Goal: Transaction & Acquisition: Purchase product/service

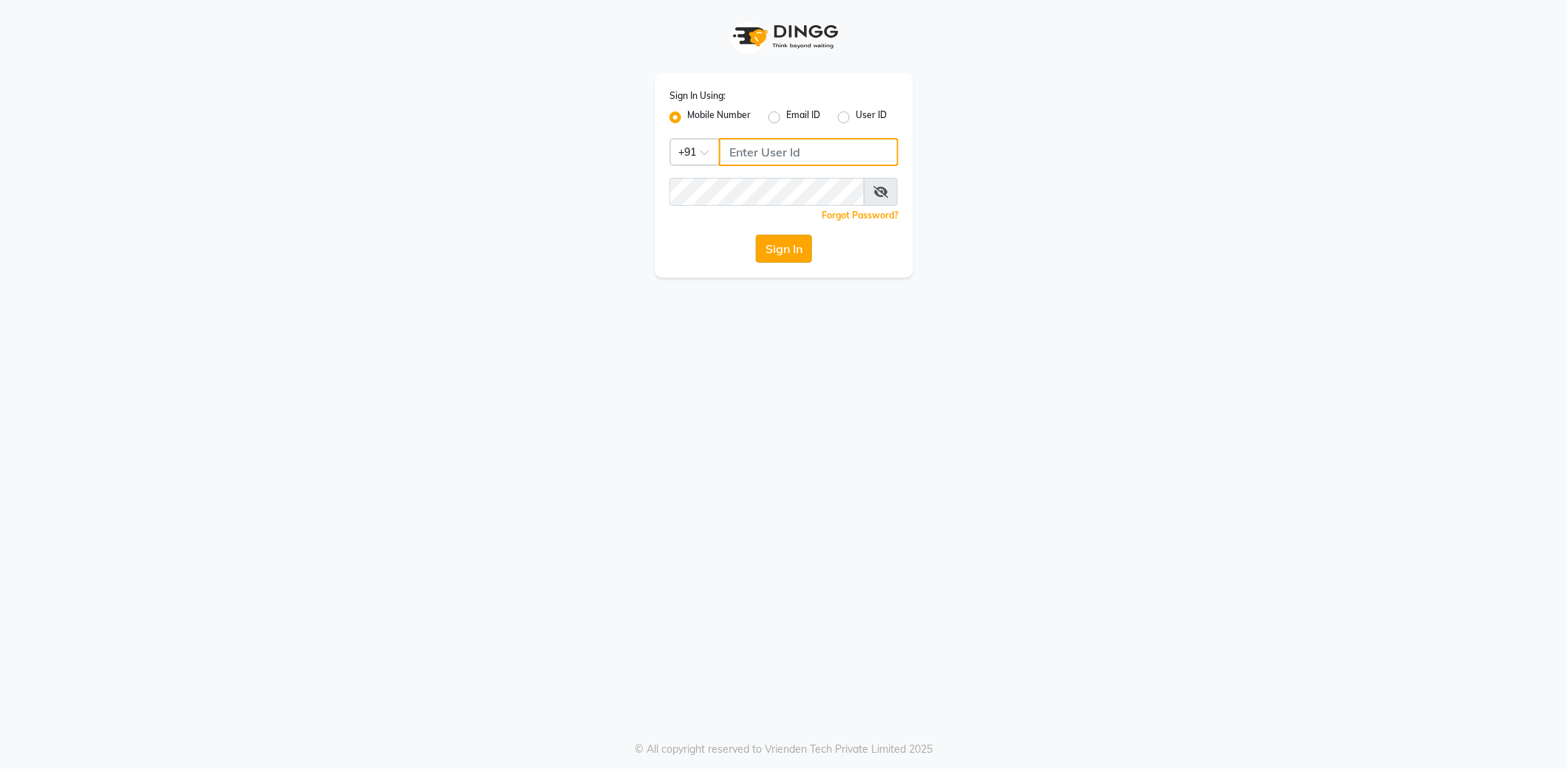
type input "9762921777"
click at [774, 248] on button "Sign In" at bounding box center [784, 249] width 56 height 28
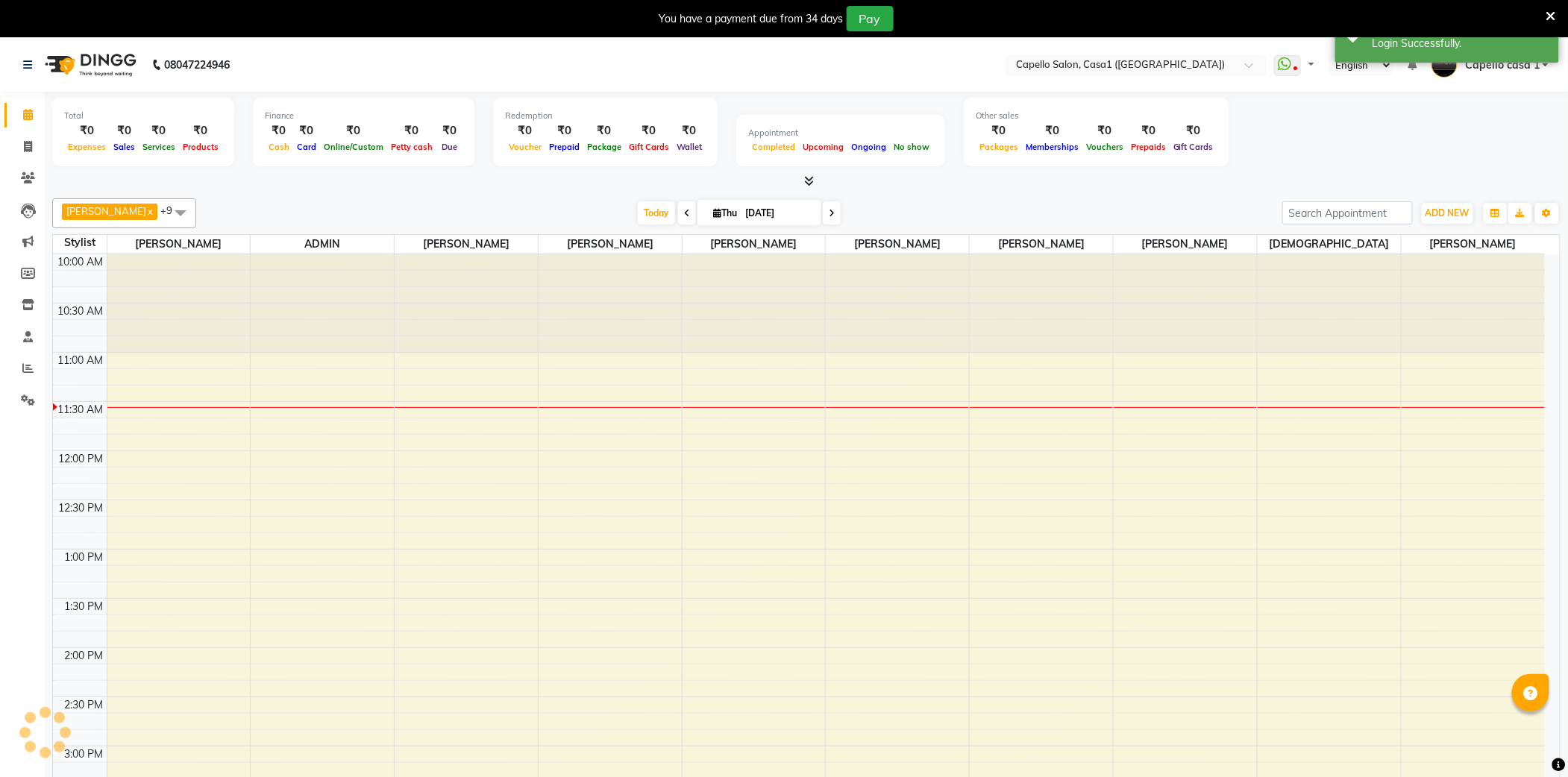
select select "en"
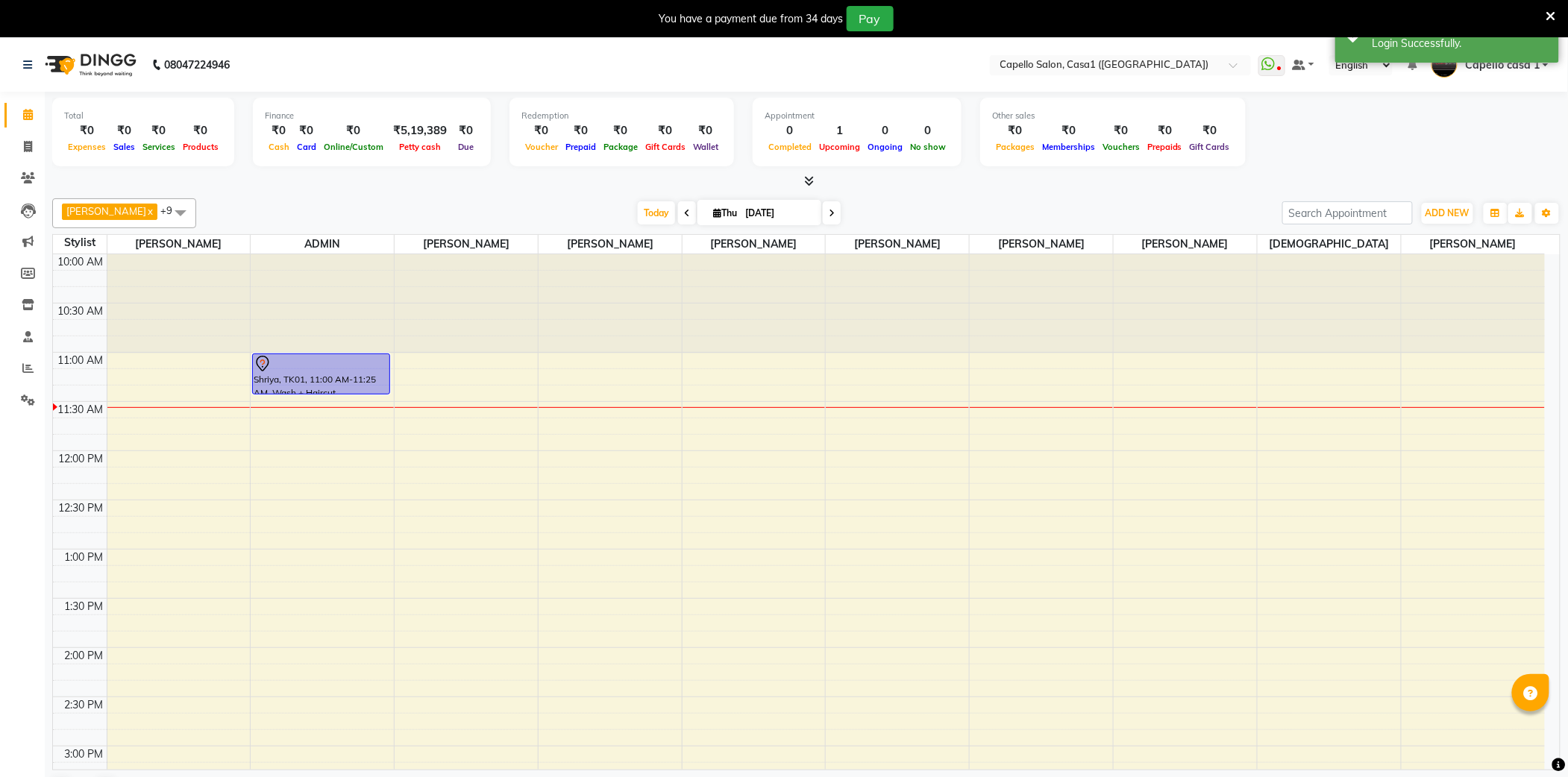
click at [1552, 16] on icon at bounding box center [1551, 16] width 10 height 13
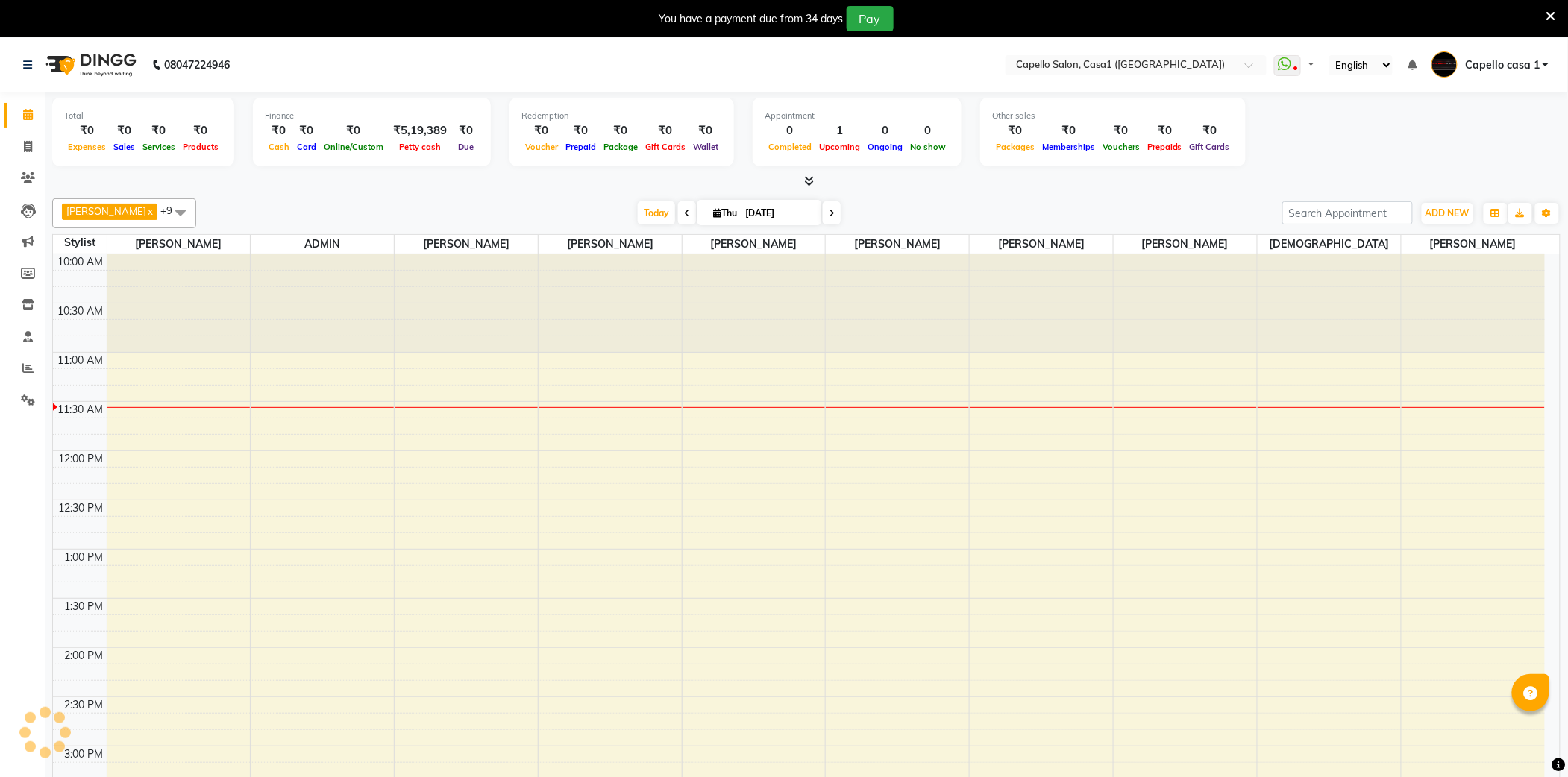
select select "en"
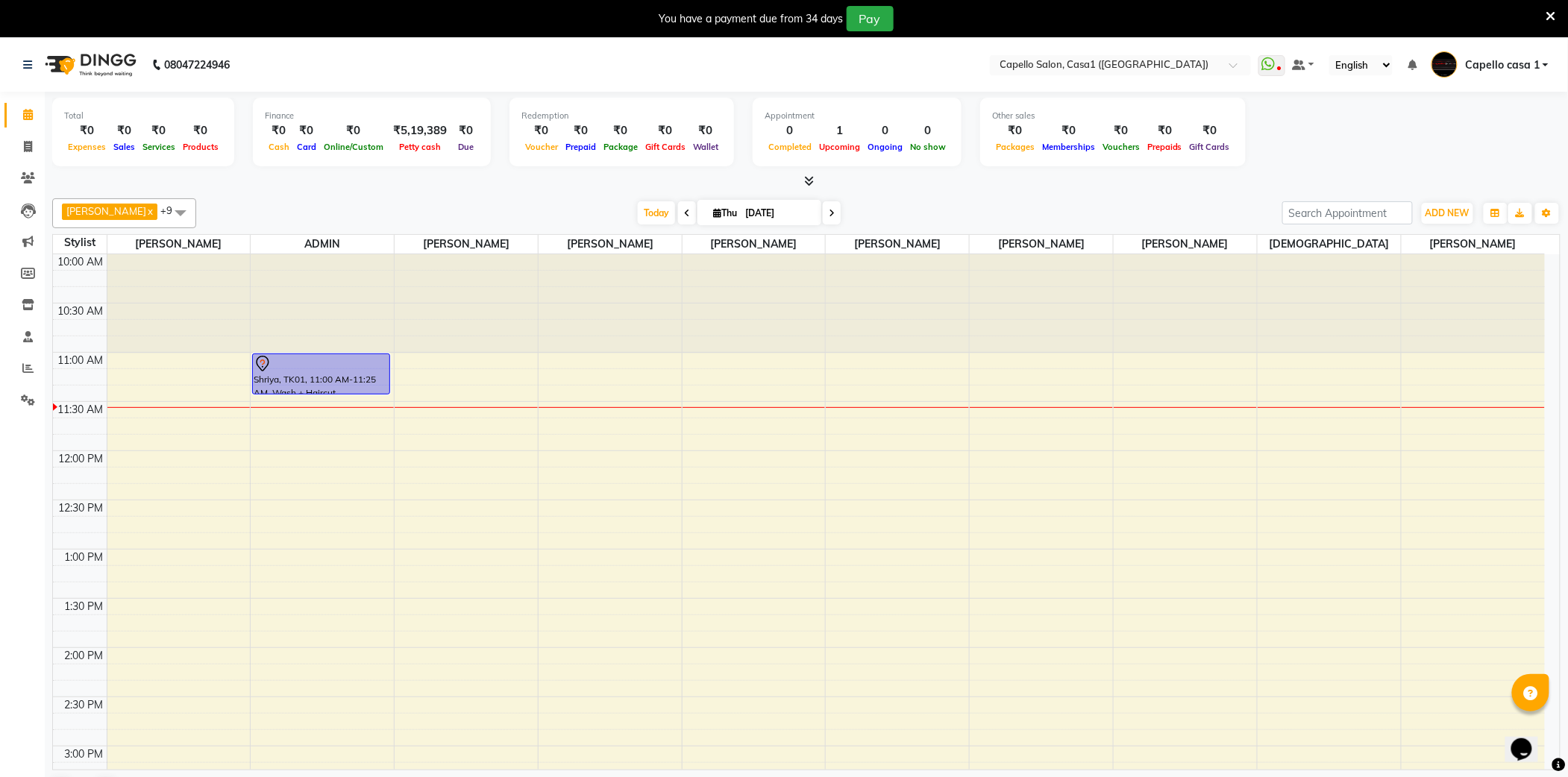
drag, startPoint x: 1547, startPoint y: 15, endPoint x: 1459, endPoint y: 27, distance: 88.8
click at [1547, 16] on icon at bounding box center [1551, 16] width 10 height 13
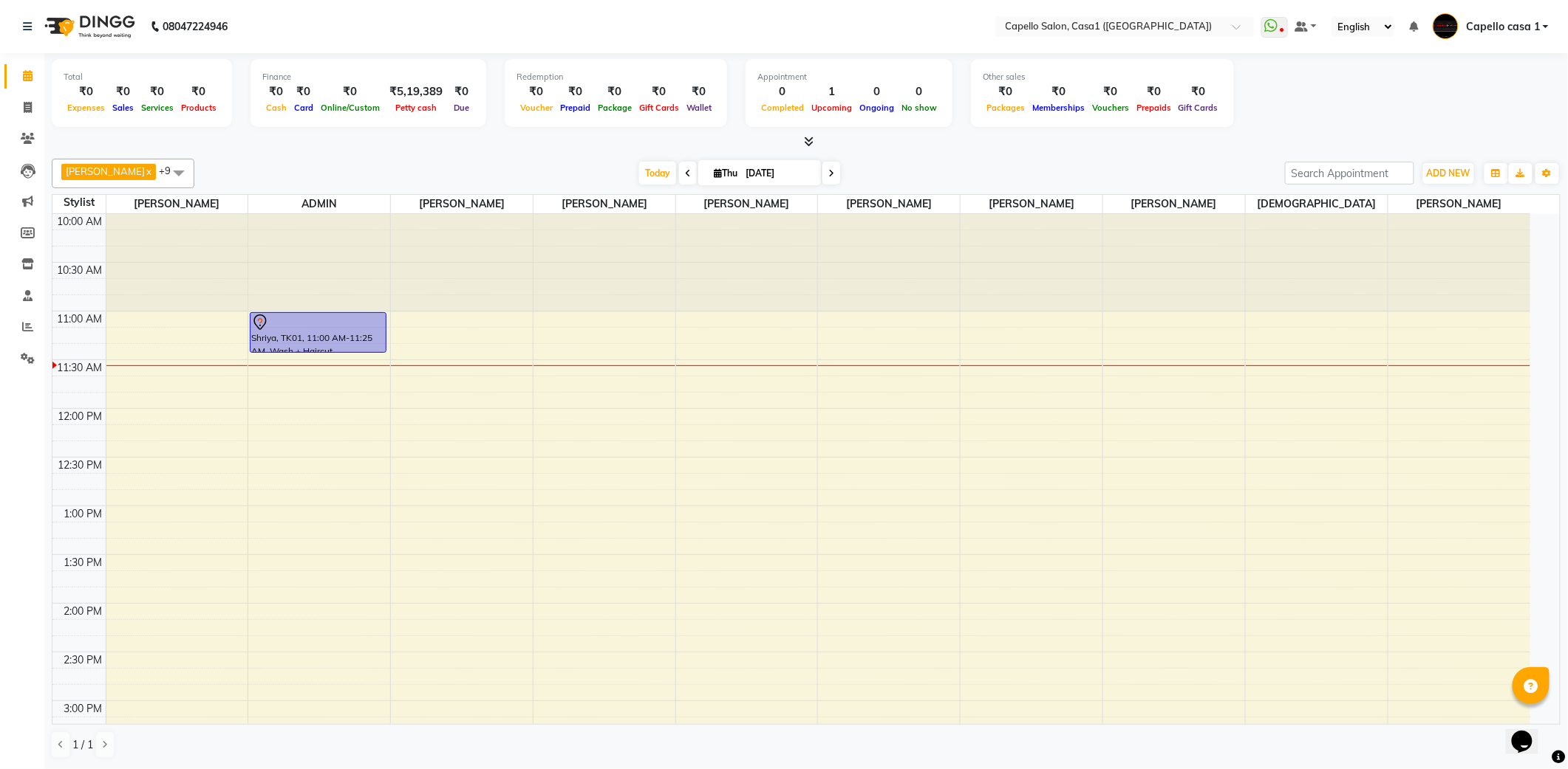
click at [95, 172] on span "[PERSON_NAME]" at bounding box center [106, 171] width 79 height 11
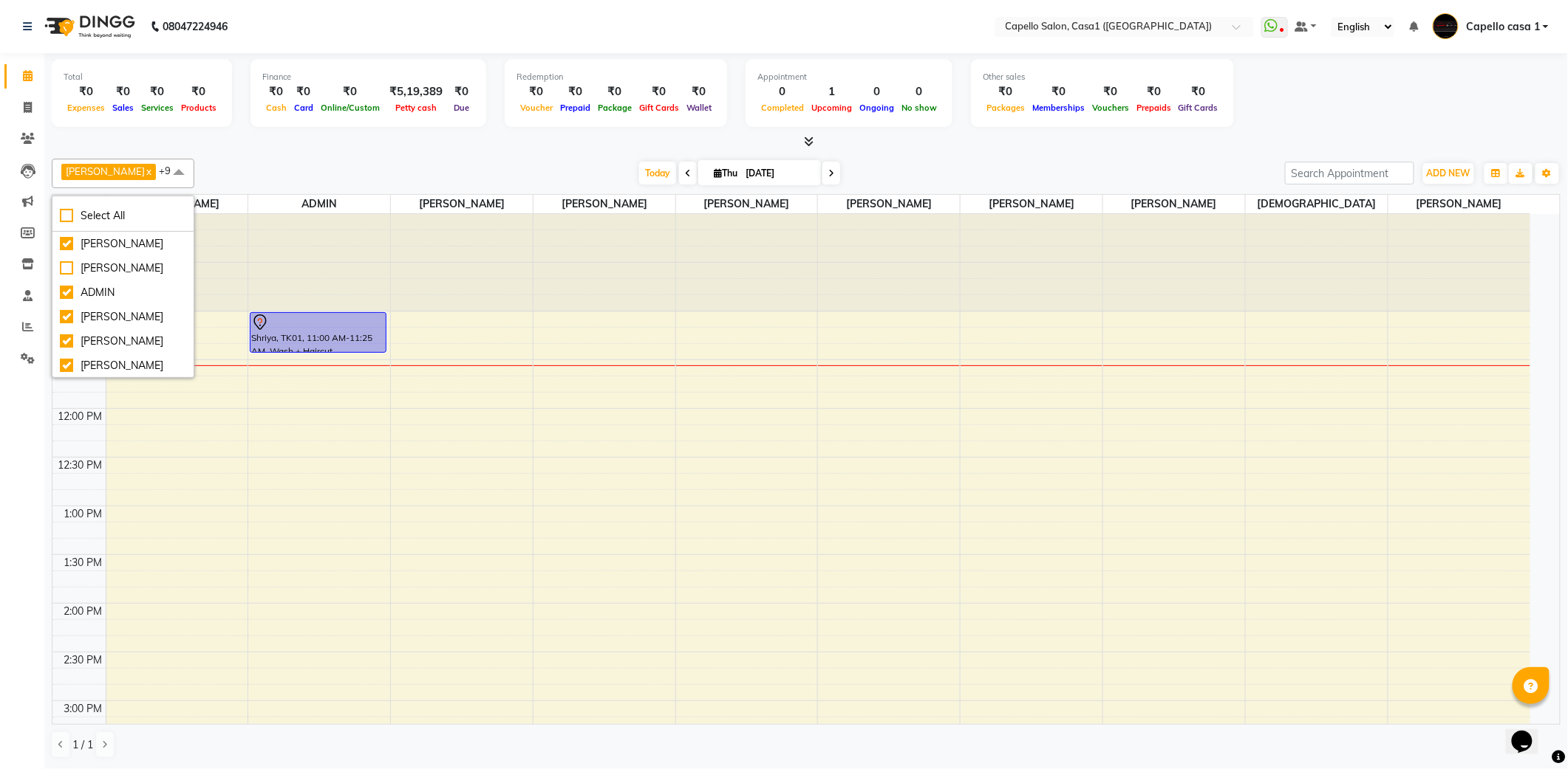
click at [861, 257] on div at bounding box center [888, 263] width 142 height 99
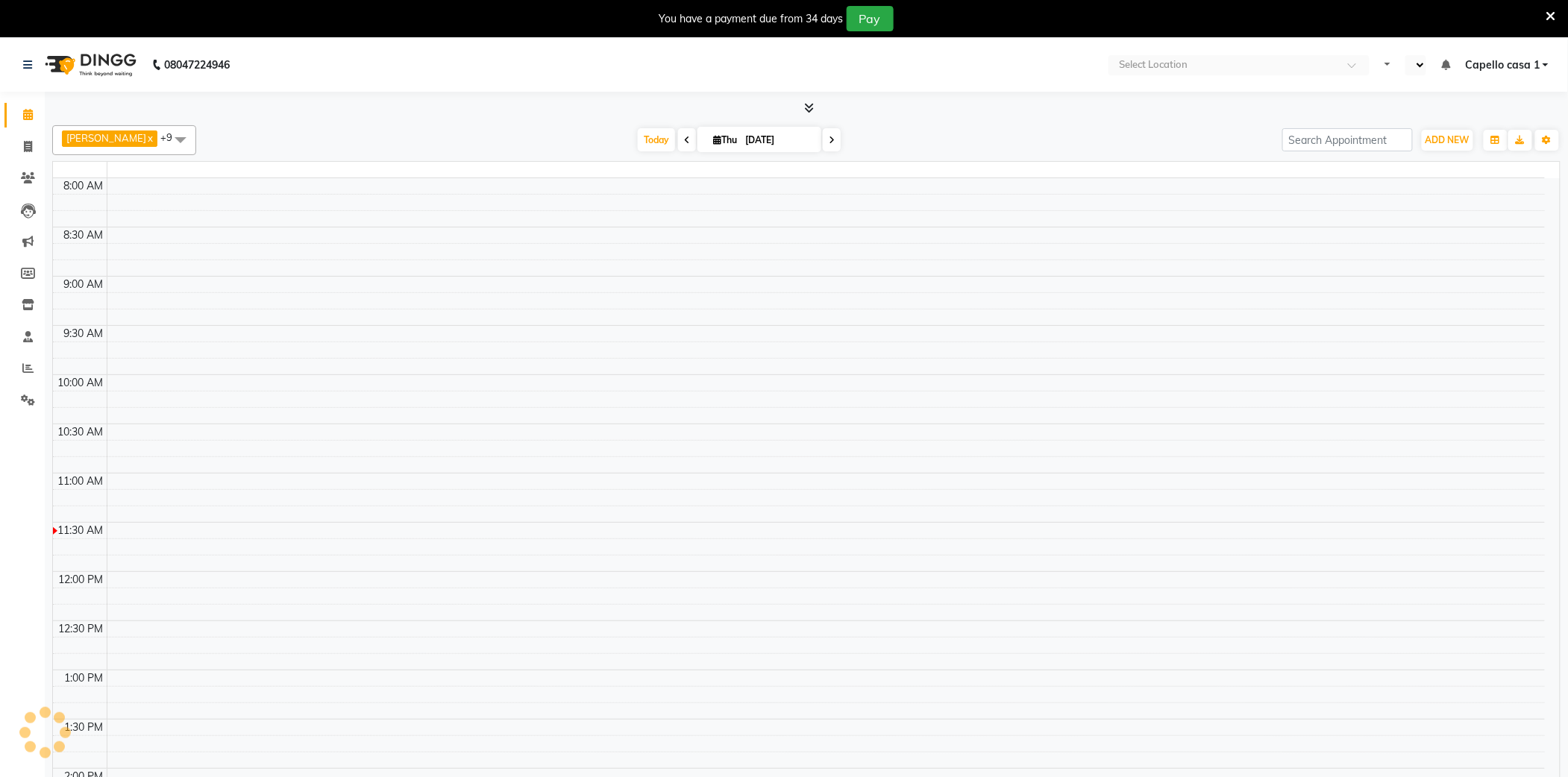
select select "en"
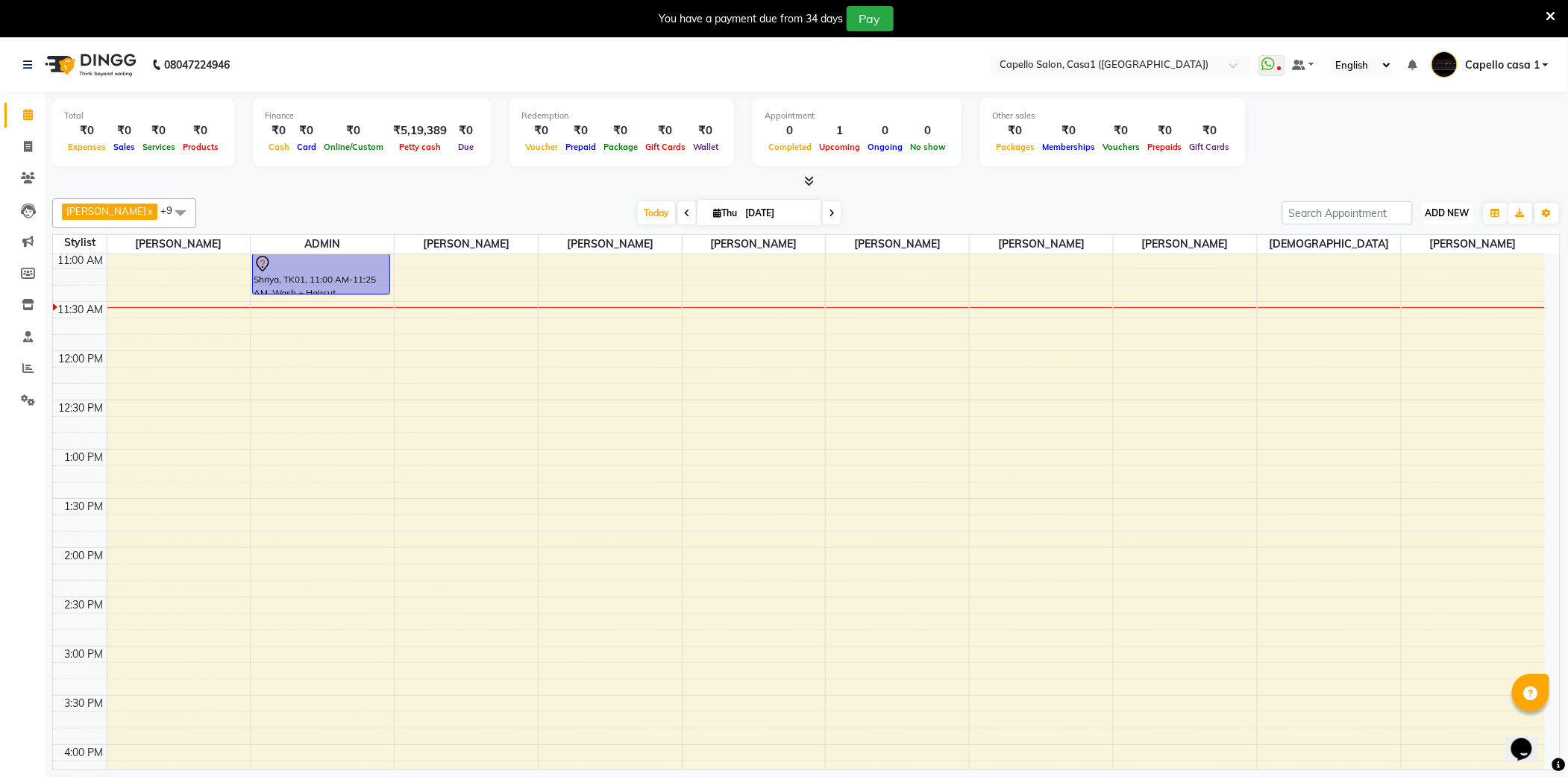
click at [1453, 206] on button "ADD NEW Toggle Dropdown" at bounding box center [1447, 212] width 52 height 20
click at [1417, 300] on link "Add Attendance" at bounding box center [1414, 300] width 118 height 20
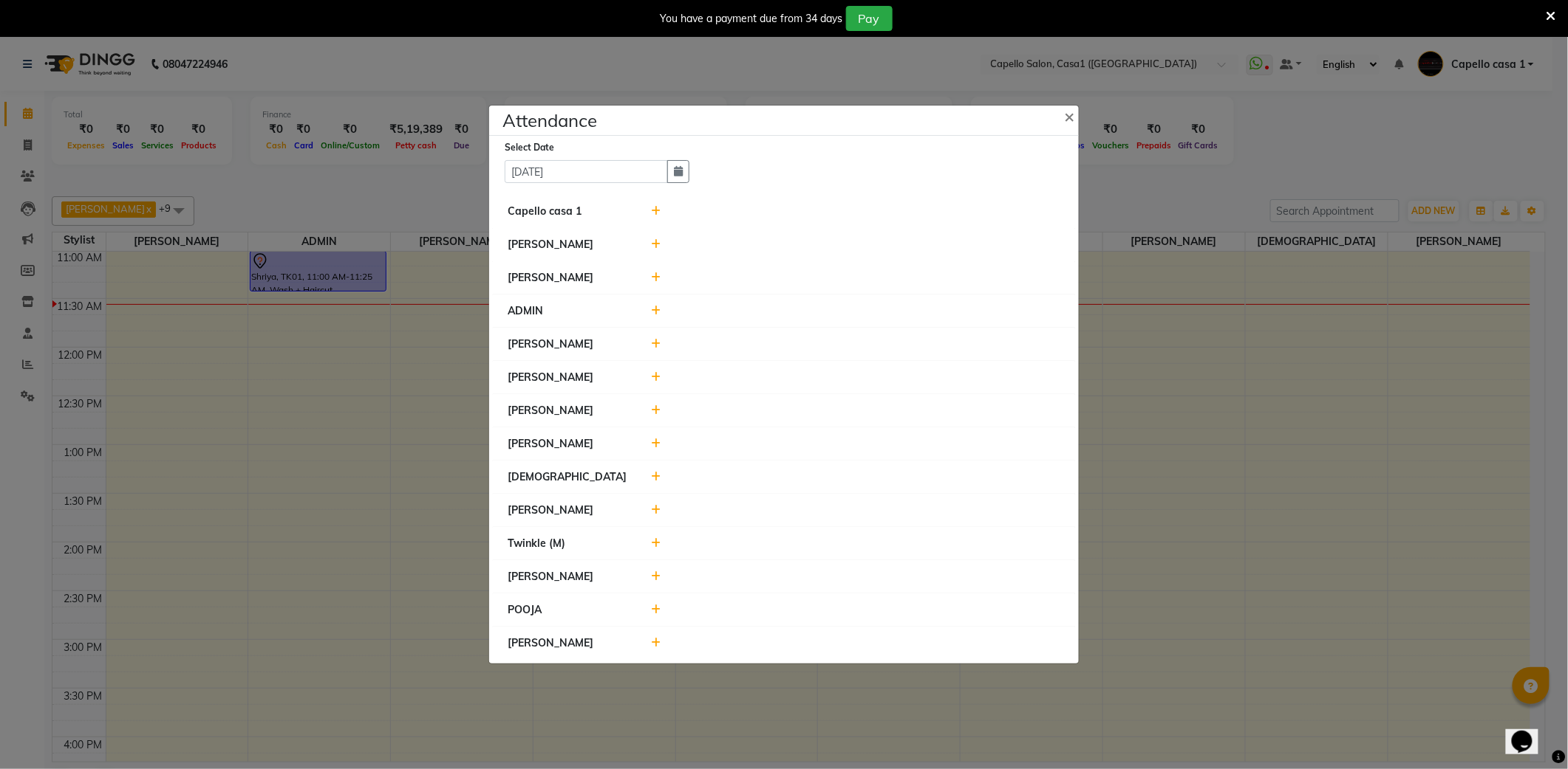
click at [657, 209] on icon at bounding box center [656, 211] width 10 height 11
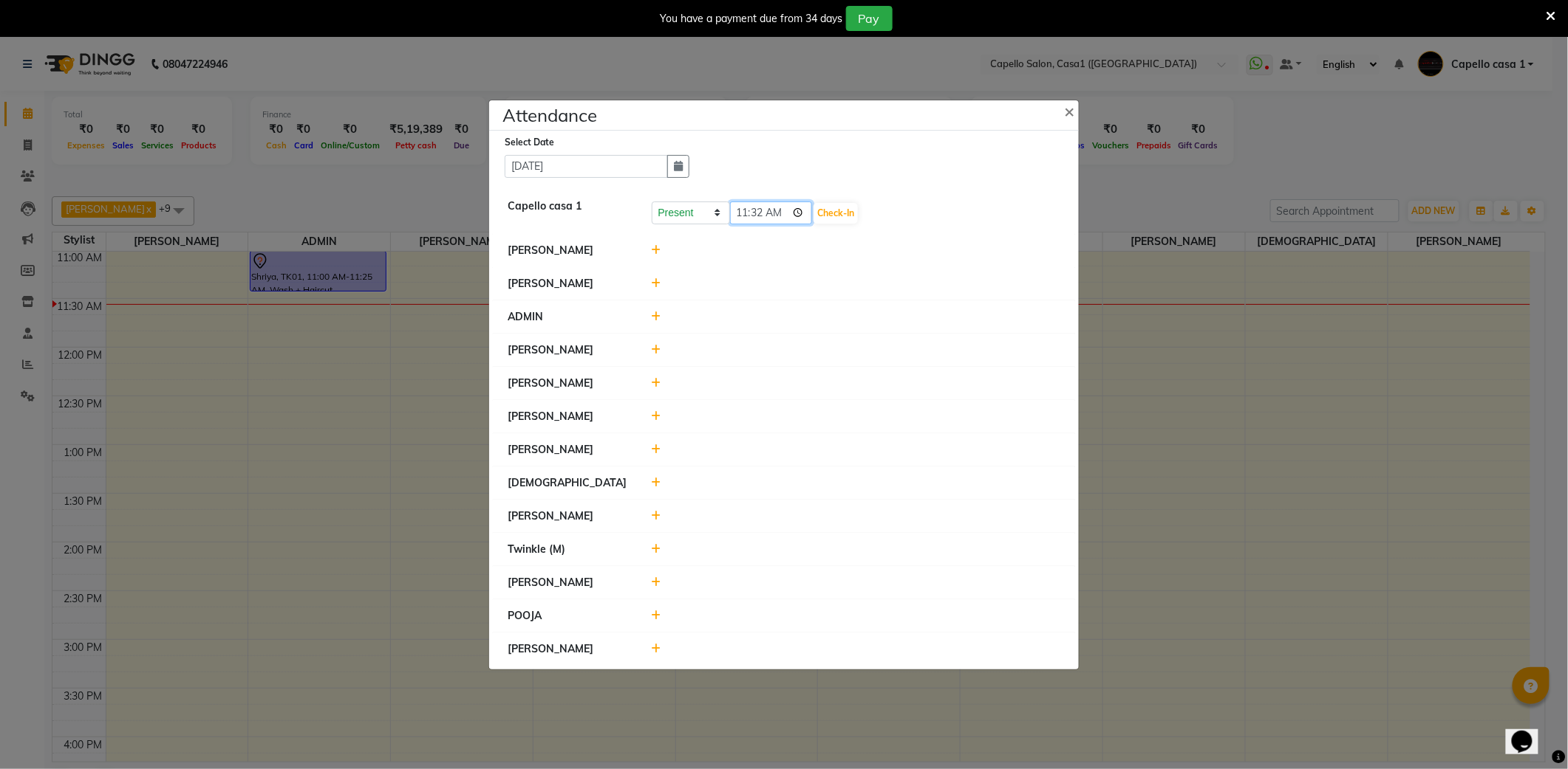
click at [802, 214] on input "11:32" at bounding box center [771, 213] width 83 height 23
type input "11:00"
click at [843, 209] on button "Check-In" at bounding box center [836, 213] width 44 height 20
click at [656, 245] on icon at bounding box center [656, 248] width 10 height 11
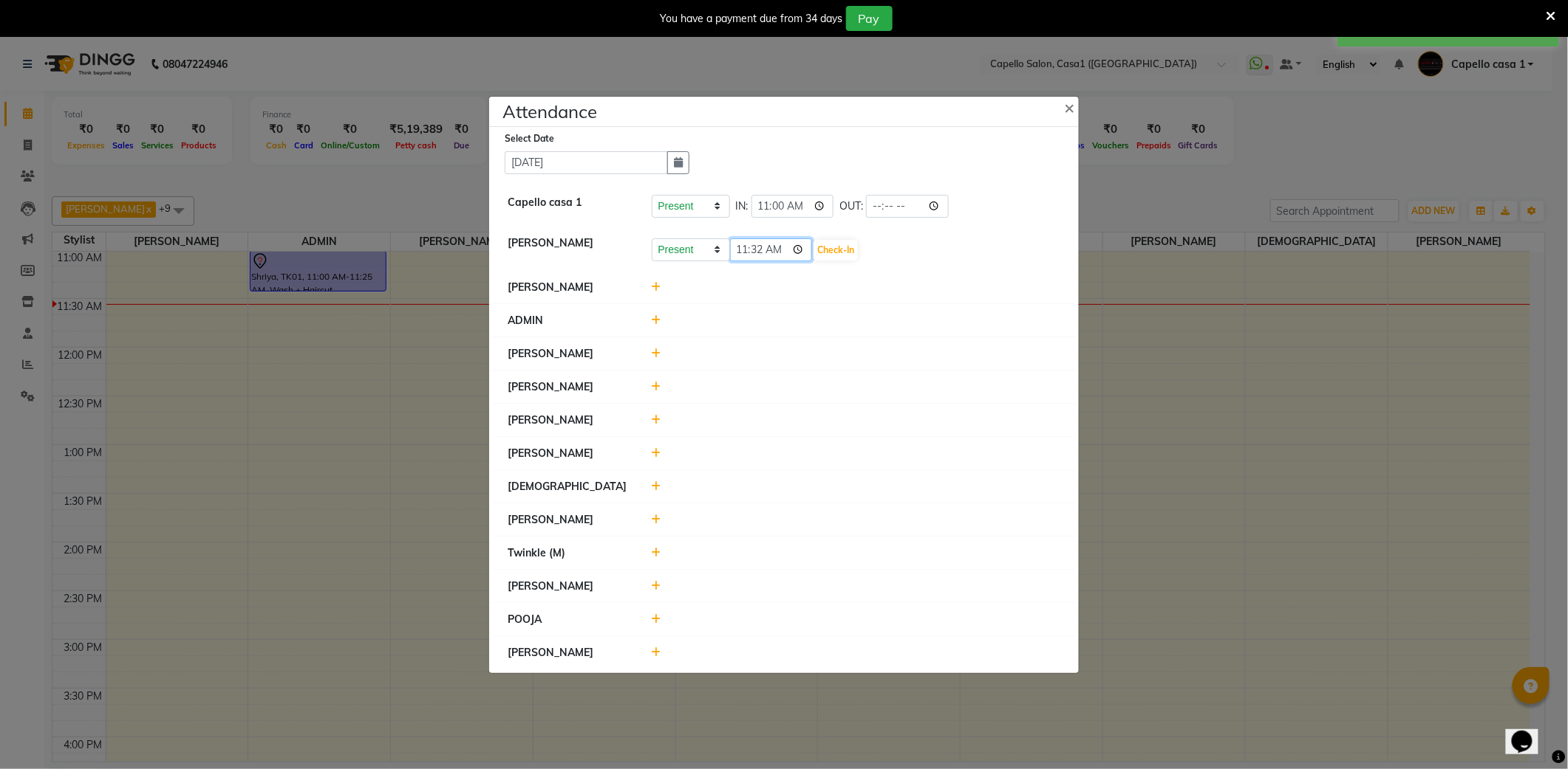
click at [799, 243] on input "11:32" at bounding box center [771, 250] width 83 height 23
type input "11:05"
click at [848, 253] on button "Check-In" at bounding box center [836, 250] width 44 height 20
click at [657, 285] on icon at bounding box center [656, 285] width 10 height 11
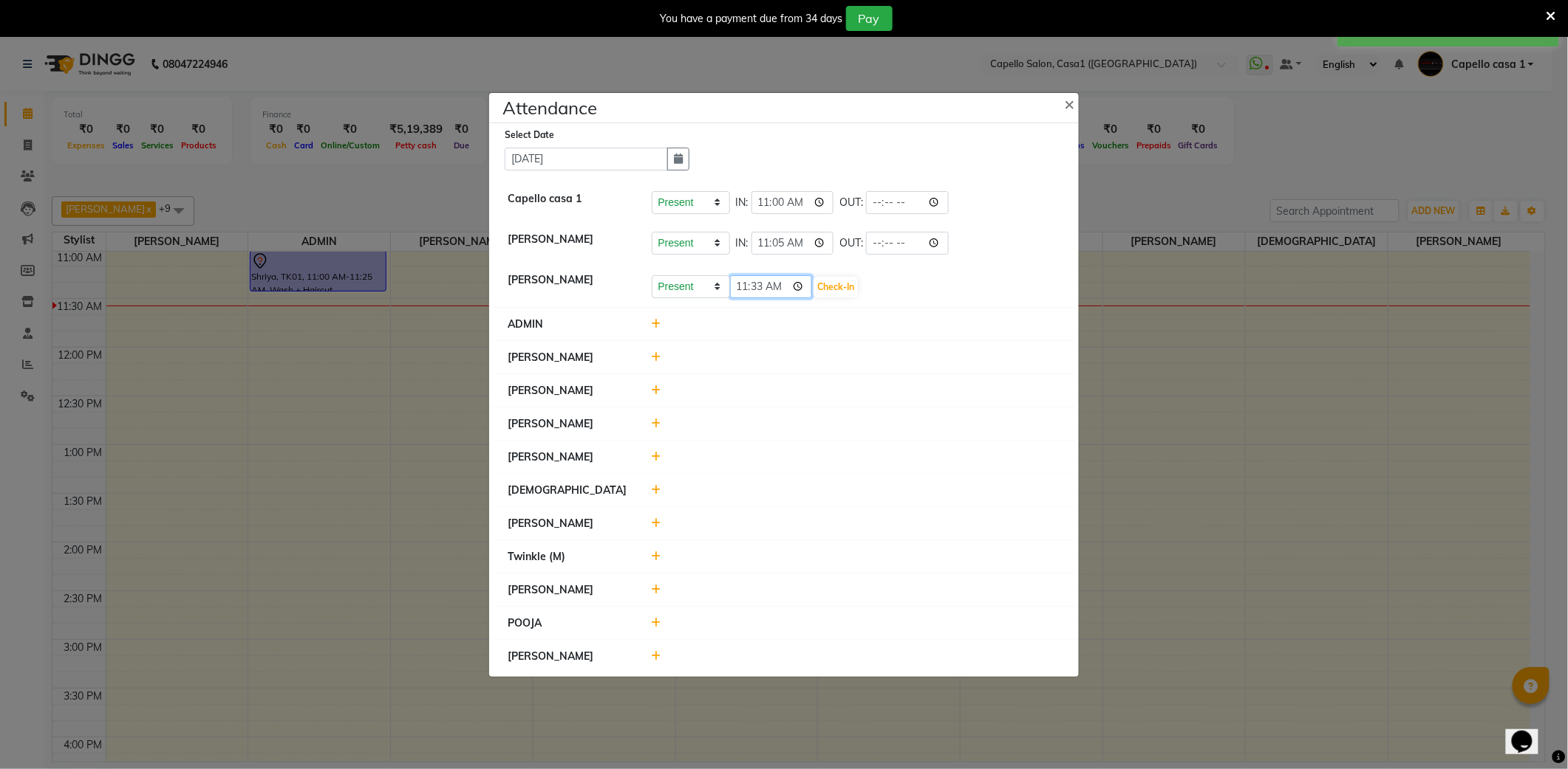
click at [801, 287] on input "11:33" at bounding box center [771, 287] width 83 height 23
type input "11:10"
click at [849, 277] on button "Check-In" at bounding box center [836, 287] width 44 height 20
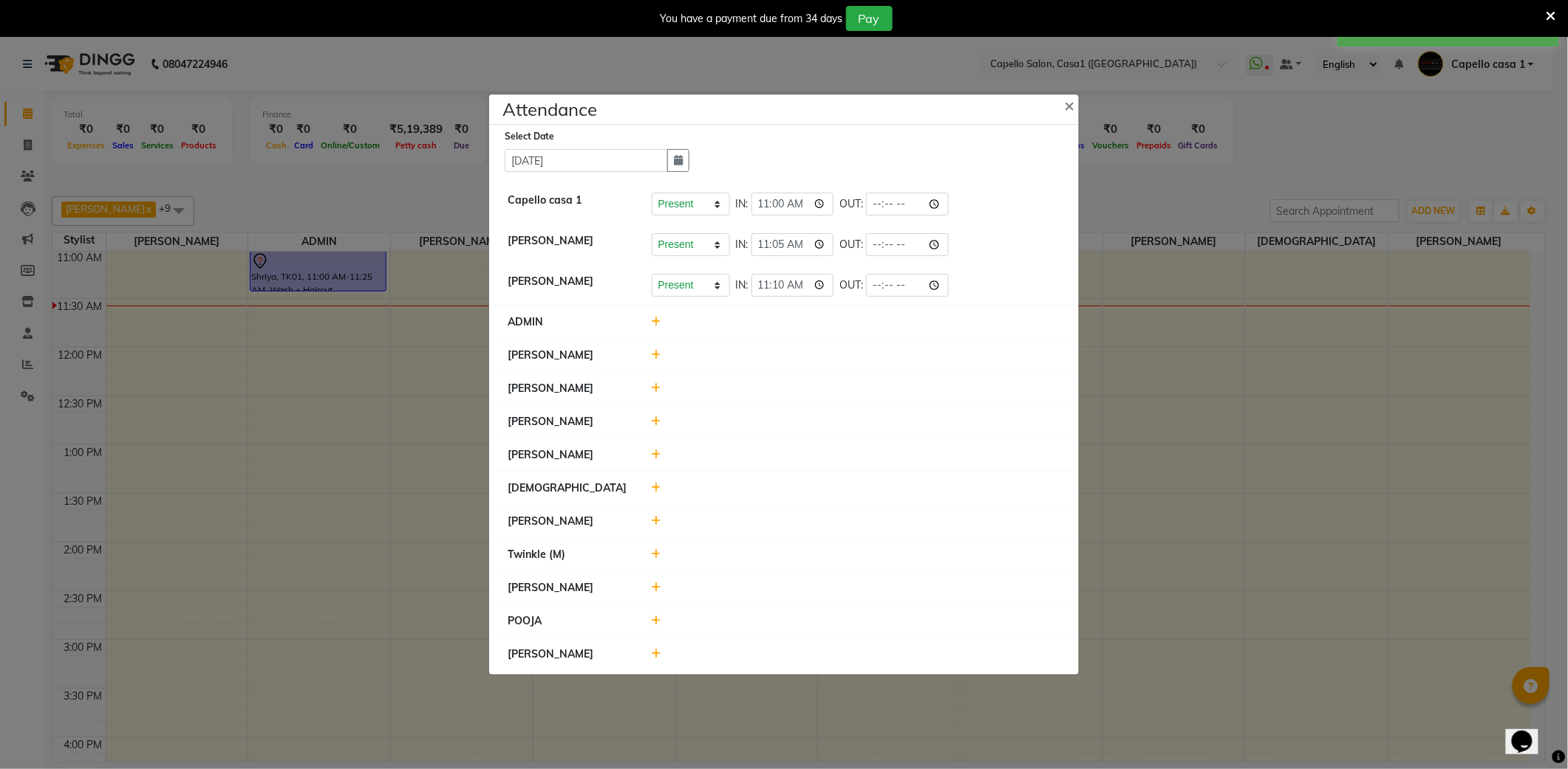
click at [657, 358] on icon at bounding box center [656, 355] width 10 height 11
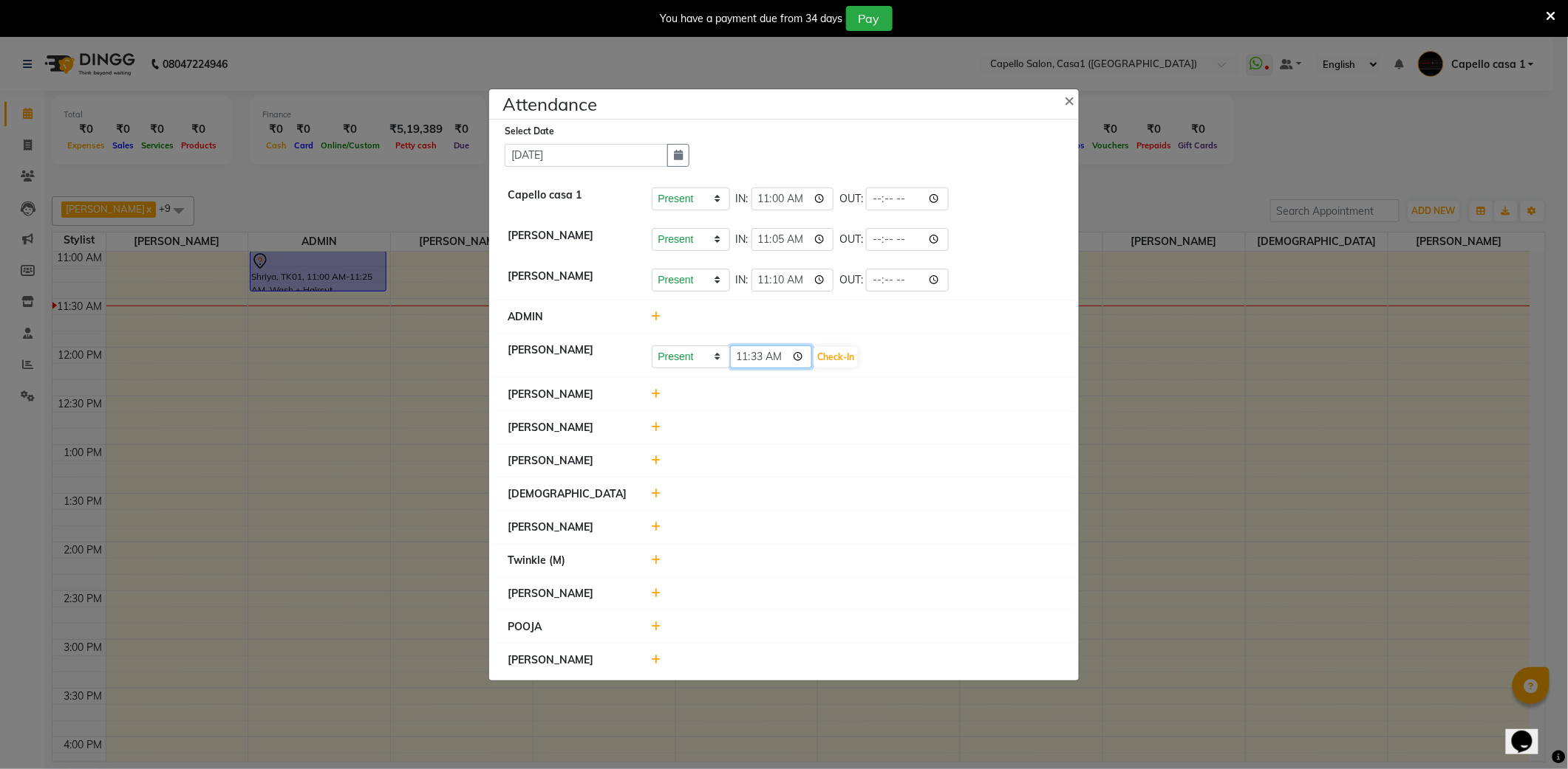
click at [799, 357] on input "11:33" at bounding box center [771, 357] width 83 height 23
type input "11:20"
click at [925, 337] on li "Rizwan Sheikh Present Absent Late Half Day Weekly Off 11:20 Check-In" at bounding box center [784, 355] width 582 height 45
click at [852, 350] on button "Check-In" at bounding box center [836, 356] width 44 height 20
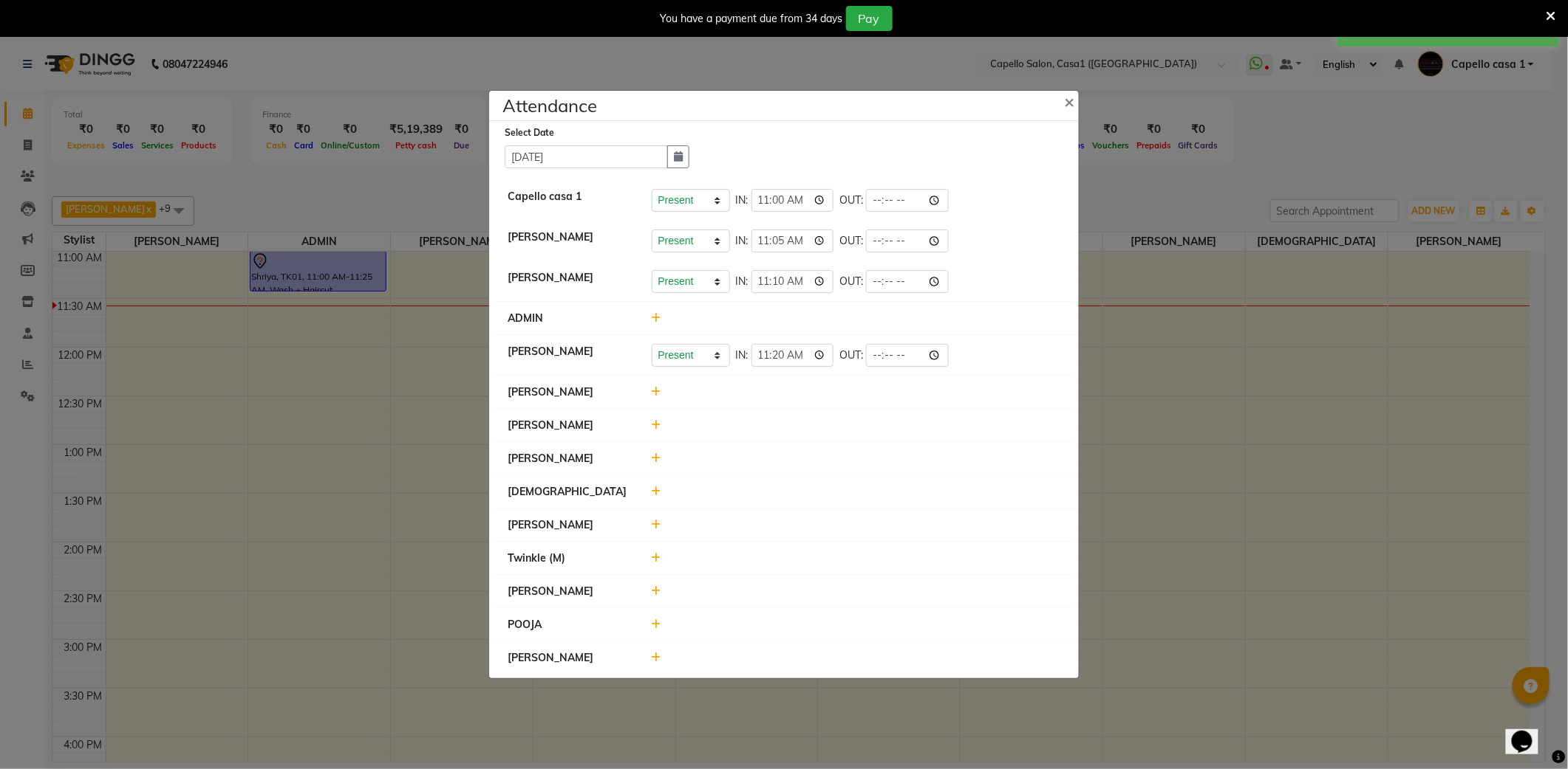
click at [654, 385] on span at bounding box center [656, 392] width 10 height 13
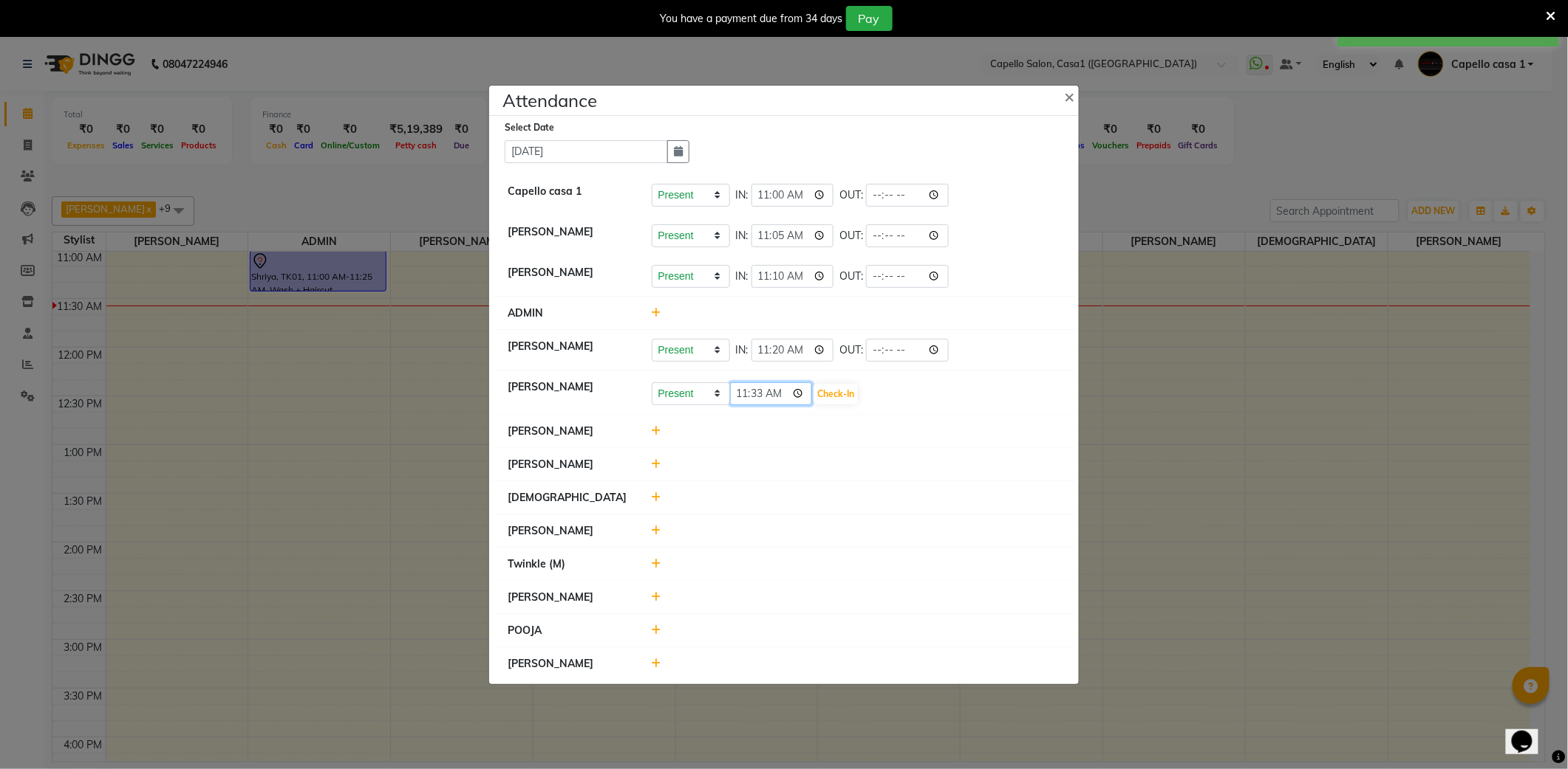
click at [802, 387] on input "11:33" at bounding box center [771, 394] width 83 height 23
type input "11:05"
click at [843, 392] on button "Check-In" at bounding box center [836, 393] width 44 height 20
click at [654, 427] on icon at bounding box center [656, 429] width 10 height 11
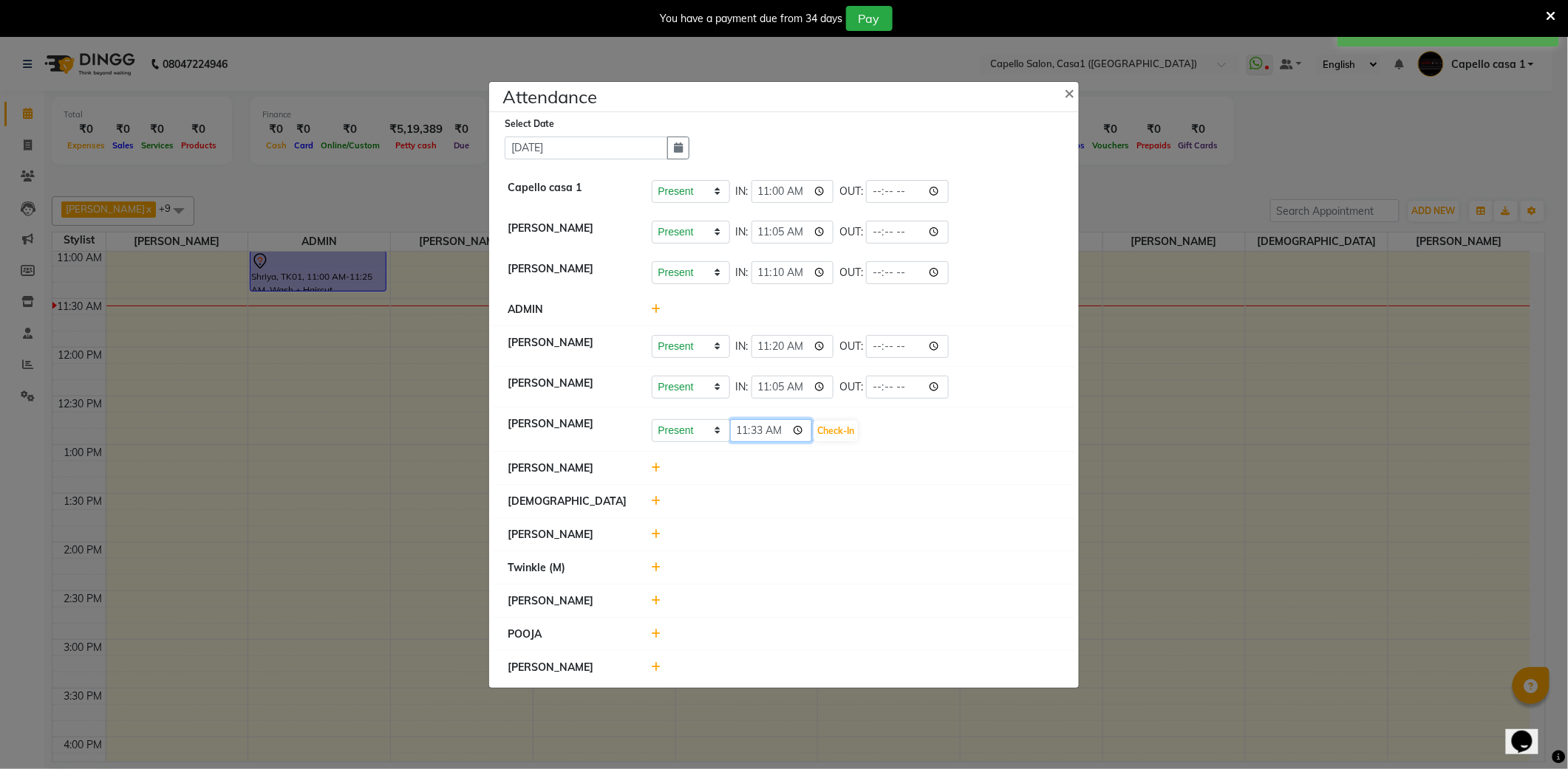
click at [799, 429] on input "11:33" at bounding box center [771, 431] width 83 height 23
type input "10:55"
click at [931, 448] on li "sarla Present Absent Late Half Day Weekly Off 10:55 Check-In" at bounding box center [784, 429] width 582 height 45
click at [855, 431] on button "Check-In" at bounding box center [836, 430] width 44 height 20
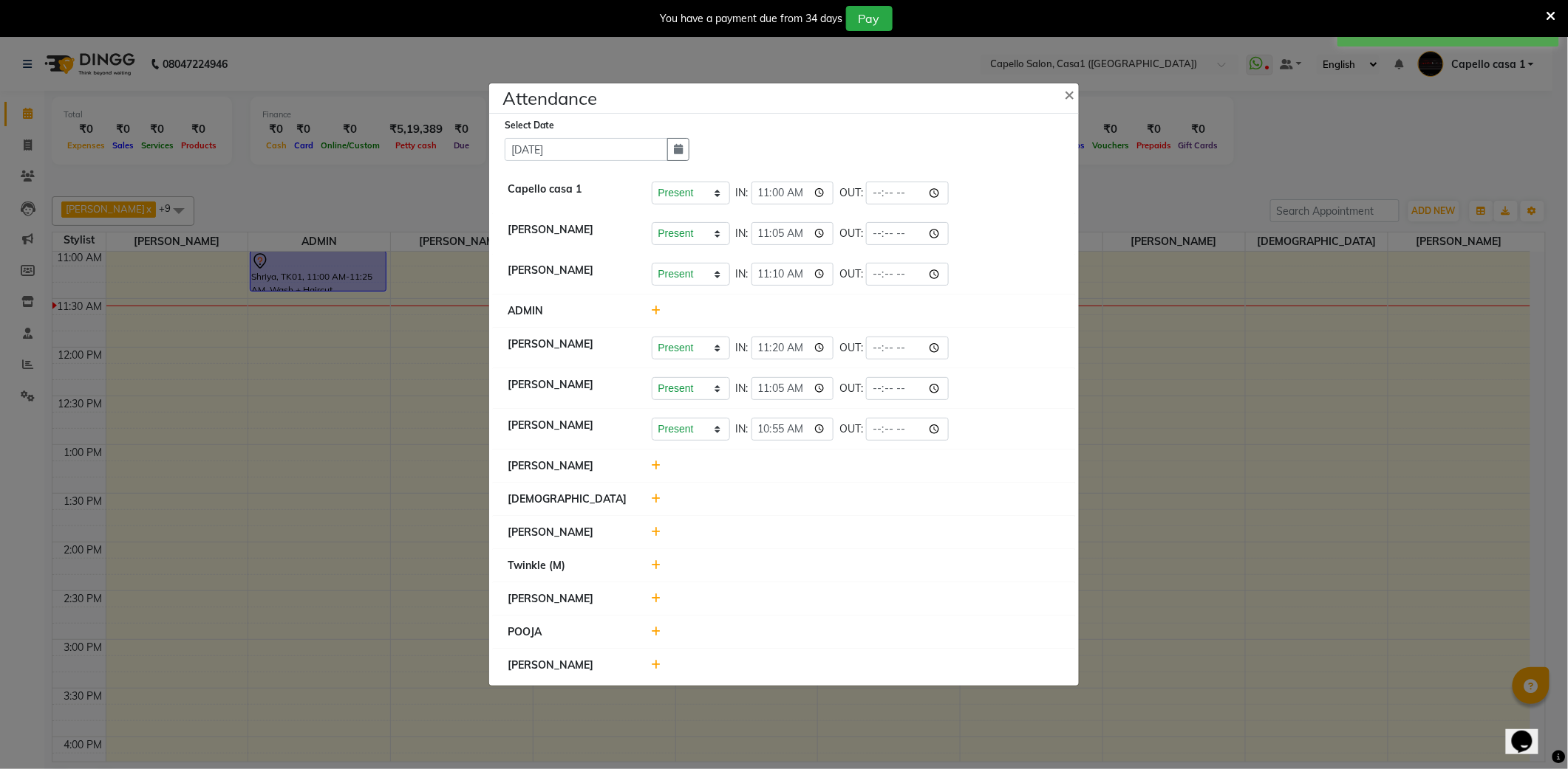
click at [659, 466] on icon at bounding box center [656, 466] width 10 height 11
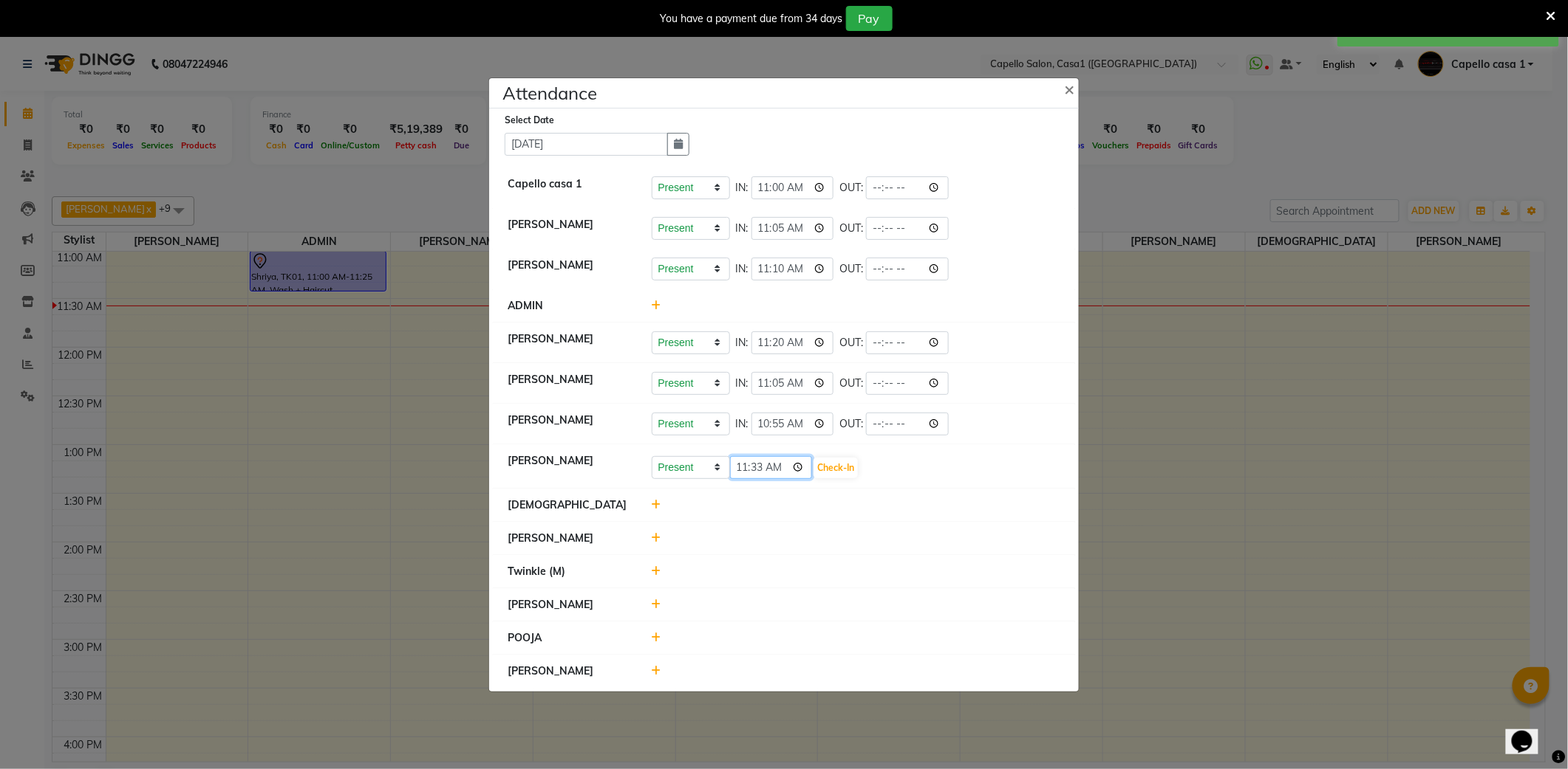
click at [801, 464] on input "11:33" at bounding box center [771, 468] width 83 height 23
type input "10:50"
click at [851, 470] on button "Check-In" at bounding box center [836, 467] width 44 height 20
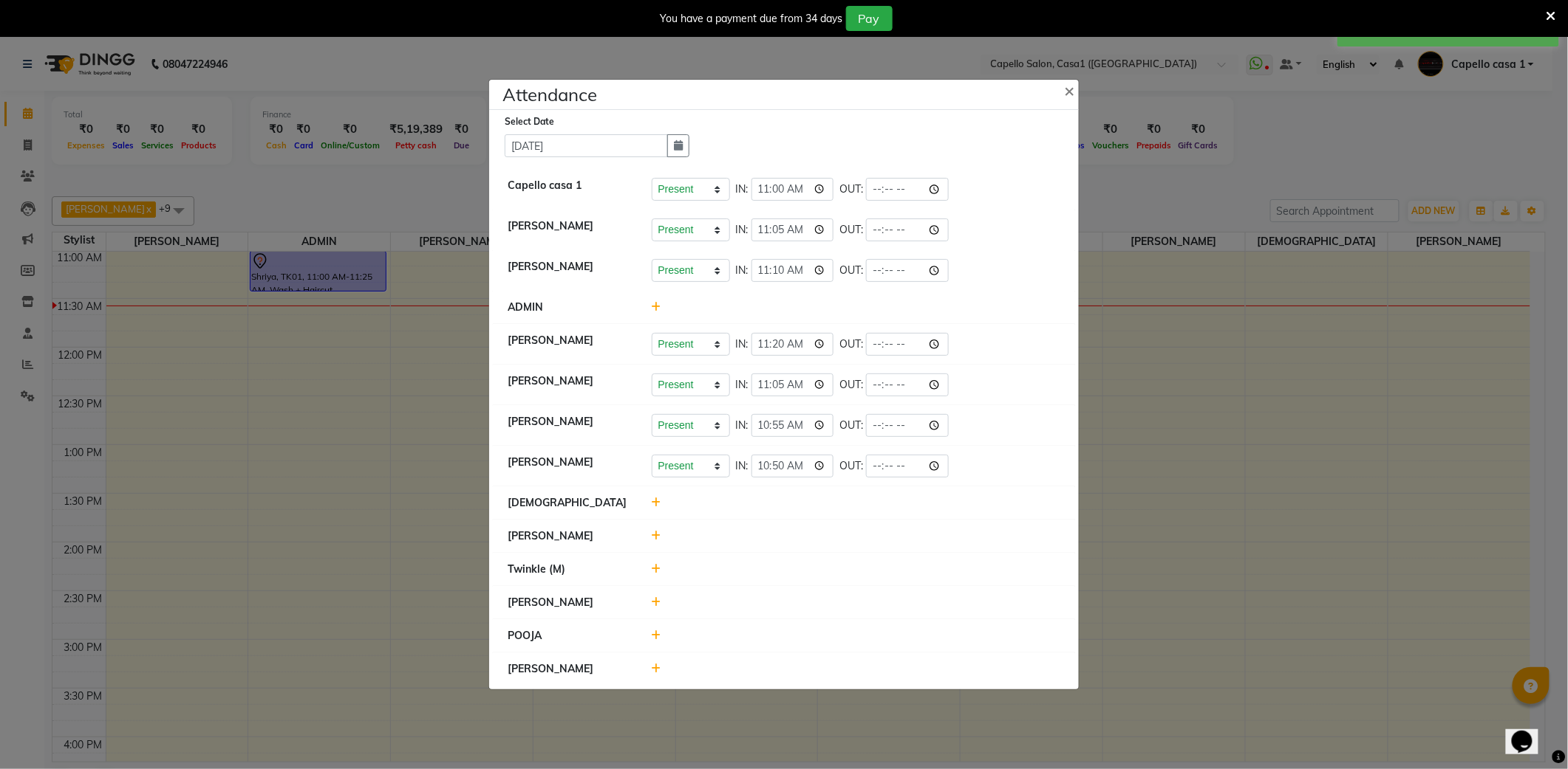
click at [658, 505] on icon at bounding box center [656, 503] width 10 height 11
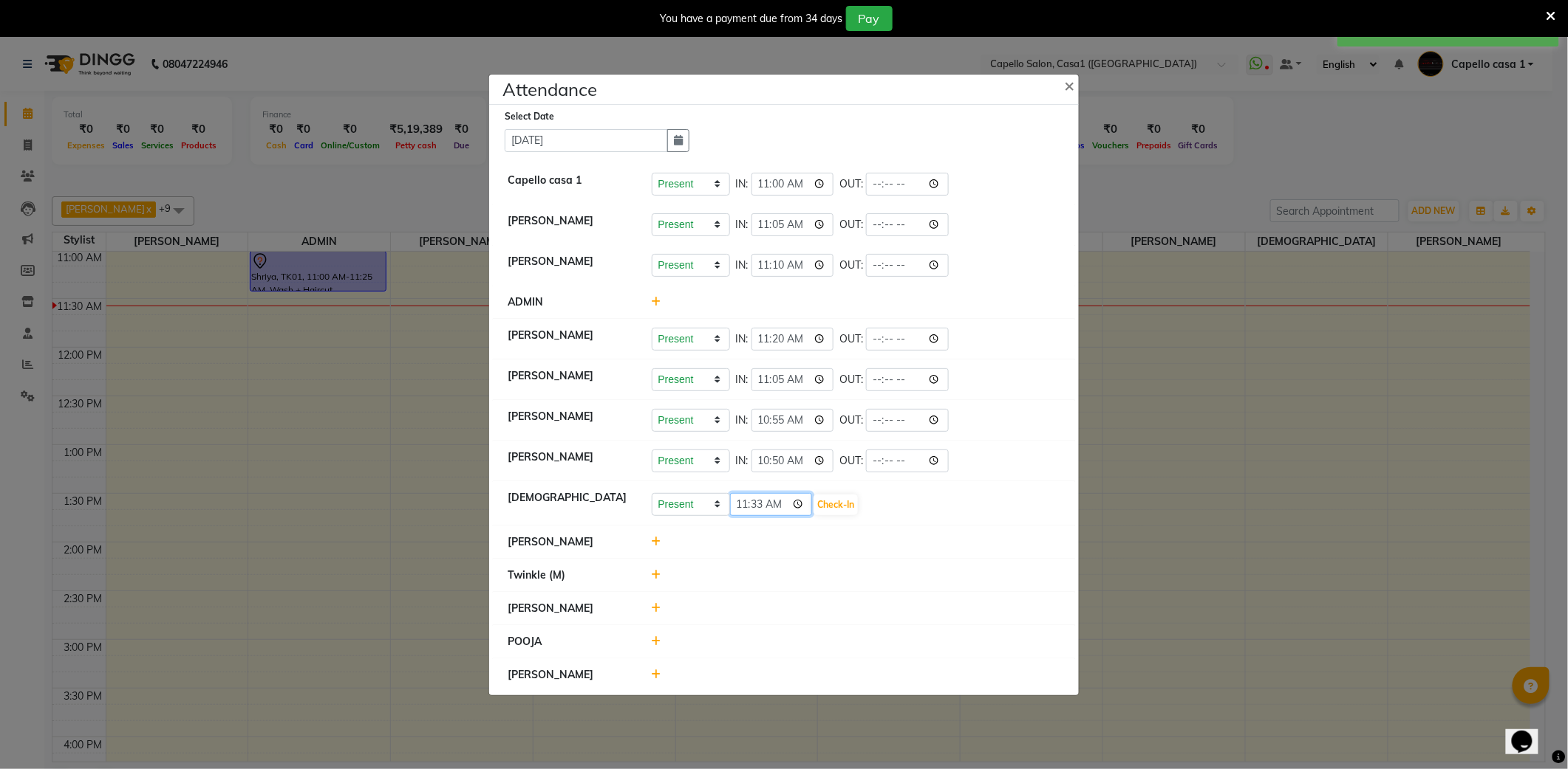
click at [801, 505] on input "11:33" at bounding box center [771, 505] width 83 height 23
type input "10:55"
click at [834, 498] on button "Check-In" at bounding box center [836, 504] width 44 height 20
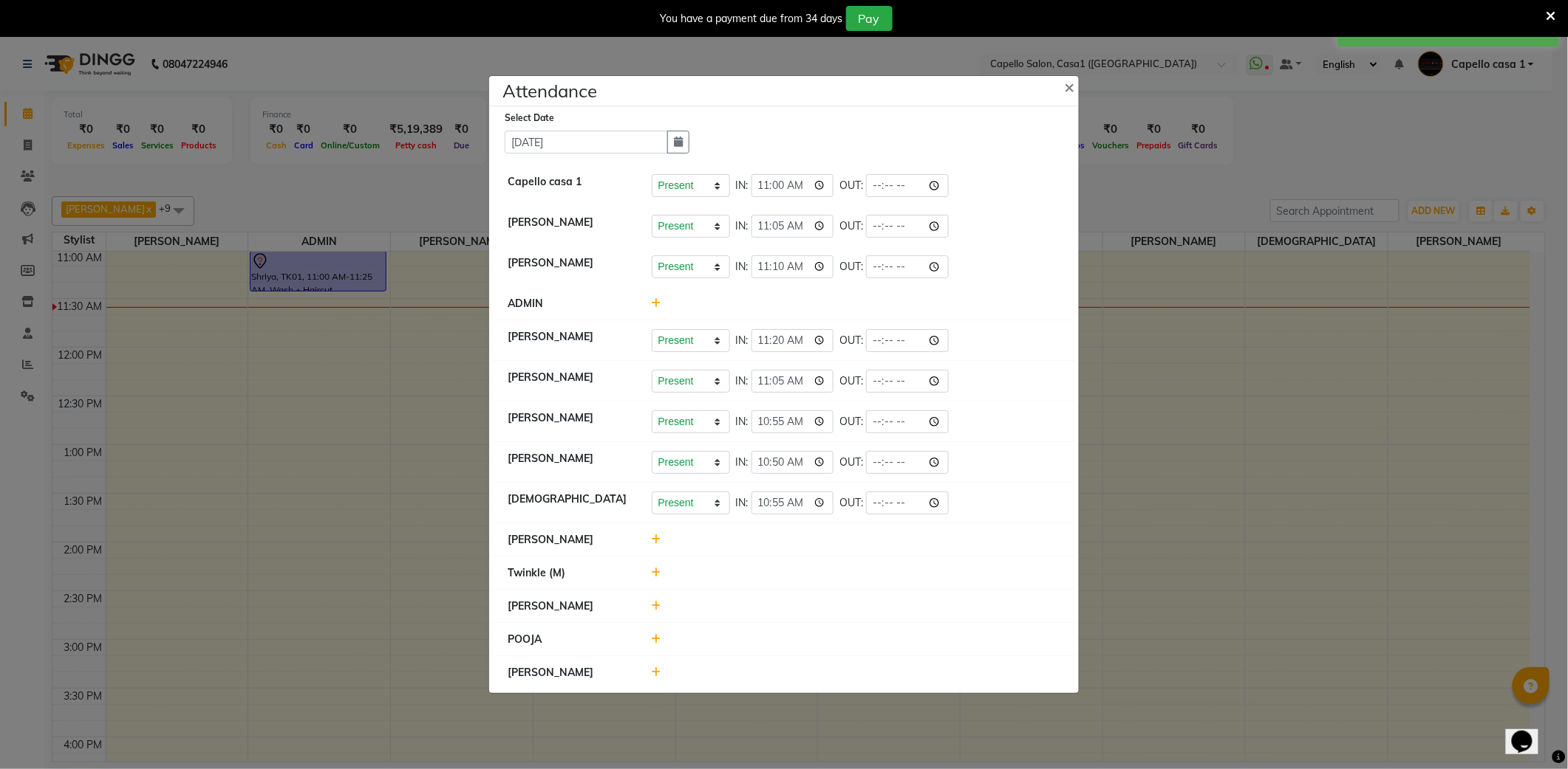
click at [658, 540] on icon at bounding box center [656, 540] width 10 height 11
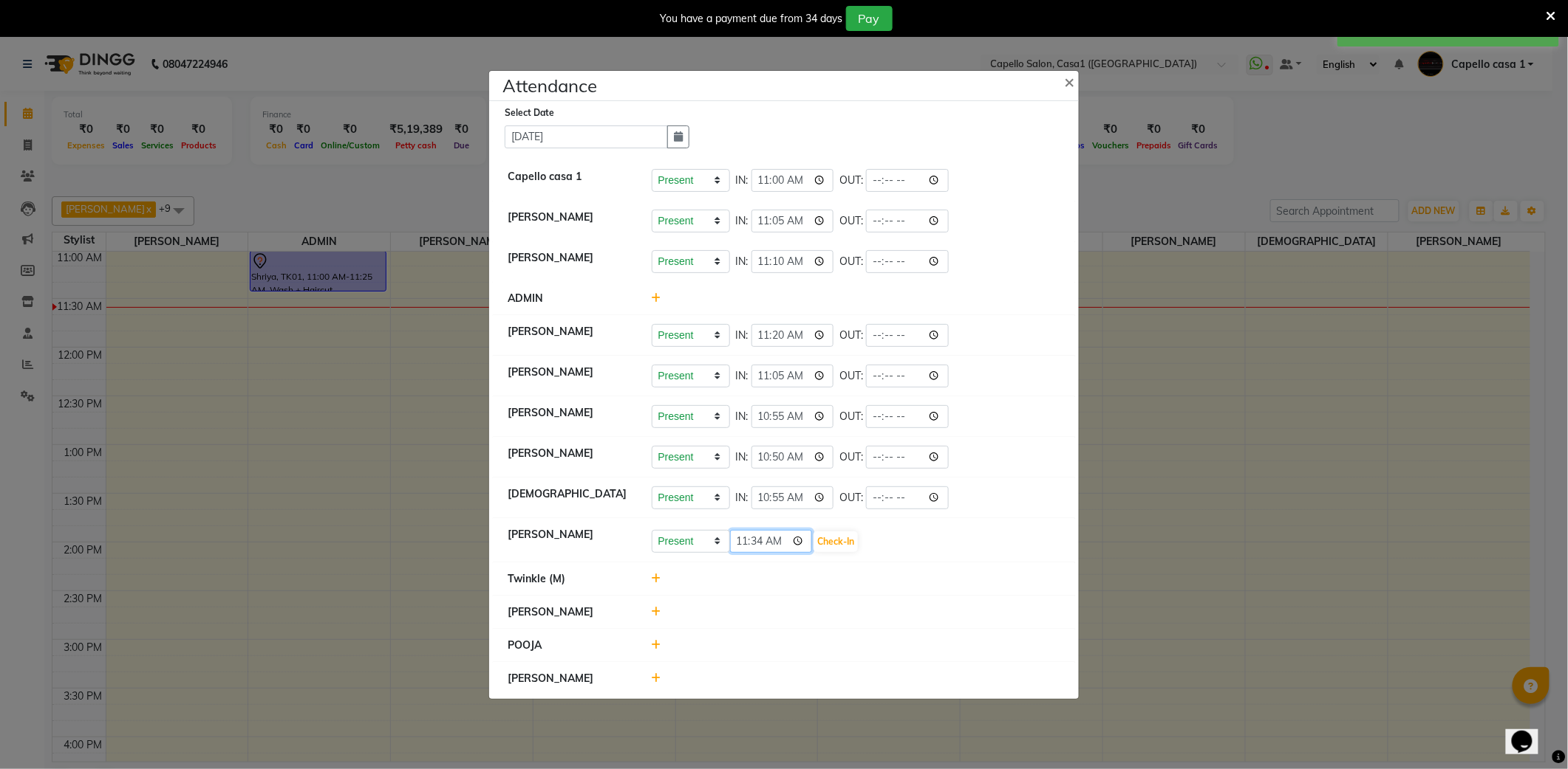
click at [802, 538] on input "11:34" at bounding box center [771, 542] width 83 height 23
type input "10:55"
click at [845, 535] on button "Check-In" at bounding box center [836, 541] width 44 height 20
click at [657, 641] on icon at bounding box center [656, 643] width 10 height 11
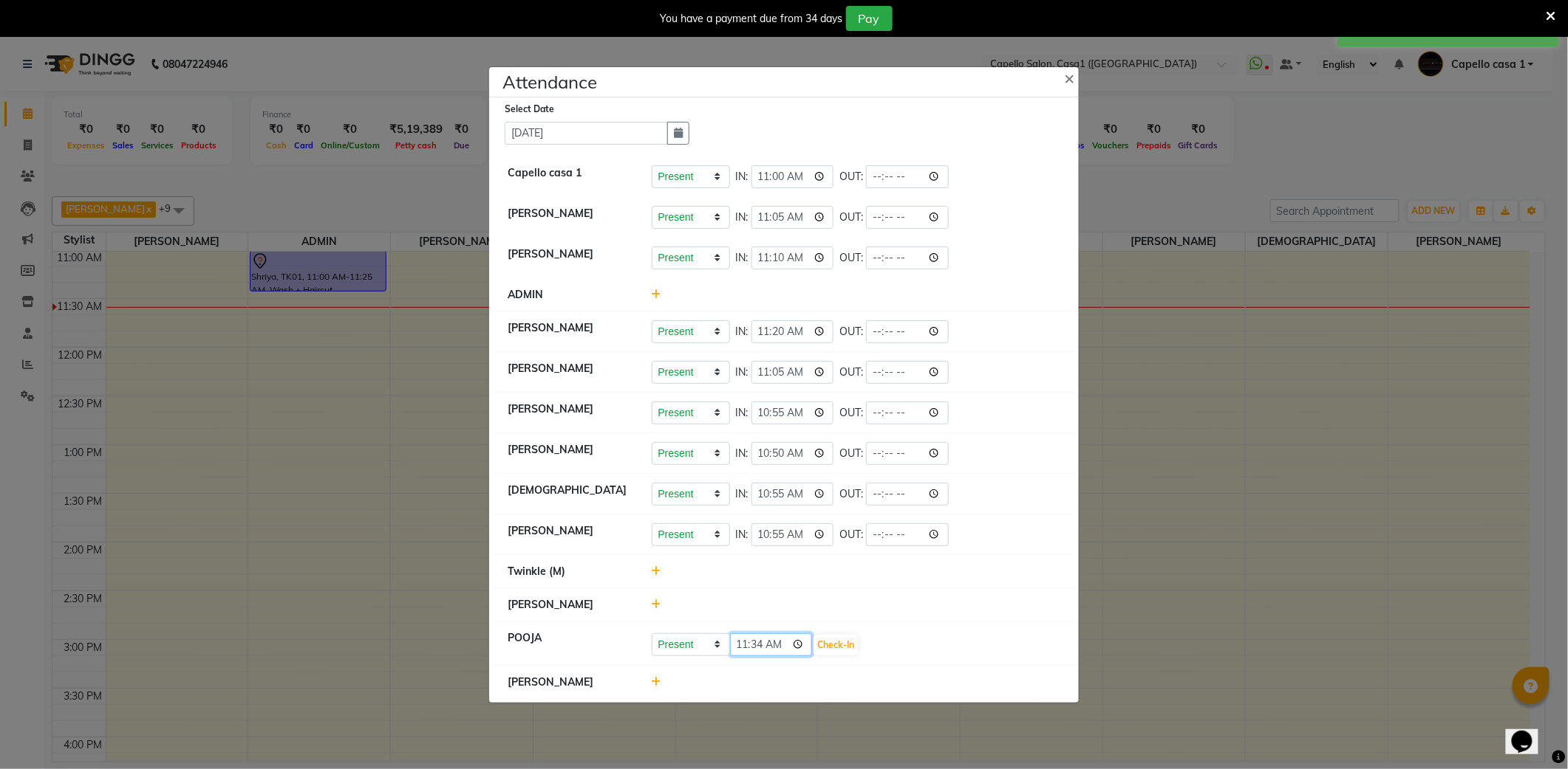
click at [799, 645] on input "11:34" at bounding box center [771, 645] width 83 height 23
type input "11:05"
click at [836, 636] on button "Check-In" at bounding box center [836, 645] width 44 height 20
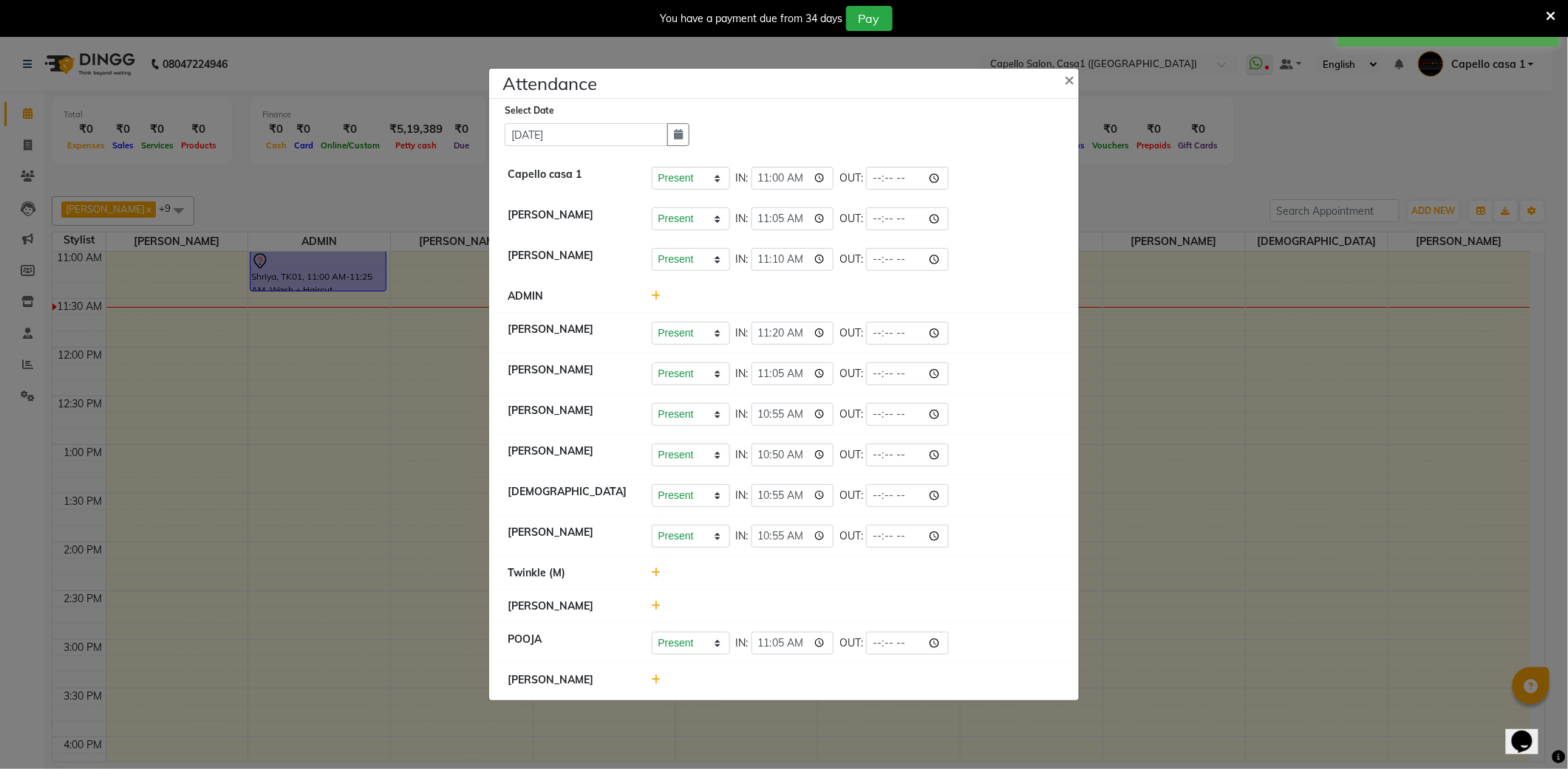
click at [654, 677] on icon at bounding box center [656, 680] width 10 height 11
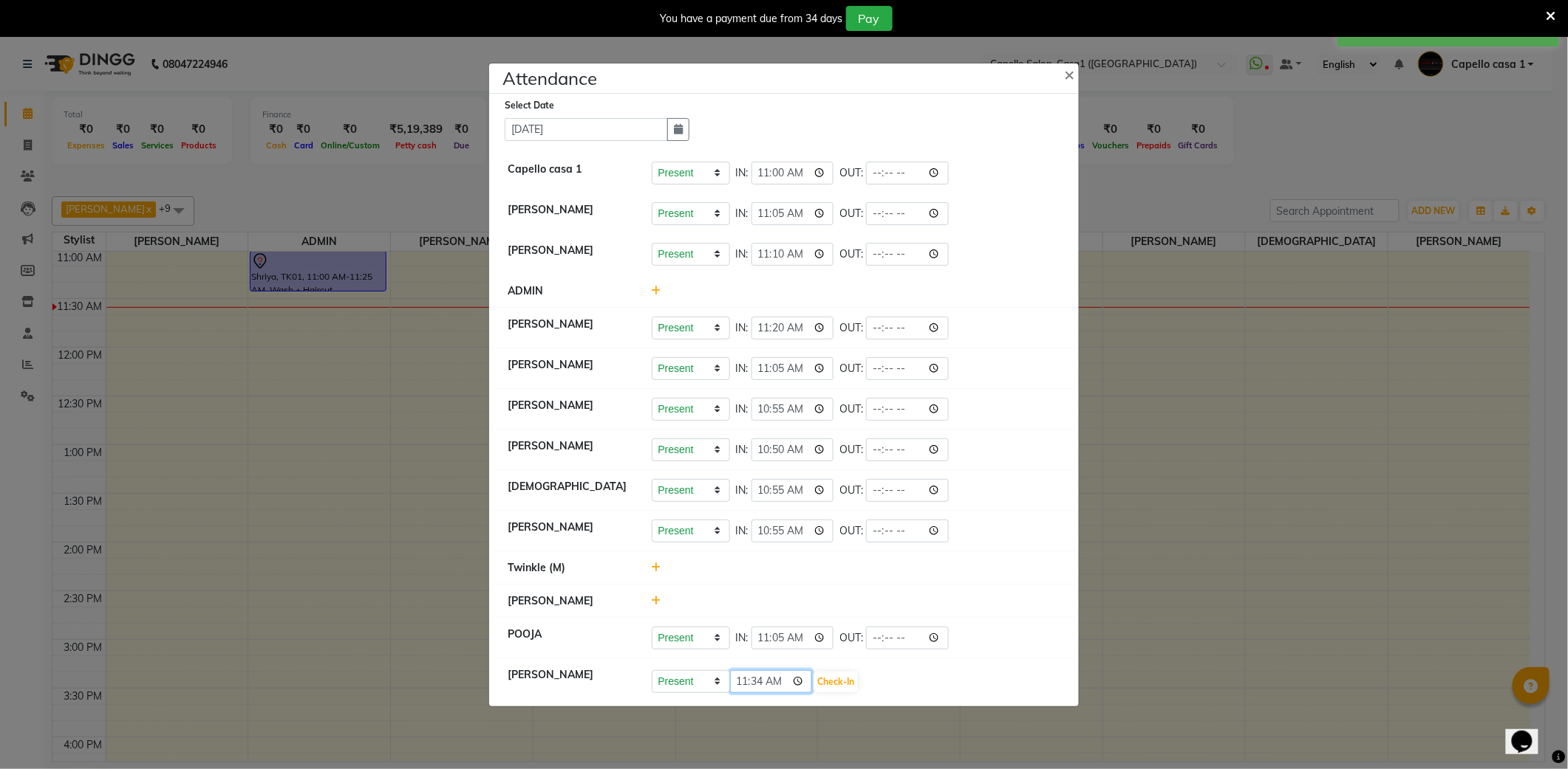
click at [798, 683] on input "11:34" at bounding box center [771, 682] width 83 height 23
type input "11:15"
click at [932, 562] on div at bounding box center [857, 568] width 431 height 16
click at [843, 677] on button "Check-In" at bounding box center [836, 682] width 44 height 20
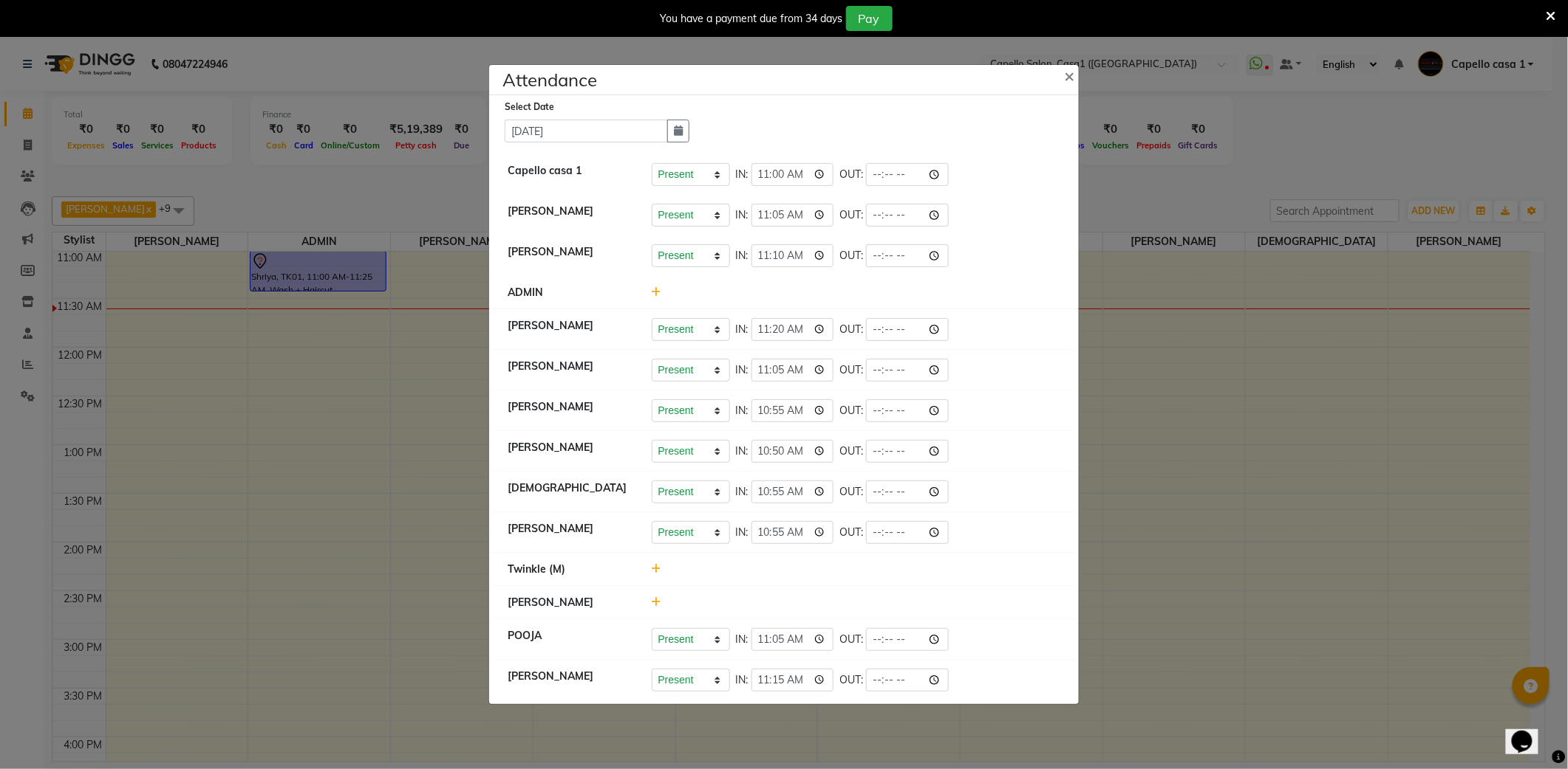
click at [1552, 16] on icon at bounding box center [1550, 16] width 10 height 13
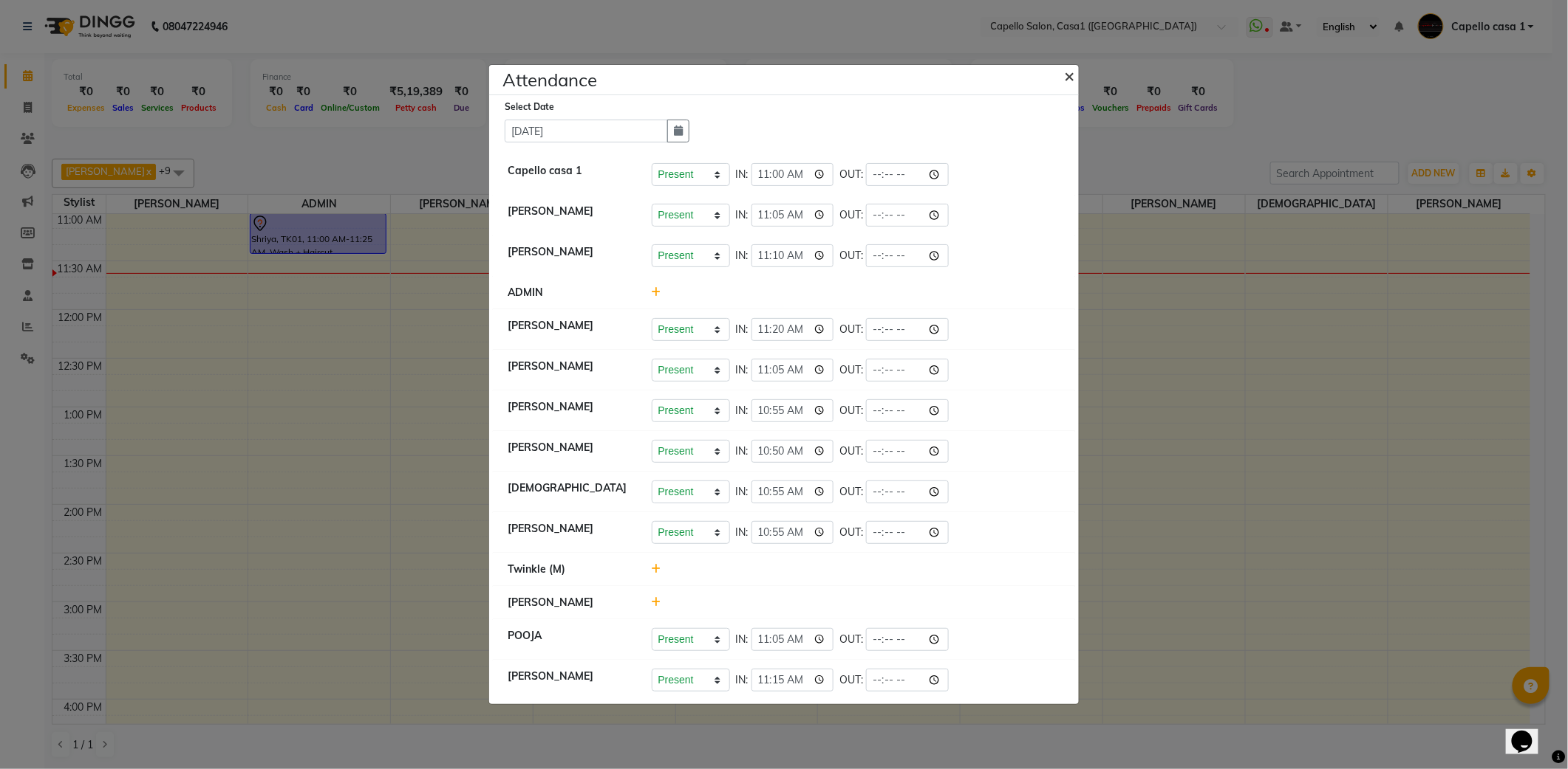
click at [1070, 71] on span "×" at bounding box center [1069, 75] width 11 height 22
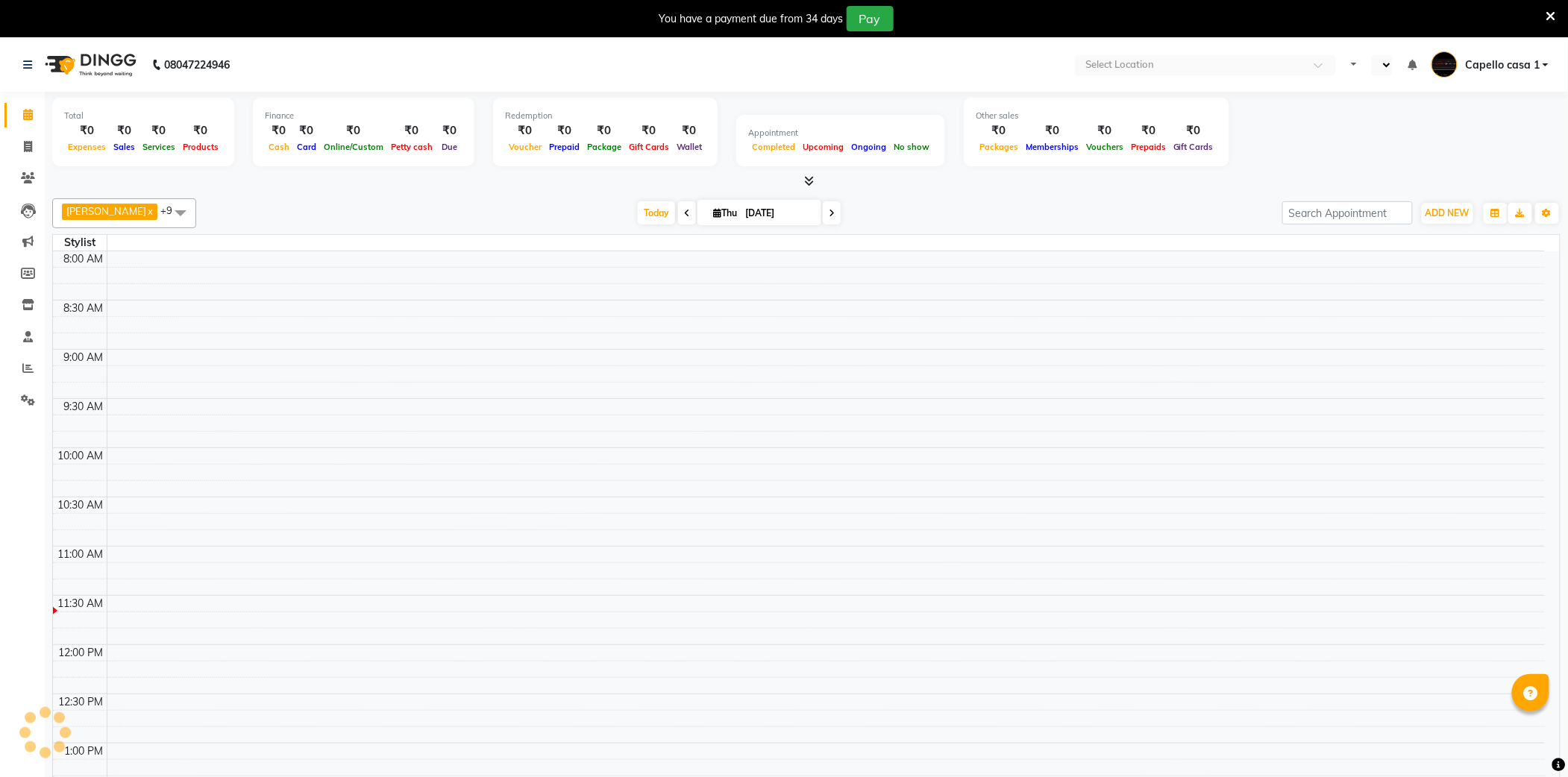
select select "en"
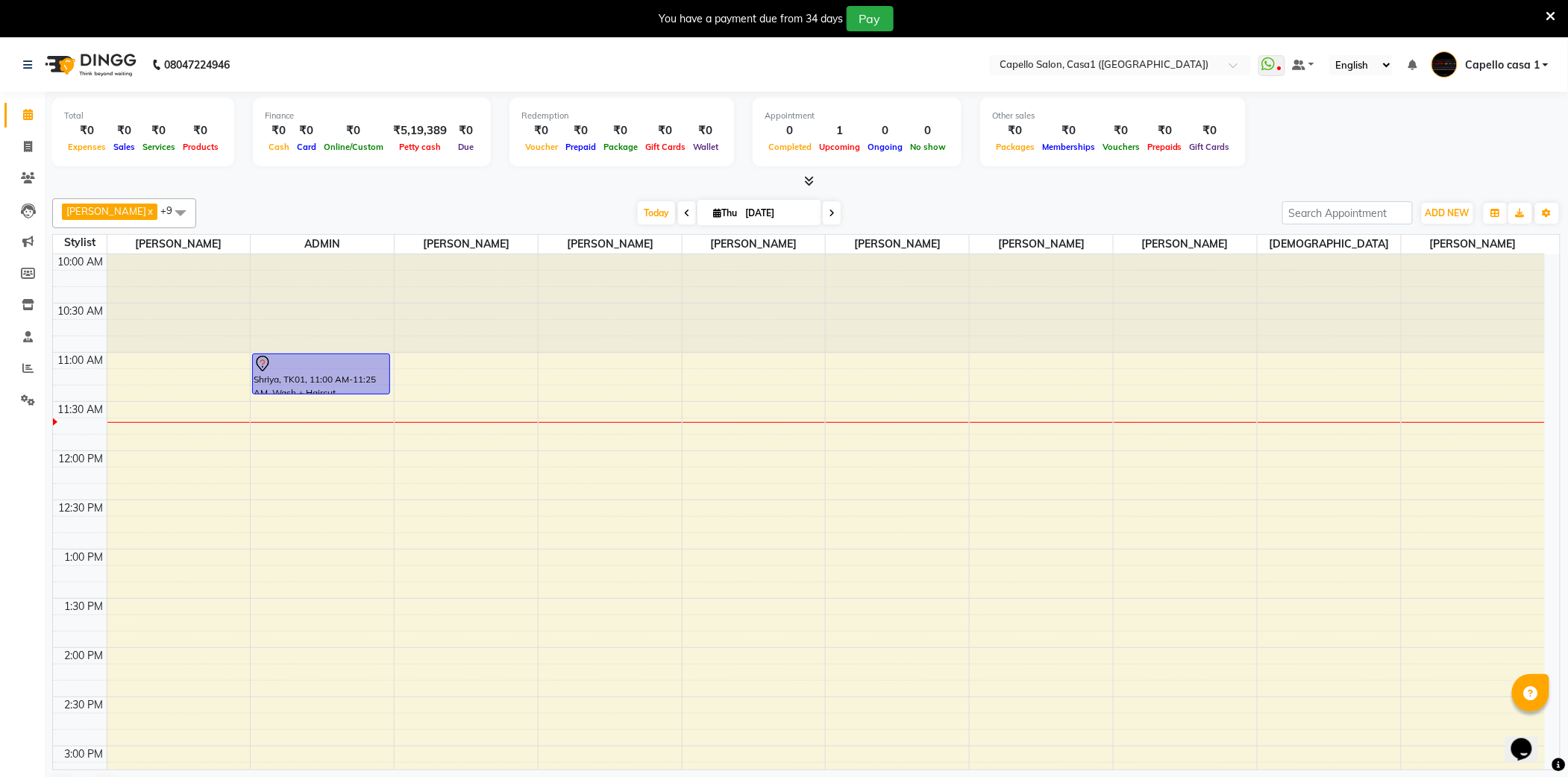
click at [1547, 12] on icon at bounding box center [1551, 16] width 10 height 13
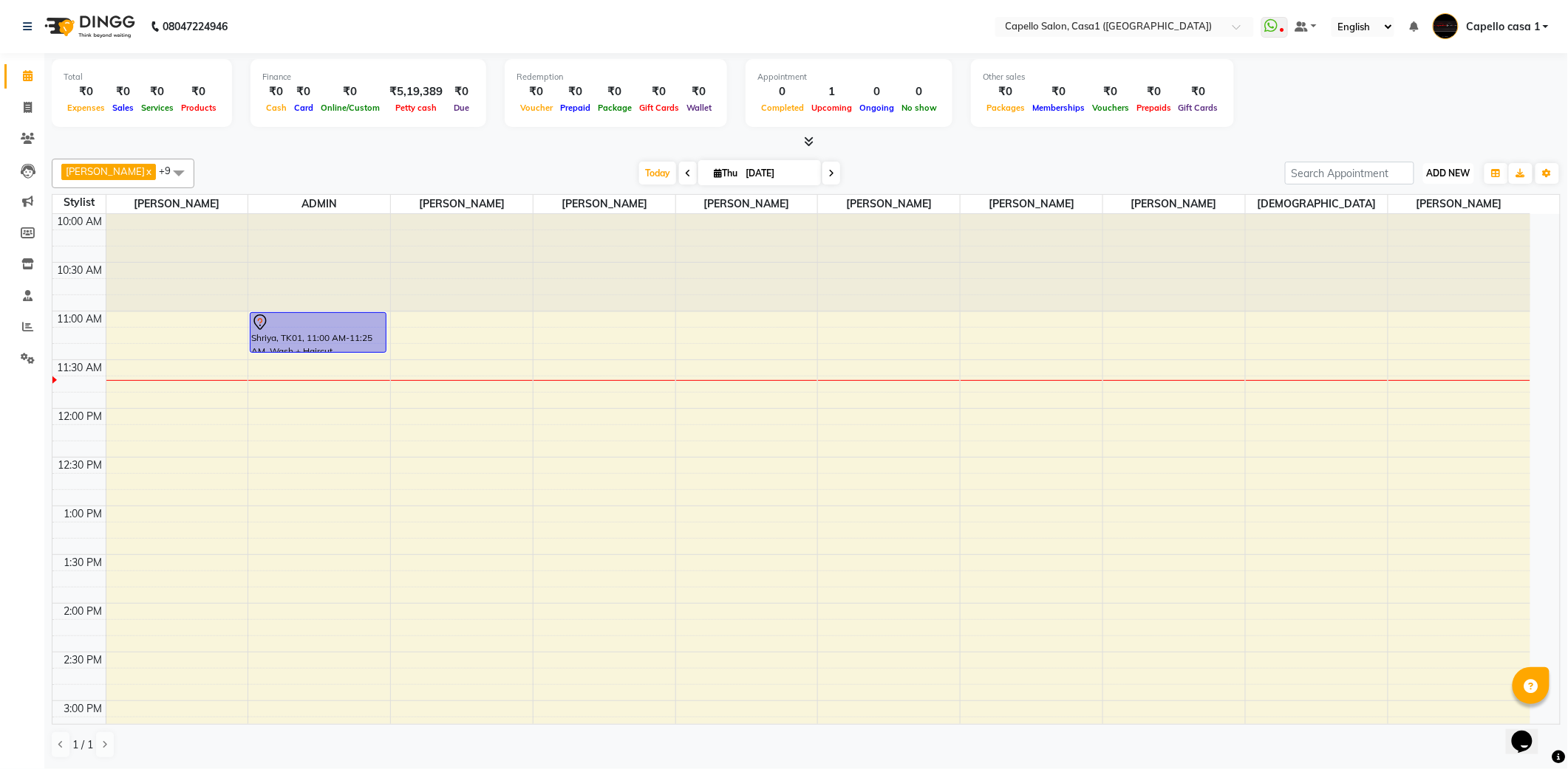
click at [1432, 175] on span "ADD NEW" at bounding box center [1448, 172] width 44 height 11
click at [1424, 255] on link "Add Attendance" at bounding box center [1416, 260] width 117 height 19
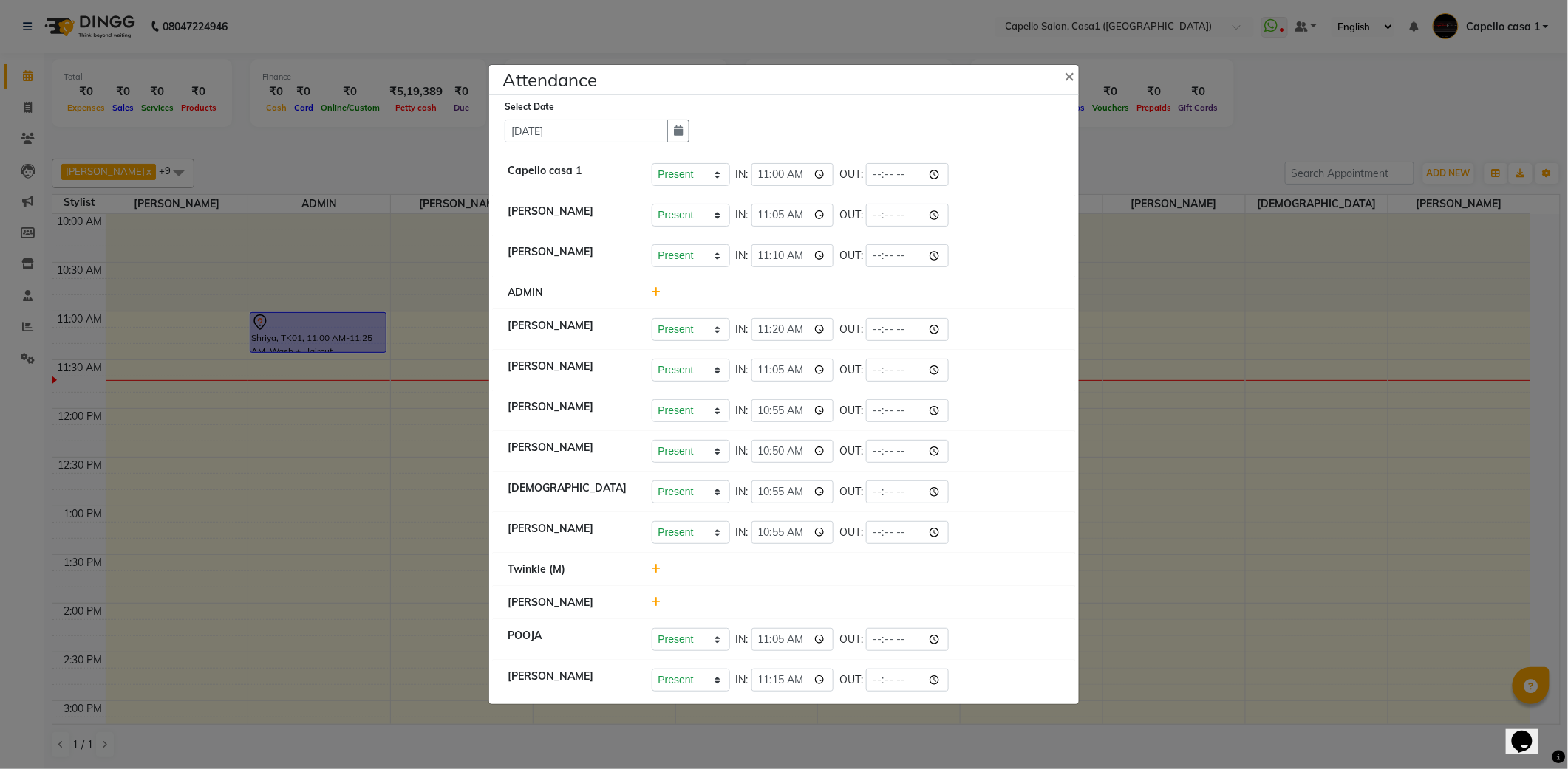
click at [651, 572] on icon at bounding box center [656, 569] width 10 height 11
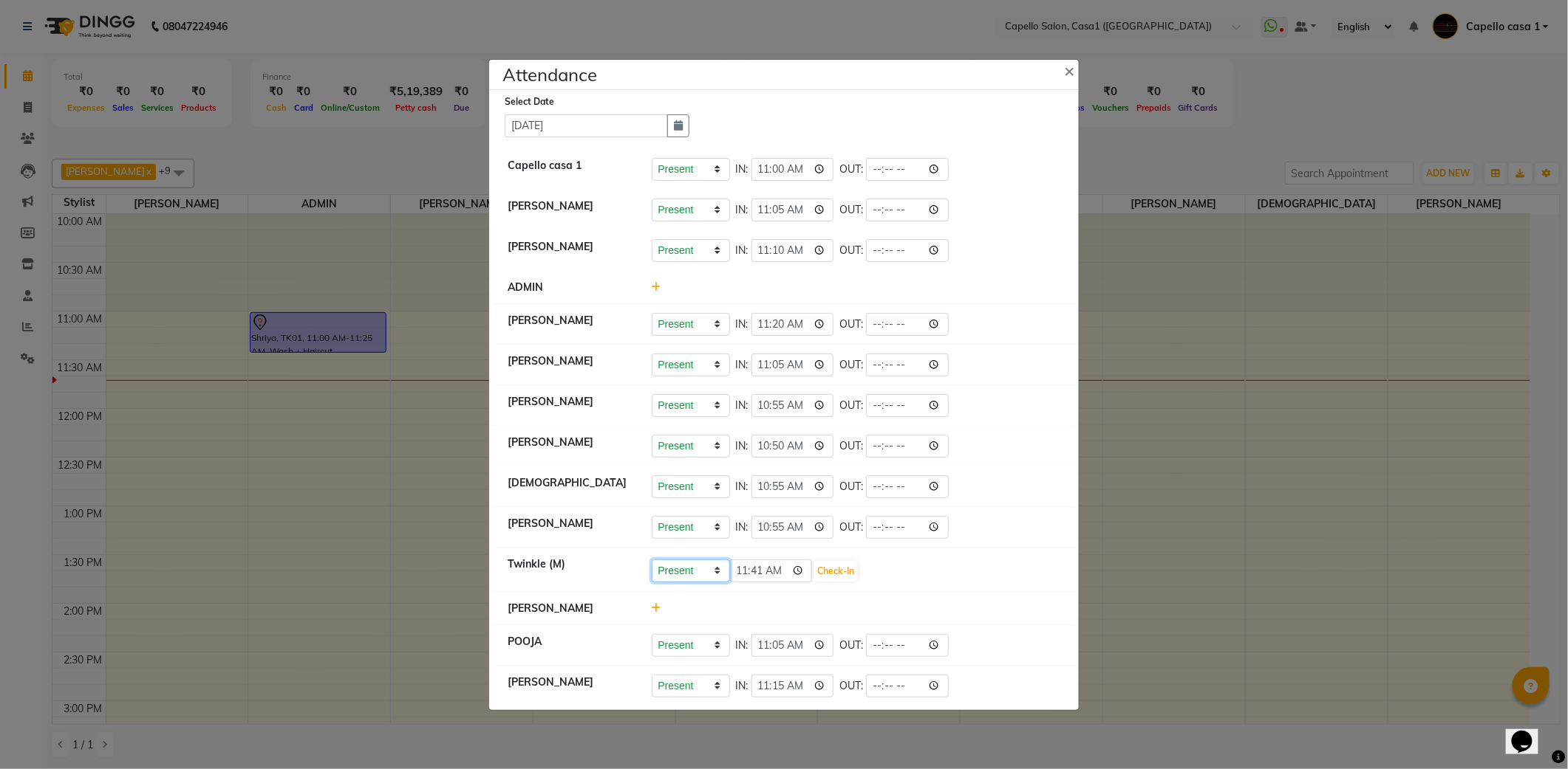
click at [689, 575] on select "Present Absent Late Half Day Weekly Off" at bounding box center [690, 571] width 78 height 23
select select "W"
click at [651, 560] on select "Present Absent Late Half Day Weekly Off" at bounding box center [690, 571] width 78 height 23
click at [755, 568] on button "Save" at bounding box center [746, 571] width 29 height 20
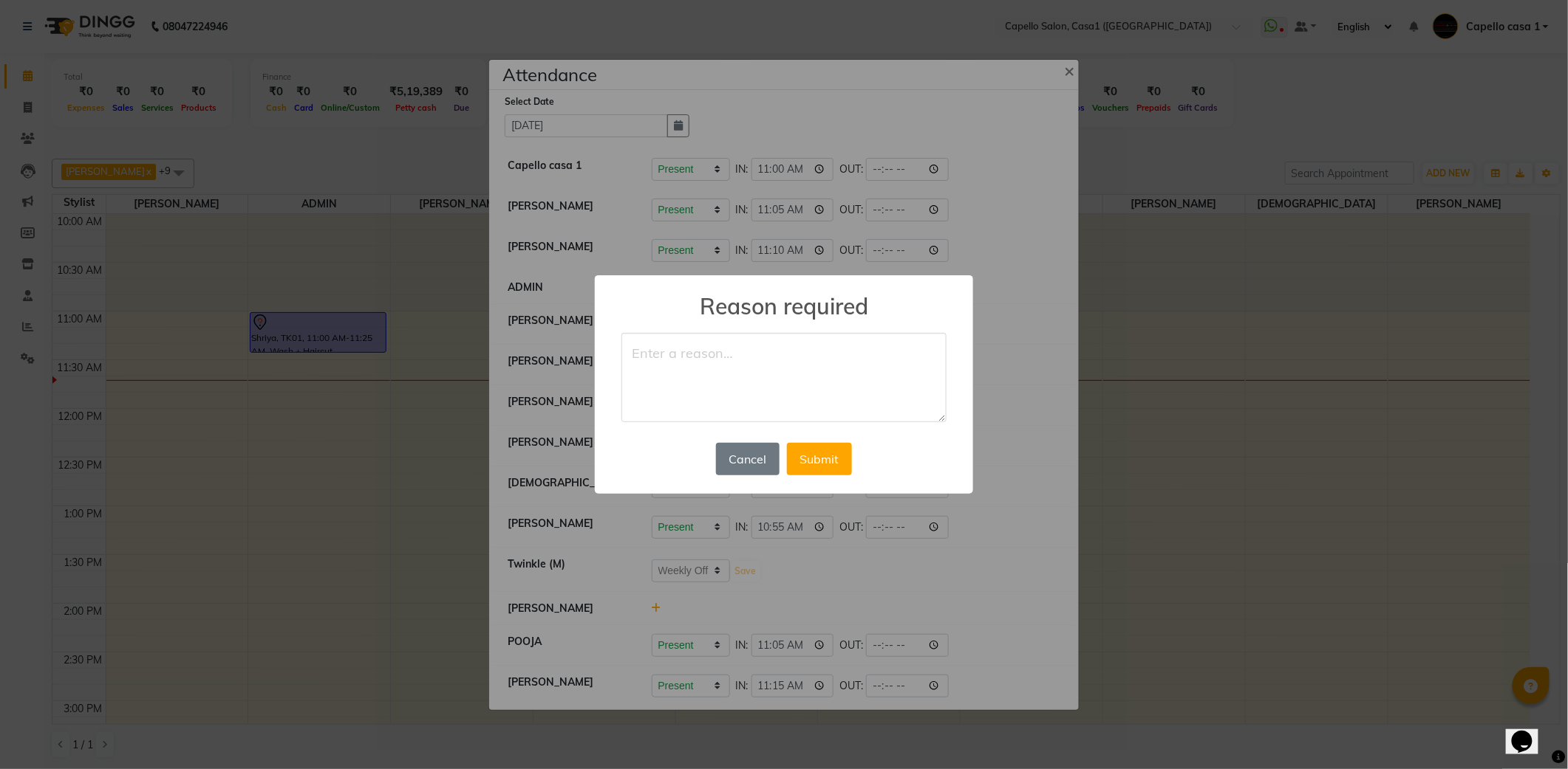
click at [701, 342] on textarea at bounding box center [784, 377] width 325 height 90
type textarea "w"
type textarea "WO"
click at [807, 465] on button "Submit" at bounding box center [820, 458] width 65 height 33
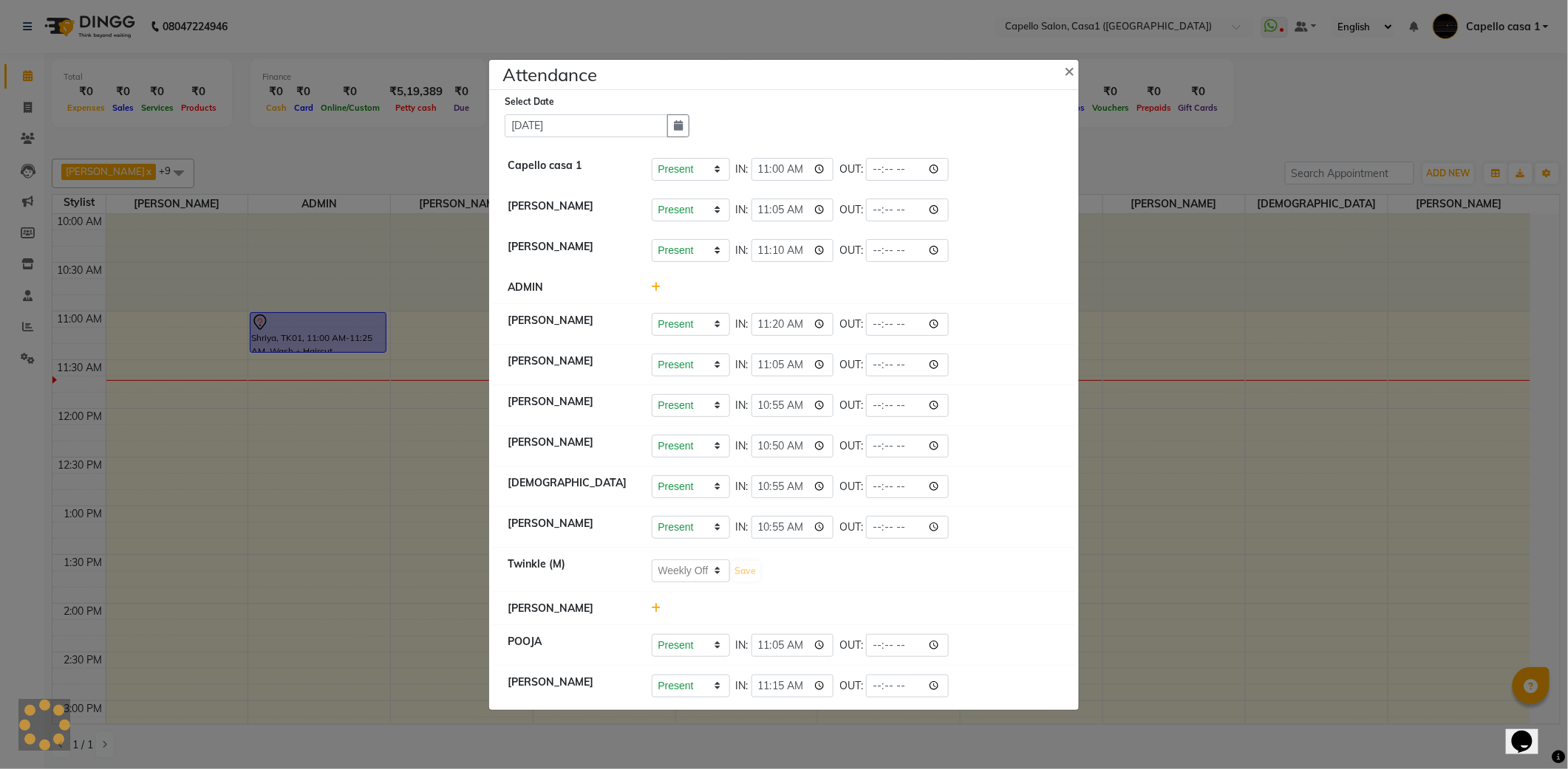
select select "W"
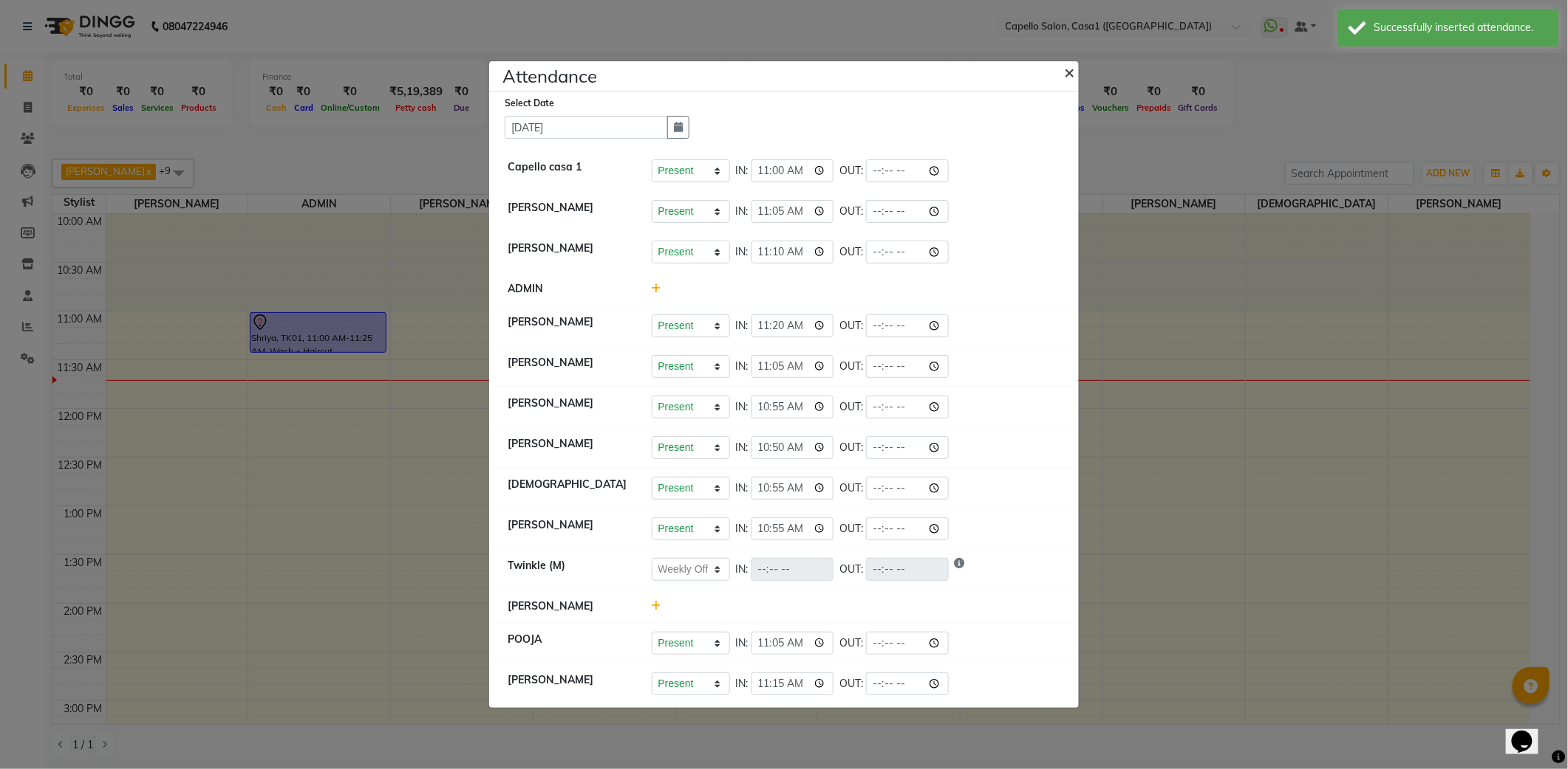
click at [1077, 71] on button "×" at bounding box center [1071, 71] width 37 height 41
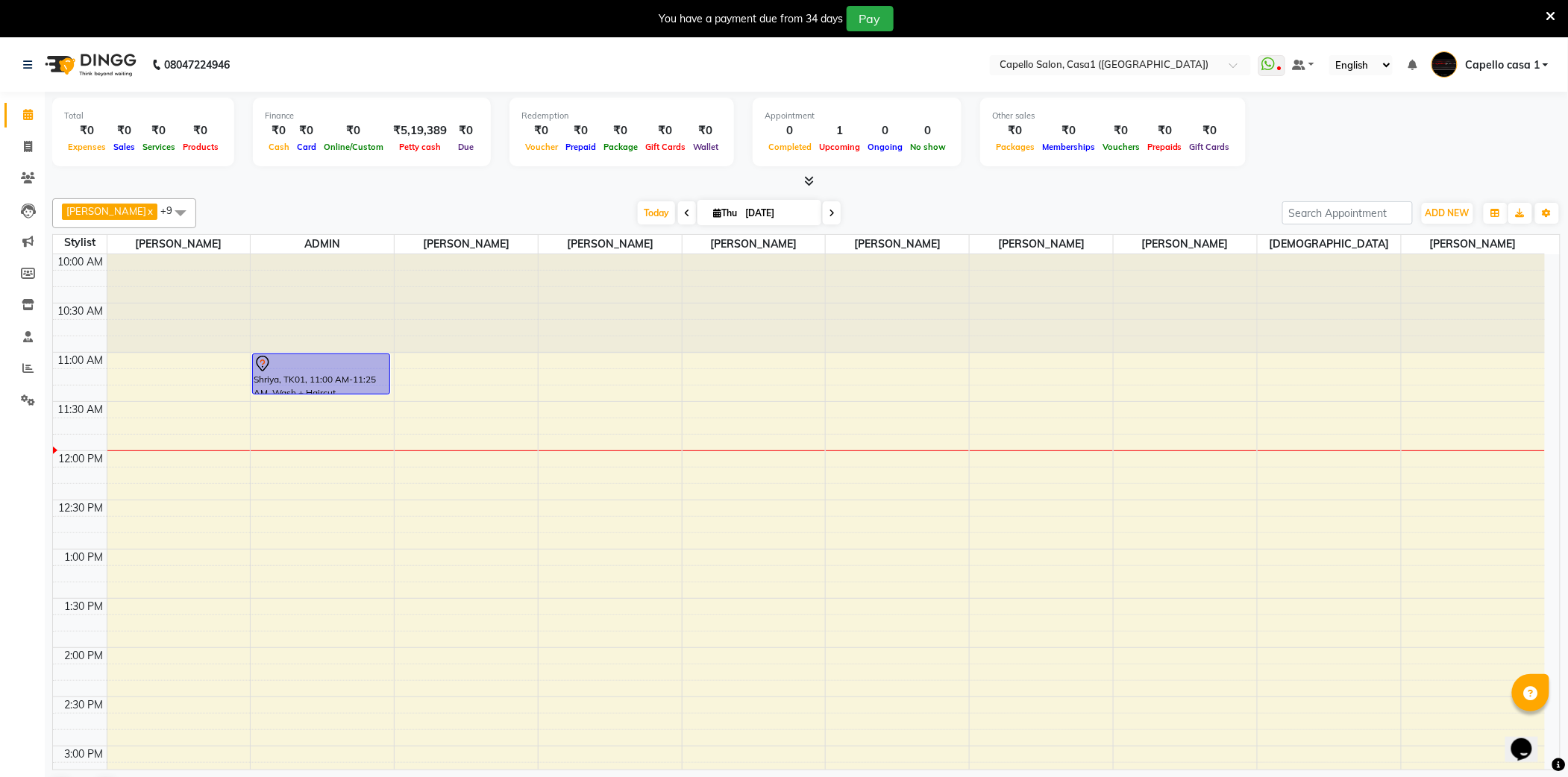
drag, startPoint x: 1547, startPoint y: 16, endPoint x: 1380, endPoint y: 186, distance: 238.3
click at [1547, 16] on icon at bounding box center [1551, 16] width 10 height 13
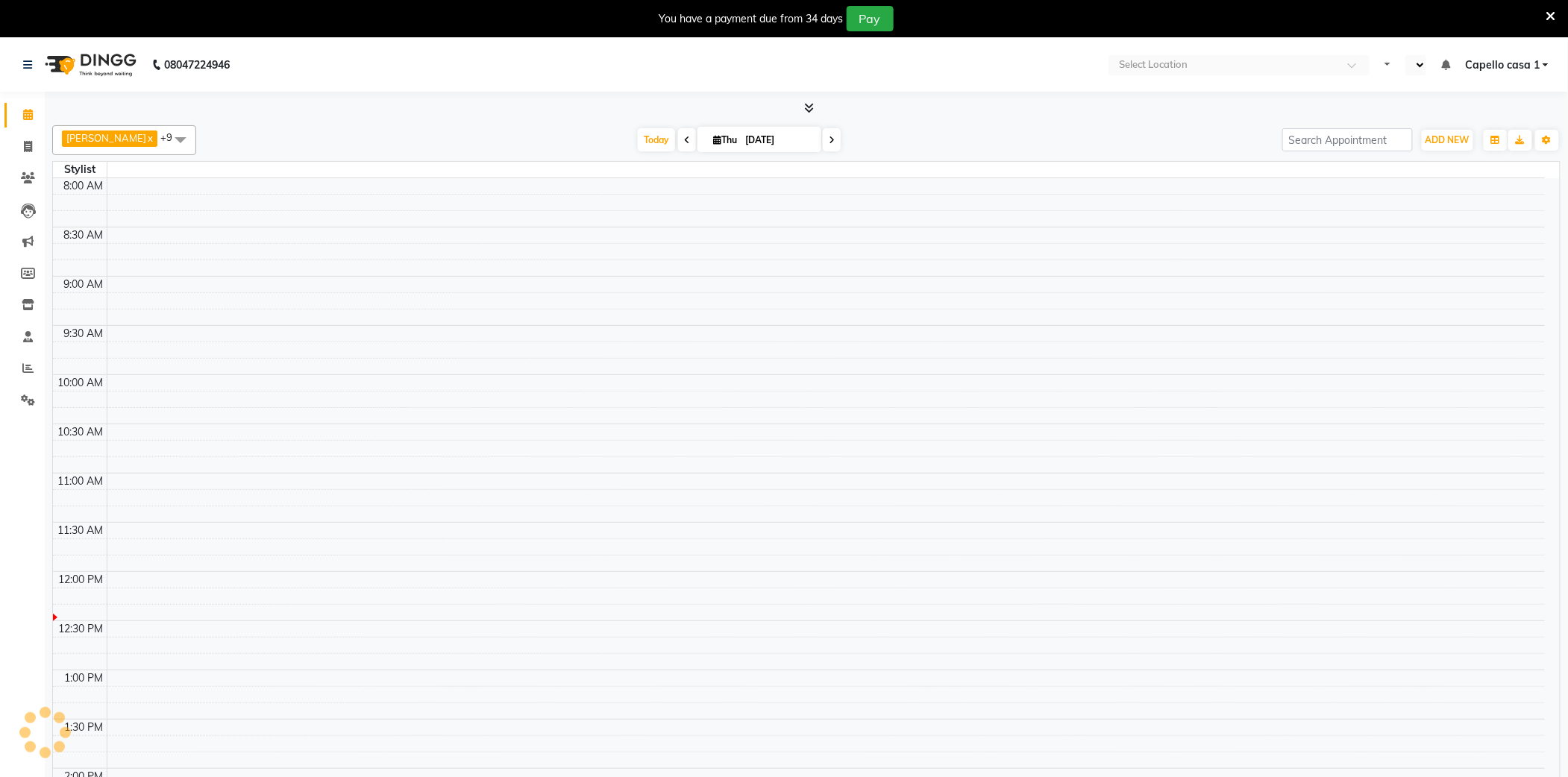
select select "en"
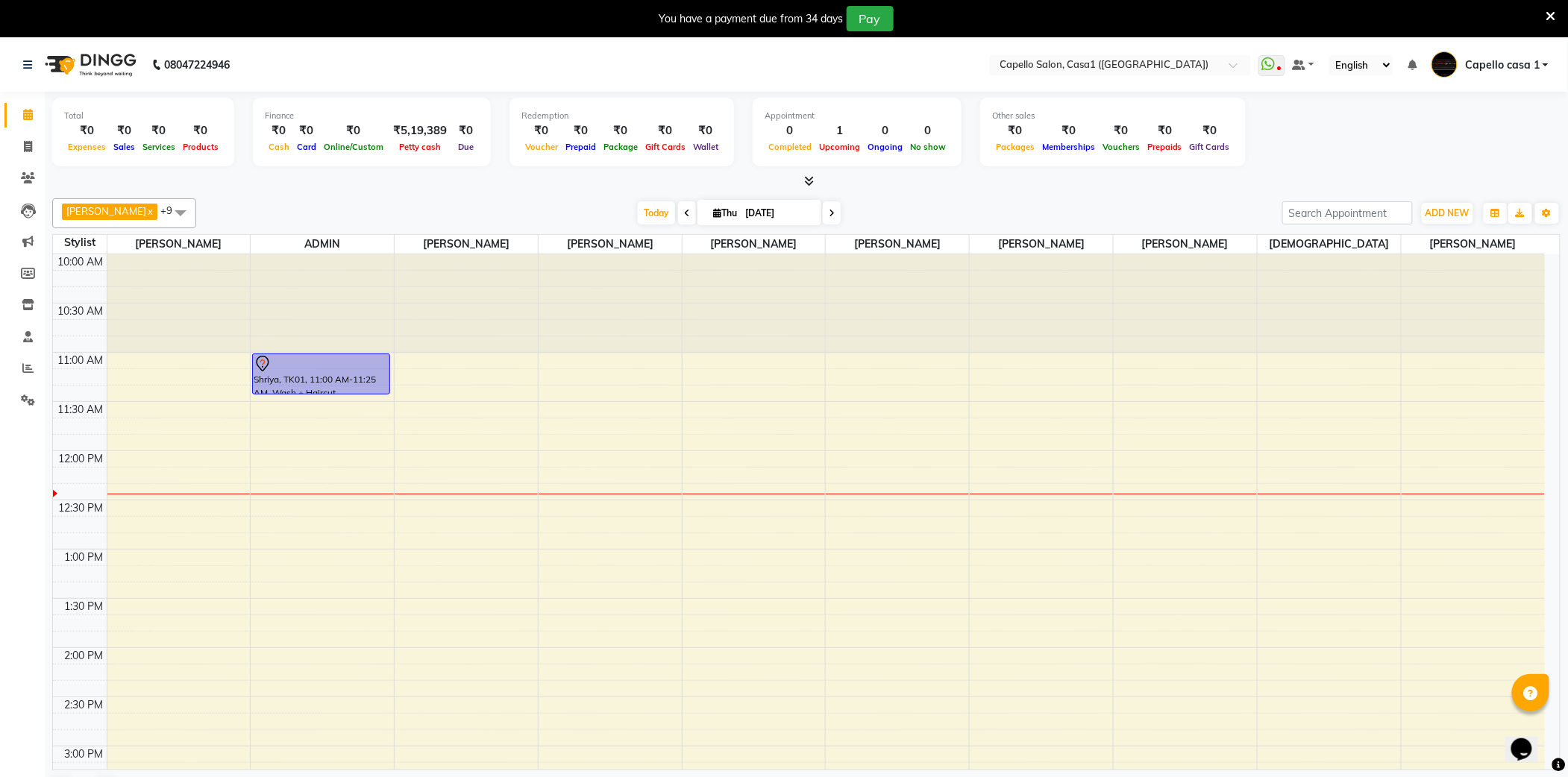
click at [1555, 20] on icon at bounding box center [1551, 16] width 10 height 13
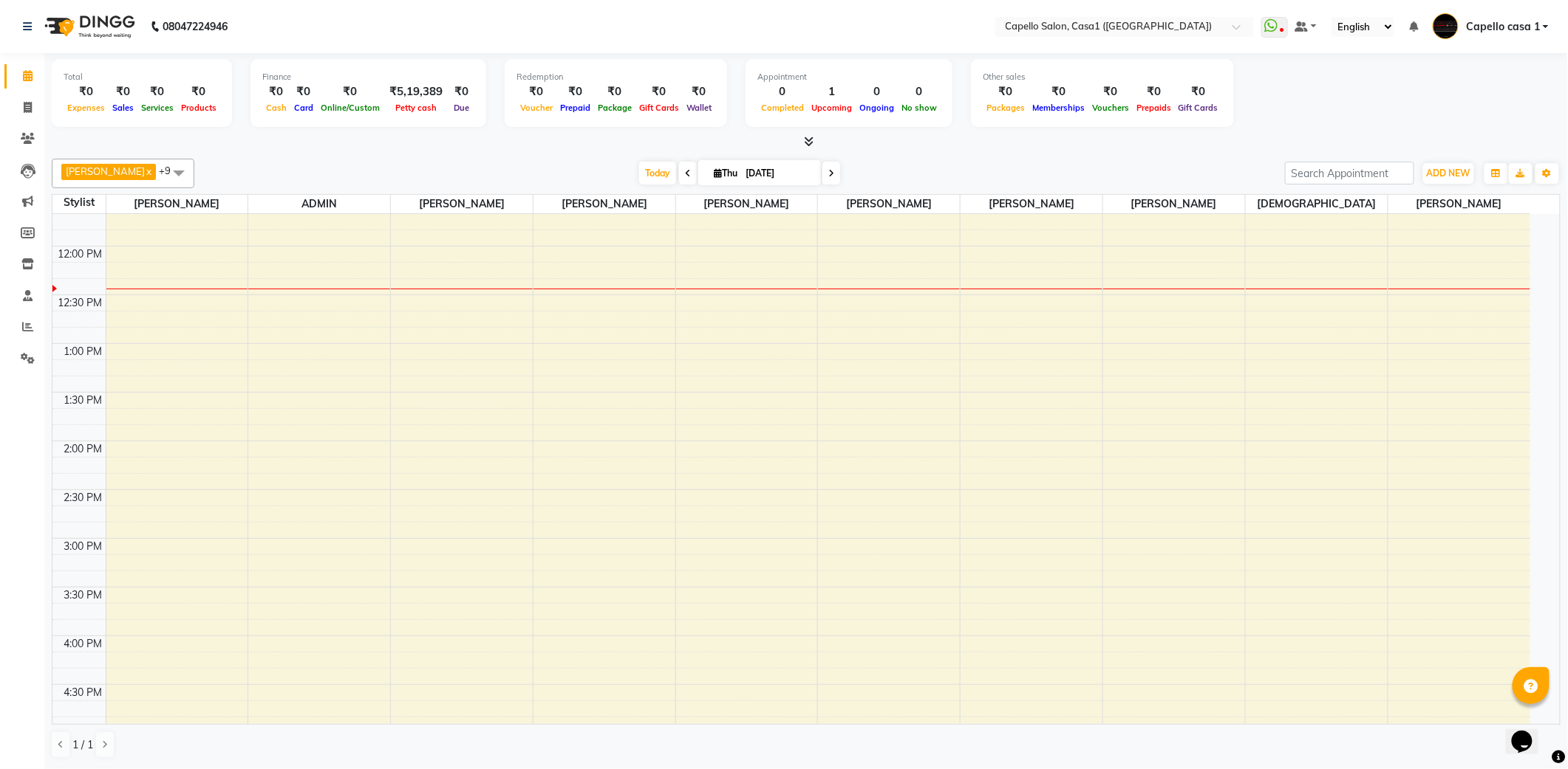
scroll to position [393, 0]
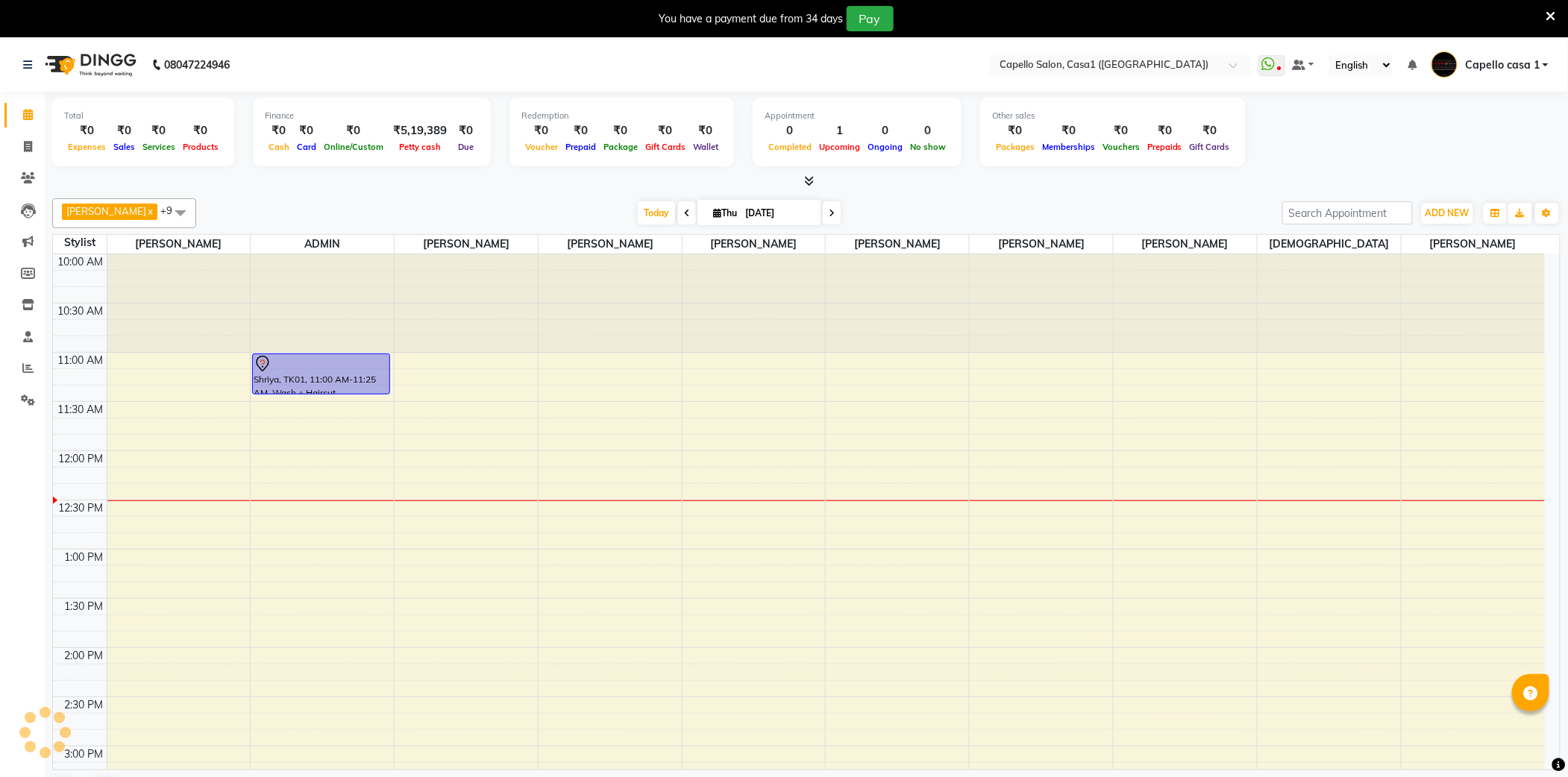
click at [1548, 16] on icon at bounding box center [1551, 16] width 10 height 13
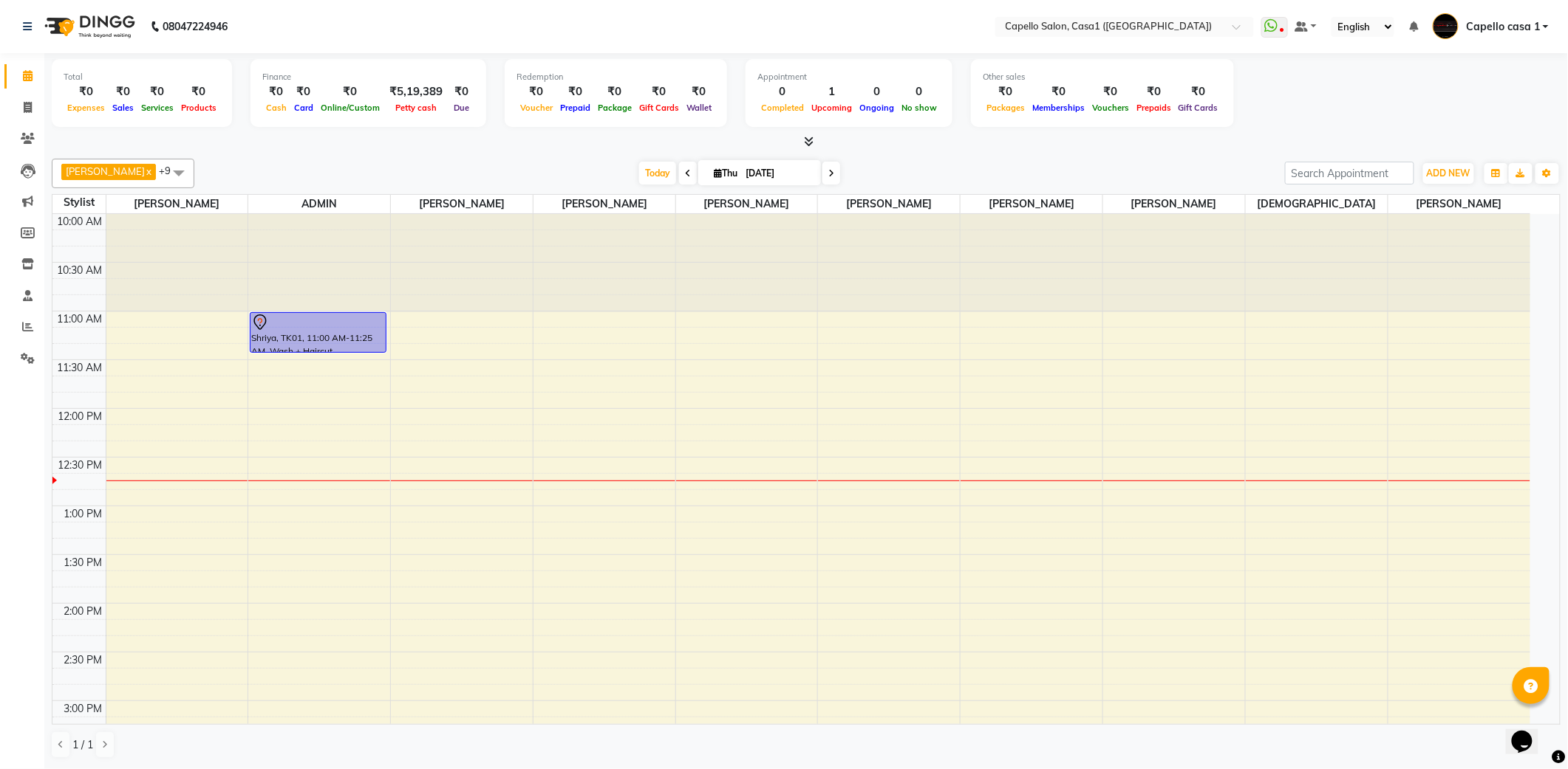
click at [1198, 310] on div at bounding box center [1174, 263] width 142 height 99
click at [24, 113] on icon at bounding box center [27, 107] width 8 height 11
select select "service"
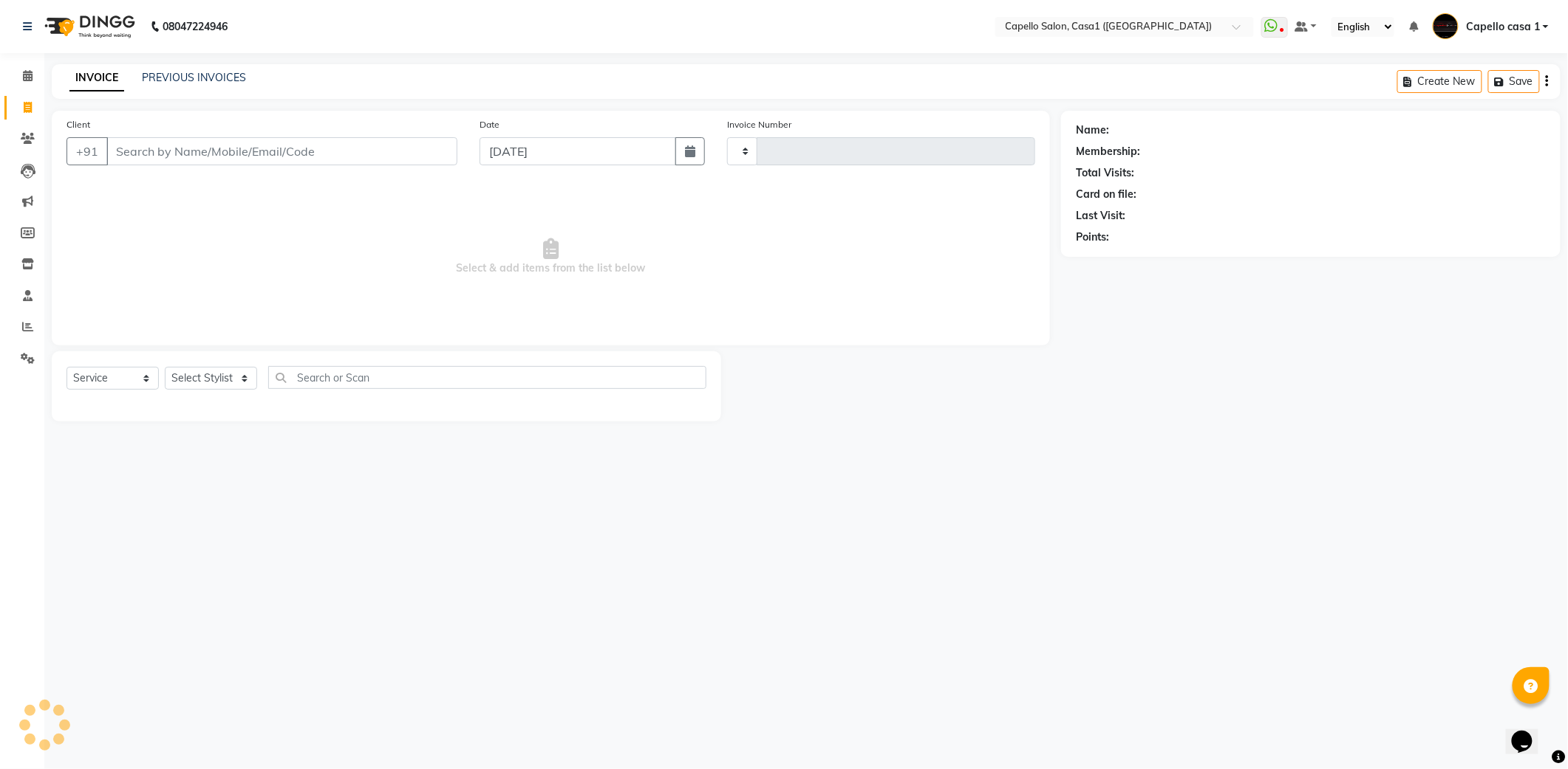
type input "3307"
select select "846"
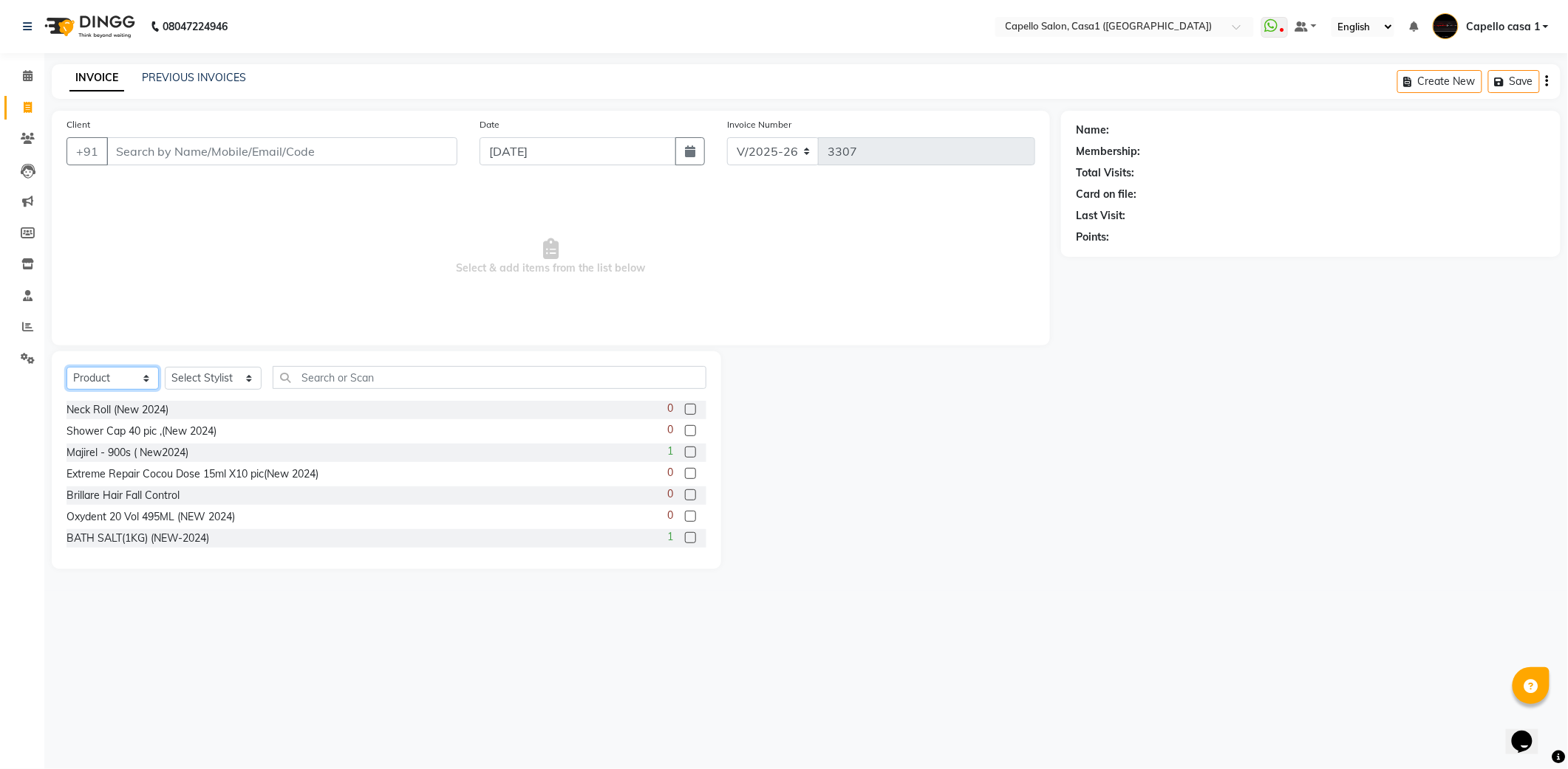
drag, startPoint x: 120, startPoint y: 377, endPoint x: 117, endPoint y: 388, distance: 11.4
click at [120, 377] on select "Select Service Product Membership Package Voucher Prepaid Gift Card" at bounding box center [113, 378] width 92 height 23
select select "service"
click at [67, 367] on select "Select Service Product Membership Package Voucher Prepaid Gift Card" at bounding box center [113, 378] width 92 height 23
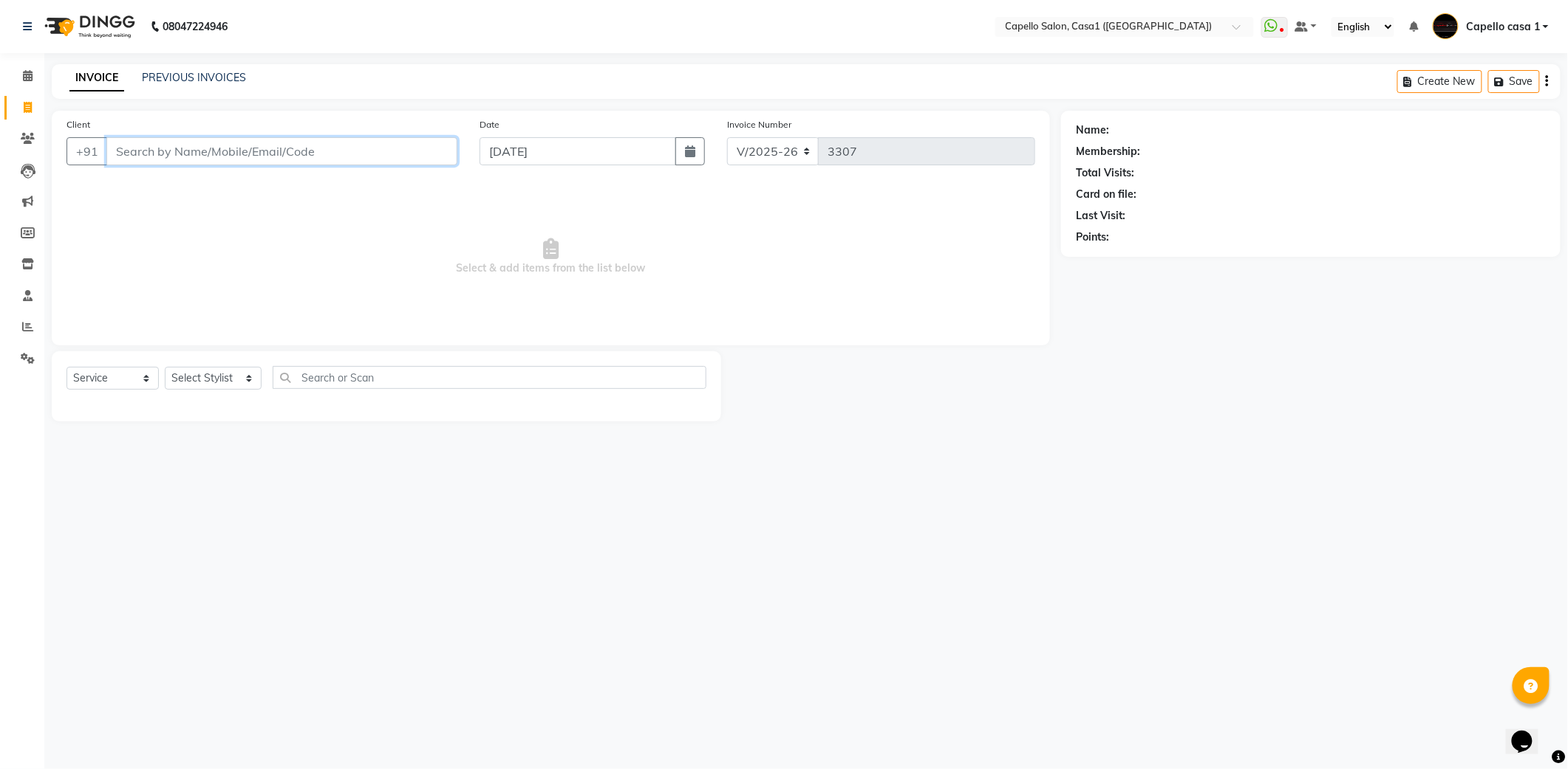
click at [139, 154] on input "Client" at bounding box center [282, 151] width 351 height 28
type input "7588297936"
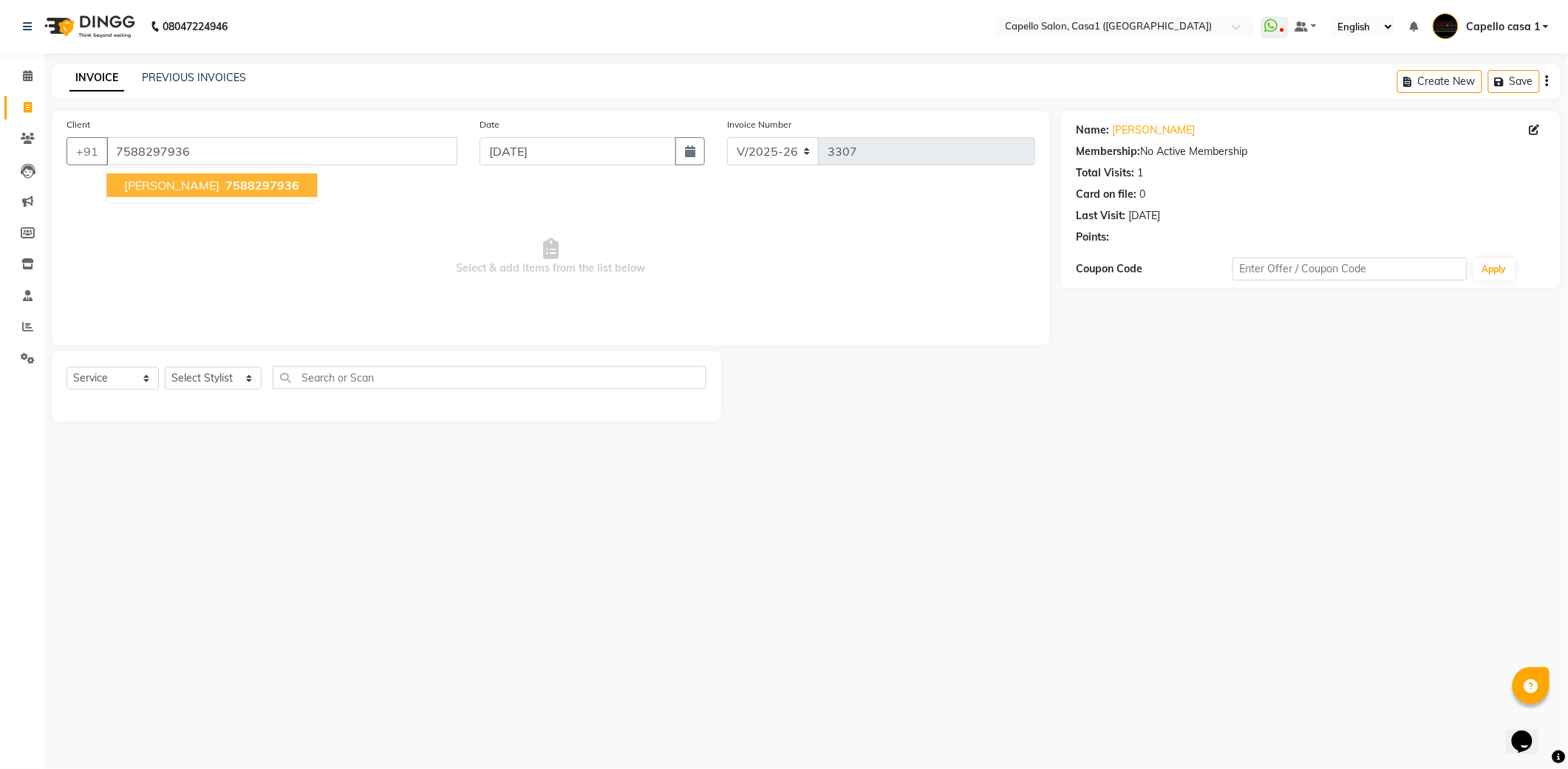
click at [144, 181] on span "jivesh" at bounding box center [172, 185] width 95 height 15
click at [95, 378] on select "Select Service Product Membership Package Voucher Prepaid Gift Card" at bounding box center [113, 378] width 92 height 23
click at [67, 367] on select "Select Service Product Membership Package Voucher Prepaid Gift Card" at bounding box center [113, 378] width 92 height 23
click at [190, 379] on select "Select Stylist [PERSON_NAME] ADMIN Akash Chawale Capello casa 1 [PERSON_NAME] […" at bounding box center [213, 378] width 97 height 23
select select "61009"
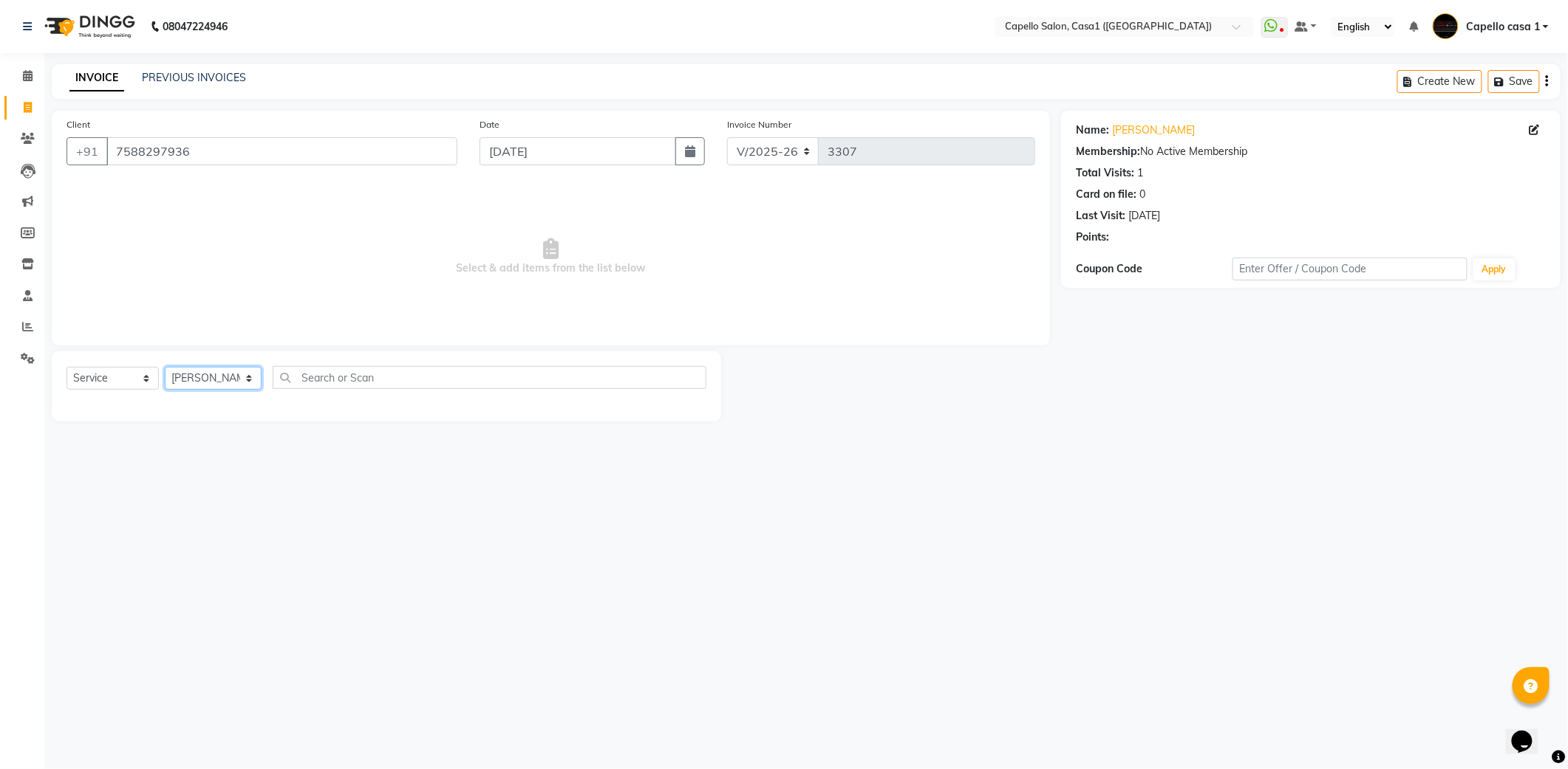
click at [165, 367] on select "Select Stylist aayush ADMIN Akash Chawale Capello casa 1 Harsh Nagture Nisha Ch…" at bounding box center [213, 378] width 97 height 23
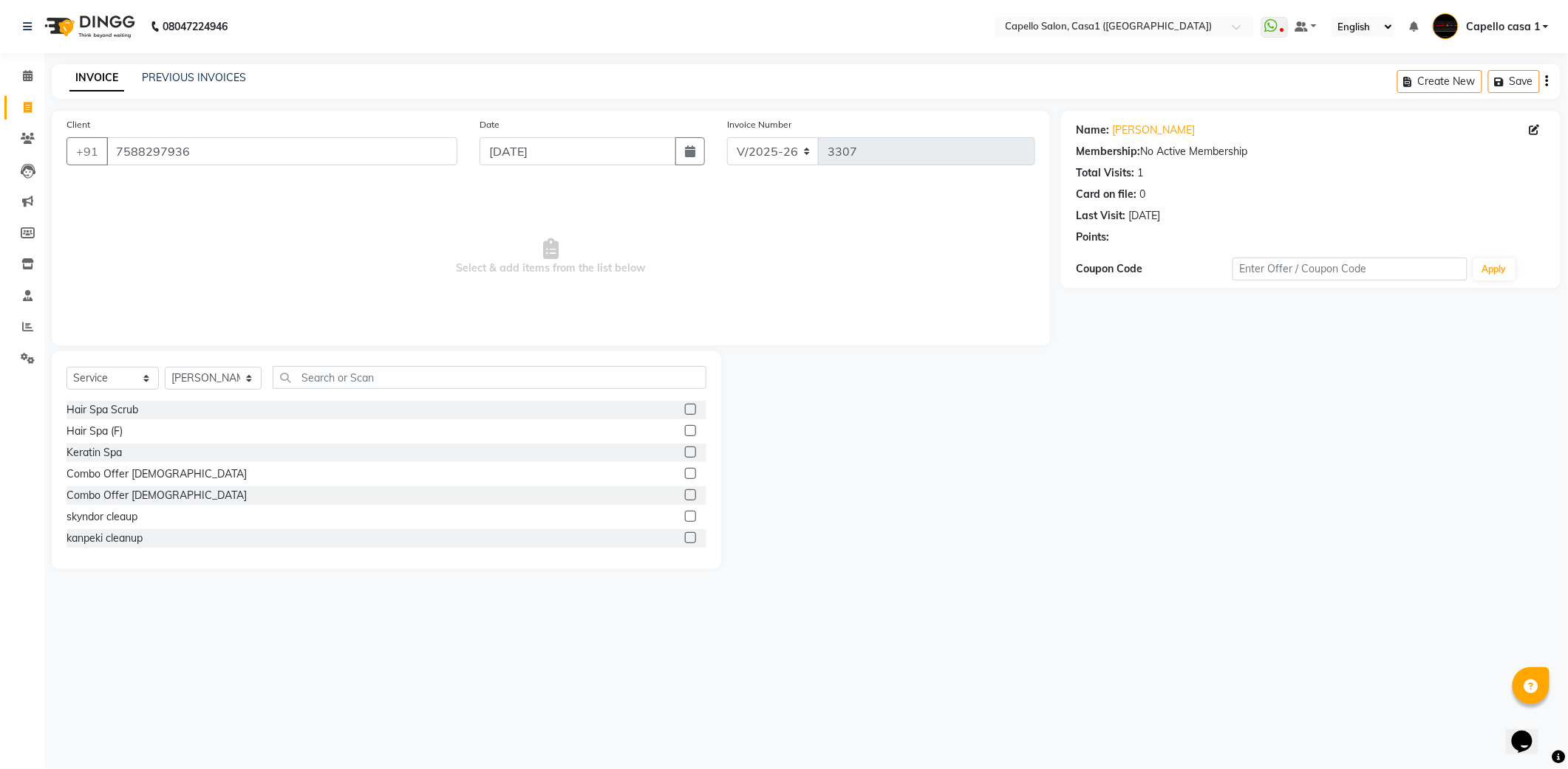
click at [328, 351] on div "Select Service Product Membership Package Voucher Prepaid Gift Card Select Styl…" at bounding box center [386, 460] width 669 height 218
click at [320, 378] on input "text" at bounding box center [490, 377] width 434 height 23
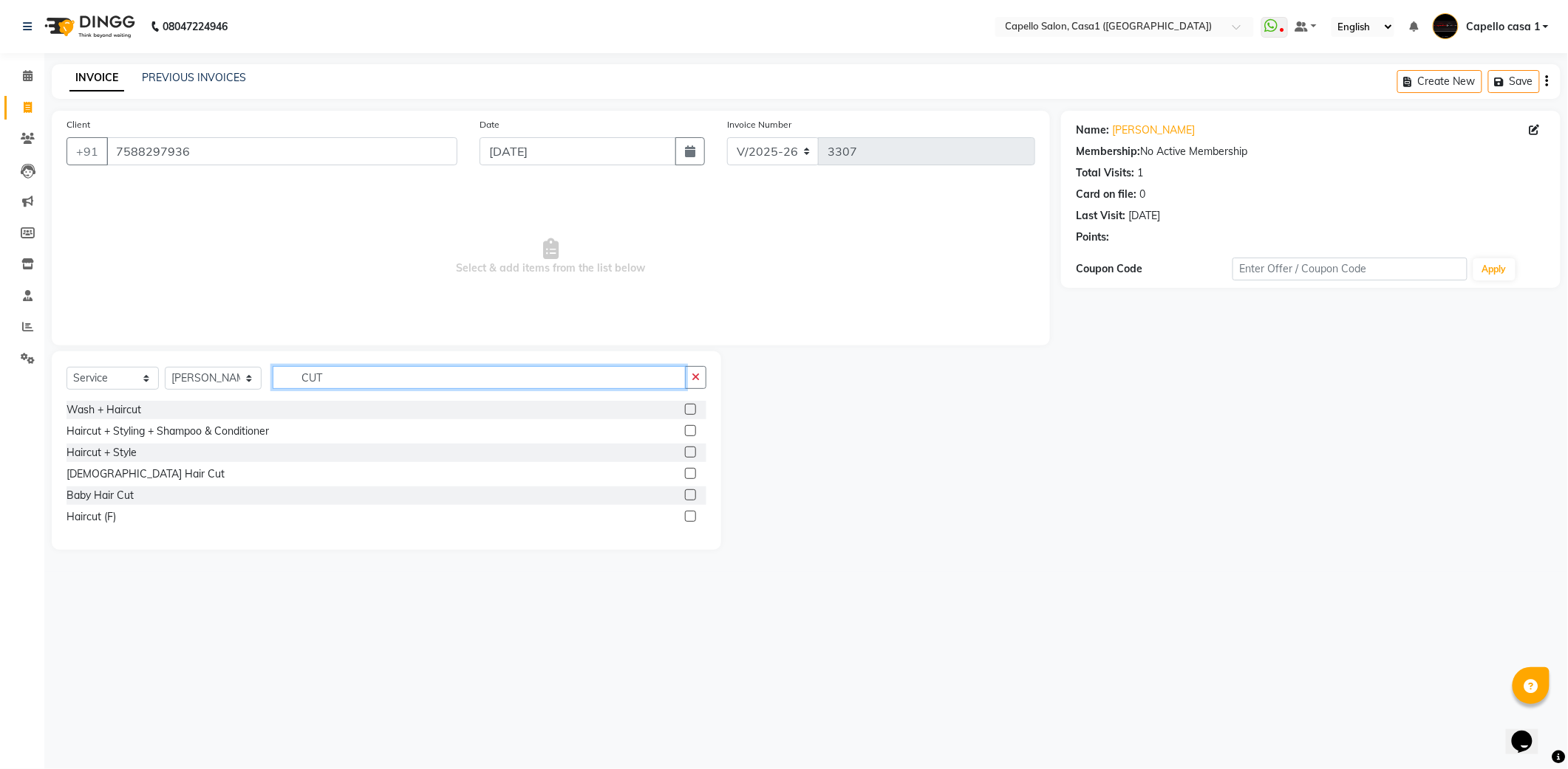
type input "CUT"
click at [690, 517] on label at bounding box center [690, 516] width 11 height 11
click at [690, 517] on input "checkbox" at bounding box center [689, 516] width 10 height 10
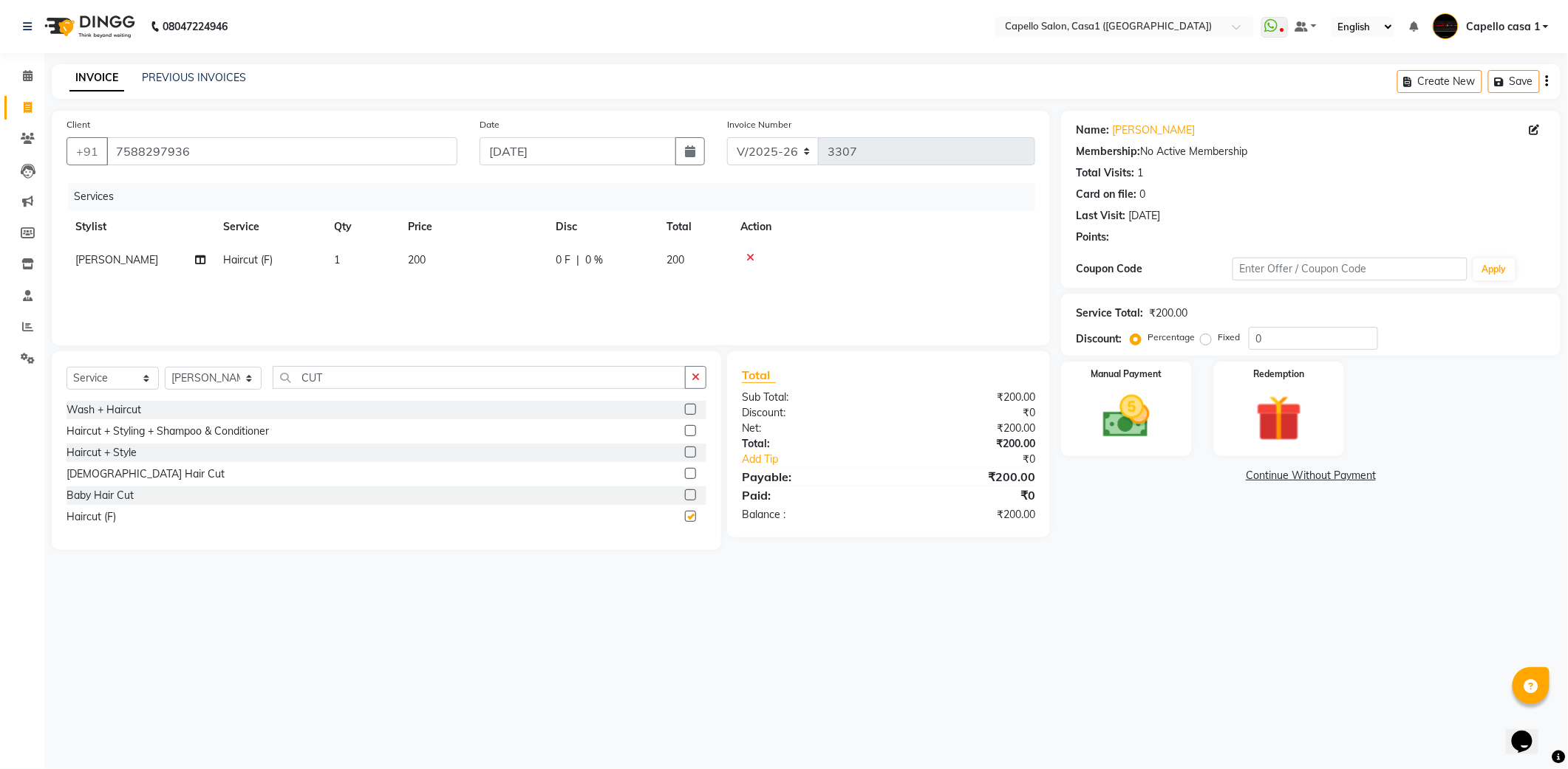
checkbox input "false"
click at [228, 381] on select "Select Stylist aayush ADMIN Akash Chawale Capello casa 1 Harsh Nagture Nisha Ch…" at bounding box center [213, 378] width 97 height 23
select select "67524"
click at [165, 367] on select "Select Stylist aayush ADMIN Akash Chawale Capello casa 1 Harsh Nagture Nisha Ch…" at bounding box center [213, 378] width 97 height 23
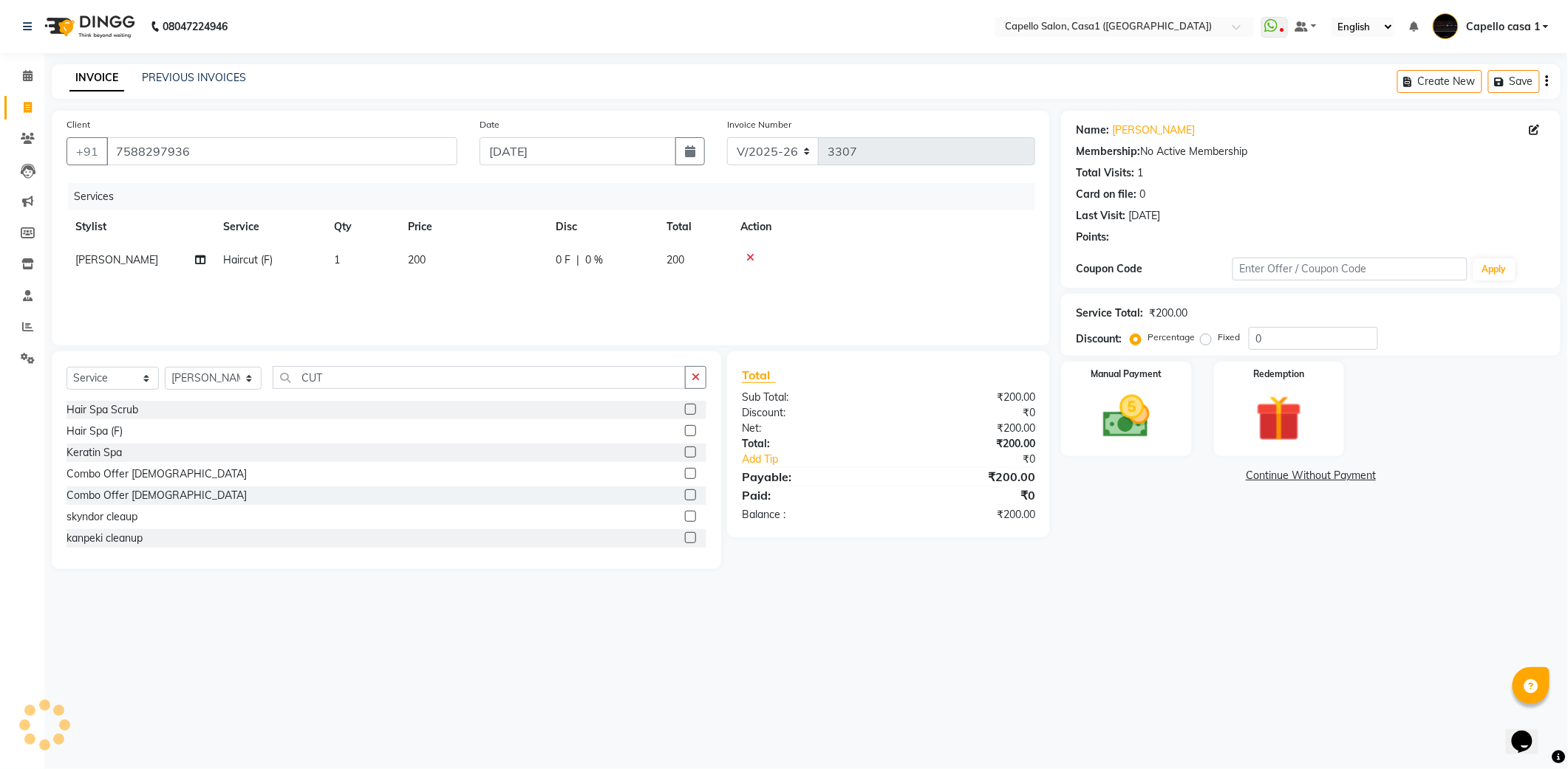
click at [362, 364] on div "Select Service Product Membership Package Voucher Prepaid Gift Card Select Styl…" at bounding box center [386, 460] width 669 height 218
click at [340, 373] on input "CUT" at bounding box center [479, 377] width 413 height 23
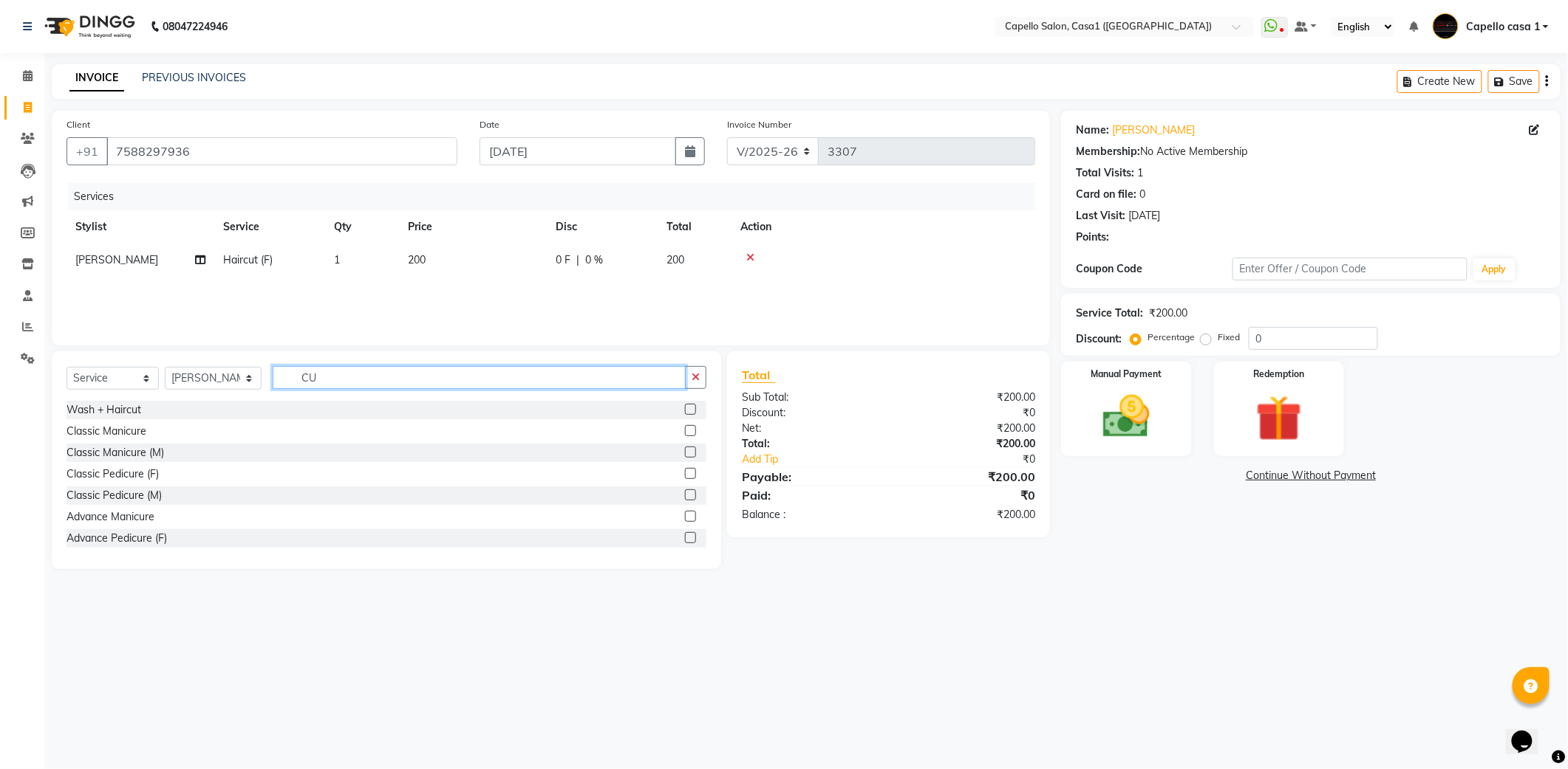
type input "C"
type input "CUT"
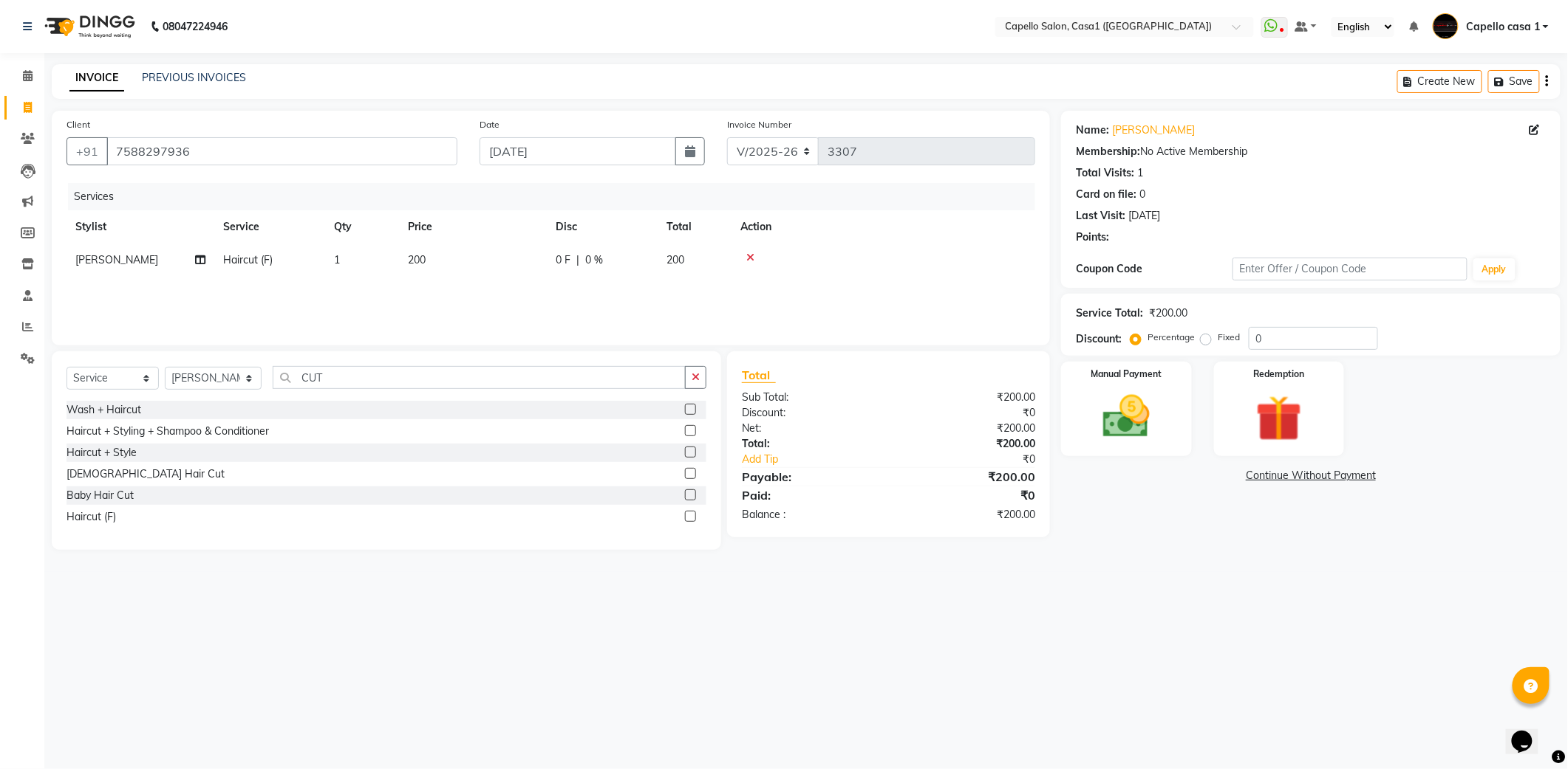
click at [689, 476] on label at bounding box center [690, 473] width 11 height 11
click at [689, 476] on input "checkbox" at bounding box center [689, 474] width 10 height 10
checkbox input "false"
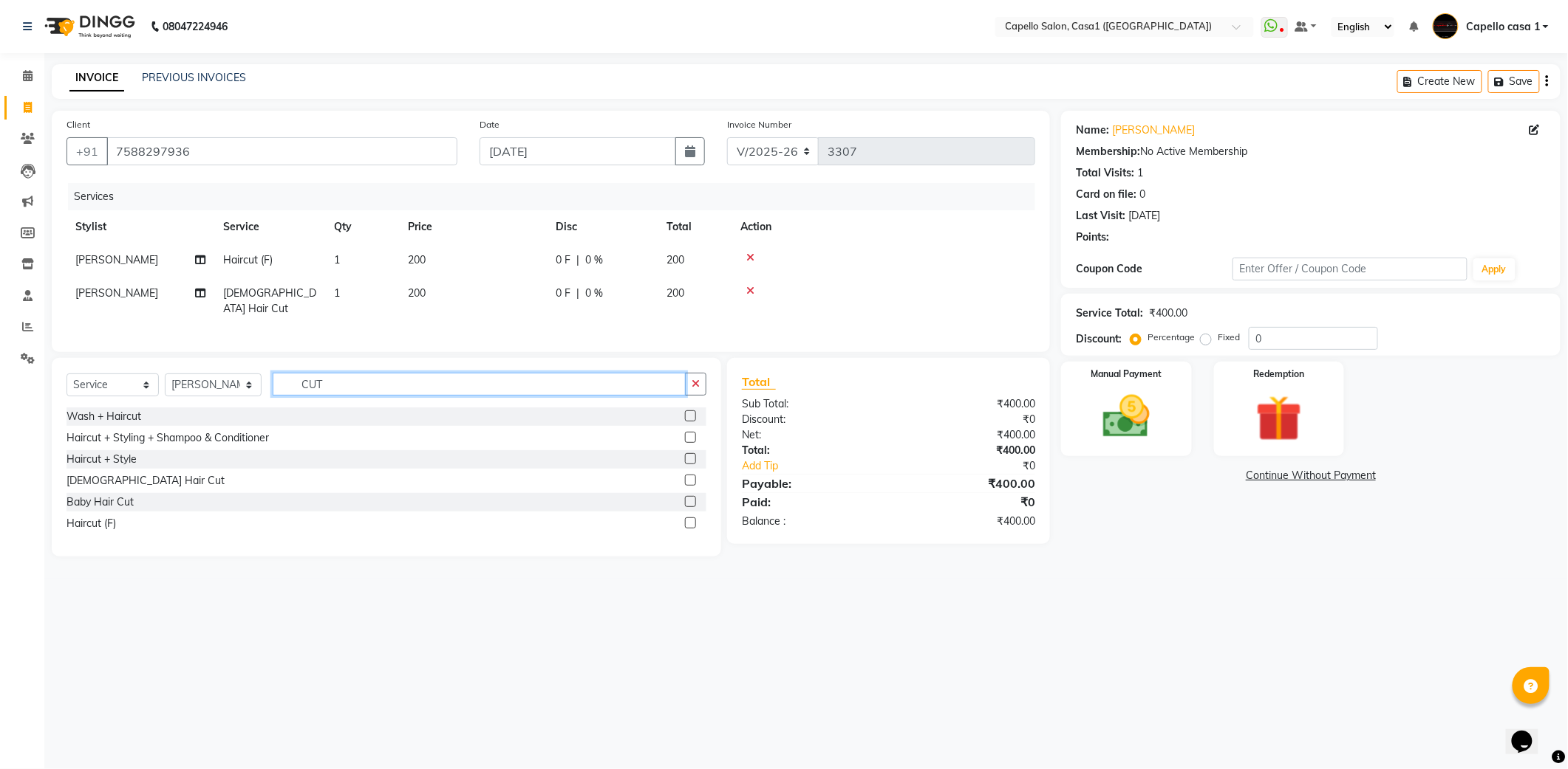
click at [349, 374] on input "CUT" at bounding box center [479, 384] width 413 height 23
type input "C"
type input "BEA"
click at [691, 414] on label at bounding box center [690, 416] width 11 height 11
click at [691, 414] on input "checkbox" at bounding box center [689, 416] width 10 height 10
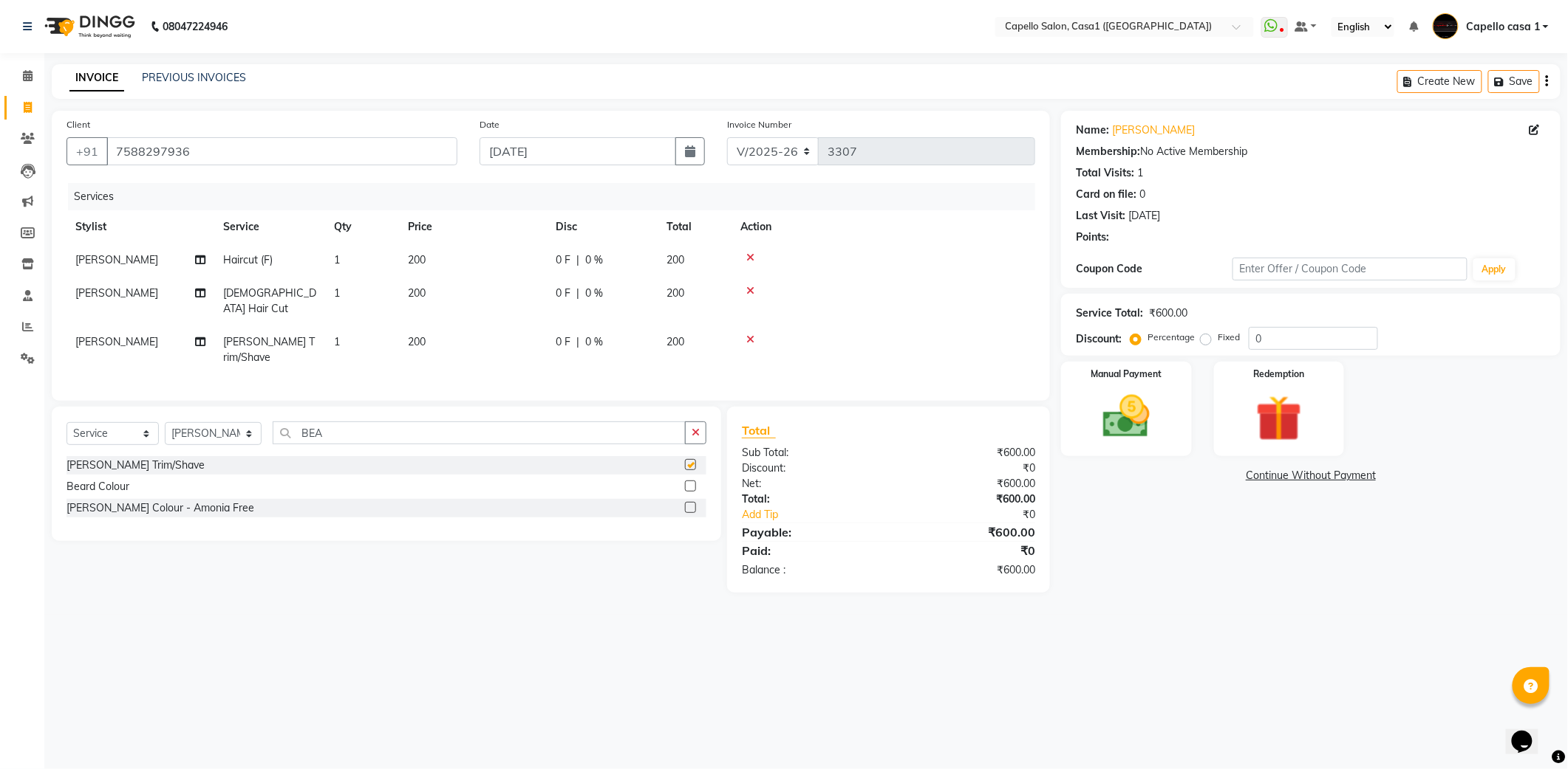
checkbox input "false"
click at [1118, 425] on img at bounding box center [1125, 416] width 78 height 55
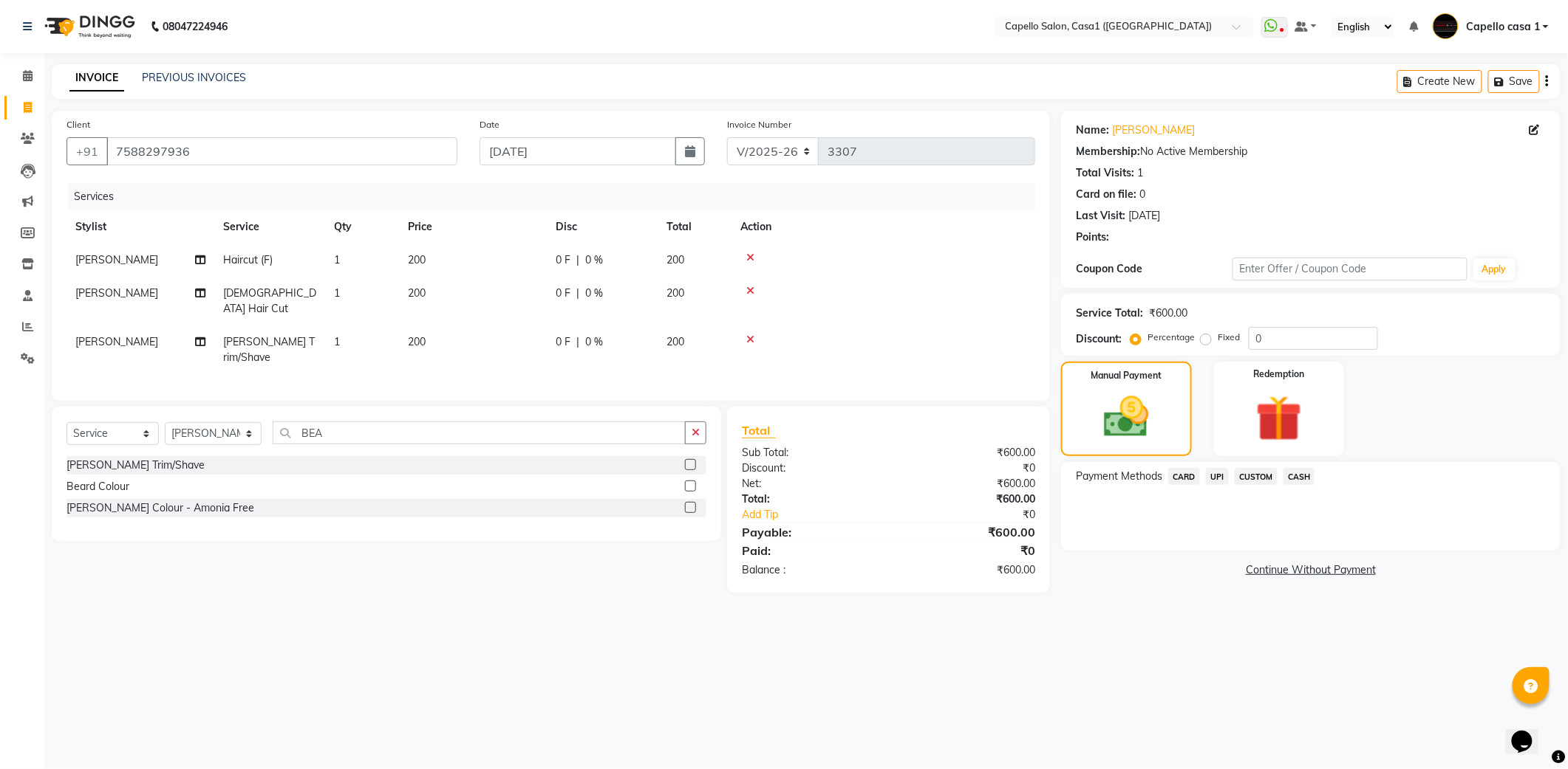
drag, startPoint x: 1219, startPoint y: 475, endPoint x: 1220, endPoint y: 488, distance: 13.0
click at [1219, 477] on span "UPI" at bounding box center [1217, 476] width 23 height 17
click at [1324, 553] on button "Add Payment" at bounding box center [1392, 555] width 306 height 23
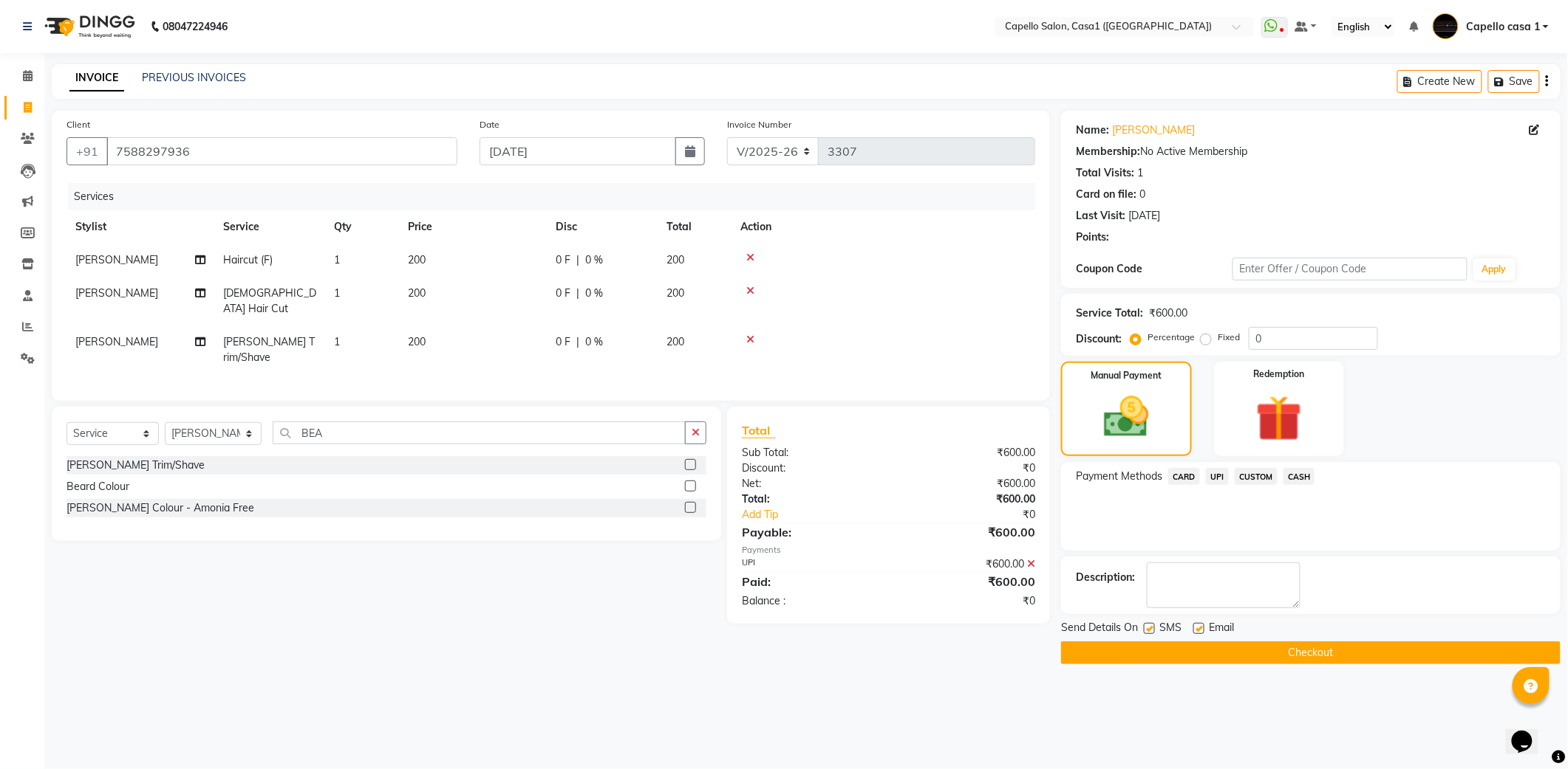
click at [1230, 649] on button "Checkout" at bounding box center [1310, 653] width 499 height 23
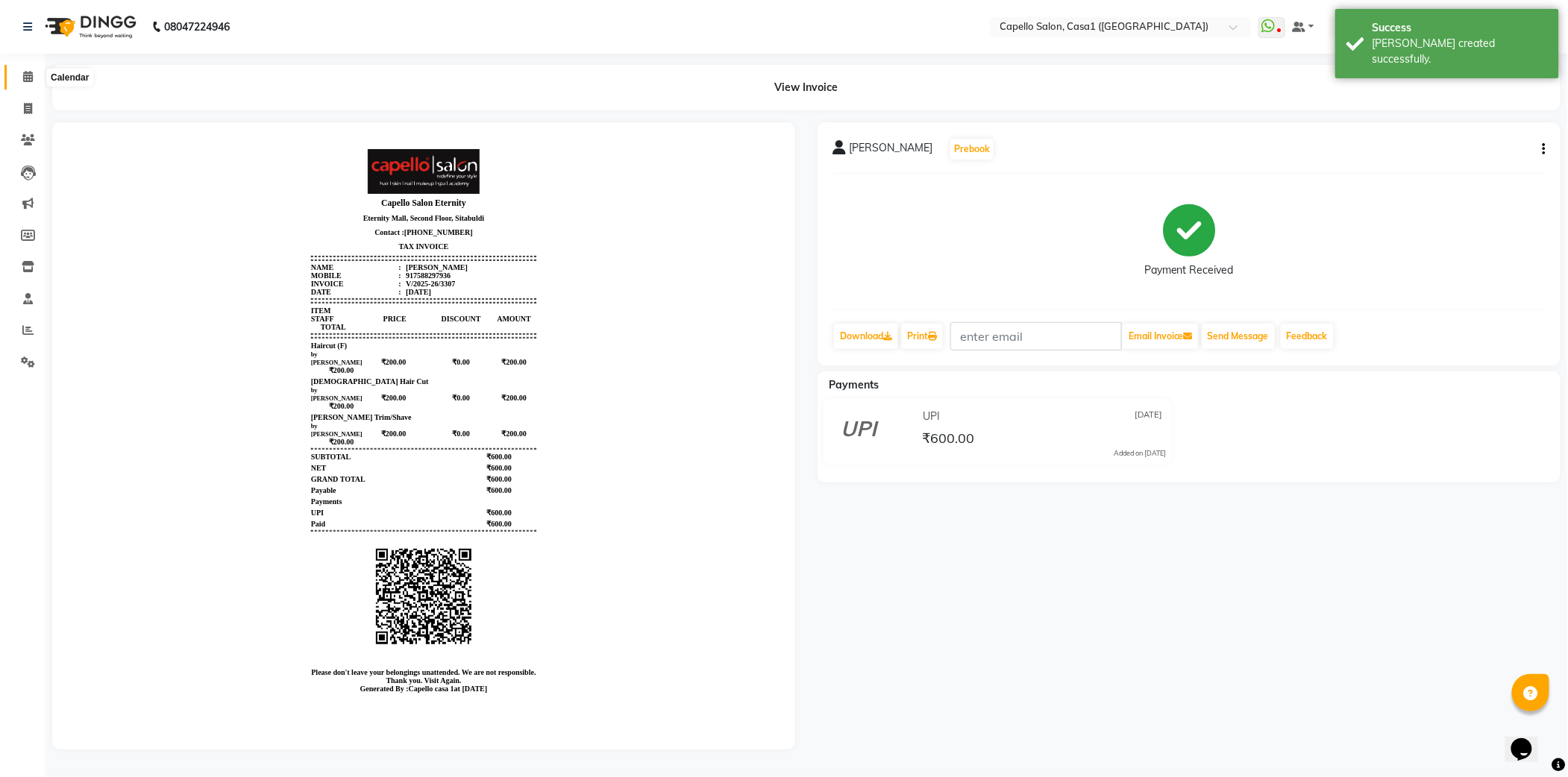
click at [35, 76] on span at bounding box center [28, 76] width 26 height 17
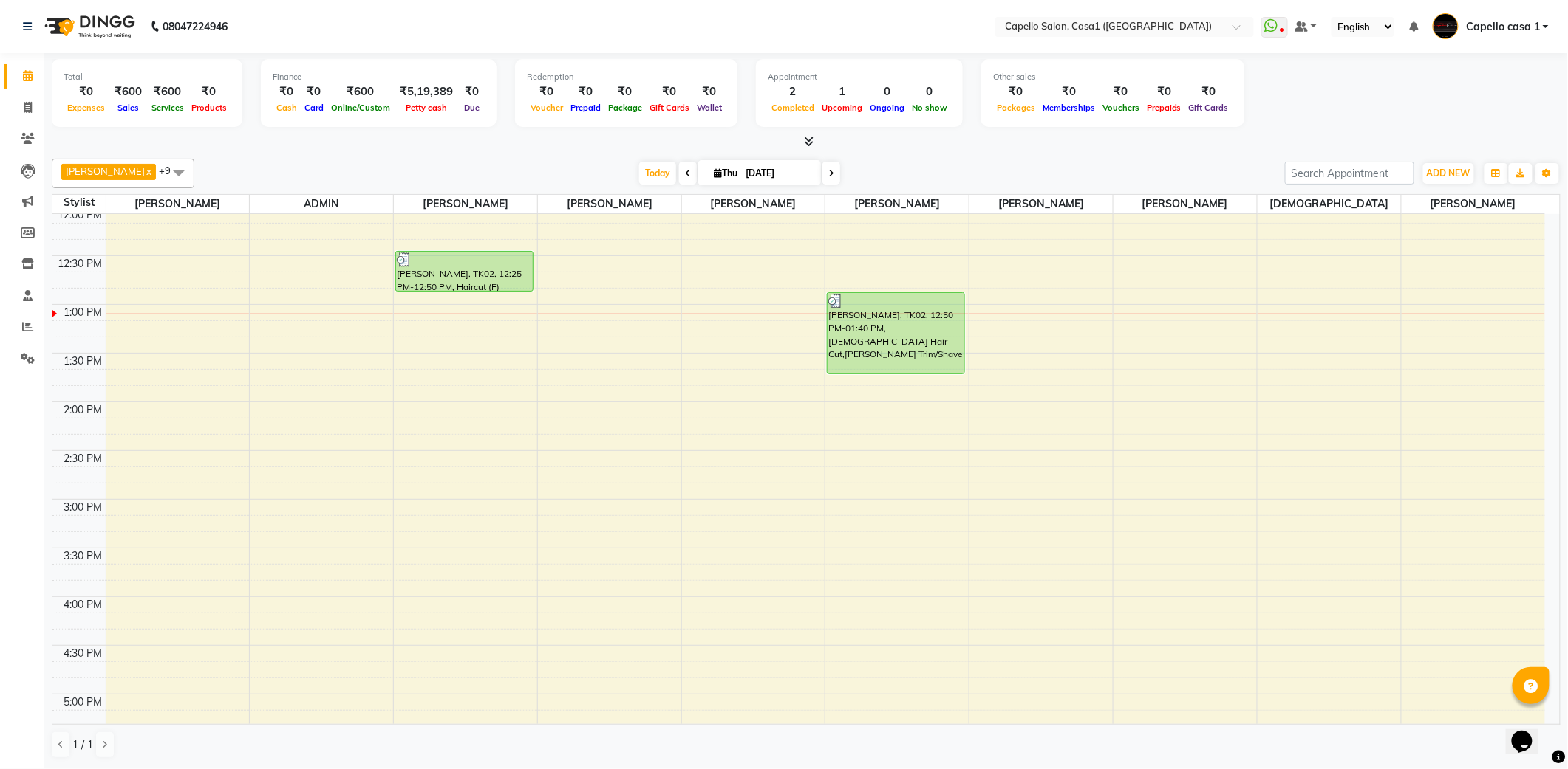
scroll to position [296, 0]
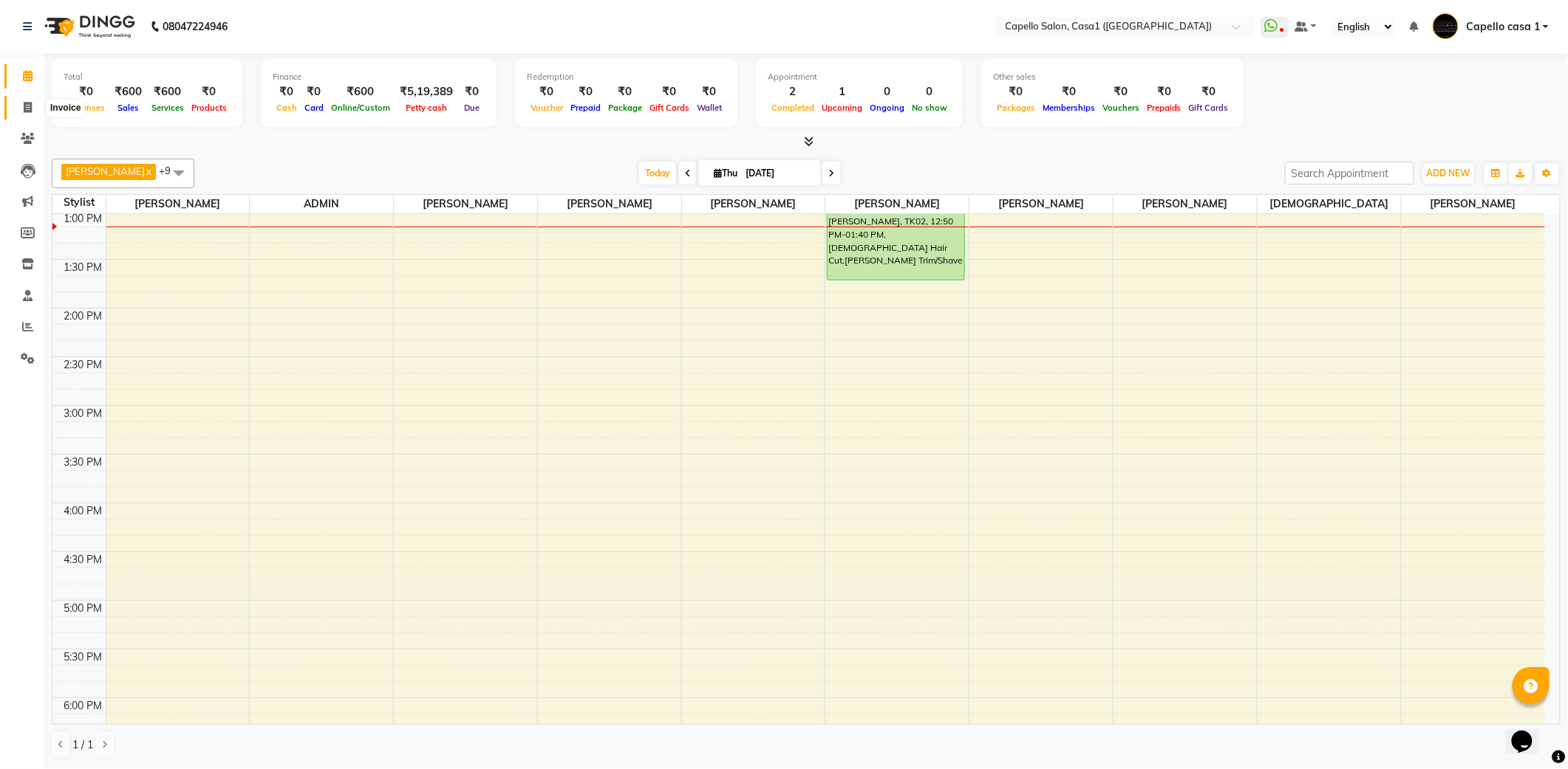
click at [19, 107] on span at bounding box center [27, 107] width 26 height 17
select select "service"
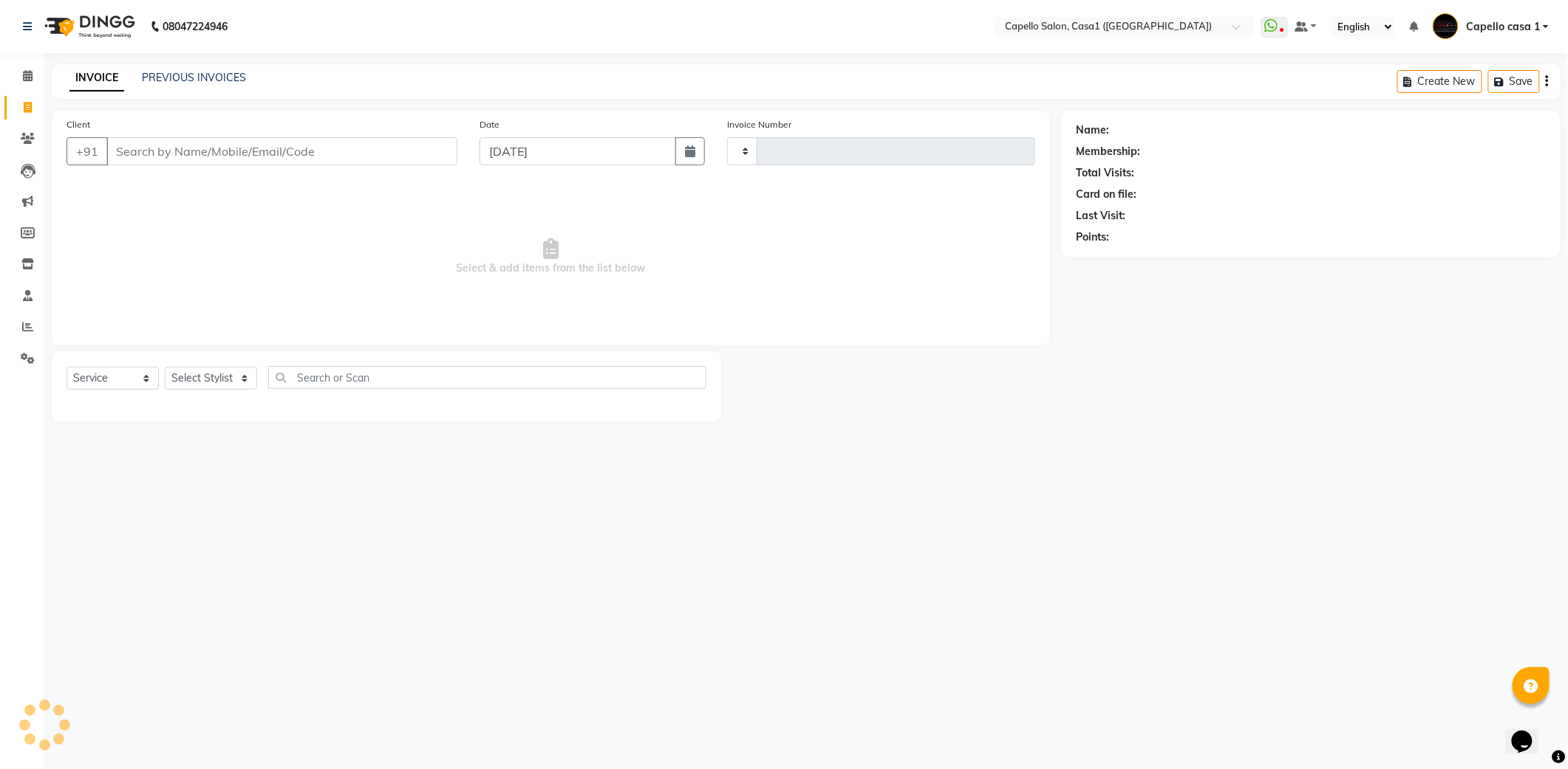
type input "3308"
select select "846"
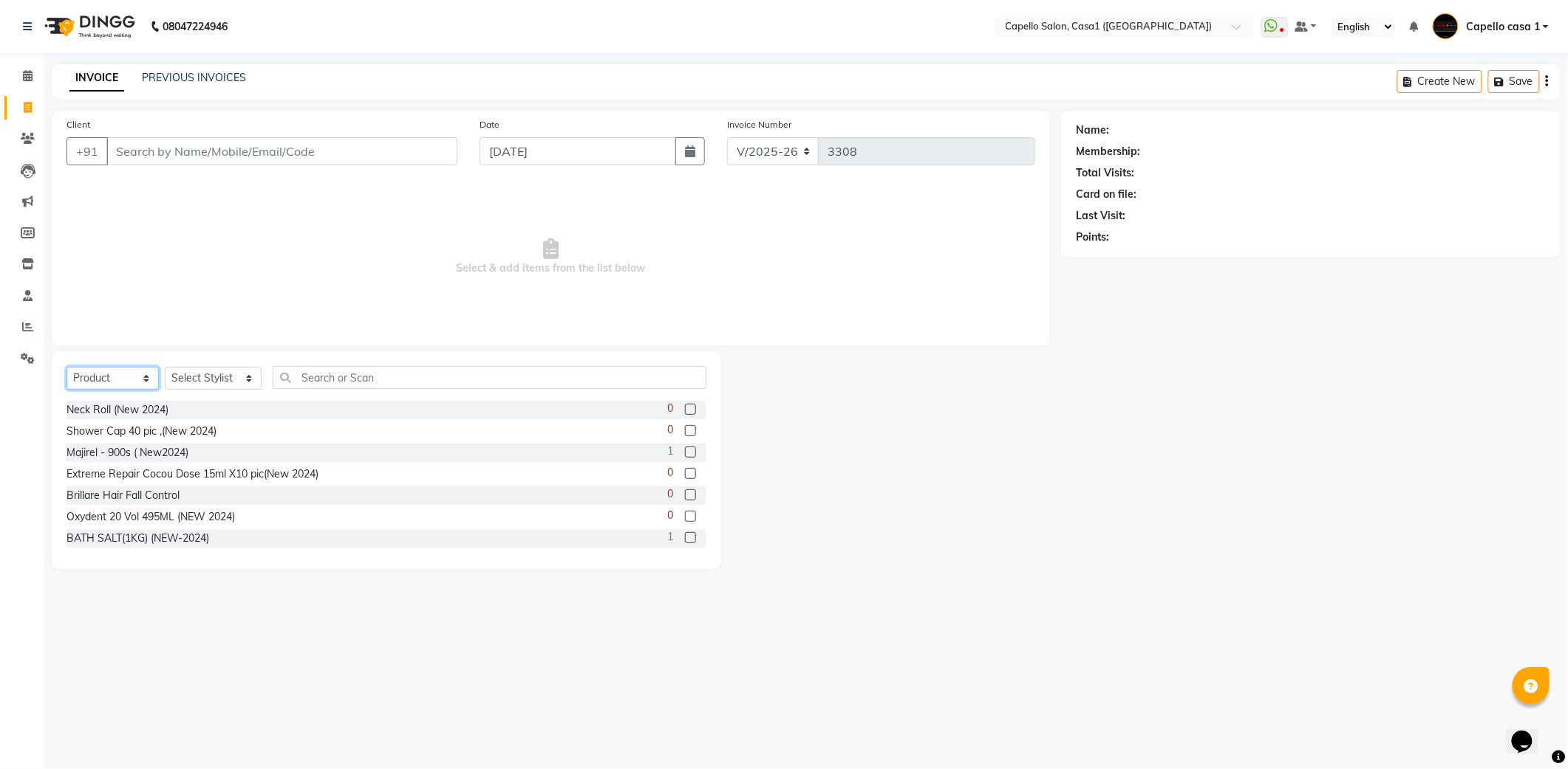
drag, startPoint x: 102, startPoint y: 377, endPoint x: 102, endPoint y: 392, distance: 15.0
click at [102, 378] on select "Select Service Product Membership Package Voucher Prepaid Gift Card" at bounding box center [113, 378] width 92 height 23
select select "service"
click at [67, 367] on select "Select Service Product Membership Package Voucher Prepaid Gift Card" at bounding box center [113, 378] width 92 height 23
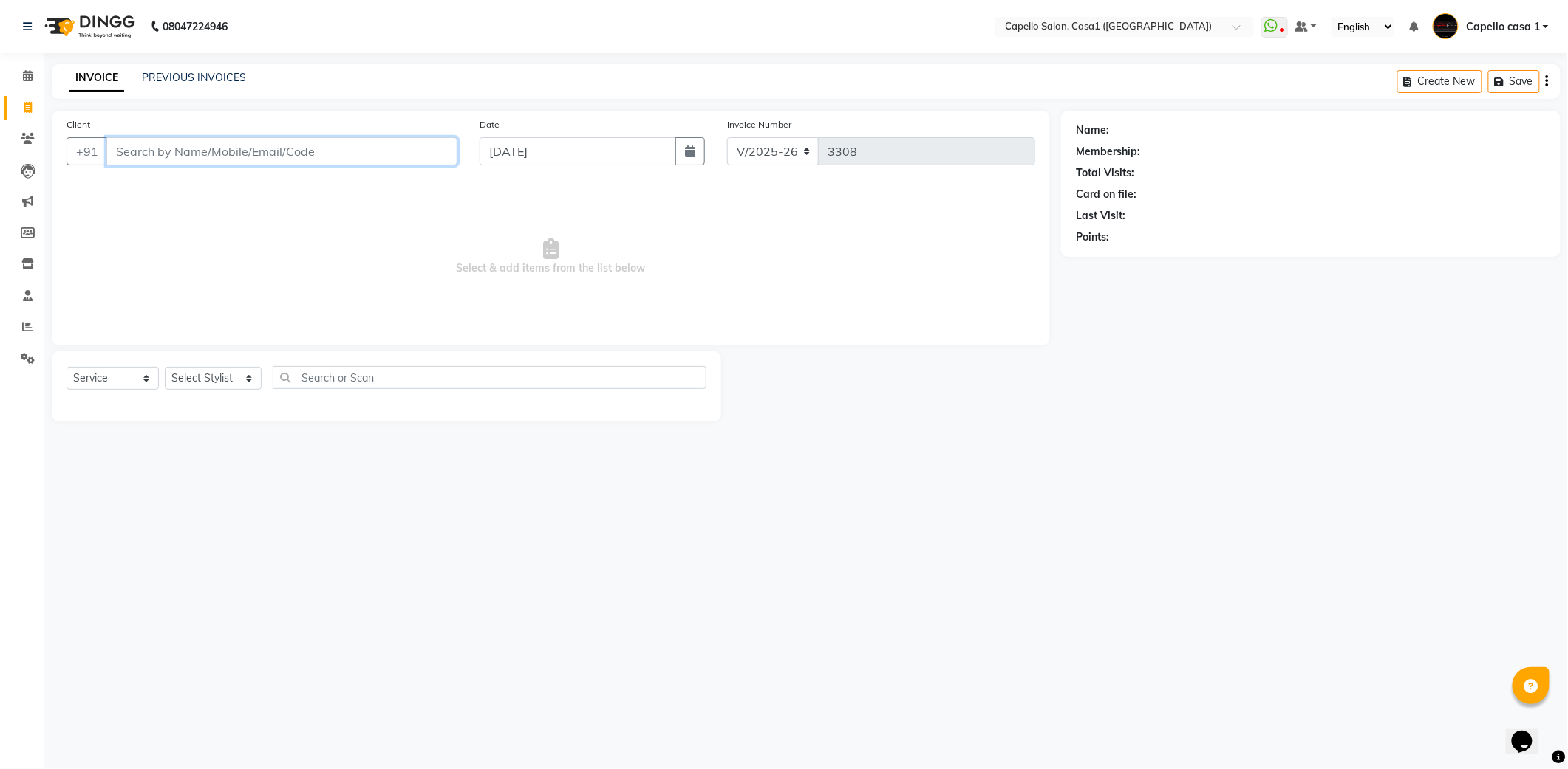
click at [169, 155] on input "Client" at bounding box center [282, 151] width 351 height 28
click at [151, 144] on input "Client" at bounding box center [282, 151] width 351 height 28
type input "8999660976"
click at [402, 149] on span "Add Client" at bounding box center [419, 151] width 58 height 15
select select "22"
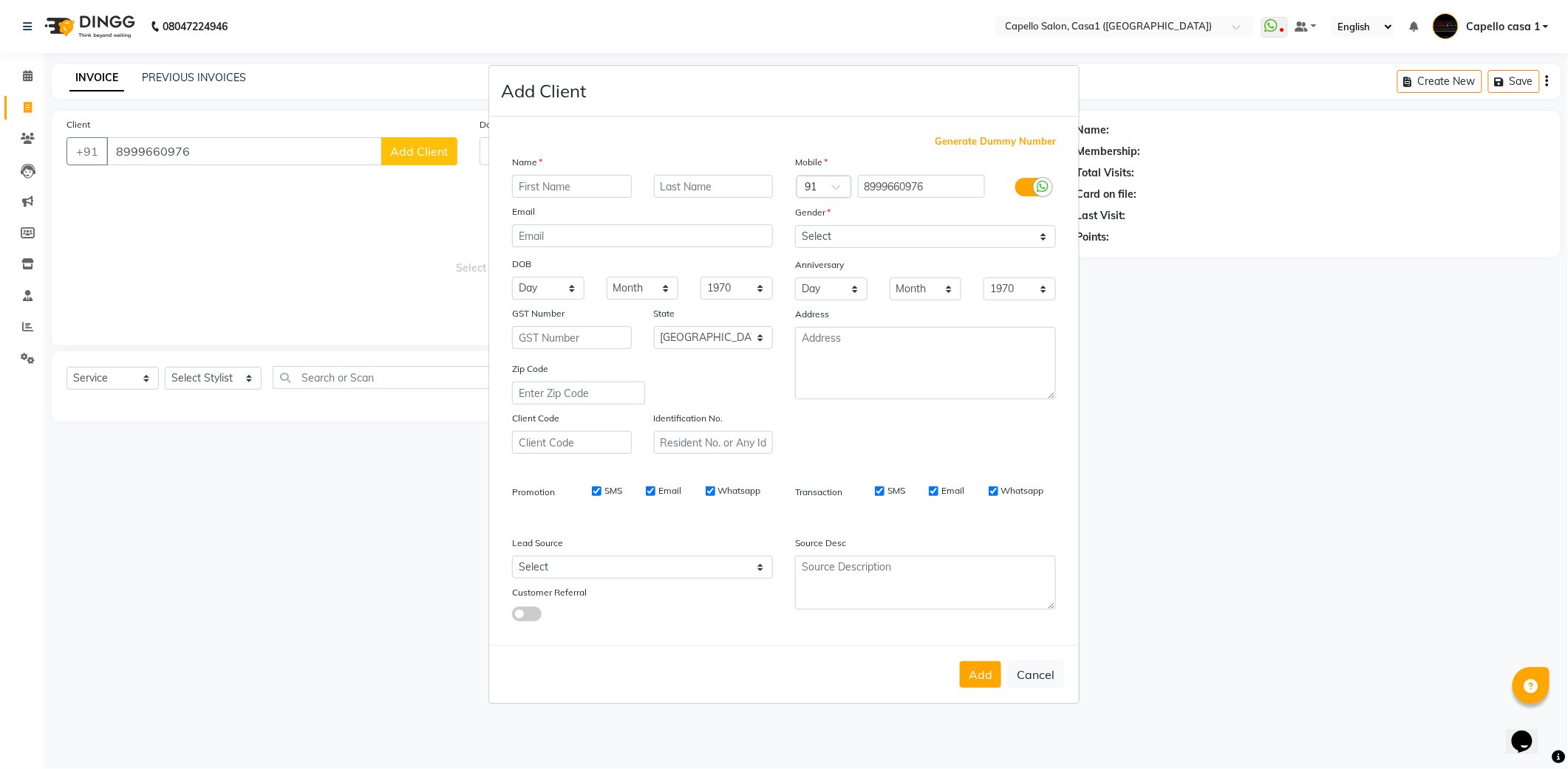
click at [549, 180] on input "text" at bounding box center [572, 187] width 120 height 23
type input "v"
type input "Vaishnavi"
drag, startPoint x: 866, startPoint y: 240, endPoint x: 866, endPoint y: 249, distance: 9.0
click at [866, 240] on select "Select Male Female Other Prefer Not To Say" at bounding box center [925, 237] width 261 height 23
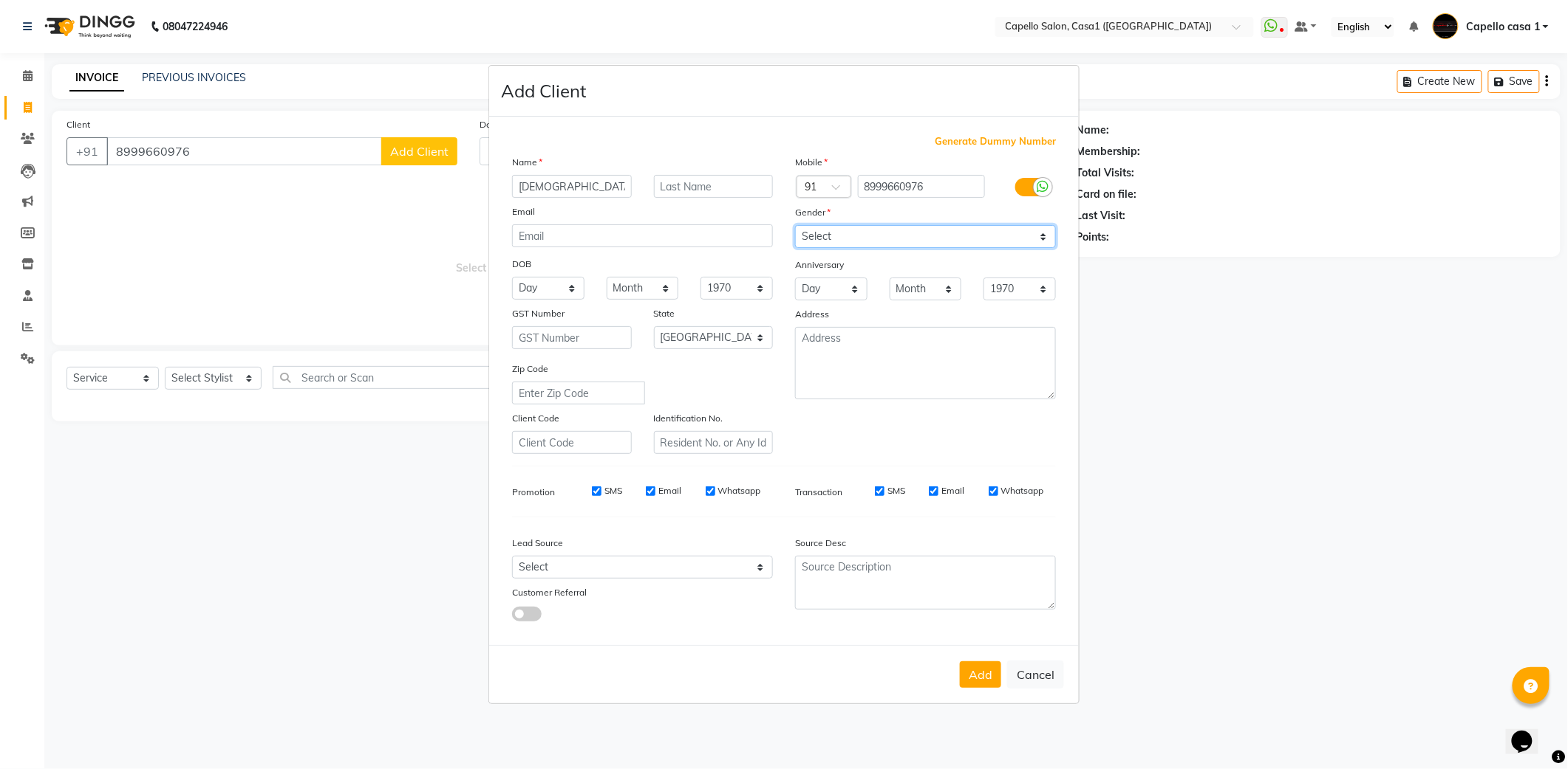
select select "female"
click at [795, 227] on select "Select Male Female Other Prefer Not To Say" at bounding box center [925, 237] width 261 height 23
click at [985, 674] on button "Add" at bounding box center [980, 675] width 41 height 26
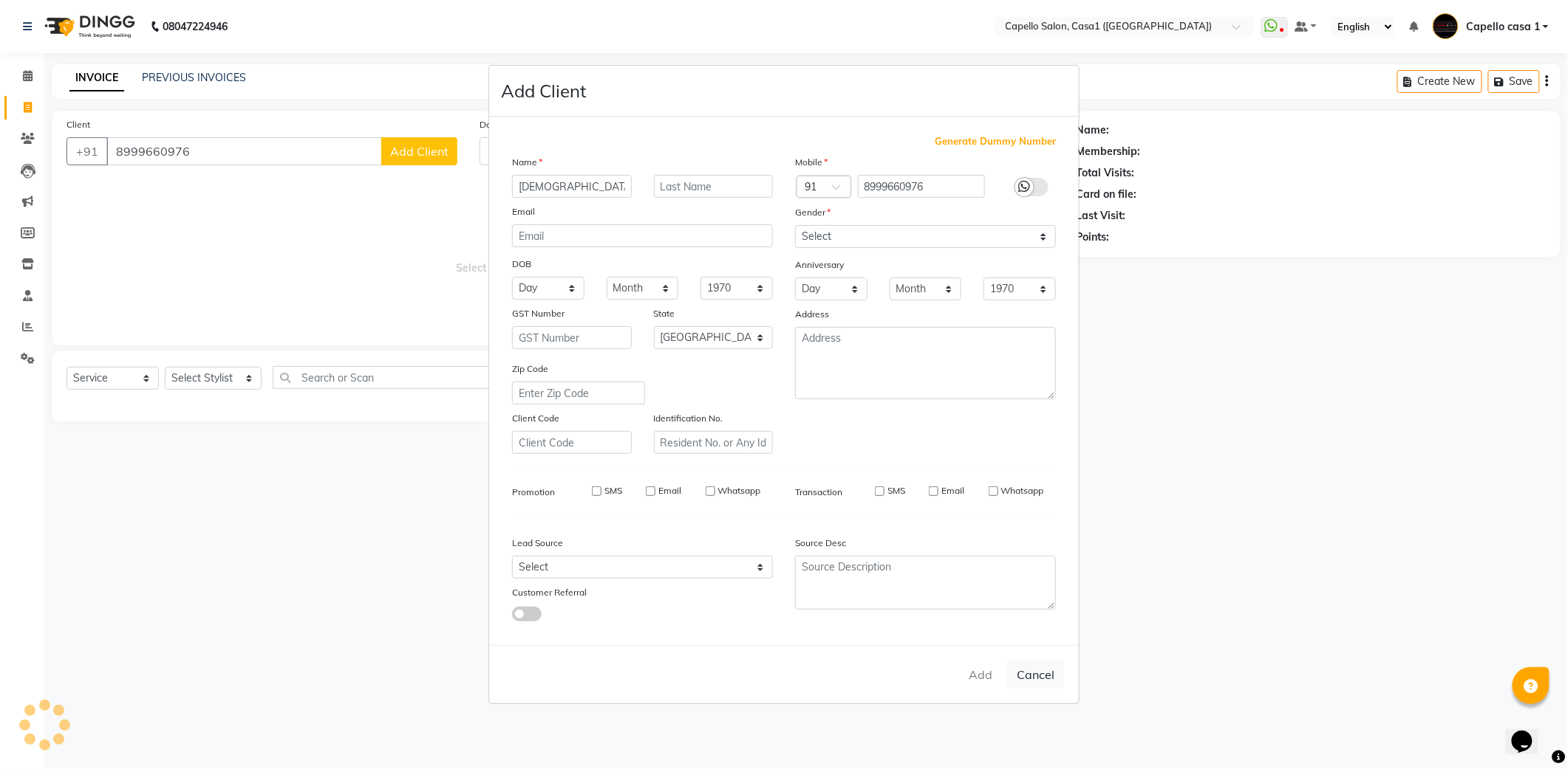
select select
select select "null"
select select
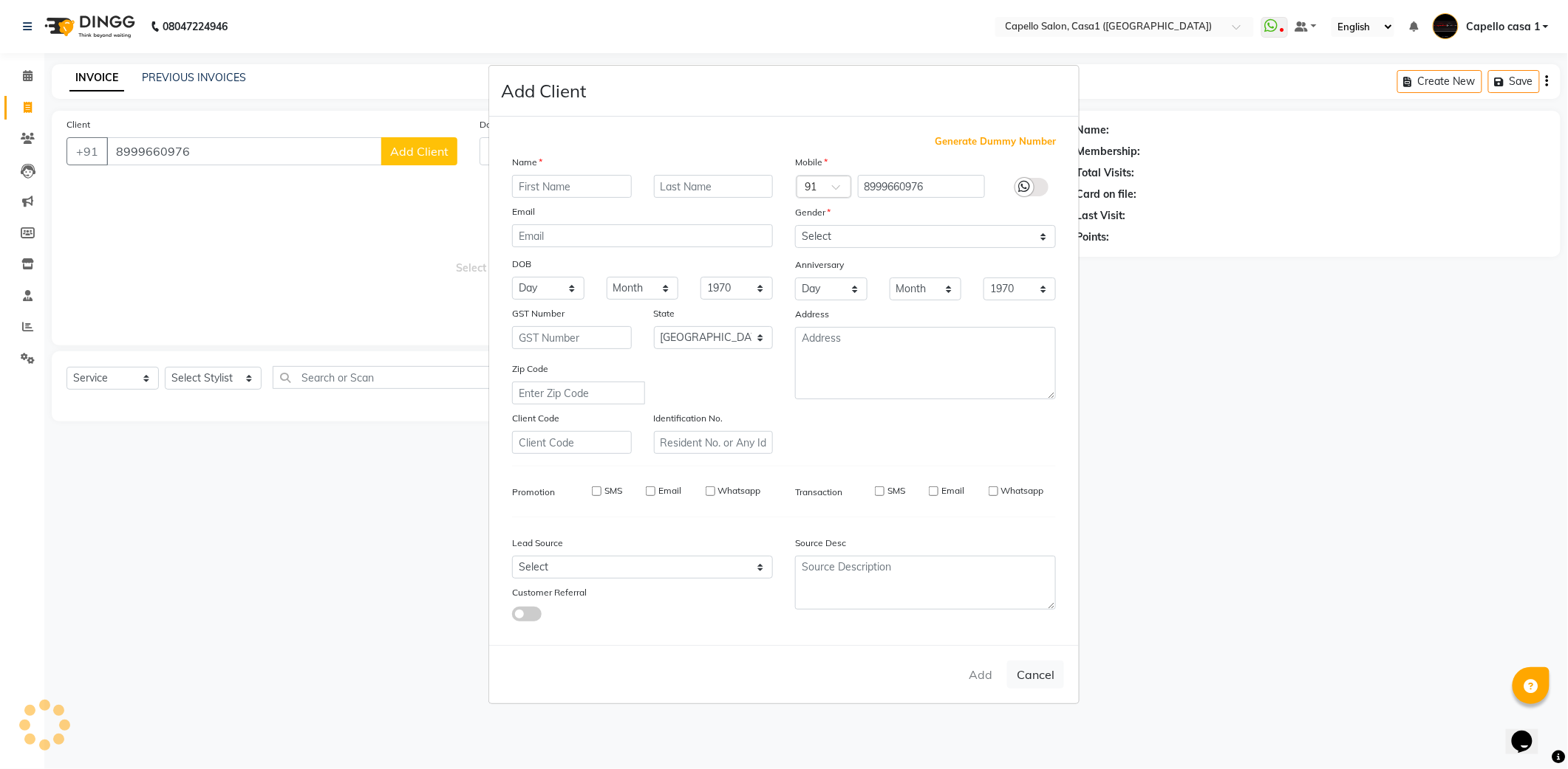
select select
checkbox input "false"
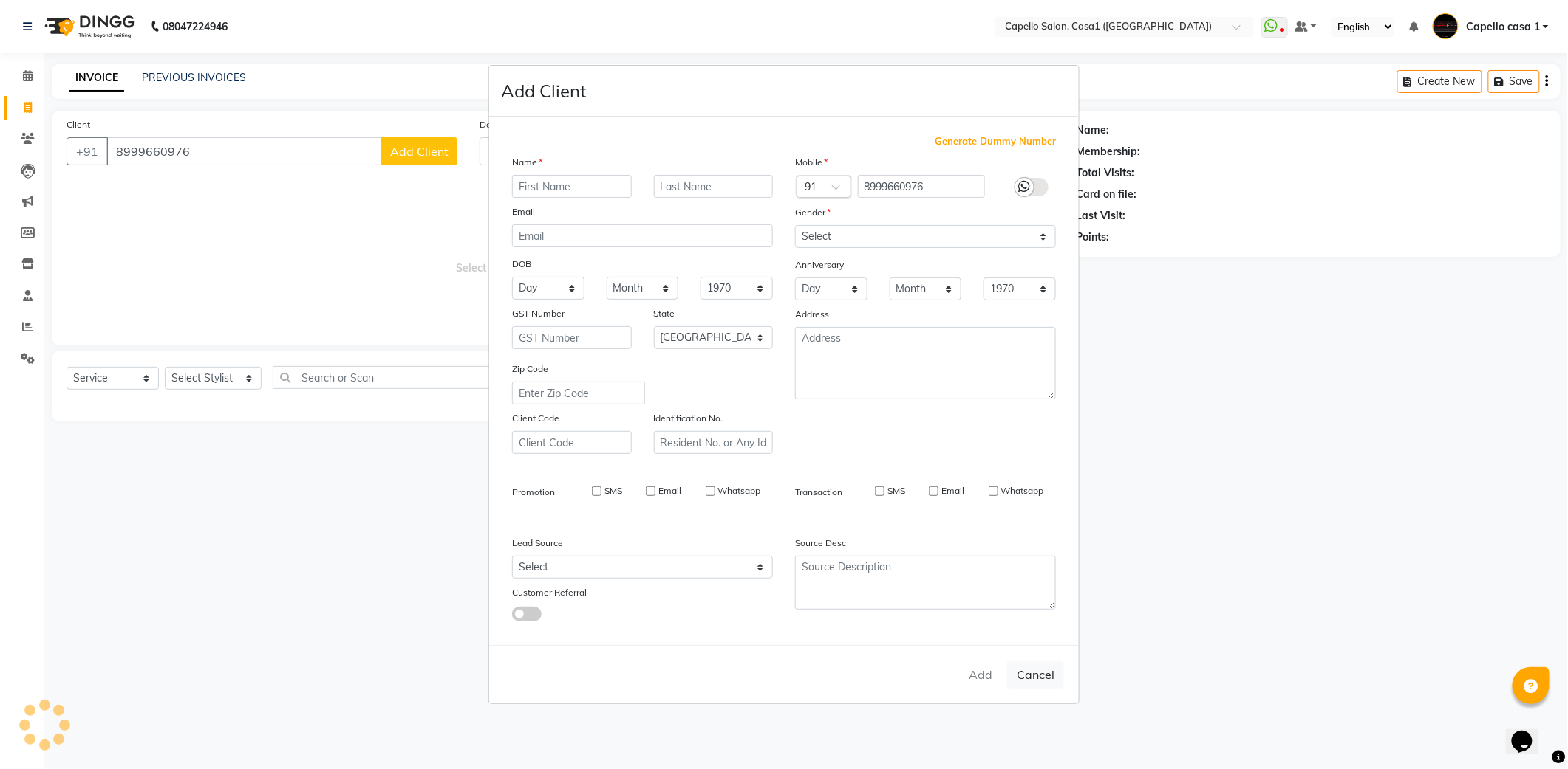
checkbox input "false"
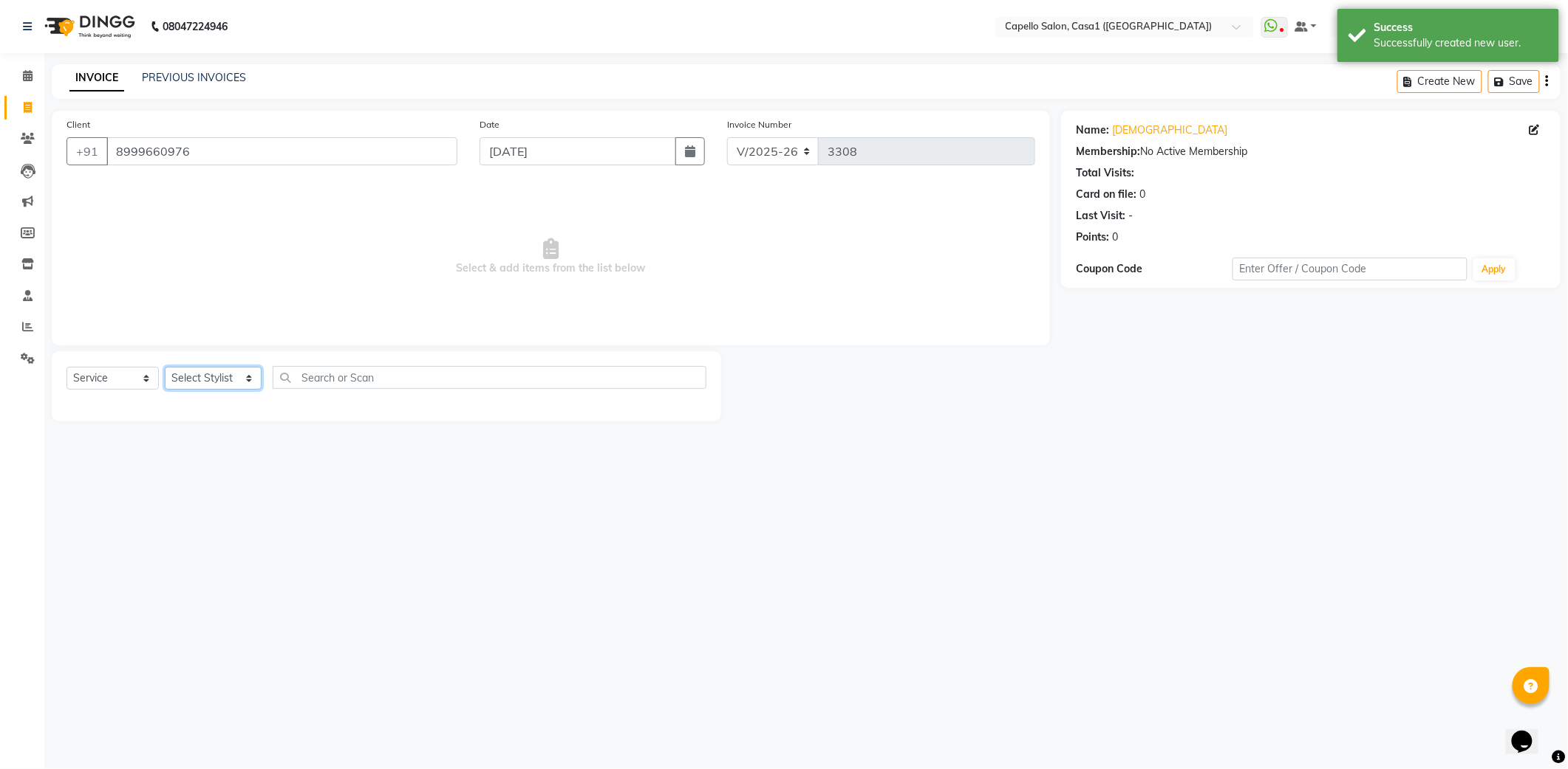
click at [214, 372] on select "Select Stylist [PERSON_NAME] ADMIN Akash Chawale Capello casa 1 [PERSON_NAME] […" at bounding box center [213, 378] width 97 height 23
select select "59000"
click at [165, 367] on select "Select Stylist [PERSON_NAME] ADMIN Akash Chawale Capello casa 1 [PERSON_NAME] […" at bounding box center [213, 378] width 97 height 23
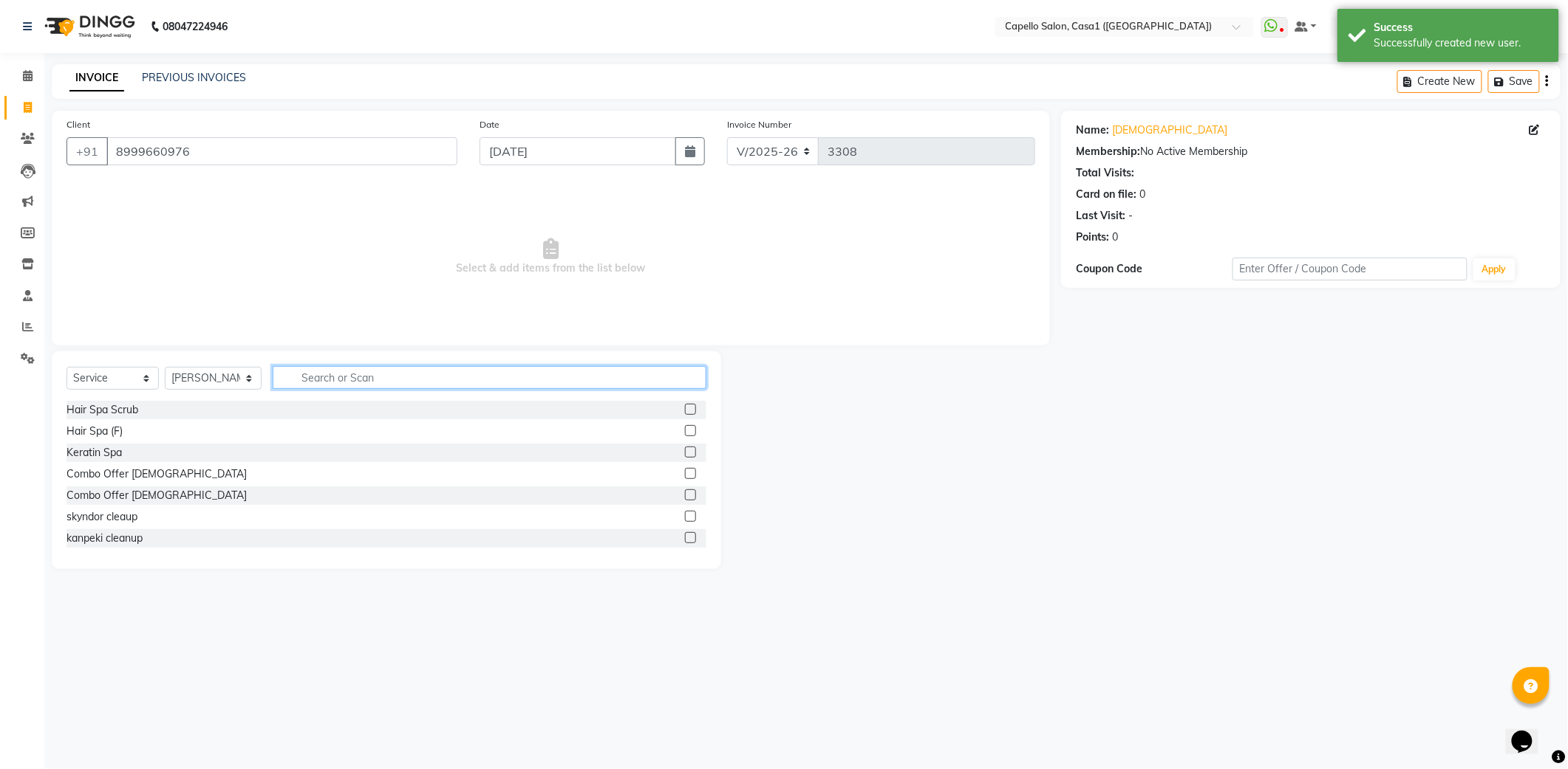
click at [312, 378] on input "text" at bounding box center [490, 377] width 434 height 23
type input "eye"
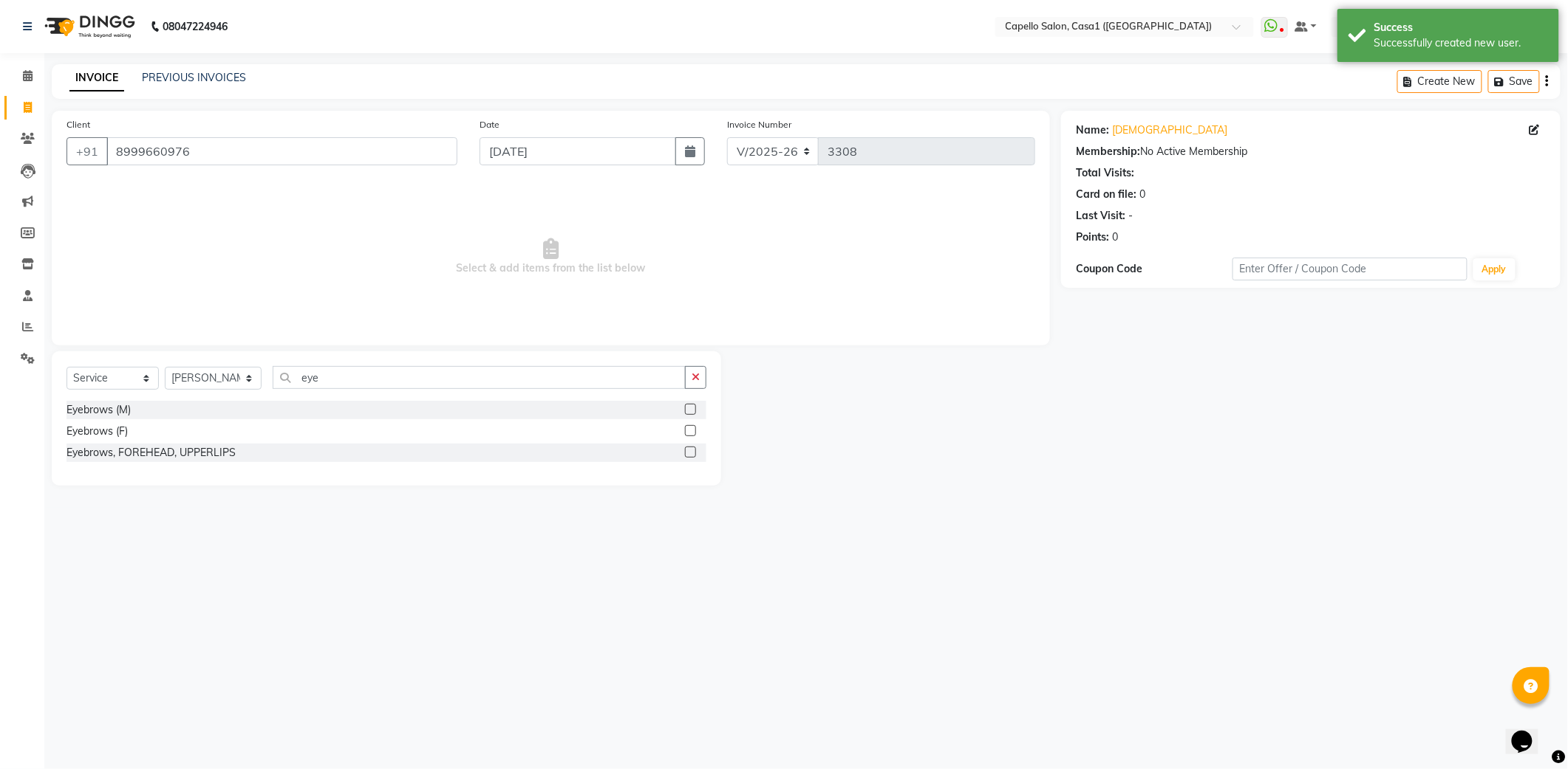
click at [690, 431] on label at bounding box center [690, 430] width 11 height 11
click at [690, 431] on input "checkbox" at bounding box center [689, 431] width 10 height 10
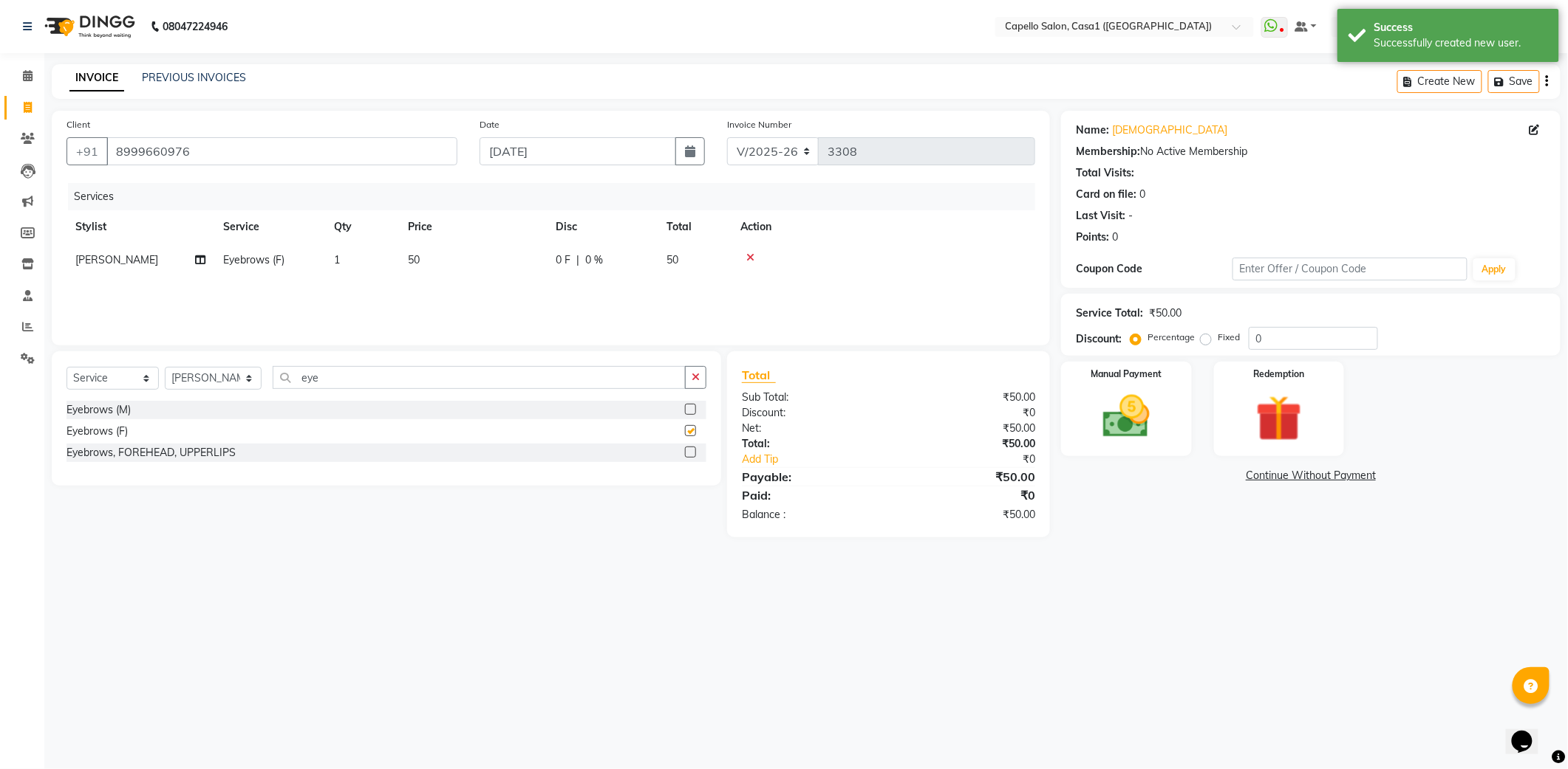
checkbox input "false"
click at [342, 366] on input "eye" at bounding box center [479, 377] width 413 height 23
type input "e"
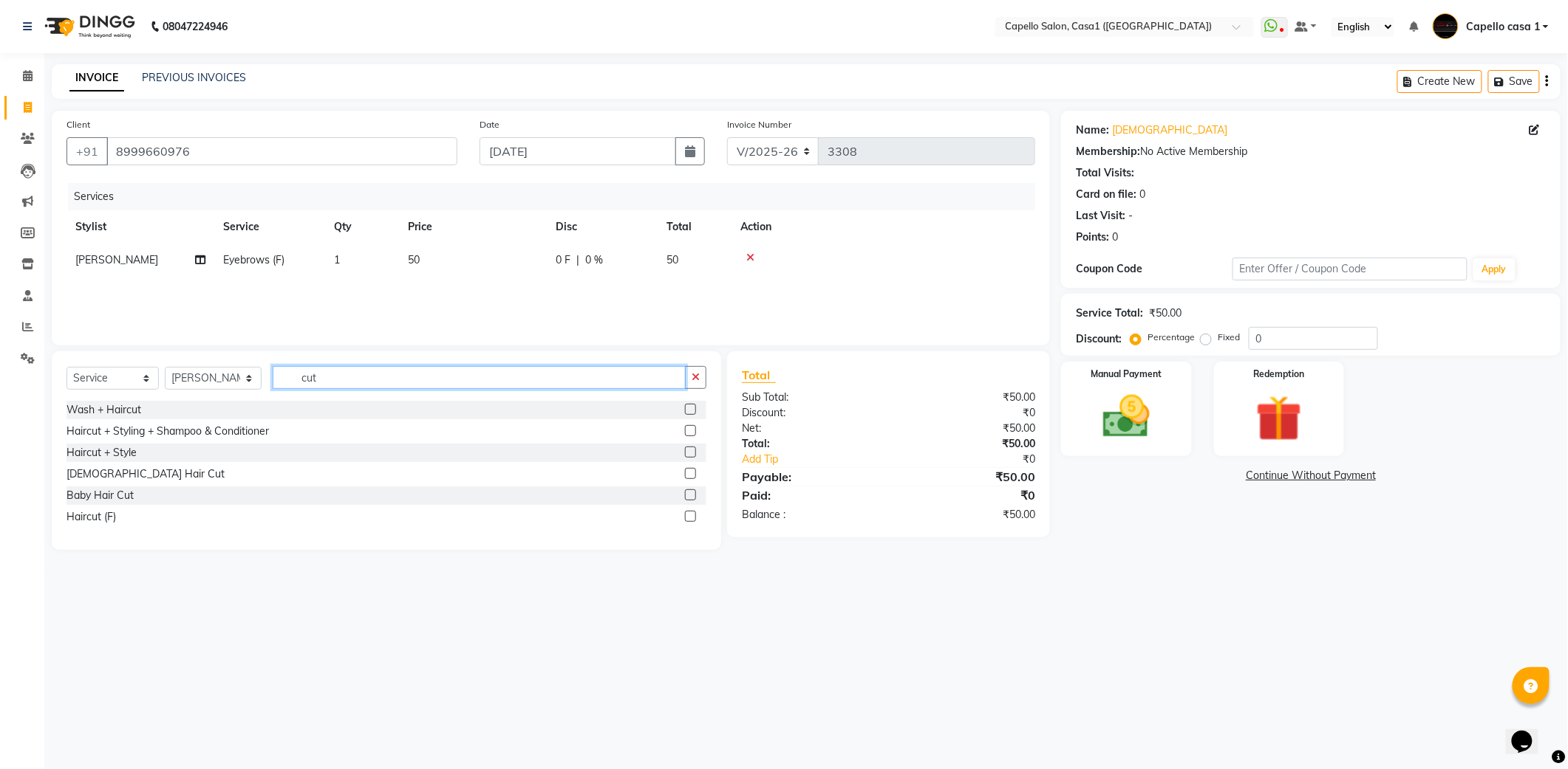
type input "cut"
click at [688, 429] on label at bounding box center [690, 430] width 11 height 11
click at [688, 429] on input "checkbox" at bounding box center [689, 431] width 10 height 10
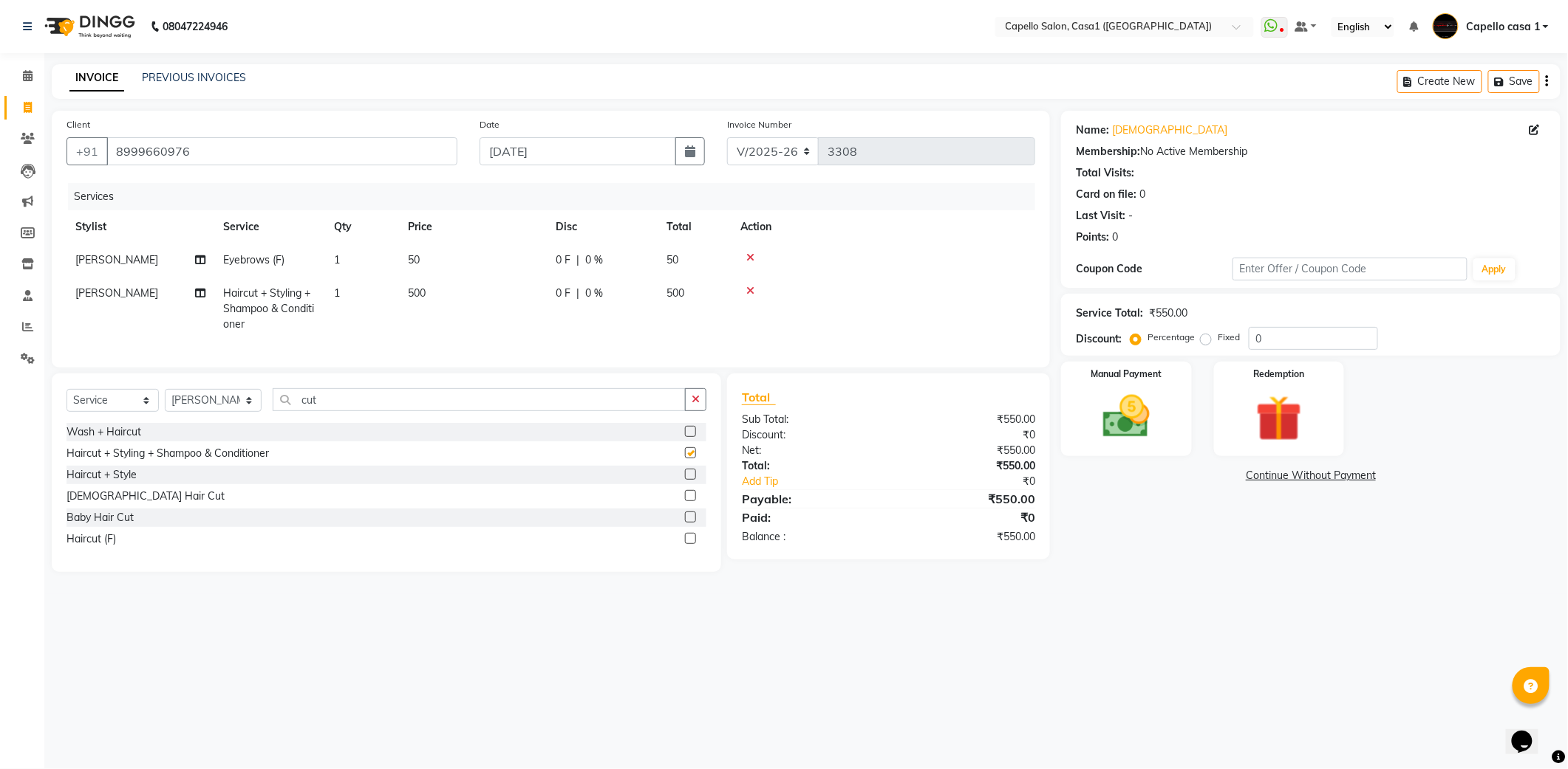
checkbox input "false"
click at [1122, 420] on img at bounding box center [1125, 416] width 78 height 55
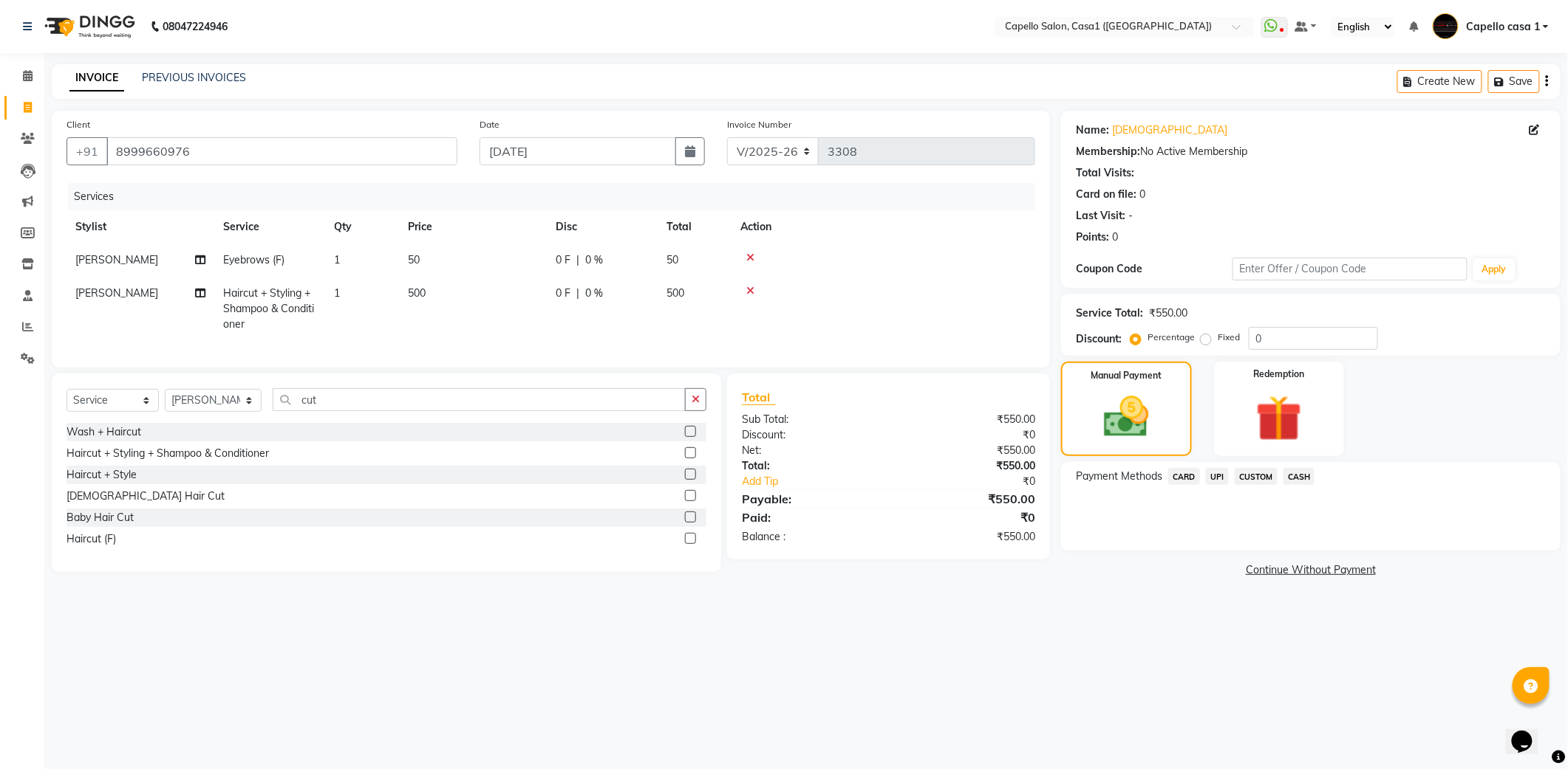
click at [1221, 474] on span "UPI" at bounding box center [1217, 476] width 23 height 17
click at [1340, 545] on button "Add Payment" at bounding box center [1392, 555] width 306 height 23
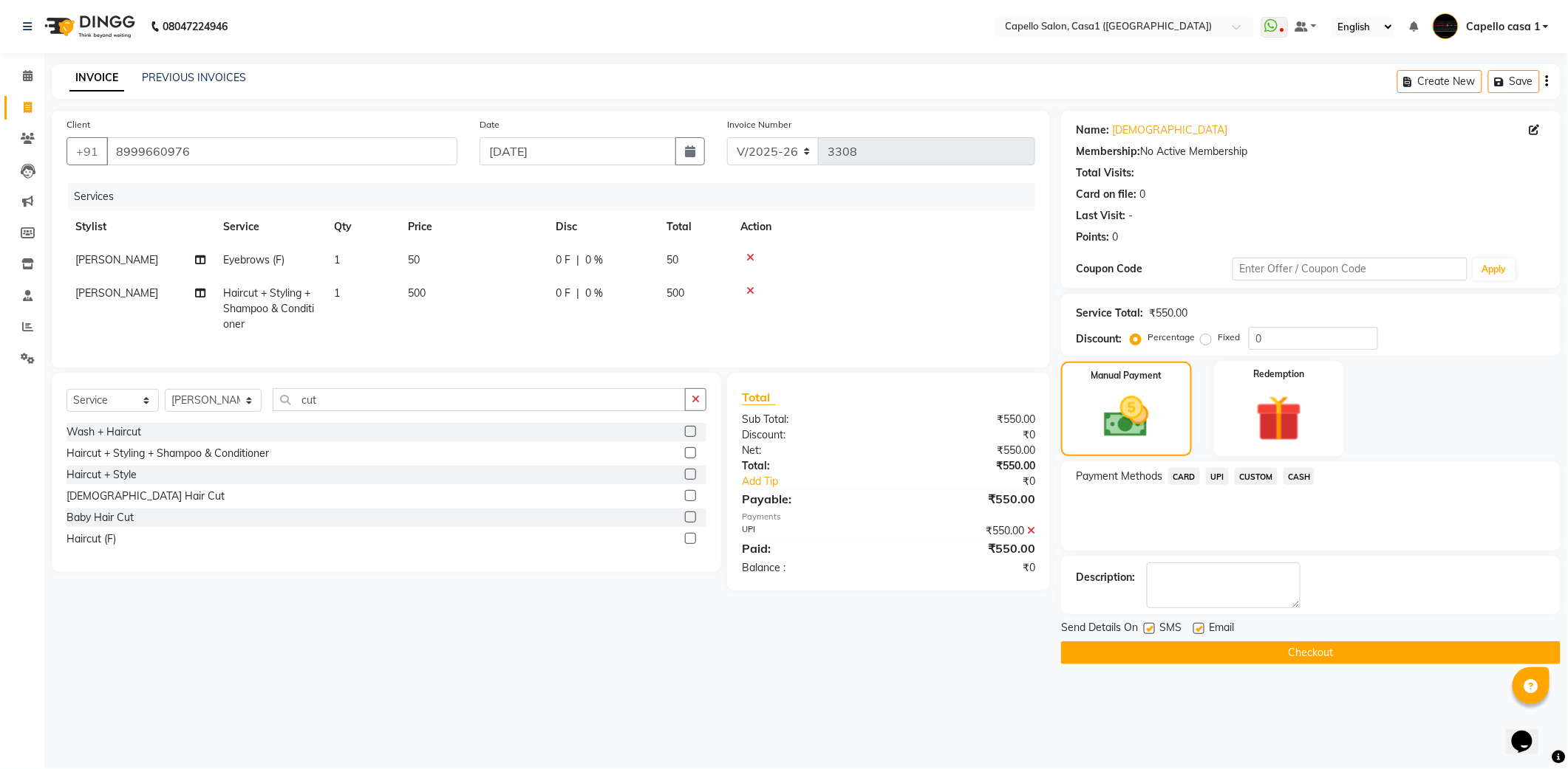
click at [1318, 651] on button "Checkout" at bounding box center [1310, 653] width 499 height 23
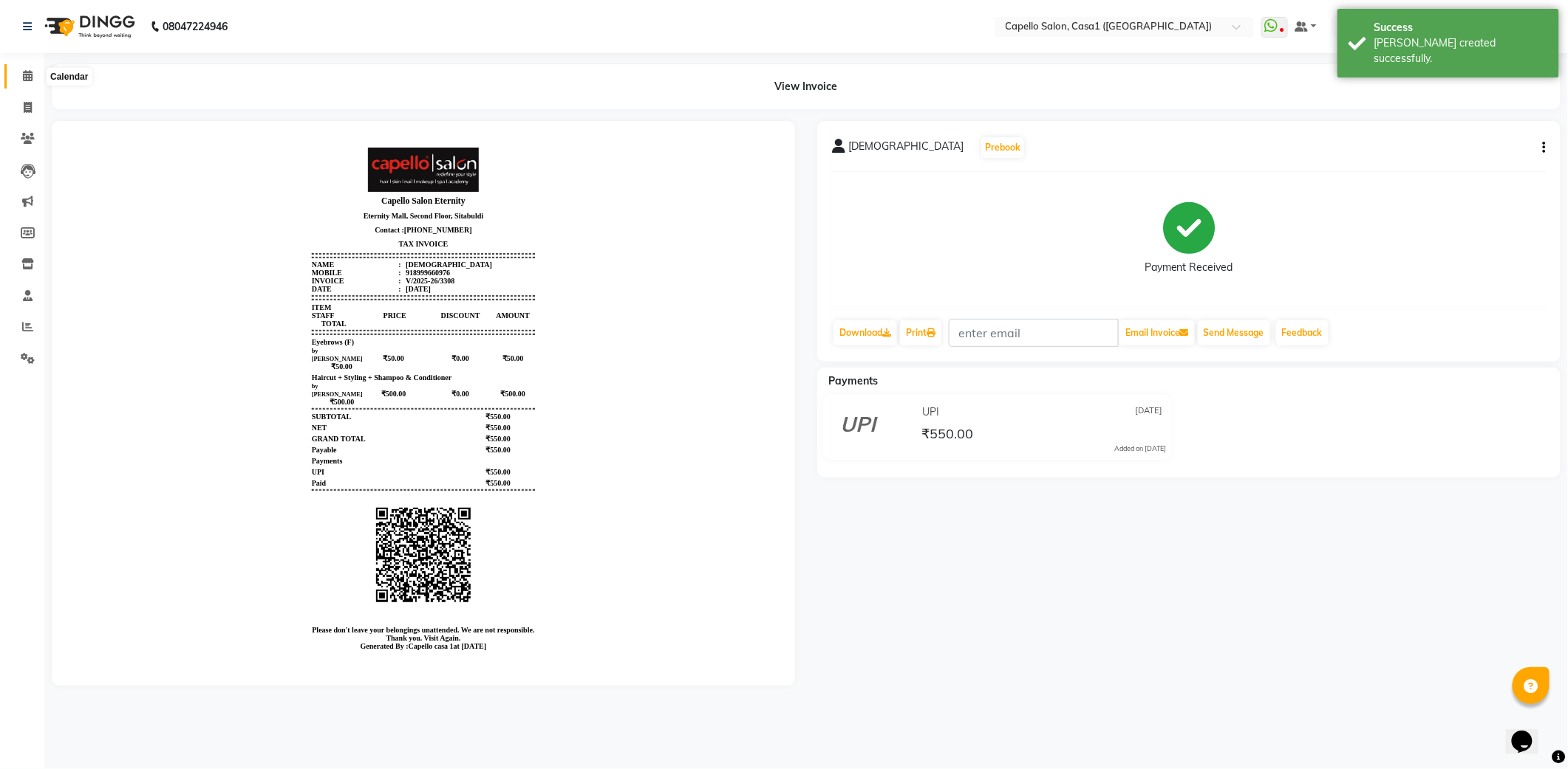
click at [30, 78] on icon at bounding box center [27, 76] width 10 height 11
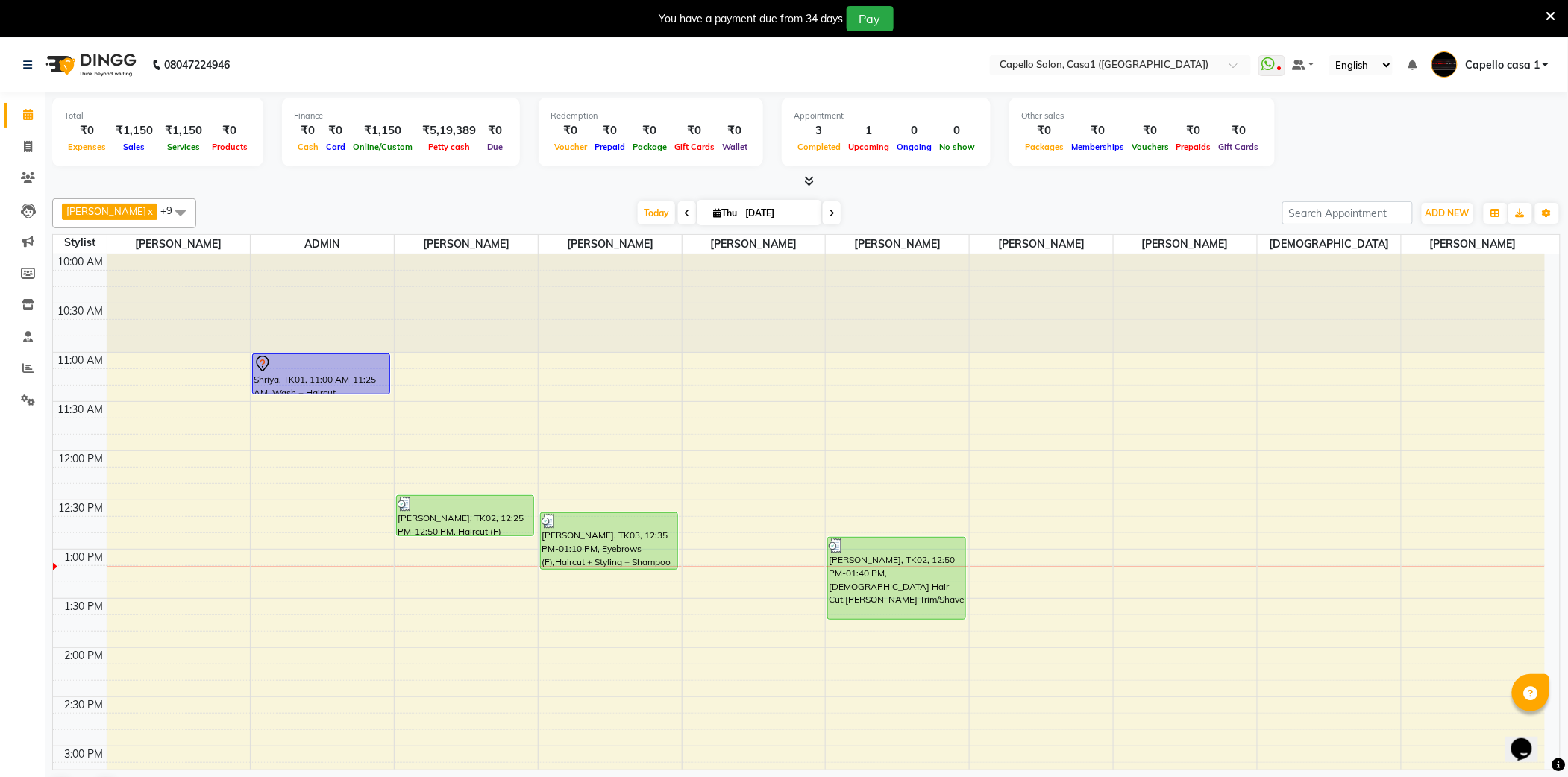
click at [1552, 13] on icon at bounding box center [1551, 16] width 10 height 13
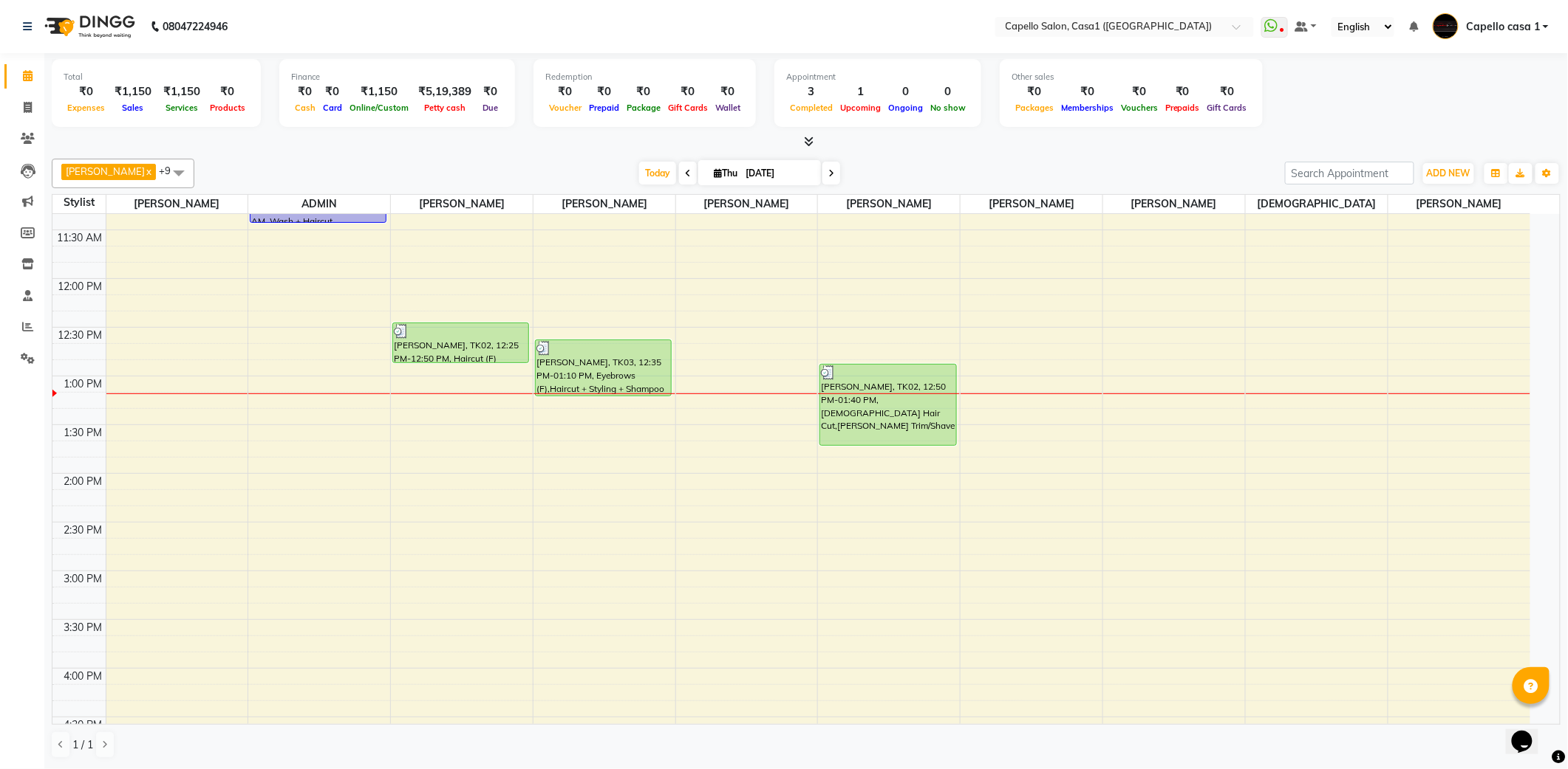
scroll to position [296, 0]
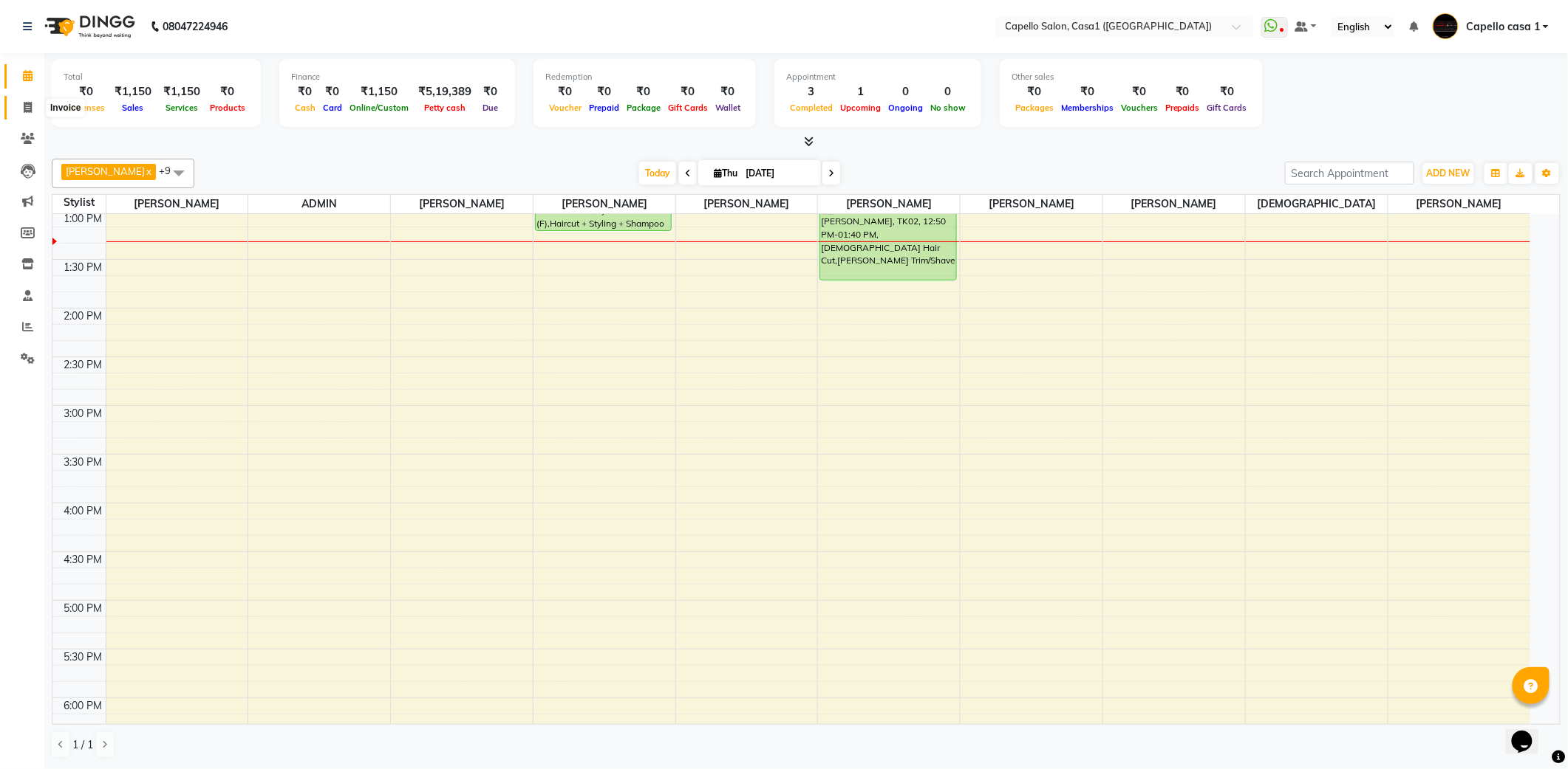
click at [27, 104] on icon at bounding box center [27, 107] width 8 height 11
select select "service"
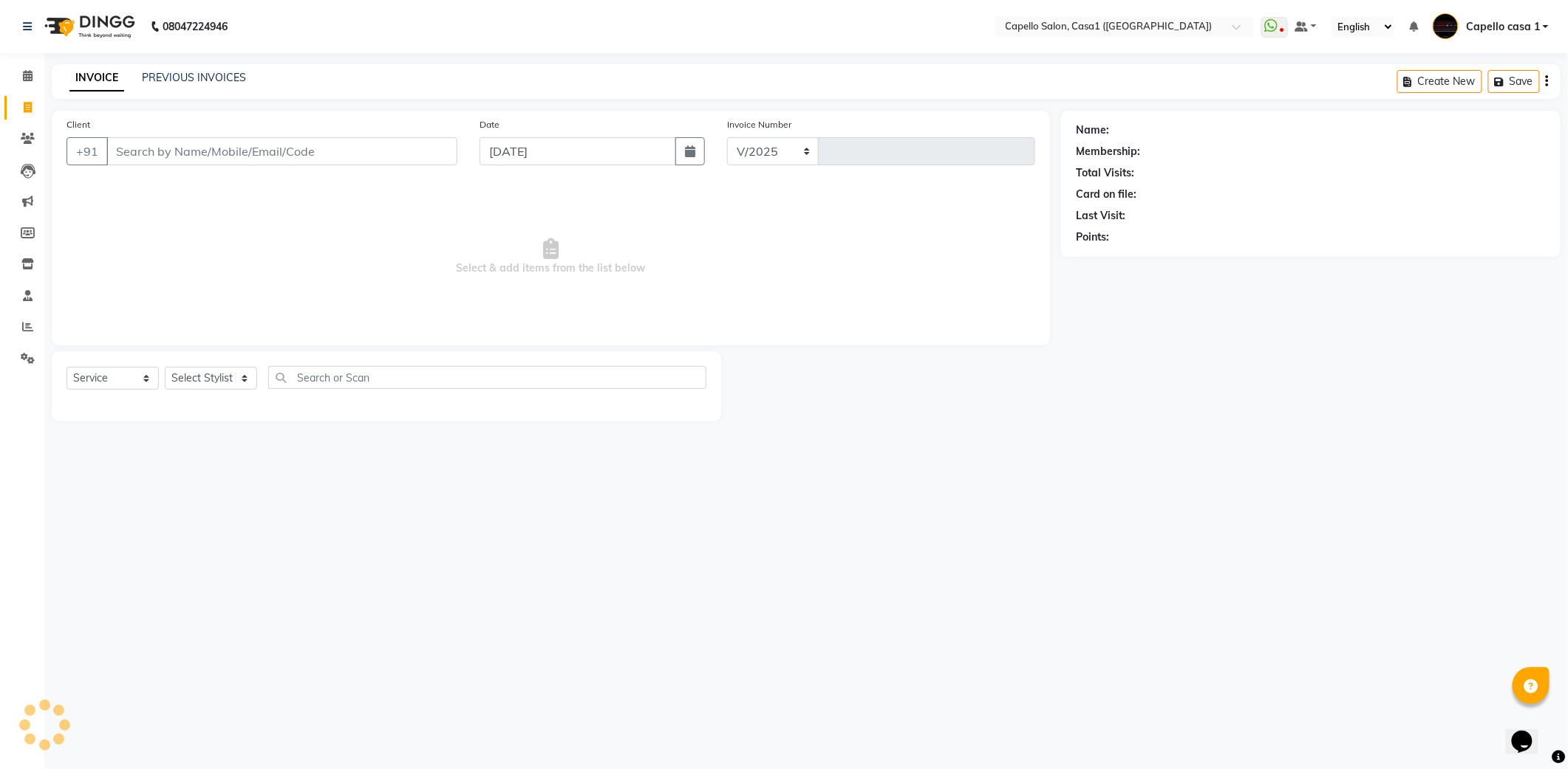
select select "846"
type input "3309"
click at [144, 148] on input "Client" at bounding box center [282, 151] width 351 height 28
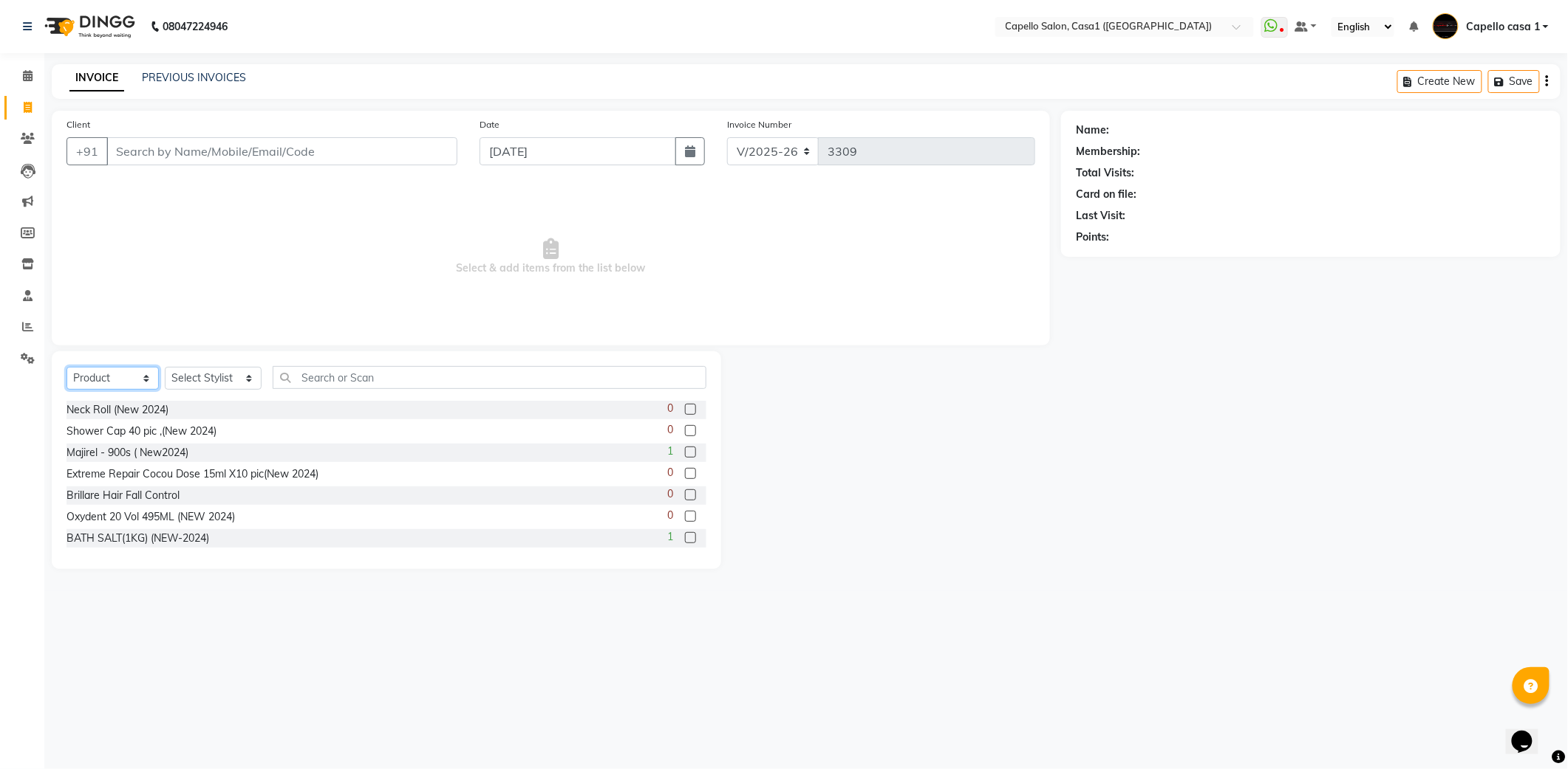
click at [105, 379] on select "Select Service Product Membership Package Voucher Prepaid Gift Card" at bounding box center [113, 378] width 92 height 23
select select "service"
click at [67, 367] on select "Select Service Product Membership Package Voucher Prepaid Gift Card" at bounding box center [113, 378] width 92 height 23
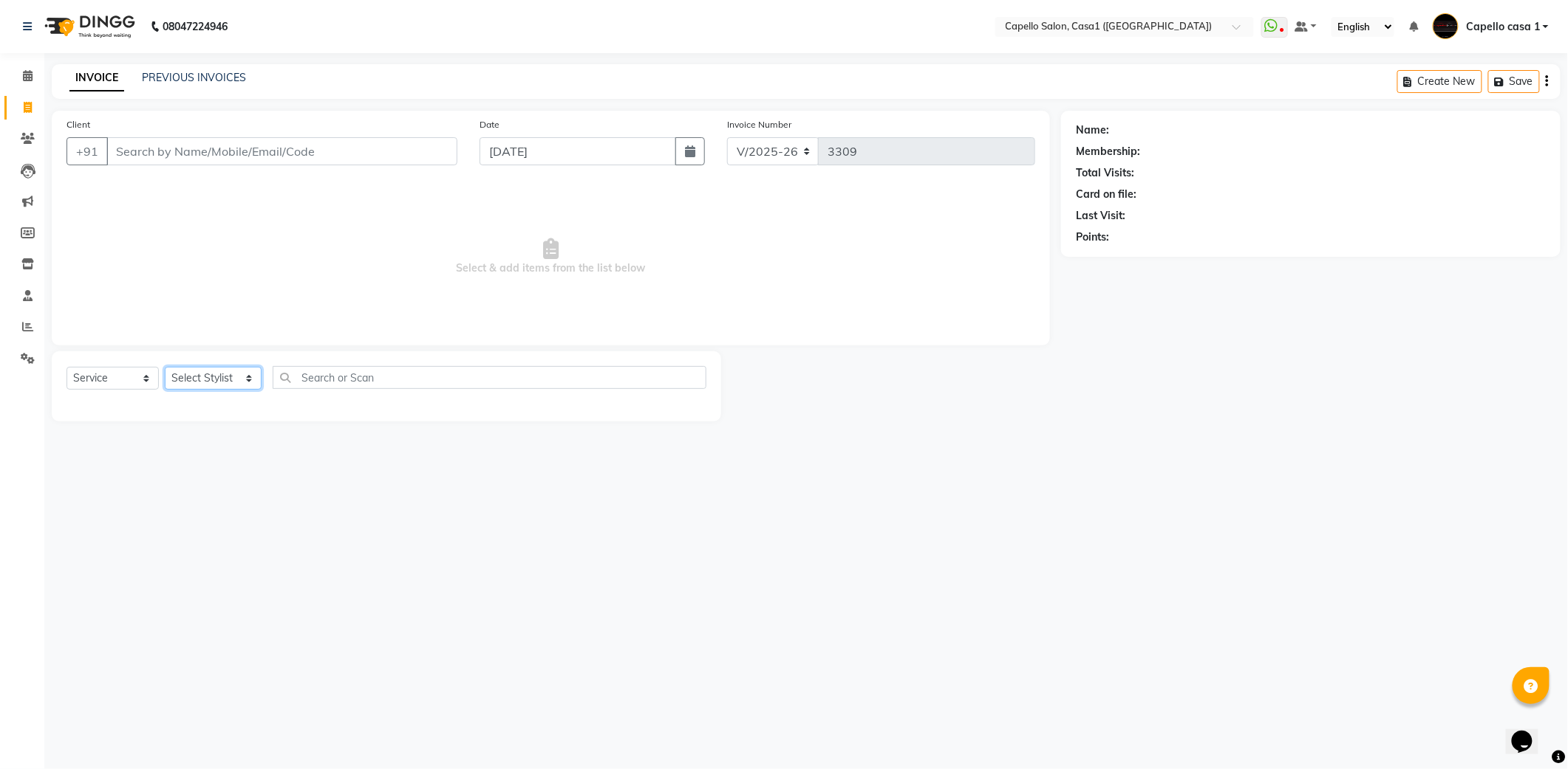
click at [189, 383] on select "Select Stylist aayush ADMIN Akash Chawale Capello casa 1 Harsh Nagture Nisha Ch…" at bounding box center [213, 378] width 97 height 23
select select "61009"
click at [165, 367] on select "Select Stylist aayush ADMIN Akash Chawale Capello casa 1 Harsh Nagture Nisha Ch…" at bounding box center [213, 378] width 97 height 23
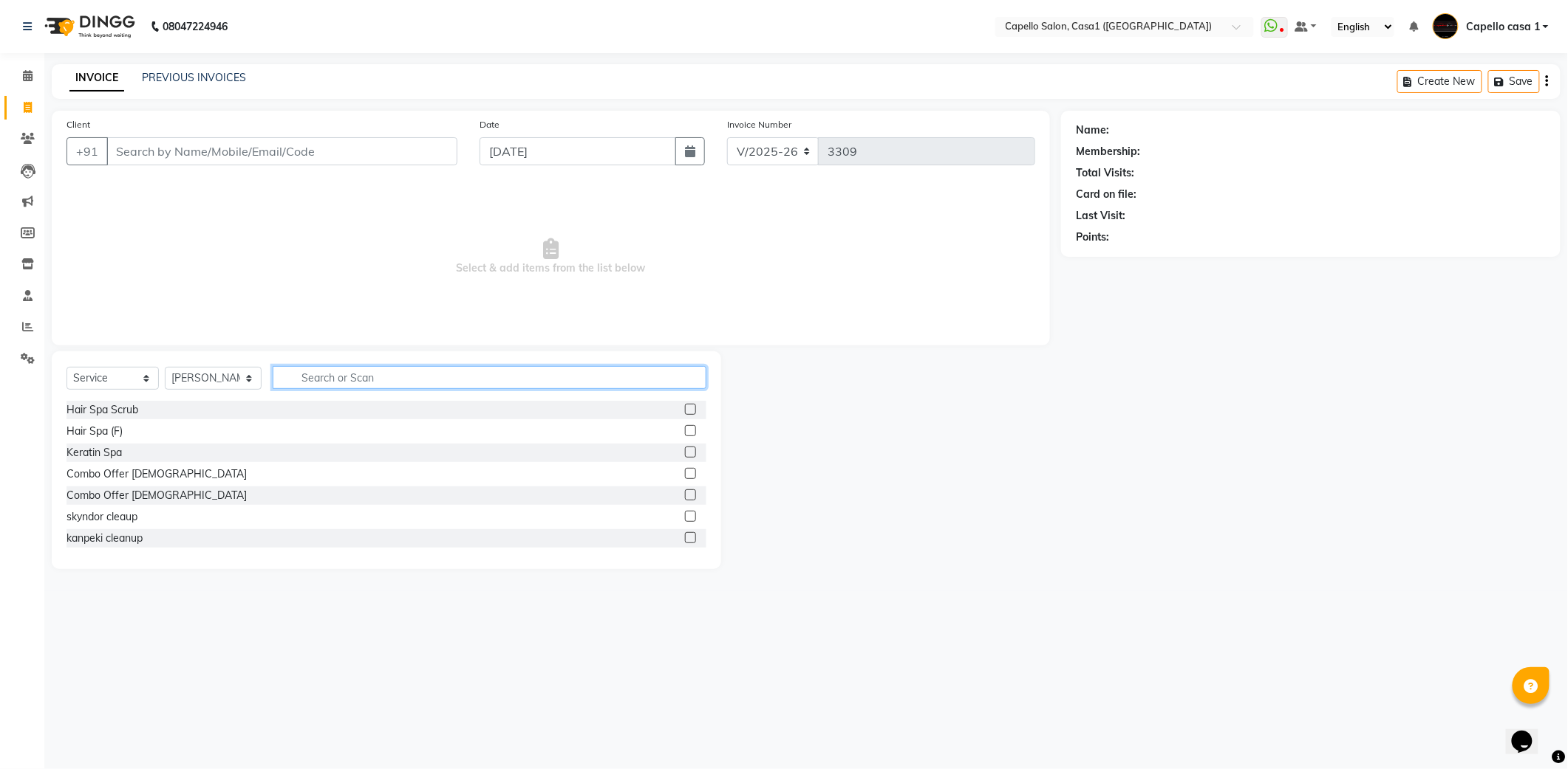
click at [364, 377] on input "text" at bounding box center [490, 377] width 434 height 23
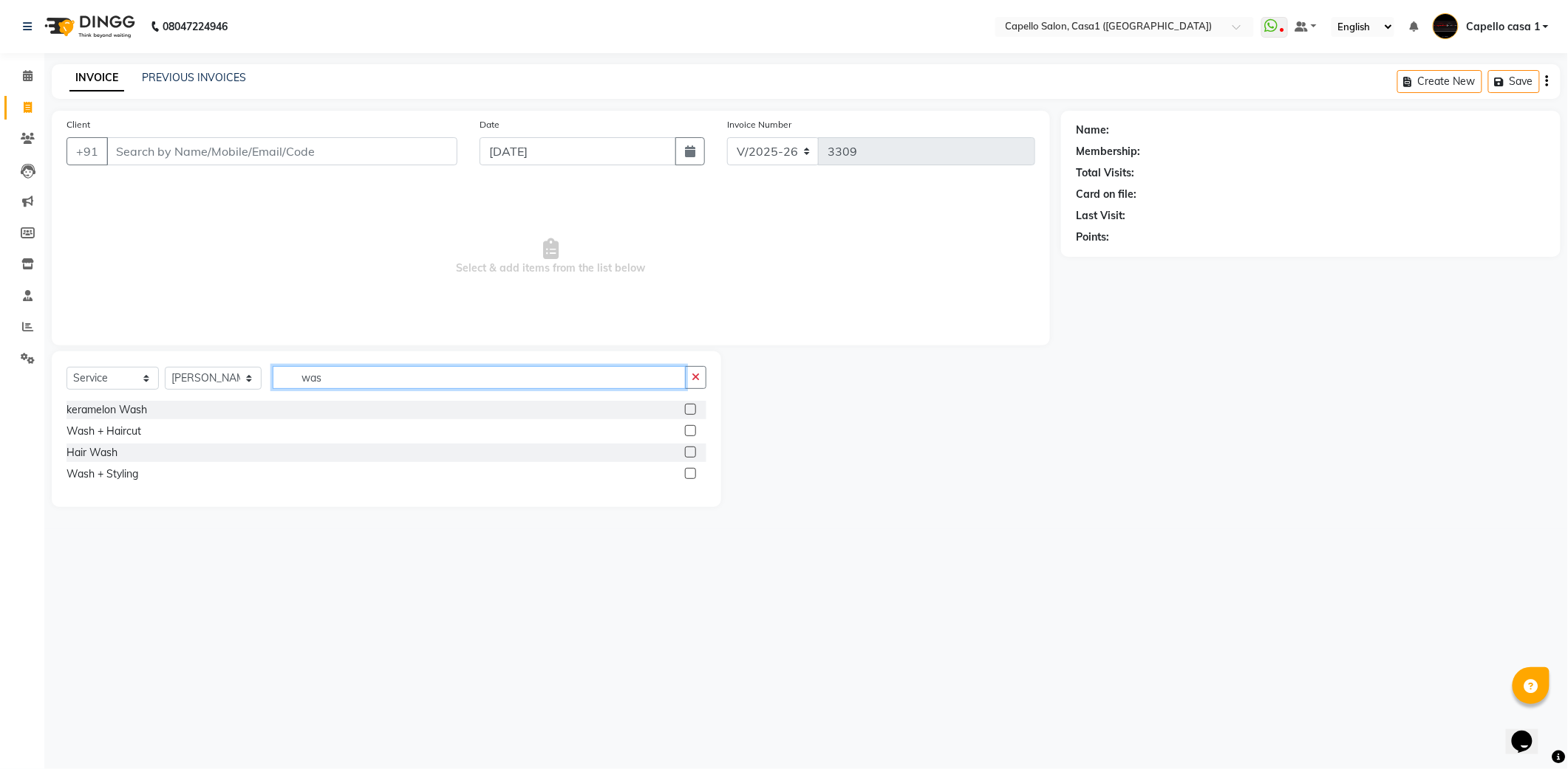
type input "was"
click at [693, 450] on label at bounding box center [690, 452] width 11 height 11
click at [693, 450] on input "checkbox" at bounding box center [689, 452] width 10 height 10
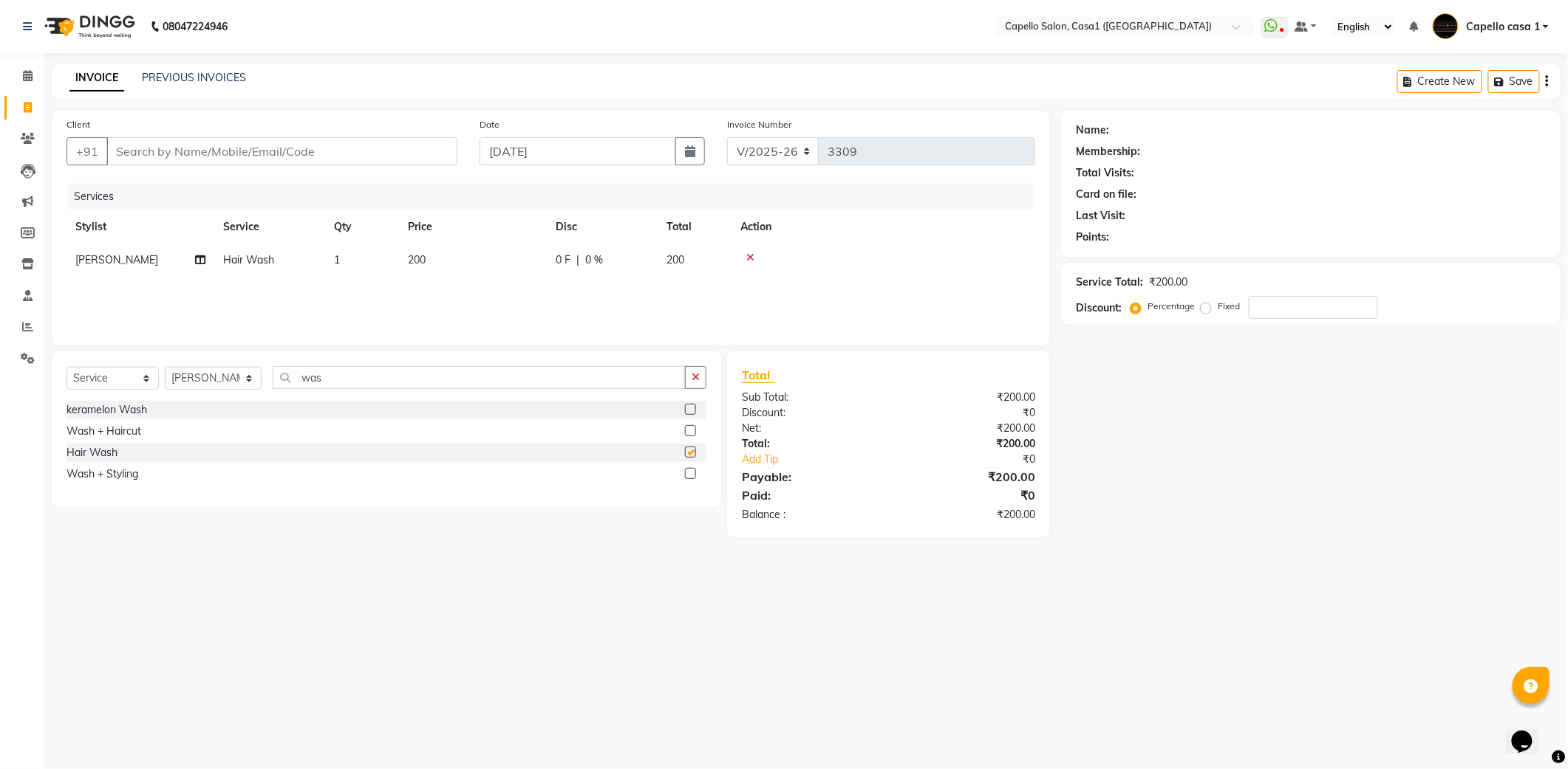
checkbox input "false"
click at [423, 258] on span "200" at bounding box center [416, 260] width 18 height 13
select select "61009"
click at [490, 261] on input "200" at bounding box center [542, 264] width 130 height 23
click at [488, 261] on input "200" at bounding box center [542, 264] width 130 height 23
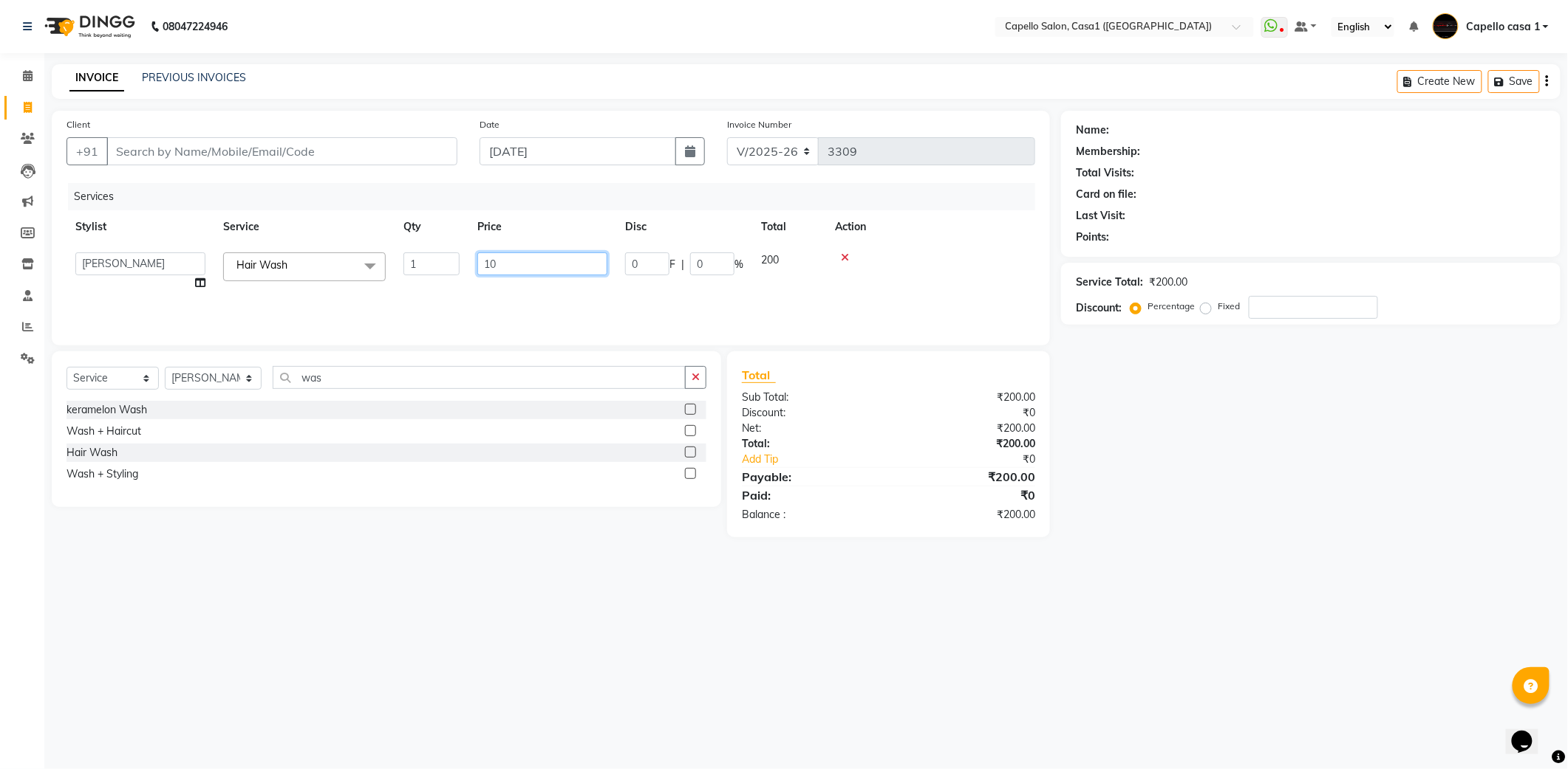
type input "100"
click at [178, 146] on input "Client" at bounding box center [282, 151] width 351 height 28
type input "c"
type input "0"
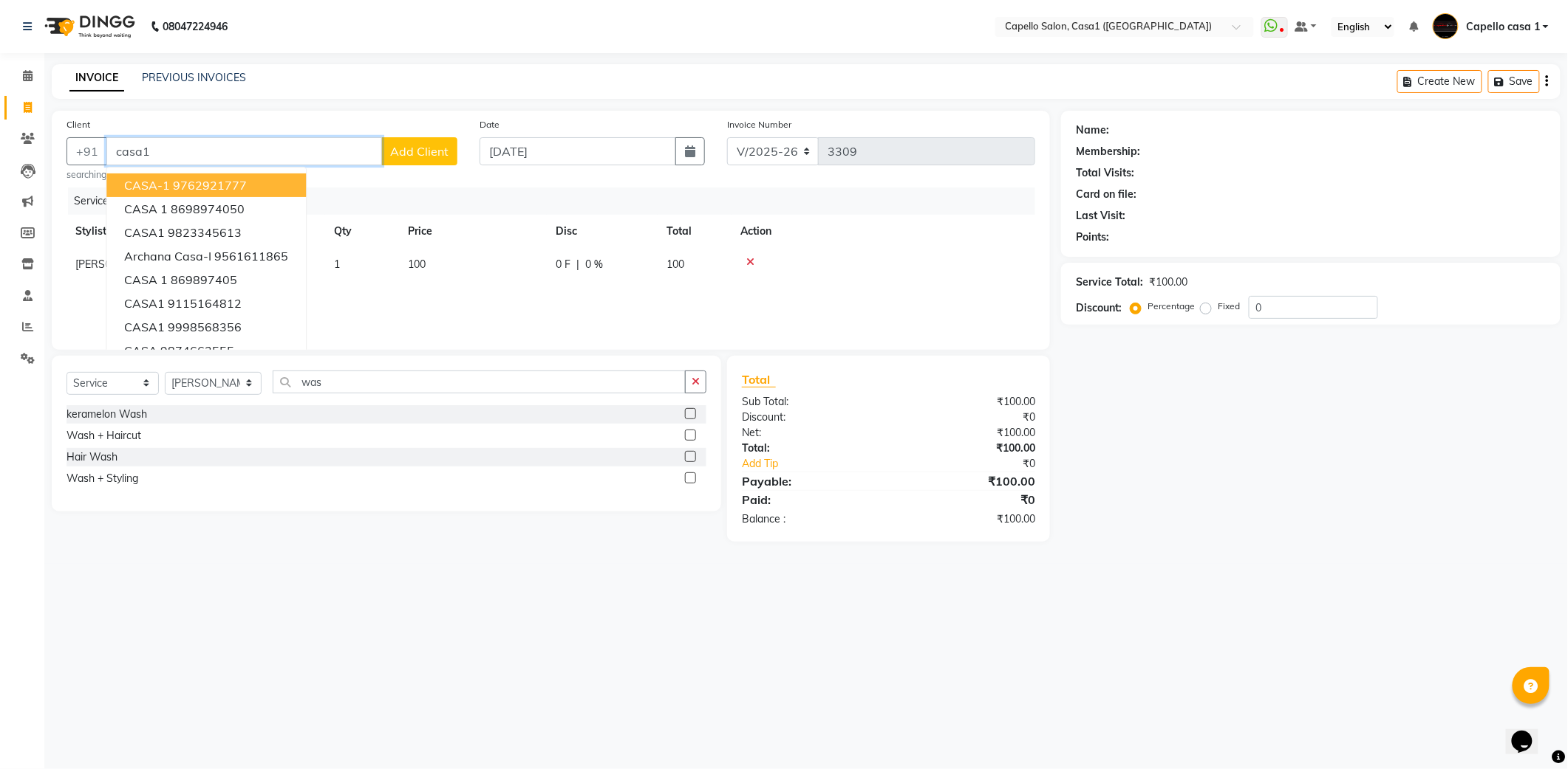
click at [198, 183] on ngb-highlight "9762921777" at bounding box center [210, 185] width 74 height 15
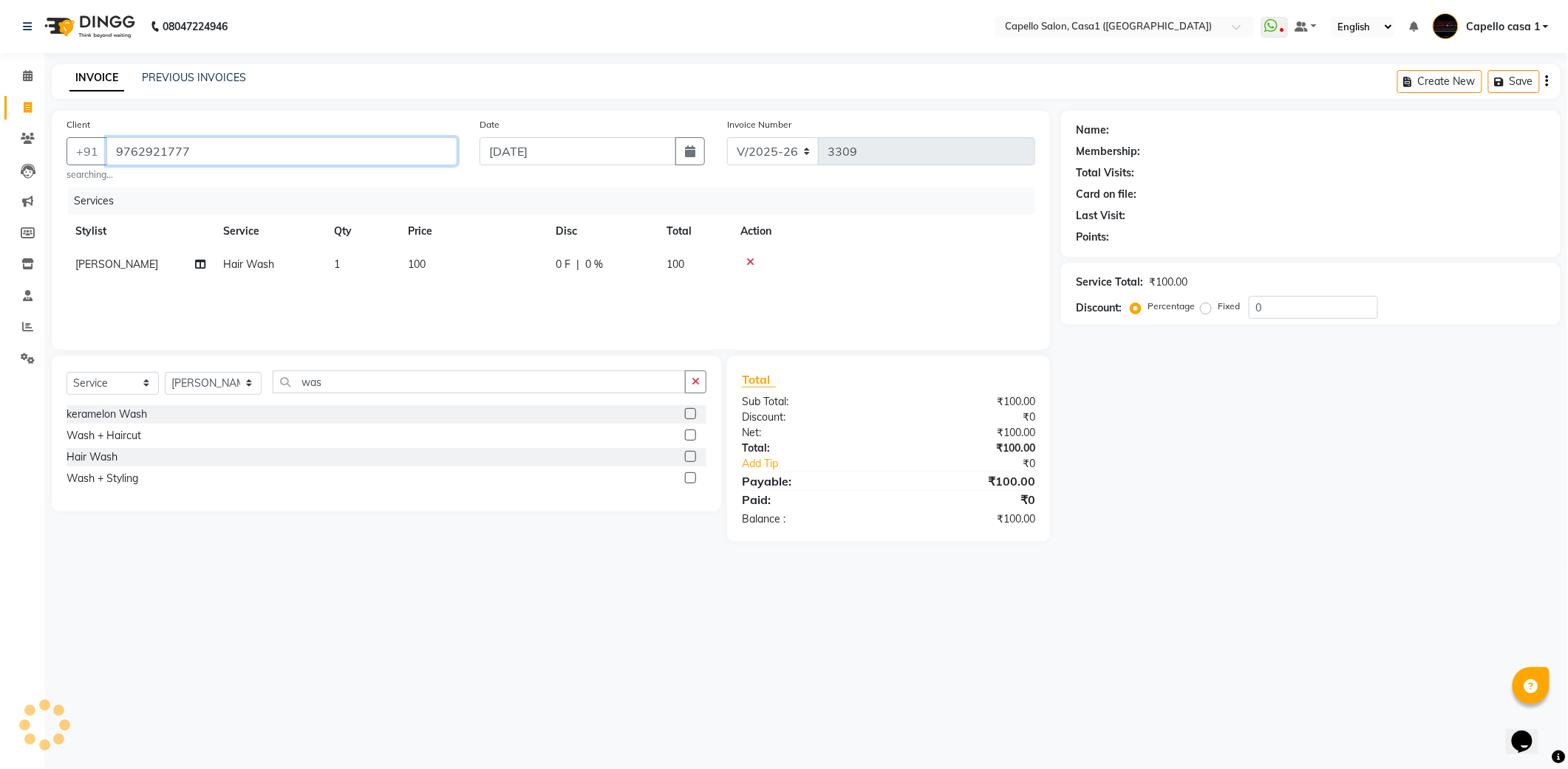
type input "9762921777"
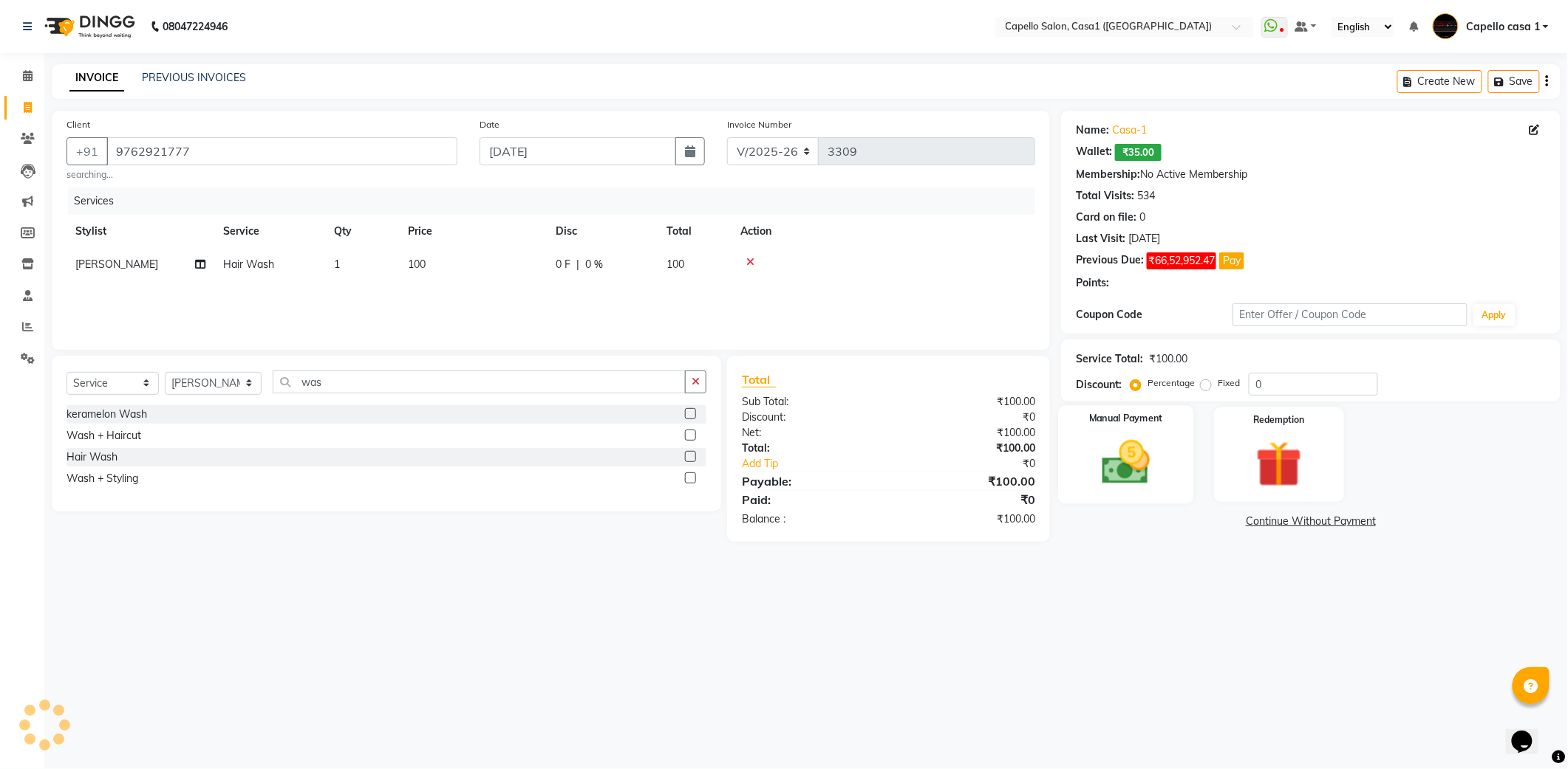
click at [1130, 456] on img at bounding box center [1125, 462] width 78 height 55
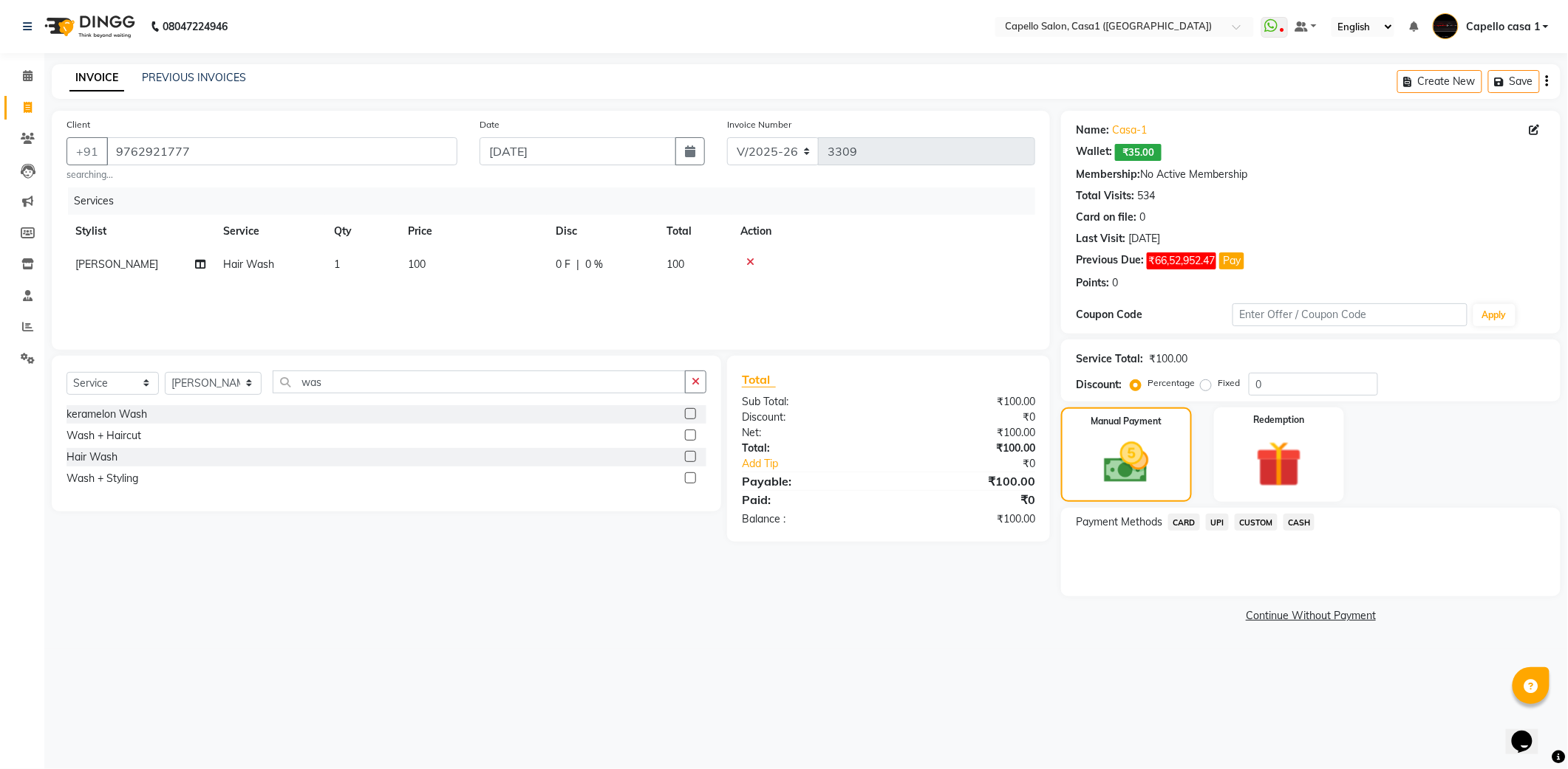
click at [1216, 527] on span "UPI" at bounding box center [1217, 522] width 23 height 17
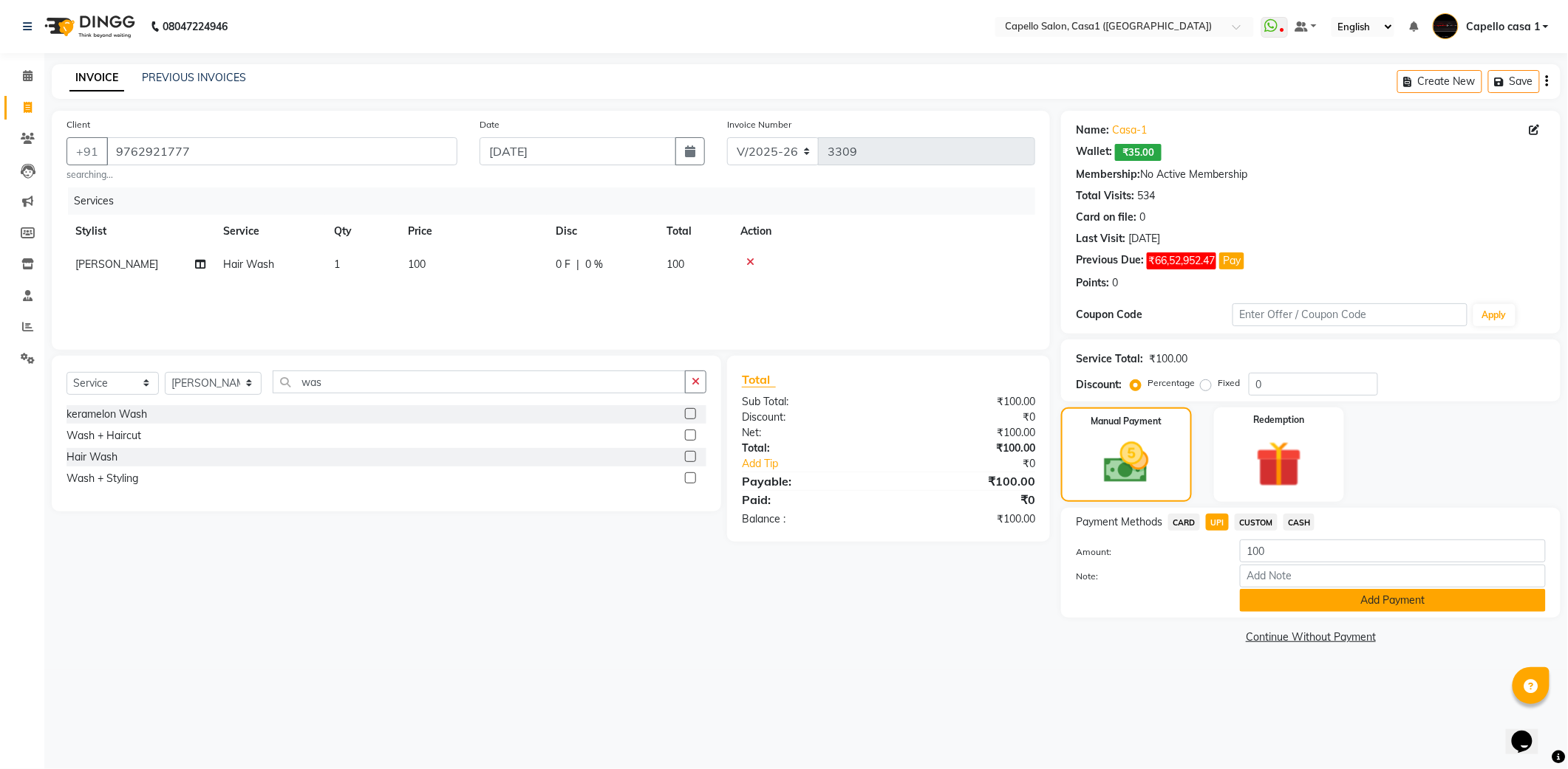
click at [1292, 608] on button "Add Payment" at bounding box center [1392, 601] width 306 height 23
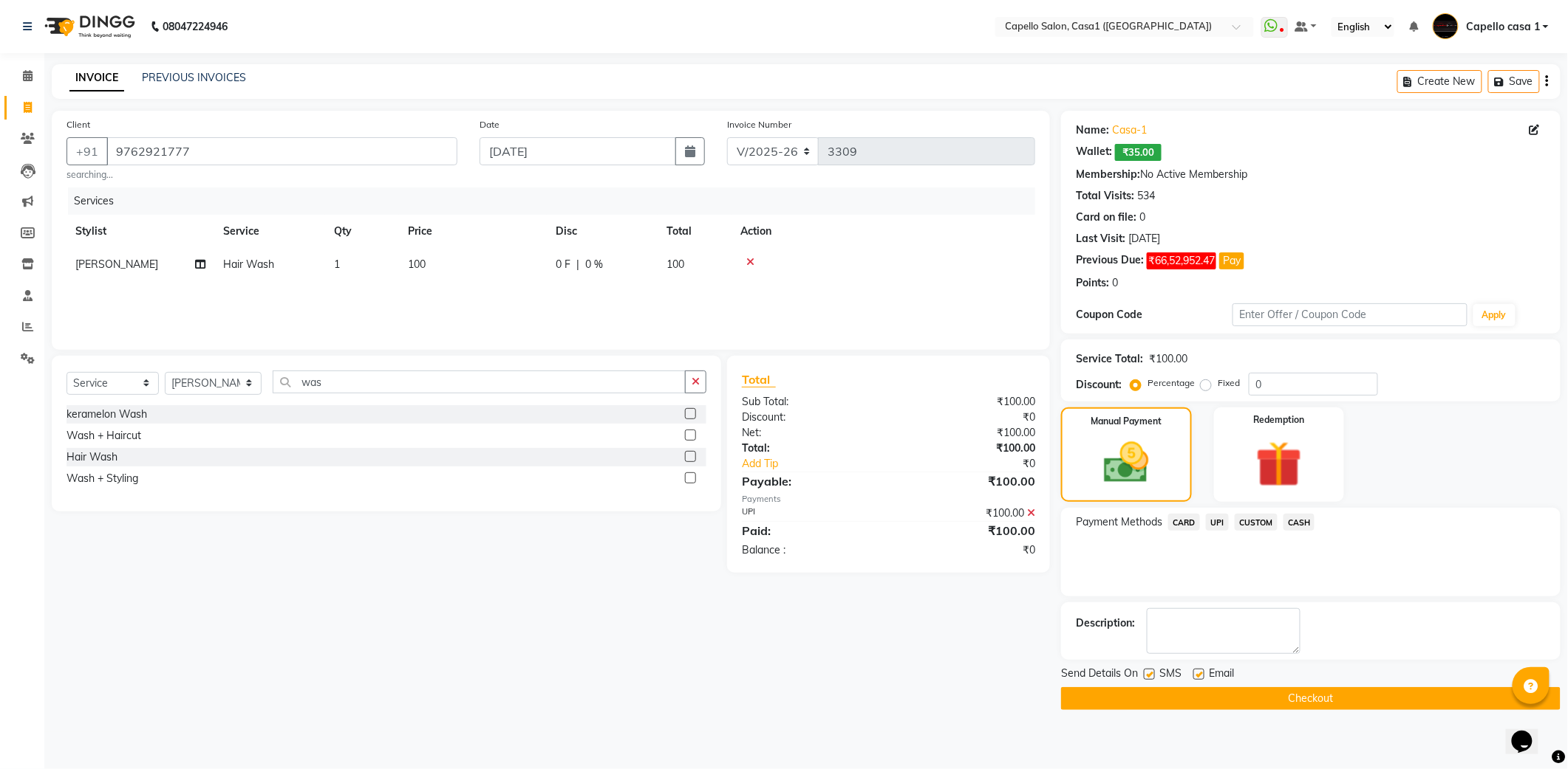
click at [1275, 700] on button "Checkout" at bounding box center [1310, 699] width 499 height 23
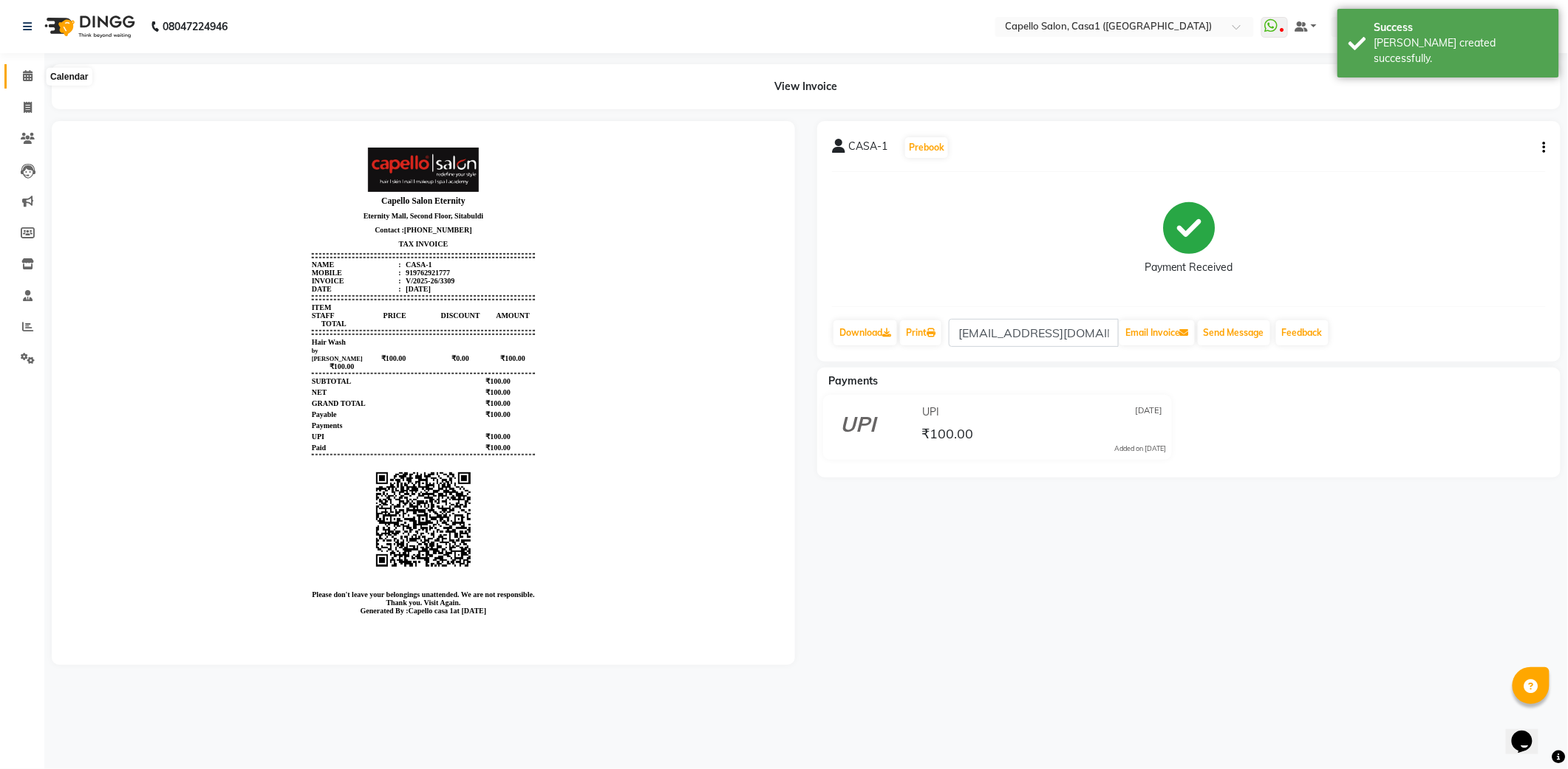
click at [23, 71] on icon at bounding box center [27, 76] width 10 height 11
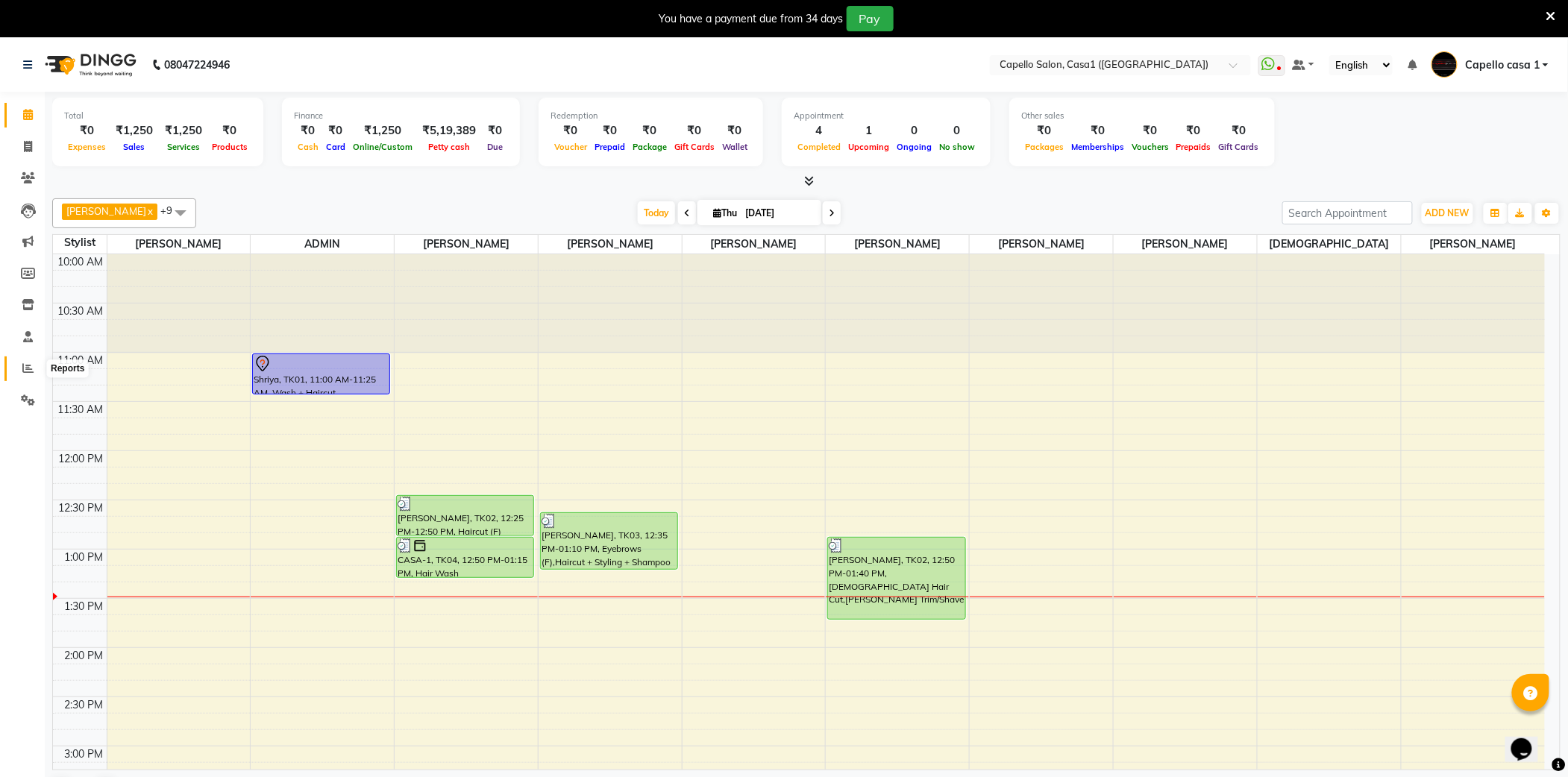
click at [27, 371] on icon at bounding box center [28, 368] width 12 height 12
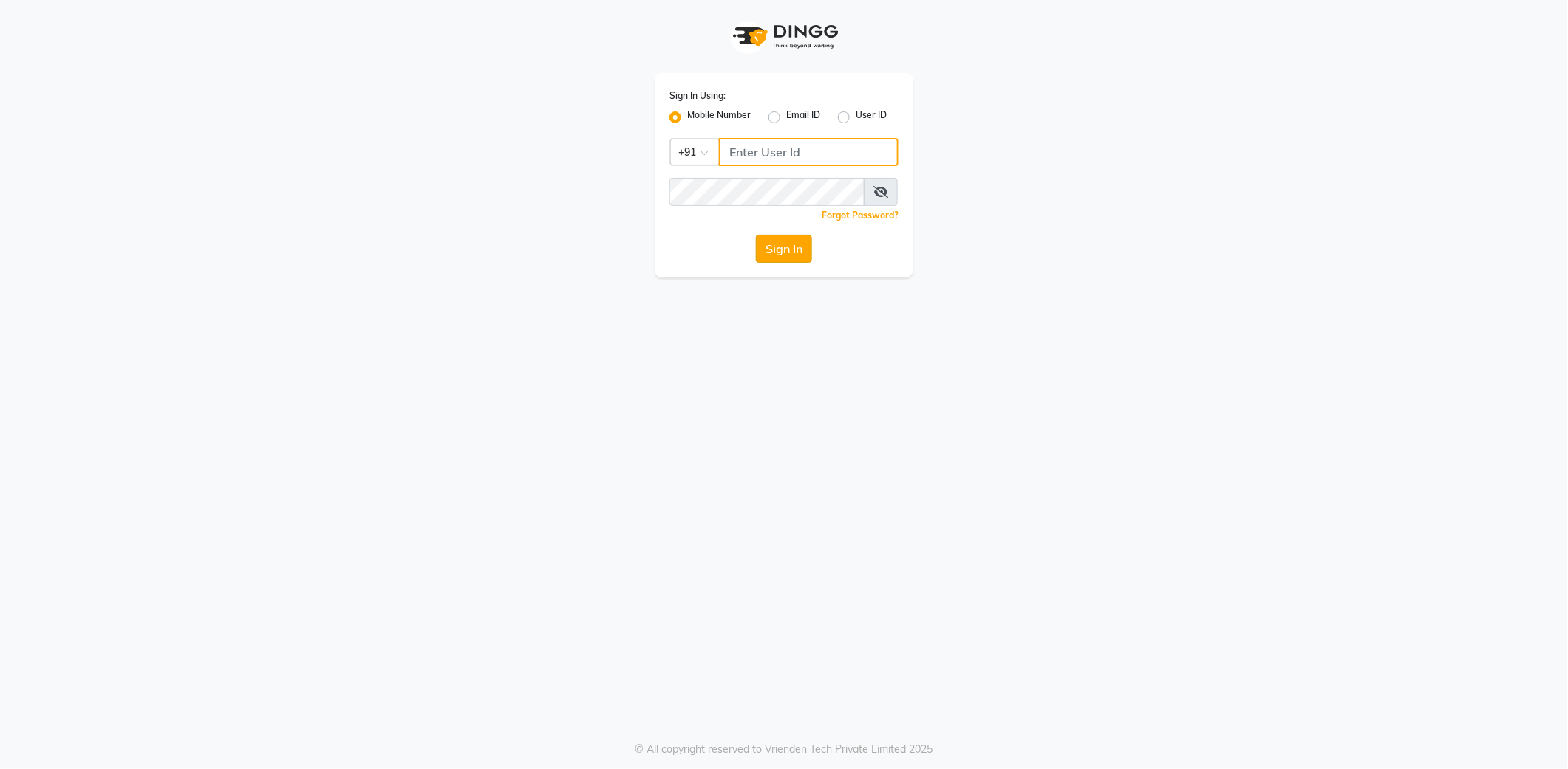
type input "9762921777"
click at [788, 245] on button "Sign In" at bounding box center [784, 249] width 56 height 28
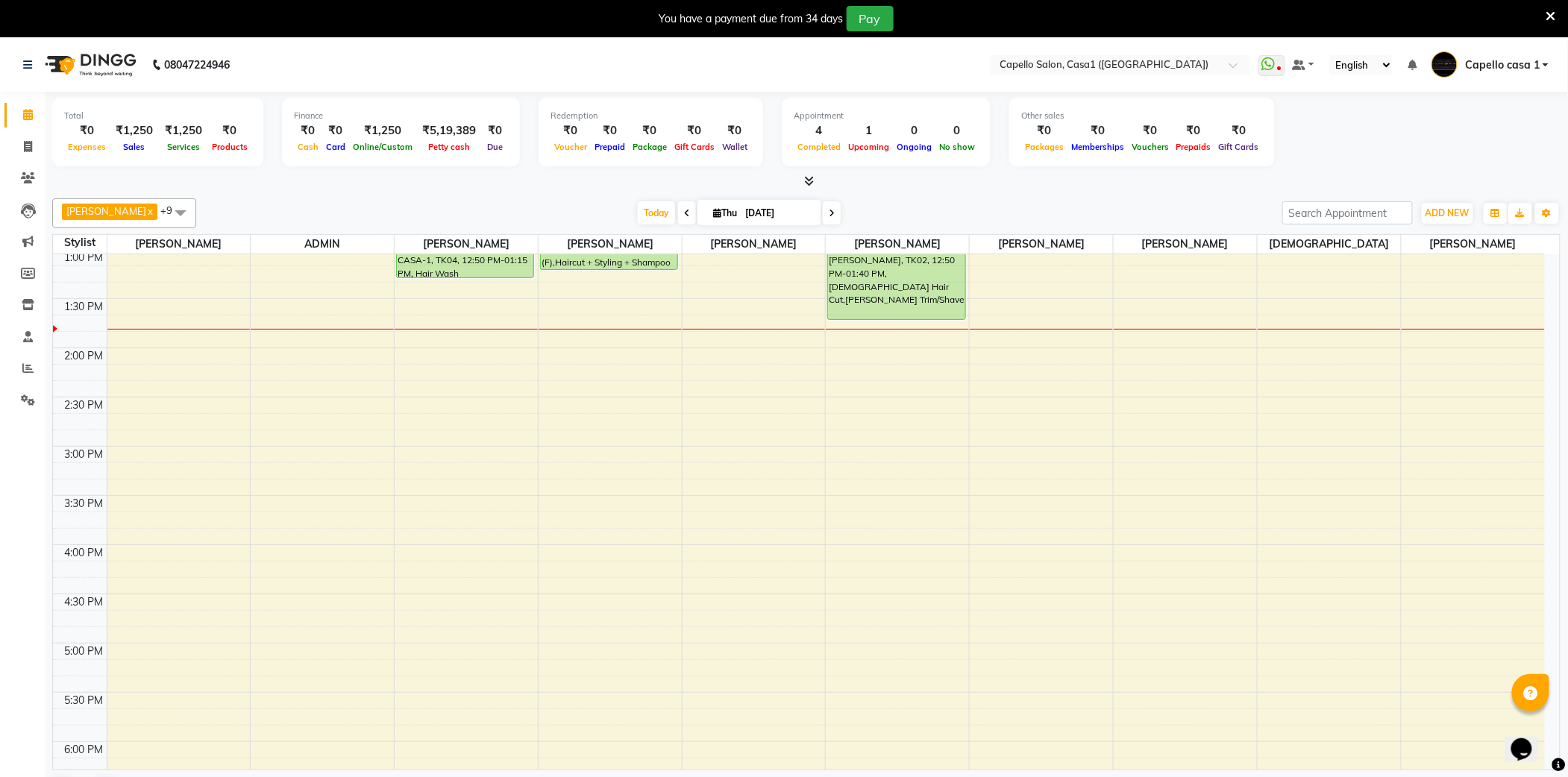
click at [1550, 13] on icon at bounding box center [1551, 16] width 10 height 13
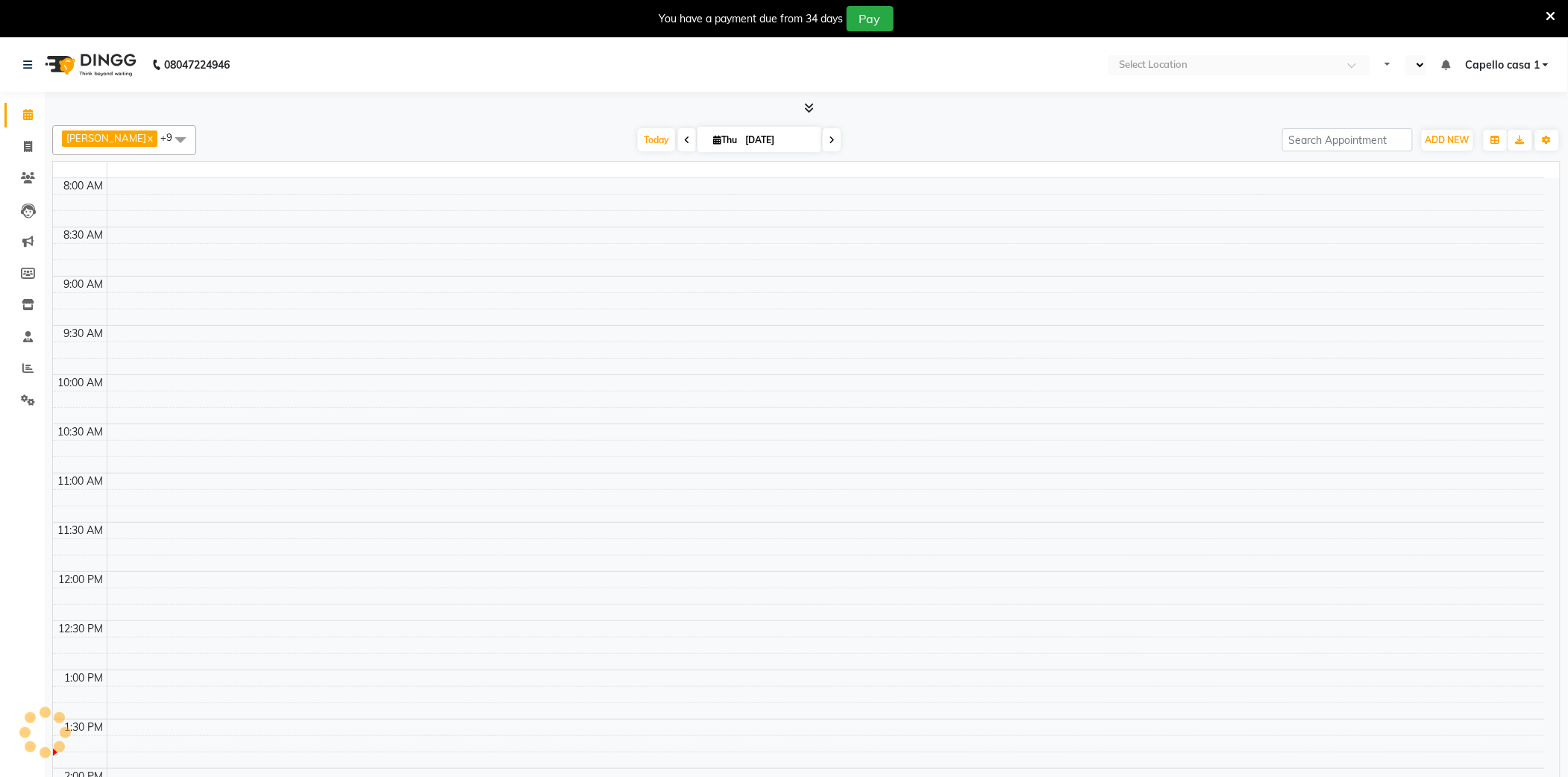
select select "en"
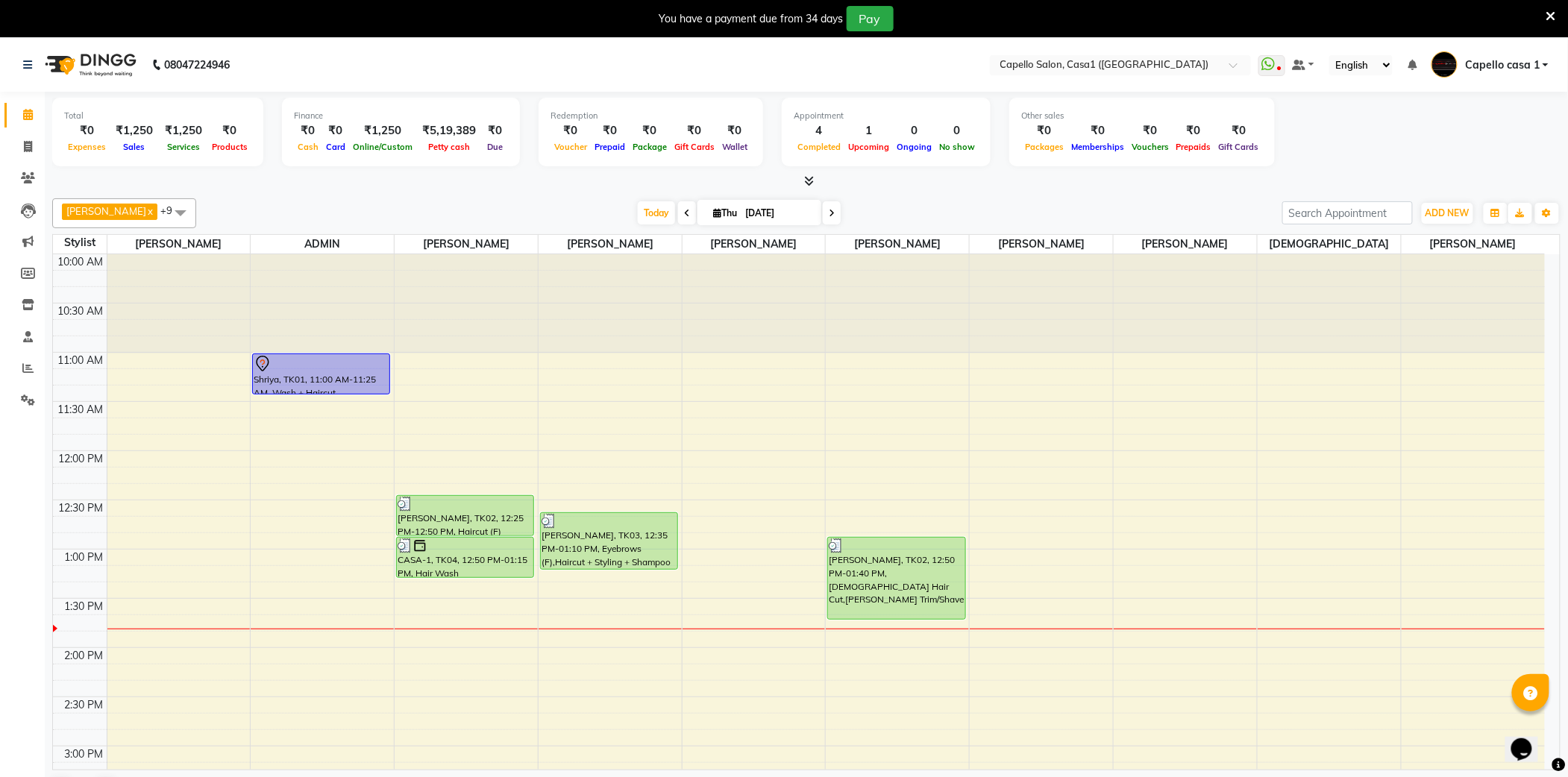
click at [1553, 10] on icon at bounding box center [1551, 16] width 10 height 13
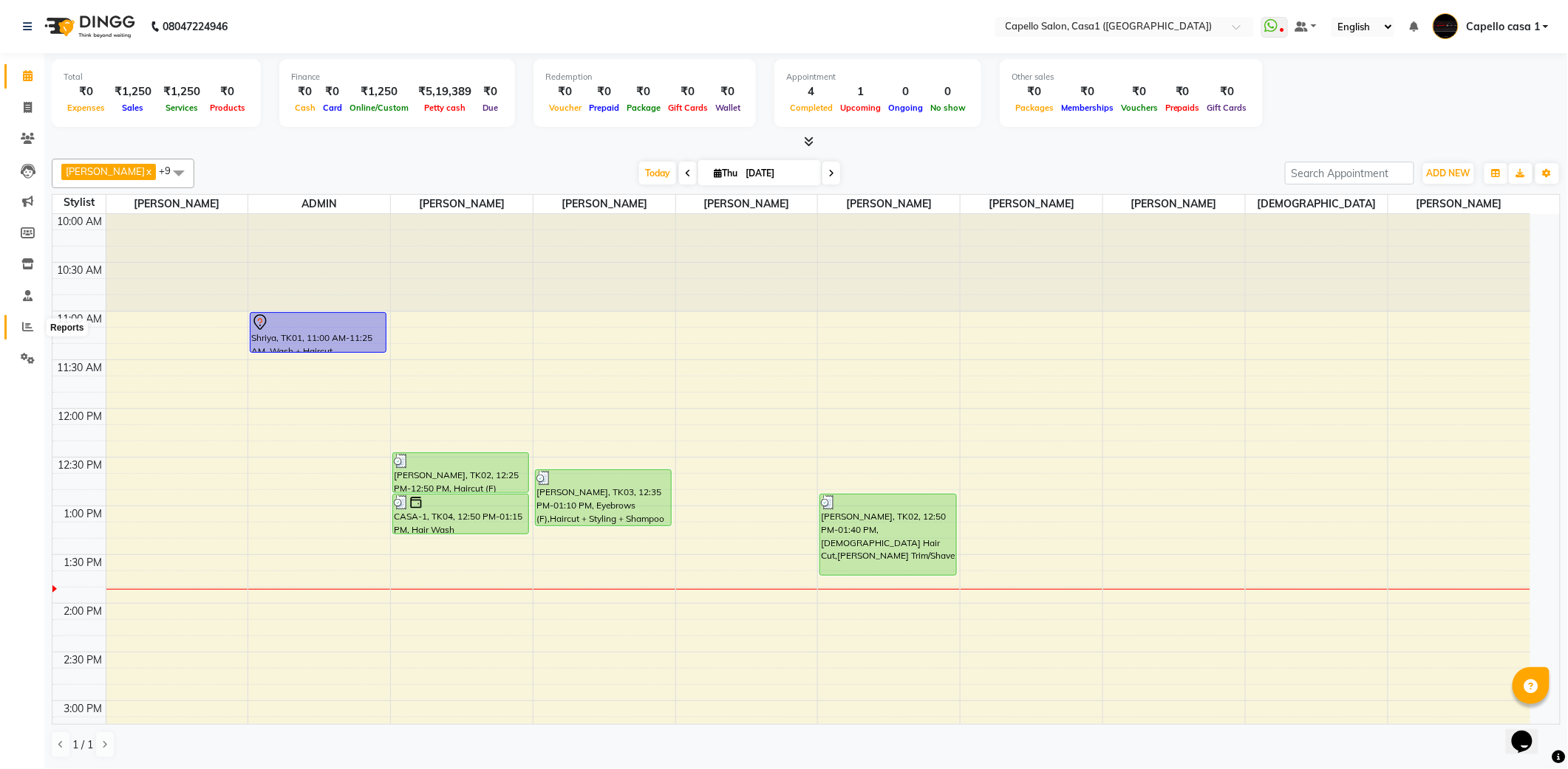
click at [26, 323] on icon at bounding box center [27, 326] width 11 height 11
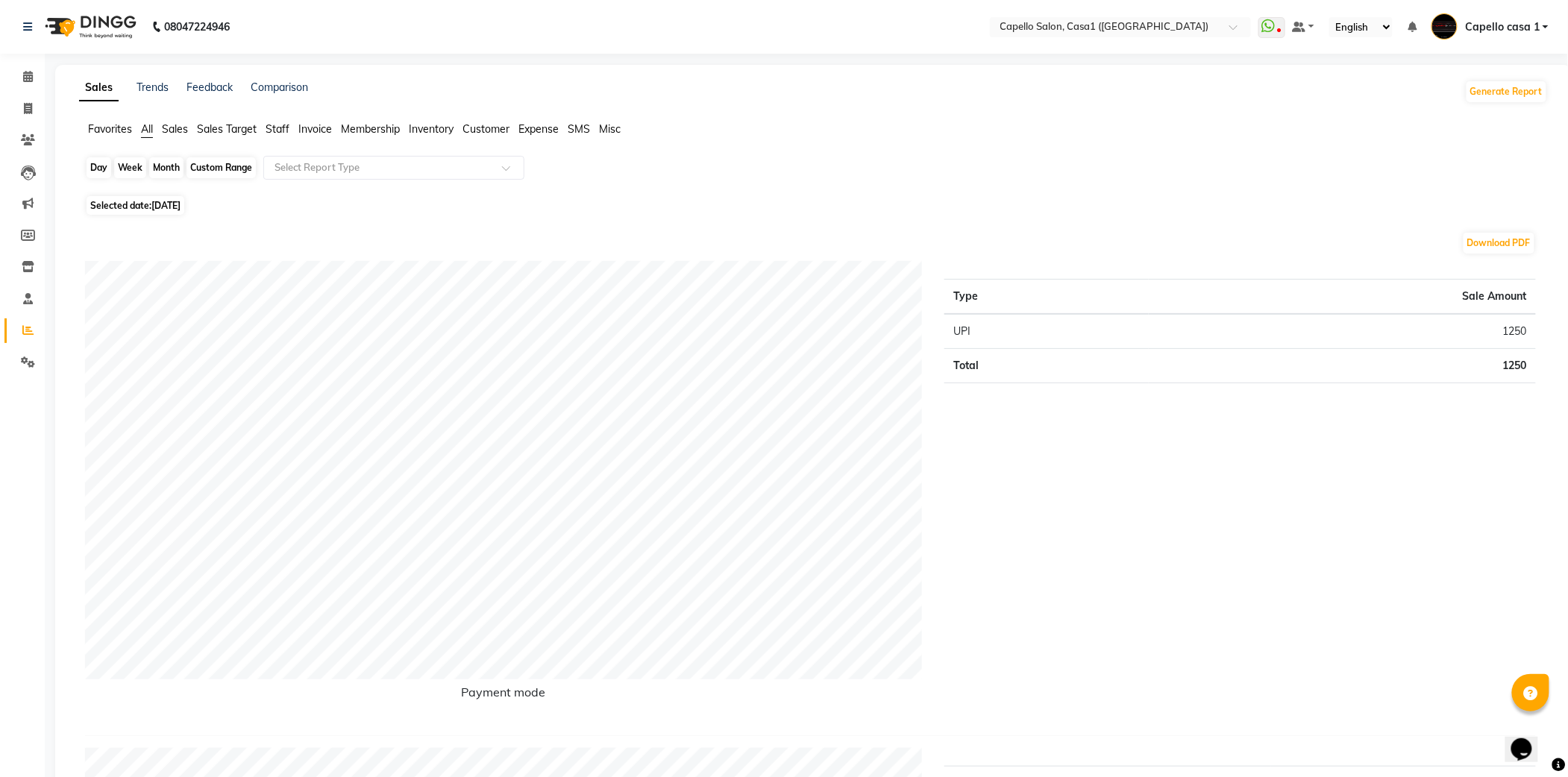
click at [99, 171] on div "Day" at bounding box center [99, 167] width 25 height 20
select select "9"
select select "2025"
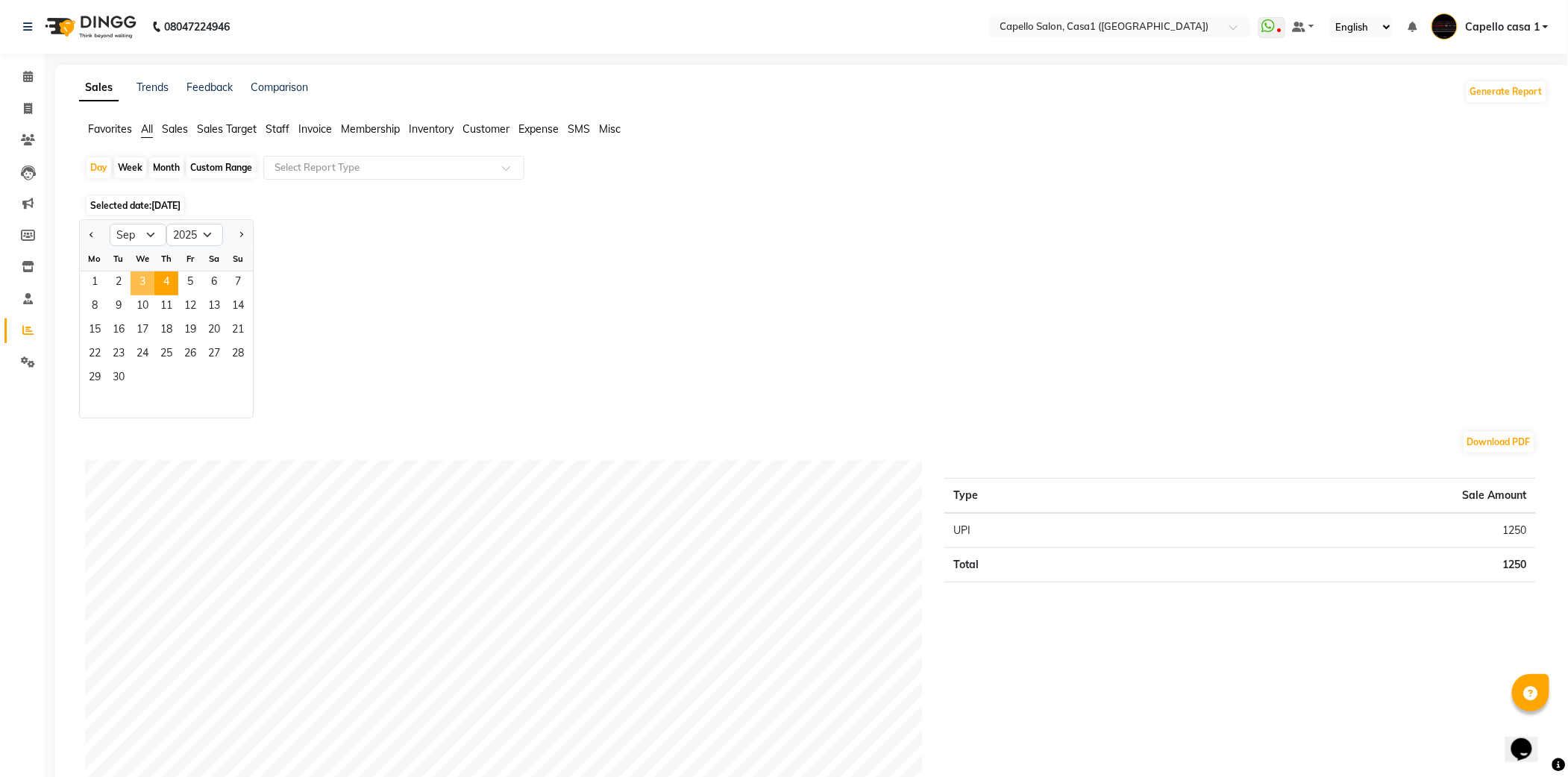
click at [144, 284] on span "3" at bounding box center [142, 283] width 24 height 24
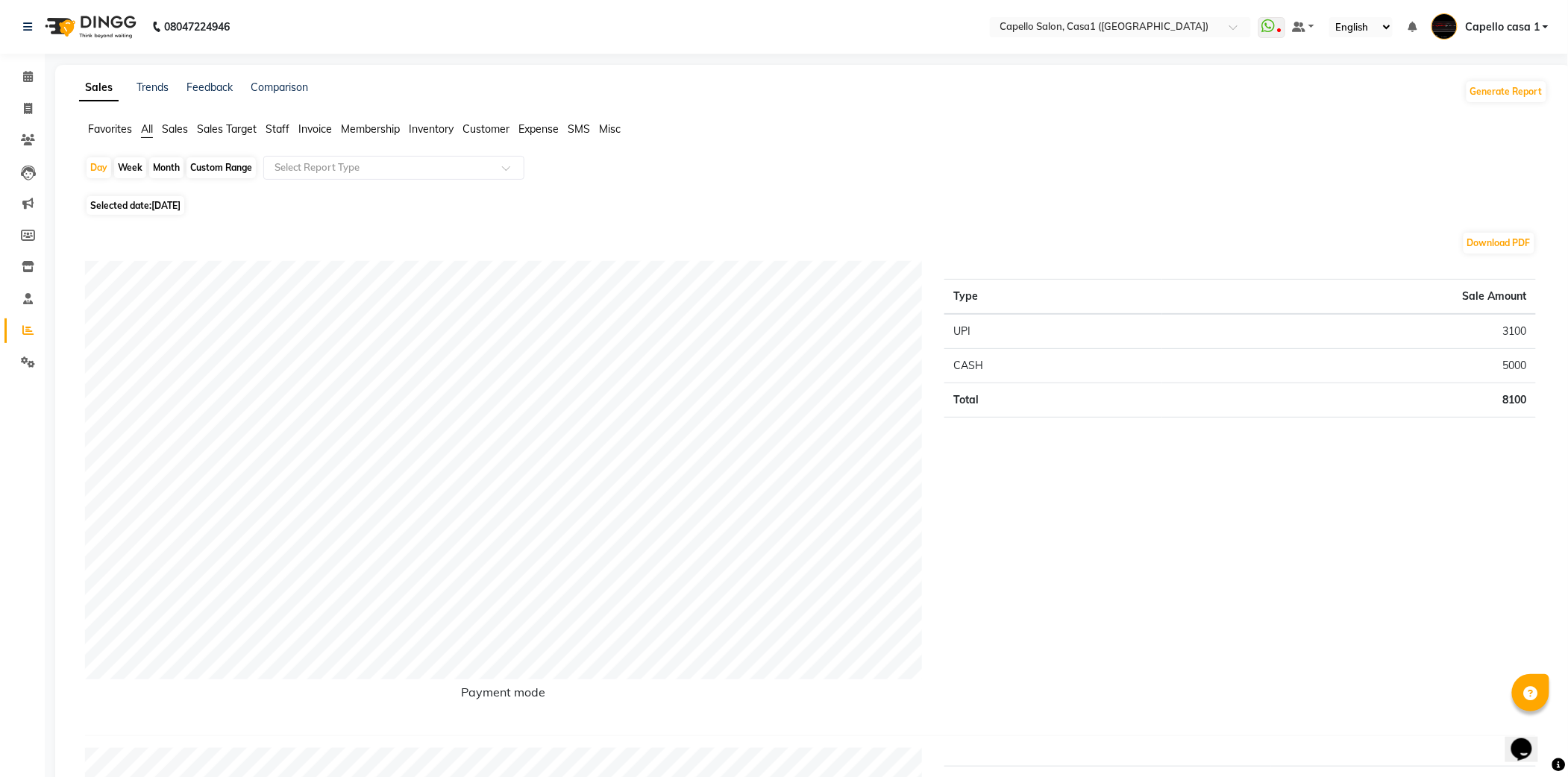
click at [284, 123] on span "Staff" at bounding box center [277, 129] width 24 height 13
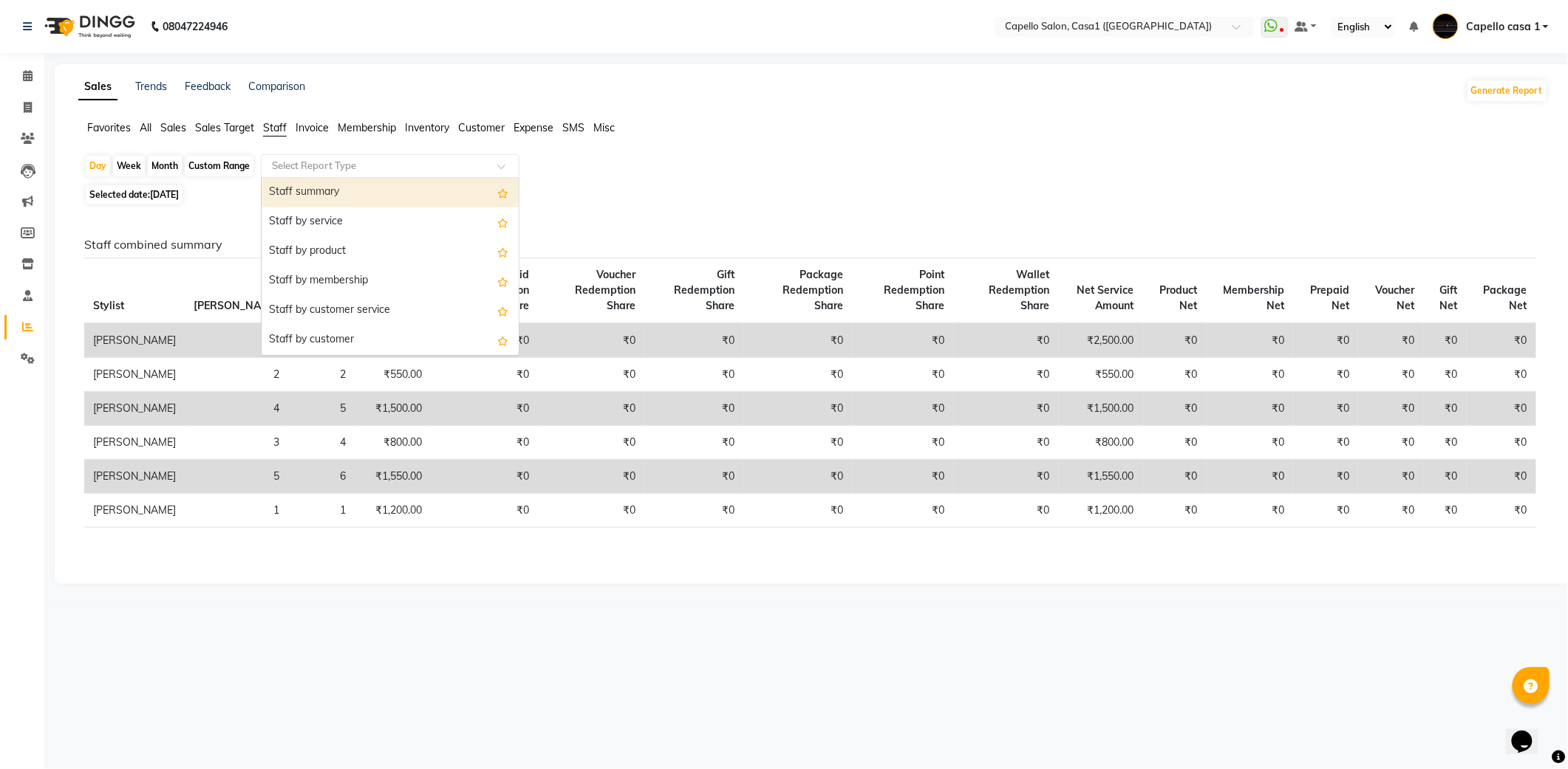
click at [325, 172] on input "text" at bounding box center [375, 165] width 213 height 15
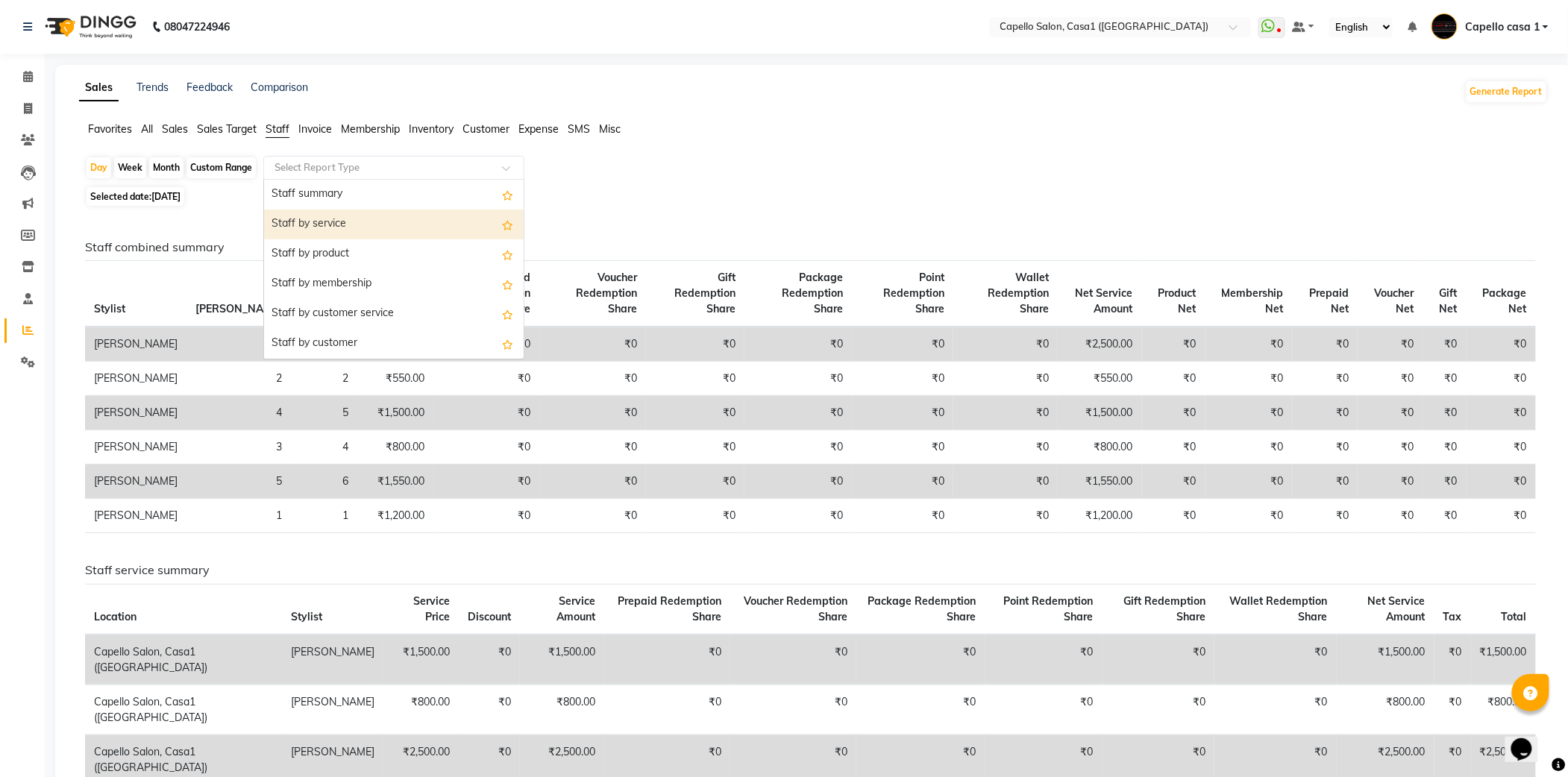
click at [337, 221] on div "Staff by service" at bounding box center [394, 225] width 260 height 30
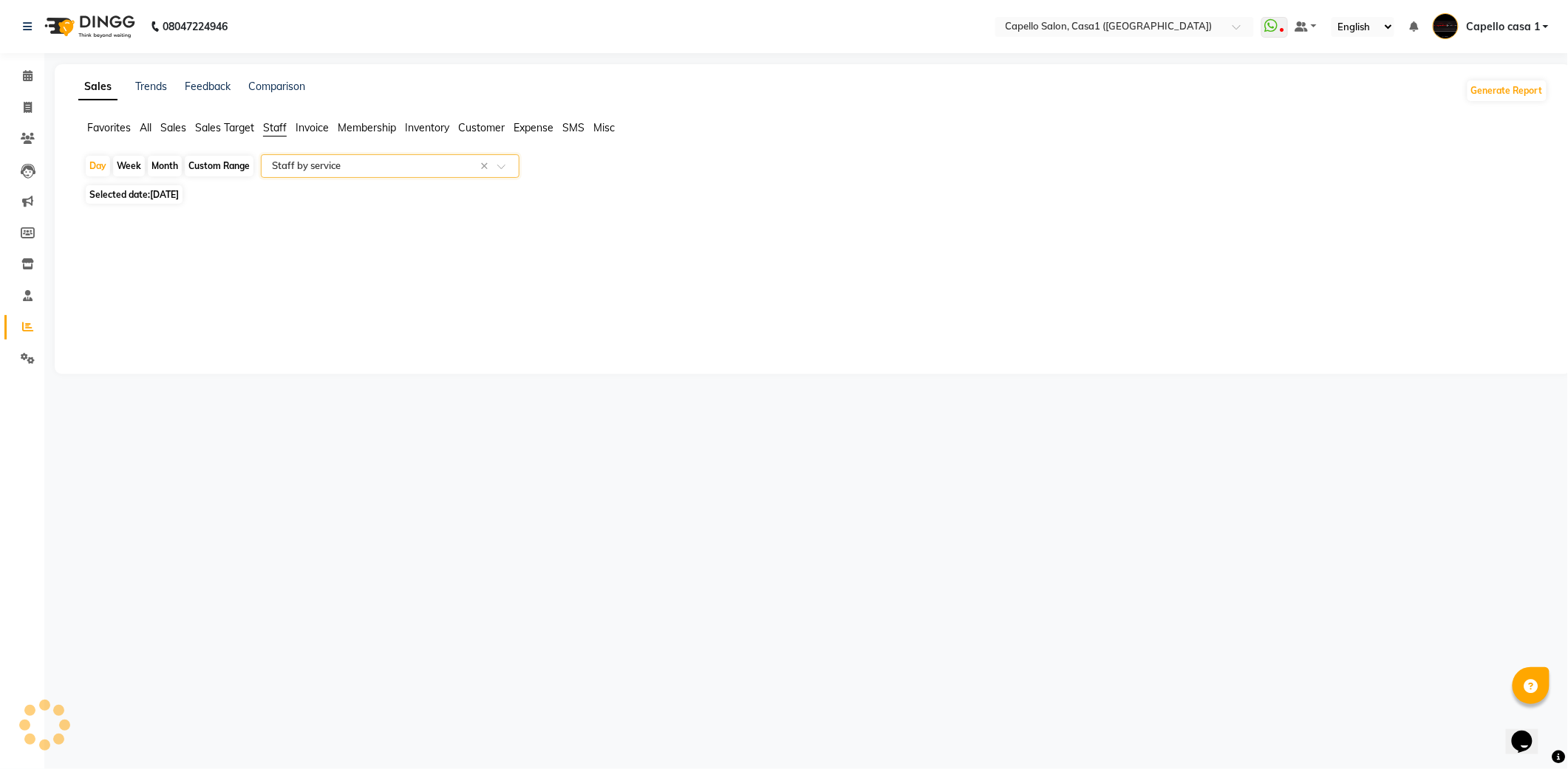
select select "full_report"
select select "csv"
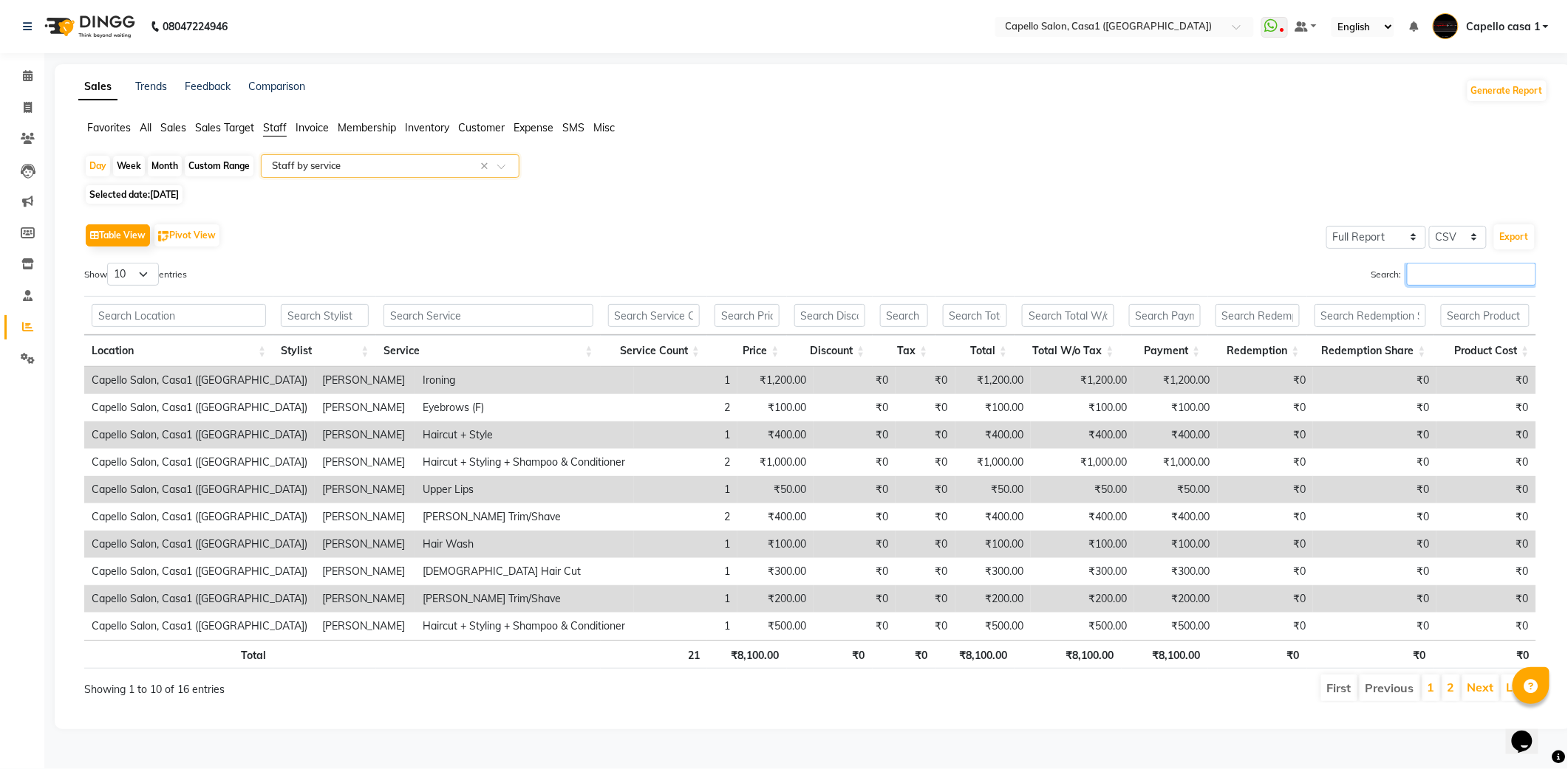
click at [1434, 269] on input "Search:" at bounding box center [1471, 275] width 129 height 23
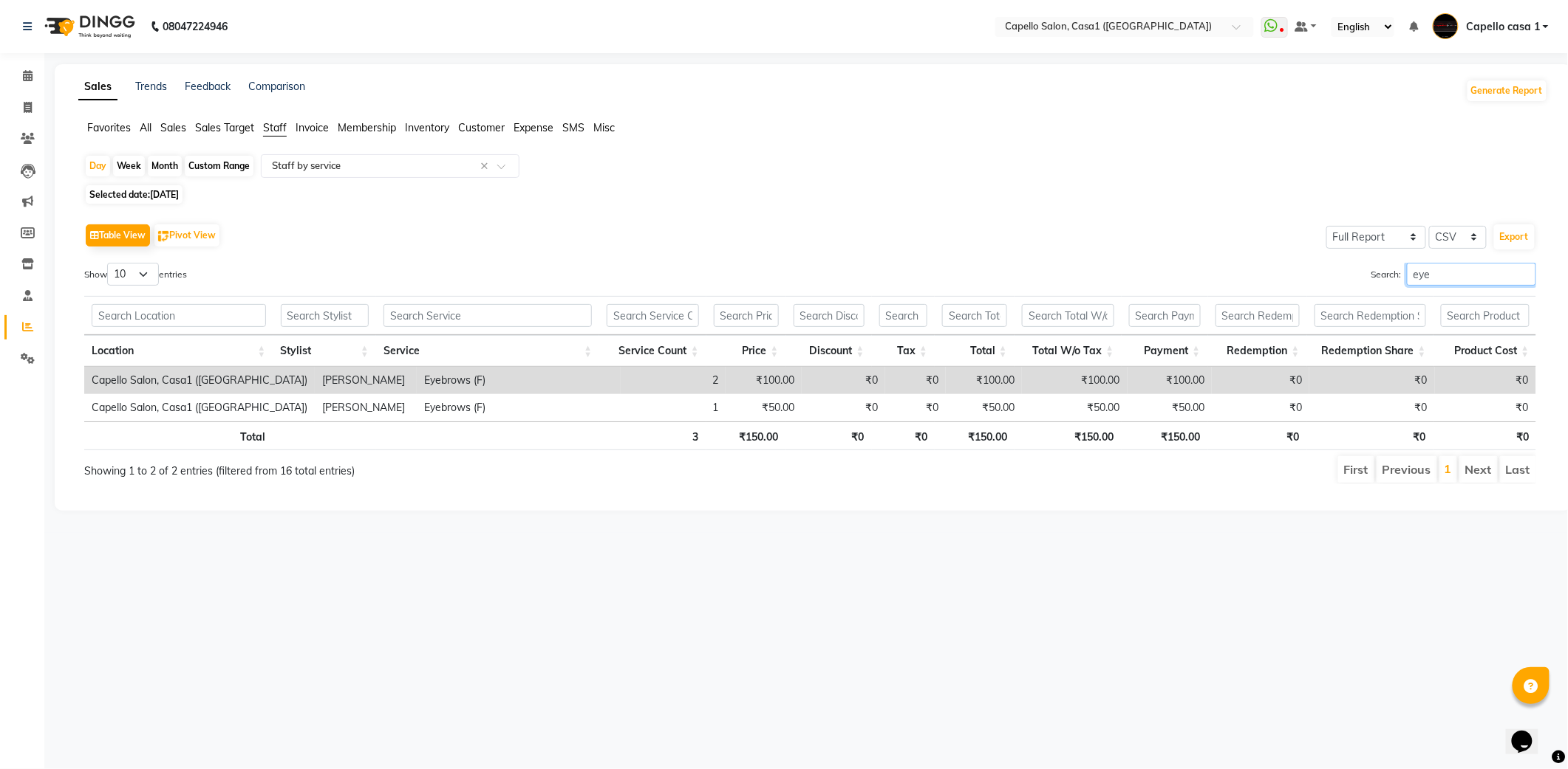
click at [1425, 275] on input "eye" at bounding box center [1471, 275] width 129 height 23
type input "e"
click at [1451, 278] on input "bear" at bounding box center [1471, 275] width 129 height 23
type input "b"
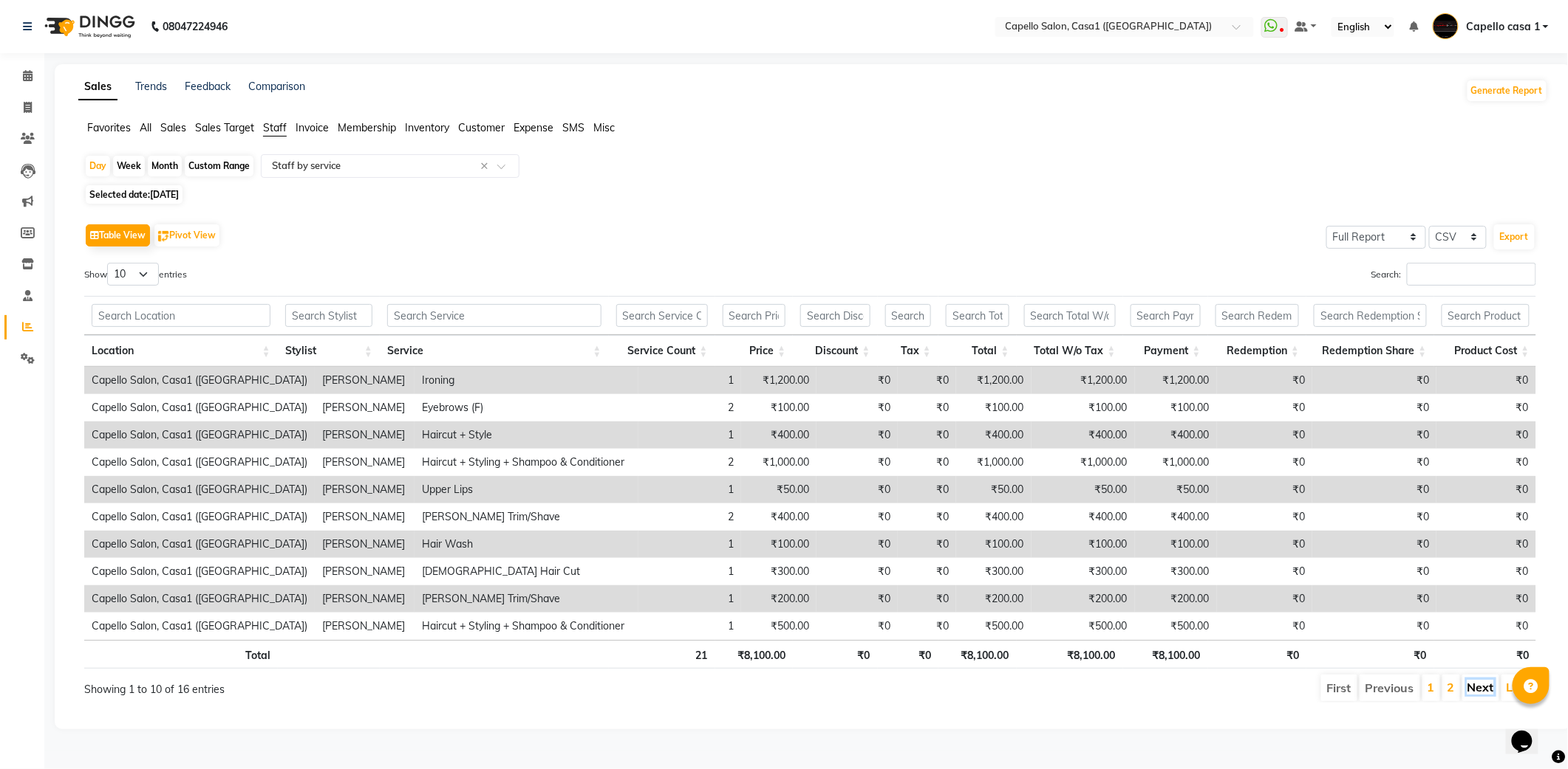
click at [1473, 691] on link "Next" at bounding box center [1481, 687] width 26 height 15
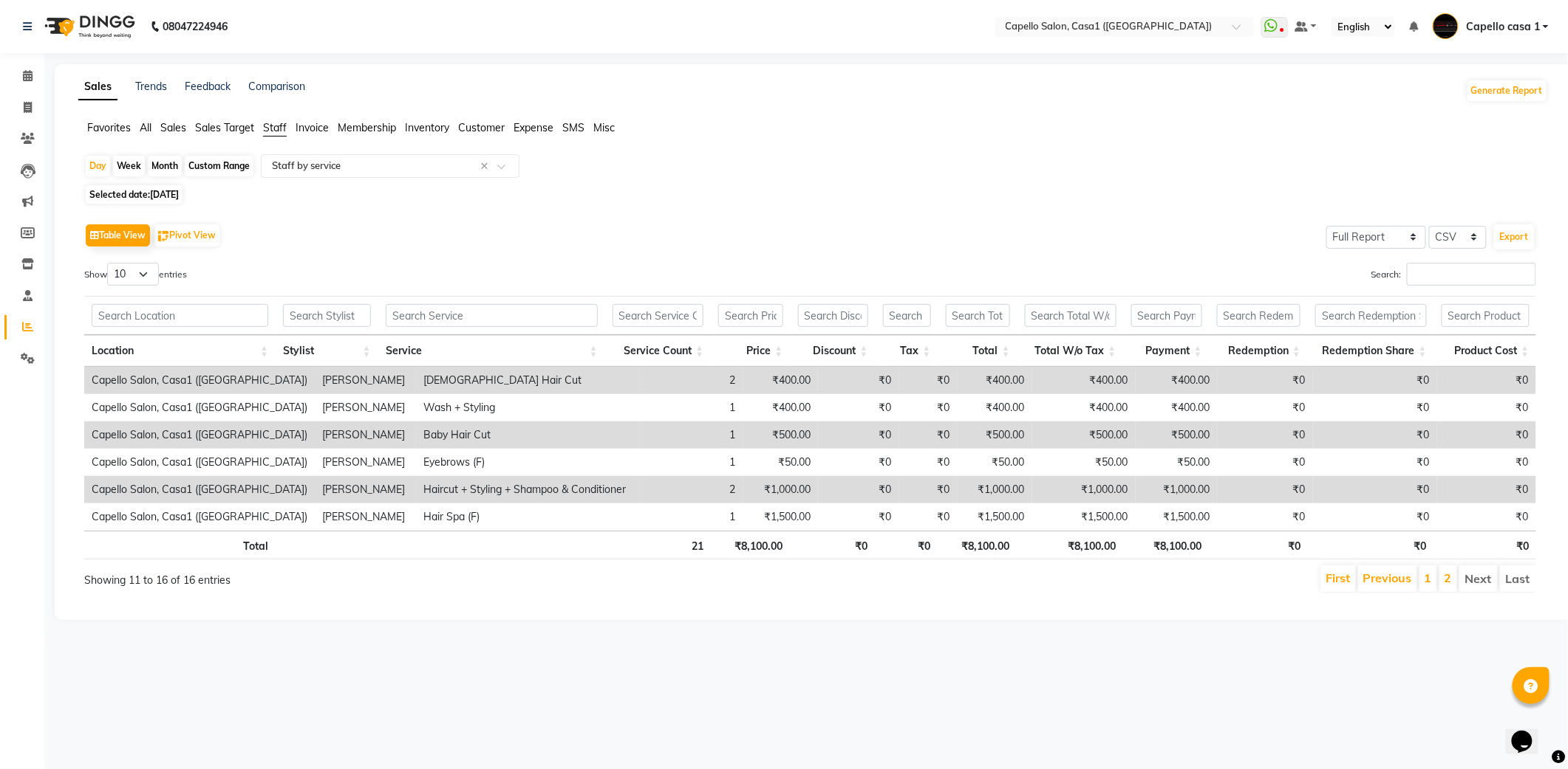
click at [1483, 576] on li "Next" at bounding box center [1478, 579] width 39 height 26
click at [314, 168] on input "text" at bounding box center [375, 165] width 213 height 15
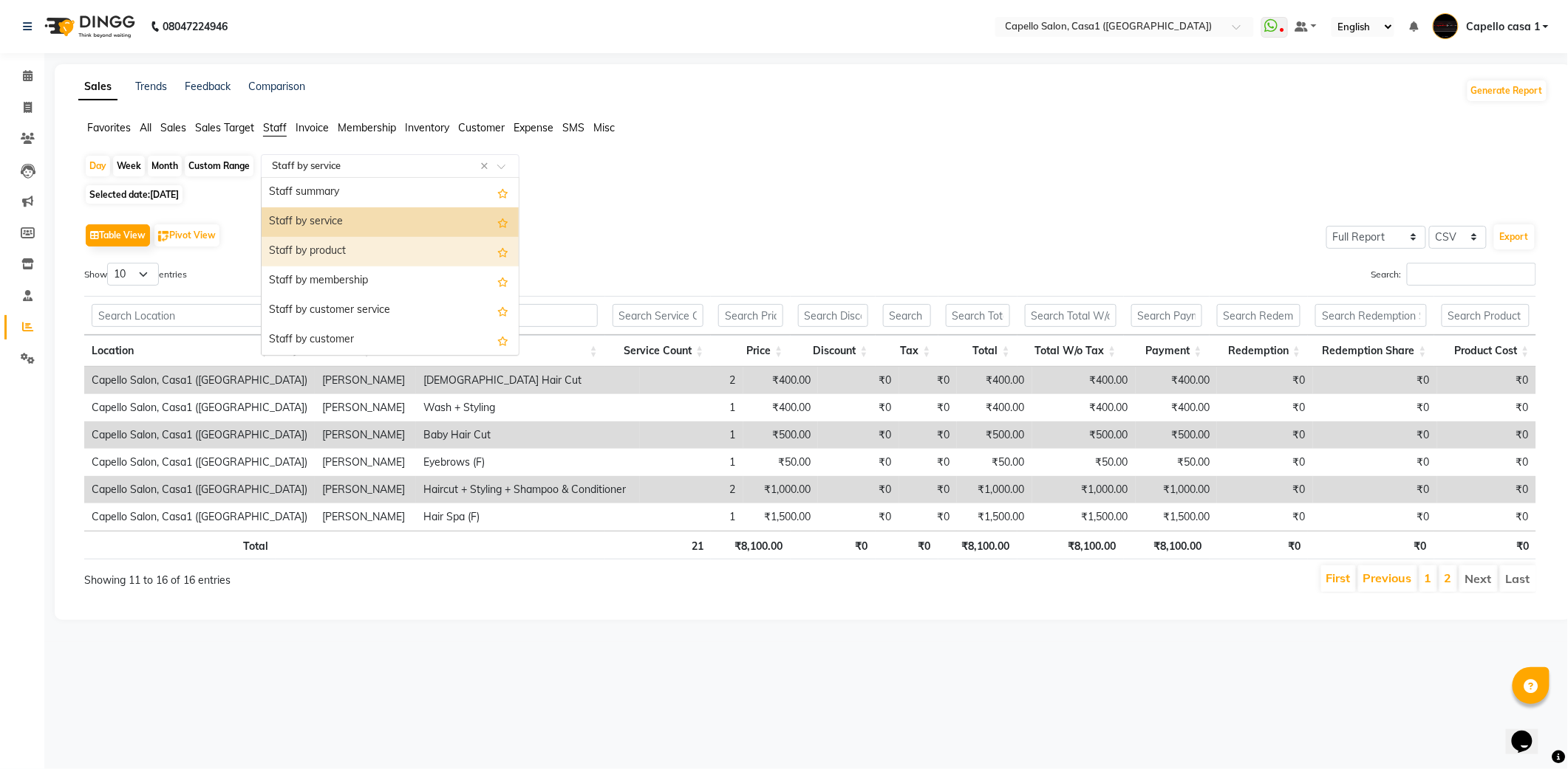
click at [349, 248] on div "Staff by product" at bounding box center [390, 252] width 257 height 30
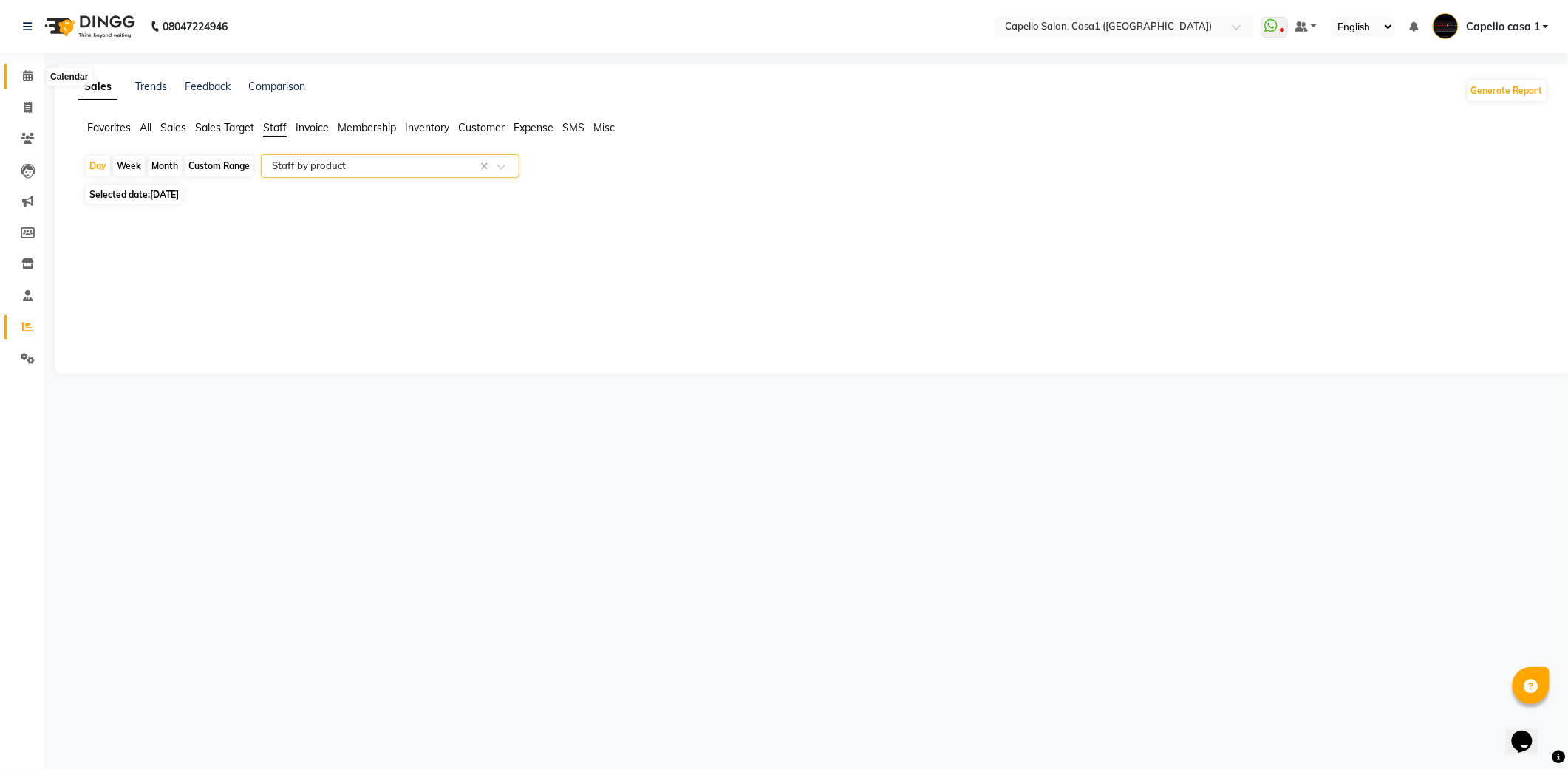
click at [24, 76] on icon at bounding box center [27, 76] width 10 height 11
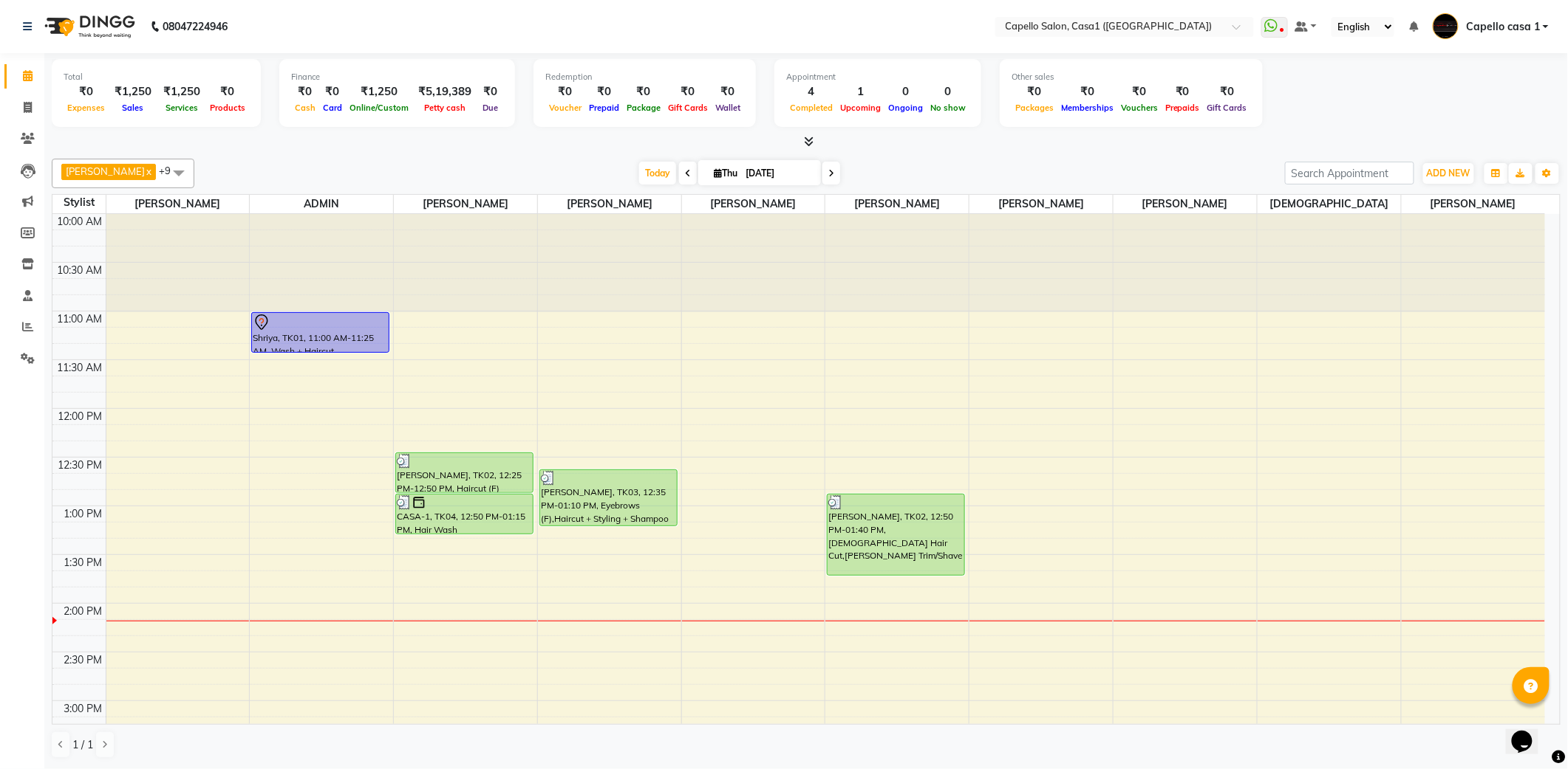
click at [1151, 282] on div at bounding box center [1185, 263] width 144 height 99
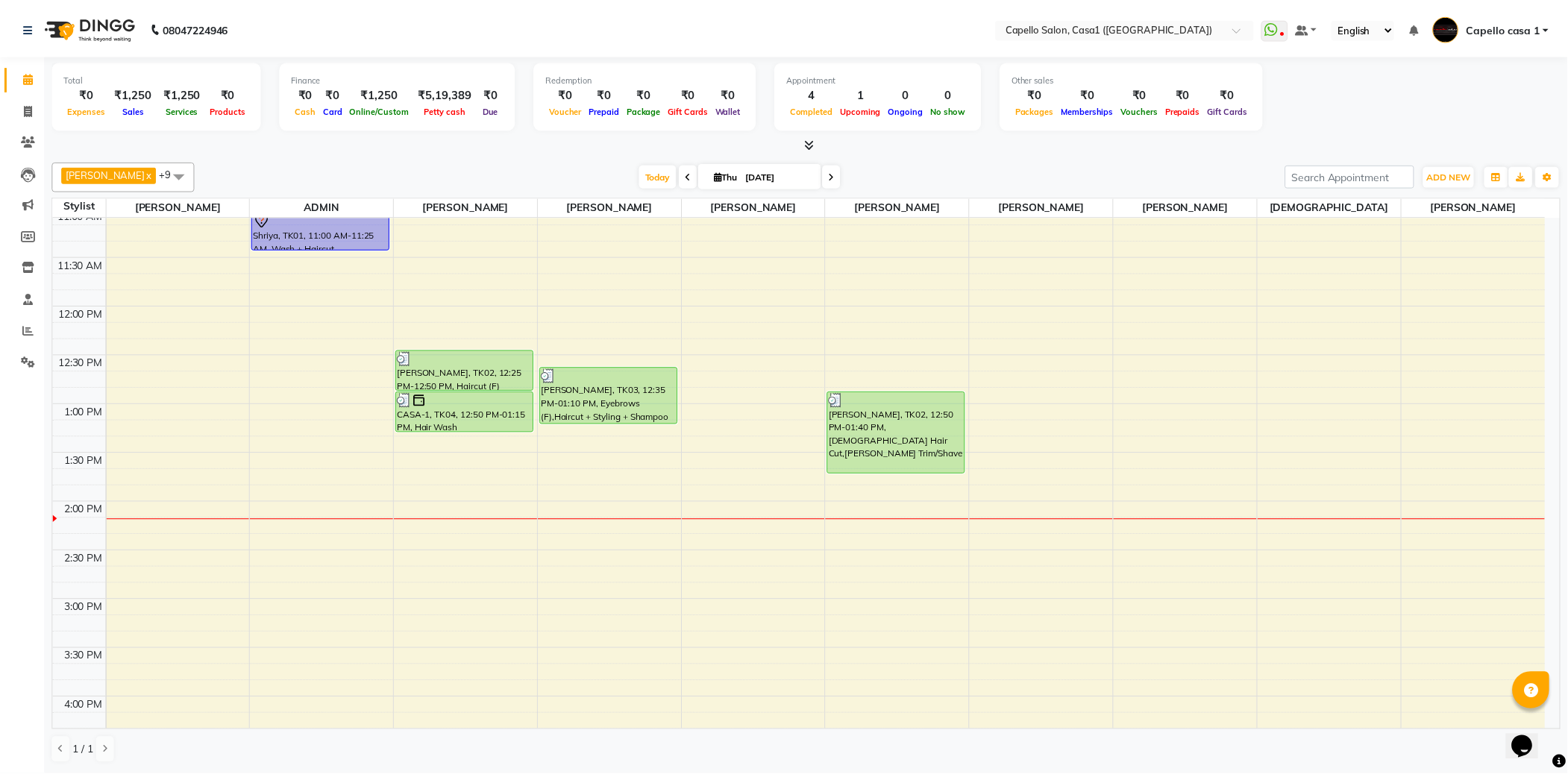
scroll to position [100, 0]
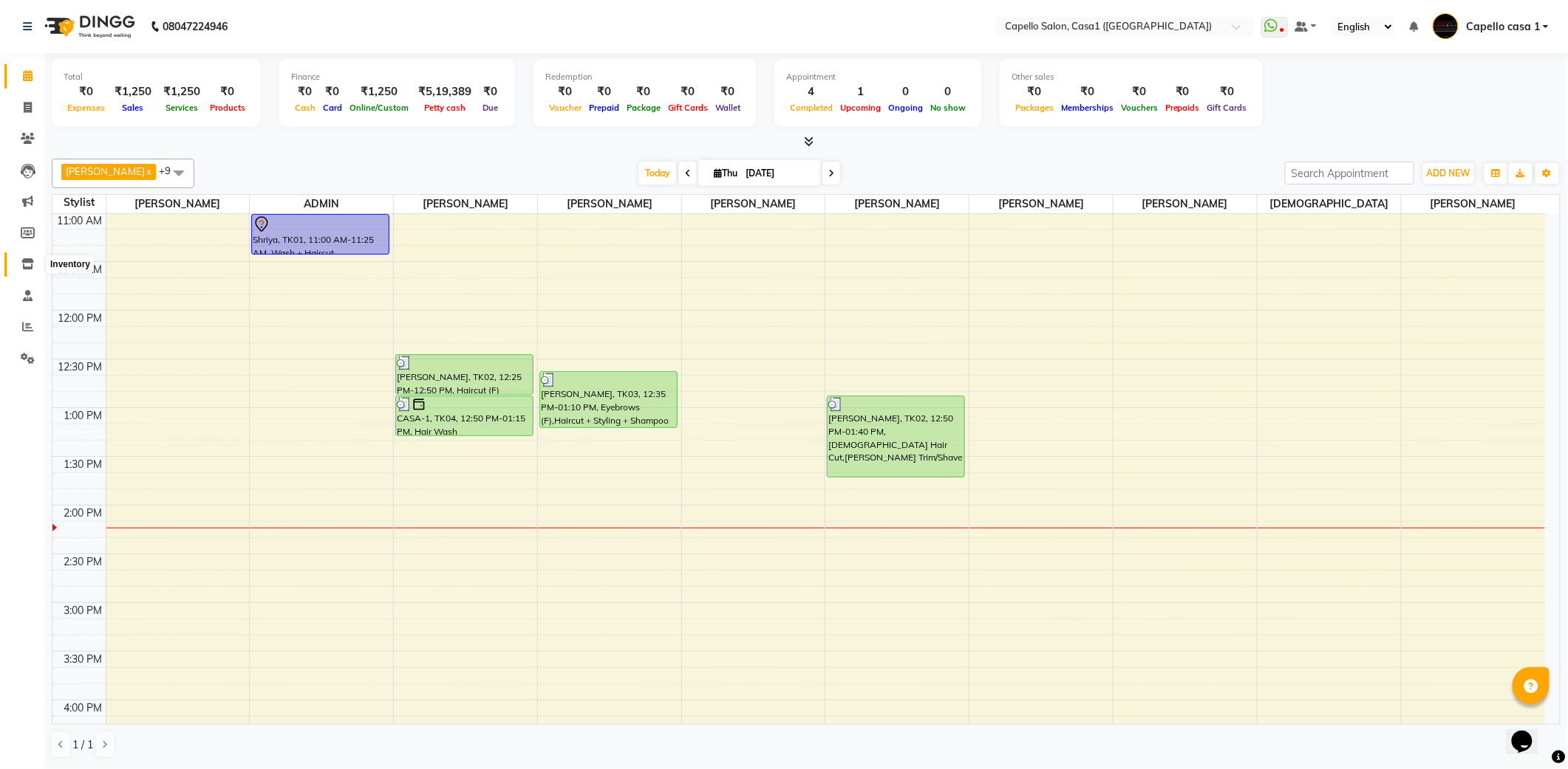
click at [25, 263] on icon at bounding box center [27, 264] width 12 height 11
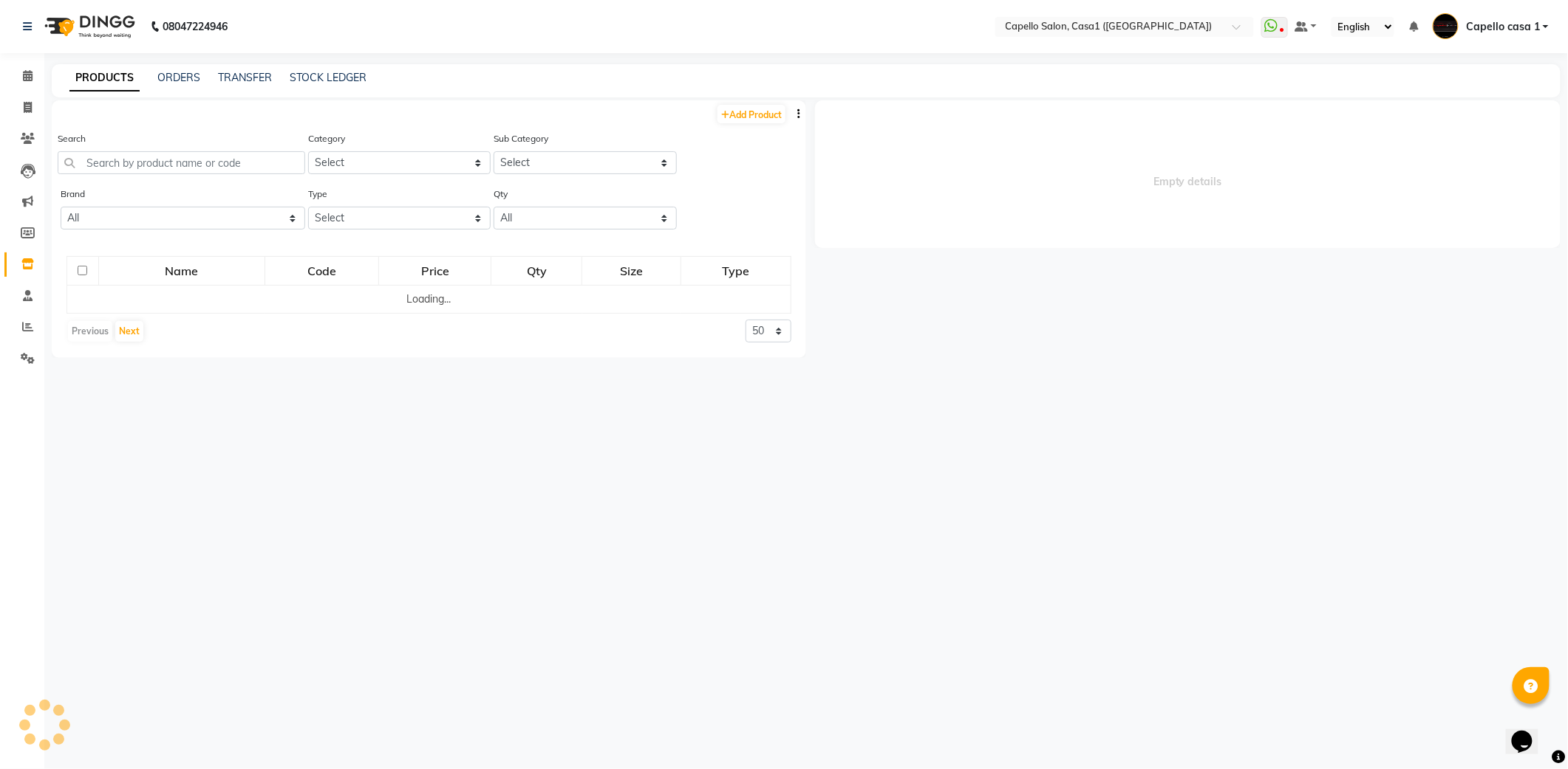
select select
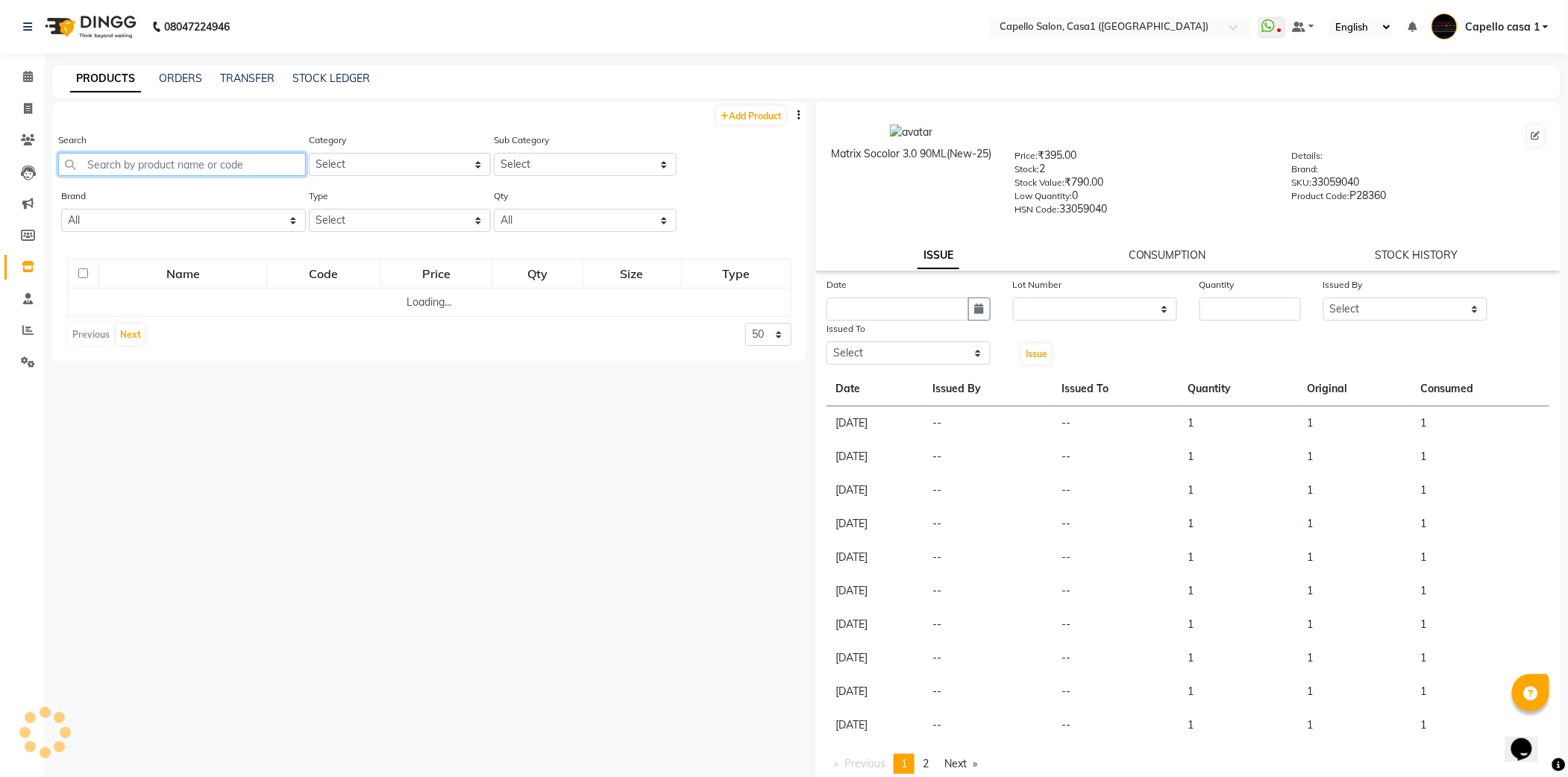
click at [182, 161] on input "text" at bounding box center [181, 164] width 248 height 23
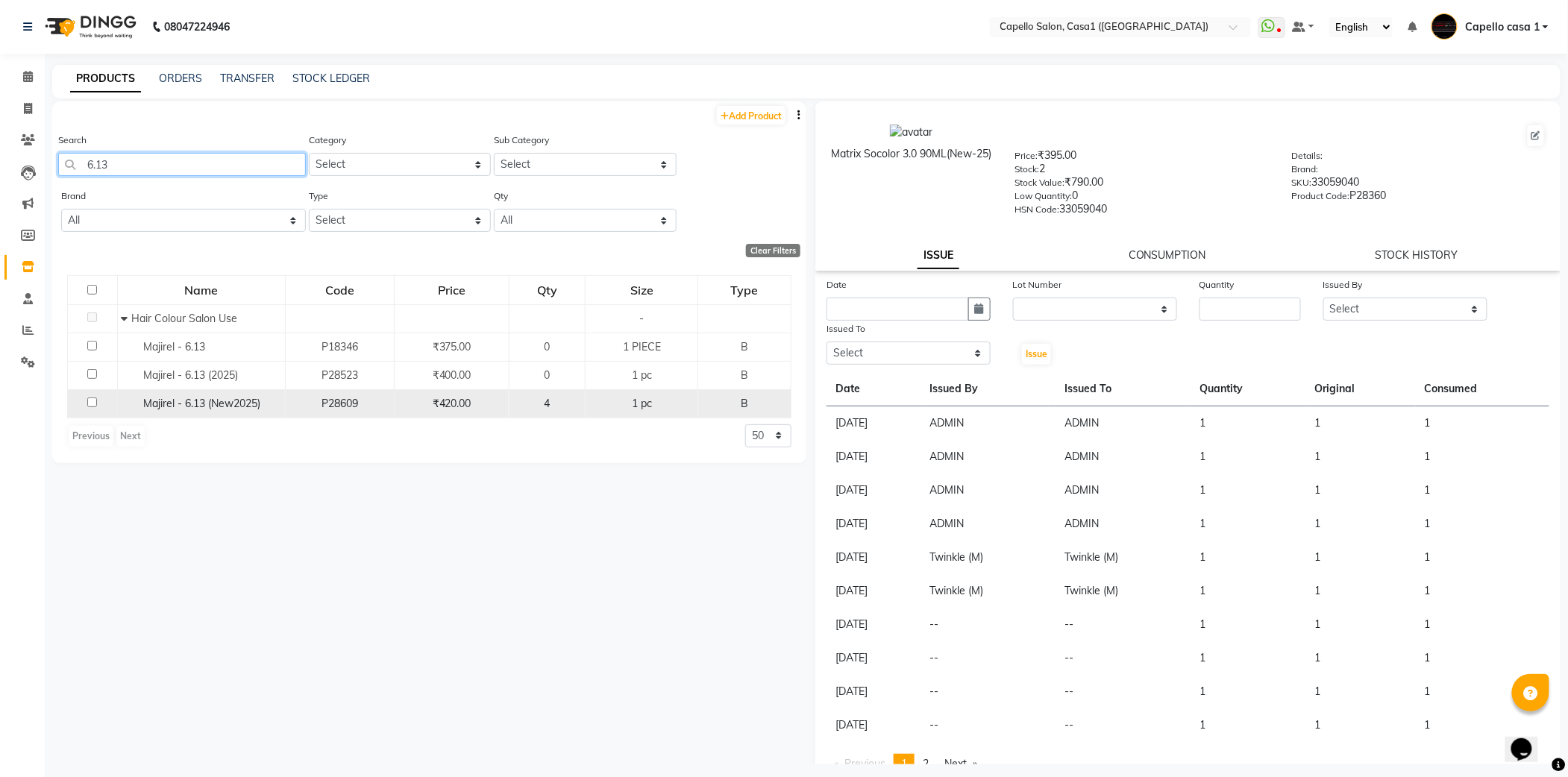
type input "6.13"
click at [95, 403] on input "checkbox" at bounding box center [92, 402] width 10 height 10
checkbox input "true"
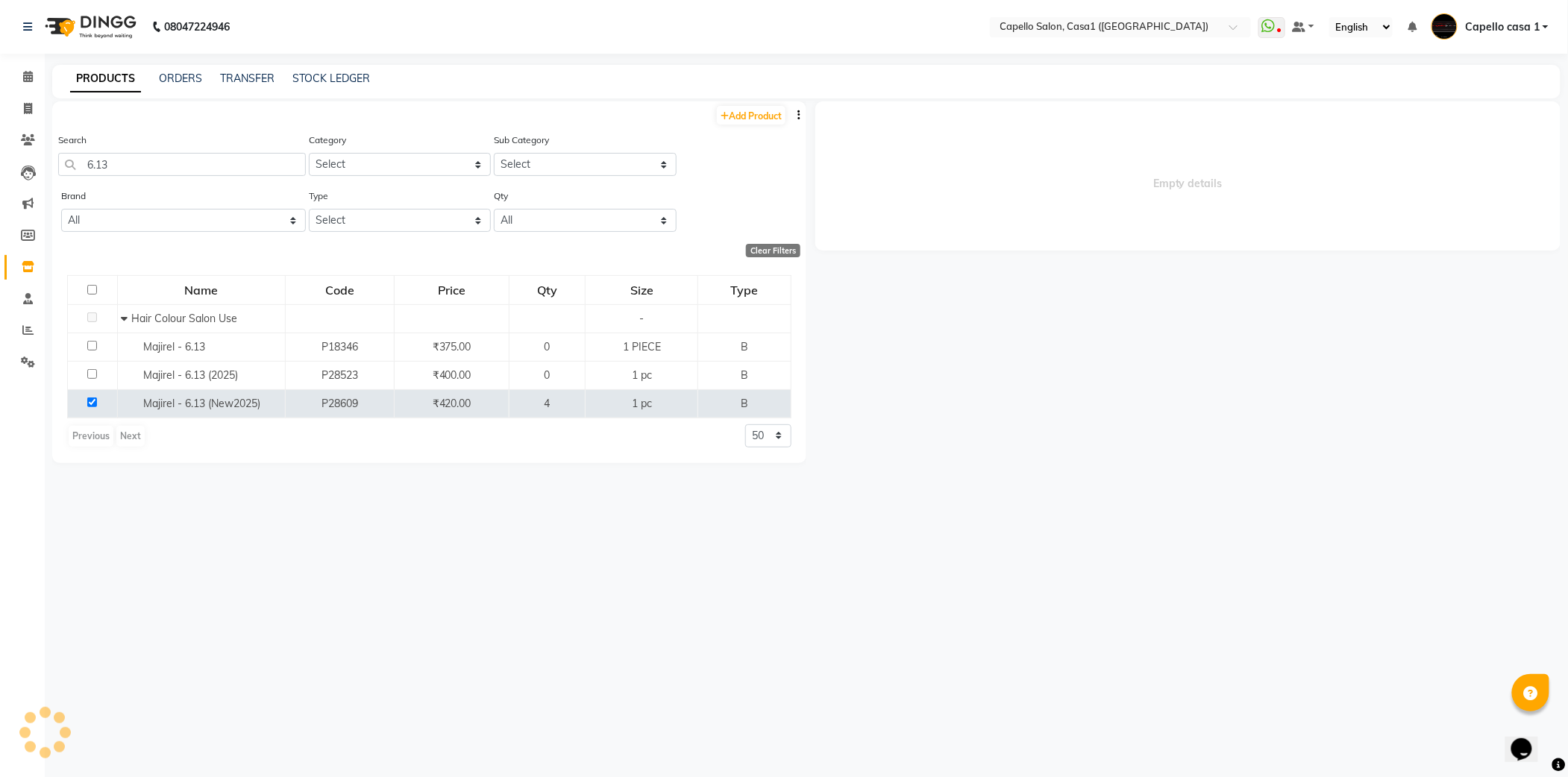
select select
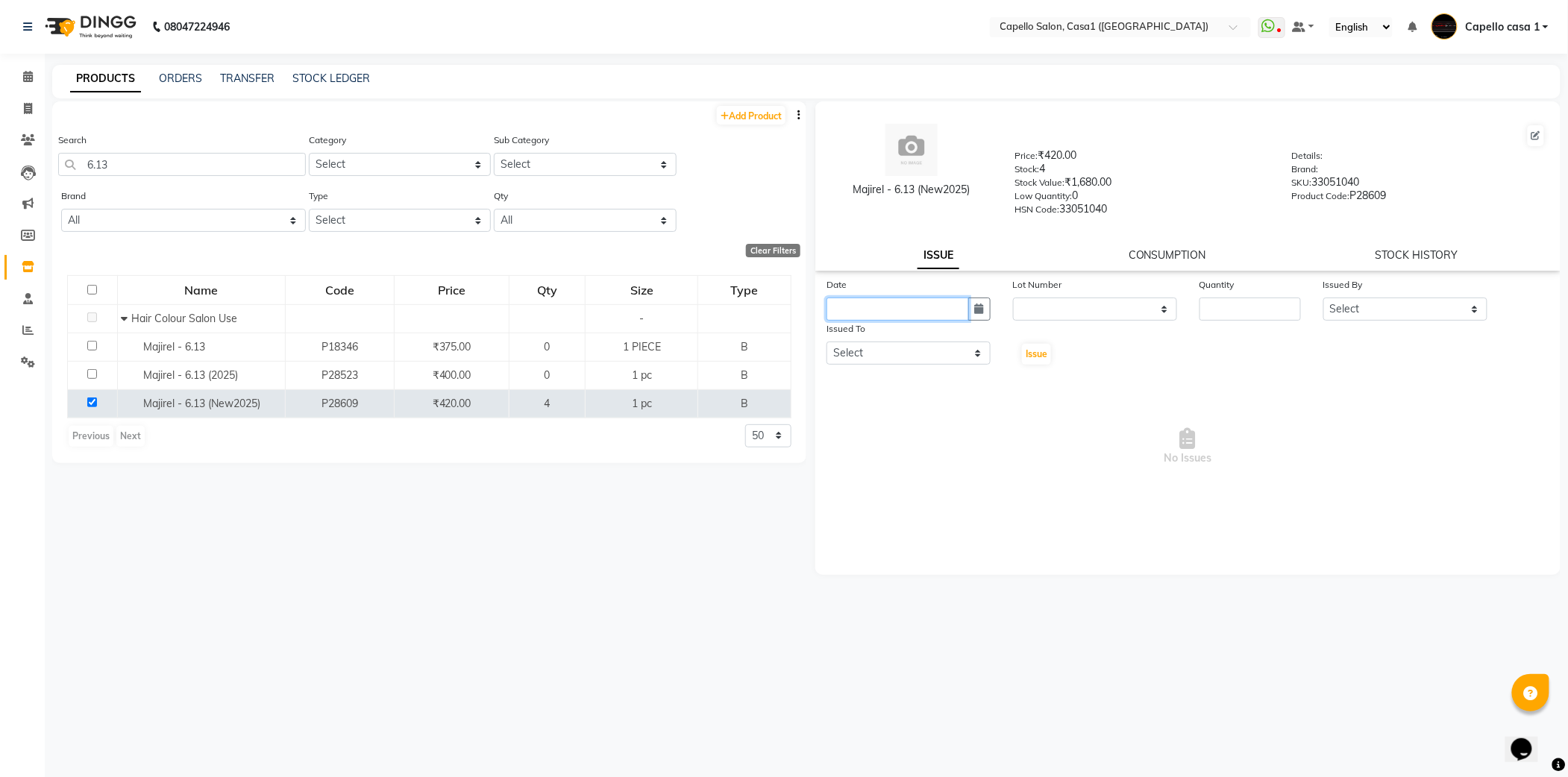
click at [910, 308] on input "text" at bounding box center [898, 309] width 142 height 23
select select "9"
select select "2025"
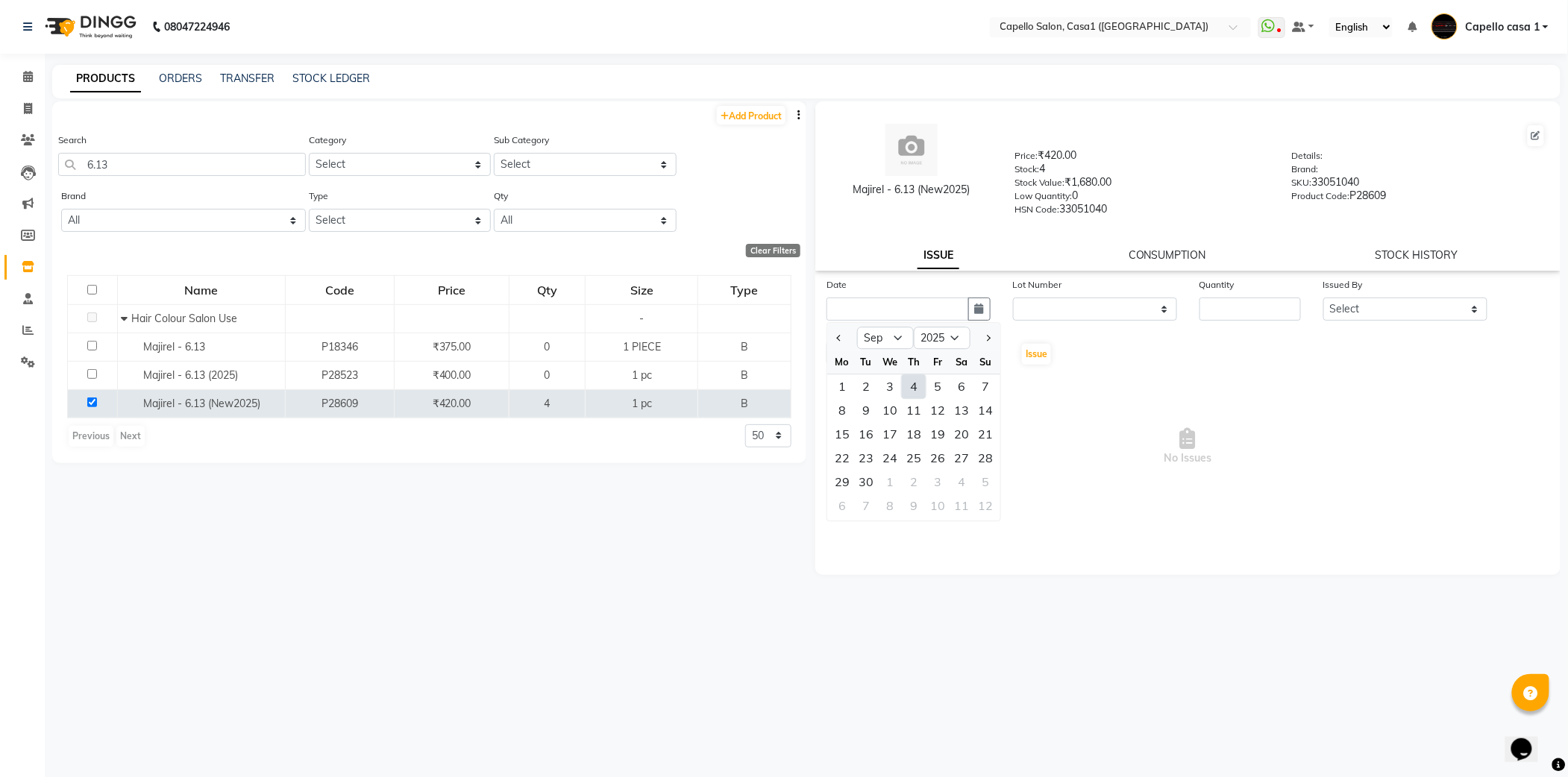
click at [915, 380] on div "4" at bounding box center [914, 386] width 24 height 24
type input "[DATE]"
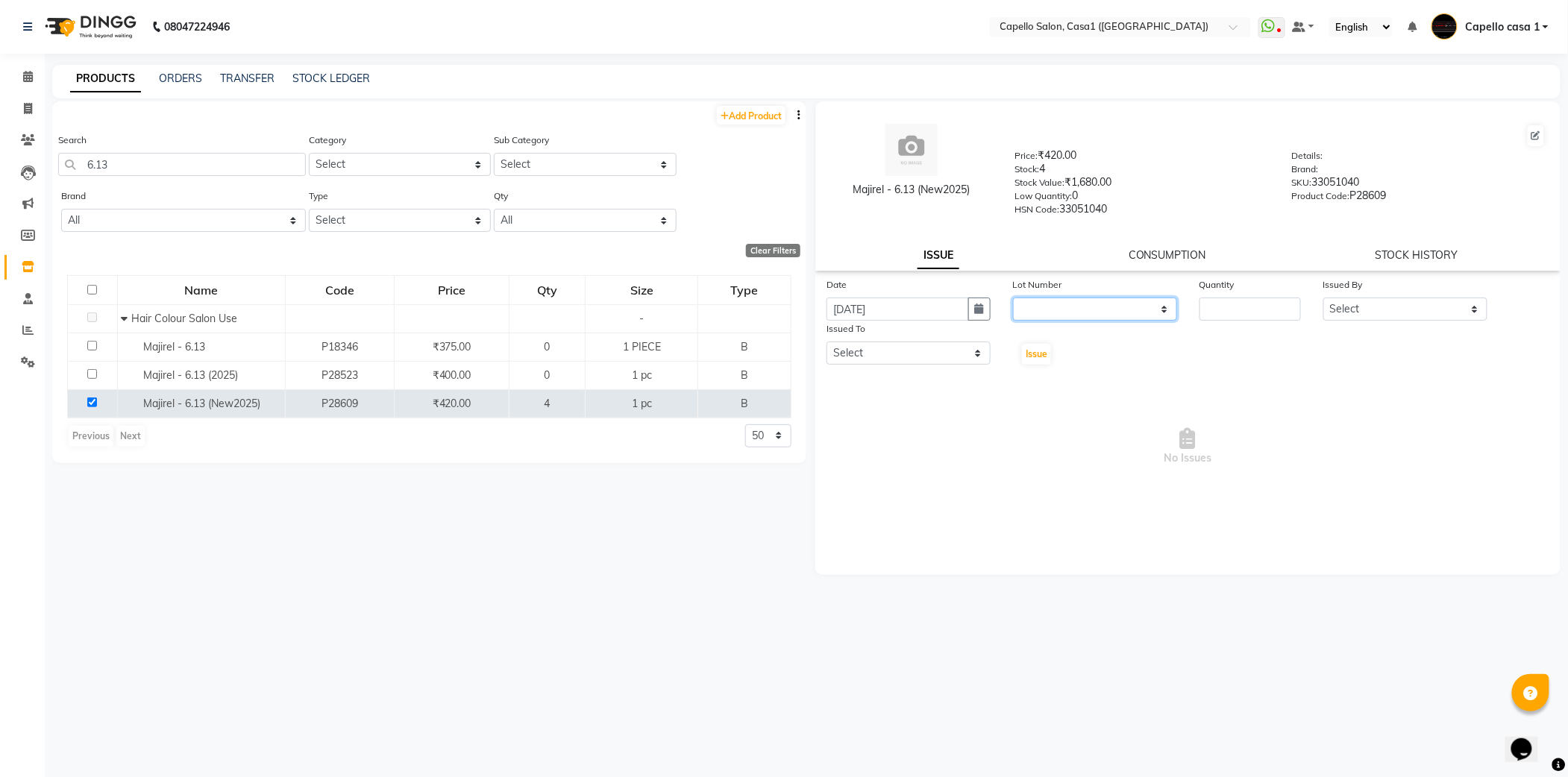
click at [1066, 310] on select "None" at bounding box center [1095, 309] width 164 height 23
select select "0: null"
click at [1013, 298] on select "None" at bounding box center [1095, 309] width 164 height 23
click at [1250, 308] on input "number" at bounding box center [1250, 309] width 102 height 23
type input "1"
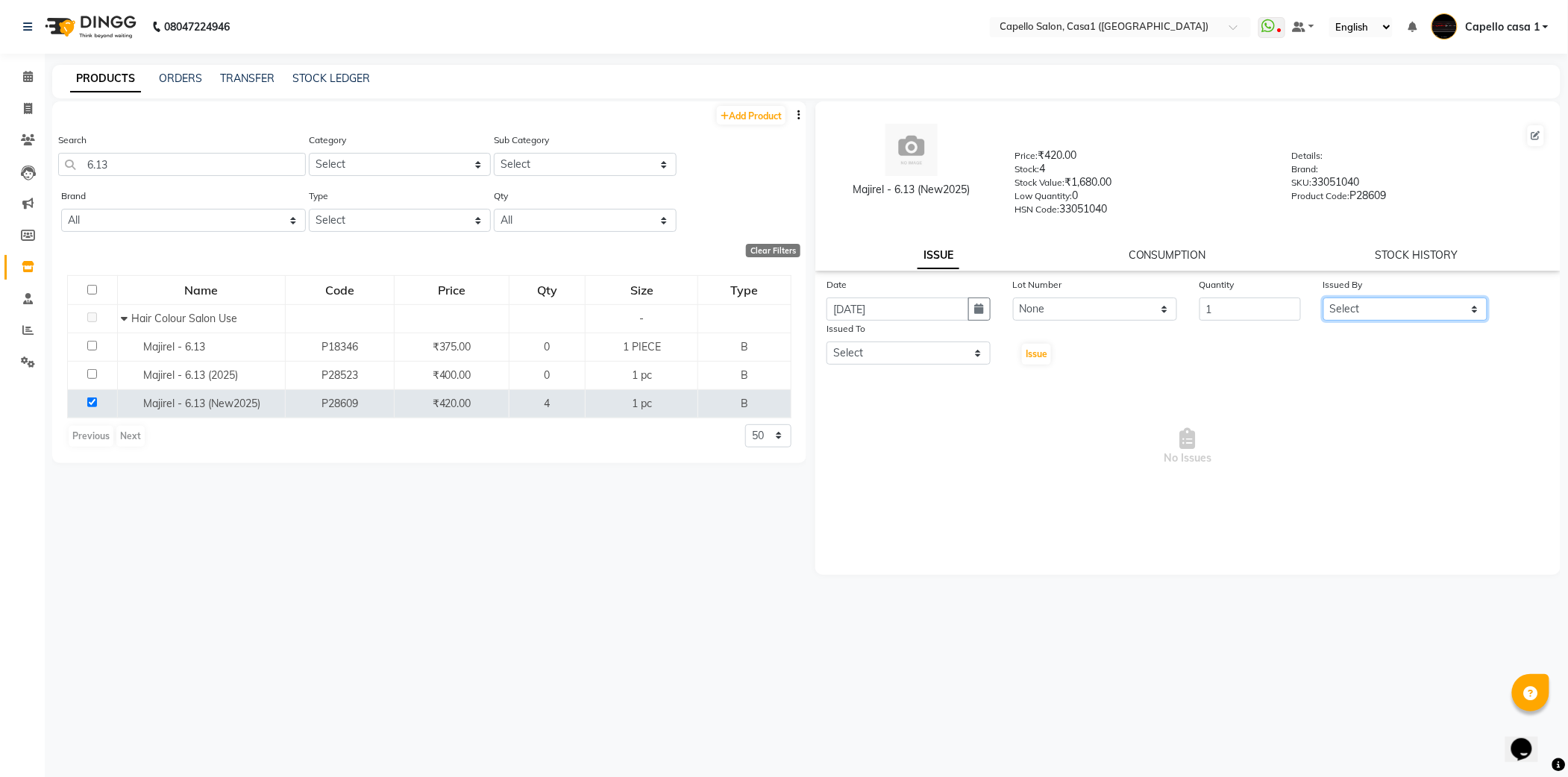
drag, startPoint x: 1390, startPoint y: 310, endPoint x: 1394, endPoint y: 321, distance: 11.7
click at [1394, 310] on select "Select aayush ADMIN Akash Chawale Capello casa 1 Harsh Nagture Nisha Choube POO…" at bounding box center [1405, 309] width 164 height 23
select select "14733"
click at [1324, 298] on select "Select aayush ADMIN Akash Chawale Capello casa 1 Harsh Nagture Nisha Choube POO…" at bounding box center [1405, 309] width 164 height 23
drag, startPoint x: 896, startPoint y: 350, endPoint x: 904, endPoint y: 361, distance: 13.6
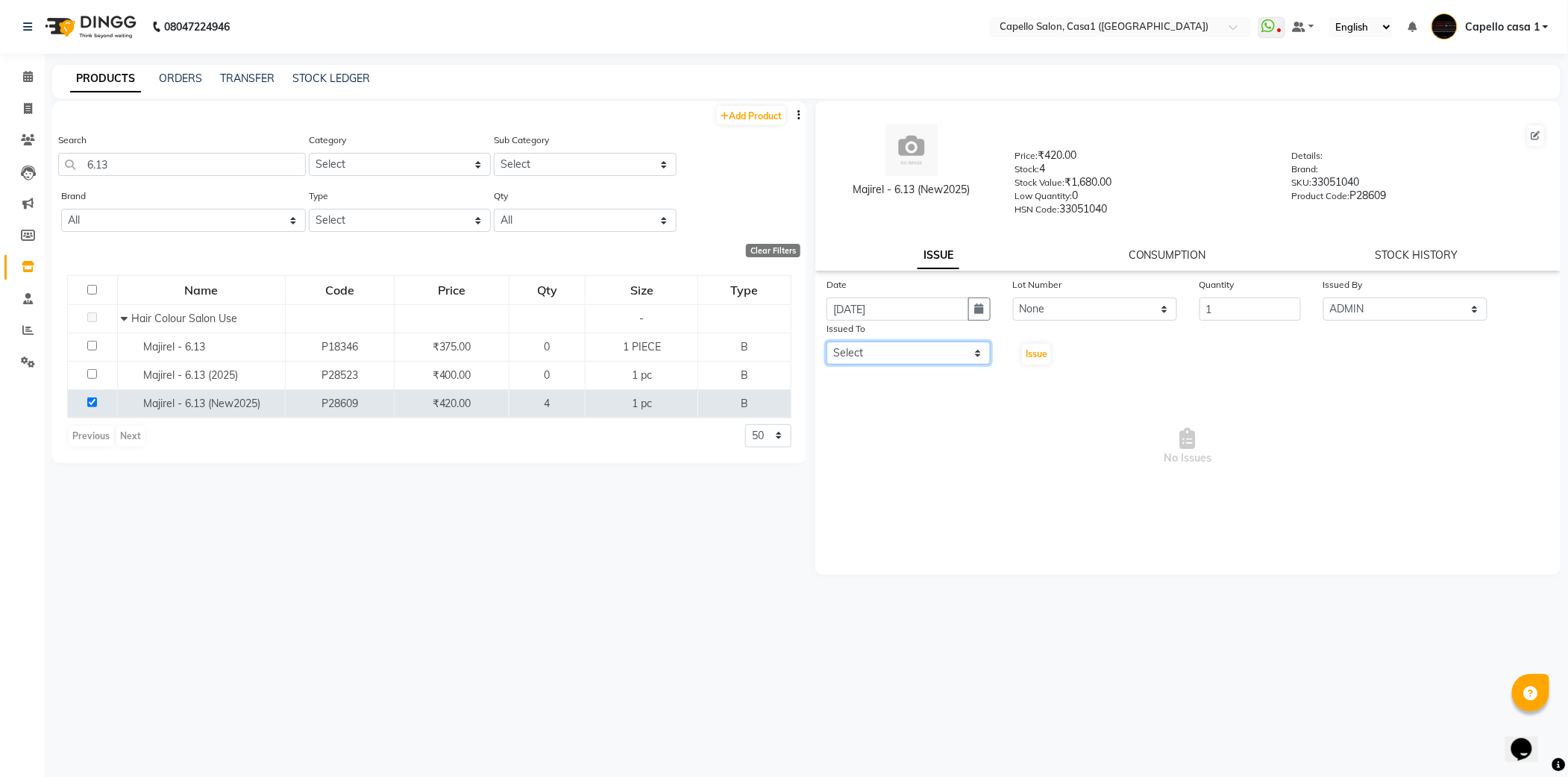
click at [896, 350] on select "Select aayush ADMIN Akash Chawale Capello casa 1 Harsh Nagture Nisha Choube POO…" at bounding box center [908, 353] width 164 height 23
select select "14733"
click at [827, 341] on select "Select aayush ADMIN Akash Chawale Capello casa 1 Harsh Nagture Nisha Choube POO…" at bounding box center [908, 353] width 164 height 23
click at [1036, 350] on span "Issue" at bounding box center [1036, 354] width 21 height 12
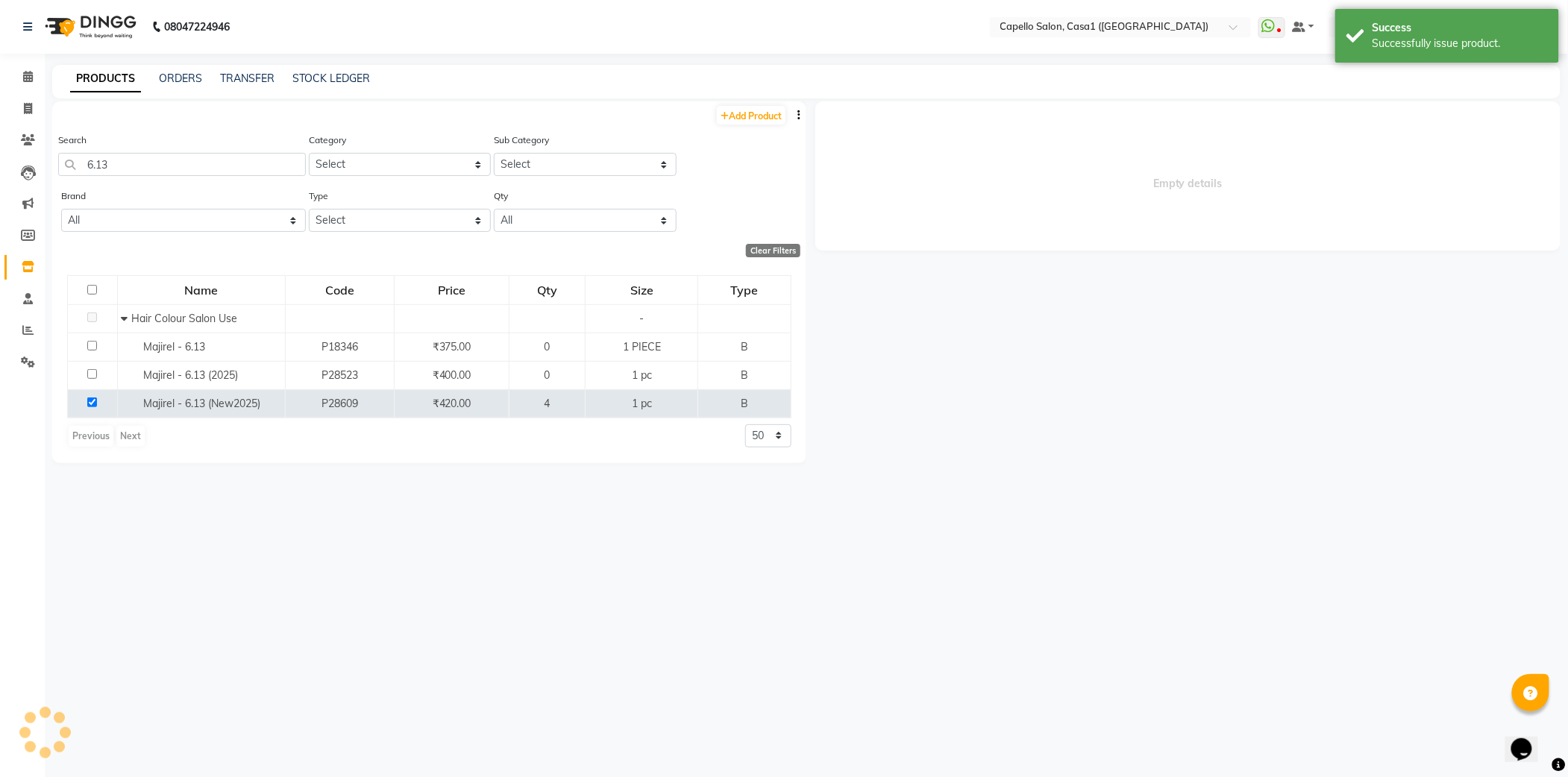
select select
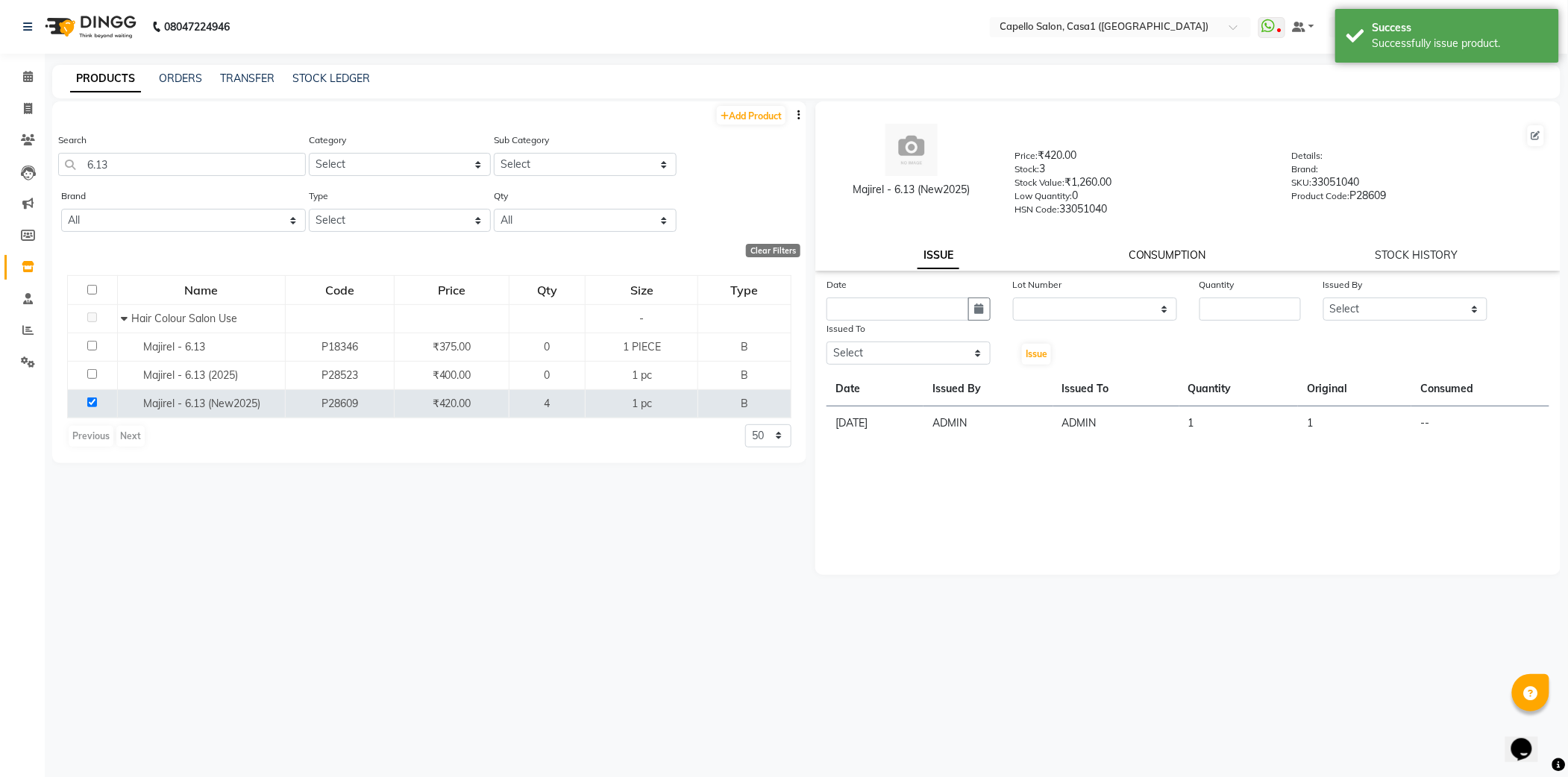
click at [1203, 253] on link "CONSUMPTION" at bounding box center [1167, 254] width 77 height 13
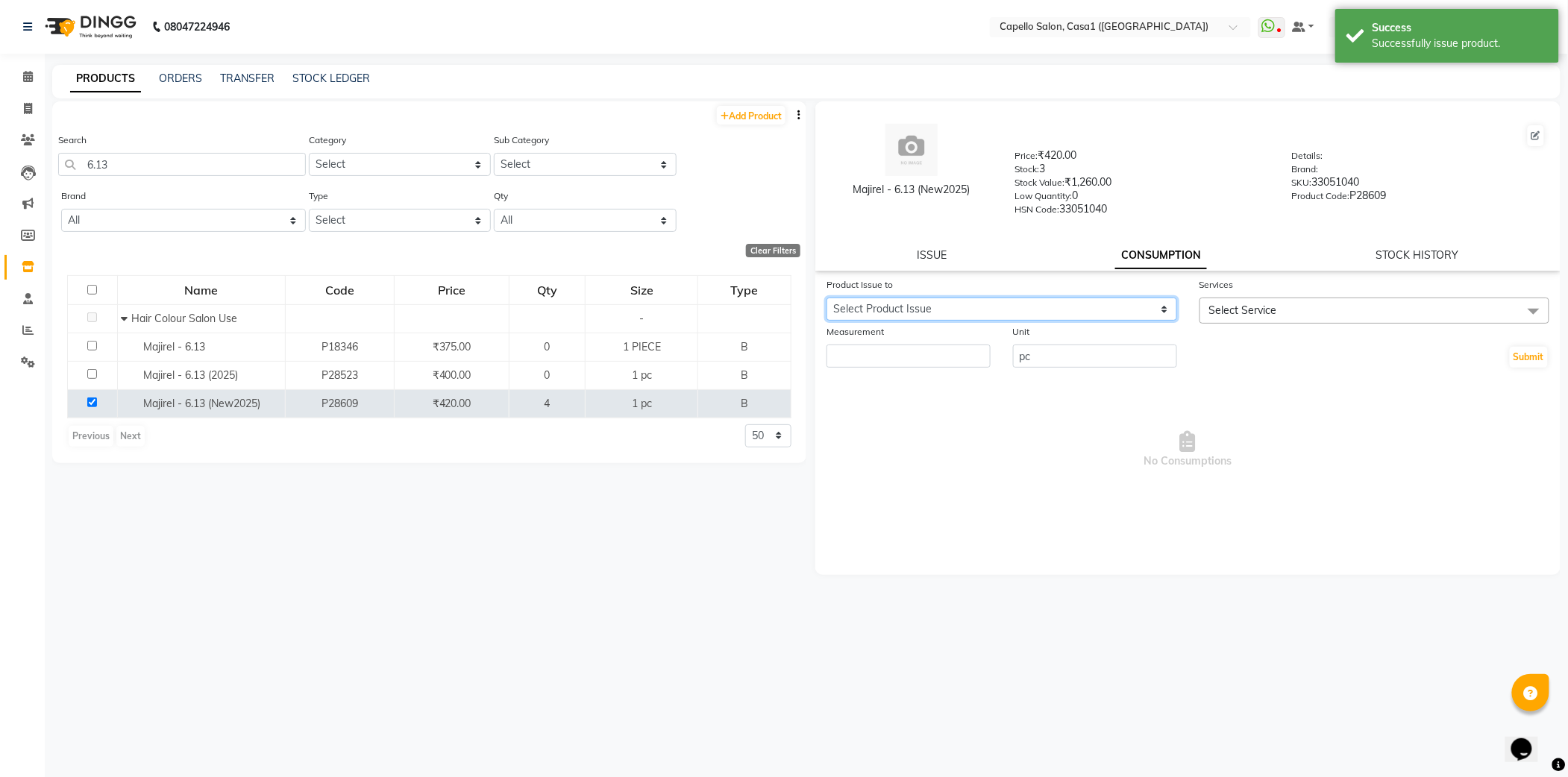
click at [949, 312] on select "Select Product Issue 2025-09-04, Issued to: ADMIN, Balance: 1" at bounding box center [1002, 309] width 350 height 23
select select "1204165"
click at [827, 298] on select "Select Product Issue 2025-09-04, Issued to: ADMIN, Balance: 1" at bounding box center [1002, 309] width 350 height 23
click at [940, 359] on input "number" at bounding box center [908, 356] width 164 height 23
type input "1"
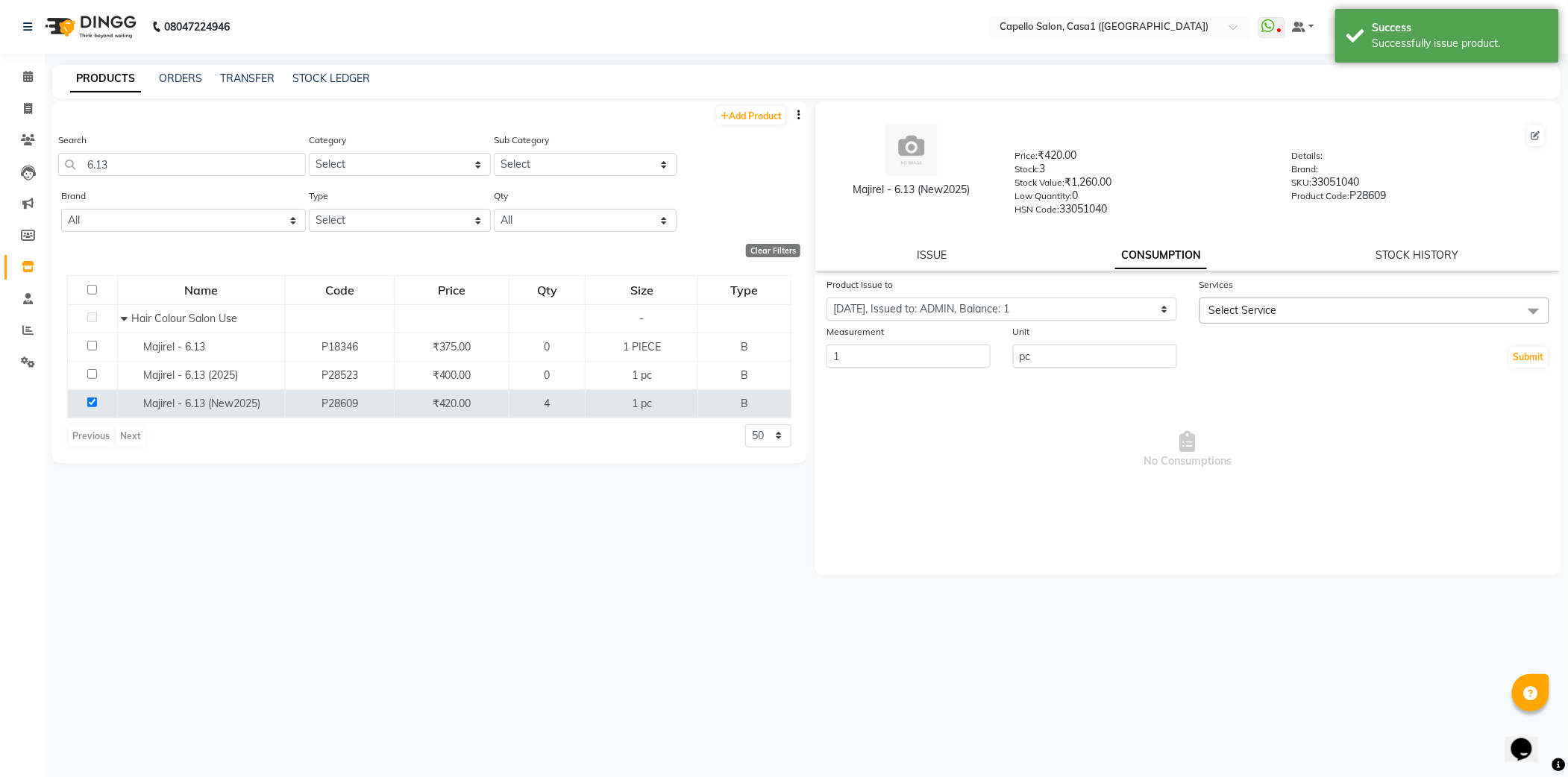
click at [1257, 298] on span "Select Service" at bounding box center [1374, 310] width 350 height 26
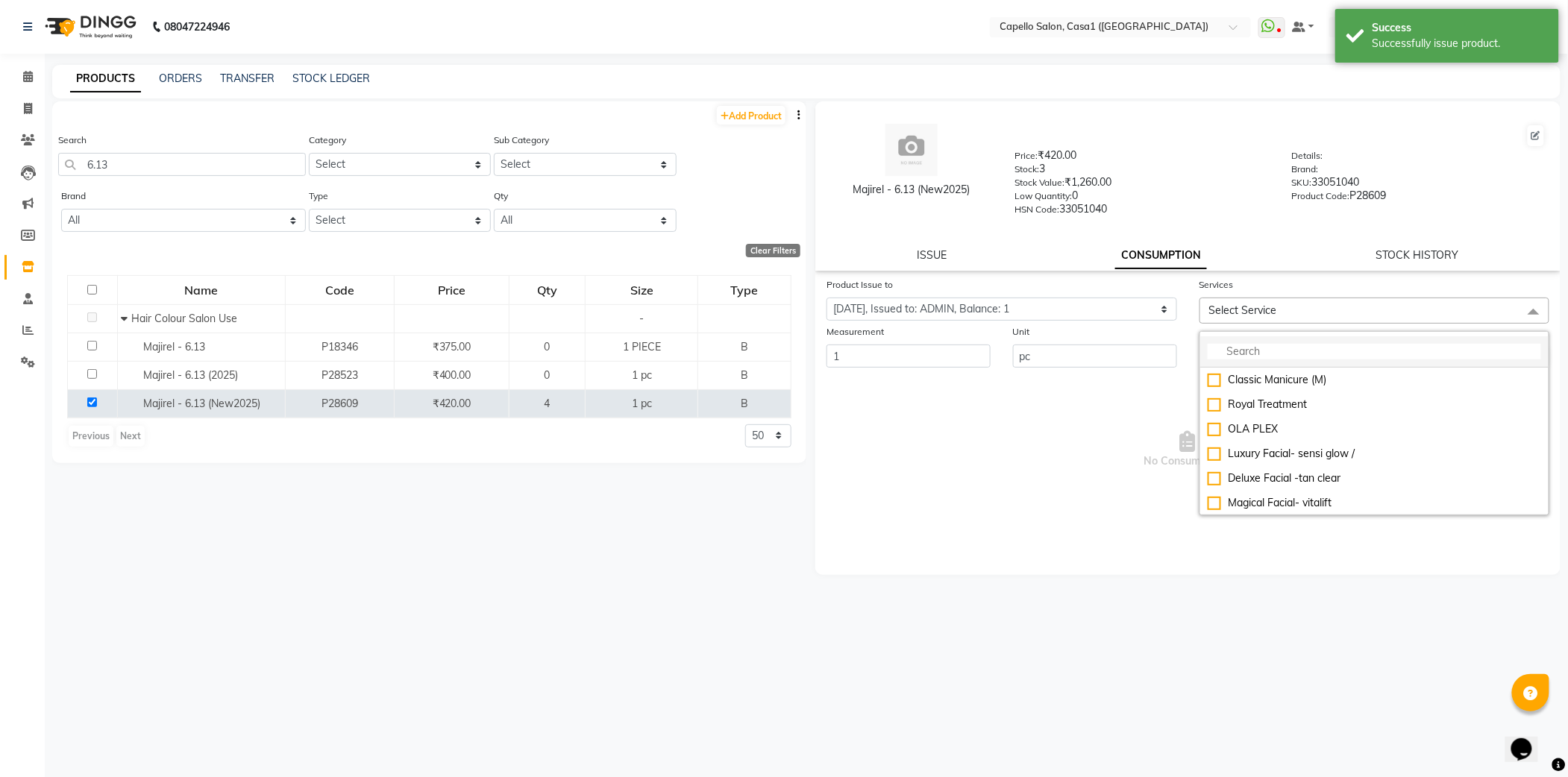
click at [1259, 340] on li at bounding box center [1374, 351] width 349 height 31
click at [1245, 356] on input "multiselect-search" at bounding box center [1375, 352] width 334 height 16
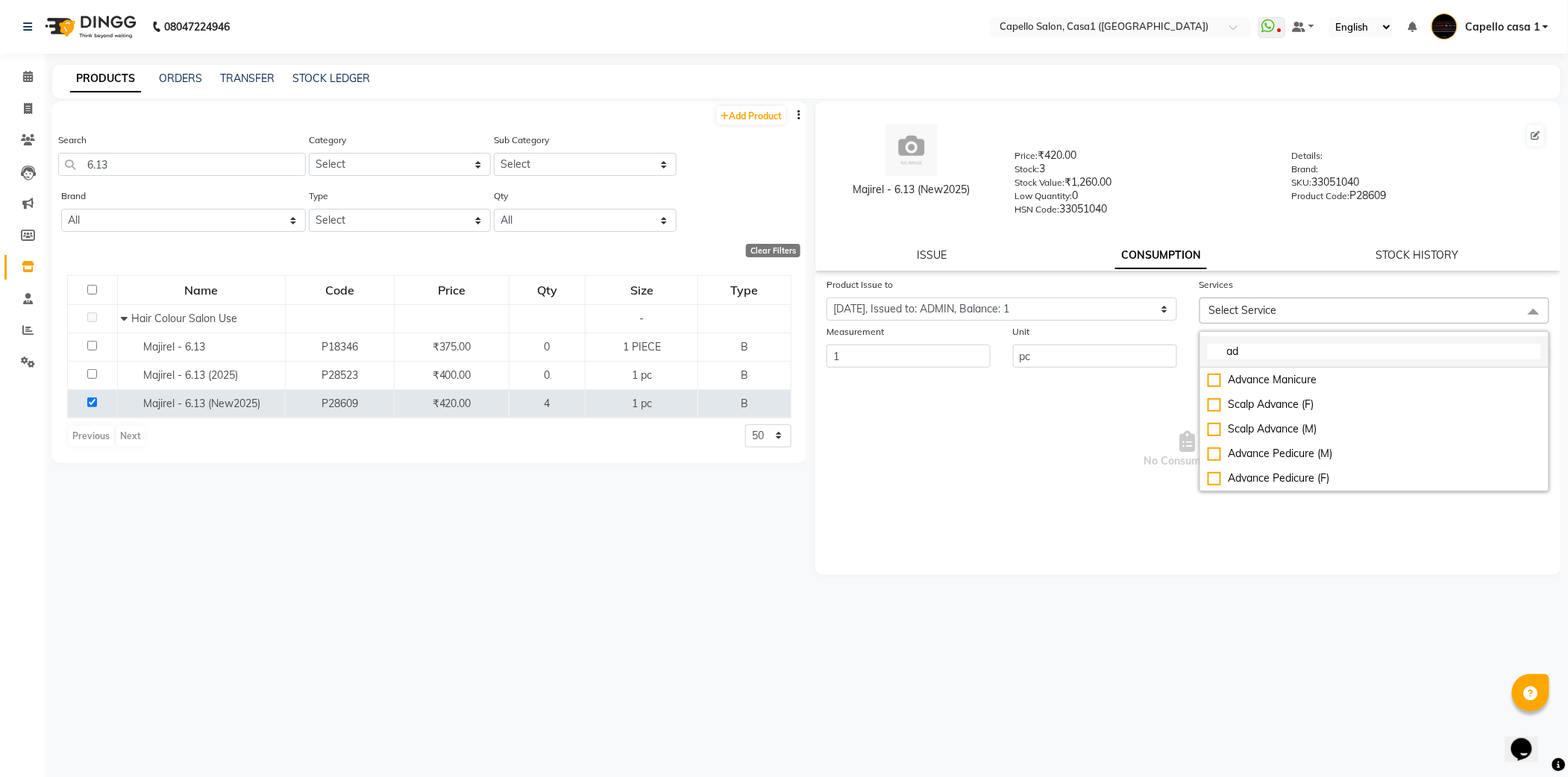
type input "a"
type input "global"
click at [1212, 471] on div "Global Colour (F)" at bounding box center [1375, 479] width 334 height 16
checkbox input "true"
click at [1120, 517] on span "No Consumptions" at bounding box center [1188, 454] width 723 height 149
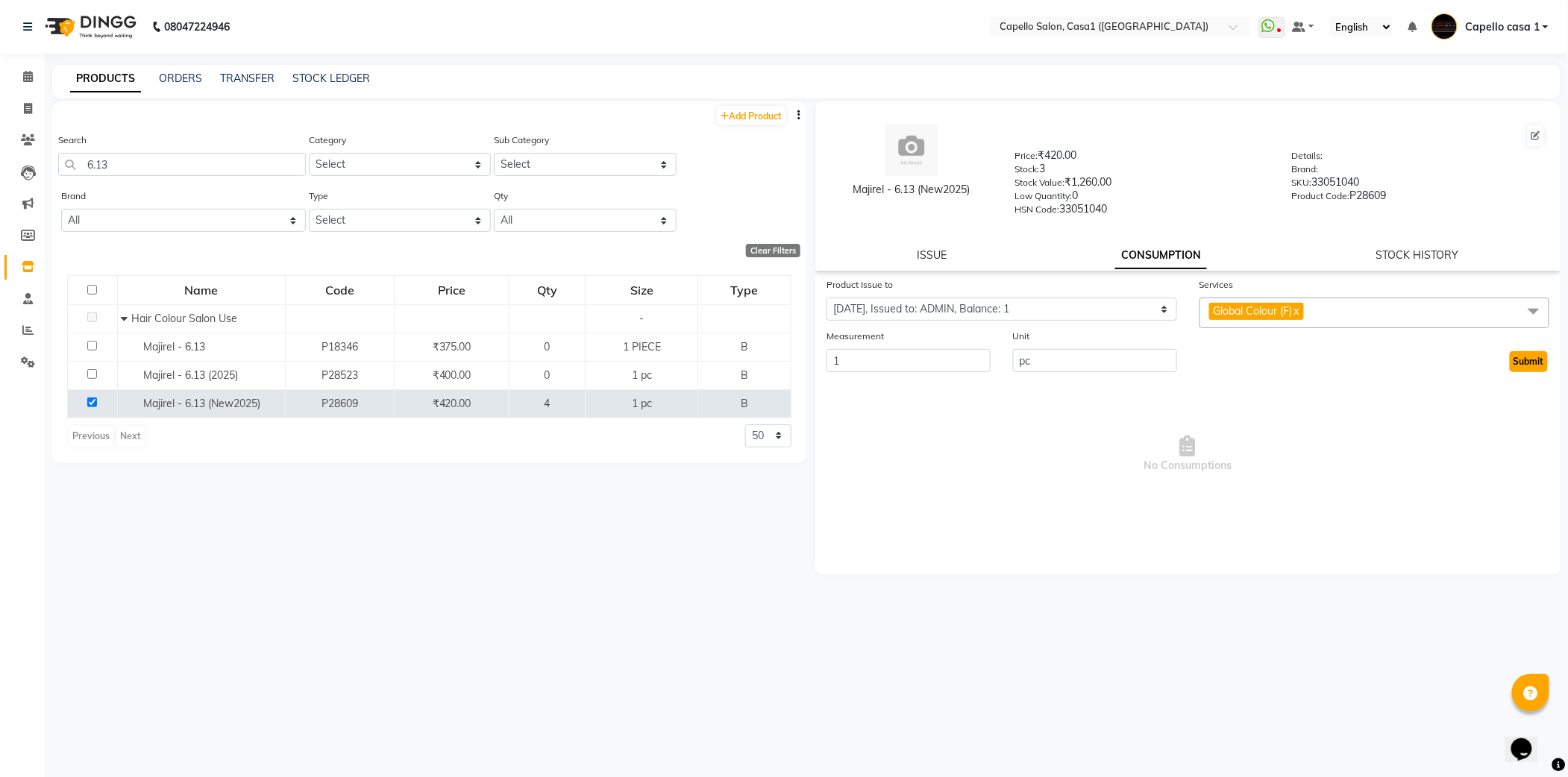
click at [1528, 352] on button "Submit" at bounding box center [1528, 361] width 38 height 20
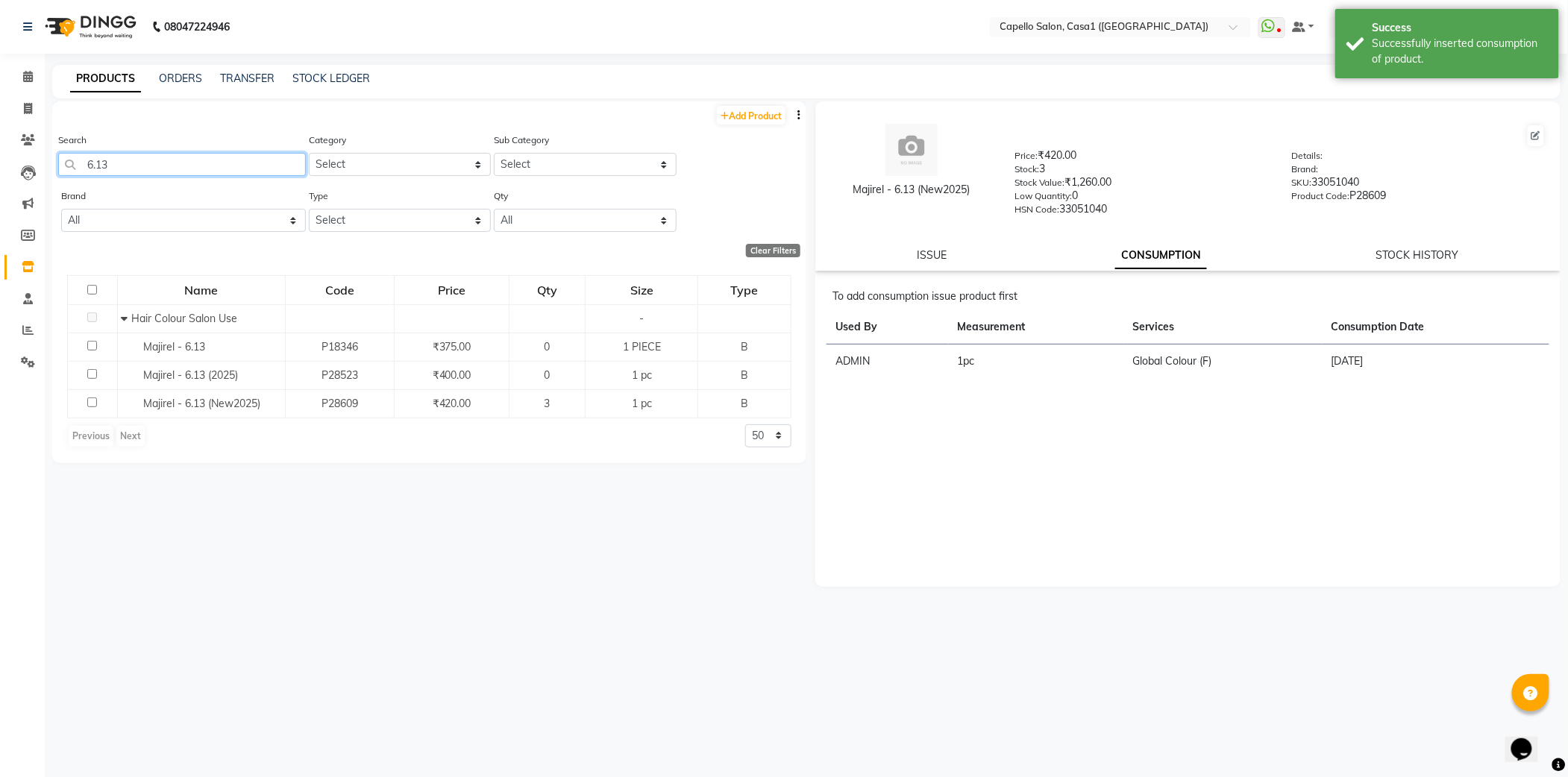
click at [189, 168] on input "6.13" at bounding box center [181, 164] width 248 height 23
type input "6"
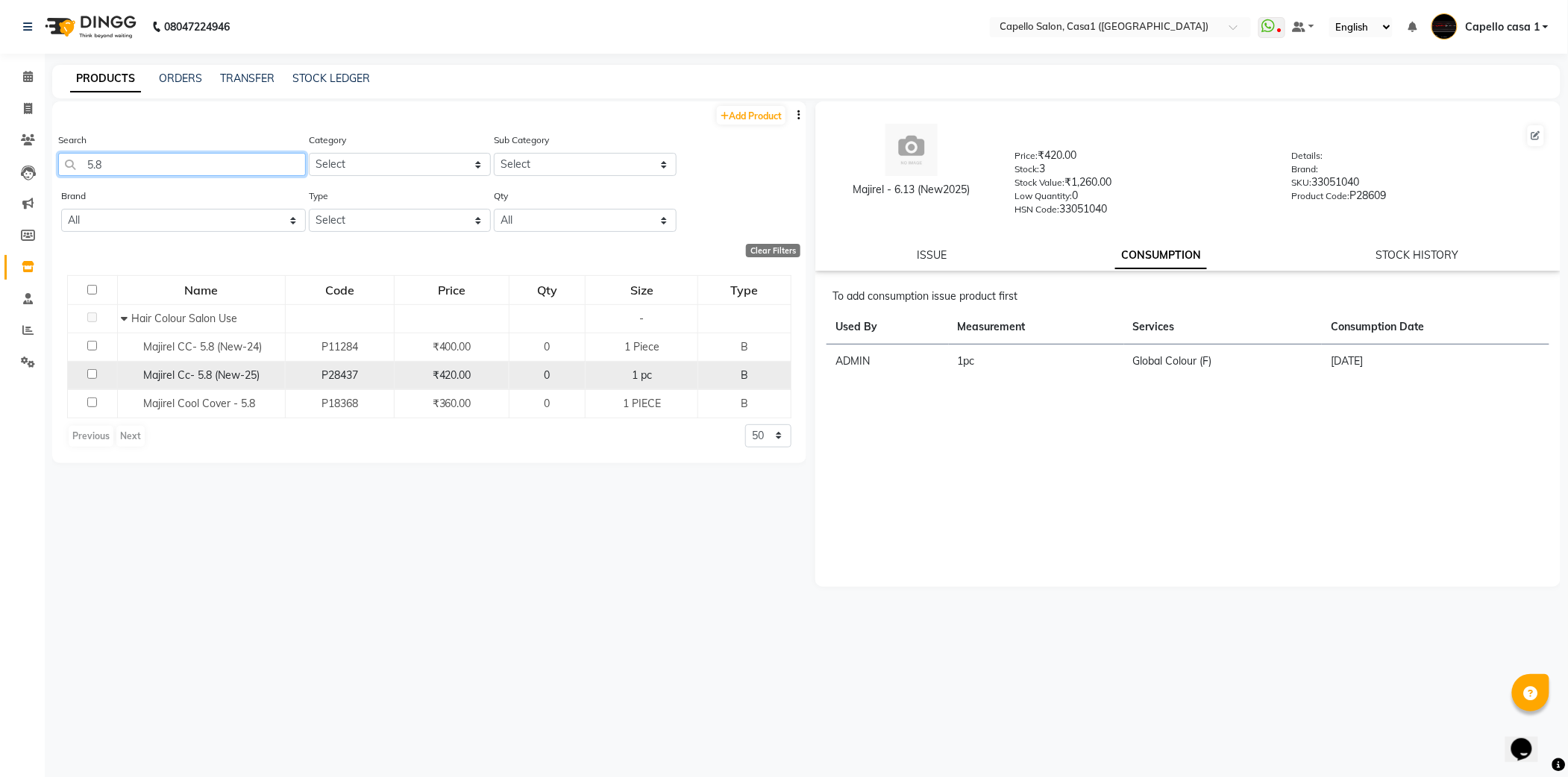
type input "5.8"
click at [92, 373] on input "checkbox" at bounding box center [92, 373] width 10 height 10
checkbox input "true"
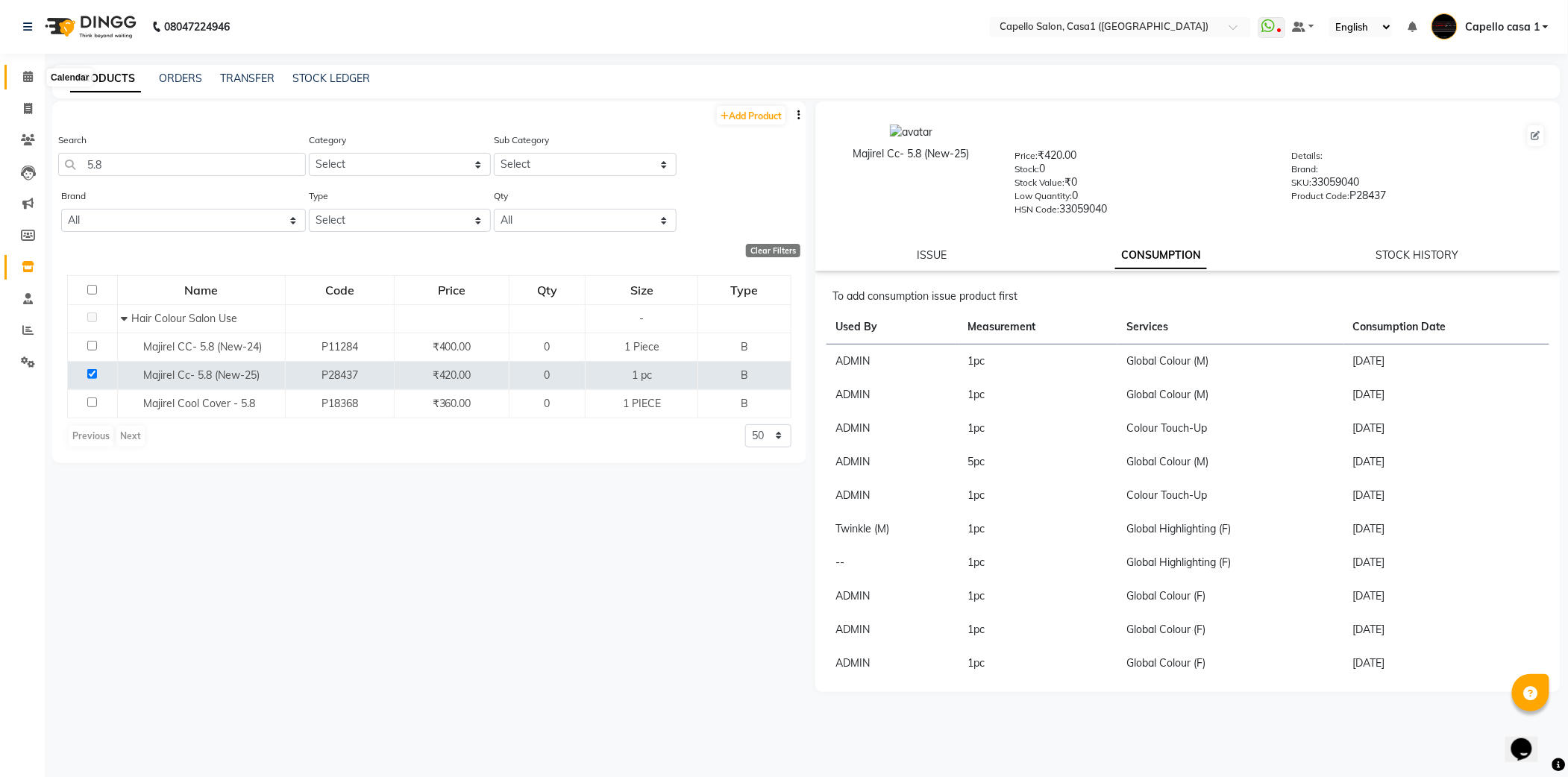
click at [23, 76] on icon at bounding box center [28, 76] width 10 height 12
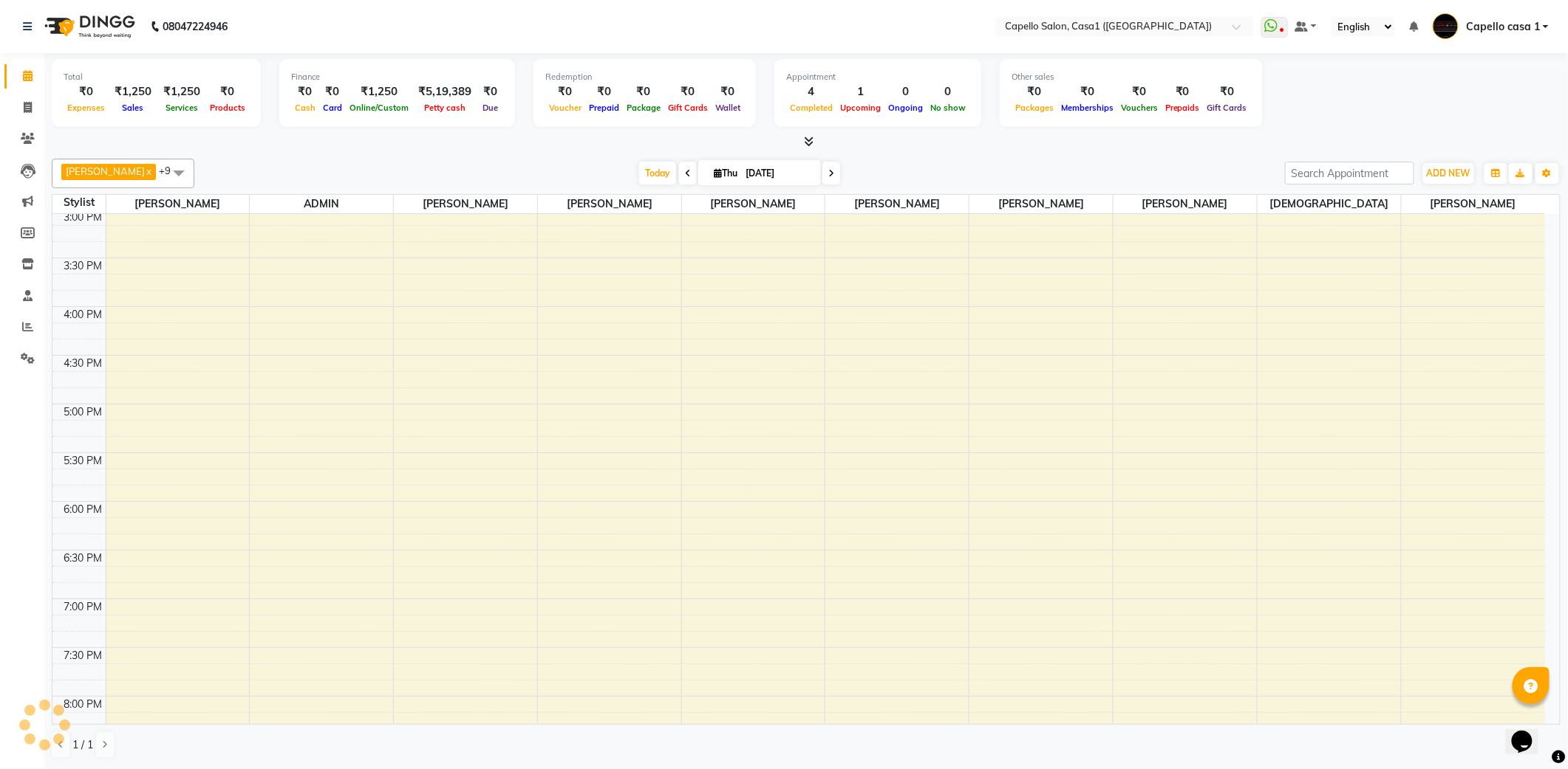
scroll to position [677, 0]
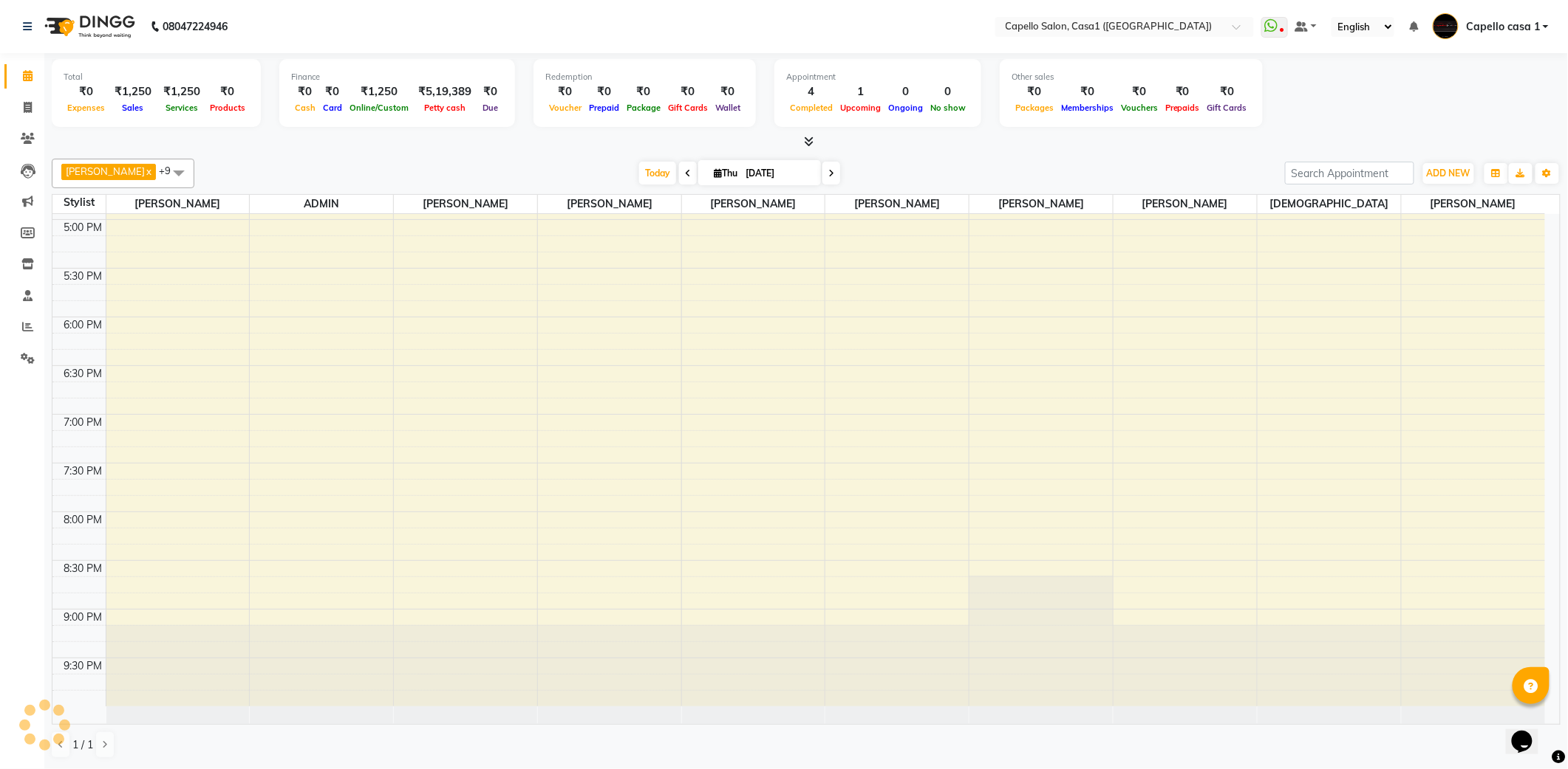
click at [622, 501] on div "10:00 AM 10:30 AM 11:00 AM 11:30 AM 12:00 PM 12:30 PM 1:00 PM 1:30 PM 2:00 PM 2…" at bounding box center [799, 122] width 1492 height 1168
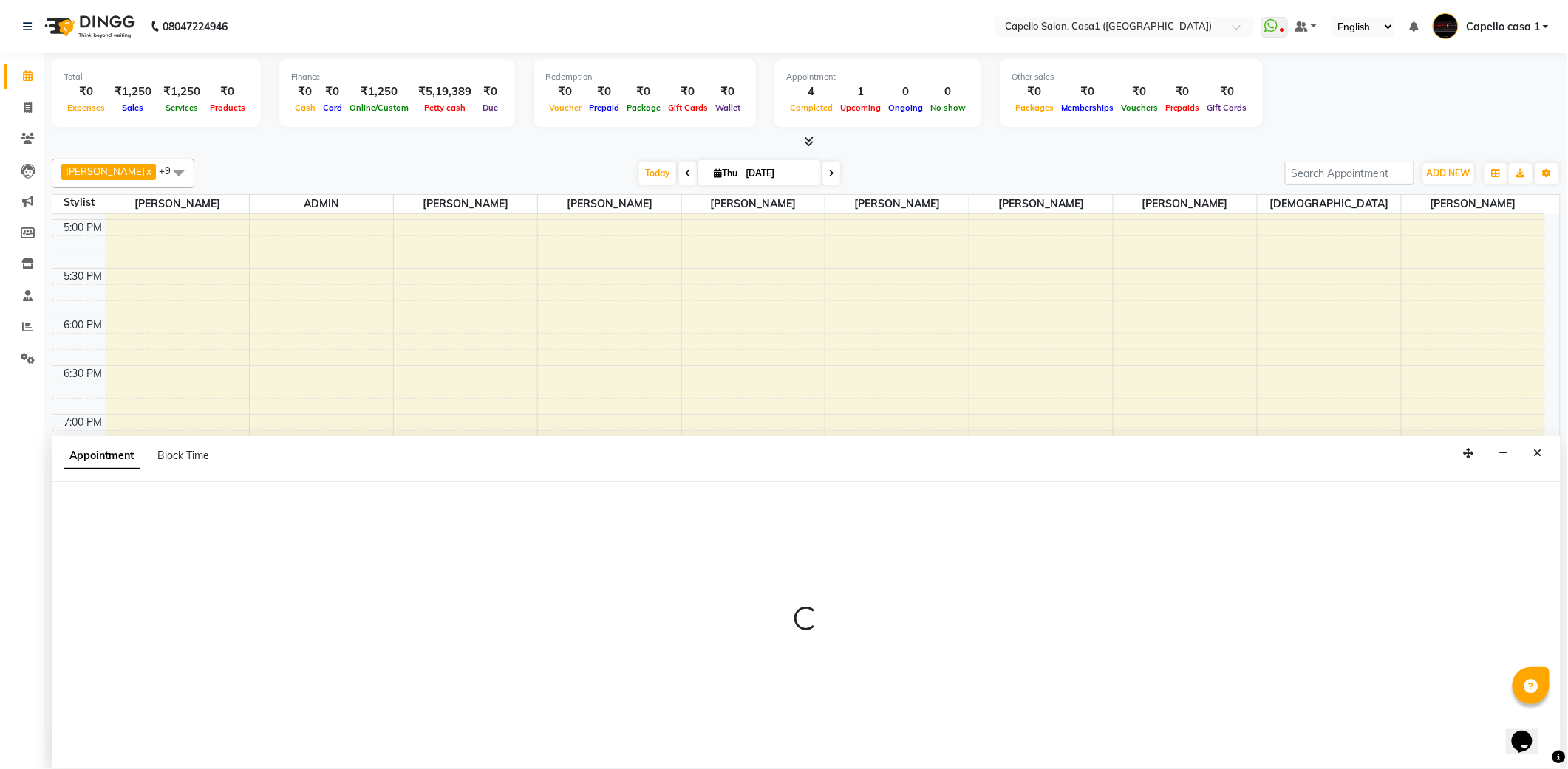
select select "59000"
select select "tentative"
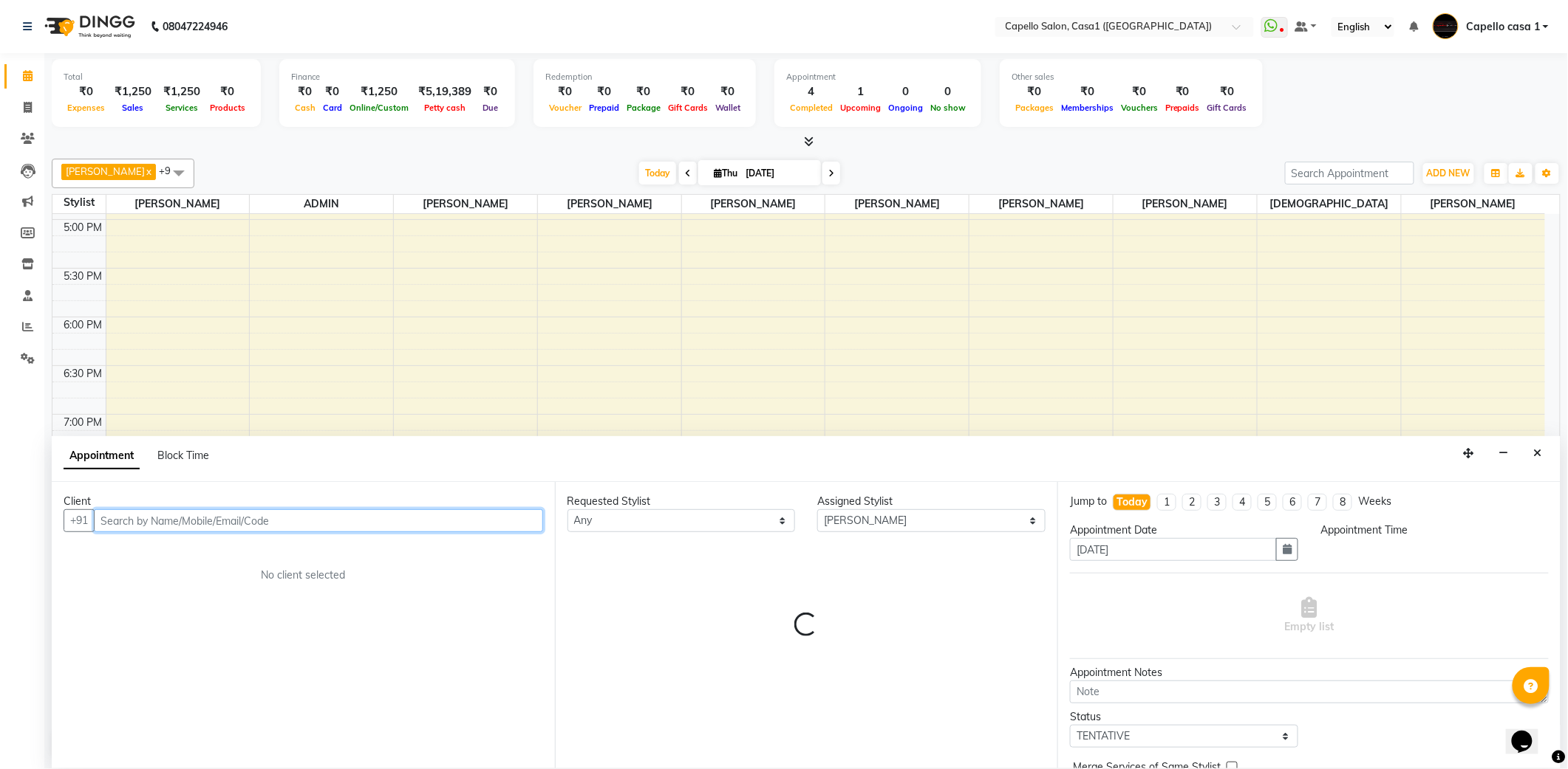
select select "1185"
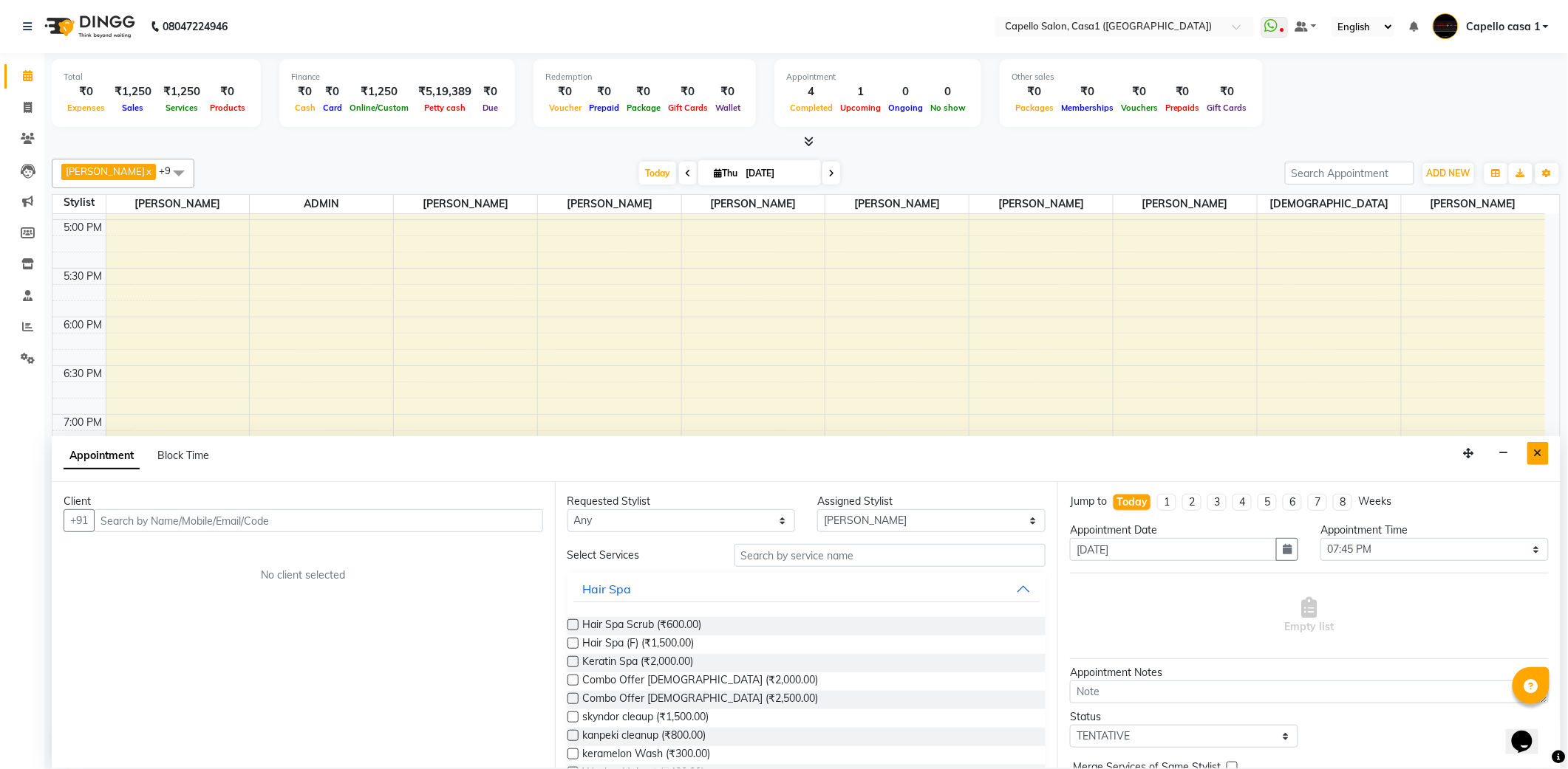
click at [1536, 458] on icon "Close" at bounding box center [1537, 453] width 8 height 11
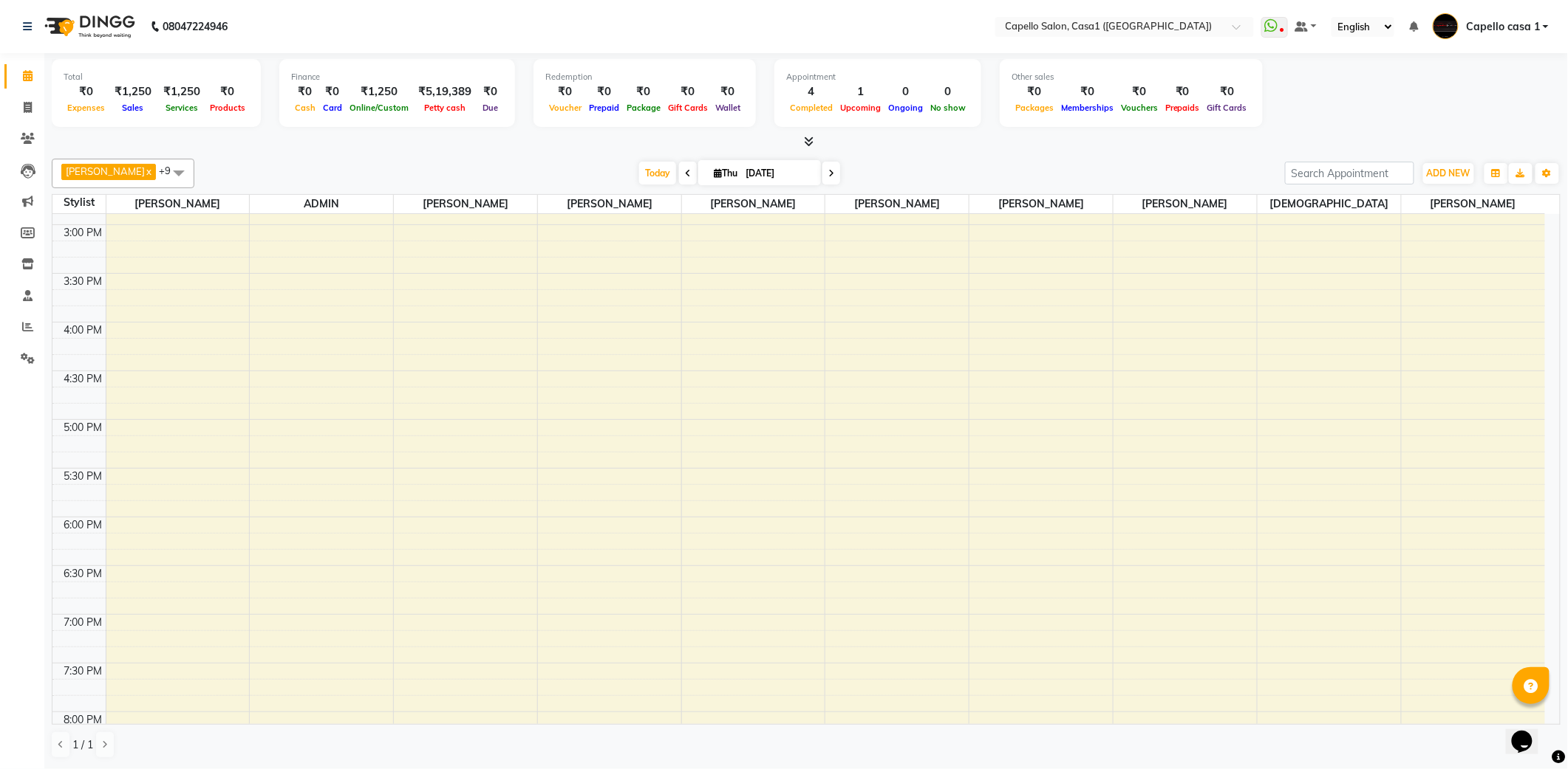
scroll to position [282, 0]
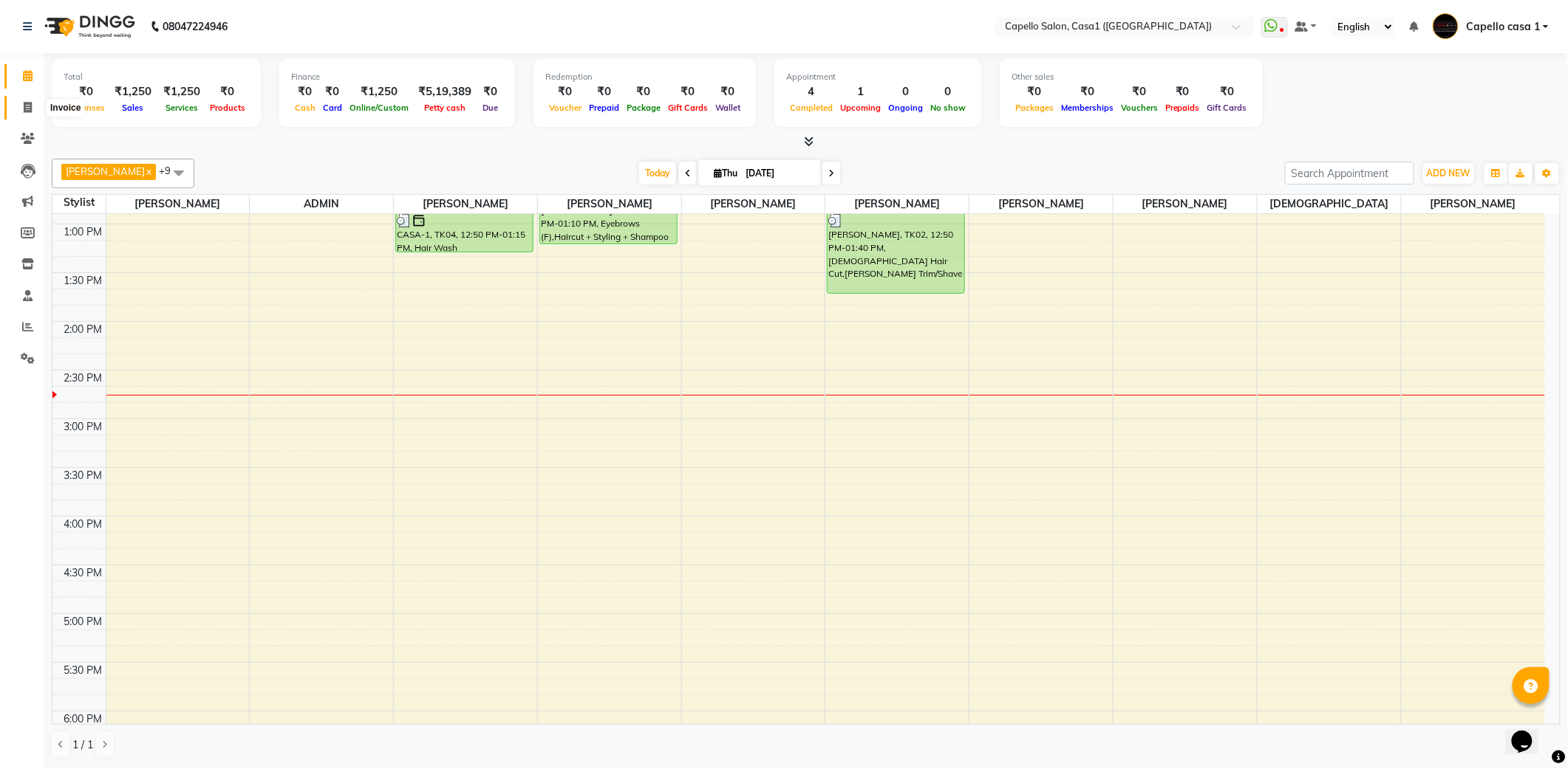
click at [28, 107] on icon at bounding box center [27, 107] width 8 height 11
select select "service"
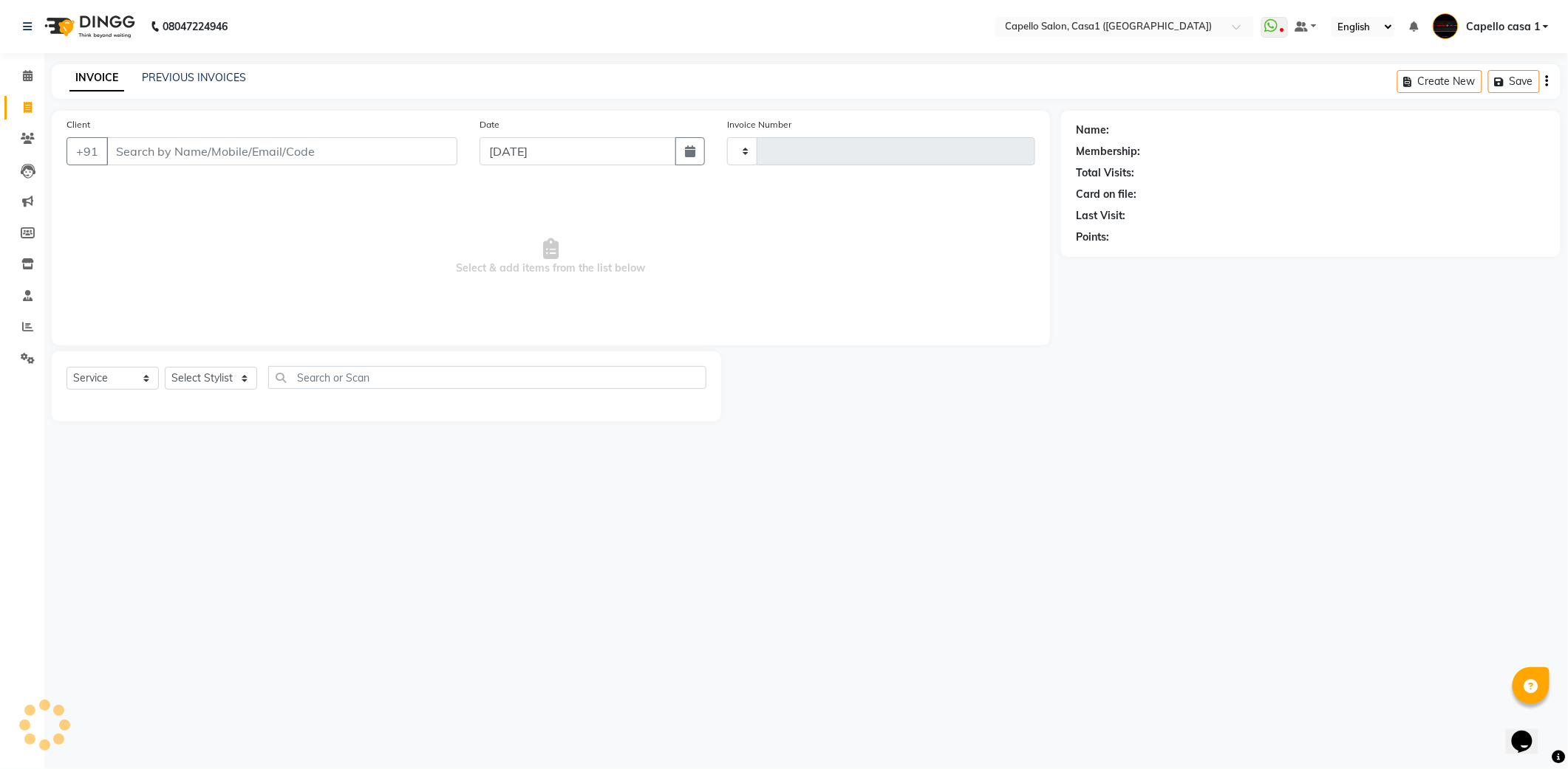
type input "3310"
select select "846"
select select "product"
click at [195, 379] on select "Select Stylist" at bounding box center [210, 378] width 92 height 23
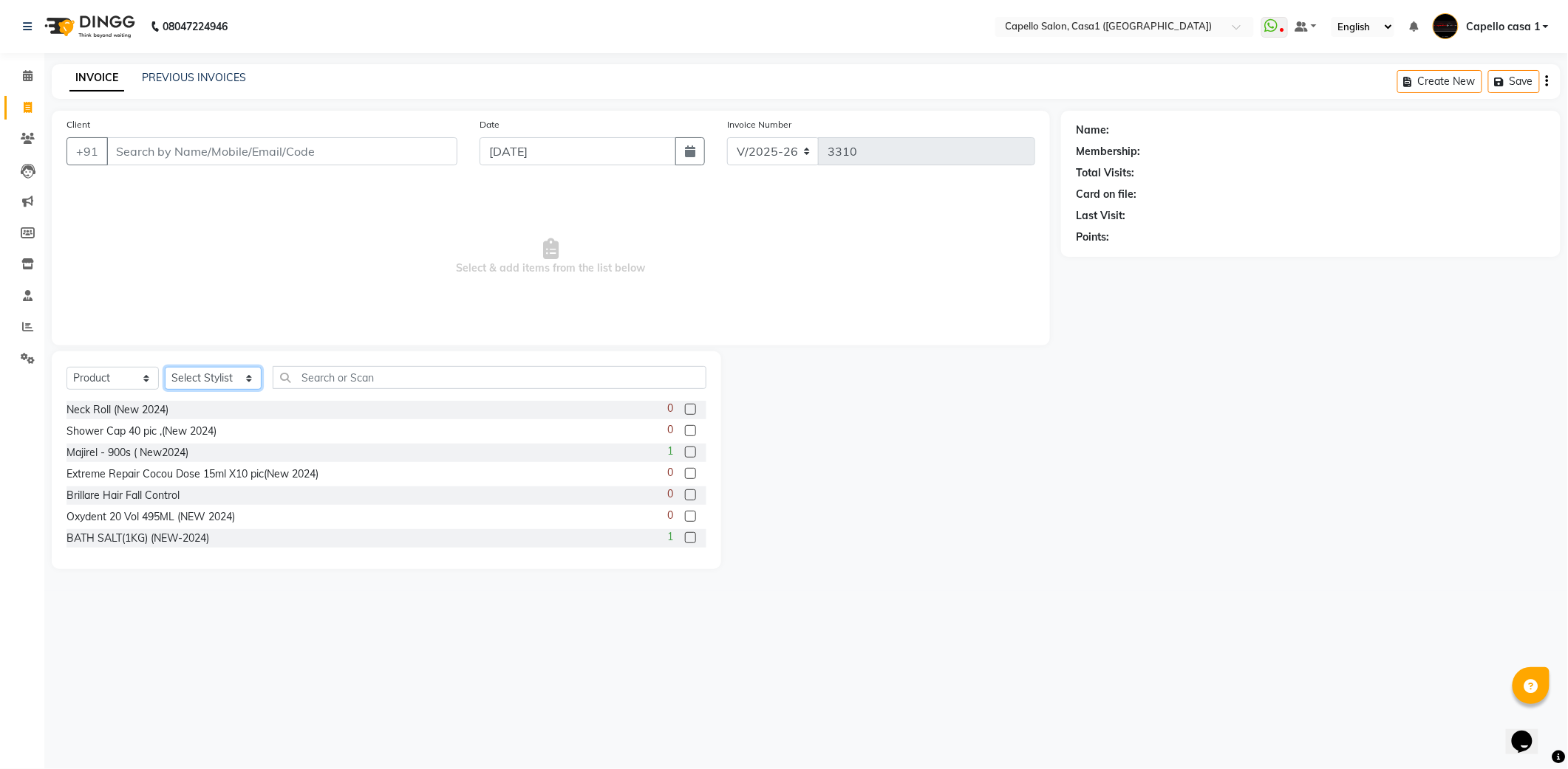
select select "61599"
click at [165, 367] on select "Select Stylist [PERSON_NAME] ADMIN Akash Chawale Capello casa 1 [PERSON_NAME] […" at bounding box center [213, 378] width 97 height 23
drag, startPoint x: 136, startPoint y: 372, endPoint x: 133, endPoint y: 381, distance: 9.5
click at [135, 372] on select "Select Service Product Membership Package Voucher Prepaid Gift Card" at bounding box center [113, 378] width 92 height 23
select select "service"
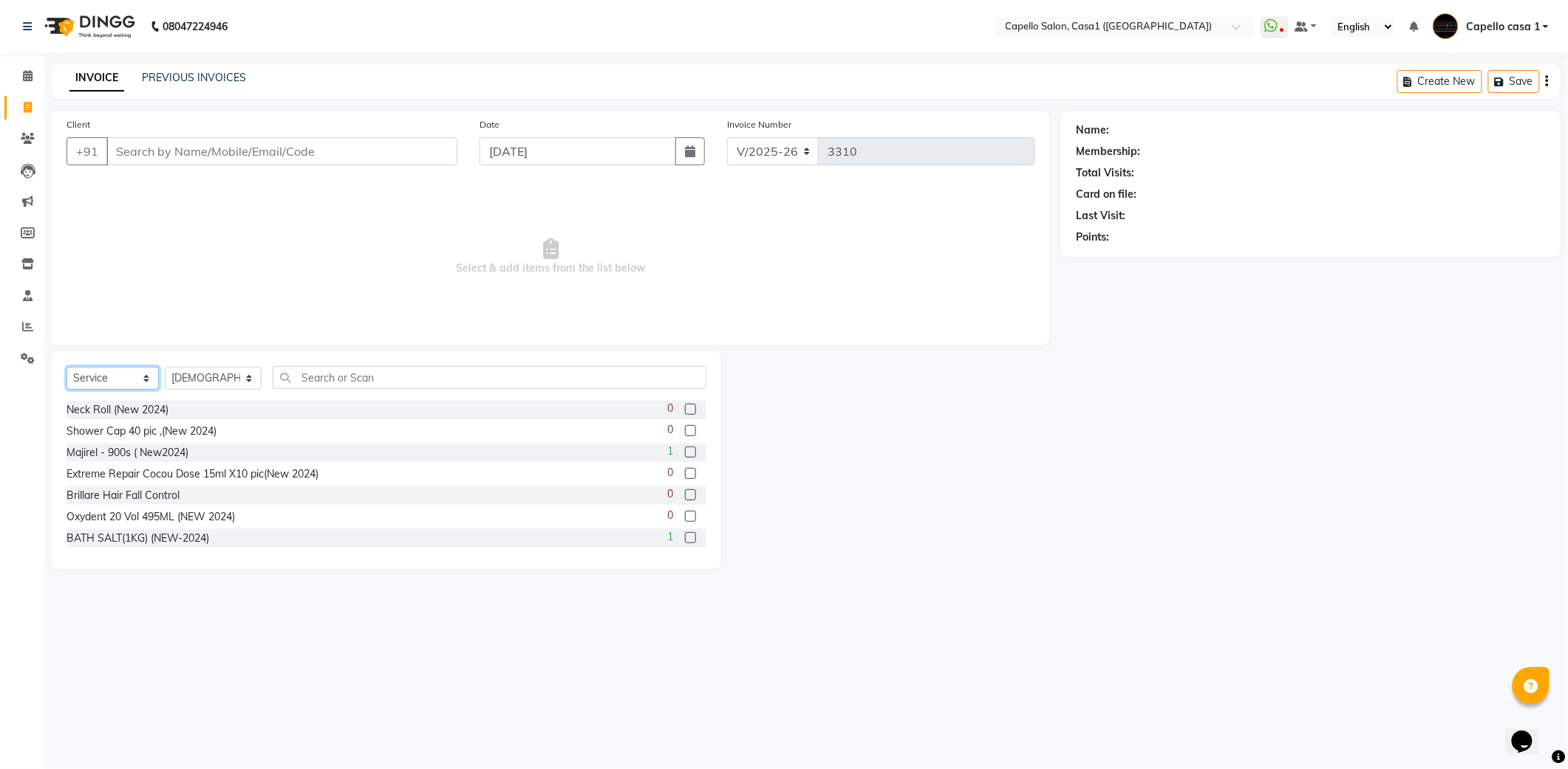
click at [67, 367] on select "Select Service Product Membership Package Voucher Prepaid Gift Card" at bounding box center [113, 378] width 92 height 23
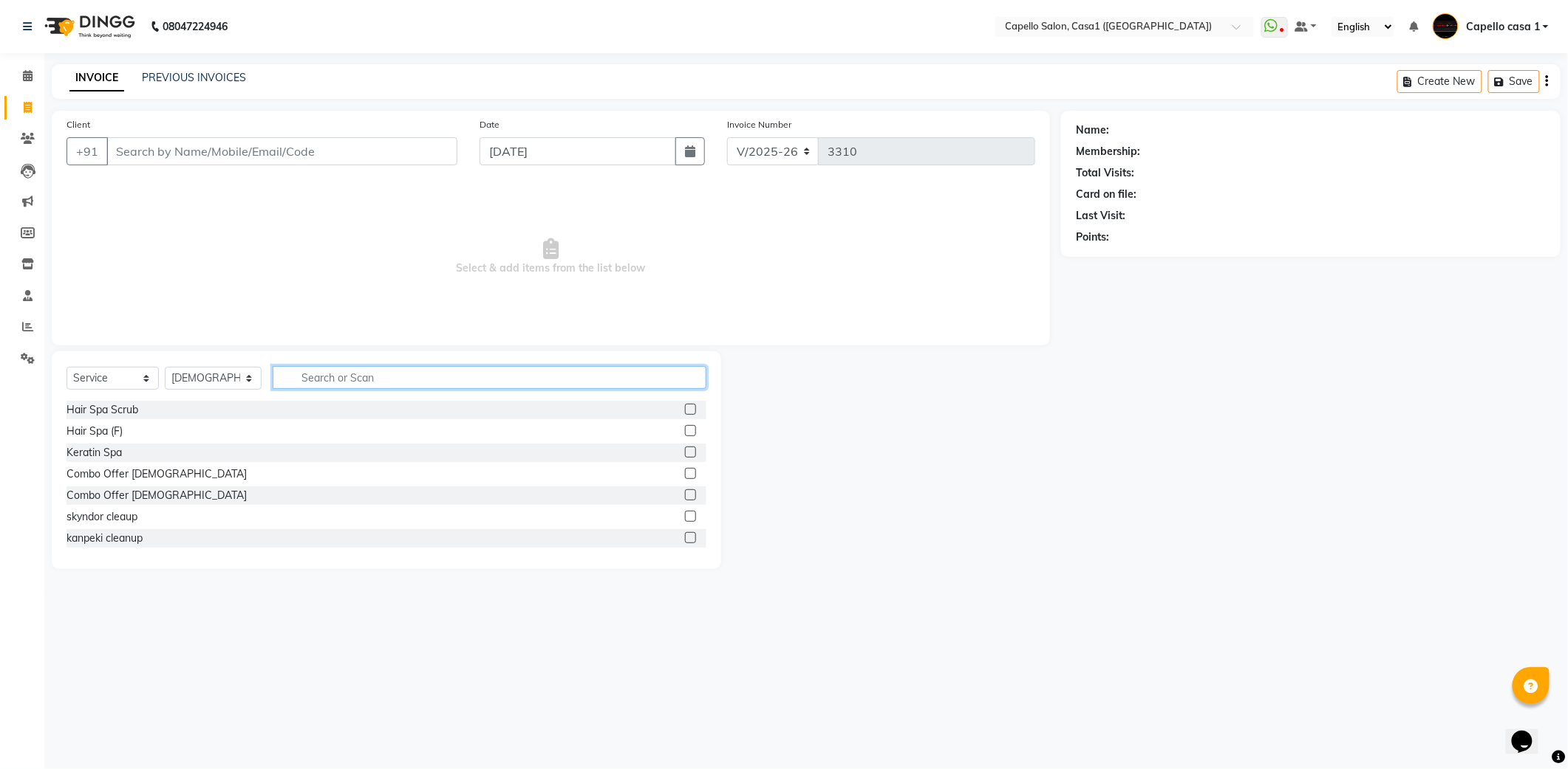
click at [320, 367] on input "text" at bounding box center [490, 377] width 434 height 23
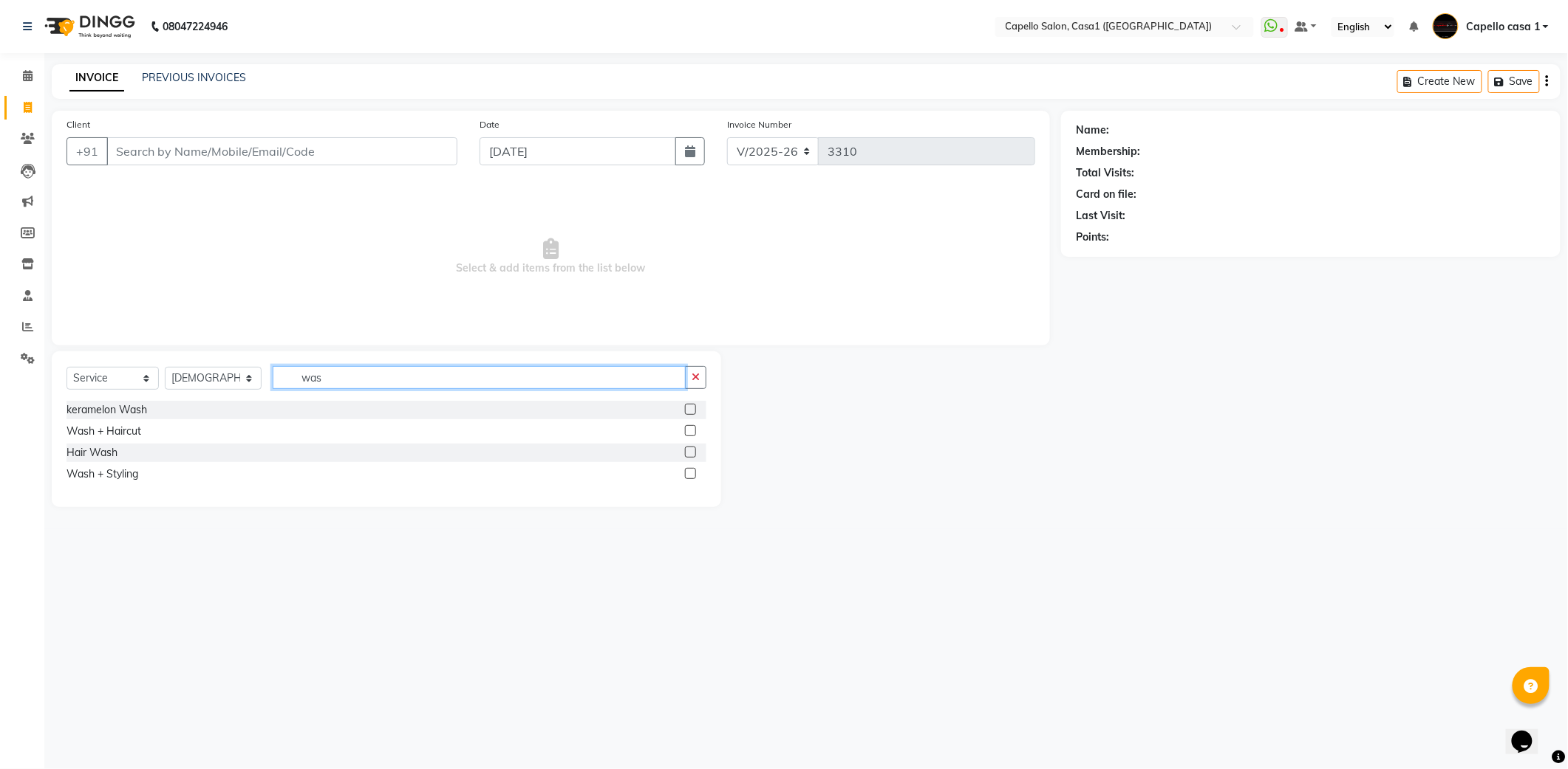
type input "was"
click at [693, 472] on label at bounding box center [690, 473] width 11 height 11
click at [693, 472] on input "checkbox" at bounding box center [689, 474] width 10 height 10
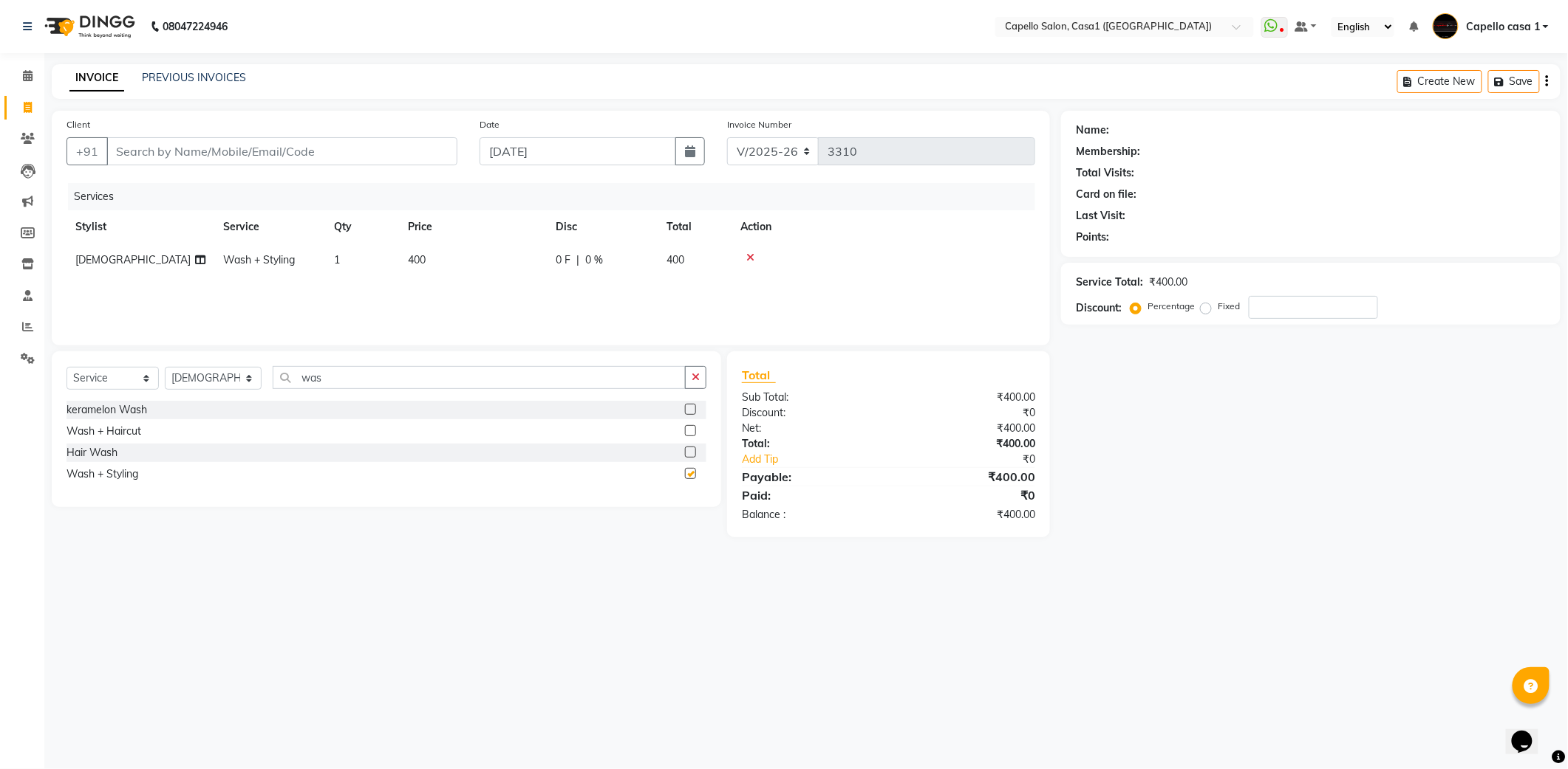
checkbox input "false"
click at [442, 366] on input "was" at bounding box center [479, 377] width 413 height 23
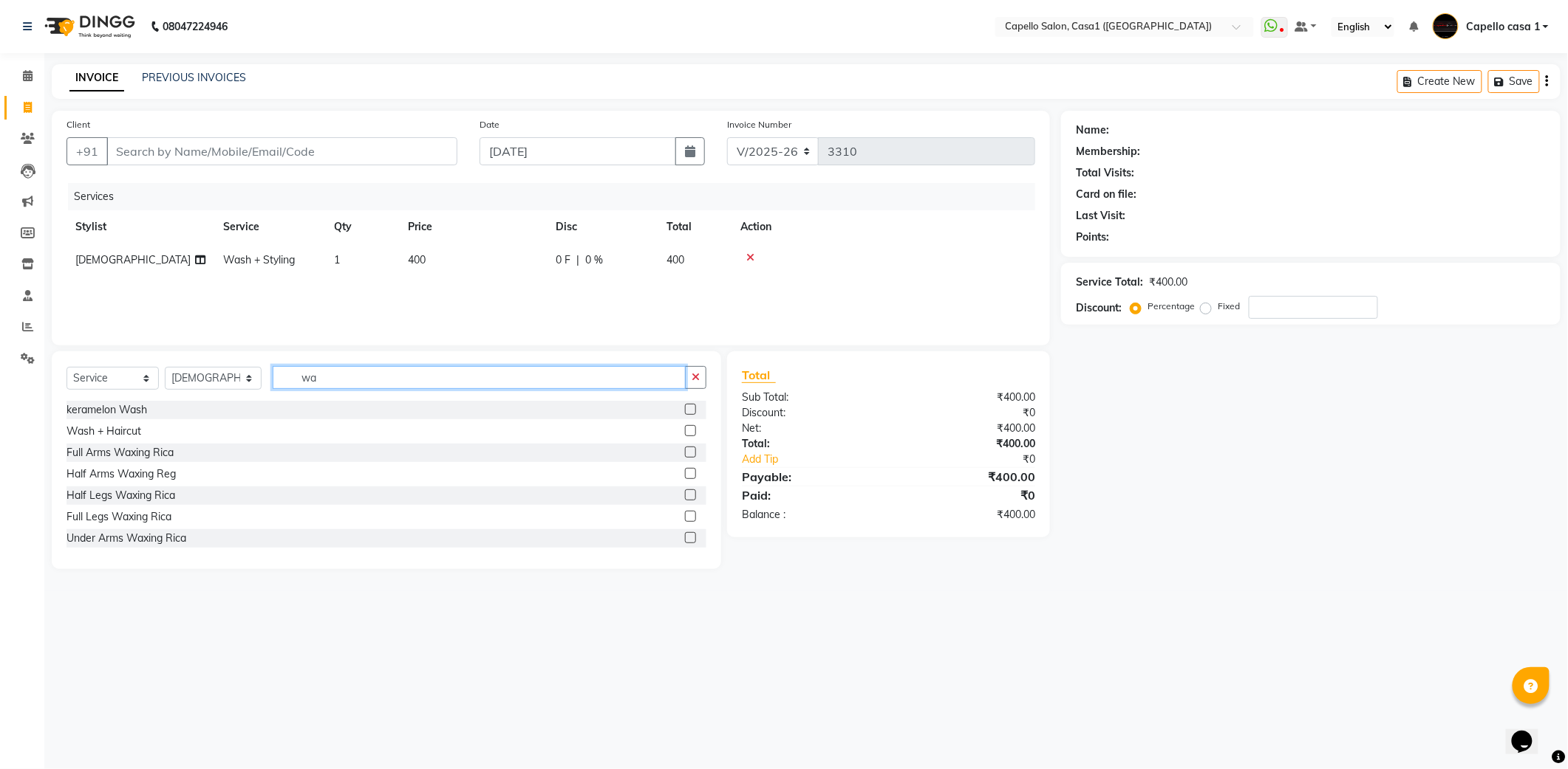
type input "w"
type input "eye"
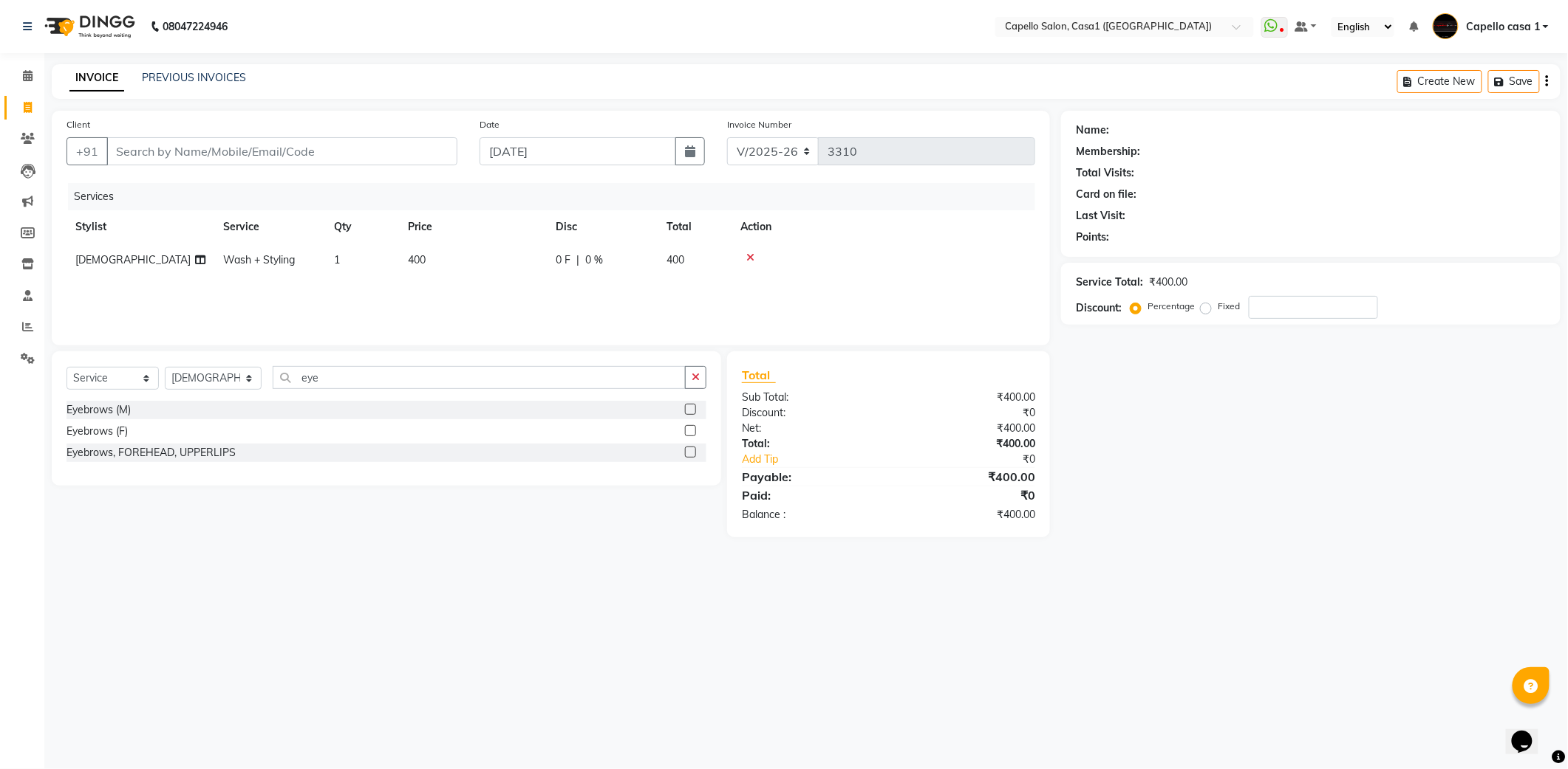
click at [689, 435] on label at bounding box center [690, 430] width 11 height 11
click at [689, 435] on input "checkbox" at bounding box center [689, 431] width 10 height 10
checkbox input "false"
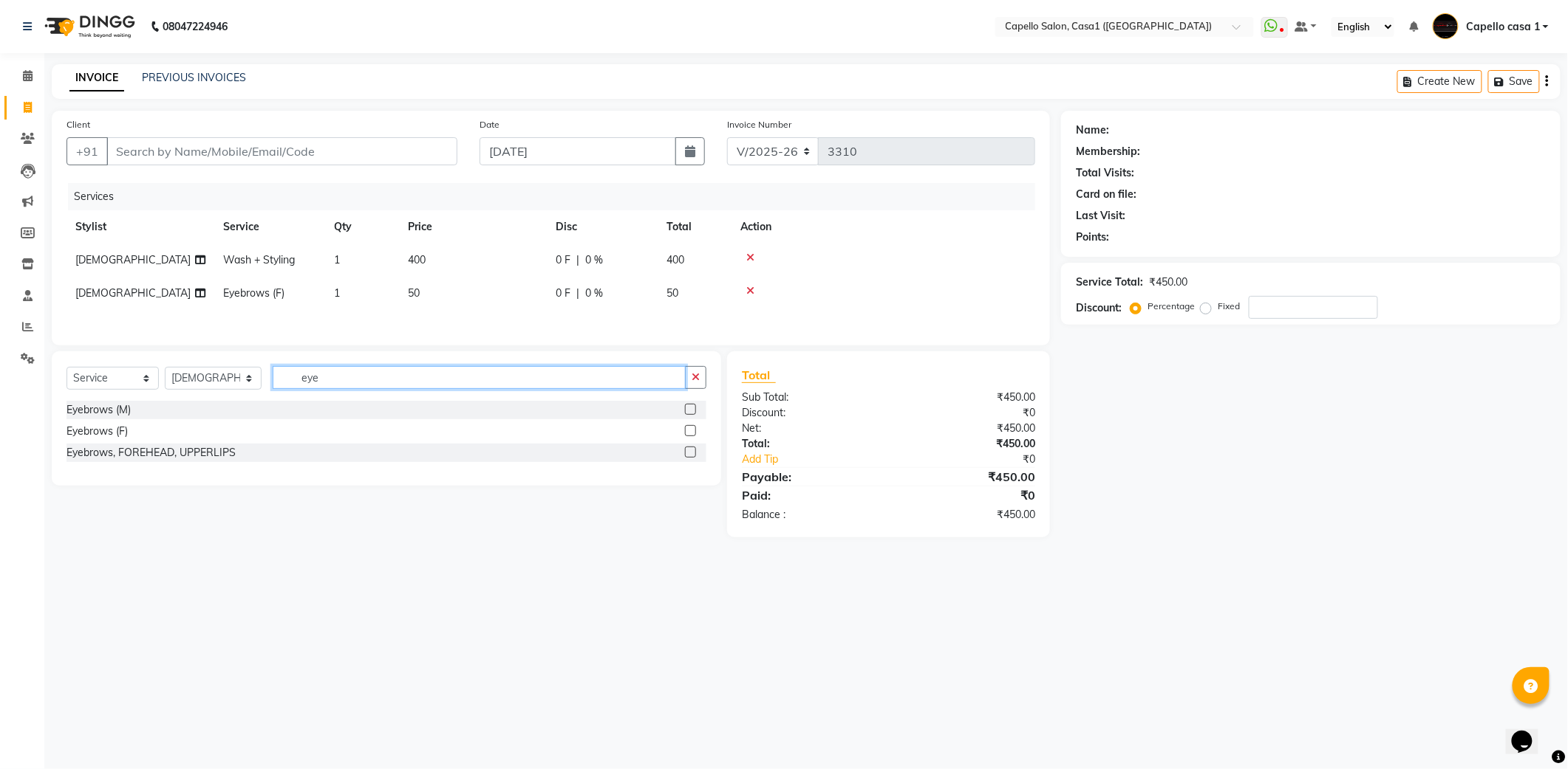
click at [429, 383] on input "eye" at bounding box center [479, 377] width 413 height 23
type input "e"
type input "upp"
click at [687, 414] on label at bounding box center [690, 409] width 11 height 11
click at [687, 414] on input "checkbox" at bounding box center [689, 410] width 10 height 10
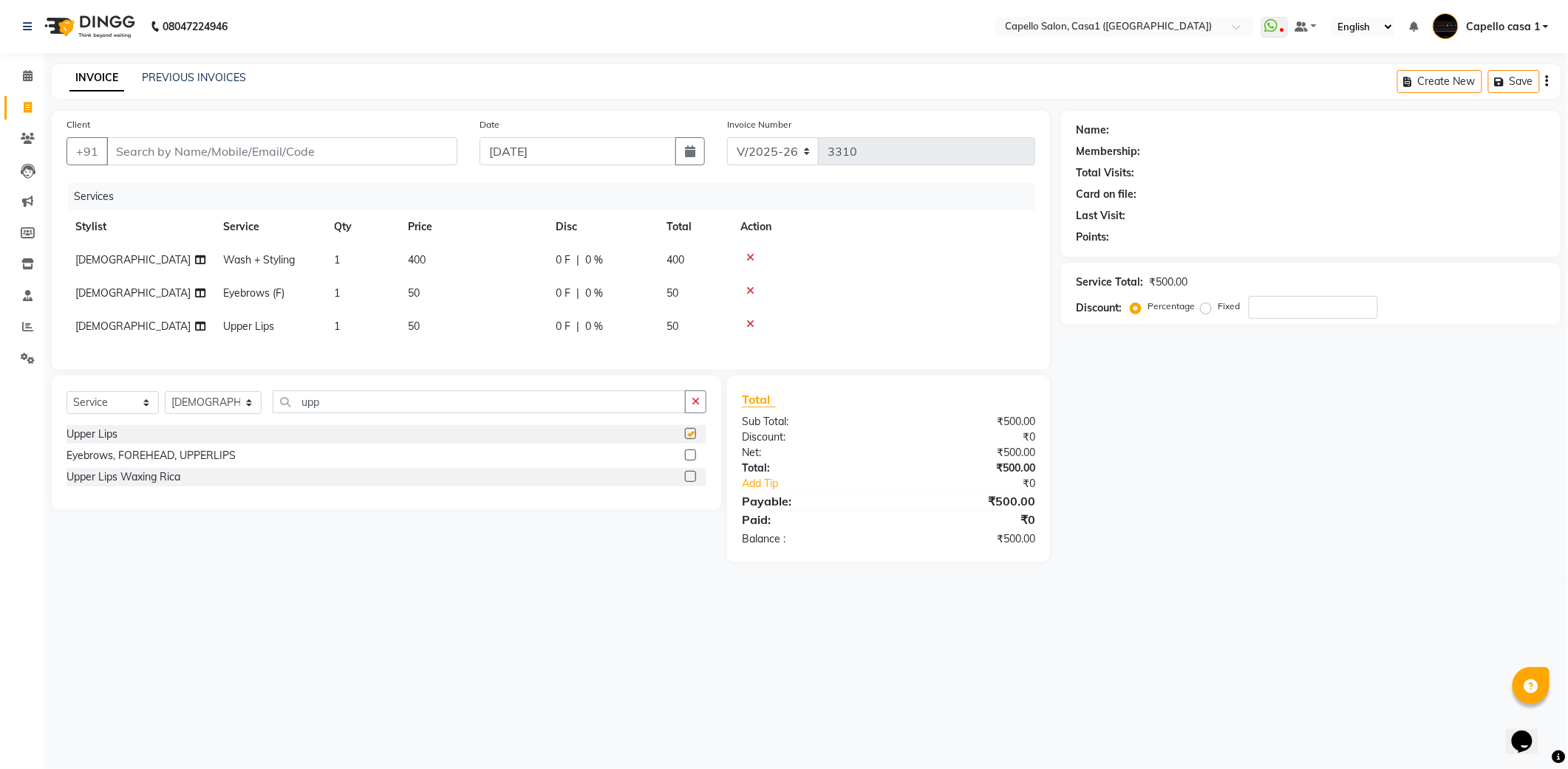
checkbox input "false"
click at [140, 152] on input "Client" at bounding box center [282, 151] width 351 height 28
type input "7"
type input "0"
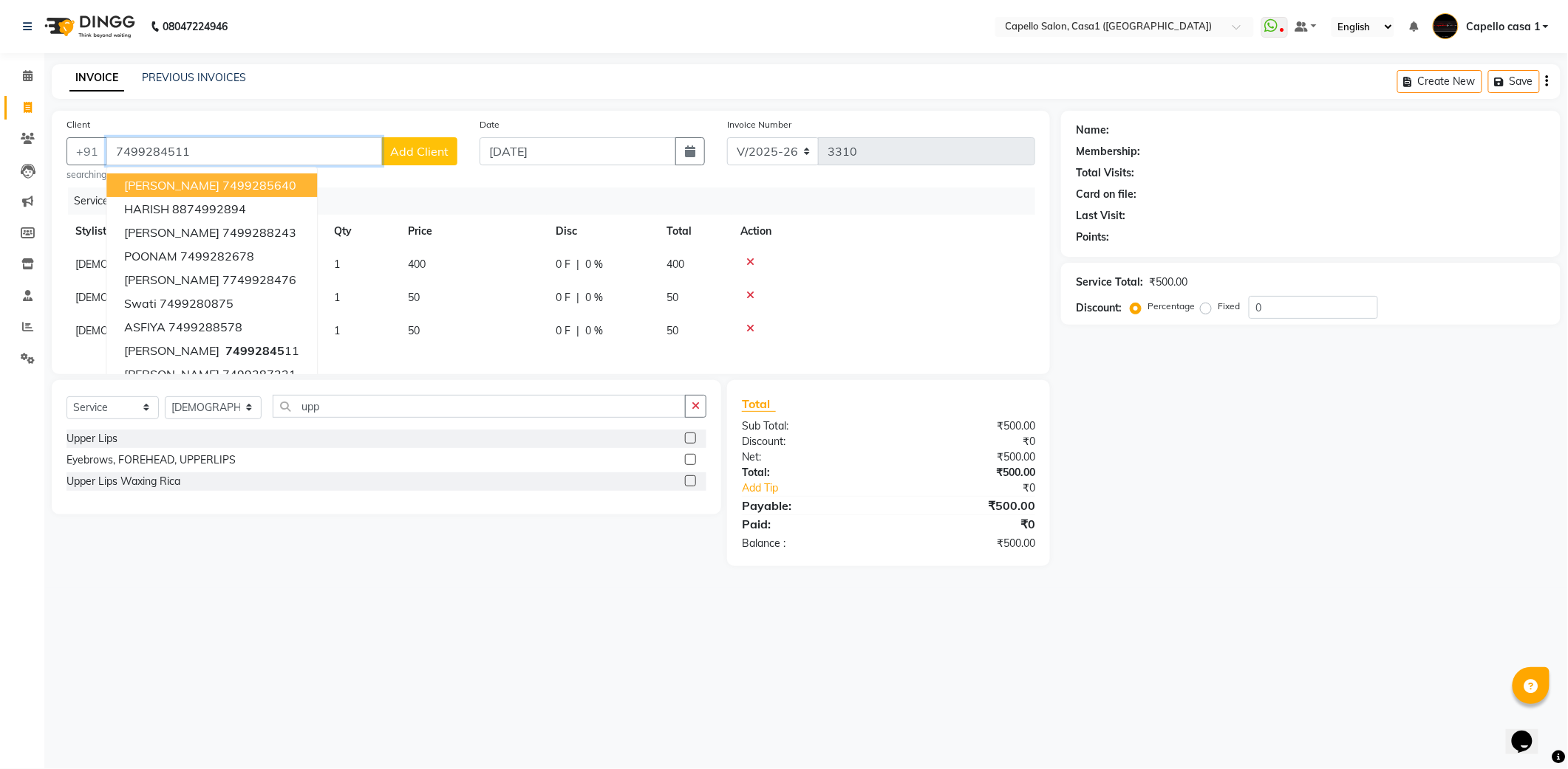
type input "7499284511"
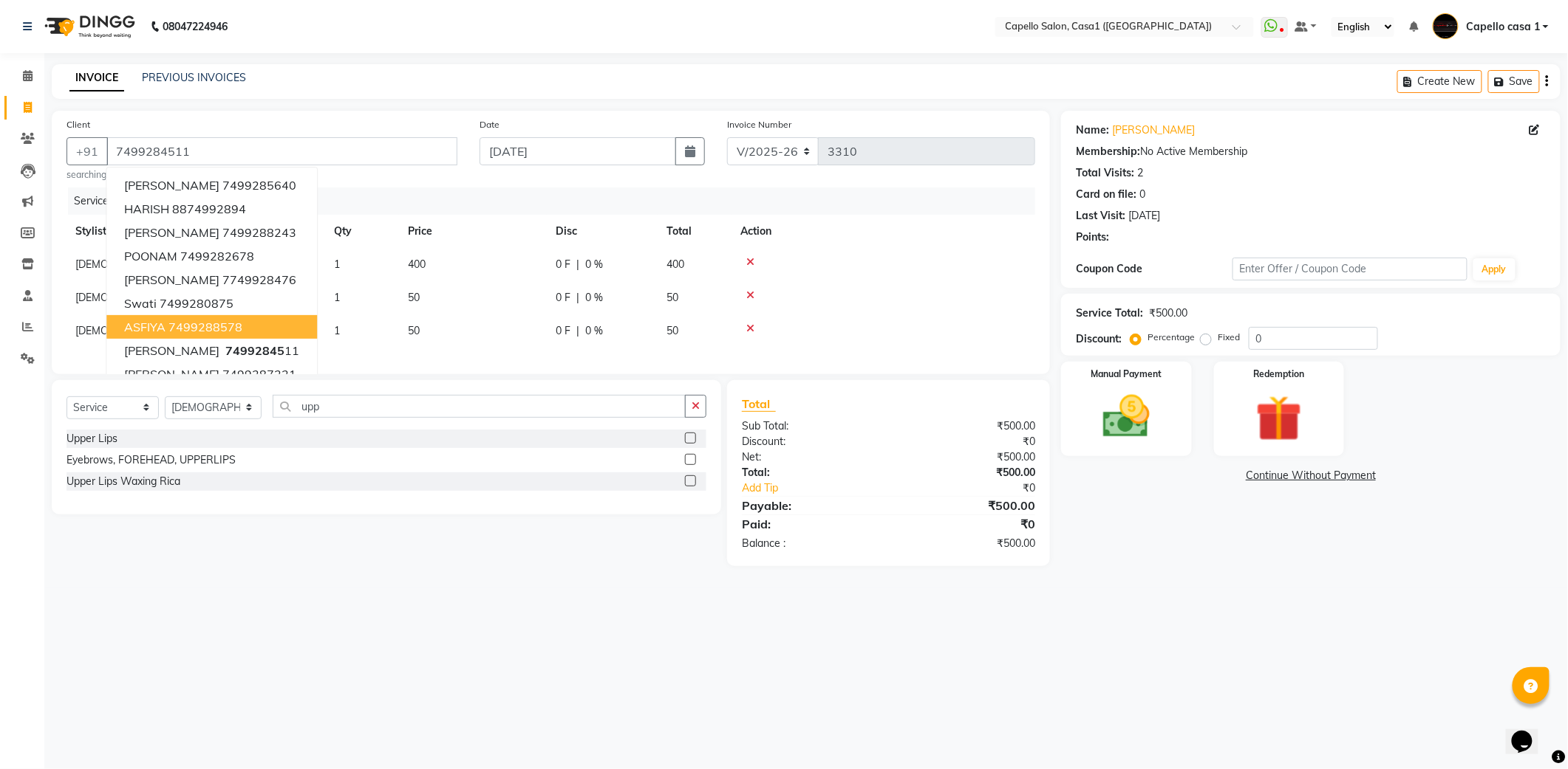
click at [888, 264] on div at bounding box center [883, 262] width 286 height 11
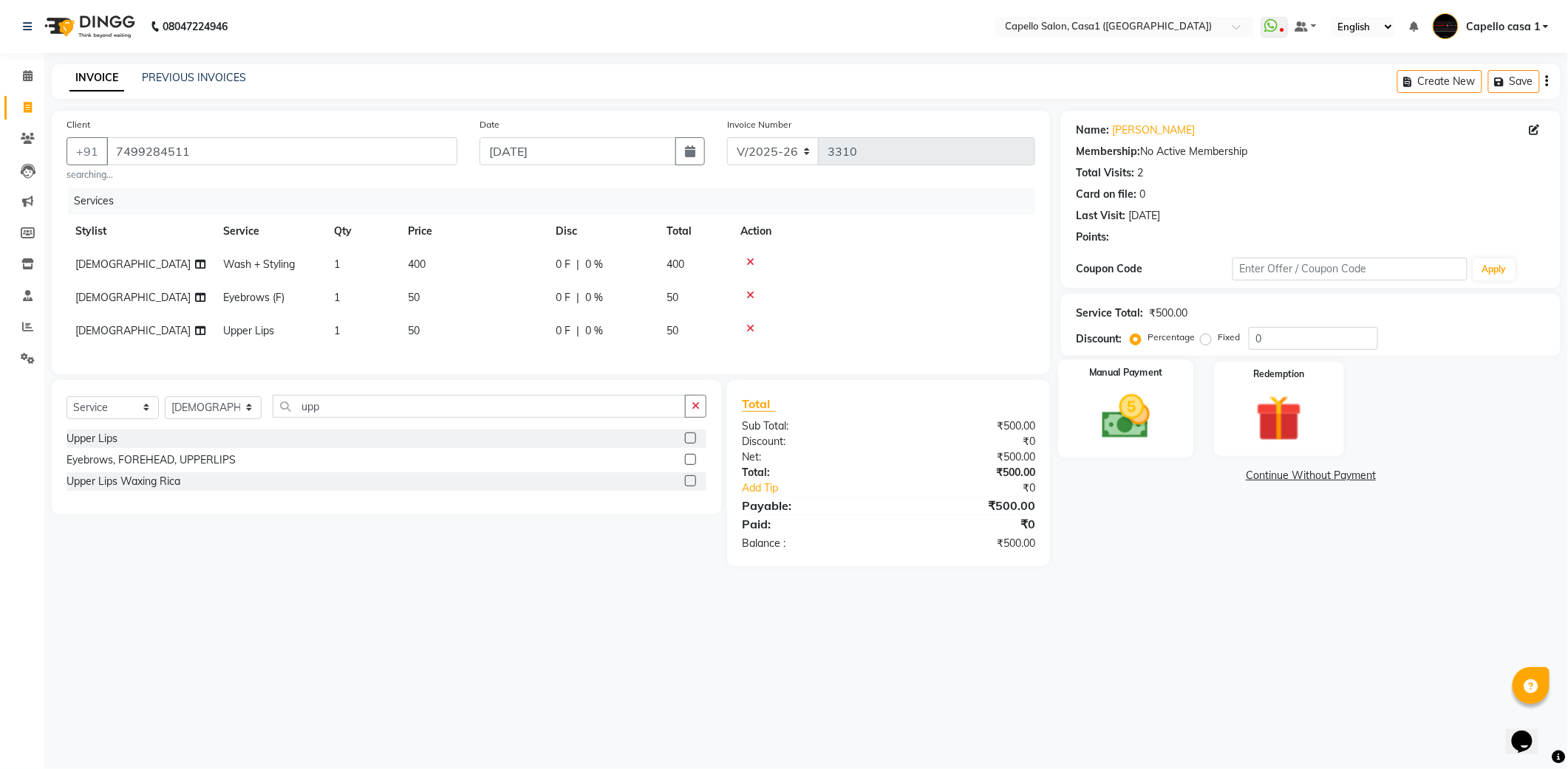
click at [1106, 433] on img at bounding box center [1125, 416] width 78 height 55
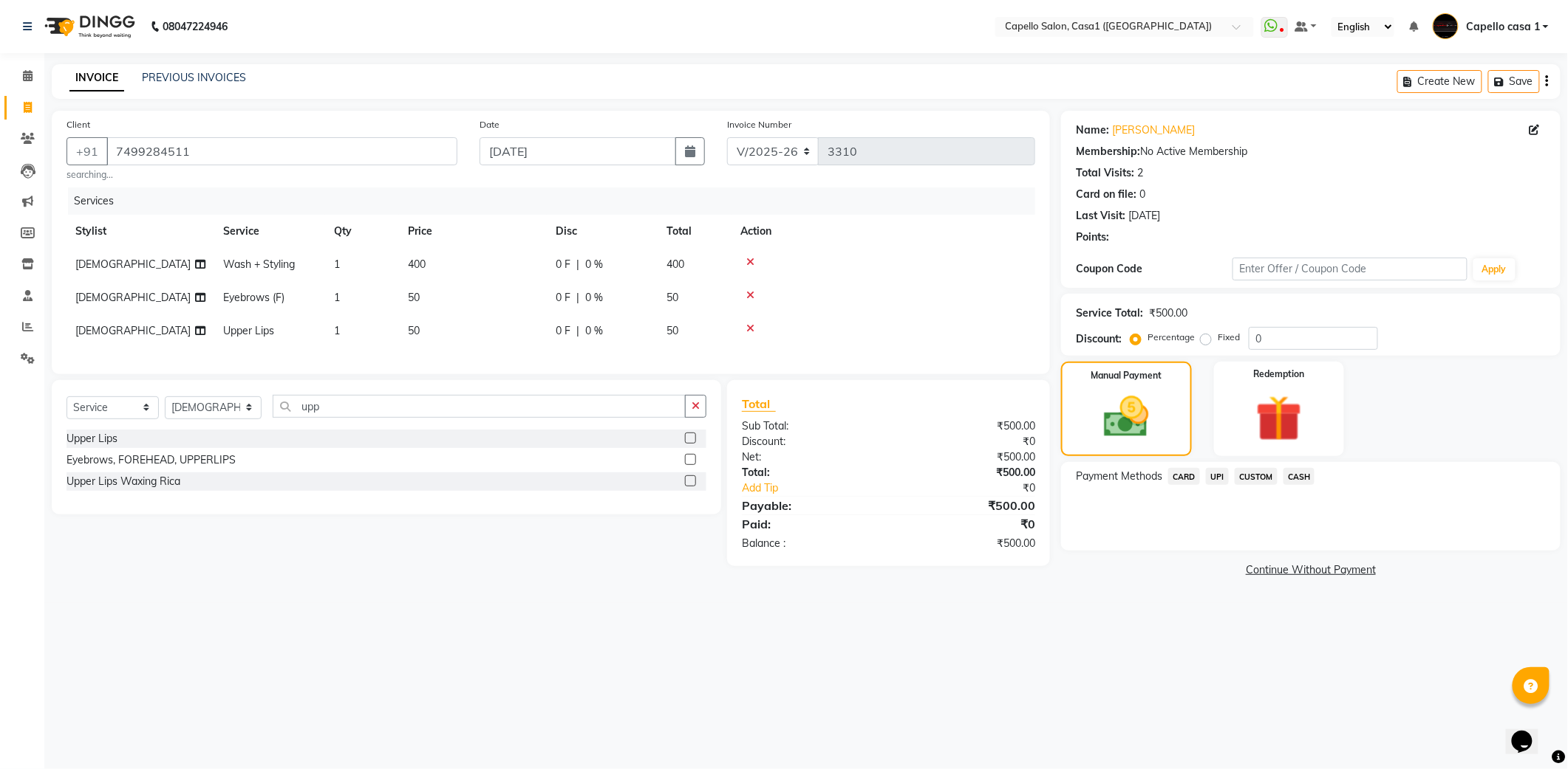
click at [1292, 475] on span "CASH" at bounding box center [1299, 476] width 32 height 17
click at [1299, 556] on button "Add Payment" at bounding box center [1392, 555] width 306 height 23
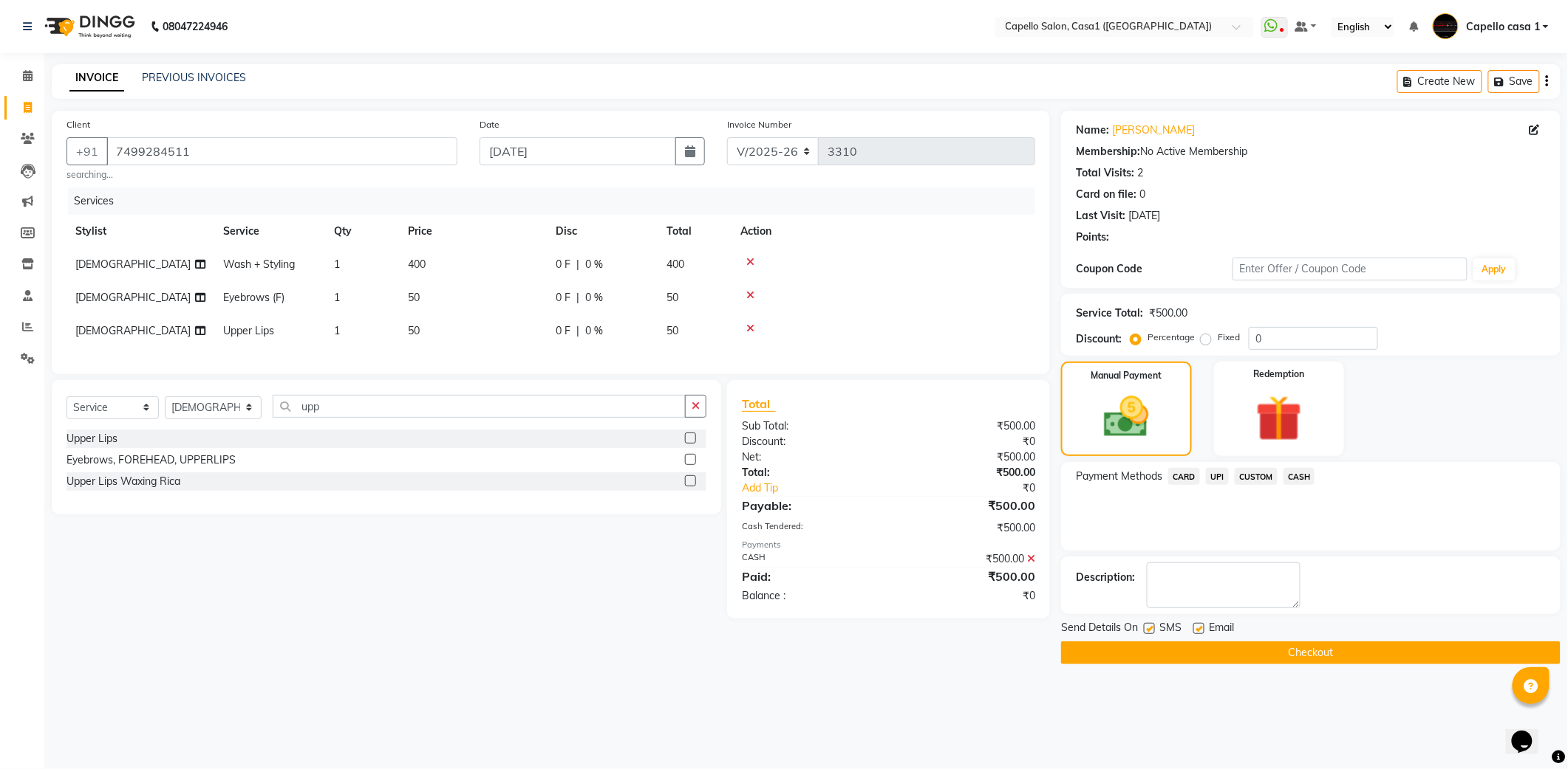
click at [1288, 648] on button "Checkout" at bounding box center [1310, 653] width 499 height 23
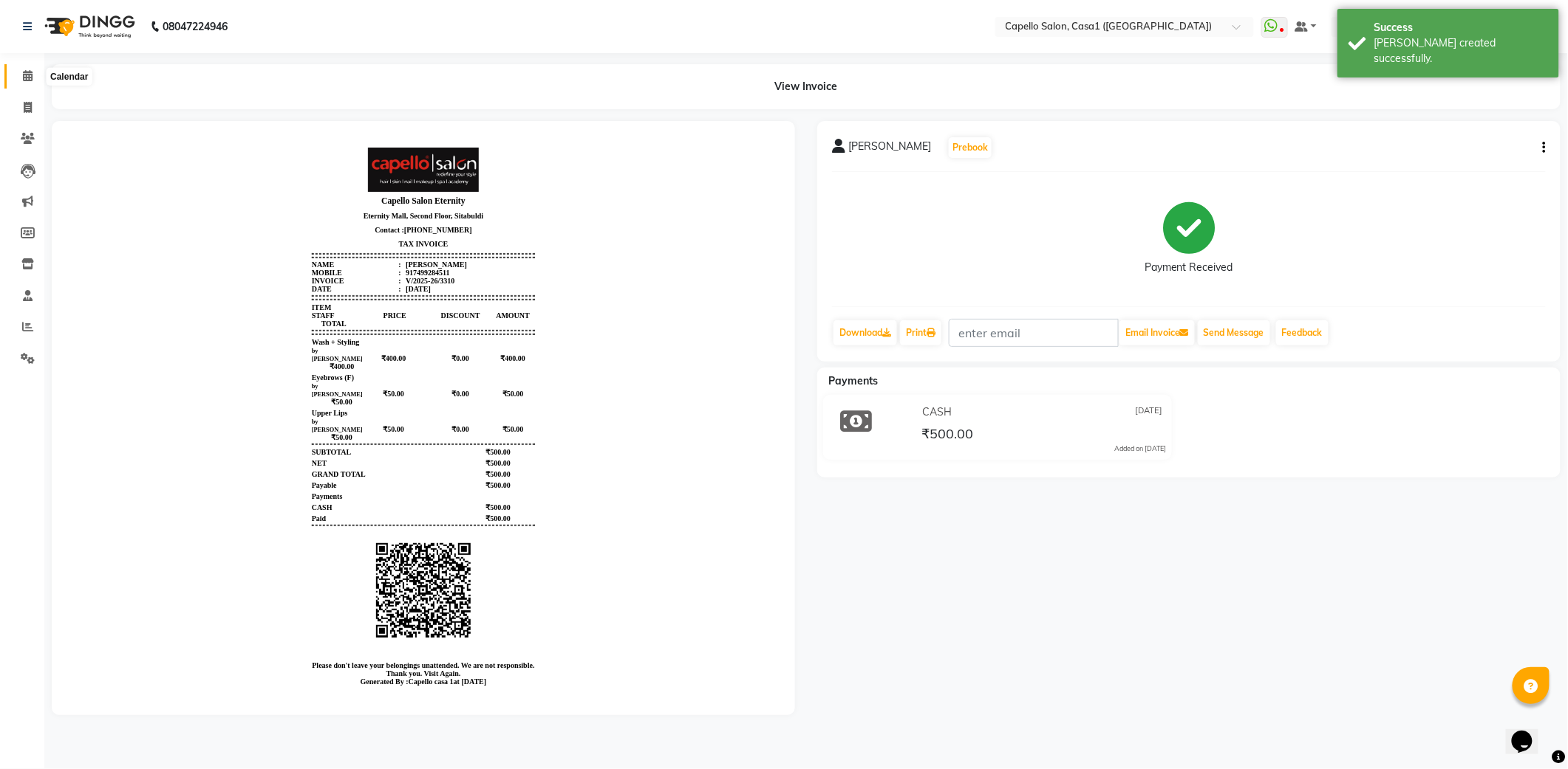
click at [27, 72] on icon at bounding box center [27, 76] width 10 height 11
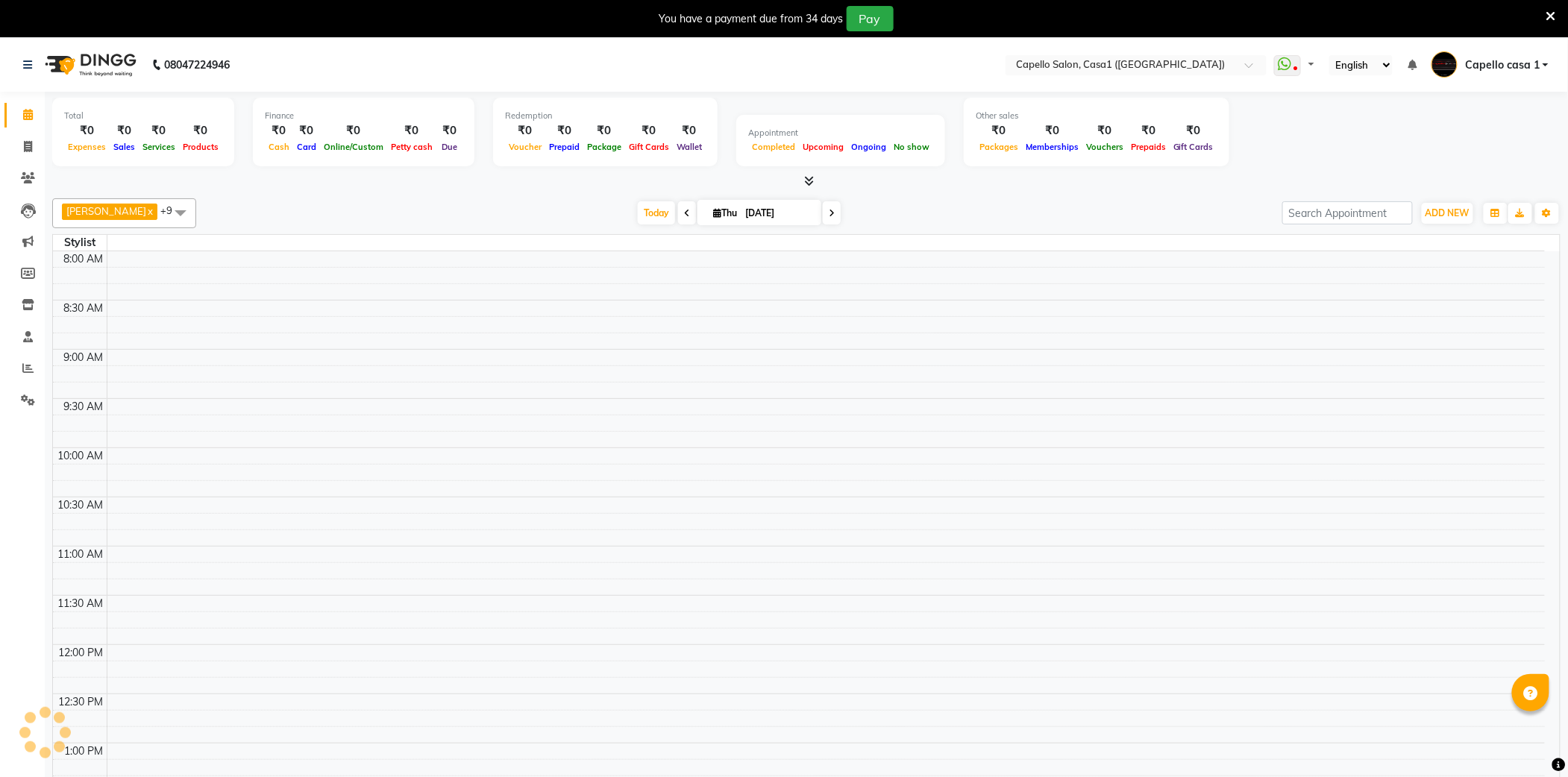
select select "en"
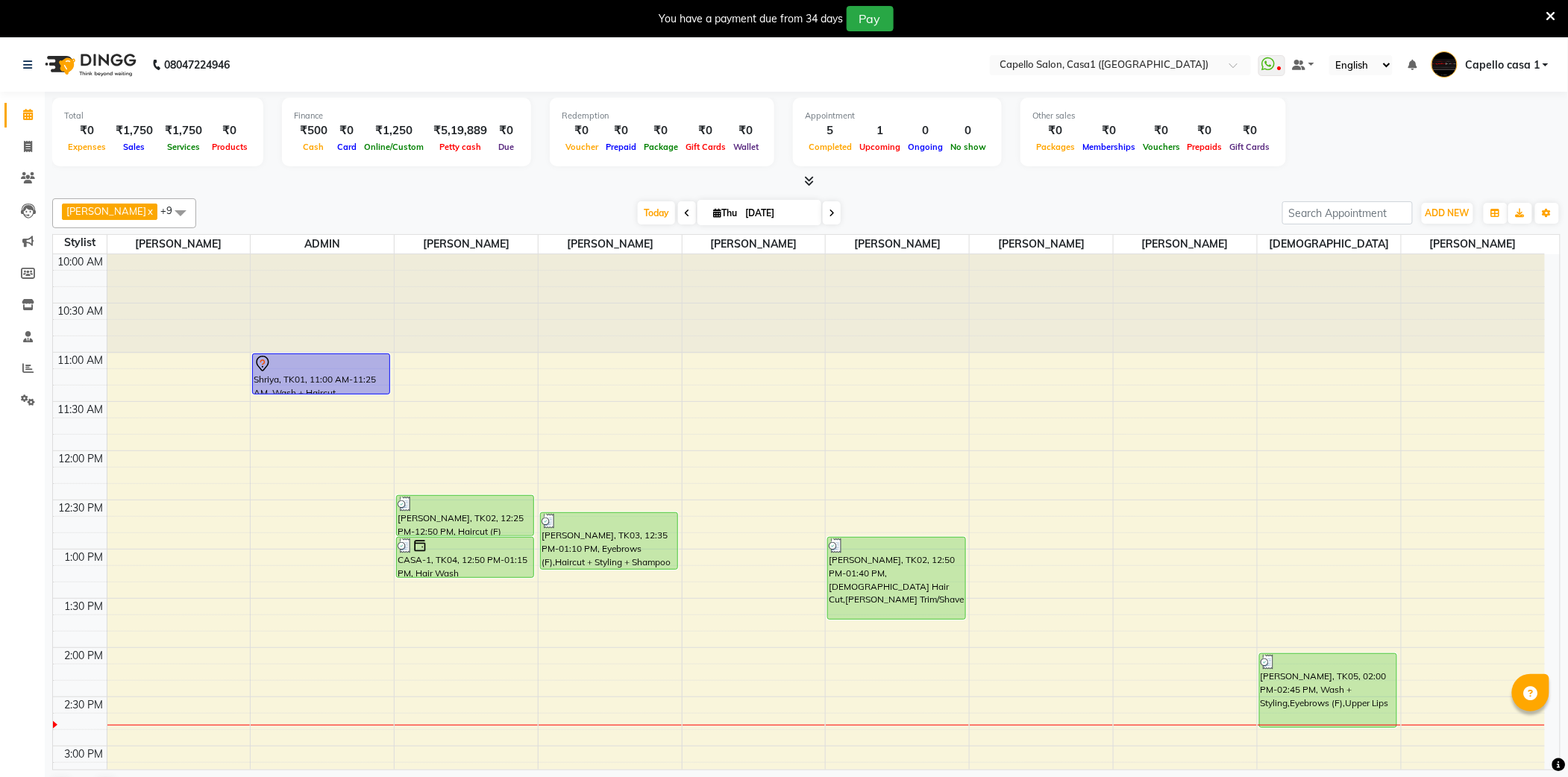
click at [1549, 16] on icon at bounding box center [1551, 16] width 10 height 13
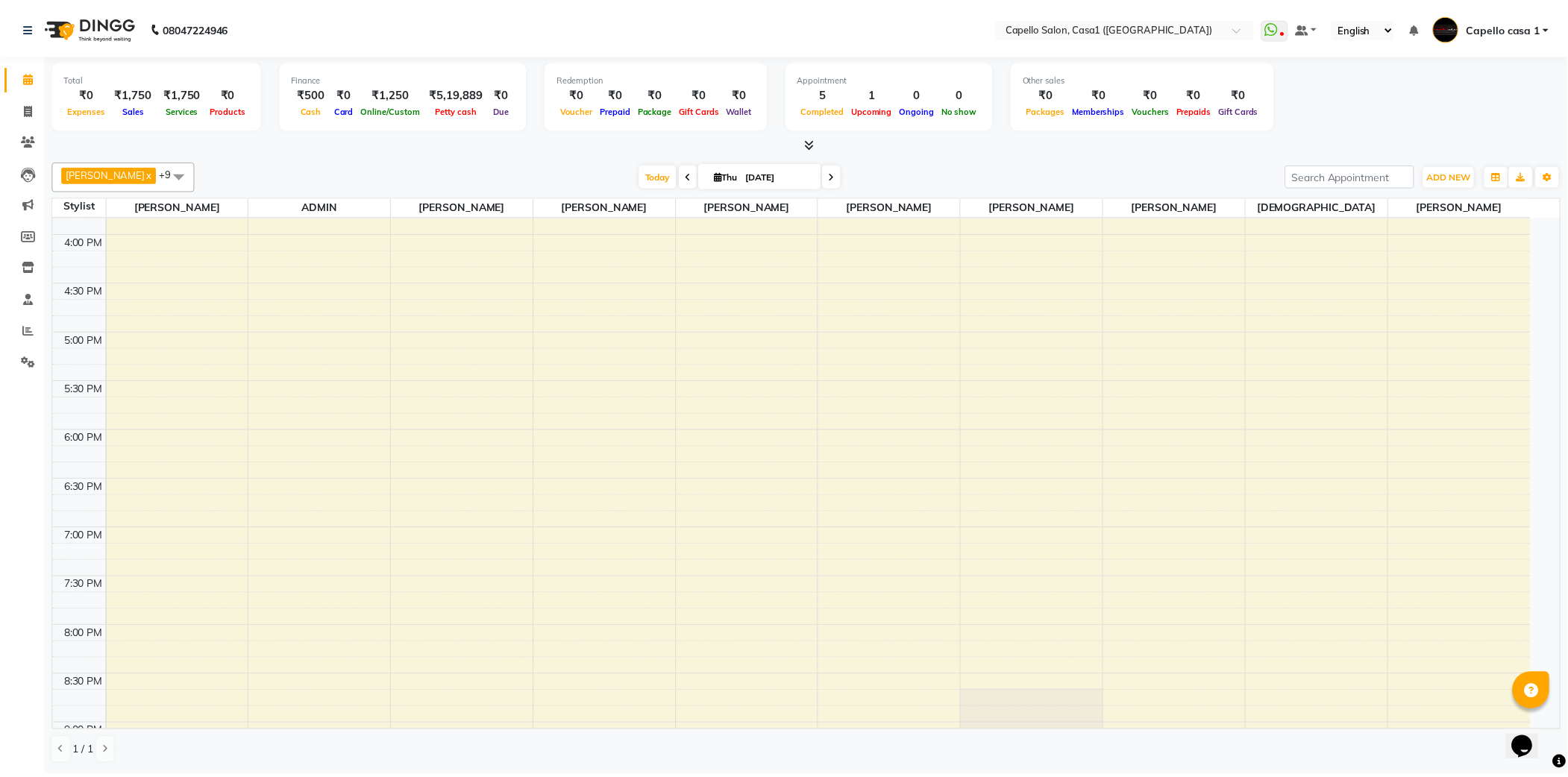
scroll to position [684, 0]
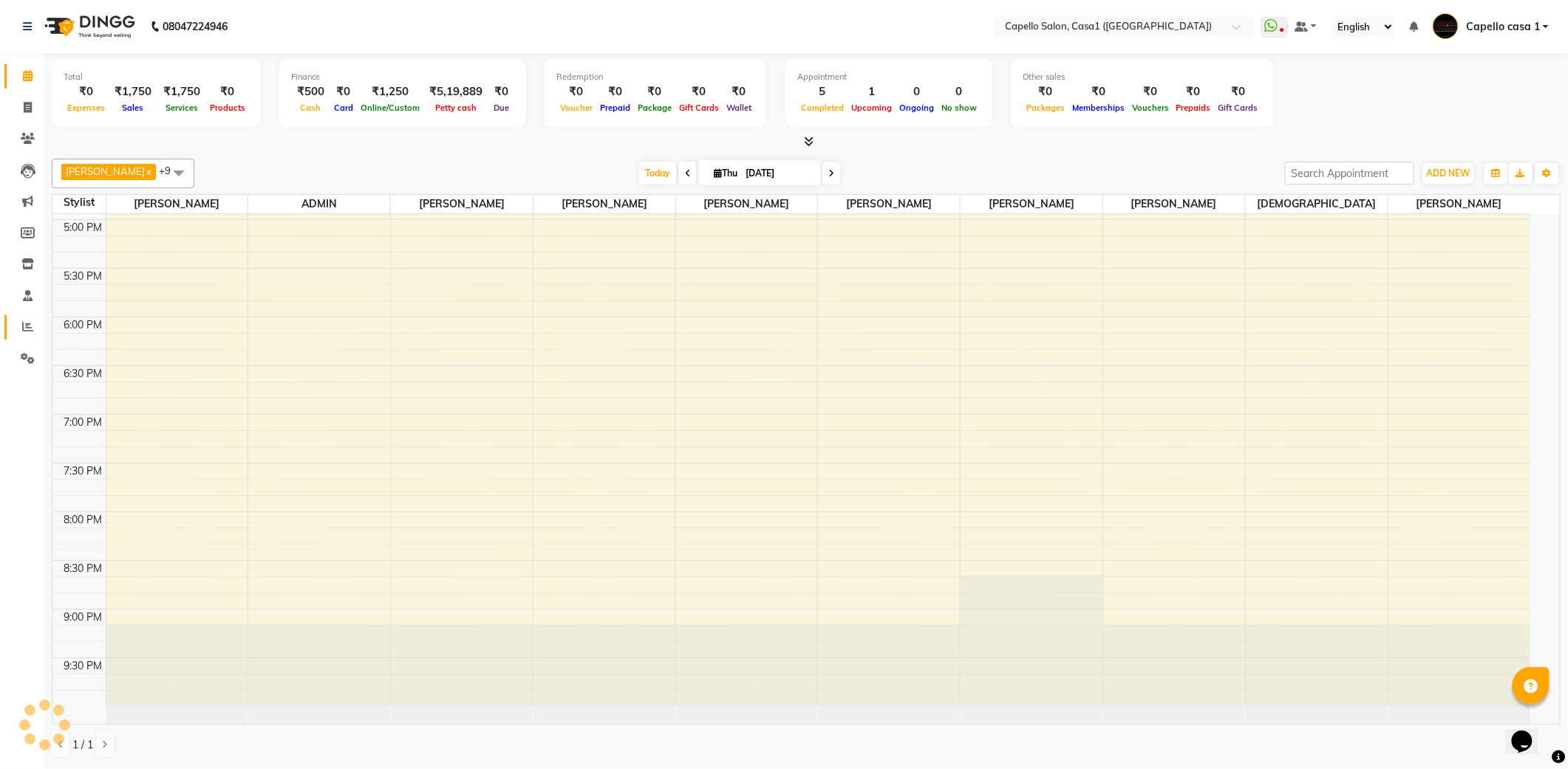
click at [22, 316] on link "Reports" at bounding box center [22, 327] width 35 height 25
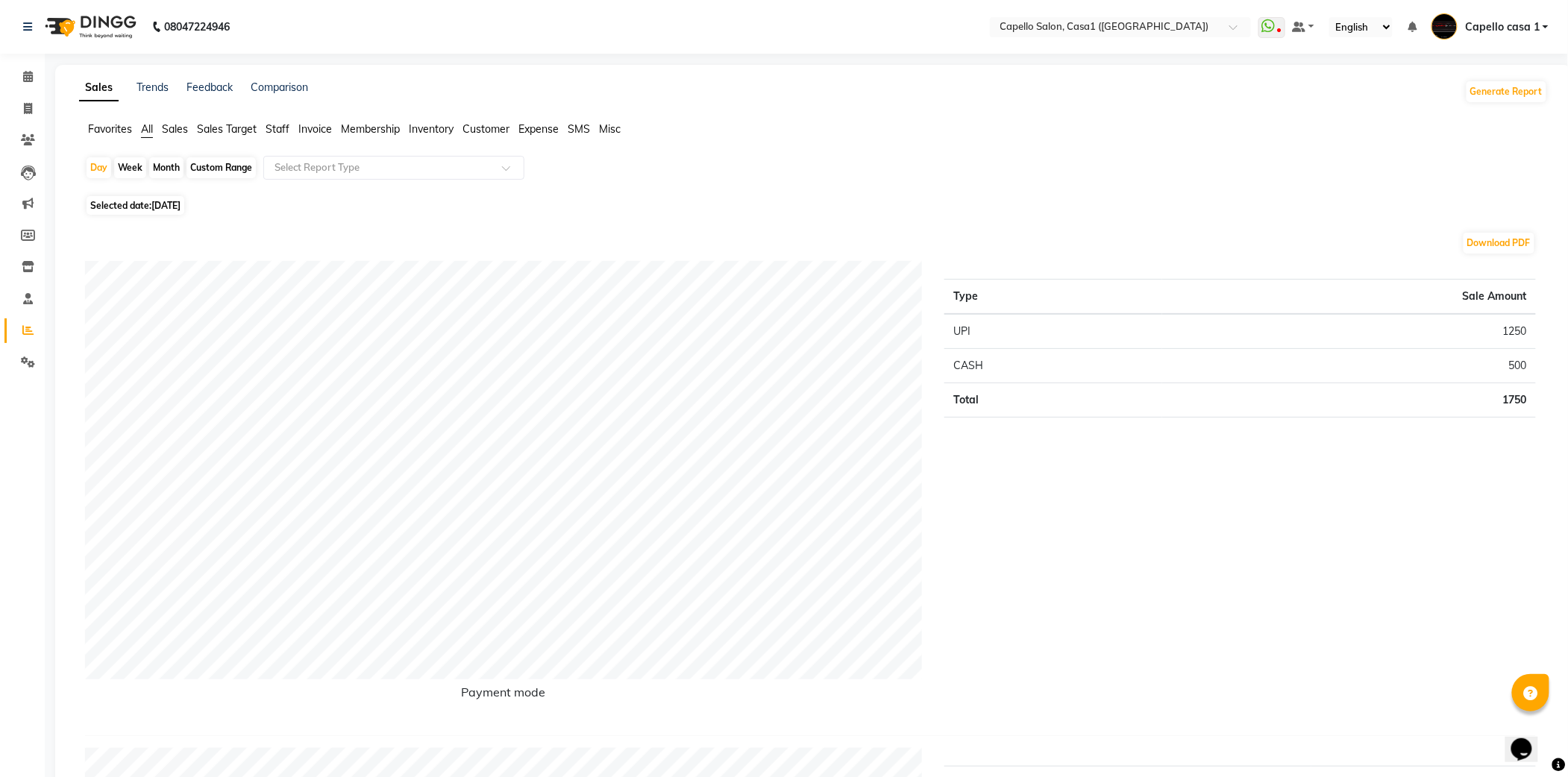
click at [163, 167] on div "Month" at bounding box center [166, 167] width 35 height 20
select select "9"
select select "2025"
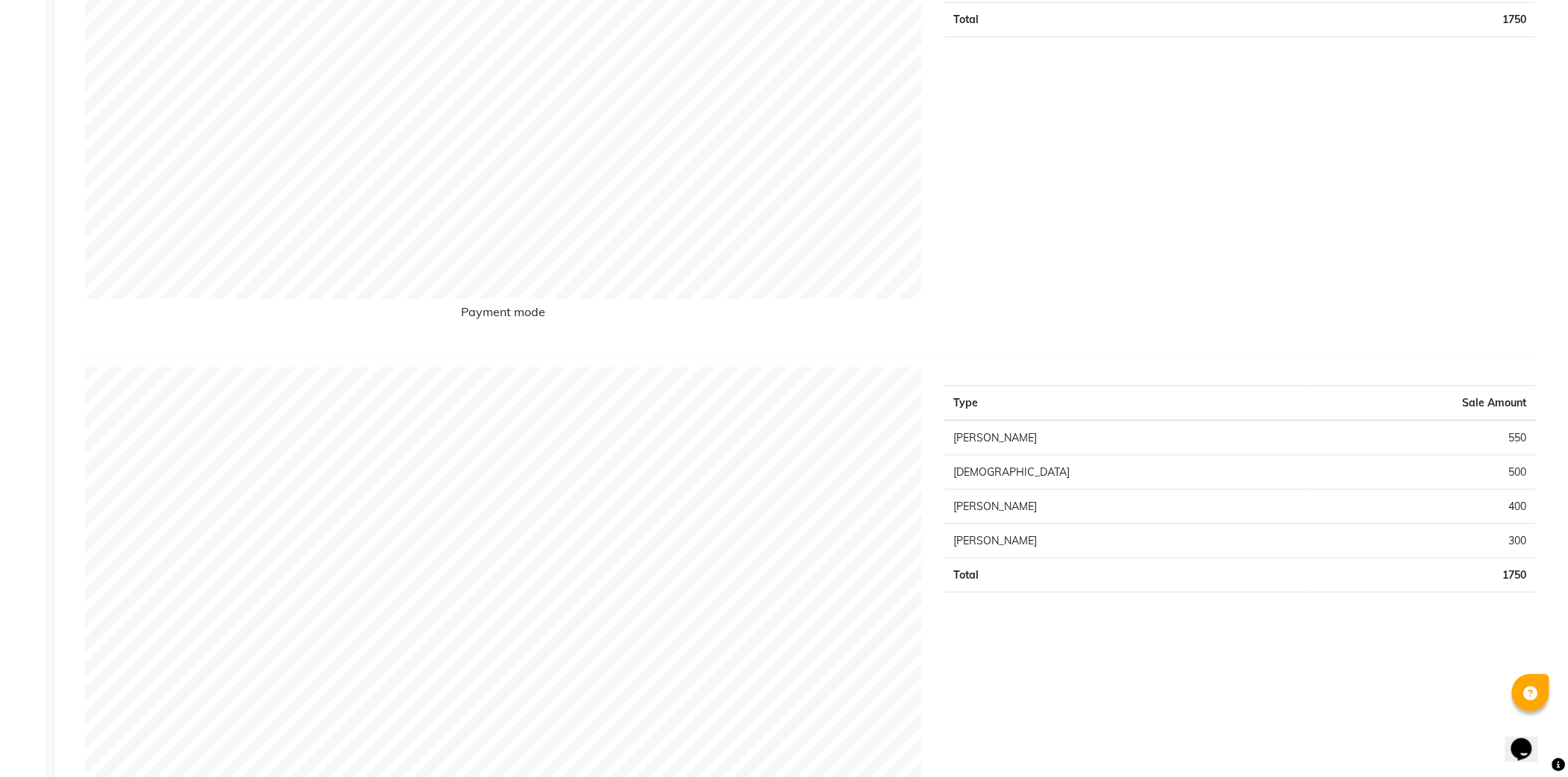
scroll to position [597, 0]
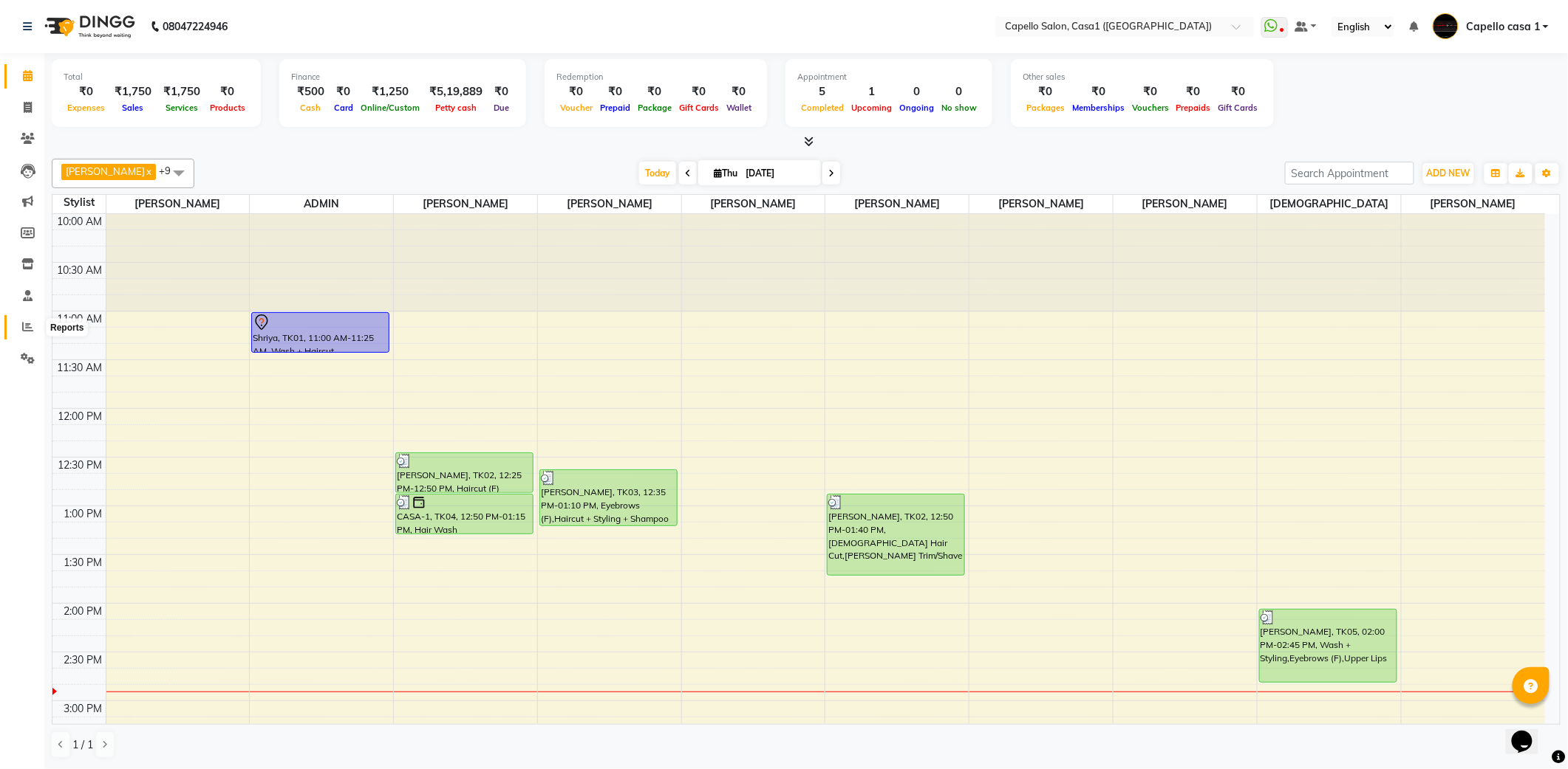
click at [31, 324] on icon at bounding box center [27, 326] width 11 height 11
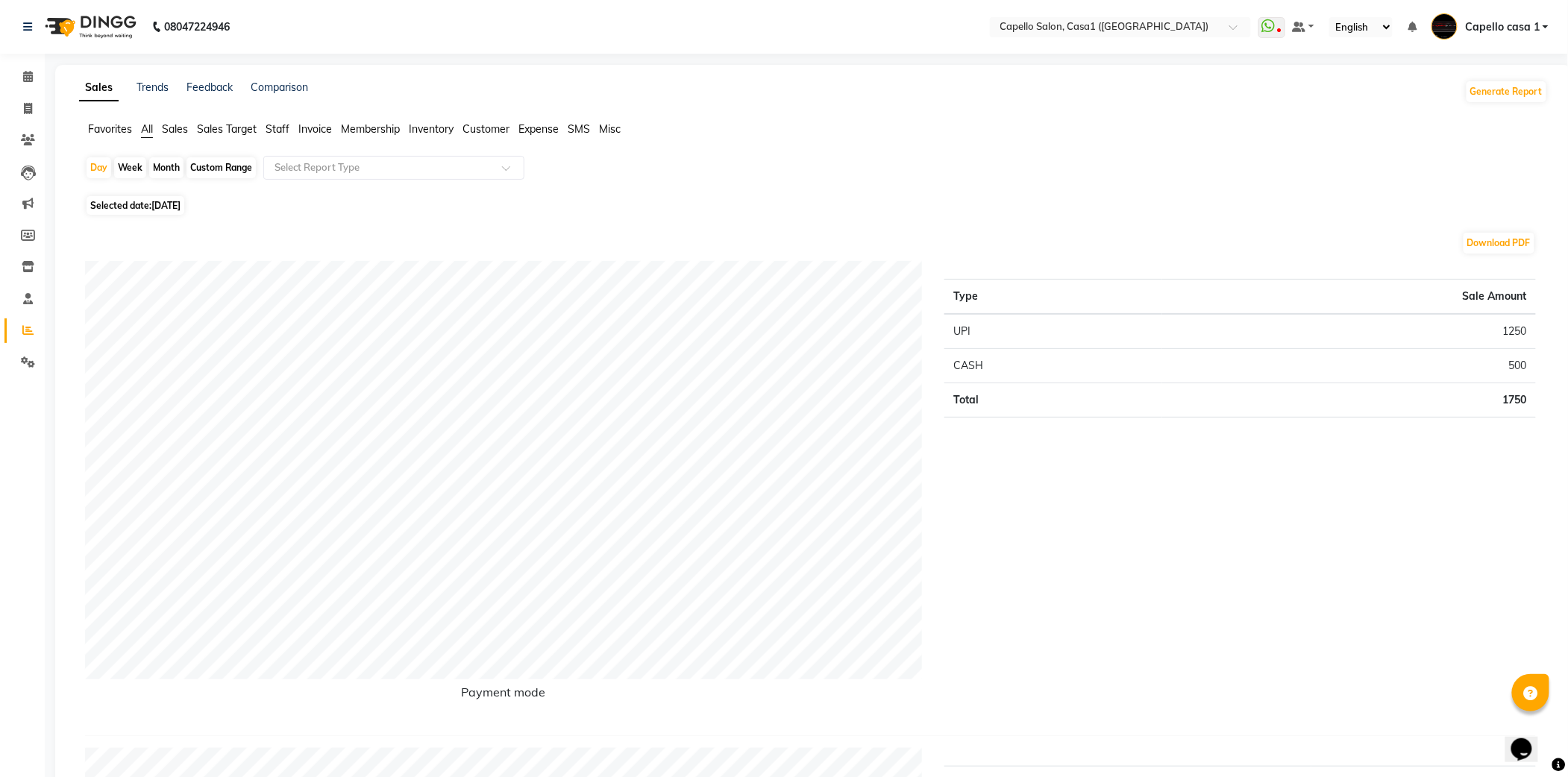
click at [165, 174] on div "Month" at bounding box center [166, 167] width 35 height 20
select select "9"
select select "2025"
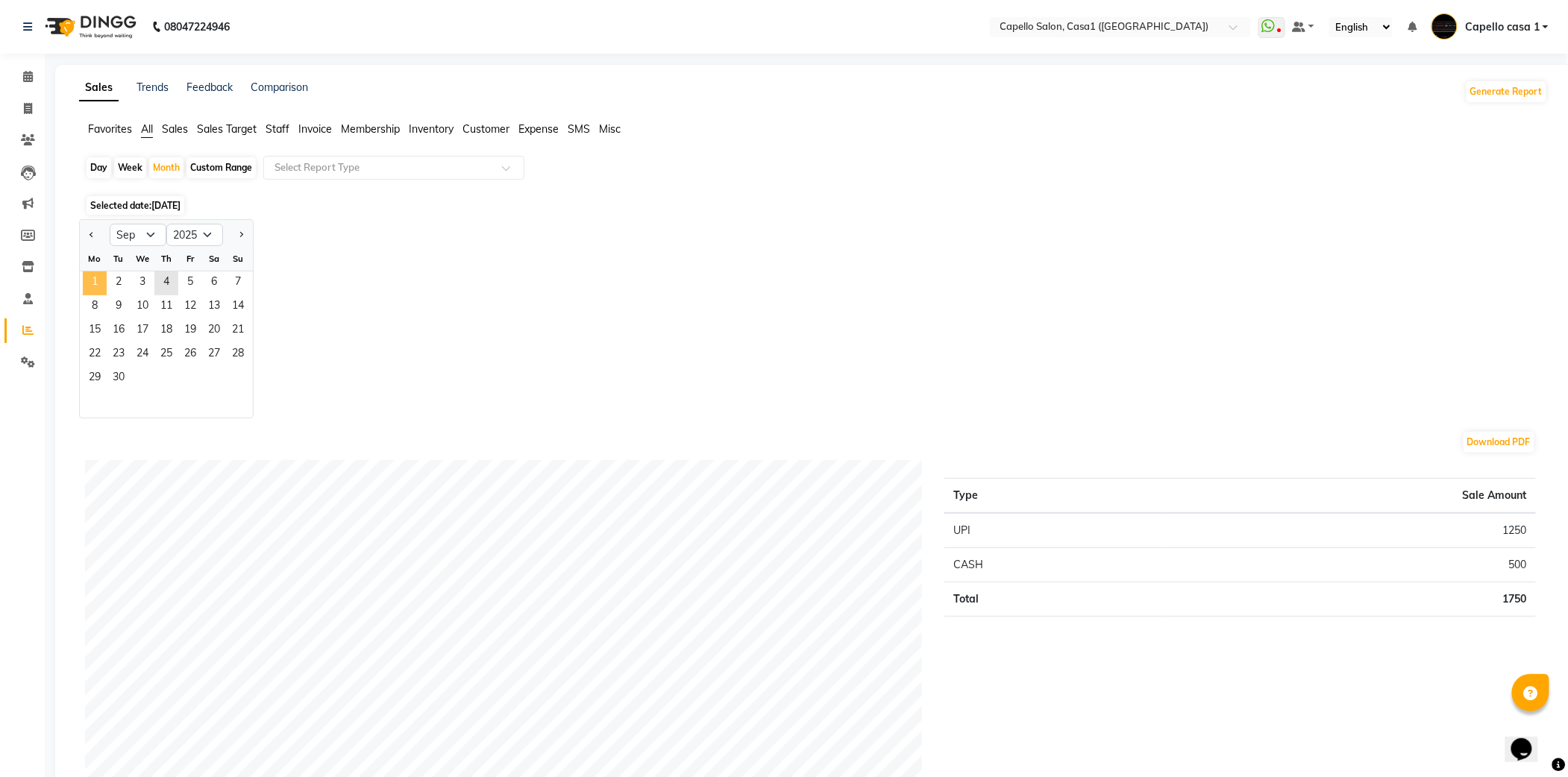
click at [92, 282] on span "1" at bounding box center [94, 283] width 24 height 24
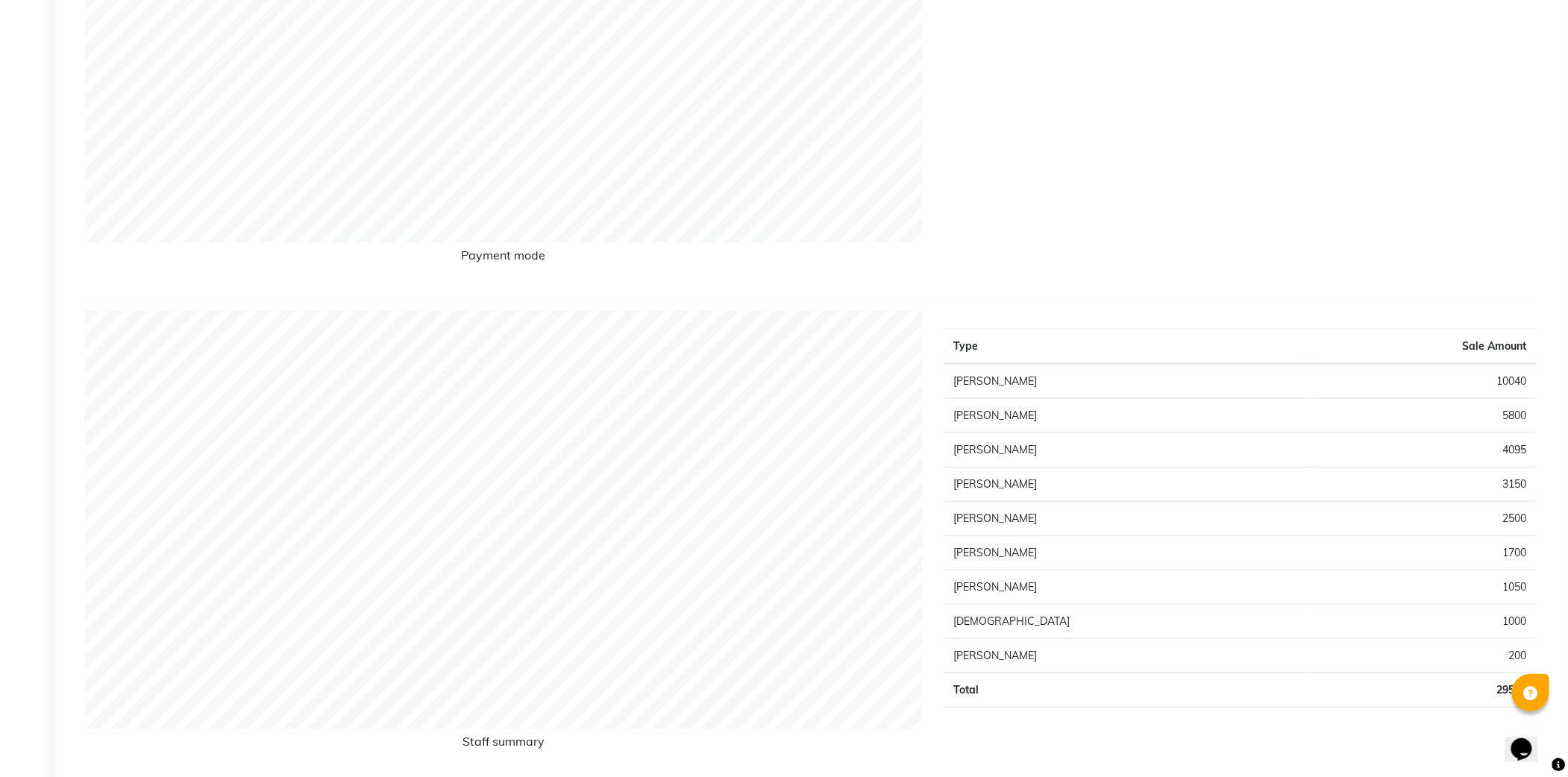
scroll to position [497, 0]
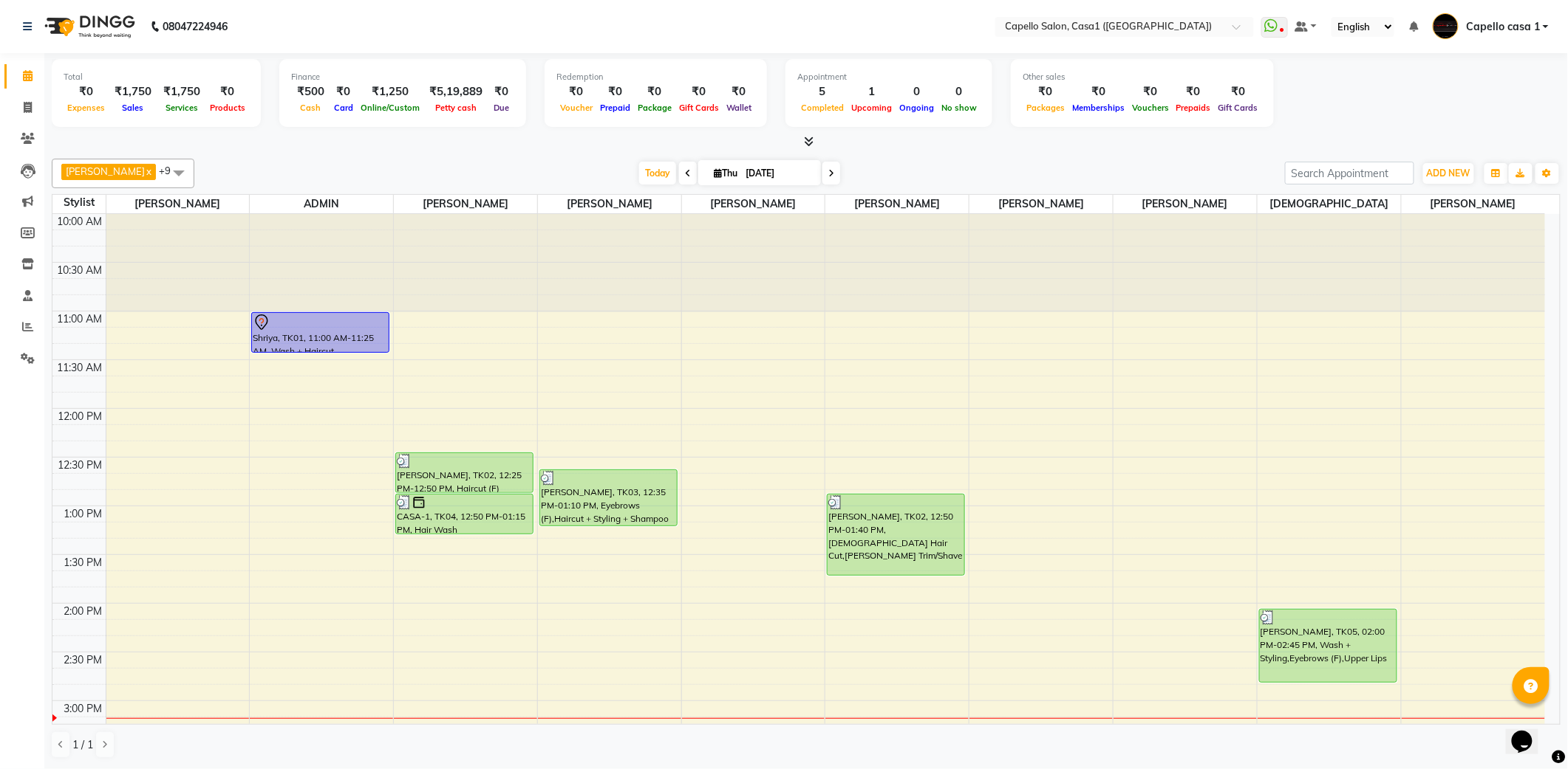
click at [24, 92] on li "Invoice" at bounding box center [22, 108] width 44 height 32
click at [21, 146] on span at bounding box center [27, 139] width 26 height 17
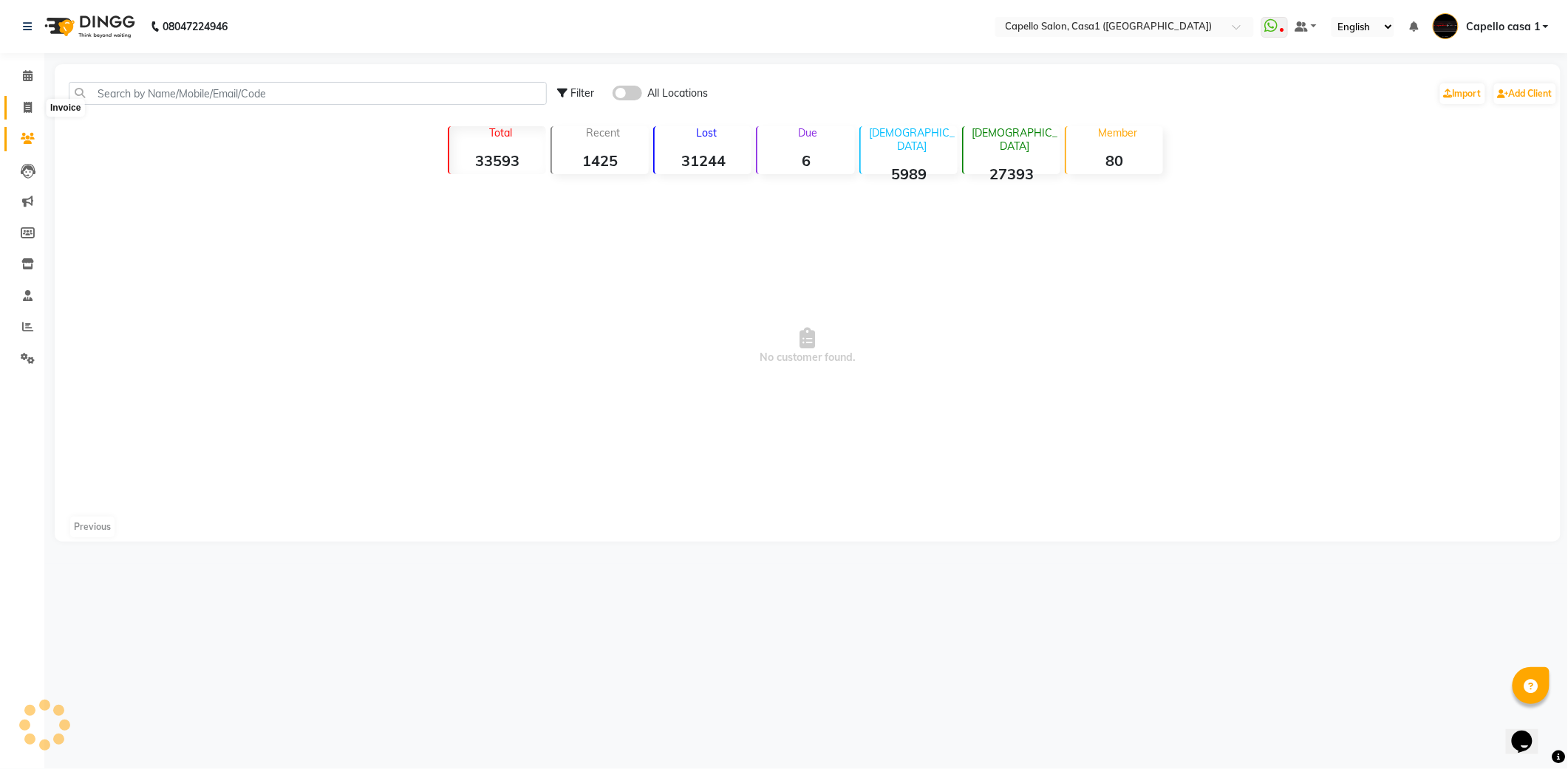
click at [26, 103] on icon at bounding box center [27, 107] width 8 height 11
select select "service"
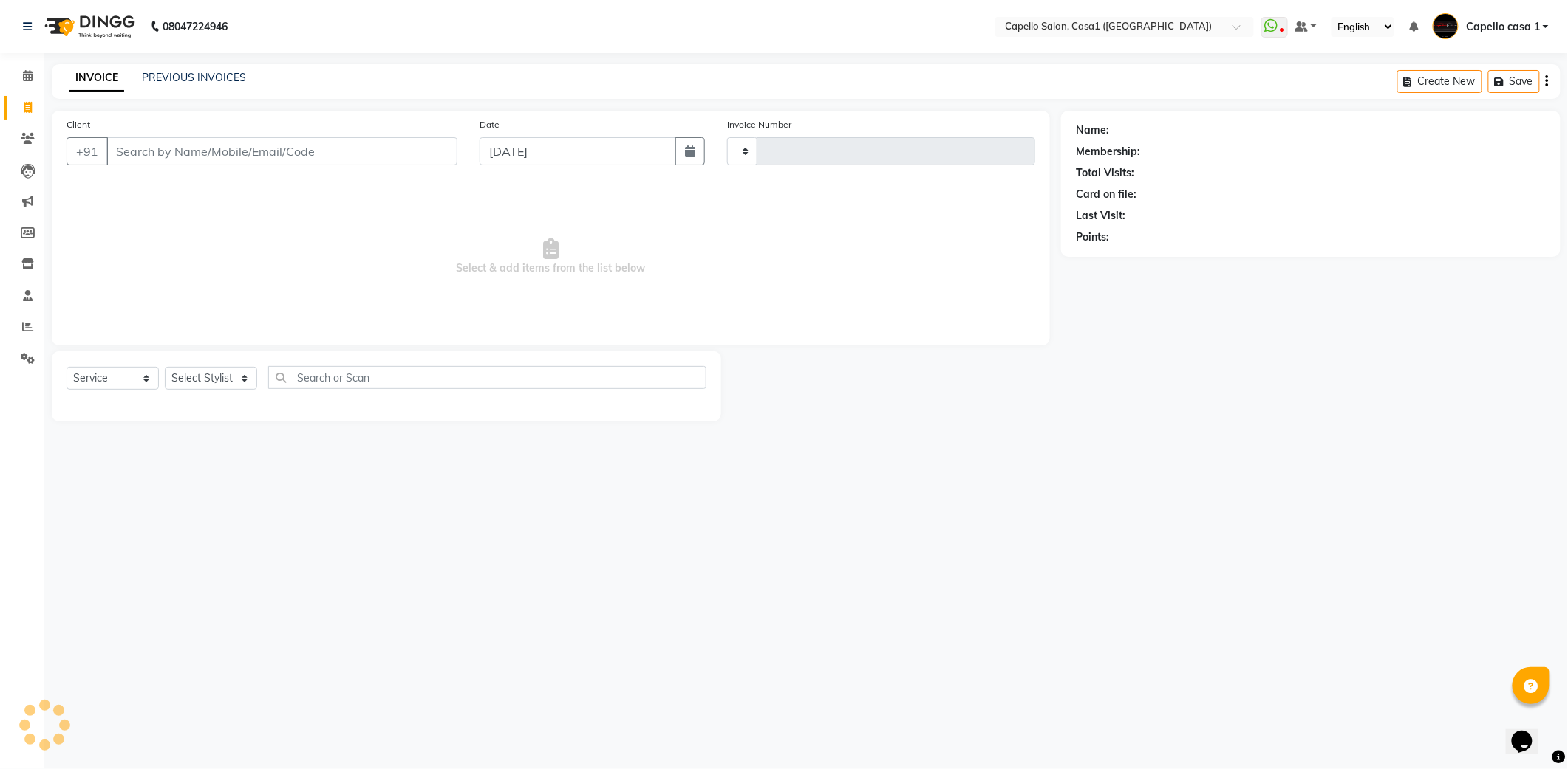
type input "3311"
select select "846"
select select "product"
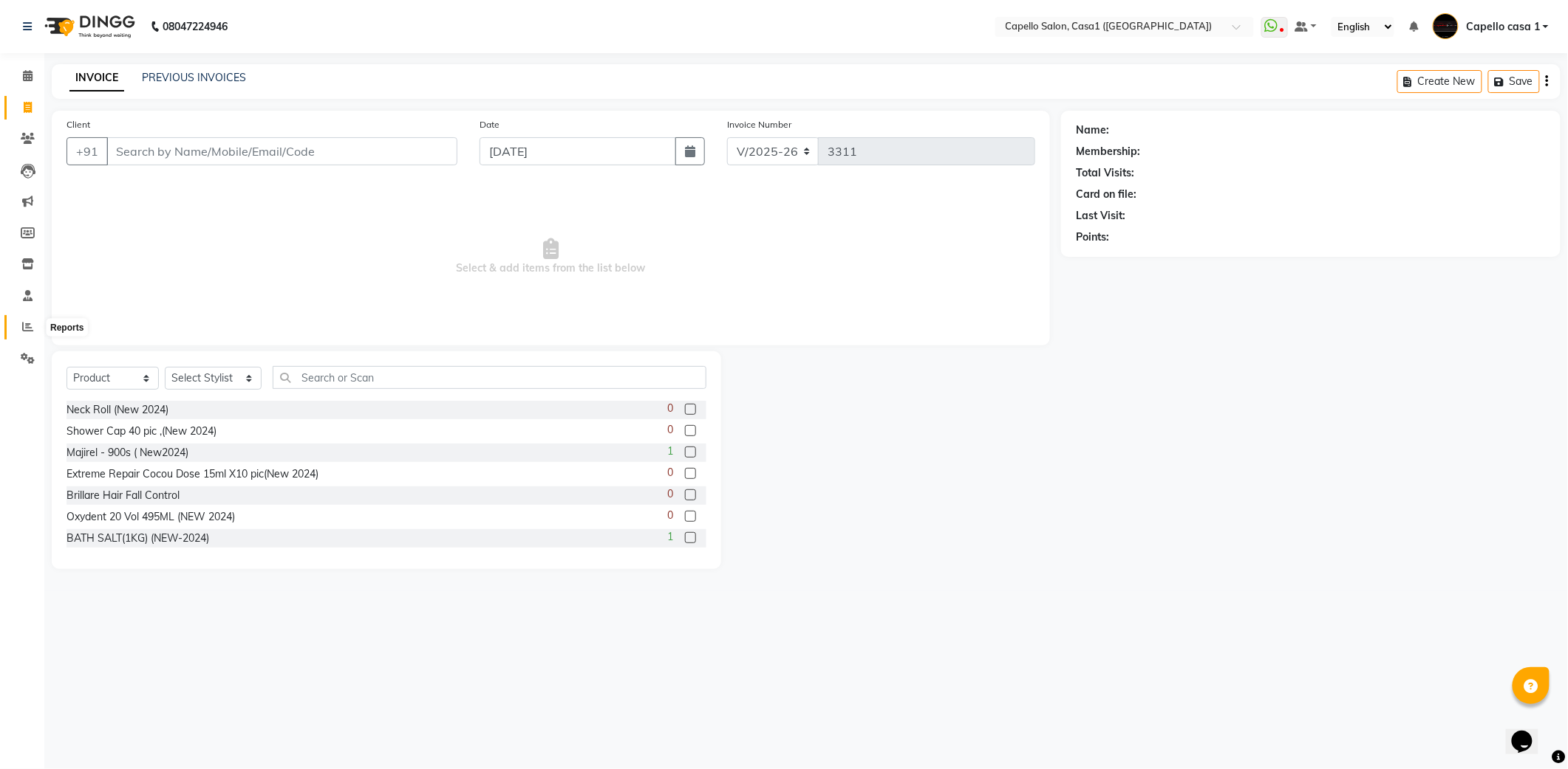
click at [26, 326] on icon at bounding box center [27, 326] width 11 height 11
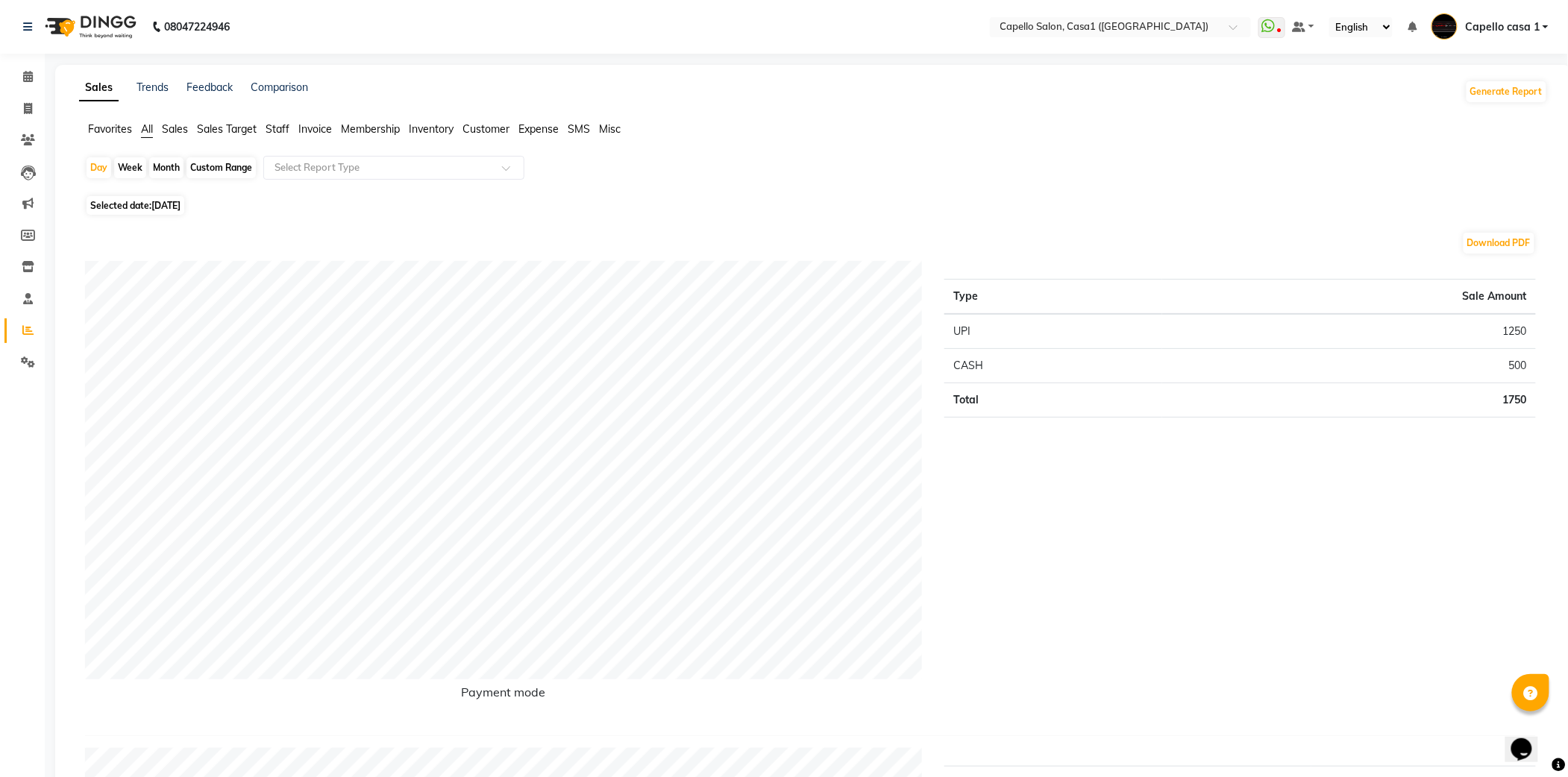
click at [266, 136] on ul "Favorites All Sales Sales Target Staff Invoice Membership Inventory Customer Ex…" at bounding box center [813, 130] width 1468 height 16
click at [276, 124] on span "Staff" at bounding box center [277, 129] width 24 height 13
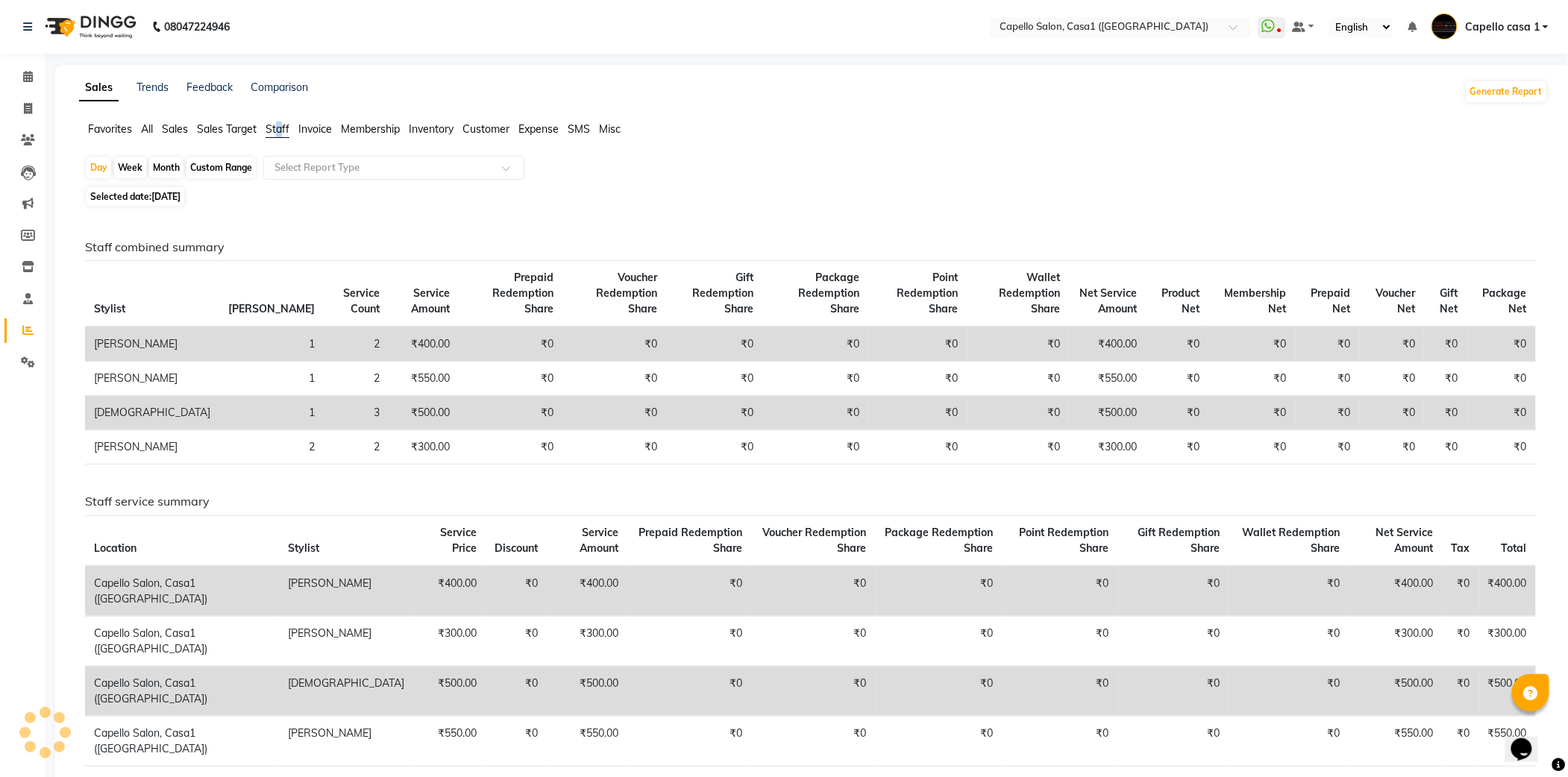
click at [281, 137] on li "Staff" at bounding box center [277, 130] width 24 height 16
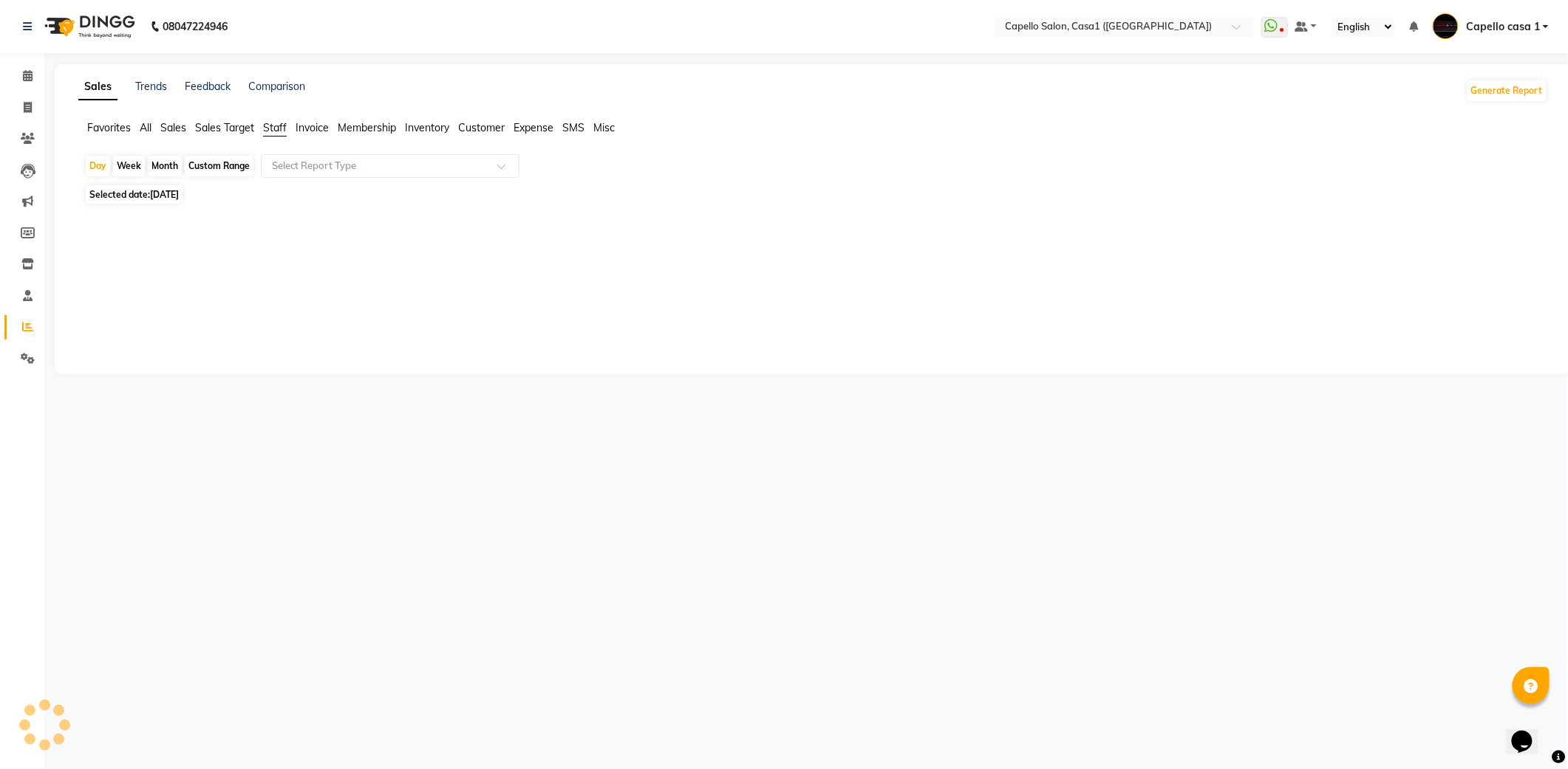
click at [266, 131] on span "Staff" at bounding box center [275, 128] width 24 height 13
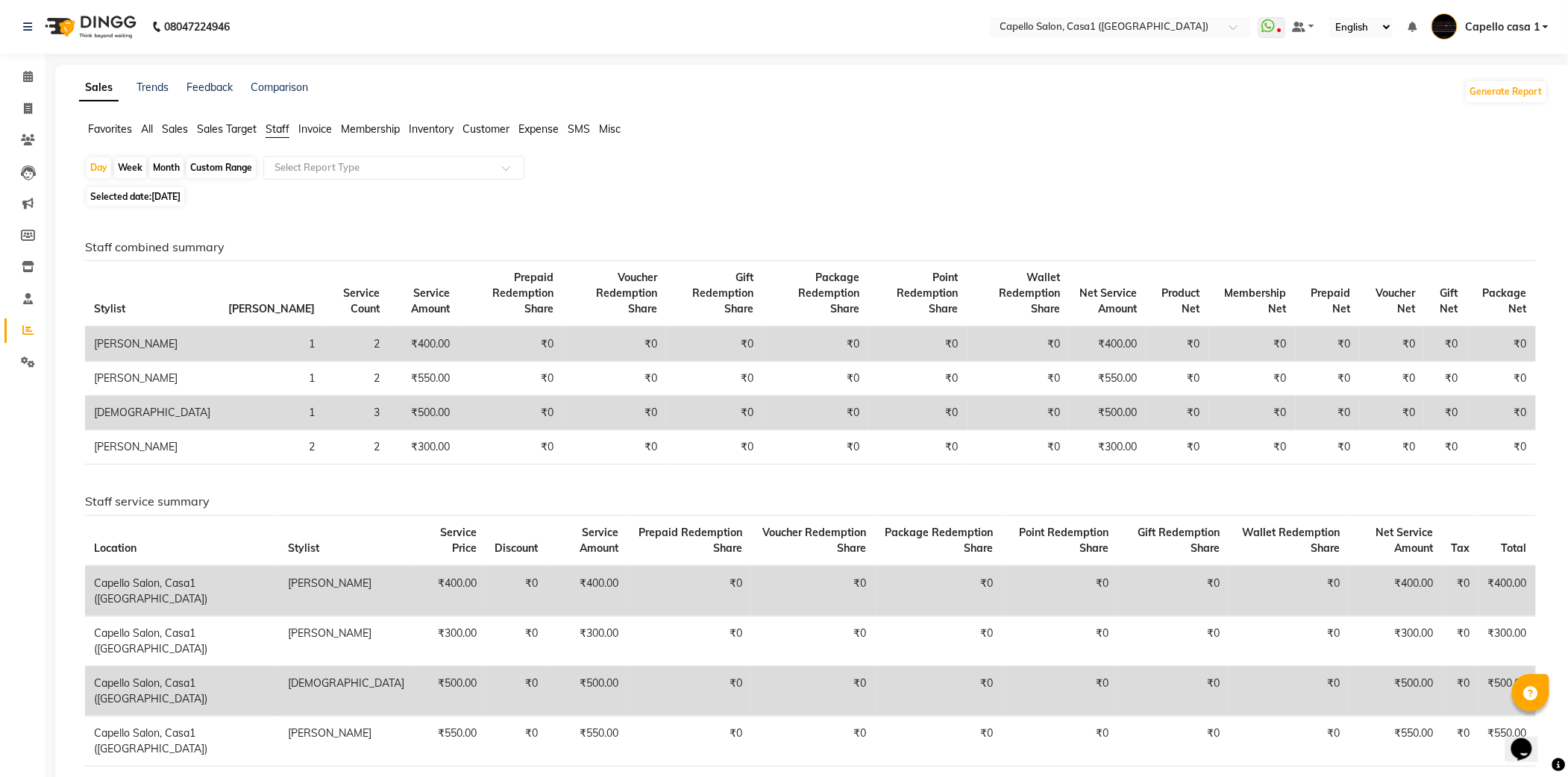
click at [164, 169] on div "Month" at bounding box center [166, 167] width 35 height 20
select select "9"
select select "2025"
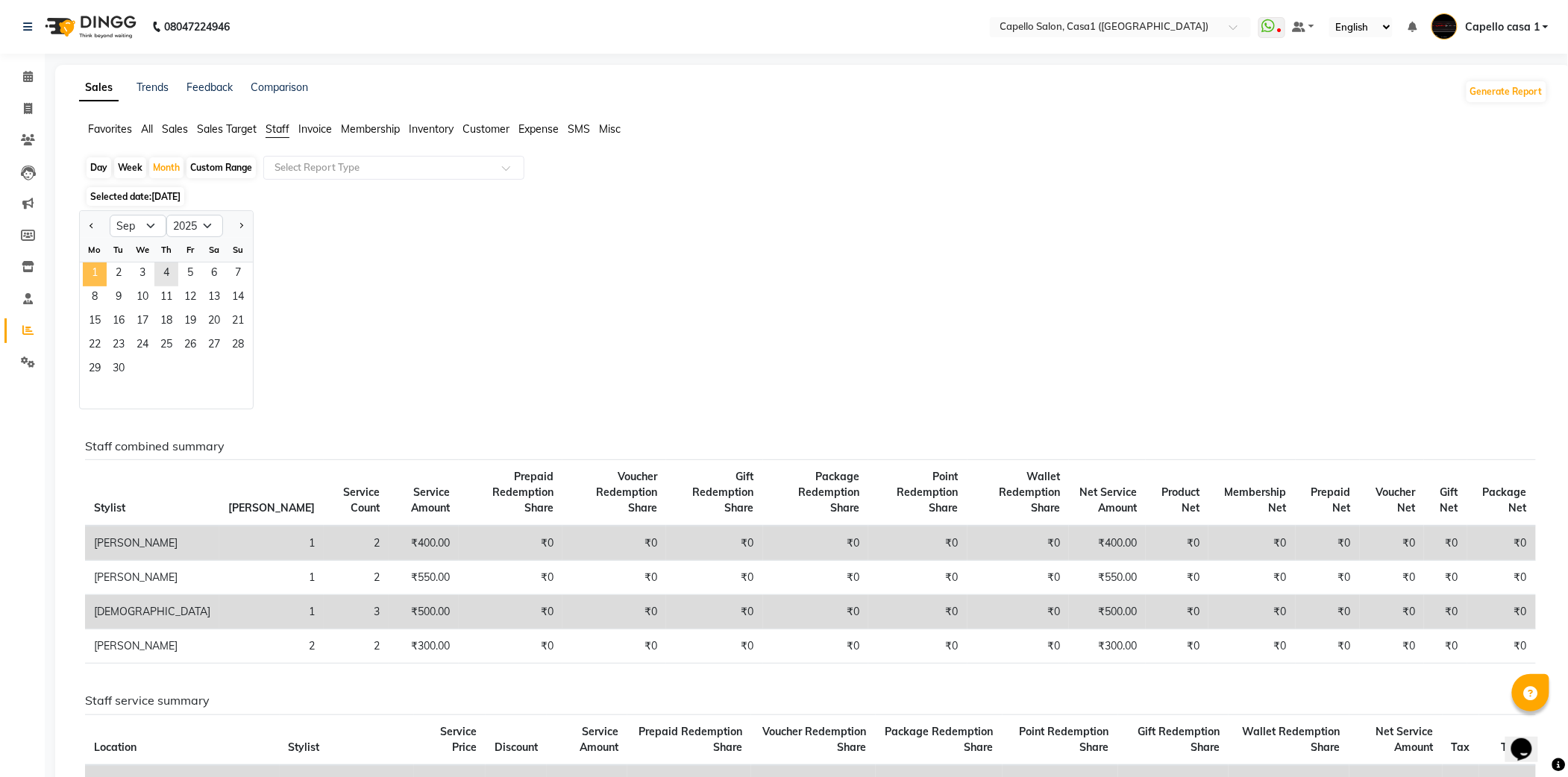
click at [92, 269] on span "1" at bounding box center [94, 274] width 24 height 24
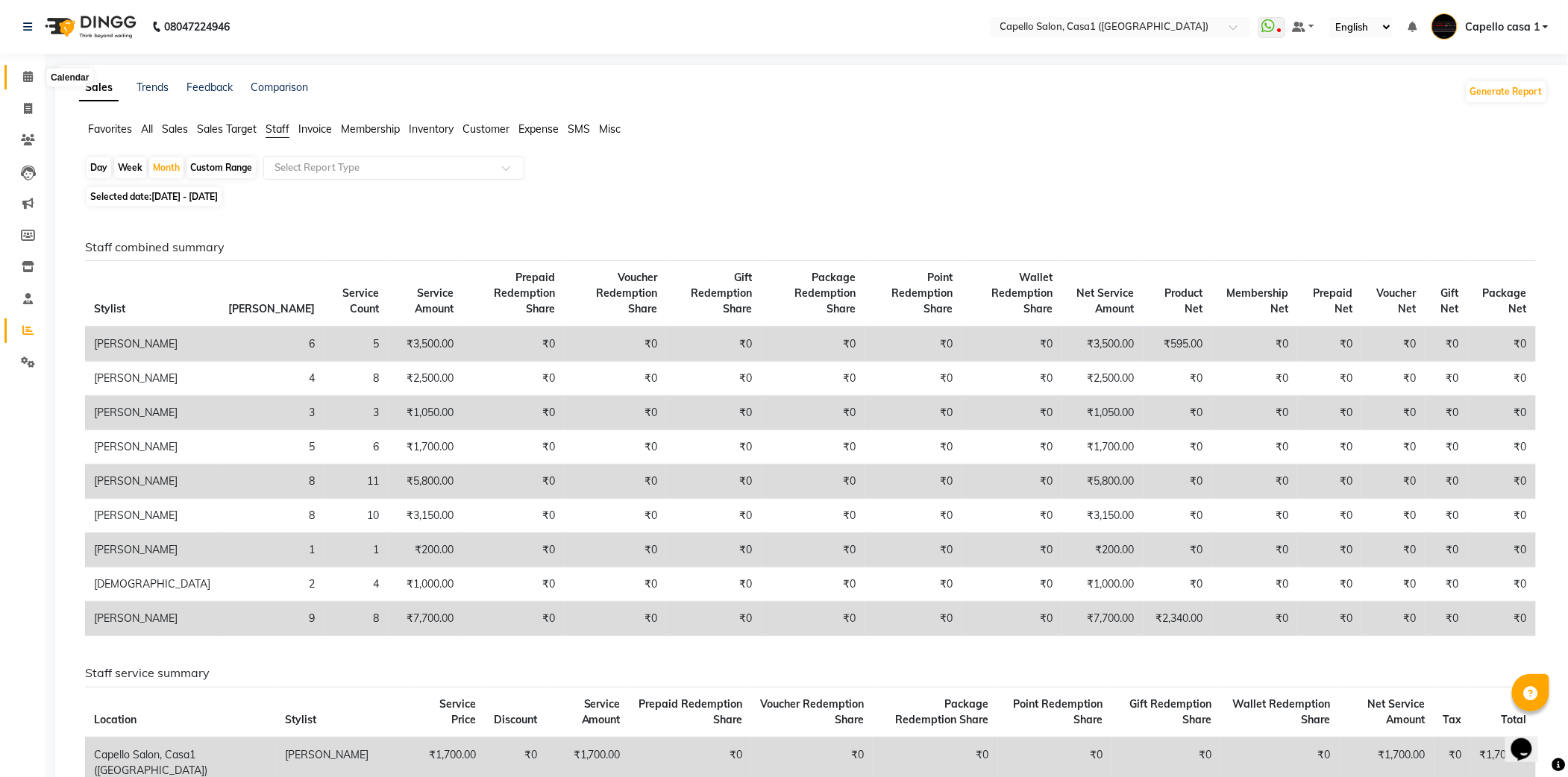
click at [24, 77] on icon at bounding box center [28, 76] width 10 height 12
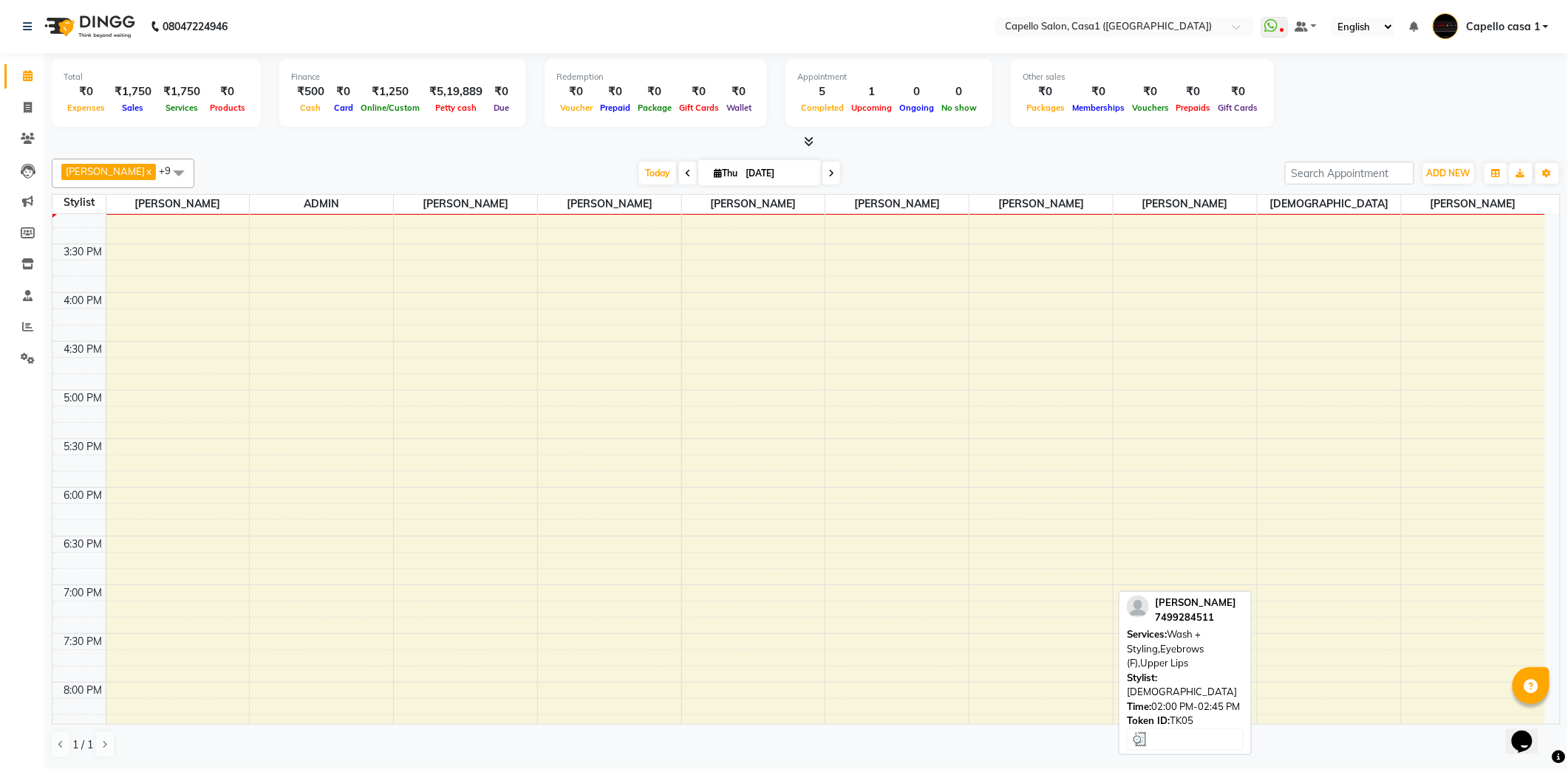
scroll to position [184, 0]
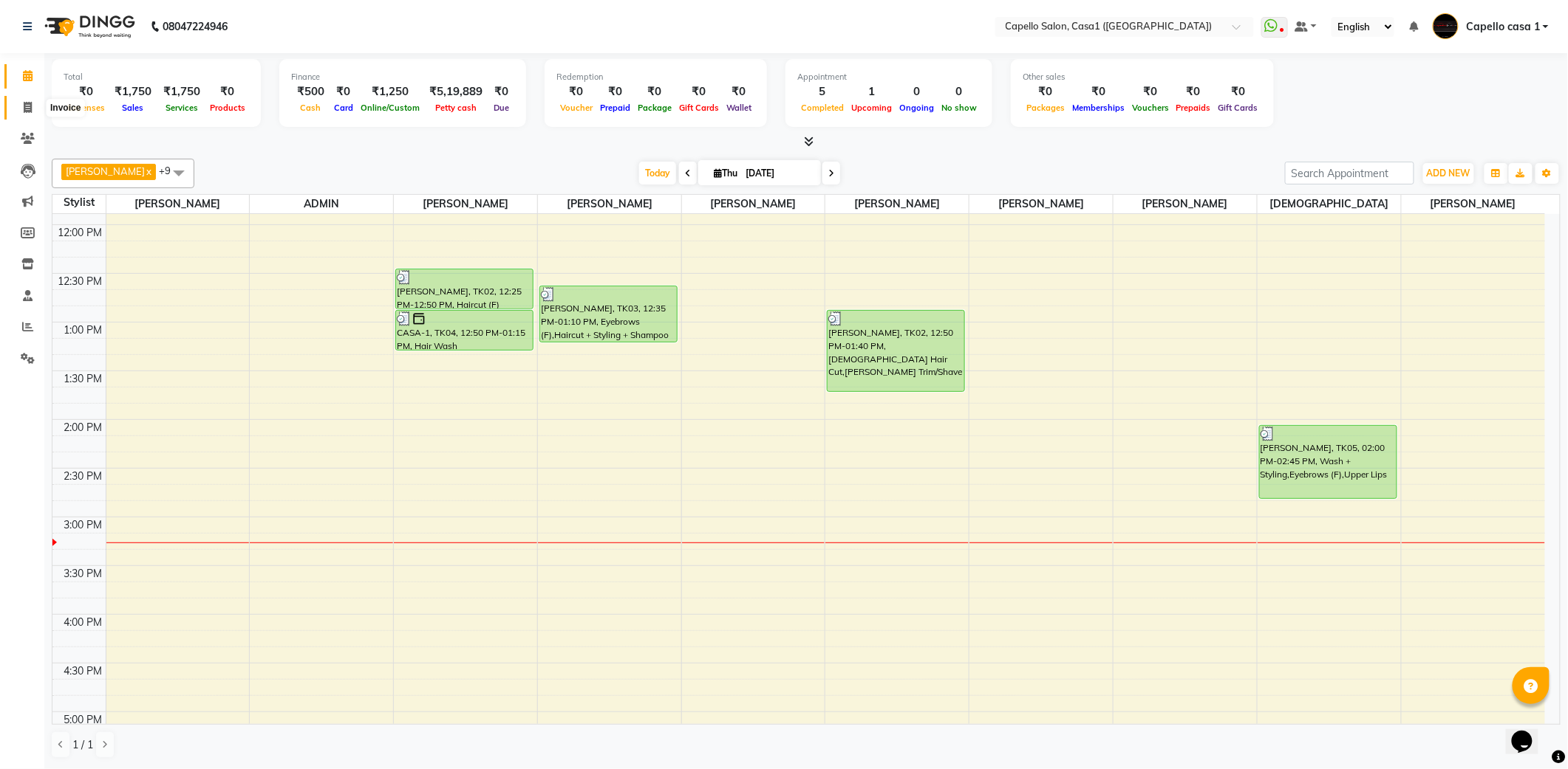
click at [31, 113] on icon at bounding box center [27, 107] width 8 height 11
select select "service"
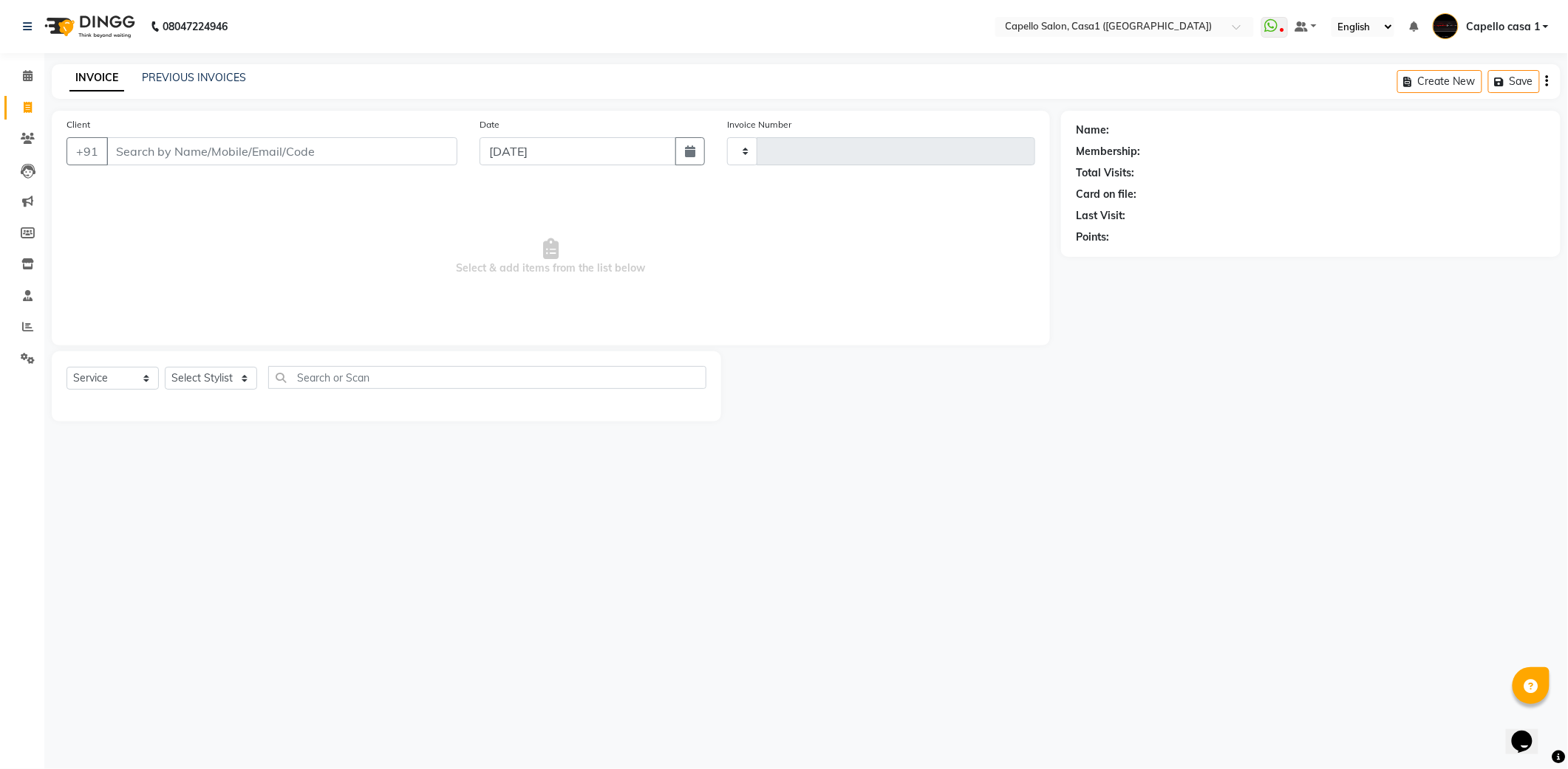
type input "3311"
select select "846"
click at [202, 382] on select "Select Stylist" at bounding box center [210, 378] width 92 height 23
click at [202, 381] on select "Select Stylist" at bounding box center [210, 378] width 92 height 23
click at [204, 374] on select "Select Stylist" at bounding box center [210, 378] width 92 height 23
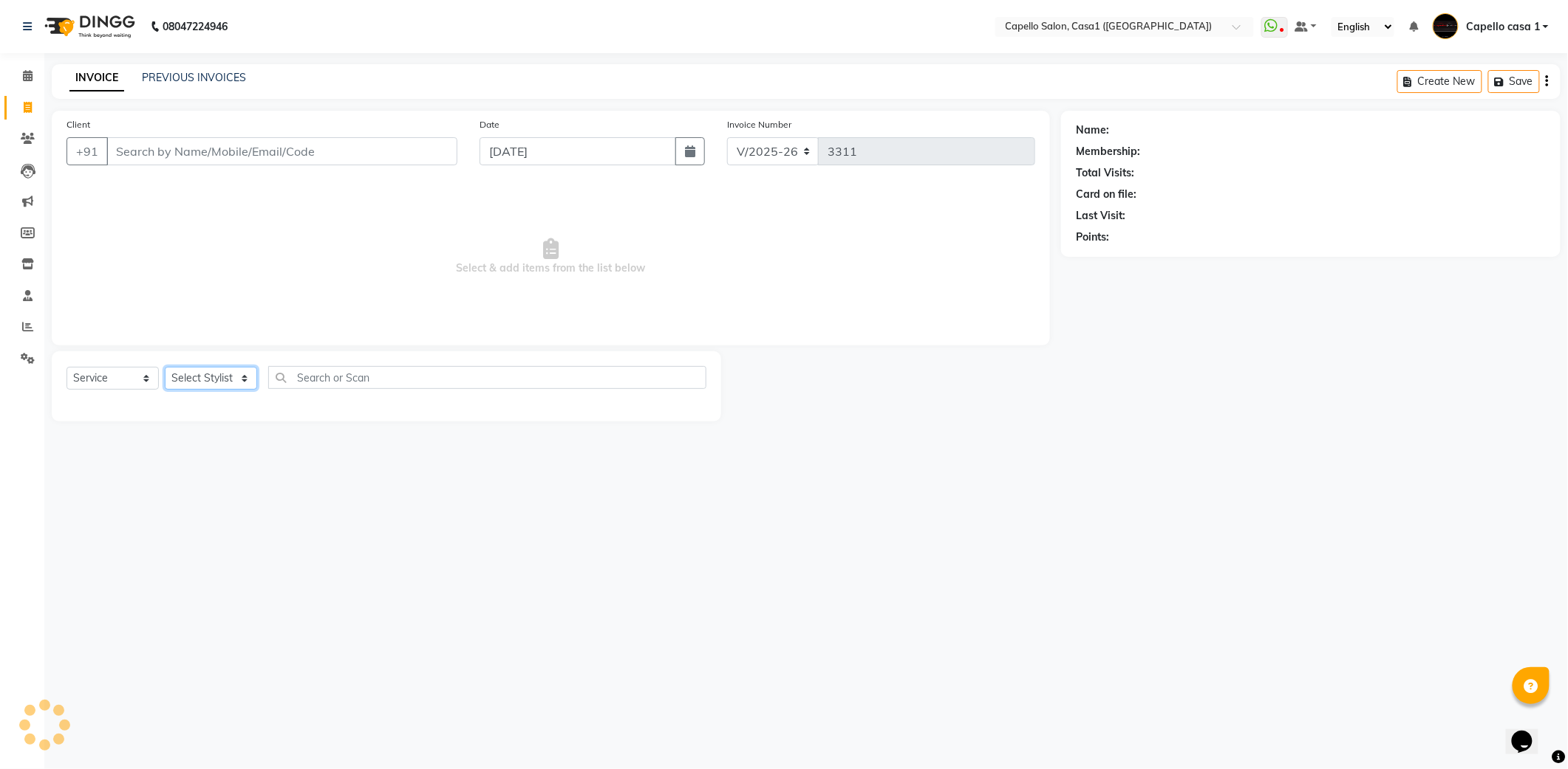
select select "product"
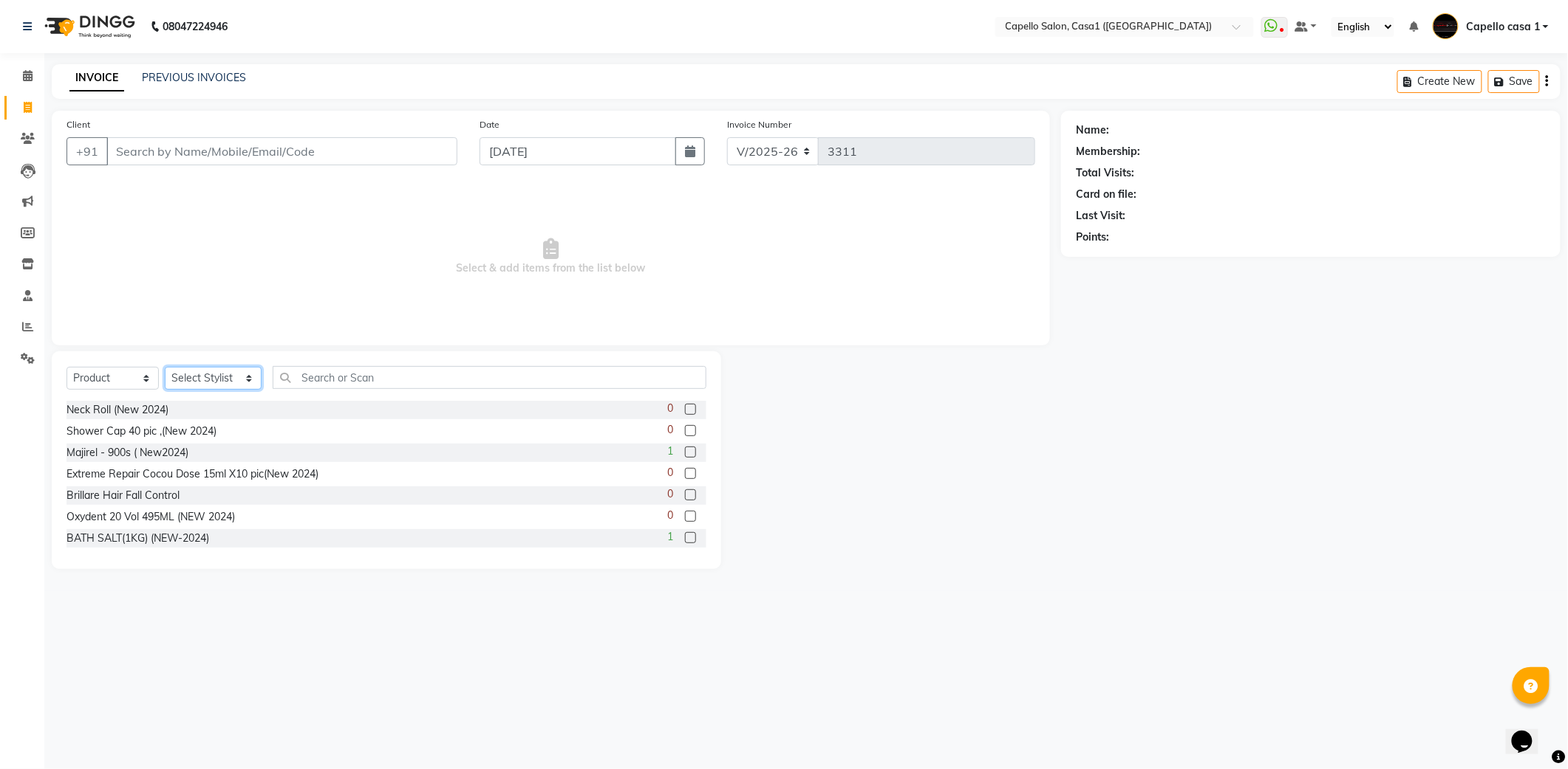
select select "61009"
click at [165, 367] on select "Select Stylist [PERSON_NAME] ADMIN Akash Chawale Capello casa 1 [PERSON_NAME] […" at bounding box center [213, 378] width 97 height 23
click at [388, 363] on div "Select Service Product Membership Package Voucher Prepaid Gift Card Select Styl…" at bounding box center [386, 460] width 669 height 218
click at [359, 370] on input "text" at bounding box center [490, 377] width 434 height 23
type input "y"
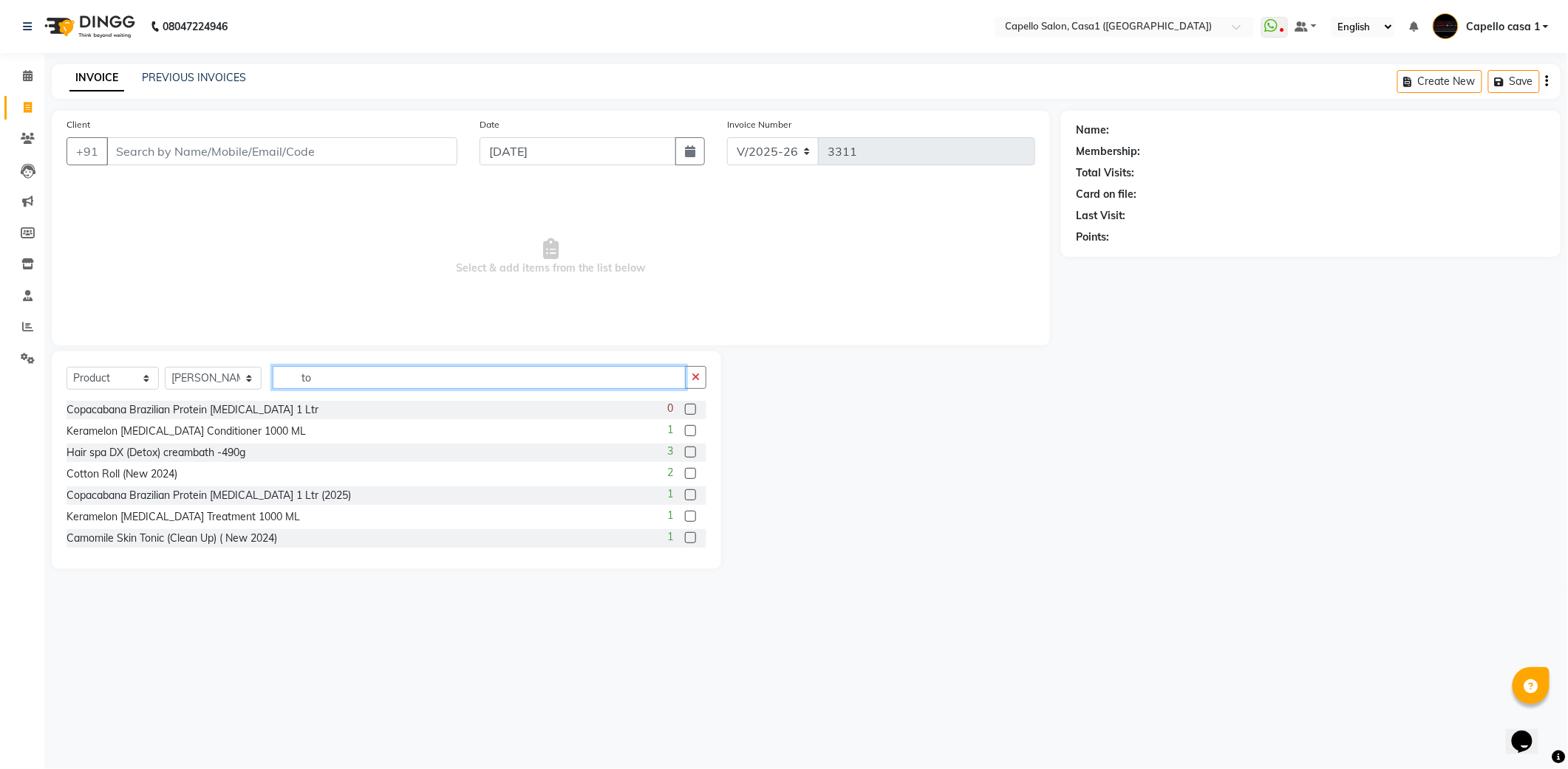
type input "t"
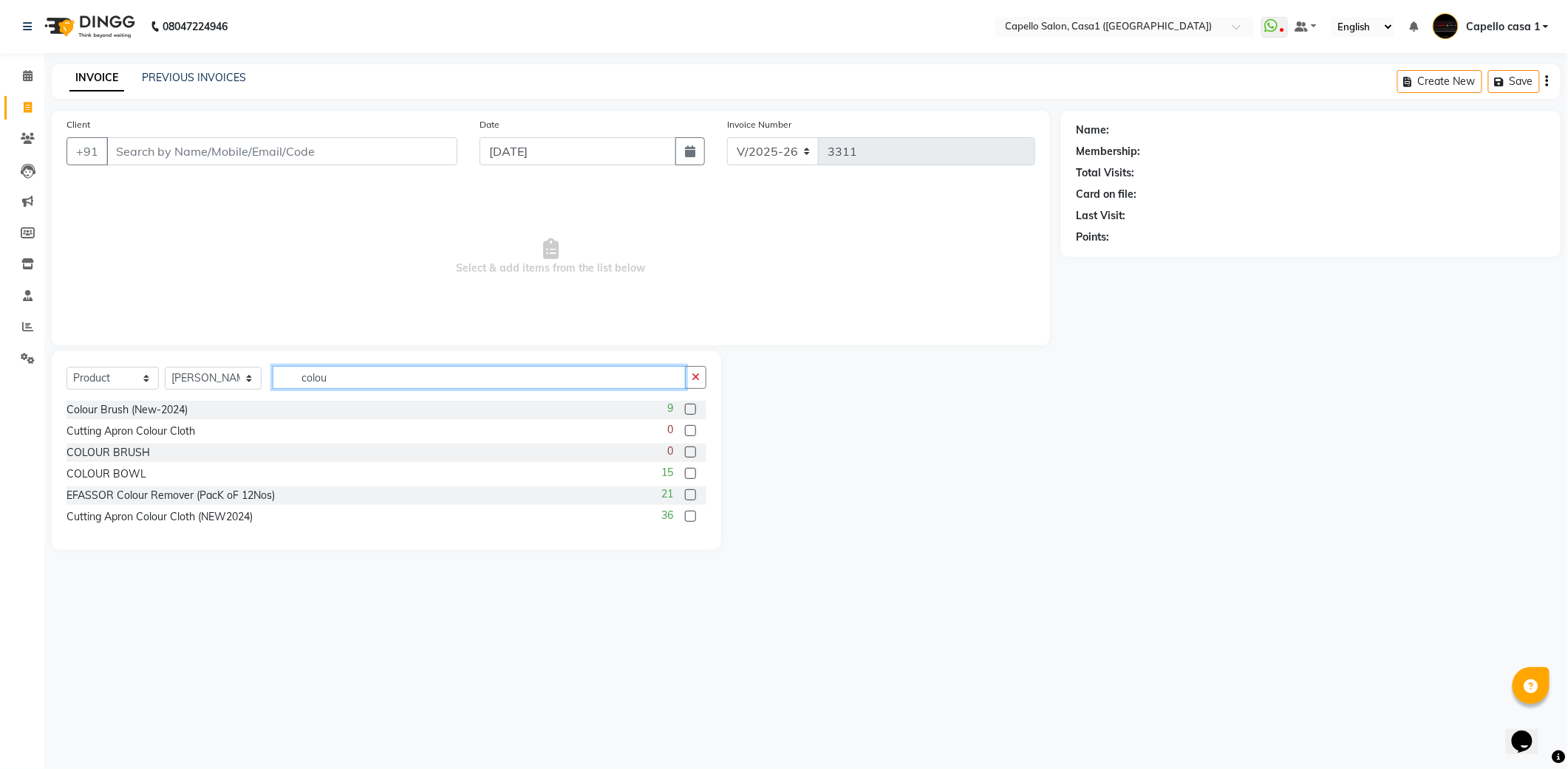
type input "colou"
click at [346, 157] on input "Client" at bounding box center [282, 151] width 351 height 28
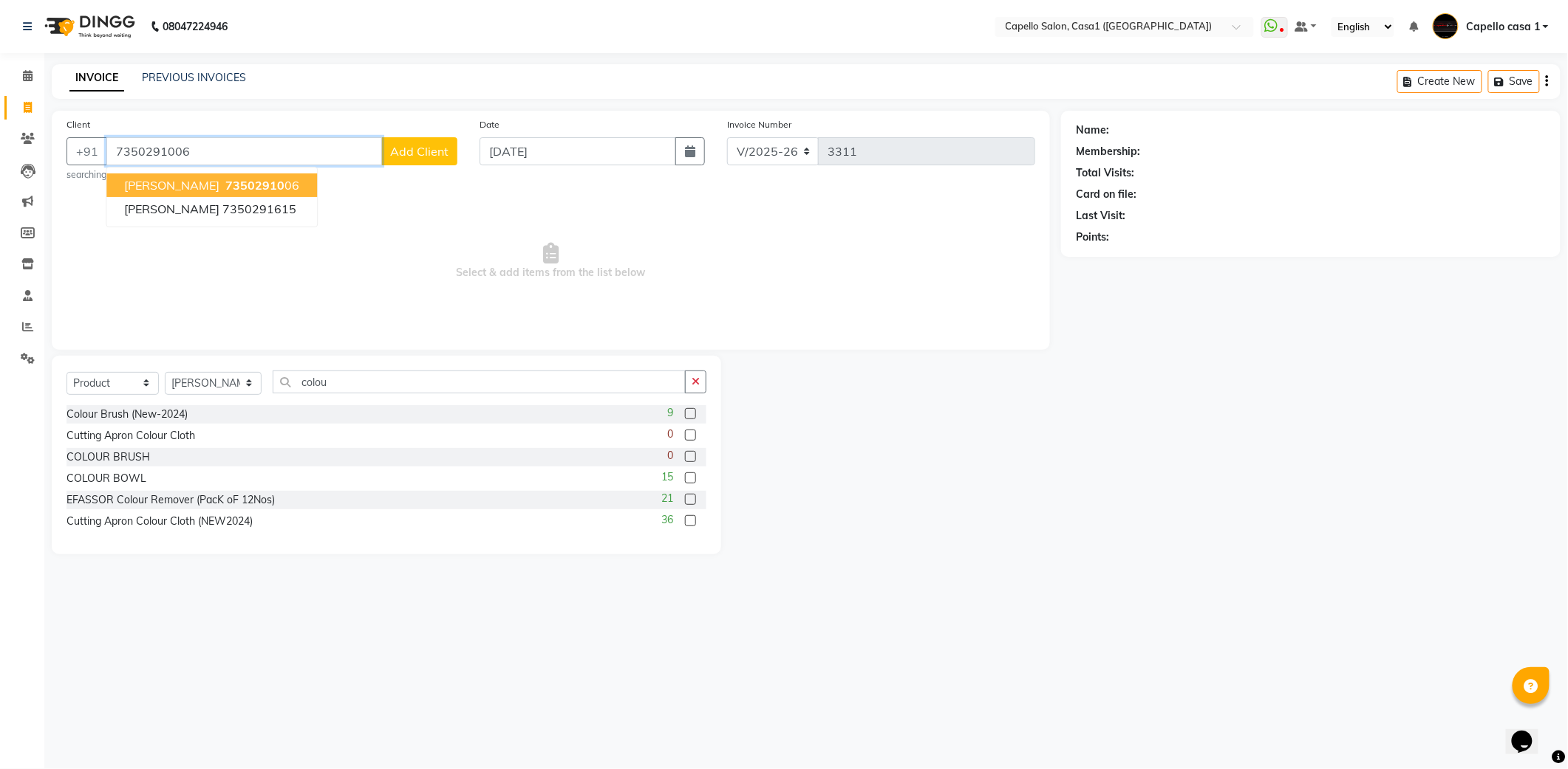
type input "7350291006"
click at [220, 323] on span "Select & add items from the list below" at bounding box center [551, 261] width 968 height 148
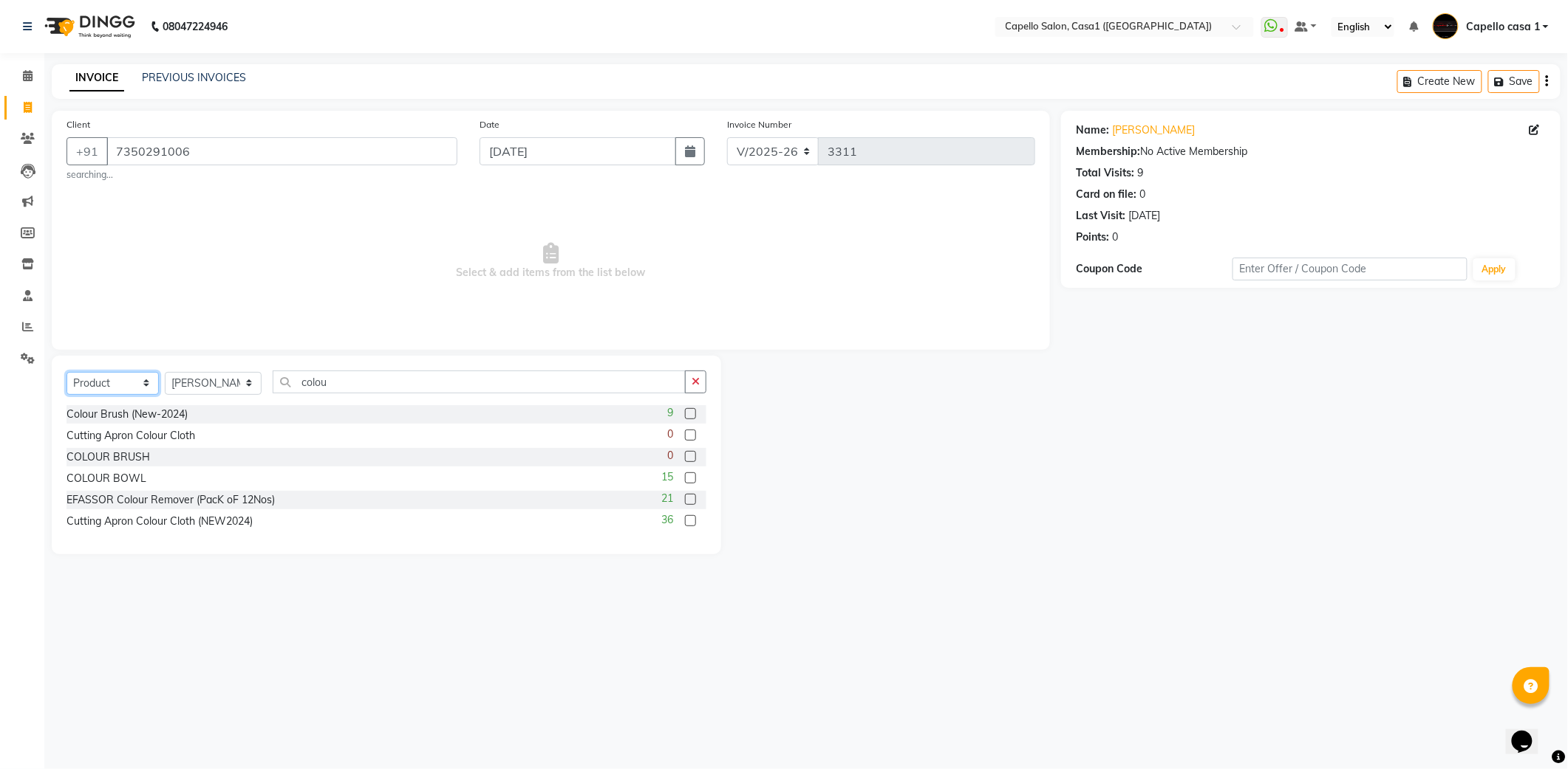
click at [129, 383] on select "Select Service Product Membership Package Voucher Prepaid Gift Card" at bounding box center [113, 384] width 92 height 23
select select "service"
click at [67, 372] on select "Select Service Product Membership Package Voucher Prepaid Gift Card" at bounding box center [113, 384] width 92 height 23
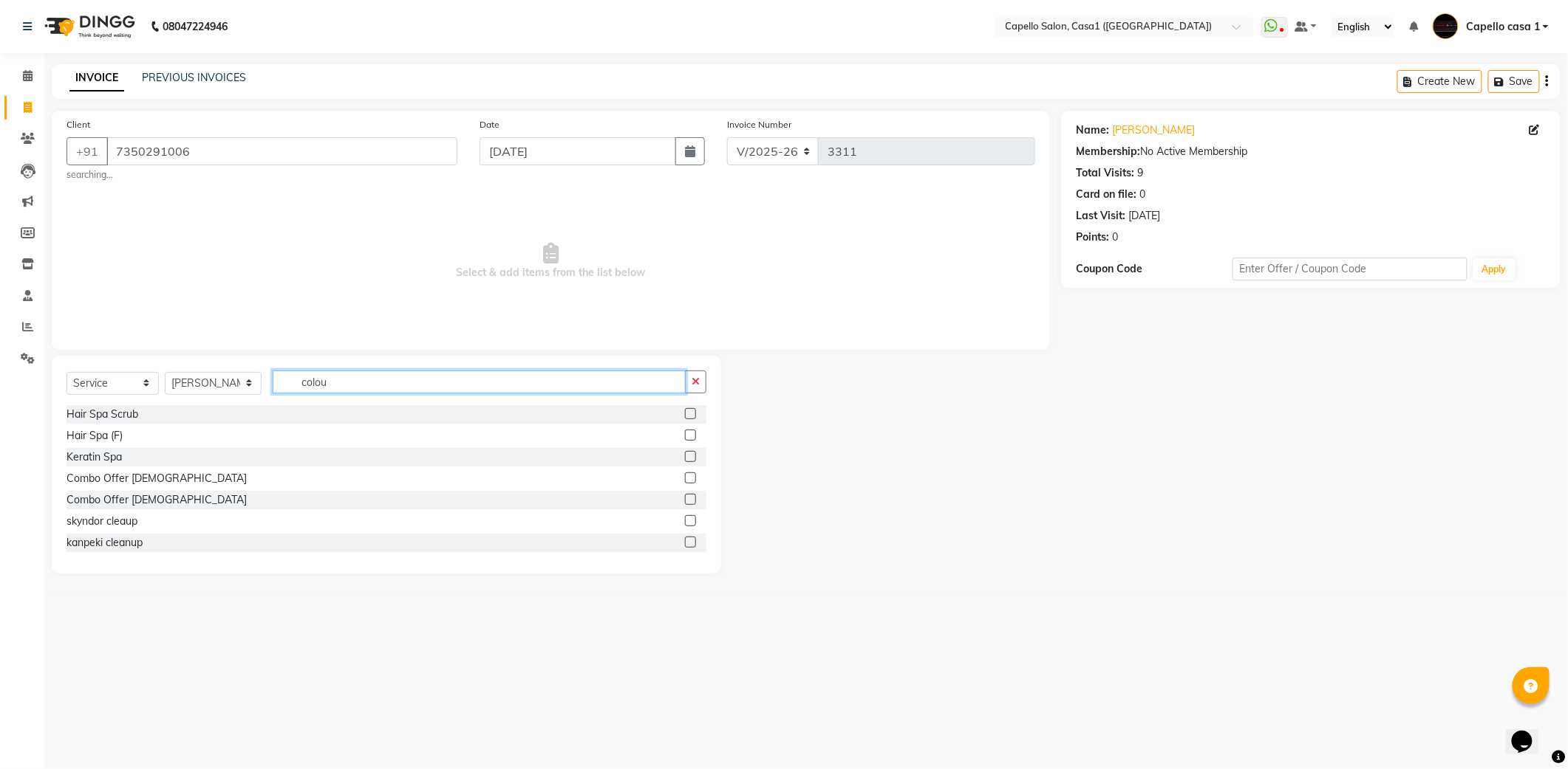
click at [335, 378] on input "colou" at bounding box center [479, 382] width 413 height 23
type input "c"
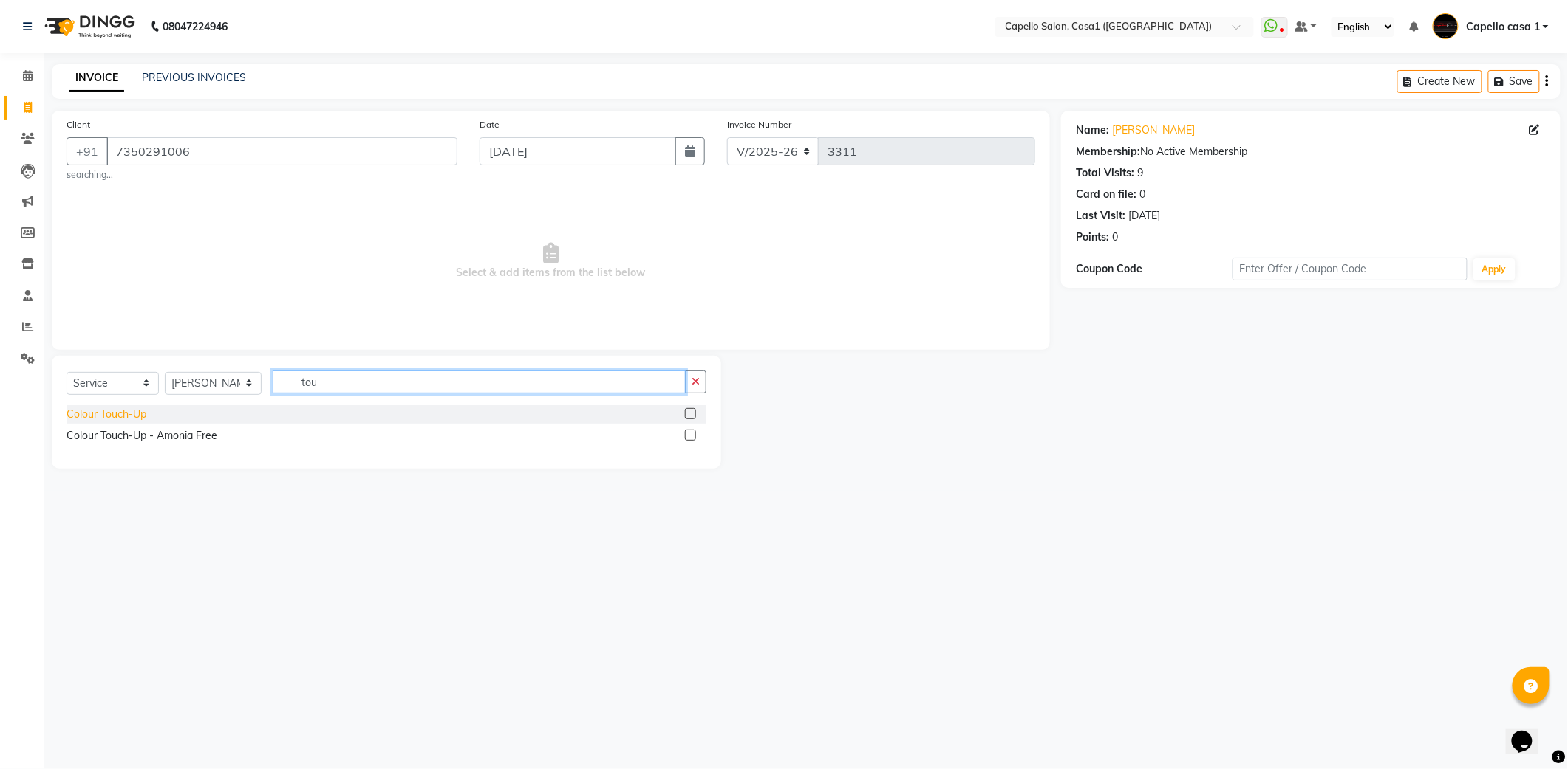
type input "tou"
click at [85, 409] on div "Colour Touch-Up" at bounding box center [107, 414] width 80 height 16
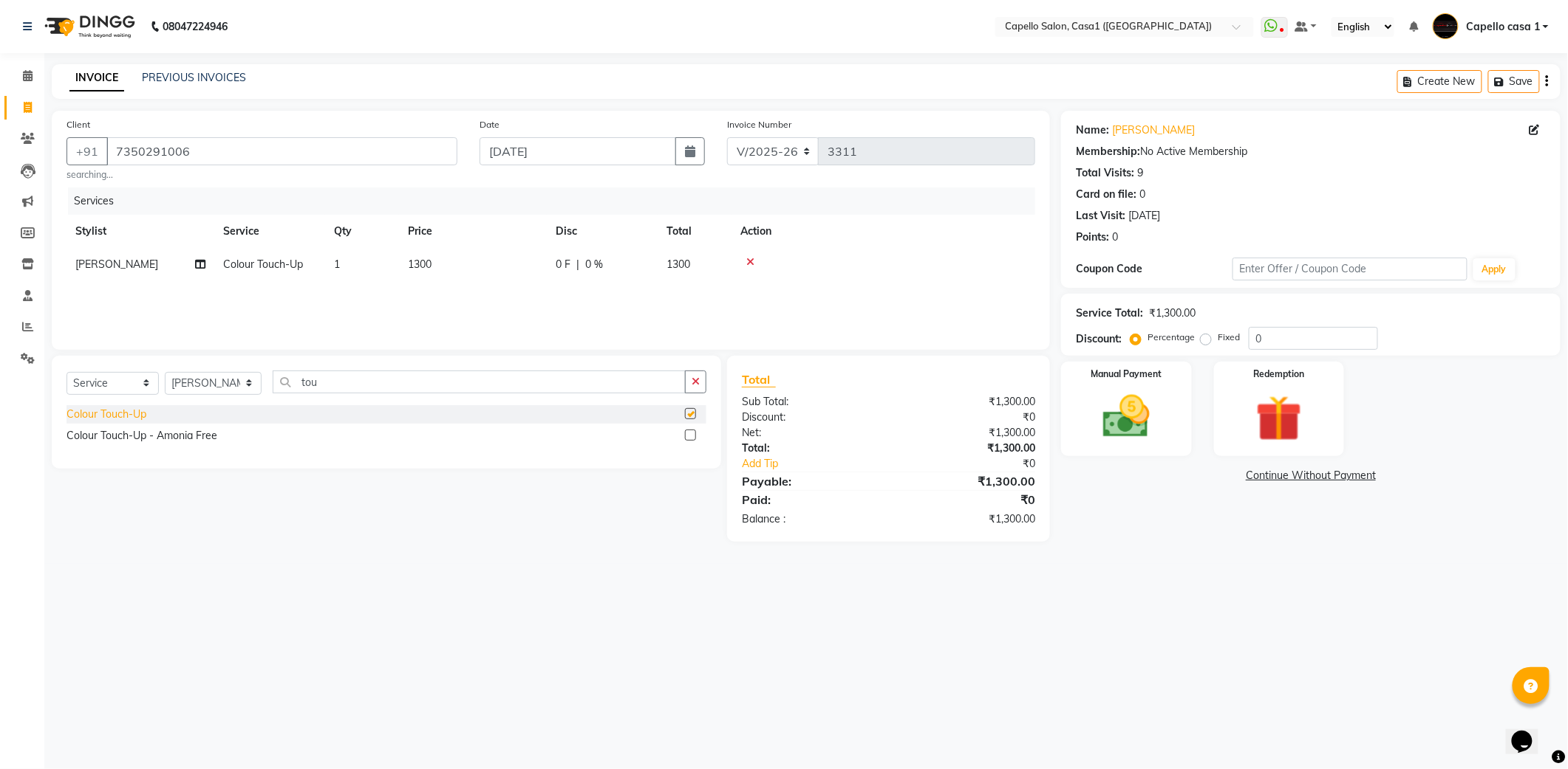
checkbox input "false"
click at [476, 268] on td "1300" at bounding box center [473, 265] width 148 height 33
select select "61009"
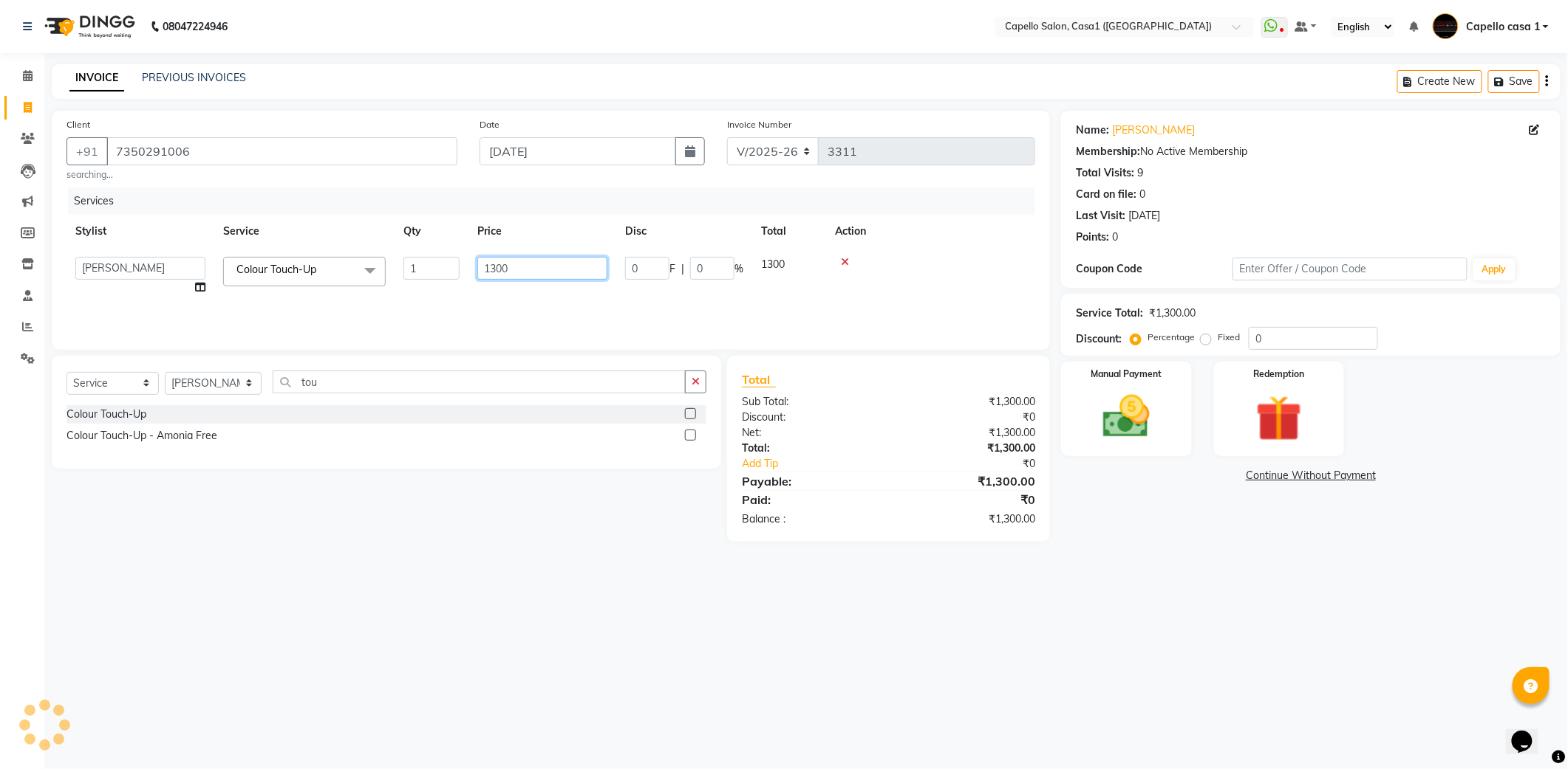
drag, startPoint x: 548, startPoint y: 263, endPoint x: 438, endPoint y: 282, distance: 111.6
click at [438, 282] on tr "aayush ADMIN Akash Chawale Capello casa 1 Harsh Nagture Nisha Choube POOJA Raja…" at bounding box center [551, 276] width 968 height 56
type input "1500"
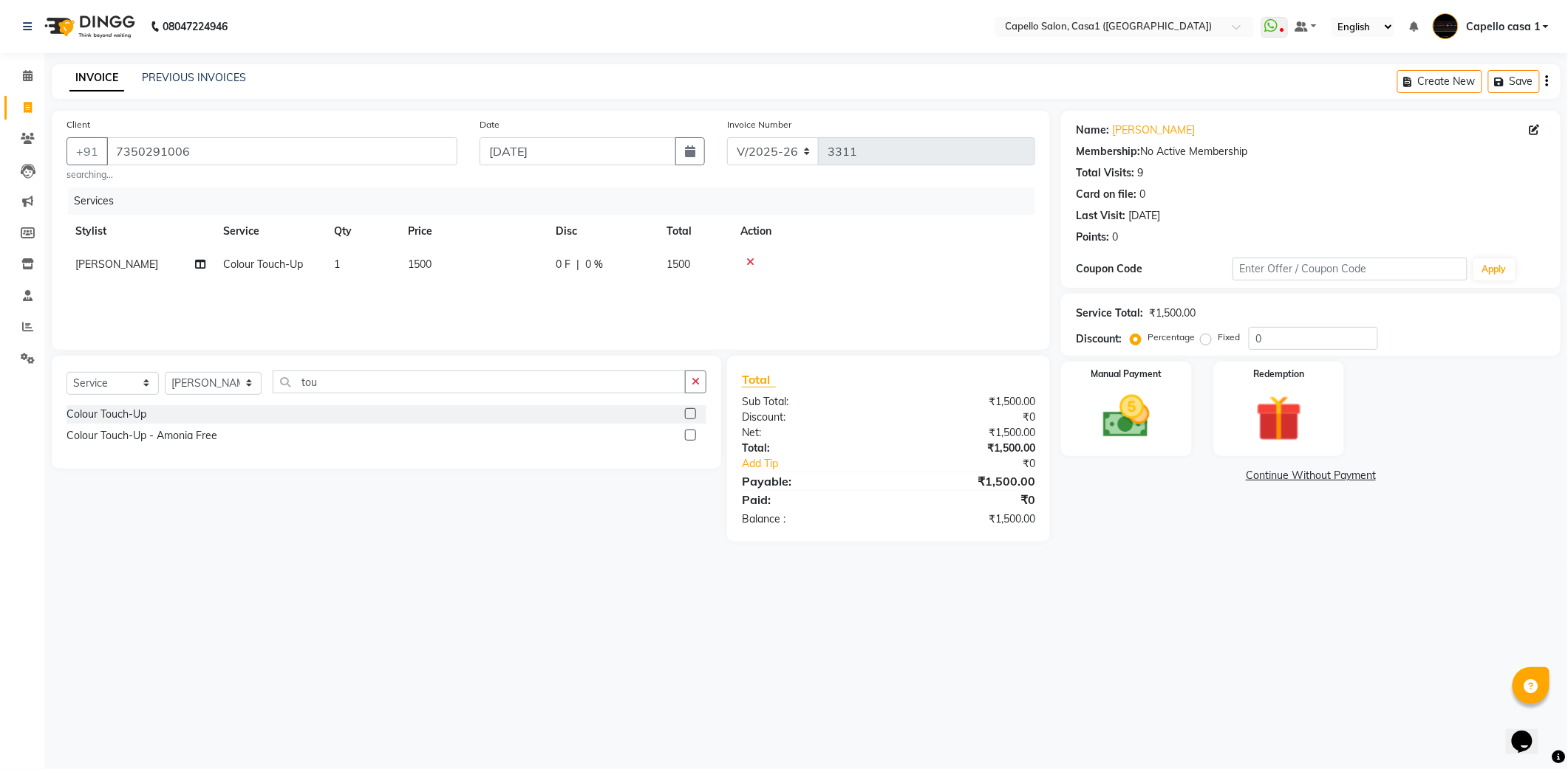
click at [485, 538] on div "Select Service Product Membership Package Voucher Prepaid Gift Card Select Styl…" at bounding box center [380, 448] width 681 height 186
click at [1152, 420] on img at bounding box center [1125, 416] width 78 height 55
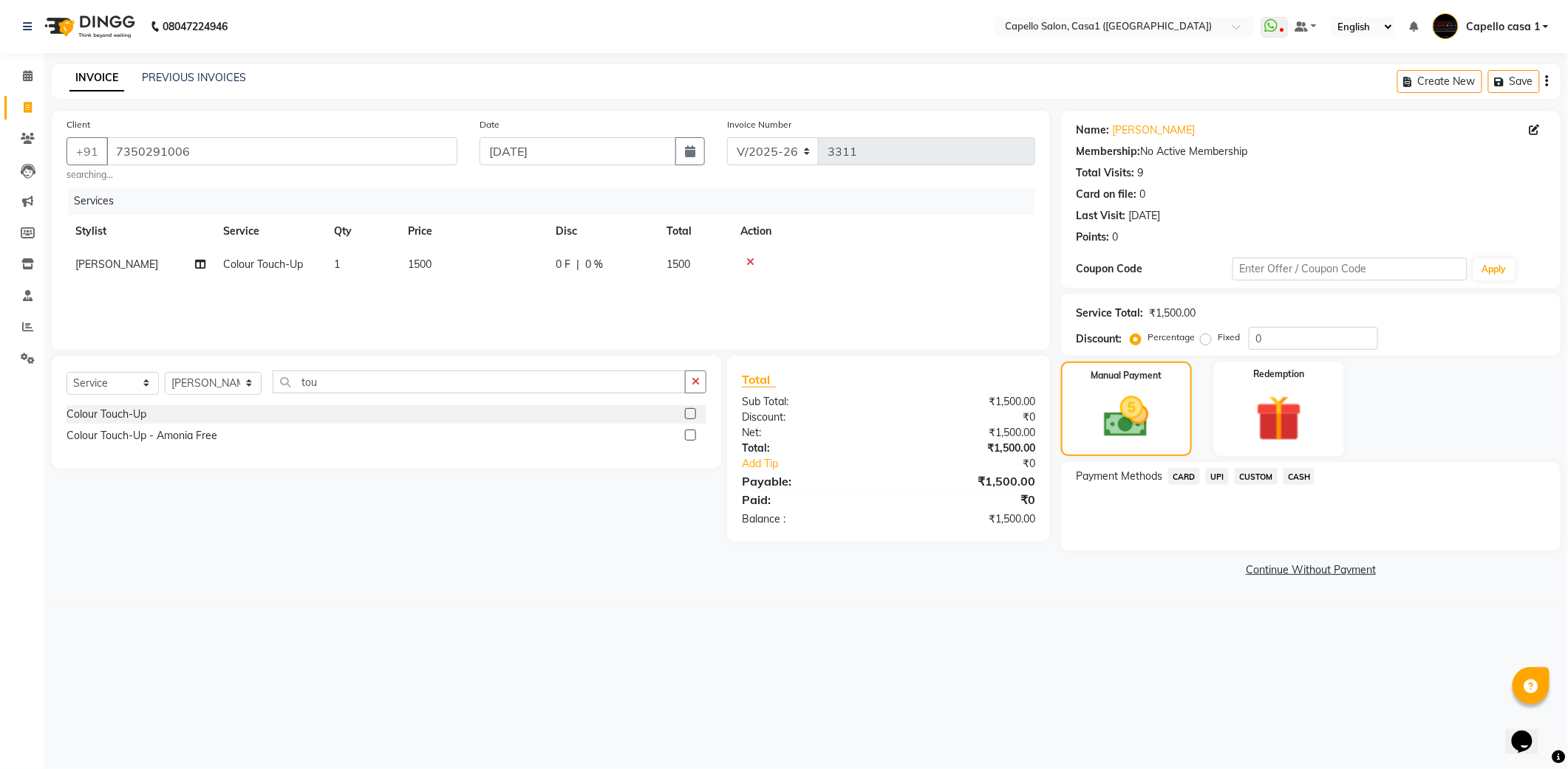
click at [1218, 480] on span "UPI" at bounding box center [1217, 476] width 23 height 17
click at [1342, 562] on button "Add Payment" at bounding box center [1392, 555] width 306 height 23
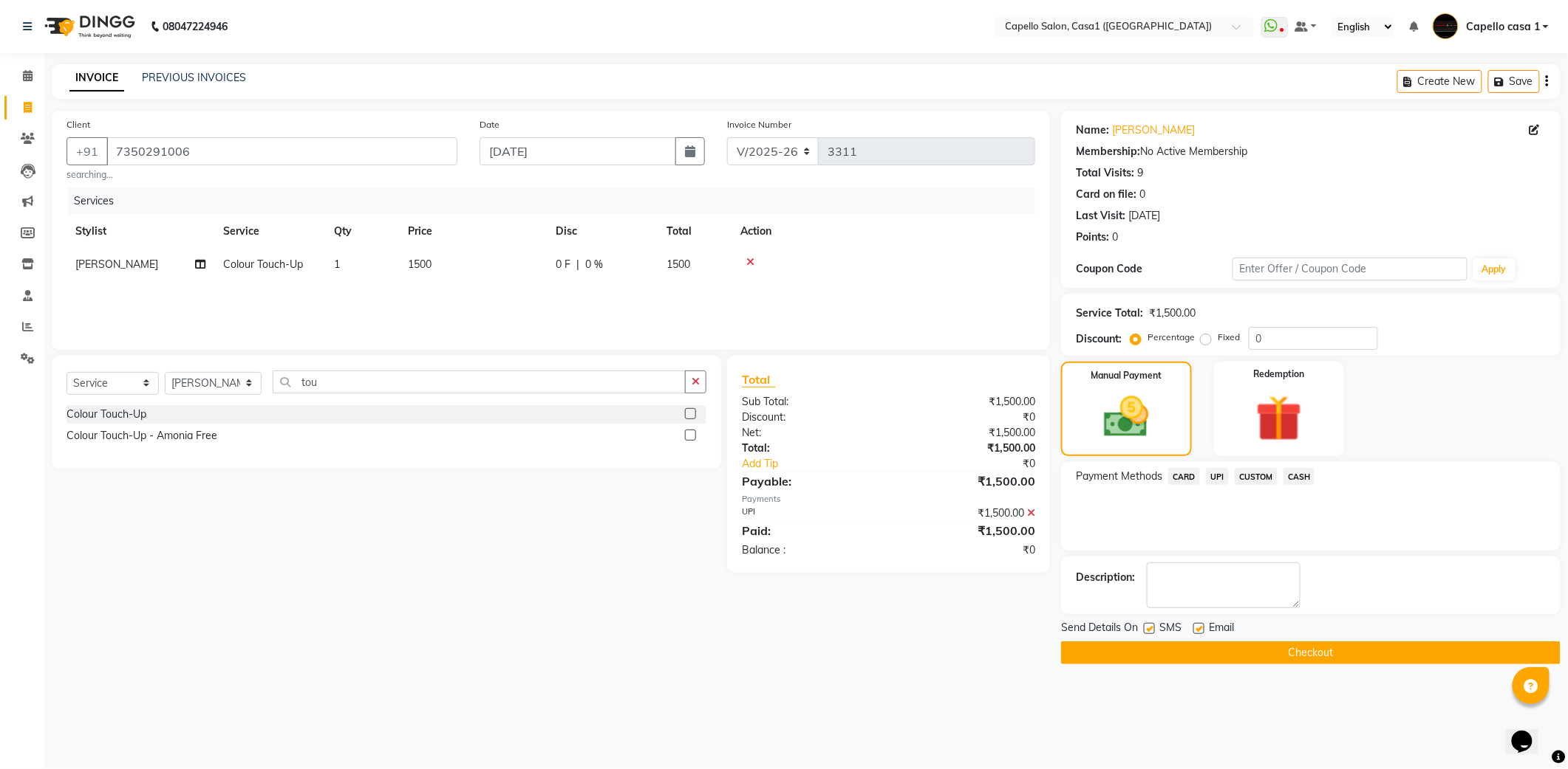
click at [1366, 655] on button "Checkout" at bounding box center [1310, 653] width 499 height 23
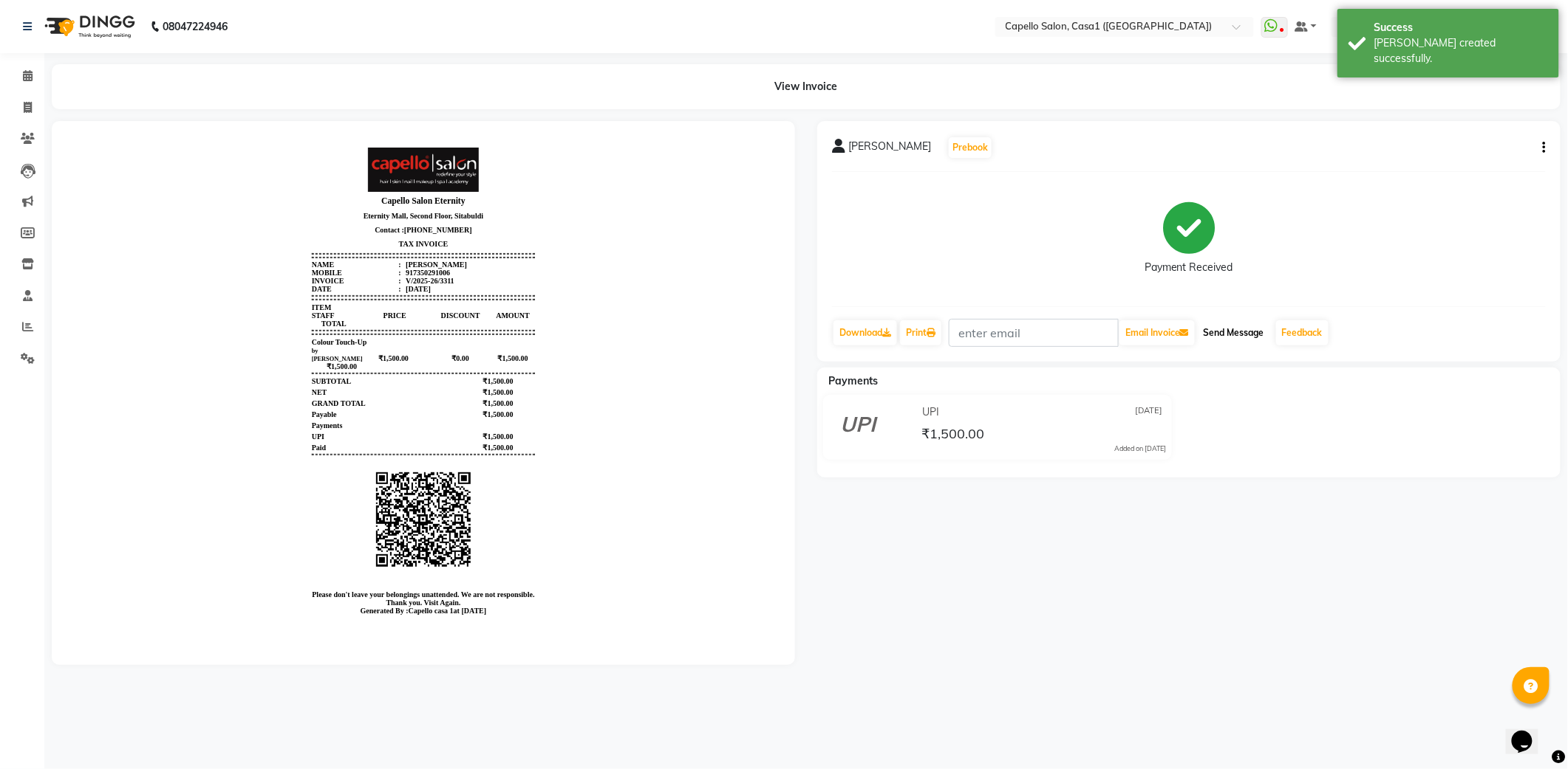
click at [1224, 333] on button "Send Message" at bounding box center [1233, 333] width 72 height 26
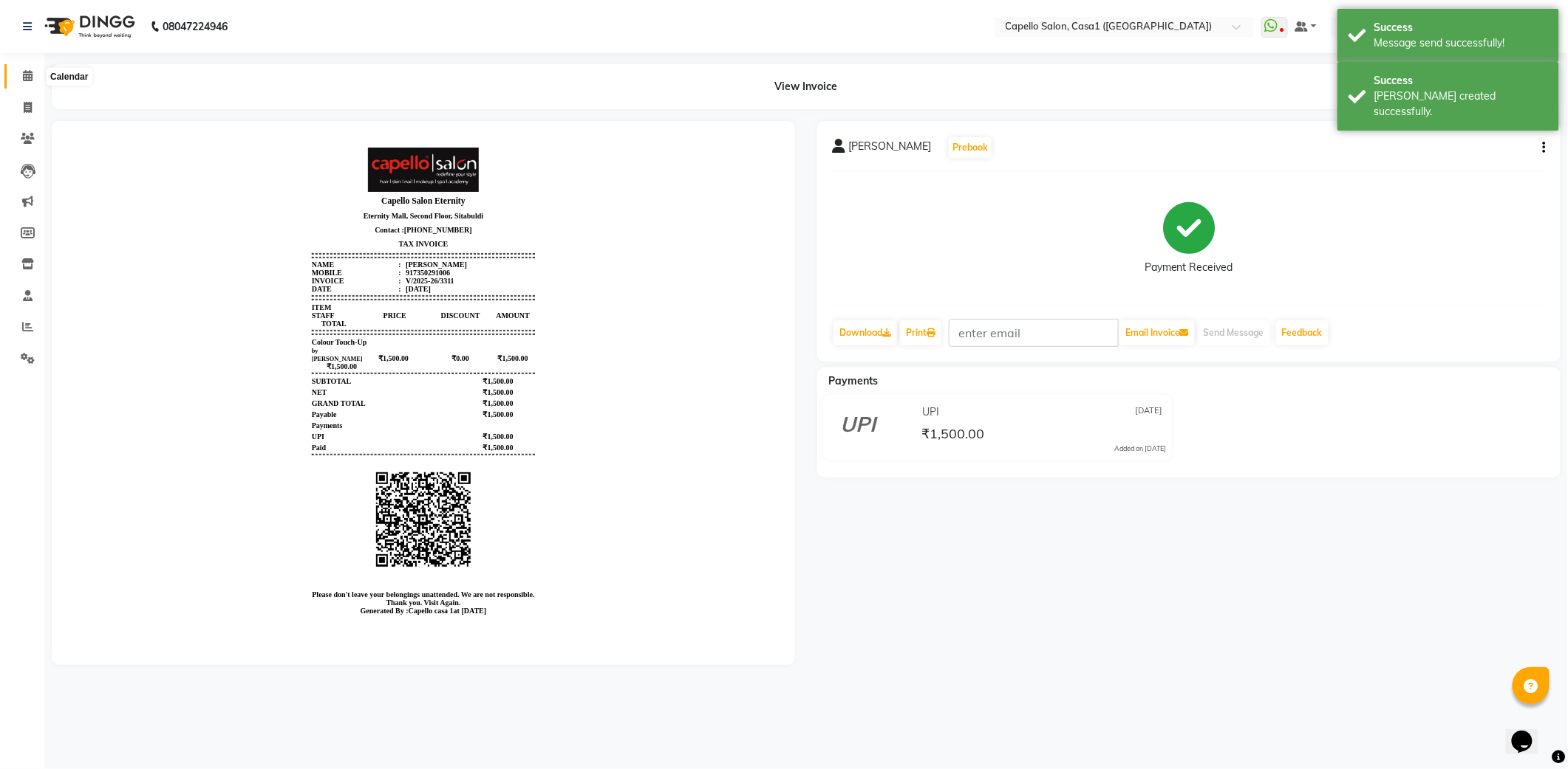
click at [24, 71] on icon at bounding box center [27, 76] width 10 height 11
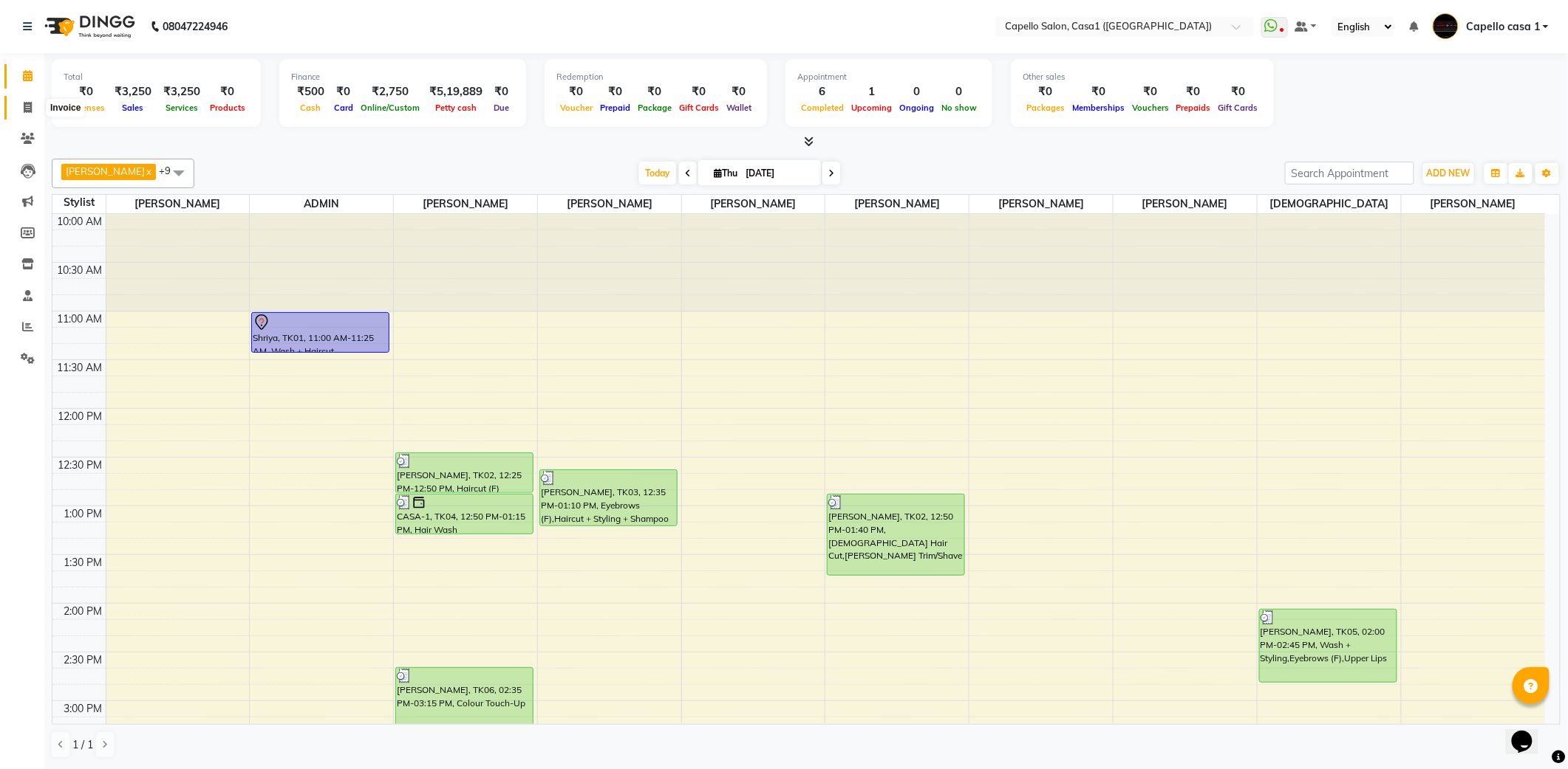
click at [26, 110] on icon at bounding box center [27, 107] width 8 height 11
select select "service"
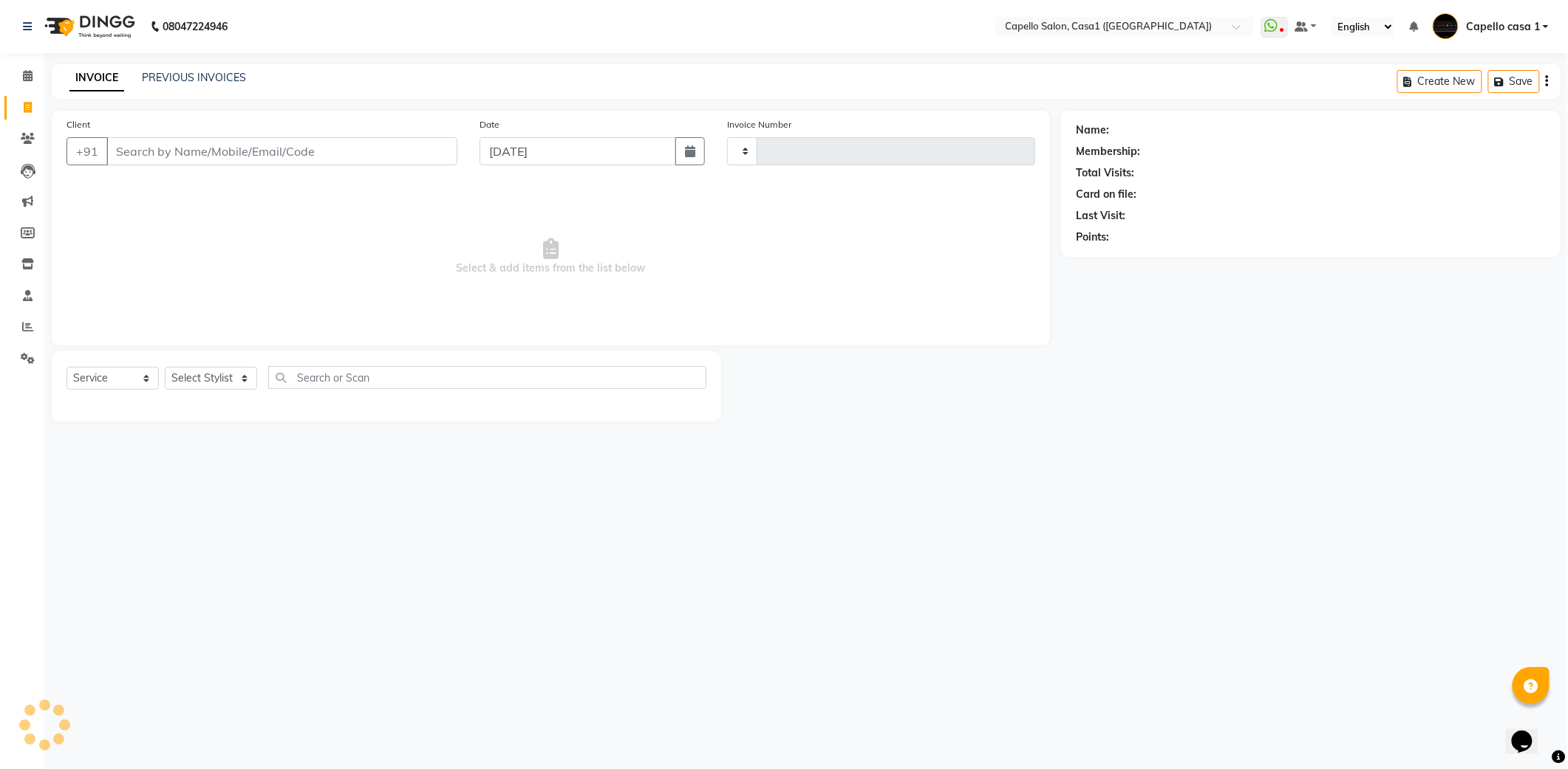
type input "3312"
select select "846"
select select "product"
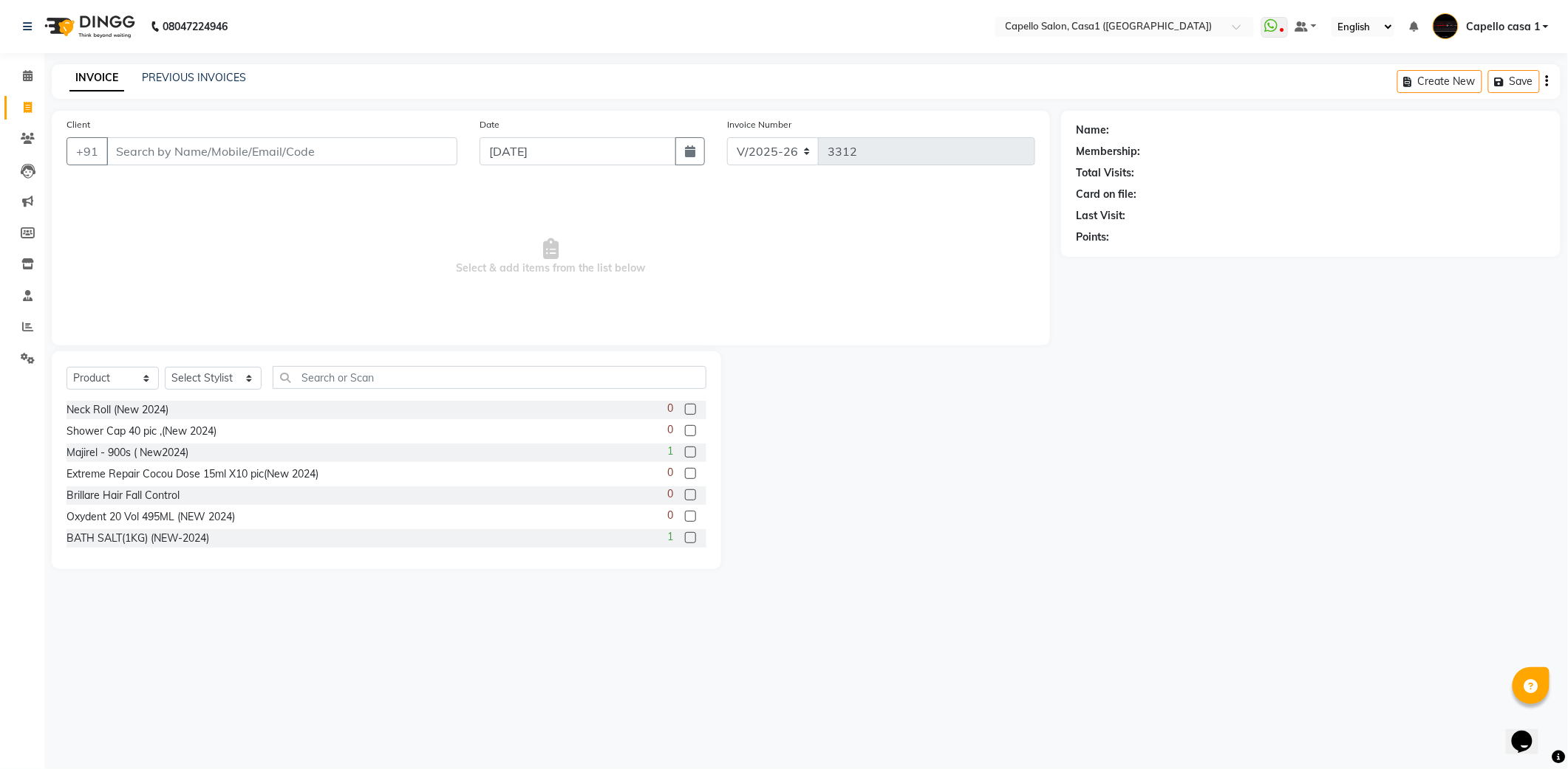
click at [172, 157] on input "Client" at bounding box center [282, 151] width 351 height 28
type input "8"
click at [35, 133] on span at bounding box center [27, 139] width 26 height 17
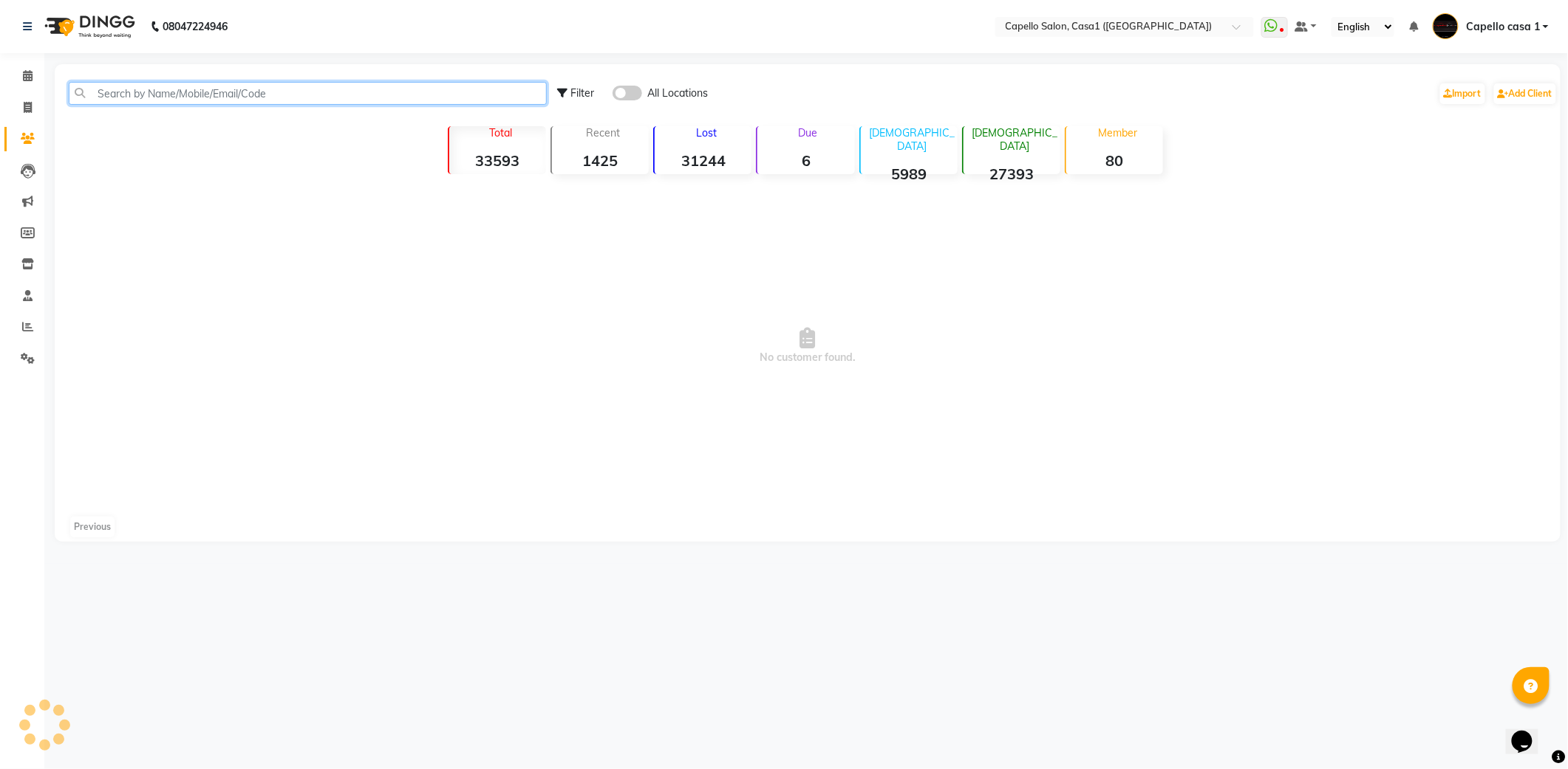
click at [160, 99] on input "text" at bounding box center [307, 93] width 478 height 23
click at [98, 92] on input "9752675466" at bounding box center [307, 93] width 478 height 23
type input "9752675466"
click at [27, 76] on icon at bounding box center [27, 76] width 10 height 11
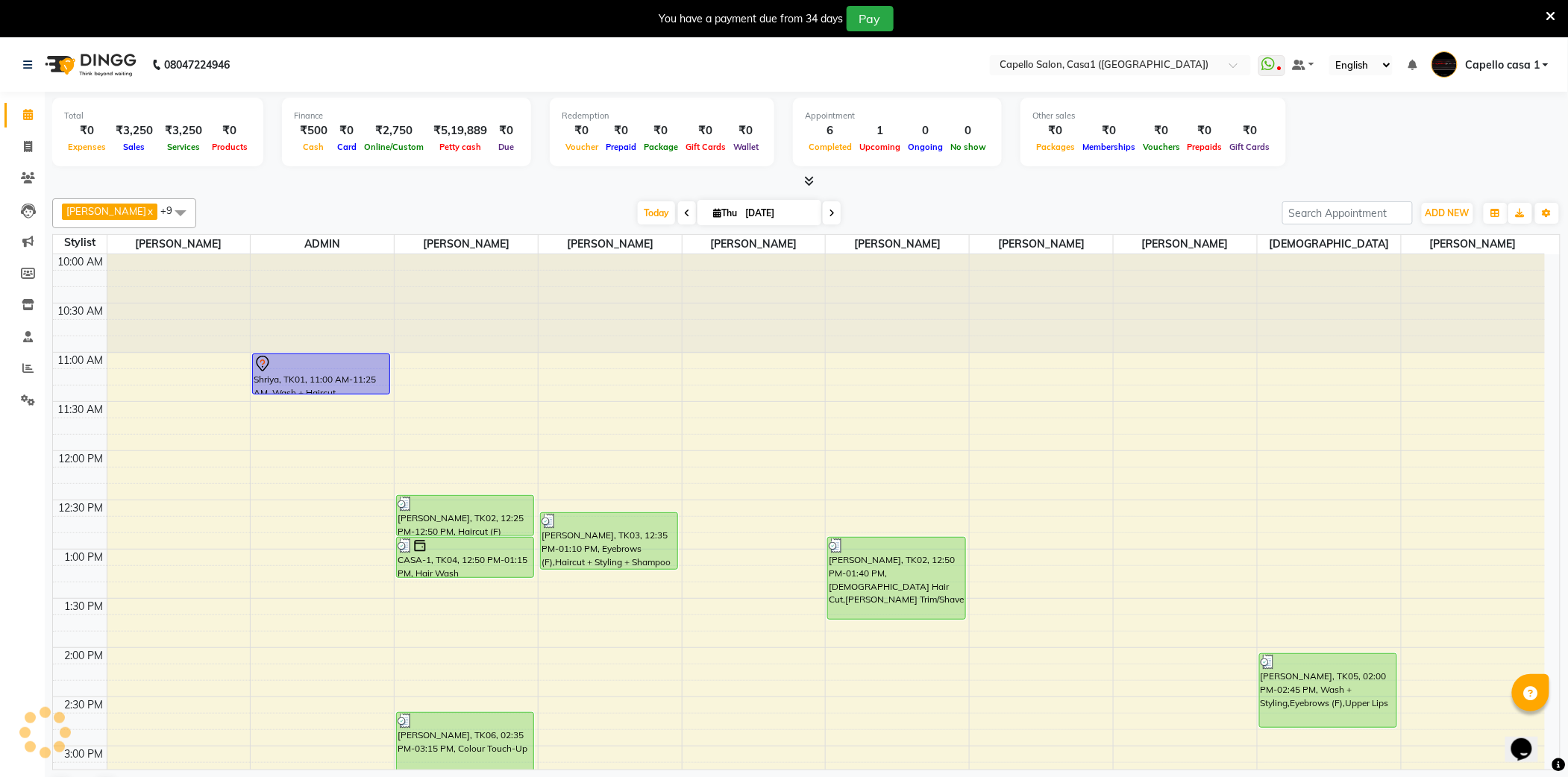
click at [1543, 12] on div "You have a payment due from 34 days Pay" at bounding box center [776, 19] width 1540 height 26
drag, startPoint x: 1553, startPoint y: 16, endPoint x: 1432, endPoint y: 143, distance: 175.4
click at [1552, 16] on icon at bounding box center [1551, 16] width 10 height 13
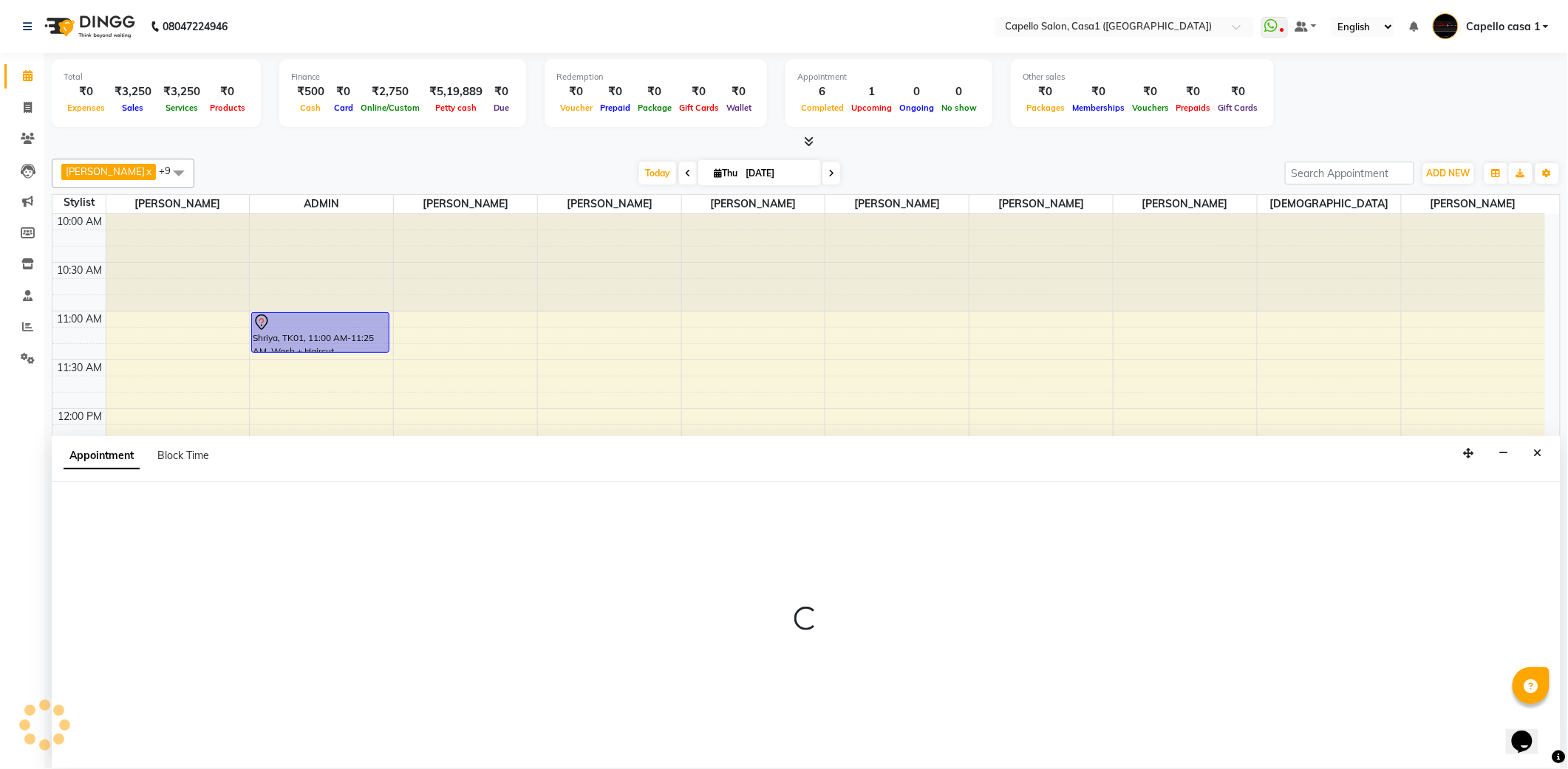
select select "89438"
select select "tentative"
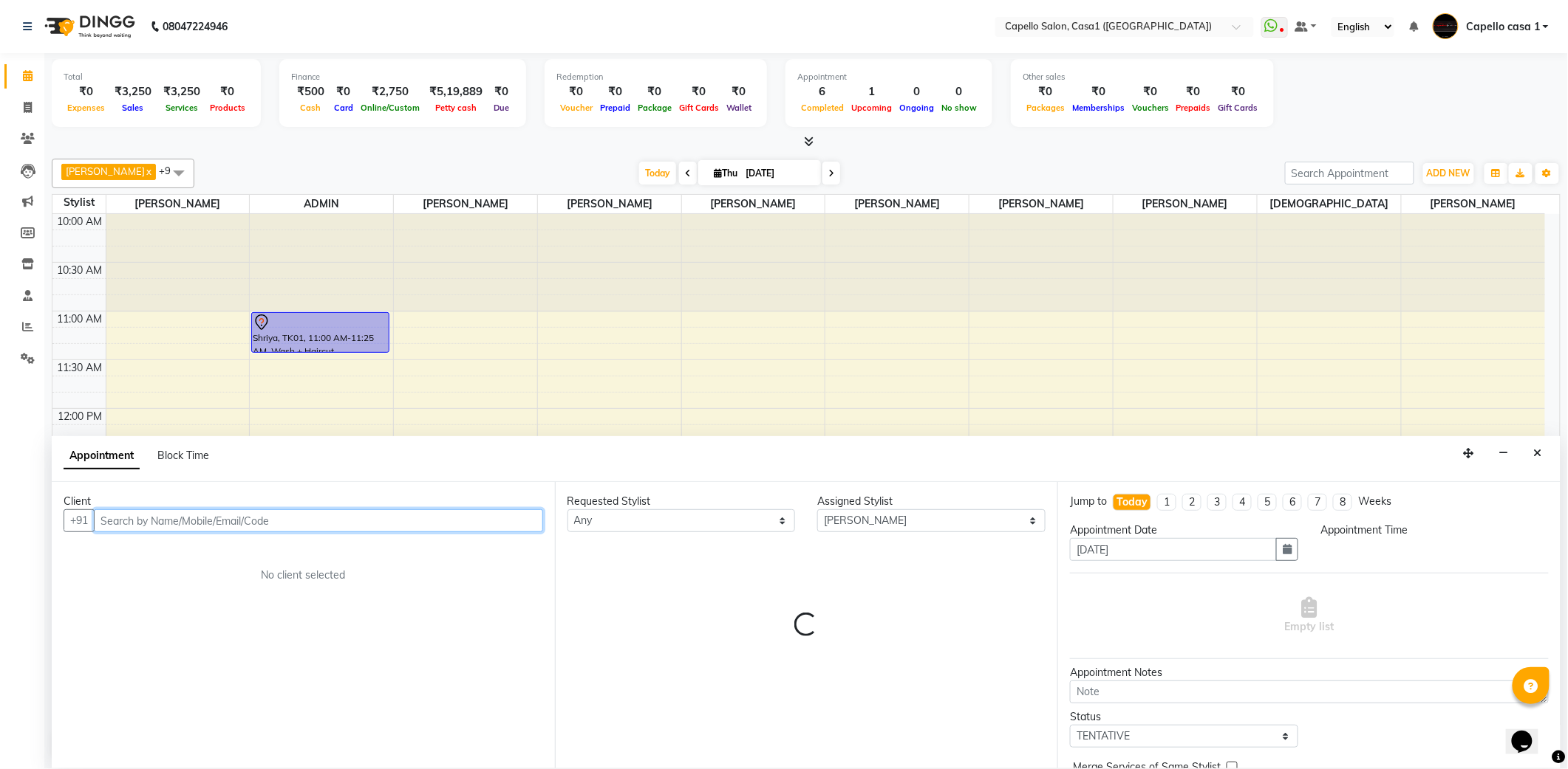
select select "735"
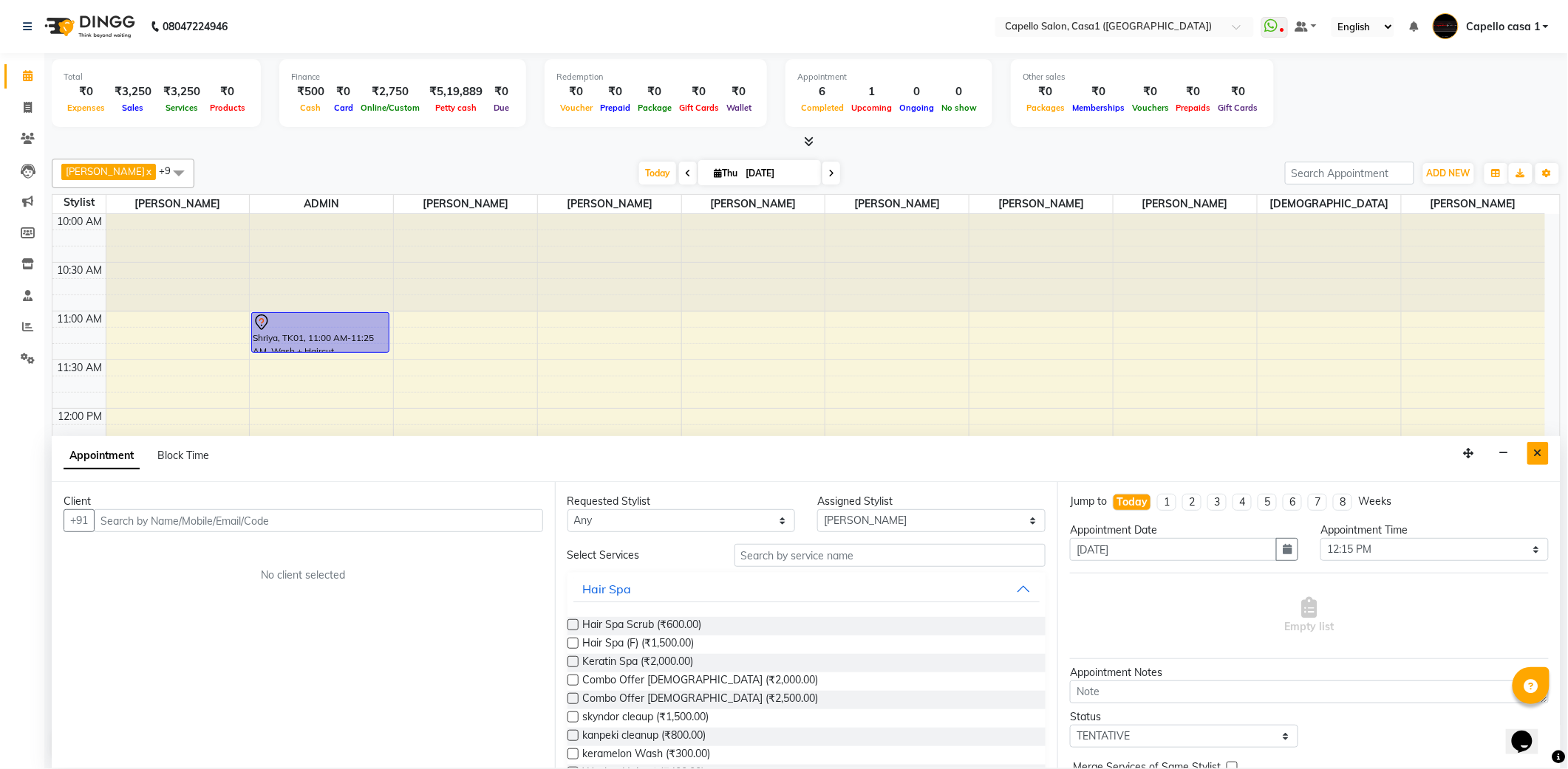
click at [1541, 450] on icon "Close" at bounding box center [1537, 453] width 8 height 11
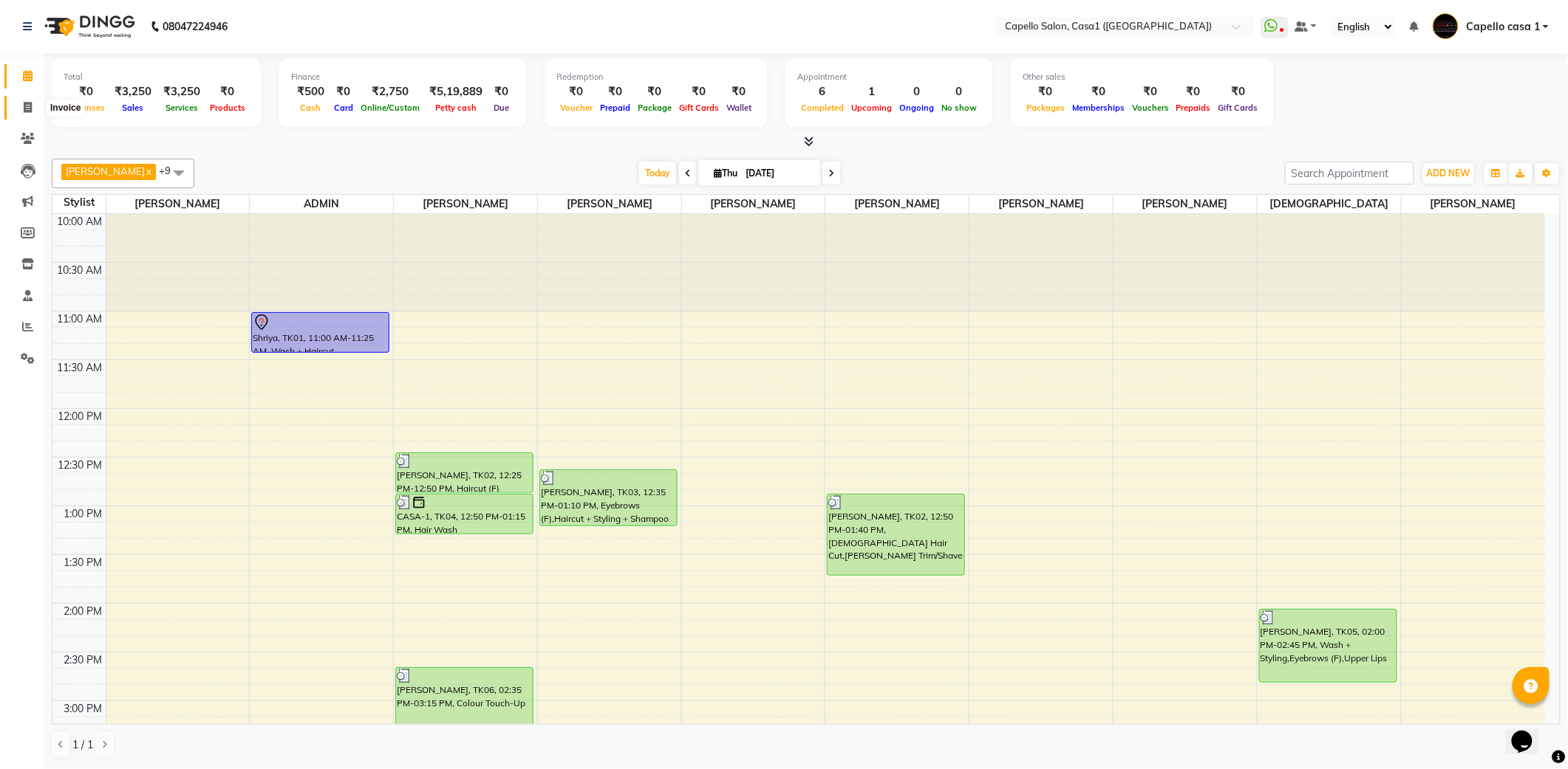
click at [33, 104] on span at bounding box center [27, 107] width 26 height 17
select select "service"
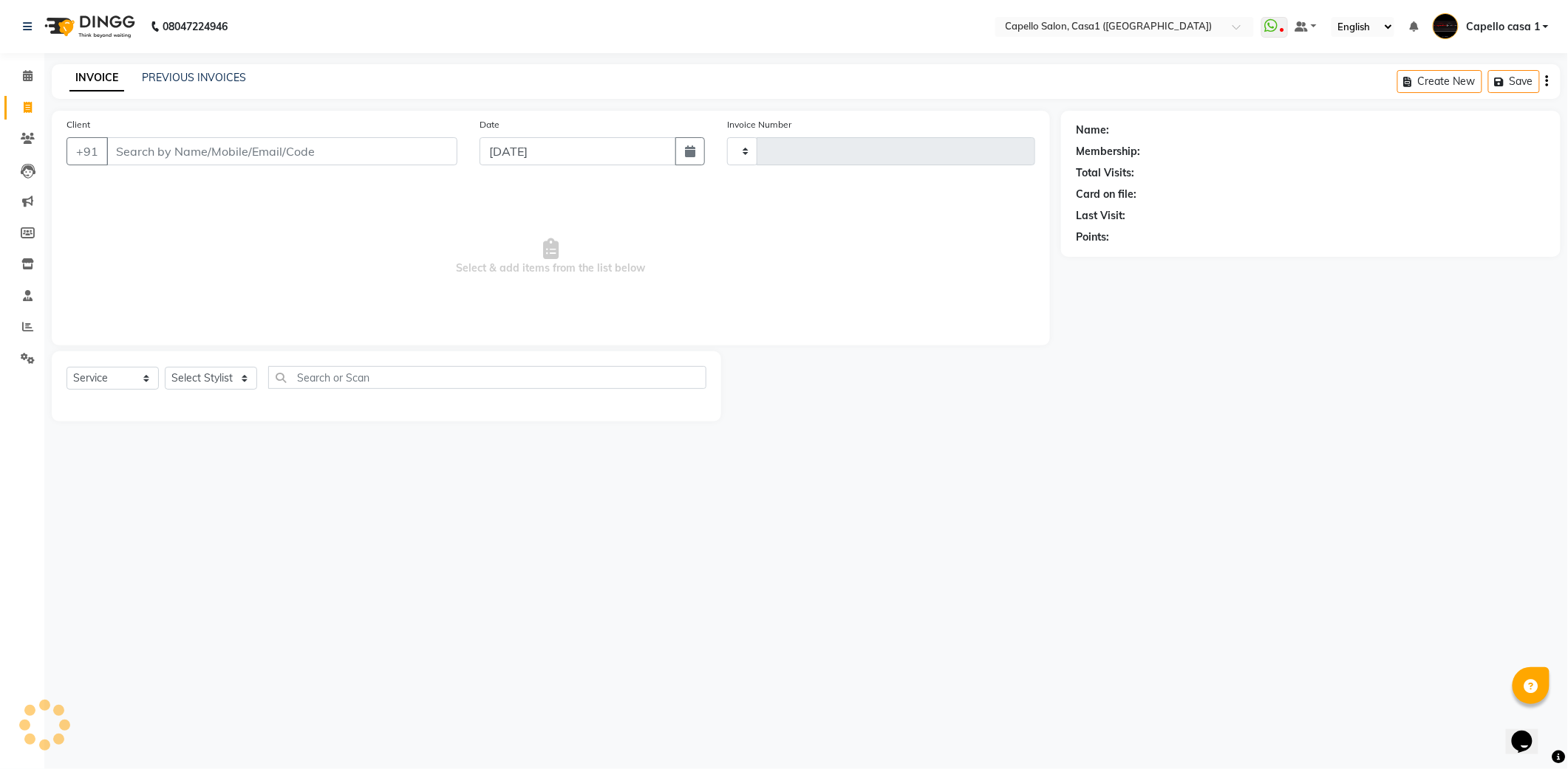
type input "3312"
select select "846"
click at [135, 366] on div "Select Service Product Membership Package Voucher Prepaid Gift Card Select Styl…" at bounding box center [386, 386] width 669 height 70
click at [136, 368] on select "Select Service Product Membership Package Voucher Prepaid Gift Card" at bounding box center [113, 378] width 92 height 23
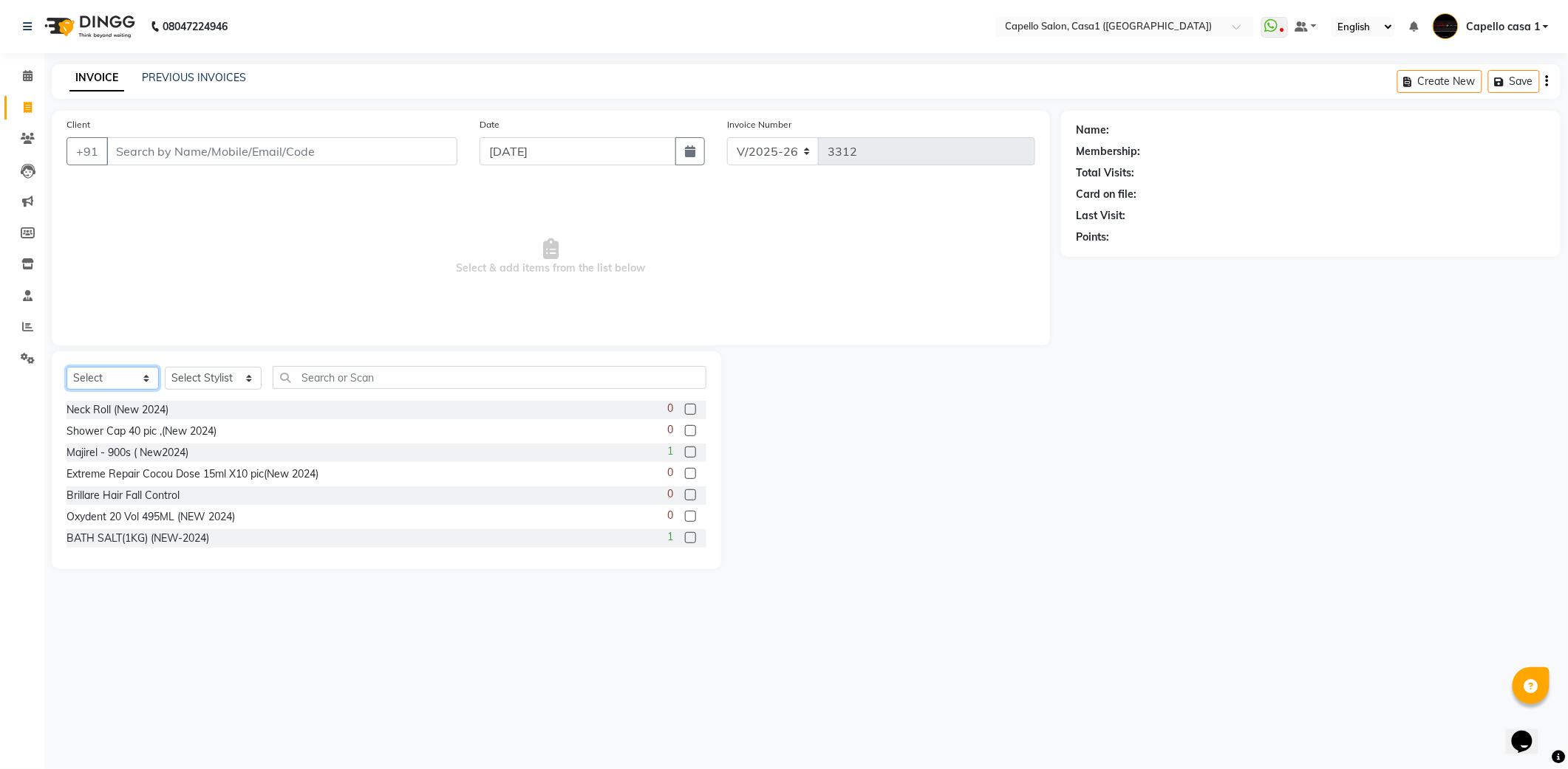
click at [67, 367] on select "Select Service Product Membership Package Voucher Prepaid Gift Card" at bounding box center [113, 378] width 92 height 23
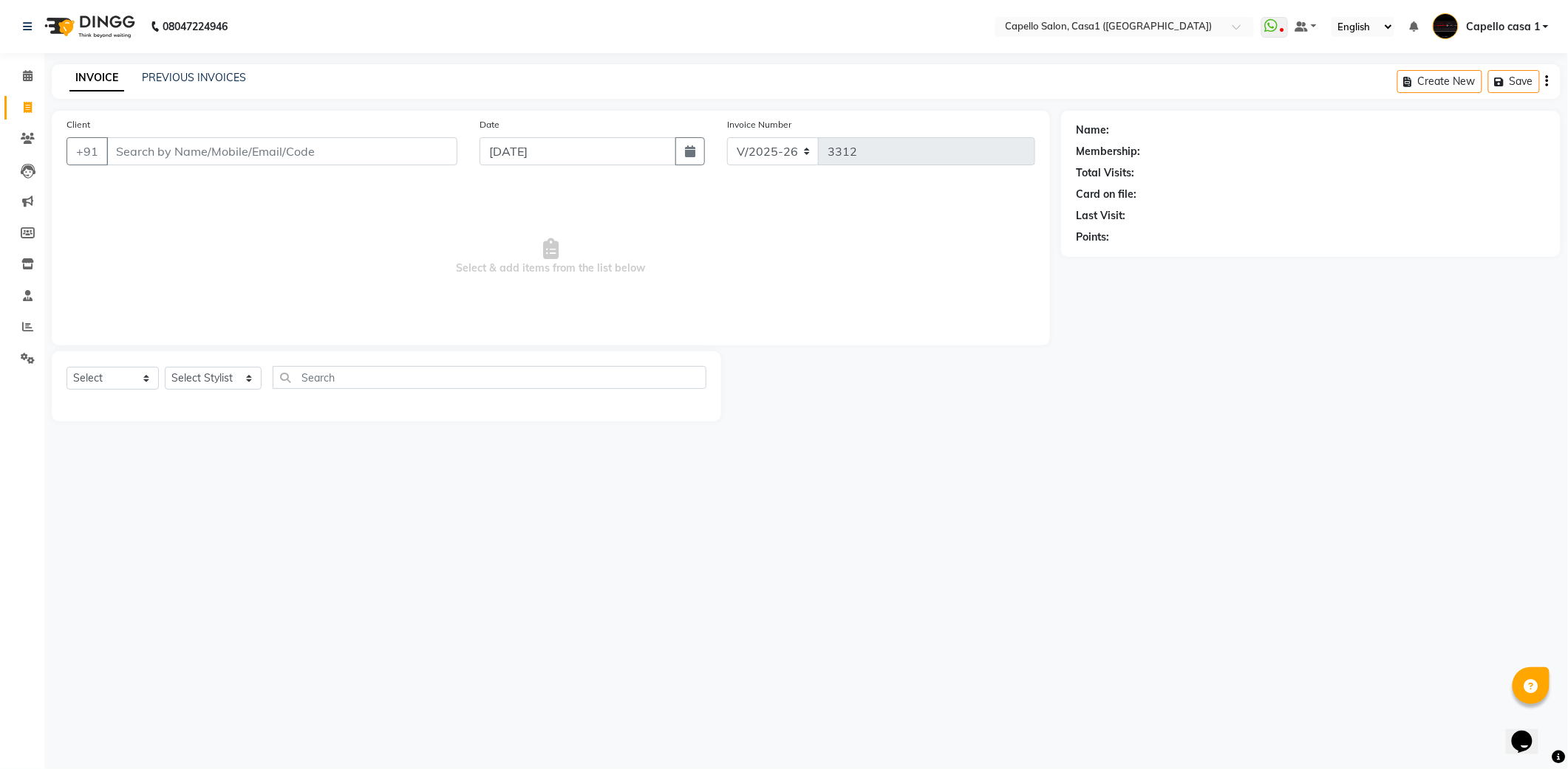
click at [133, 428] on main "INVOICE PREVIOUS INVOICES Create New Save Client +91 Date [DATE] Invoice Number…" at bounding box center [806, 253] width 1523 height 379
drag, startPoint x: 126, startPoint y: 374, endPoint x: 126, endPoint y: 393, distance: 19.0
click at [126, 374] on select "Select Service Product Membership Package Voucher Prepaid Gift Card" at bounding box center [113, 378] width 92 height 23
select select "service"
click at [67, 367] on select "Select Service Product Membership Package Voucher Prepaid Gift Card" at bounding box center [113, 378] width 92 height 23
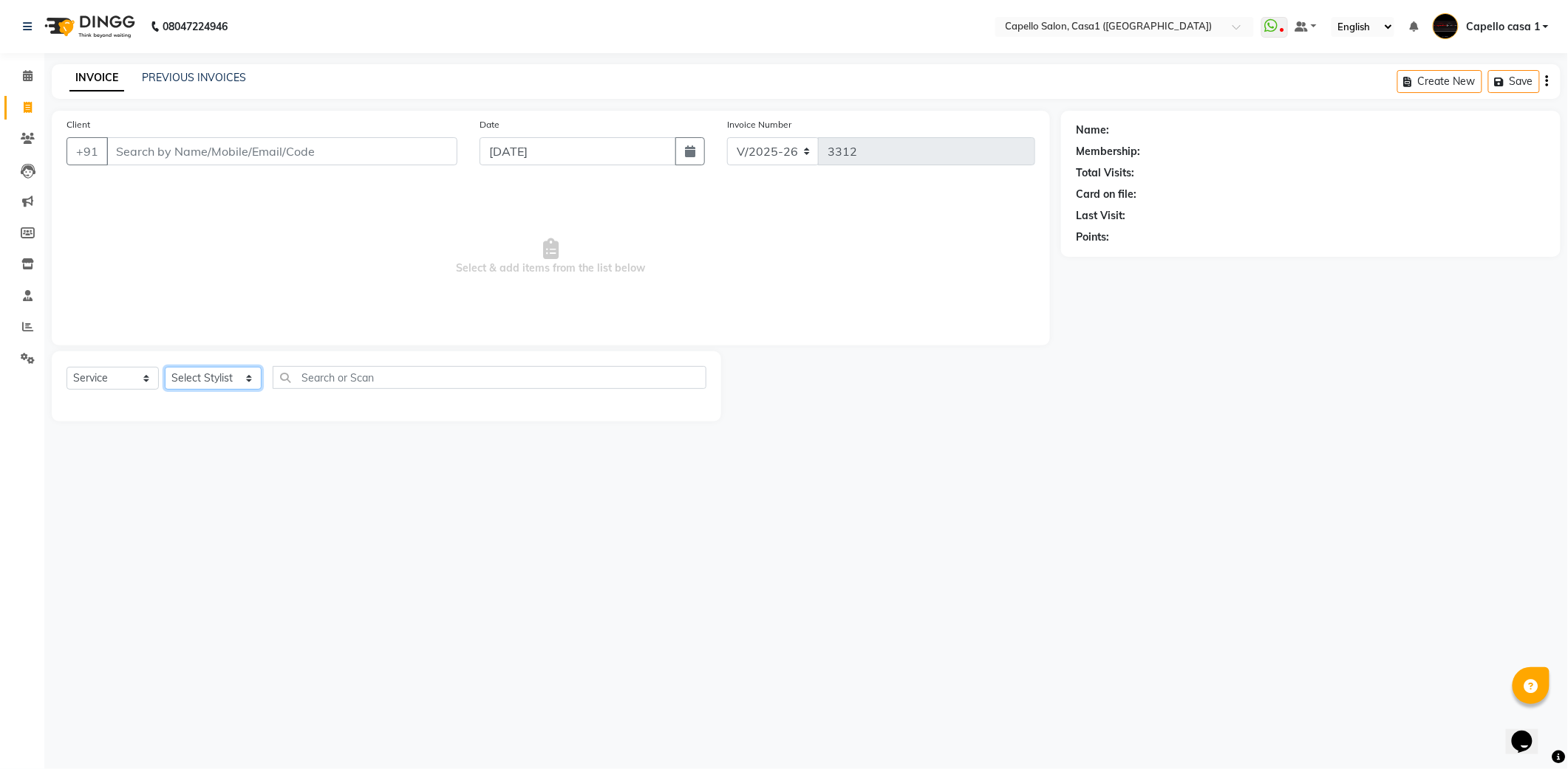
click at [195, 377] on select "Select Stylist [PERSON_NAME] ADMIN Akash Chawale Capello casa 1 [PERSON_NAME] […" at bounding box center [213, 378] width 97 height 23
select select "16020"
click at [165, 367] on select "Select Stylist [PERSON_NAME] ADMIN Akash Chawale Capello casa 1 [PERSON_NAME] […" at bounding box center [213, 378] width 97 height 23
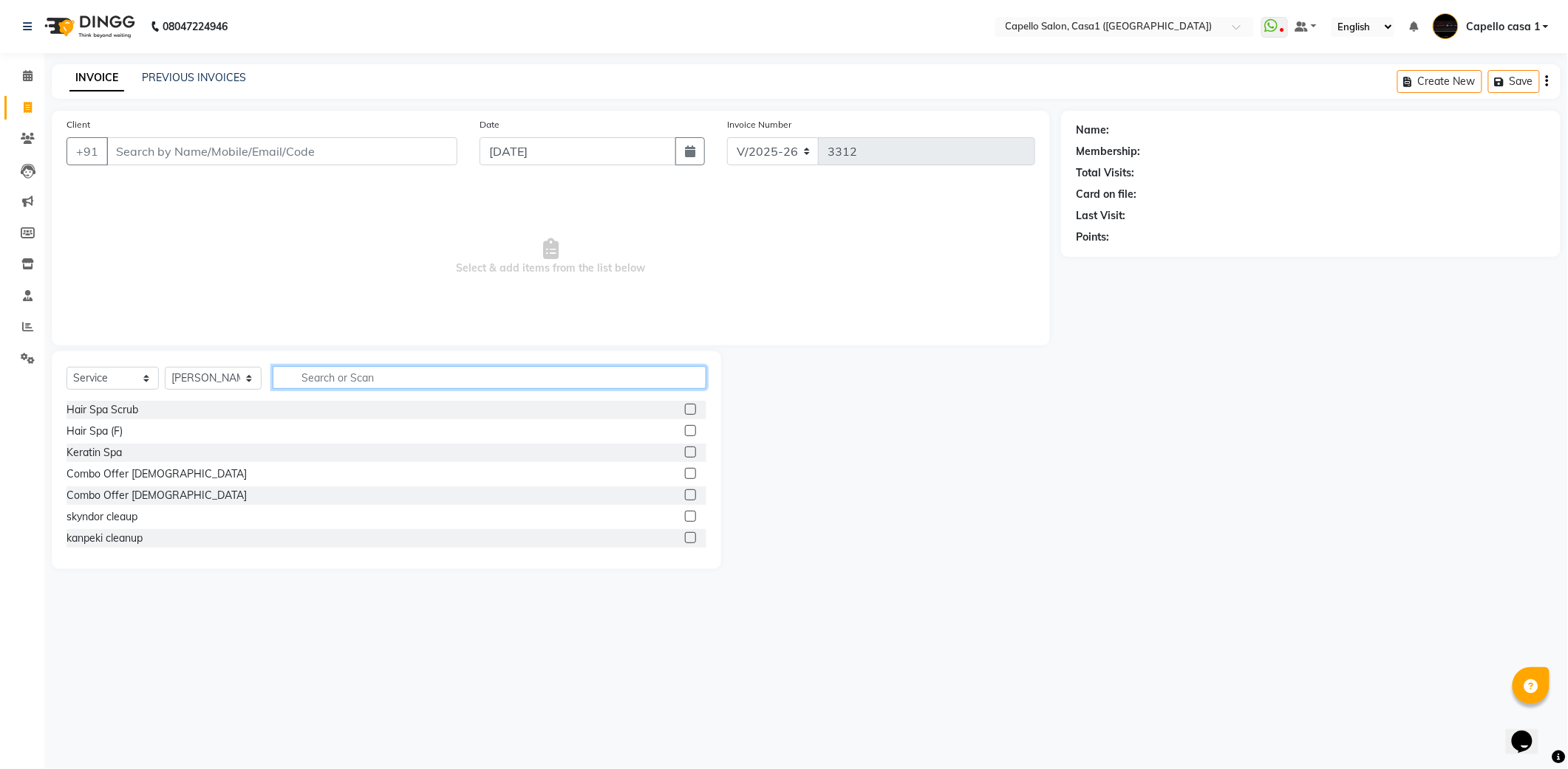
click at [328, 378] on input "text" at bounding box center [490, 377] width 434 height 23
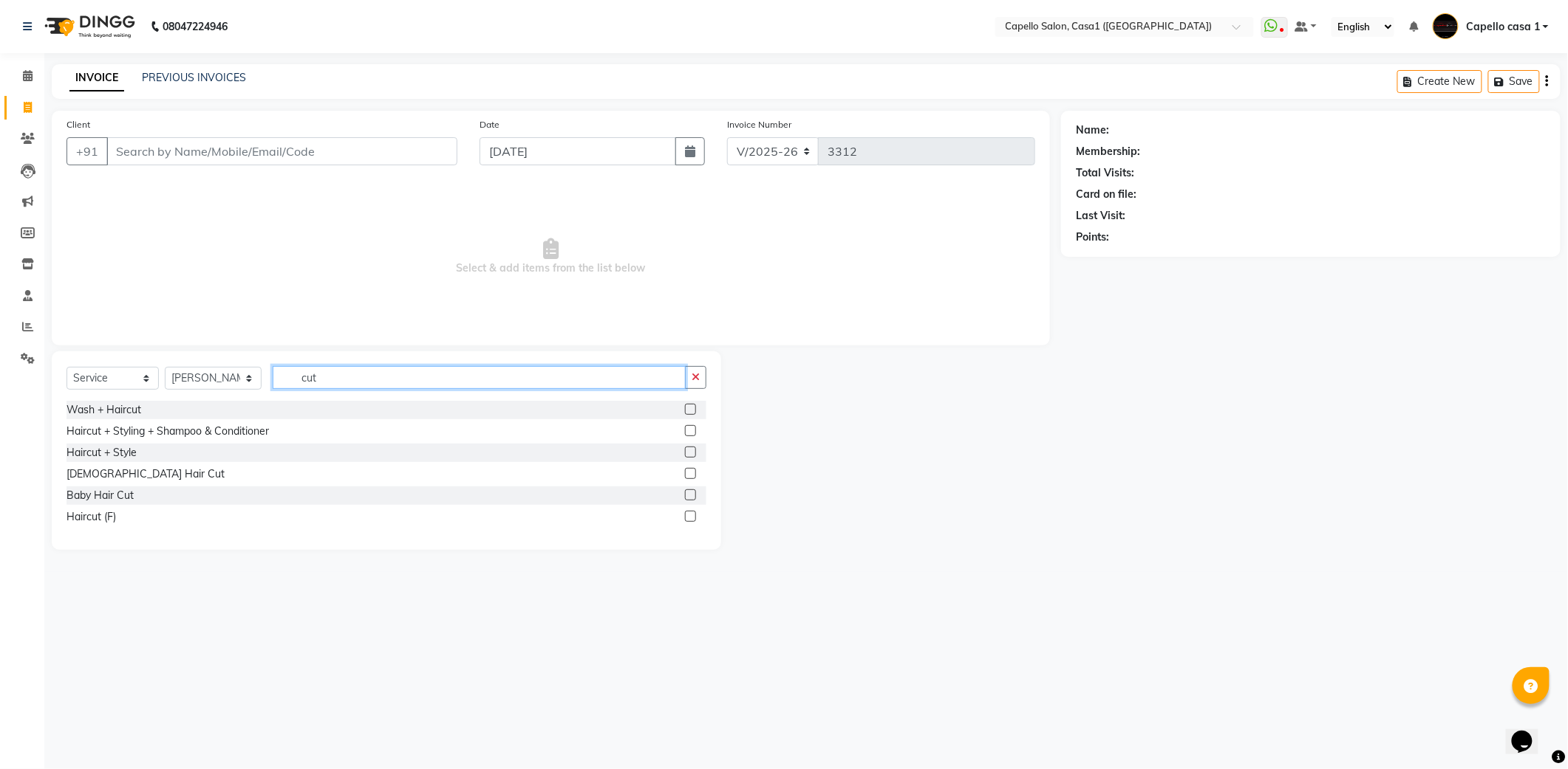
type input "cut"
click at [687, 473] on label at bounding box center [690, 473] width 11 height 11
click at [687, 473] on input "checkbox" at bounding box center [689, 474] width 10 height 10
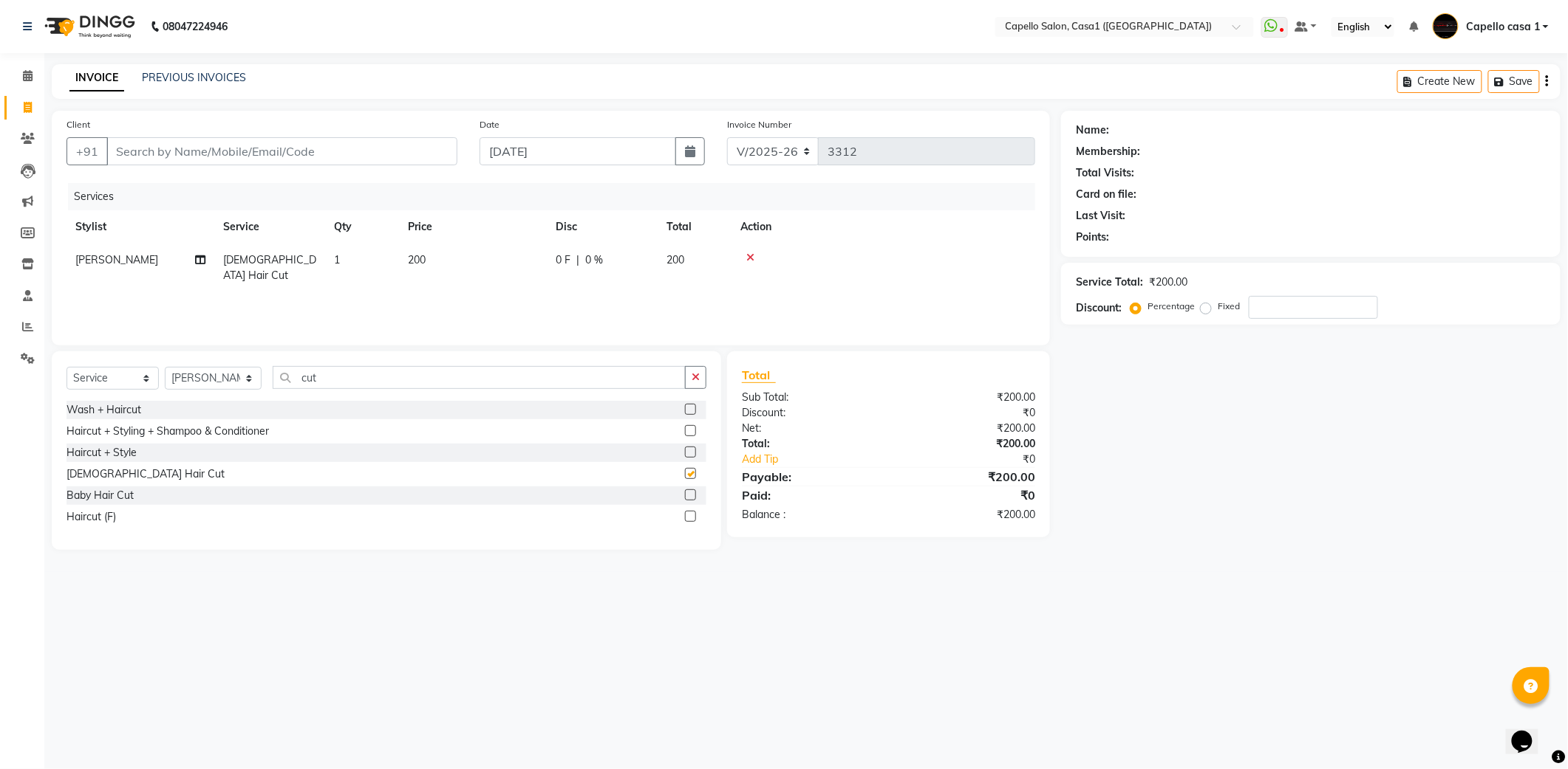
checkbox input "false"
click at [416, 255] on span "200" at bounding box center [416, 260] width 18 height 13
select select "16020"
click at [494, 255] on input "200" at bounding box center [542, 264] width 130 height 23
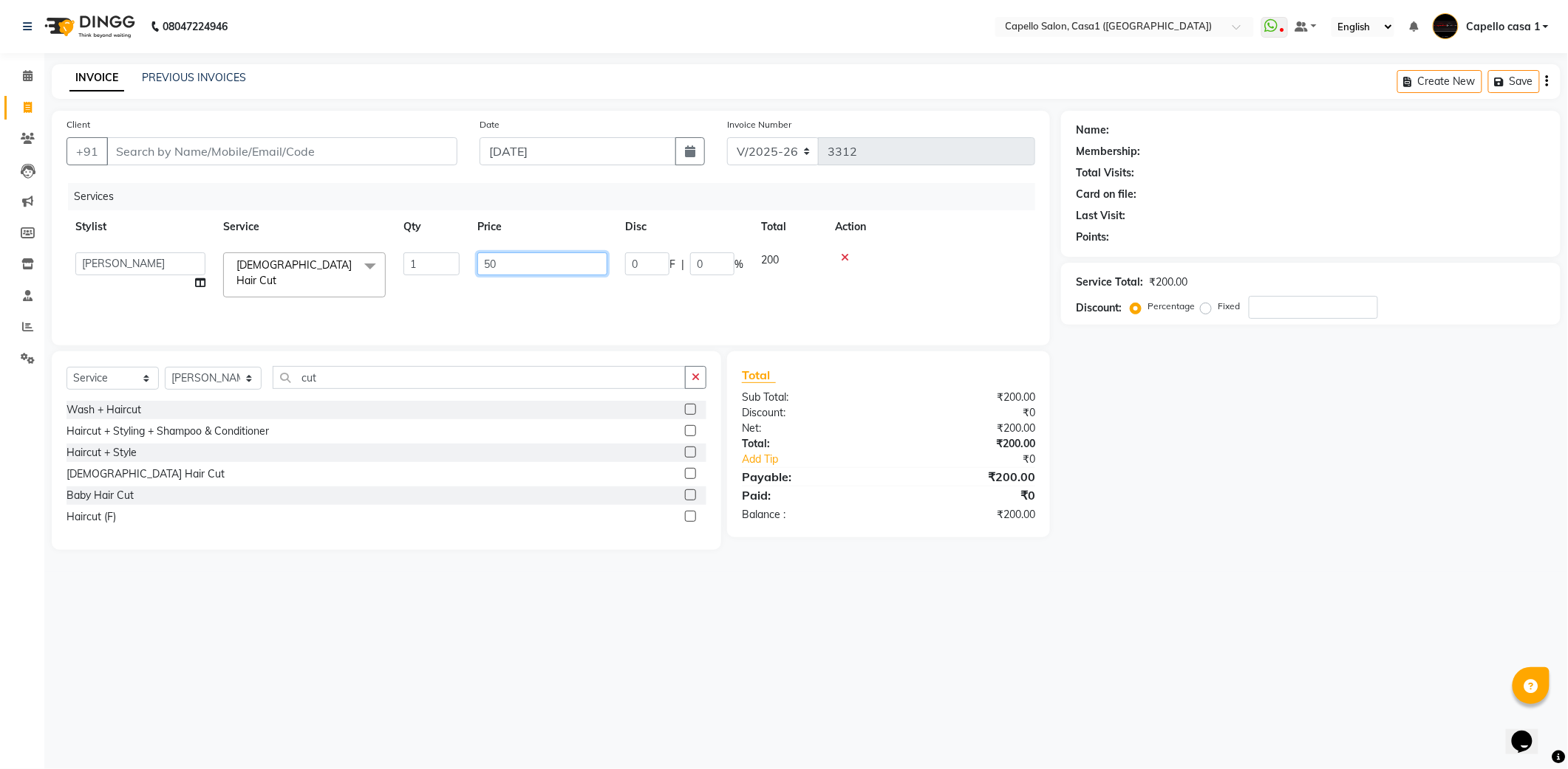
type input "500"
click at [935, 270] on td at bounding box center [930, 275] width 209 height 62
click at [154, 140] on input "Client" at bounding box center [282, 151] width 351 height 28
type input "7"
type input "0"
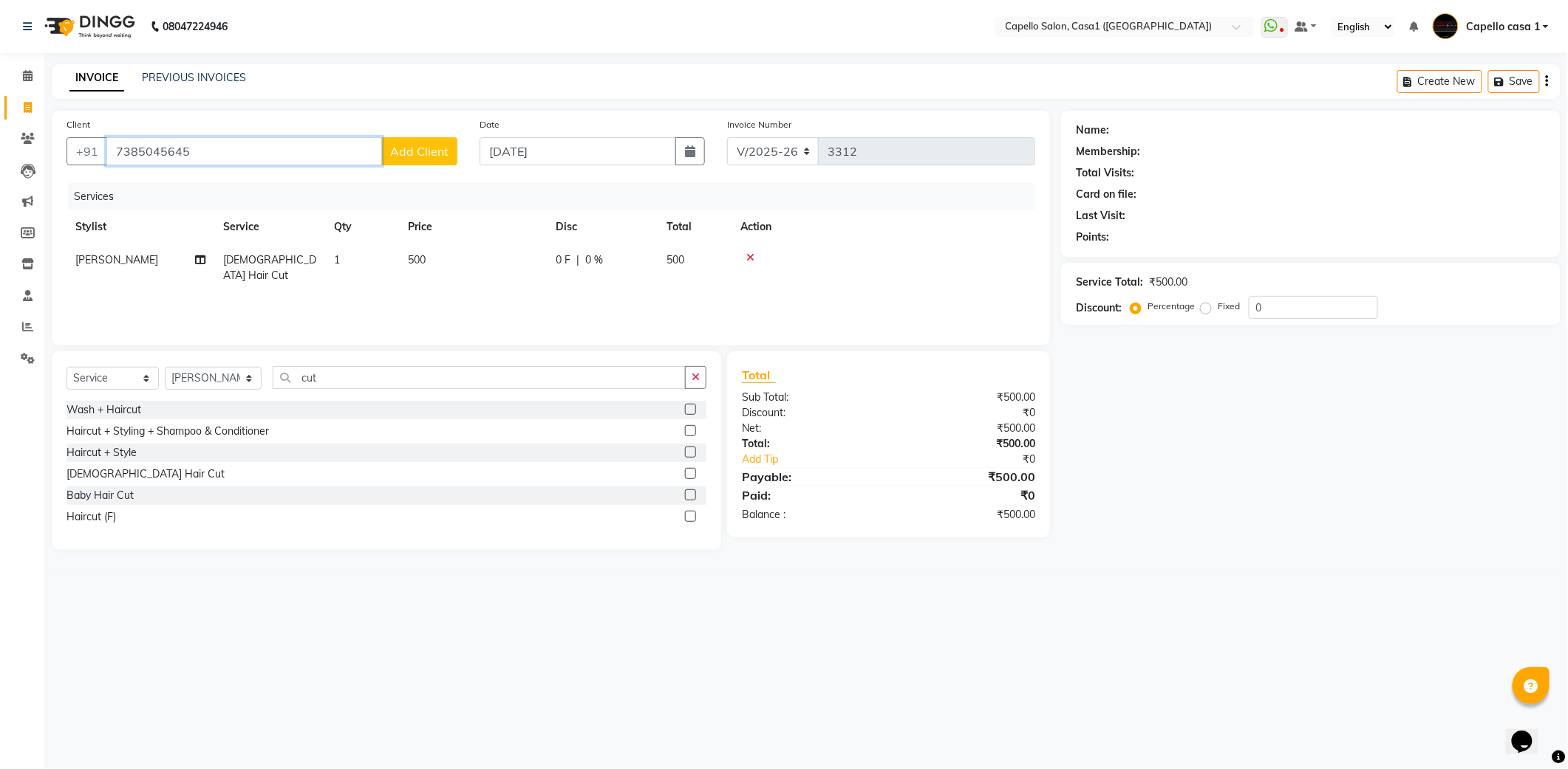
type input "7385045645"
click at [426, 148] on span "Add Client" at bounding box center [419, 151] width 58 height 15
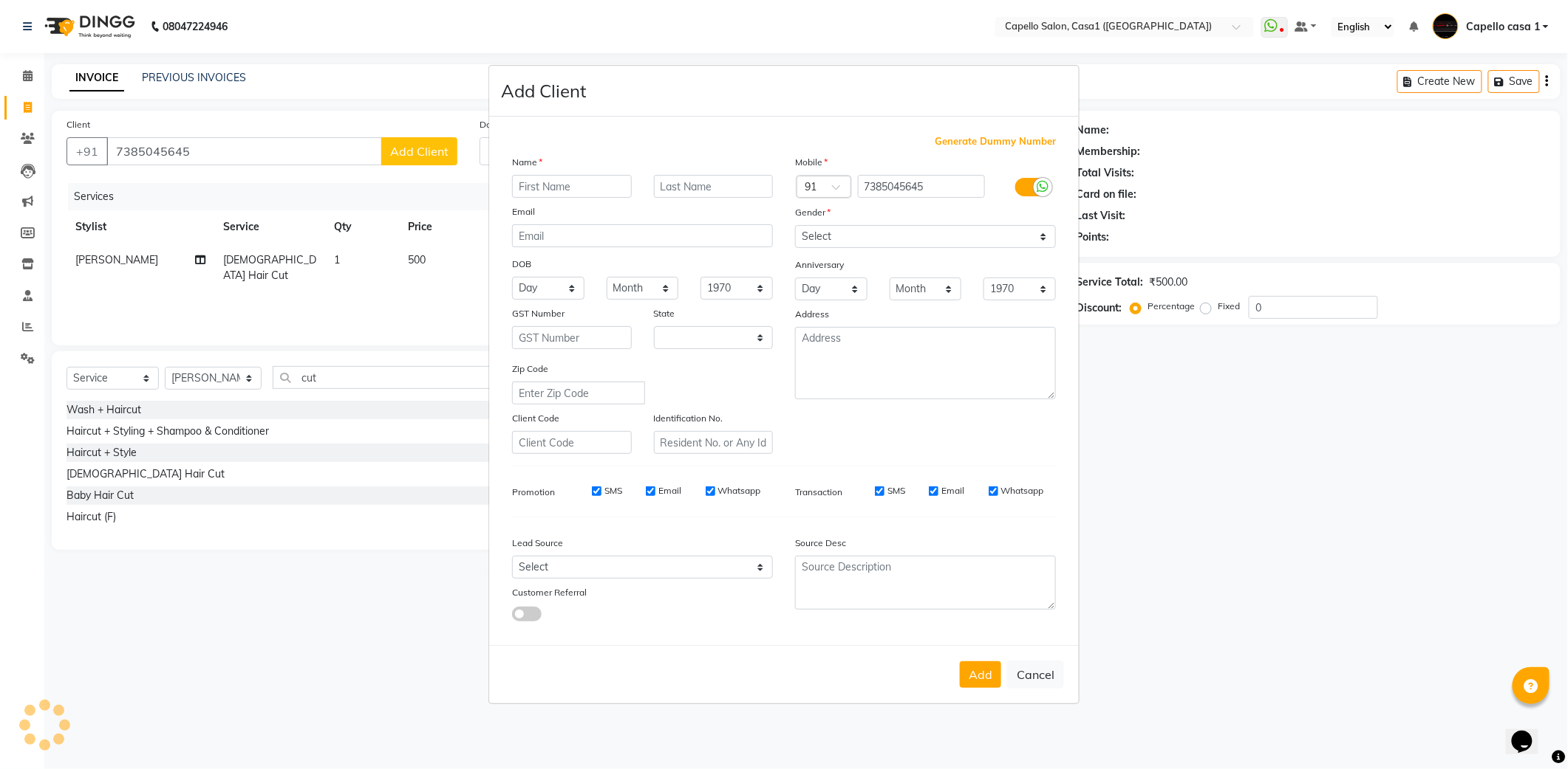
select select "22"
click at [541, 187] on input "text" at bounding box center [572, 187] width 120 height 23
type input "[PERSON_NAME]"
click at [884, 235] on select "Select [DEMOGRAPHIC_DATA] [DEMOGRAPHIC_DATA] Other Prefer Not To Say" at bounding box center [925, 237] width 261 height 23
select select "[DEMOGRAPHIC_DATA]"
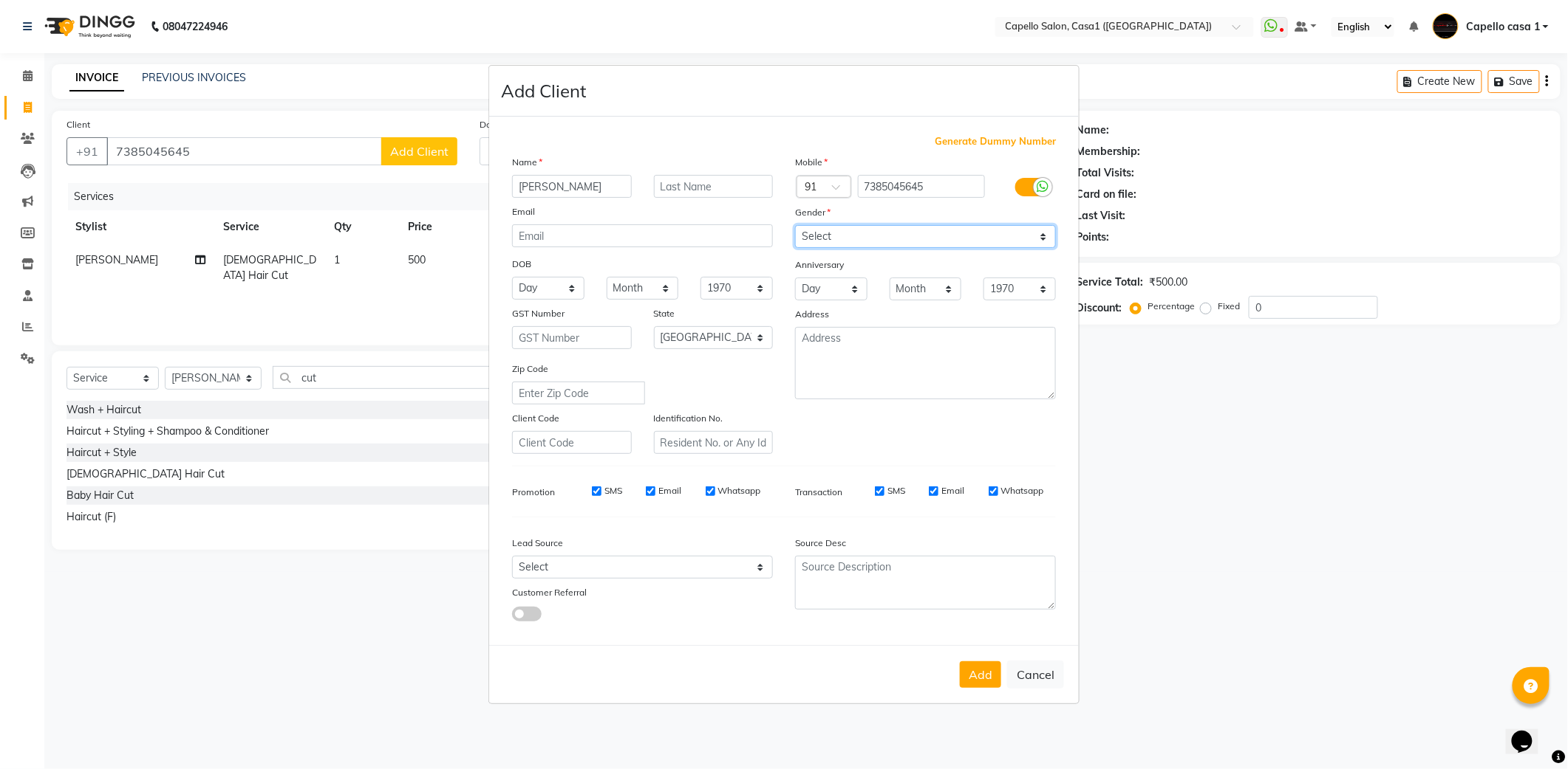
click at [795, 227] on select "Select [DEMOGRAPHIC_DATA] [DEMOGRAPHIC_DATA] Other Prefer Not To Say" at bounding box center [925, 237] width 261 height 23
click at [981, 668] on button "Add" at bounding box center [980, 675] width 41 height 26
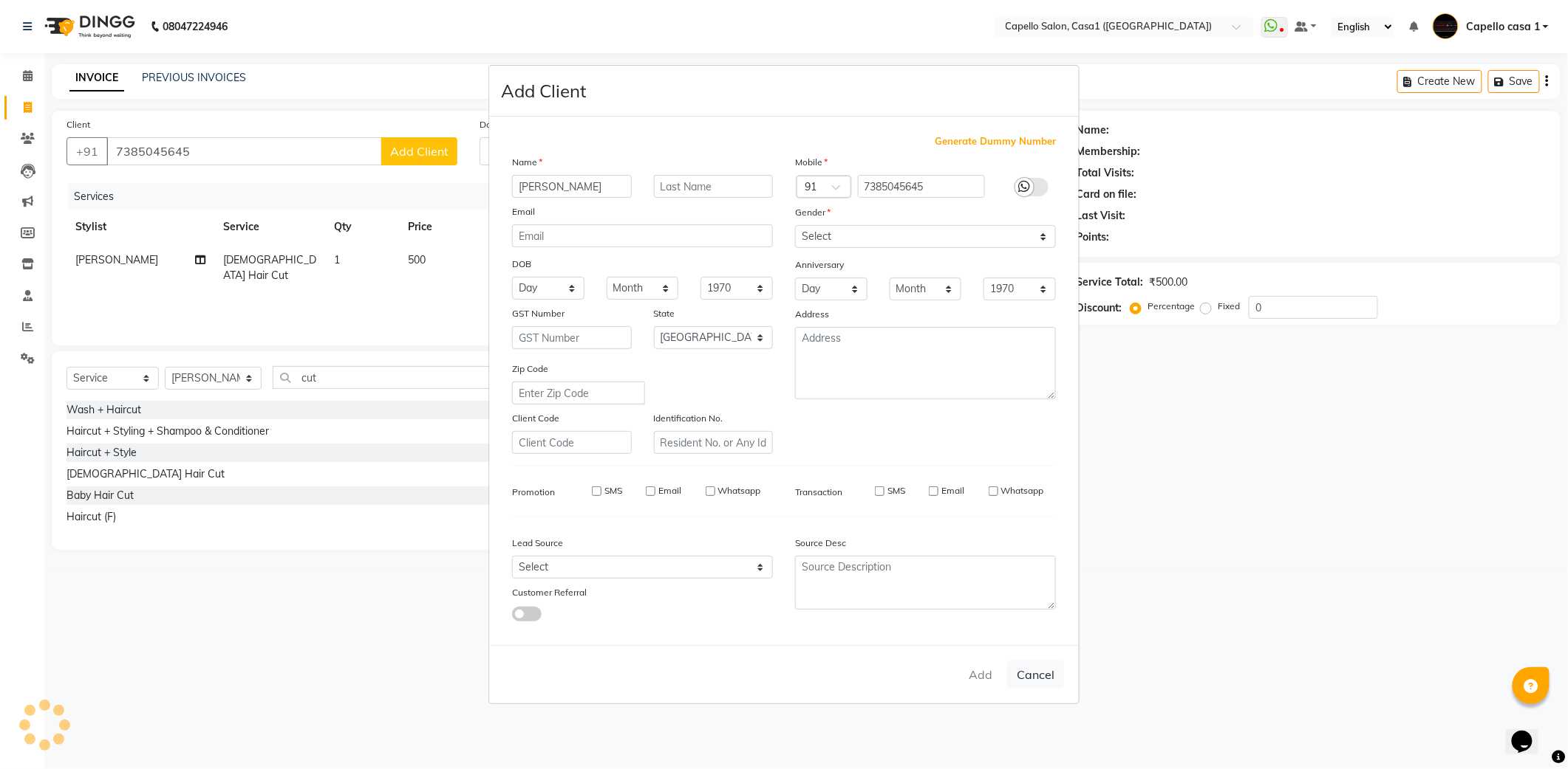
select select
select select "null"
select select
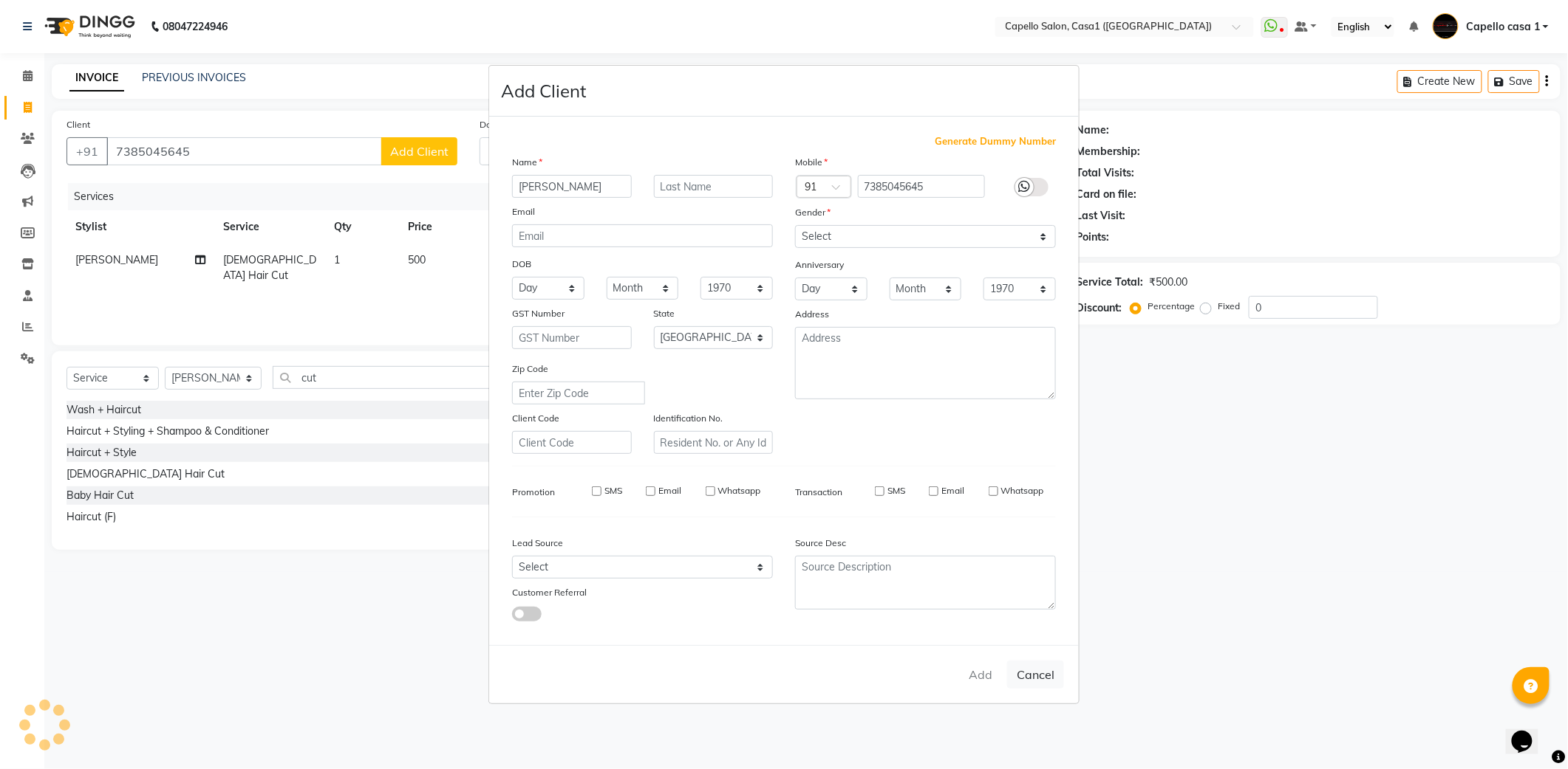
select select
checkbox input "false"
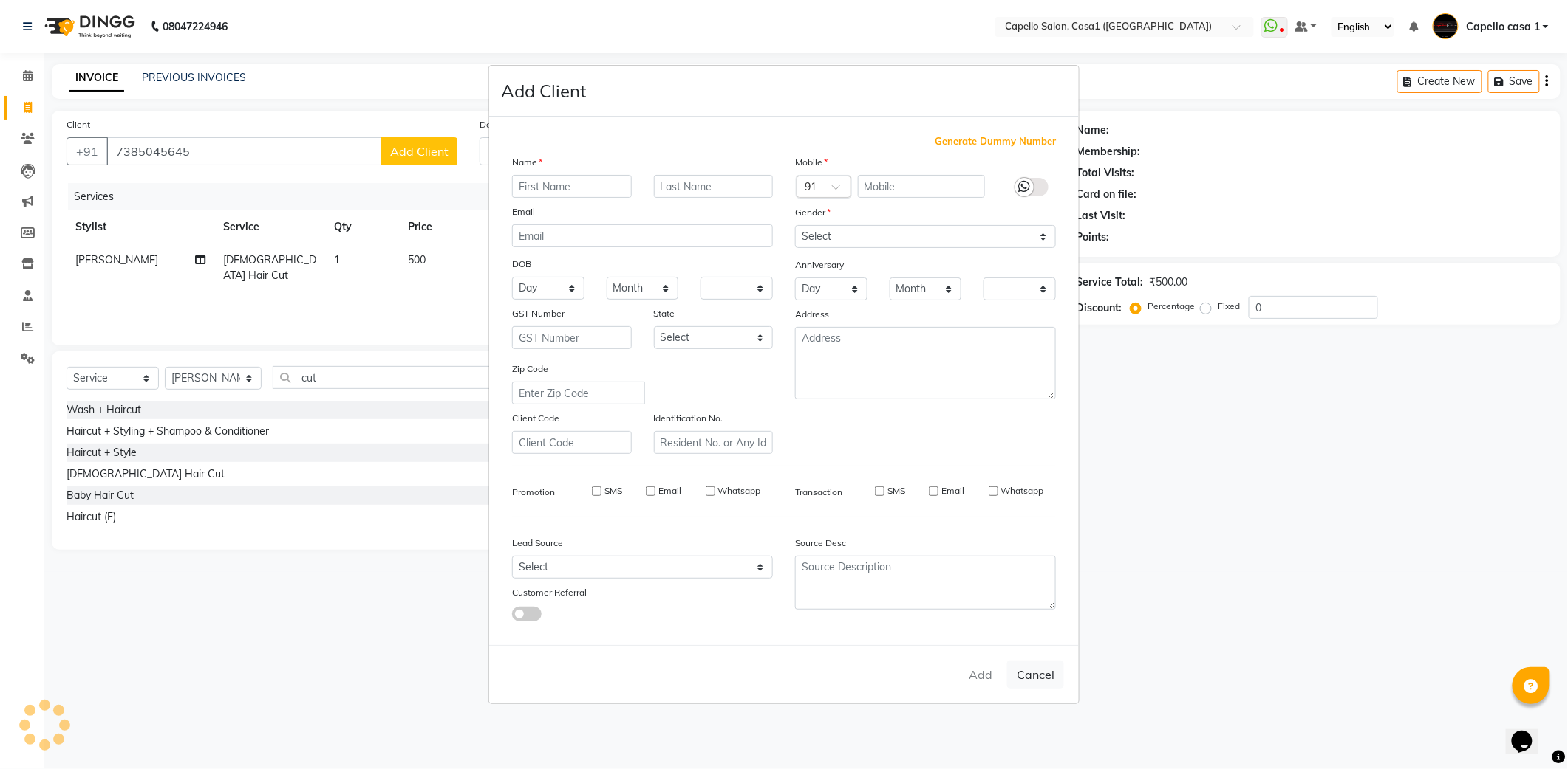
checkbox input "false"
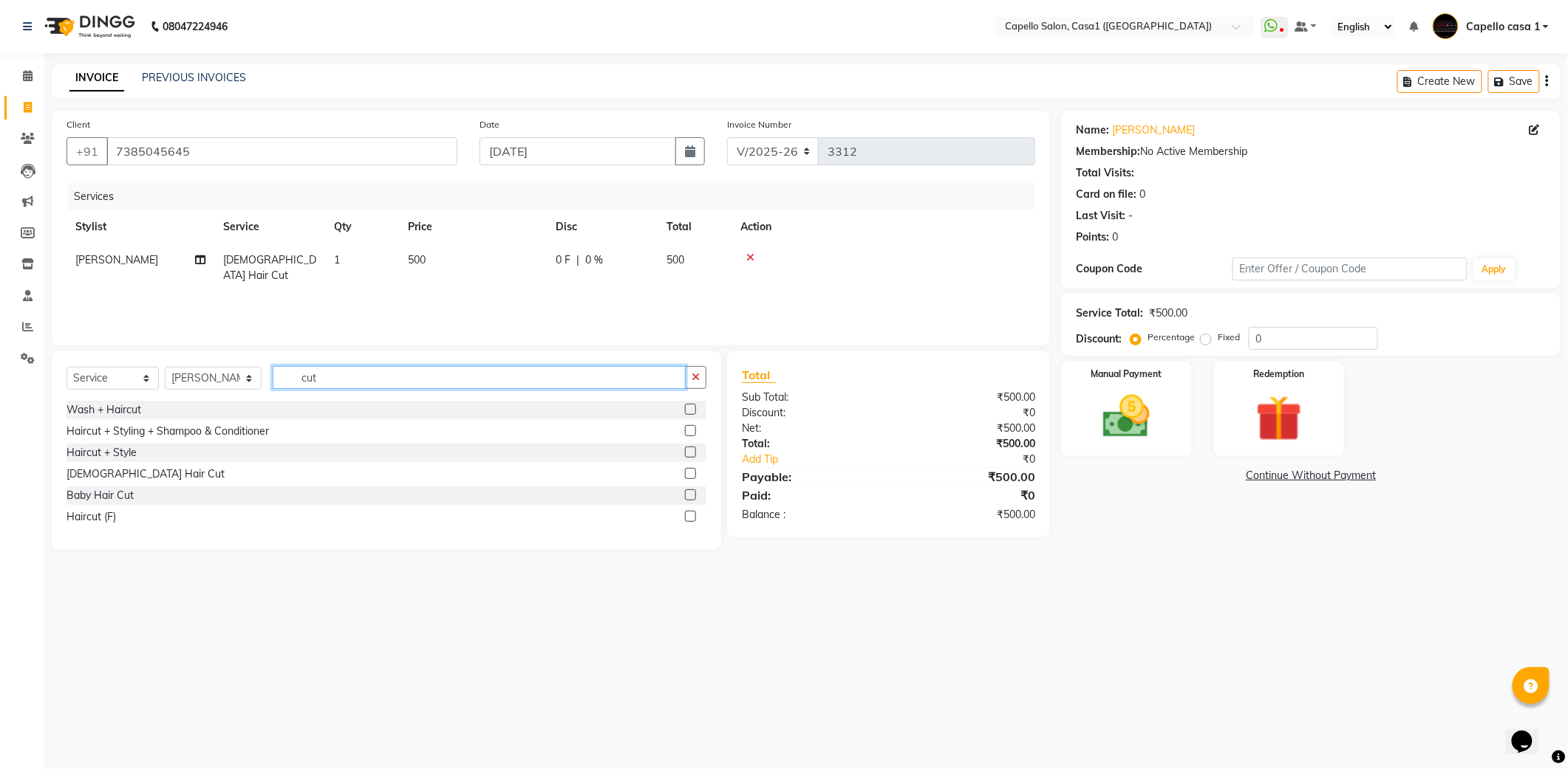
click at [388, 377] on input "cut" at bounding box center [479, 377] width 413 height 23
type input "c"
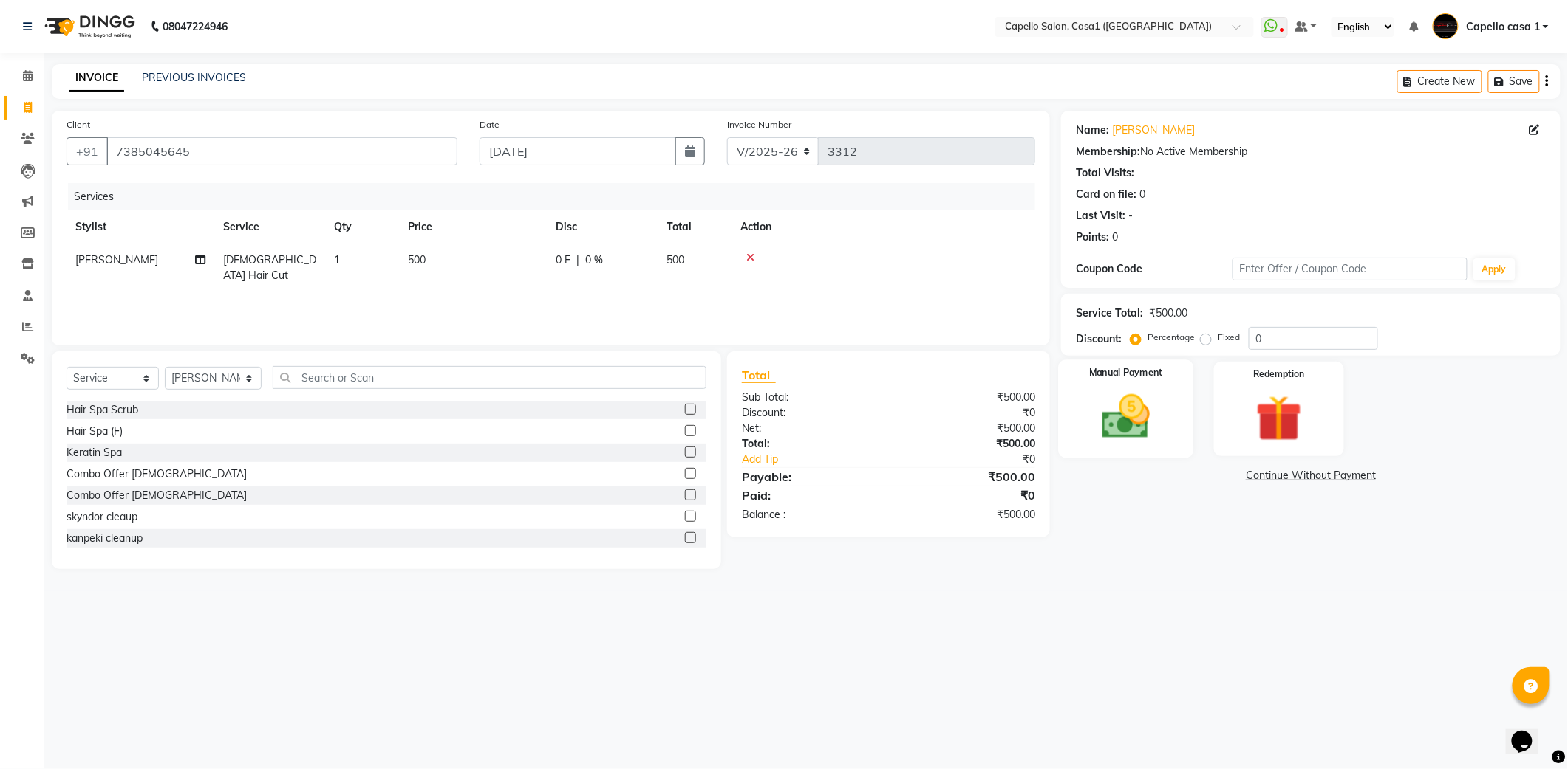
click at [1135, 412] on img at bounding box center [1125, 416] width 78 height 55
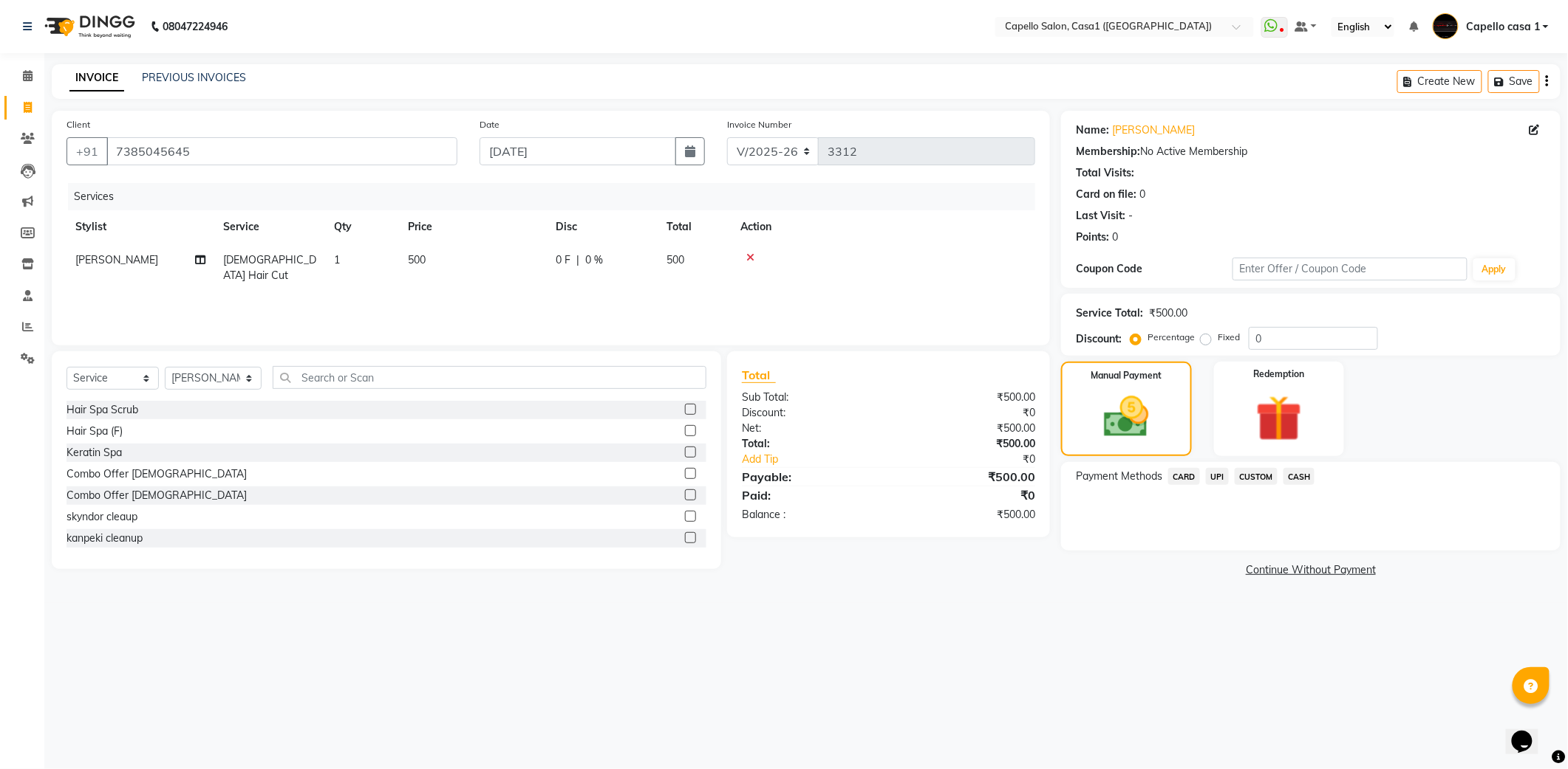
click at [1215, 476] on span "UPI" at bounding box center [1217, 476] width 23 height 17
click at [1339, 561] on button "Add Payment" at bounding box center [1392, 555] width 306 height 23
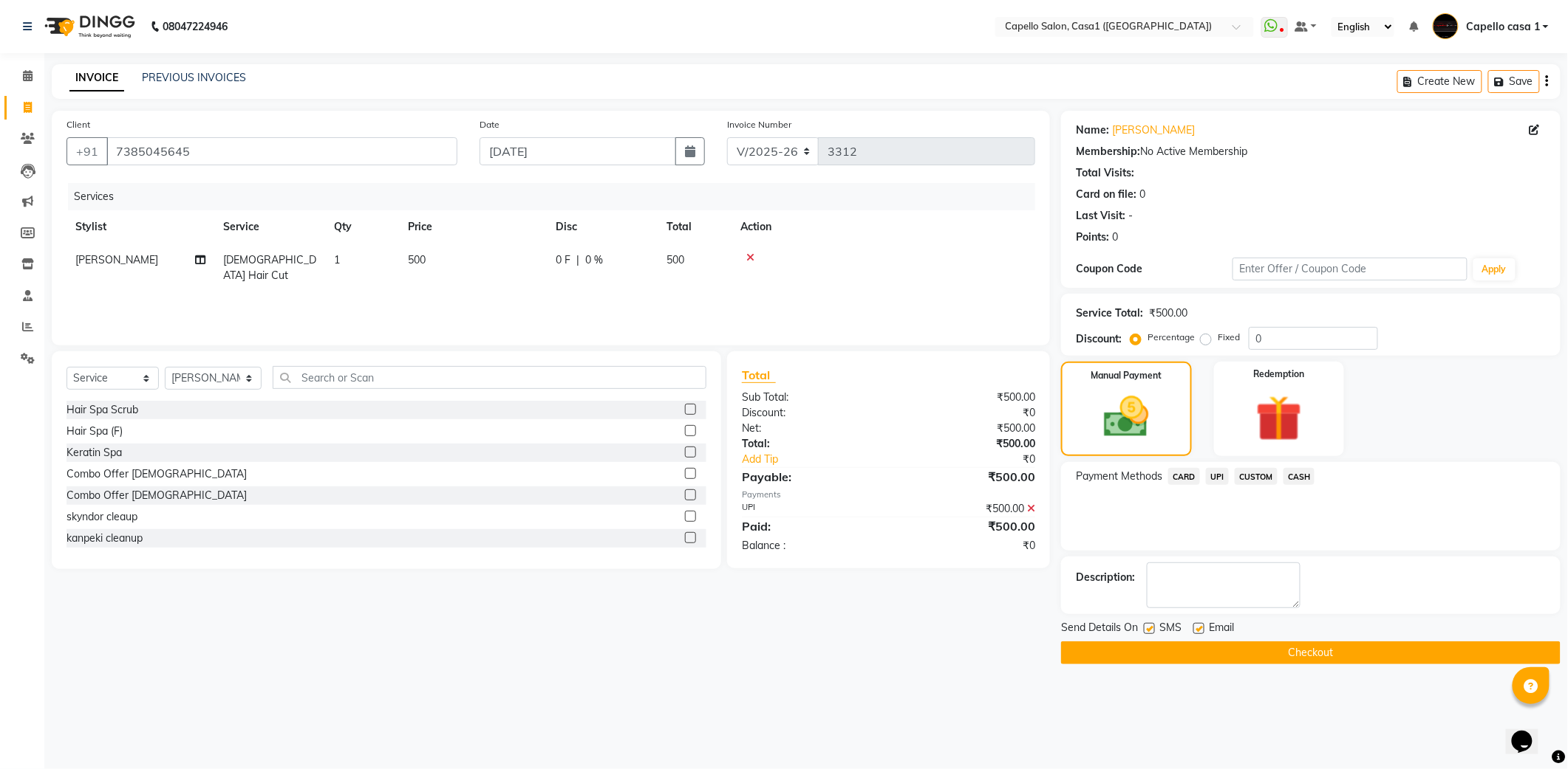
click at [1302, 657] on button "Checkout" at bounding box center [1310, 653] width 499 height 23
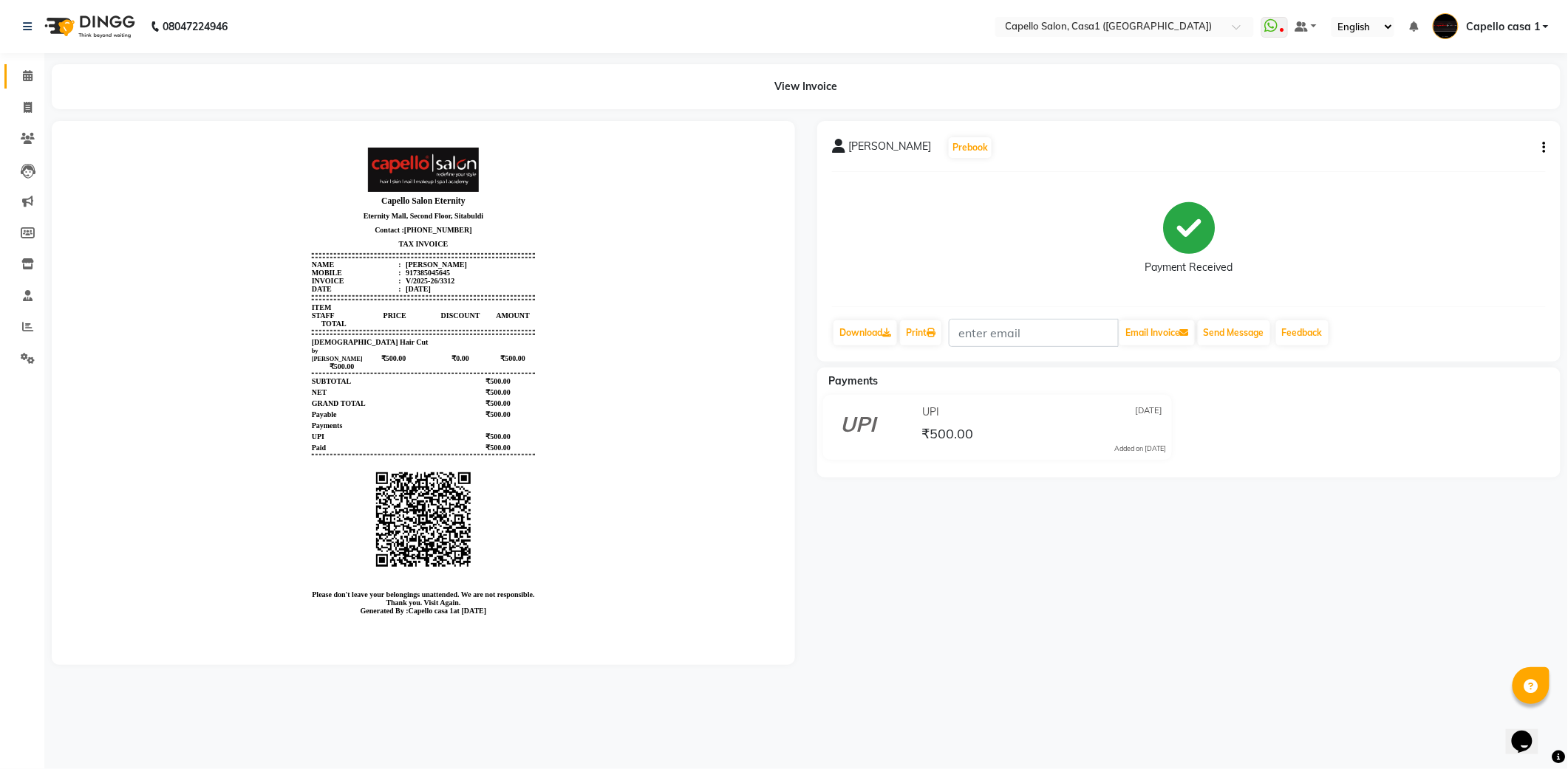
click at [26, 78] on icon at bounding box center [27, 76] width 10 height 11
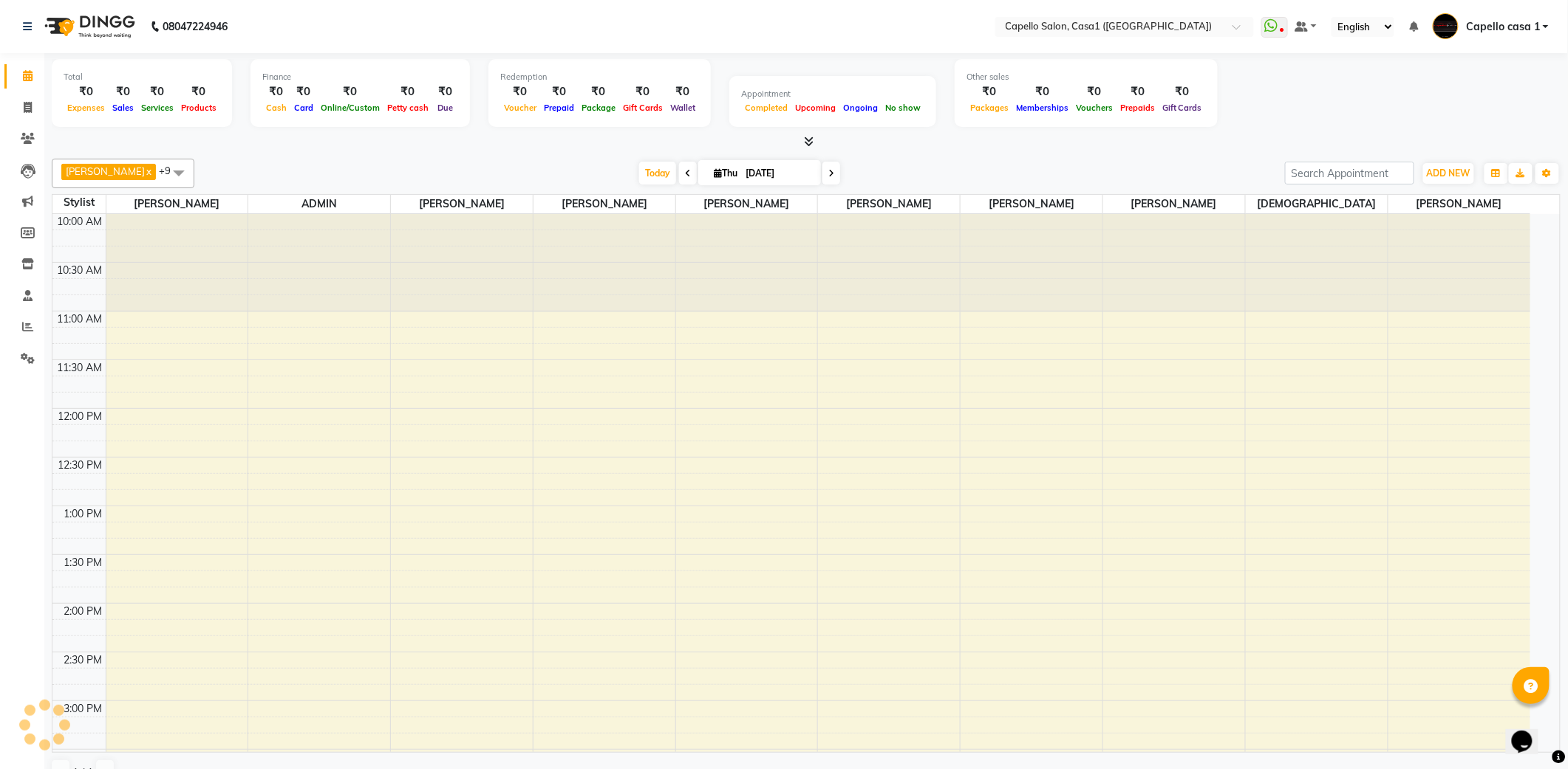
scroll to position [494, 0]
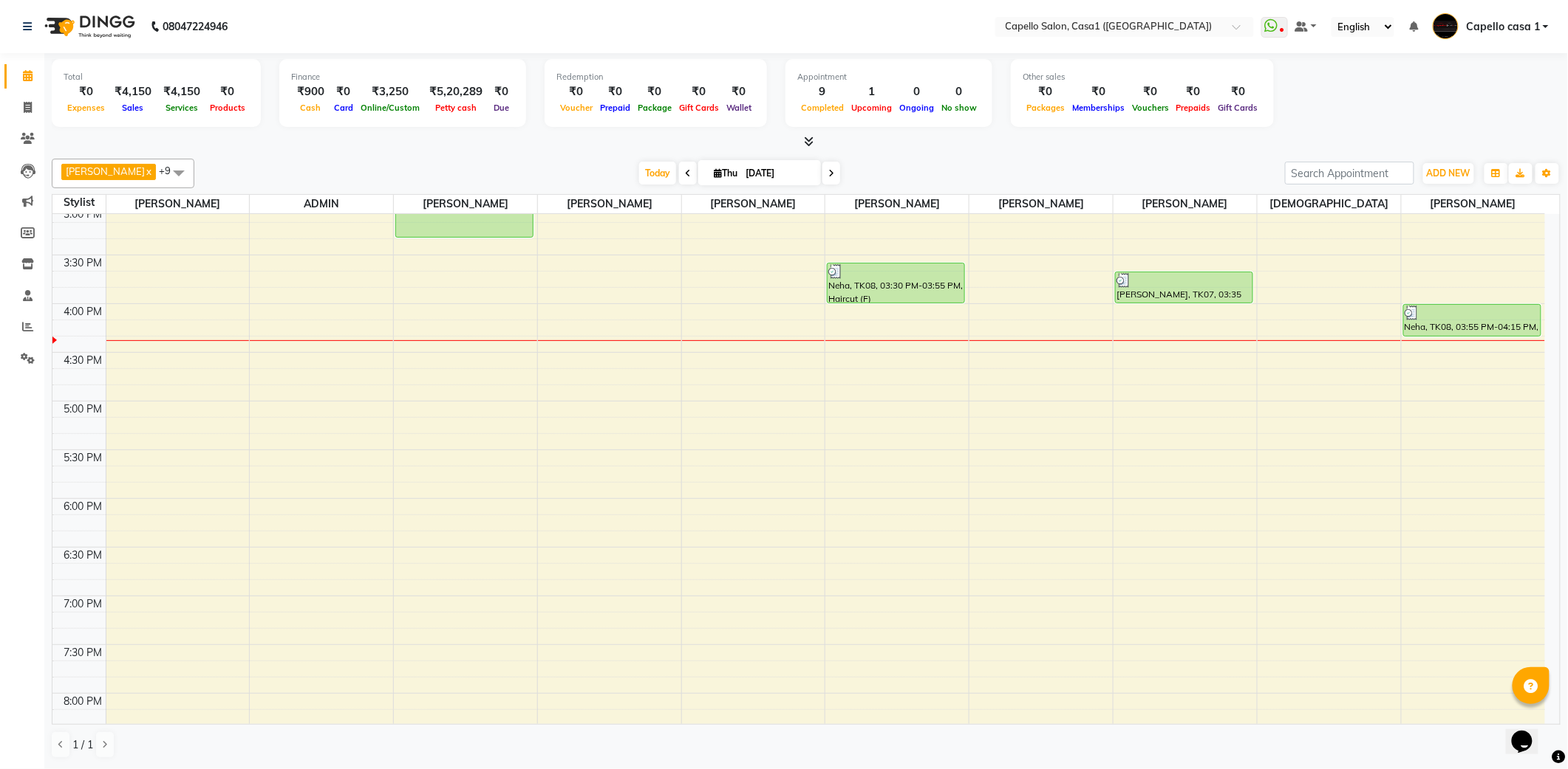
click at [599, 130] on div "Total ₹0 Expenses ₹4,150 Sales ₹4,150 Services ₹0 Products Finance ₹900 Cash ₹0…" at bounding box center [806, 95] width 1509 height 72
click at [26, 103] on icon at bounding box center [27, 107] width 8 height 11
select select "service"
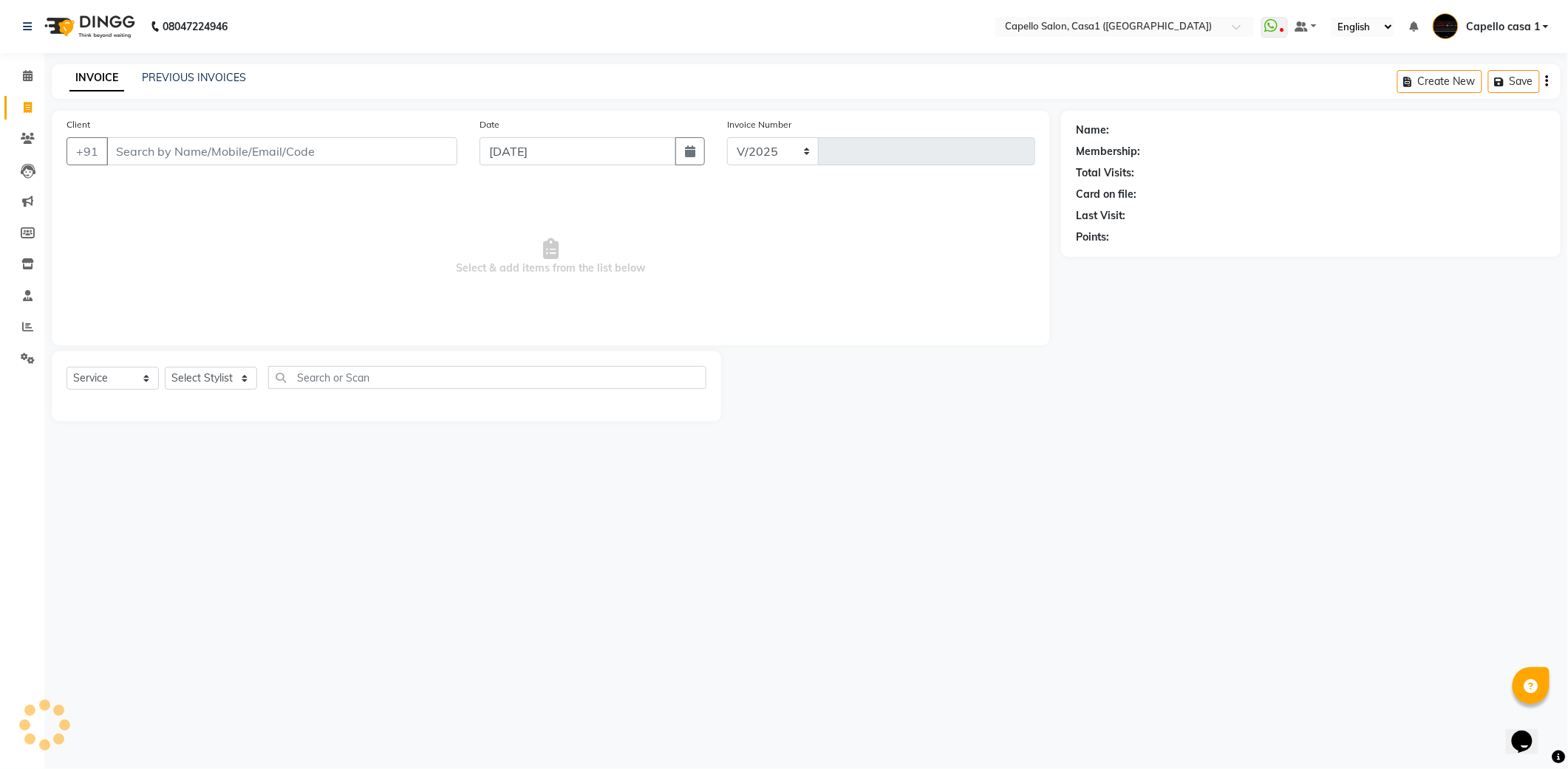
select select "846"
type input "3314"
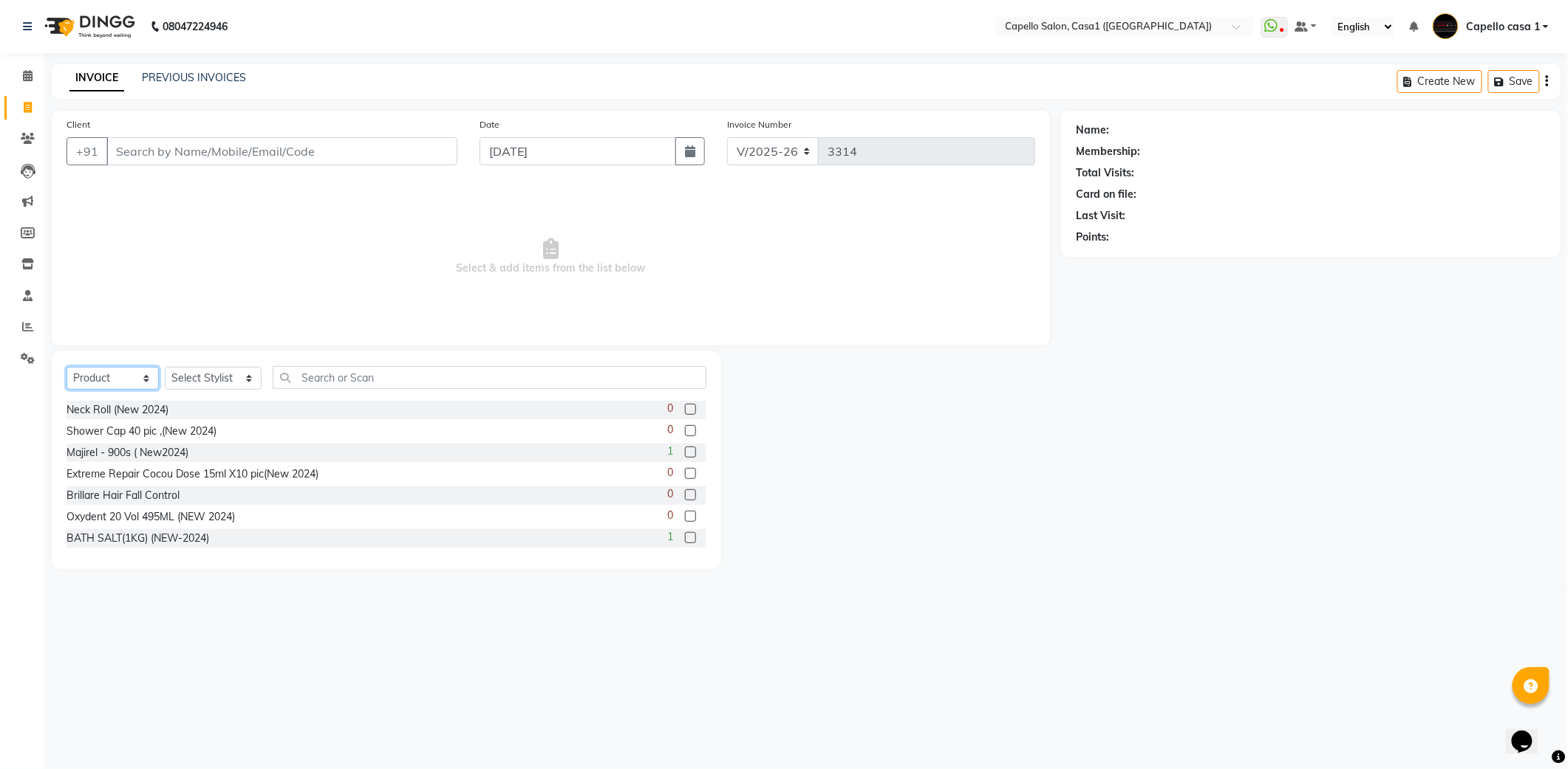
drag, startPoint x: 114, startPoint y: 383, endPoint x: 113, endPoint y: 392, distance: 9.1
click at [113, 388] on select "Select Service Product Membership Package Voucher Prepaid Gift Card" at bounding box center [113, 378] width 92 height 23
select select "service"
click at [67, 367] on select "Select Service Product Membership Package Voucher Prepaid Gift Card" at bounding box center [113, 378] width 92 height 23
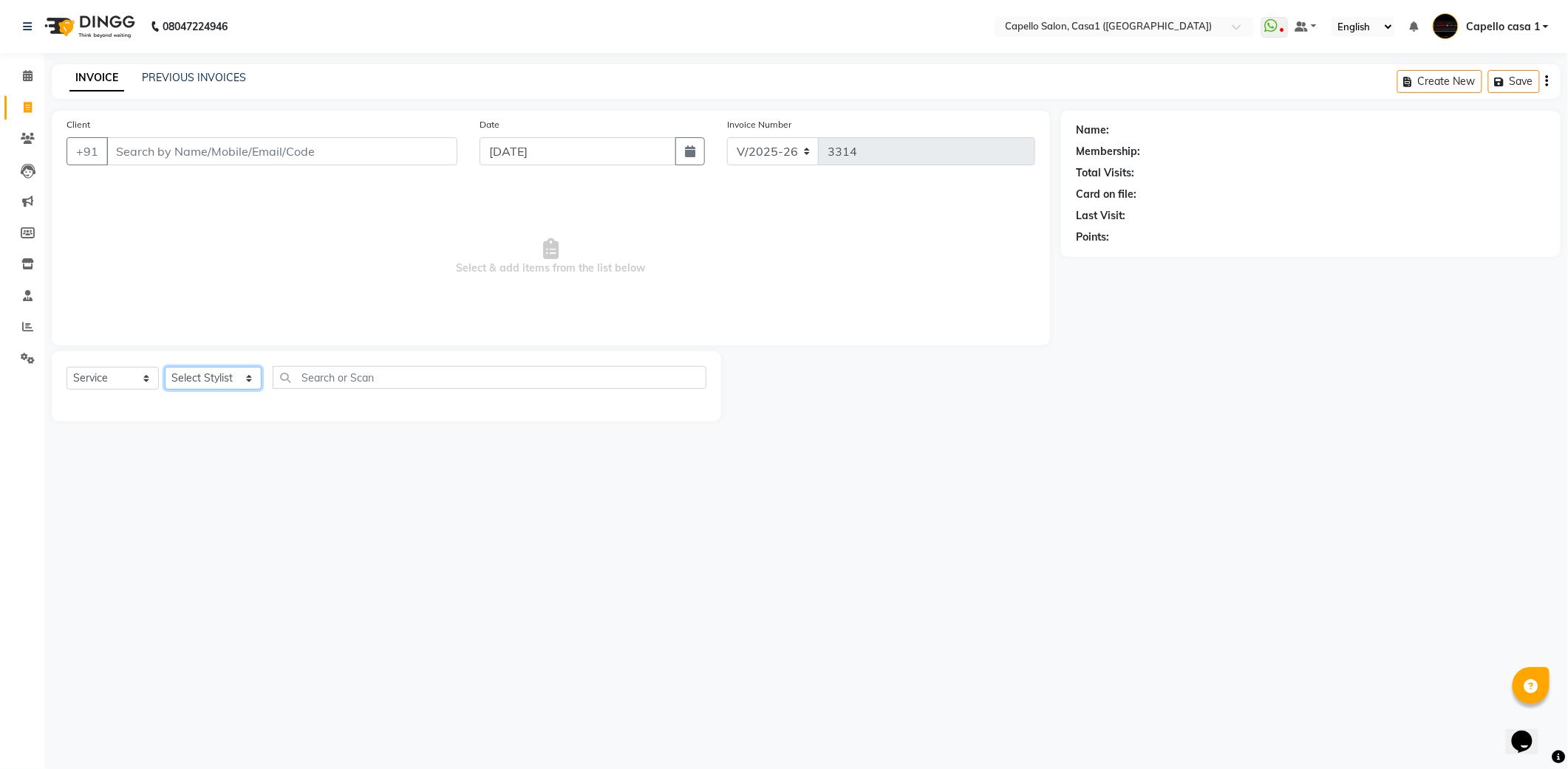
click at [183, 379] on select "Select Stylist [PERSON_NAME] ADMIN Akash Chawale Capello casa 1 [PERSON_NAME] […" at bounding box center [213, 378] width 97 height 23
select select "67524"
click at [165, 367] on select "Select Stylist [PERSON_NAME] ADMIN Akash Chawale Capello casa 1 [PERSON_NAME] […" at bounding box center [213, 378] width 97 height 23
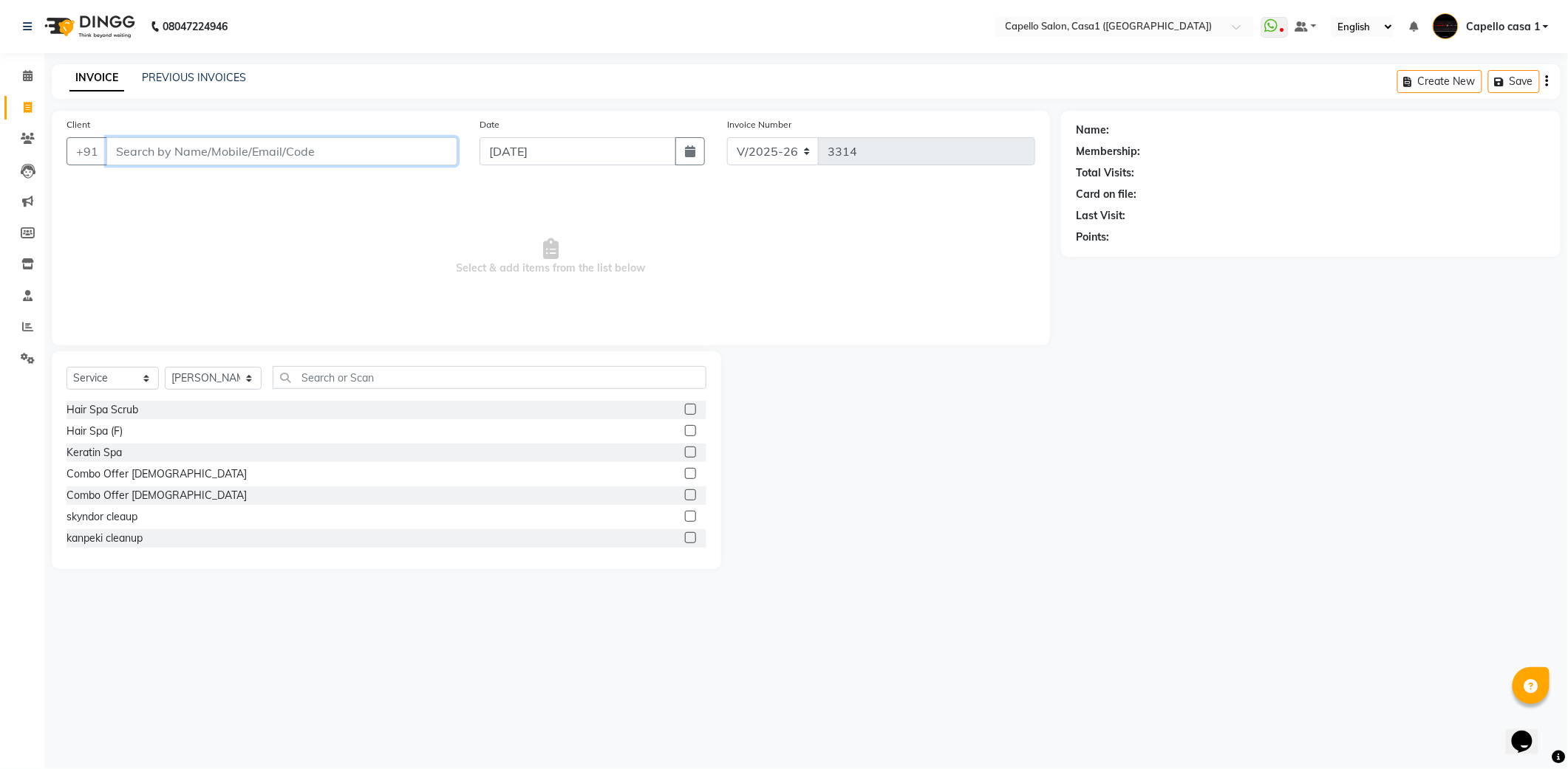
click at [198, 146] on input "Client" at bounding box center [282, 151] width 351 height 28
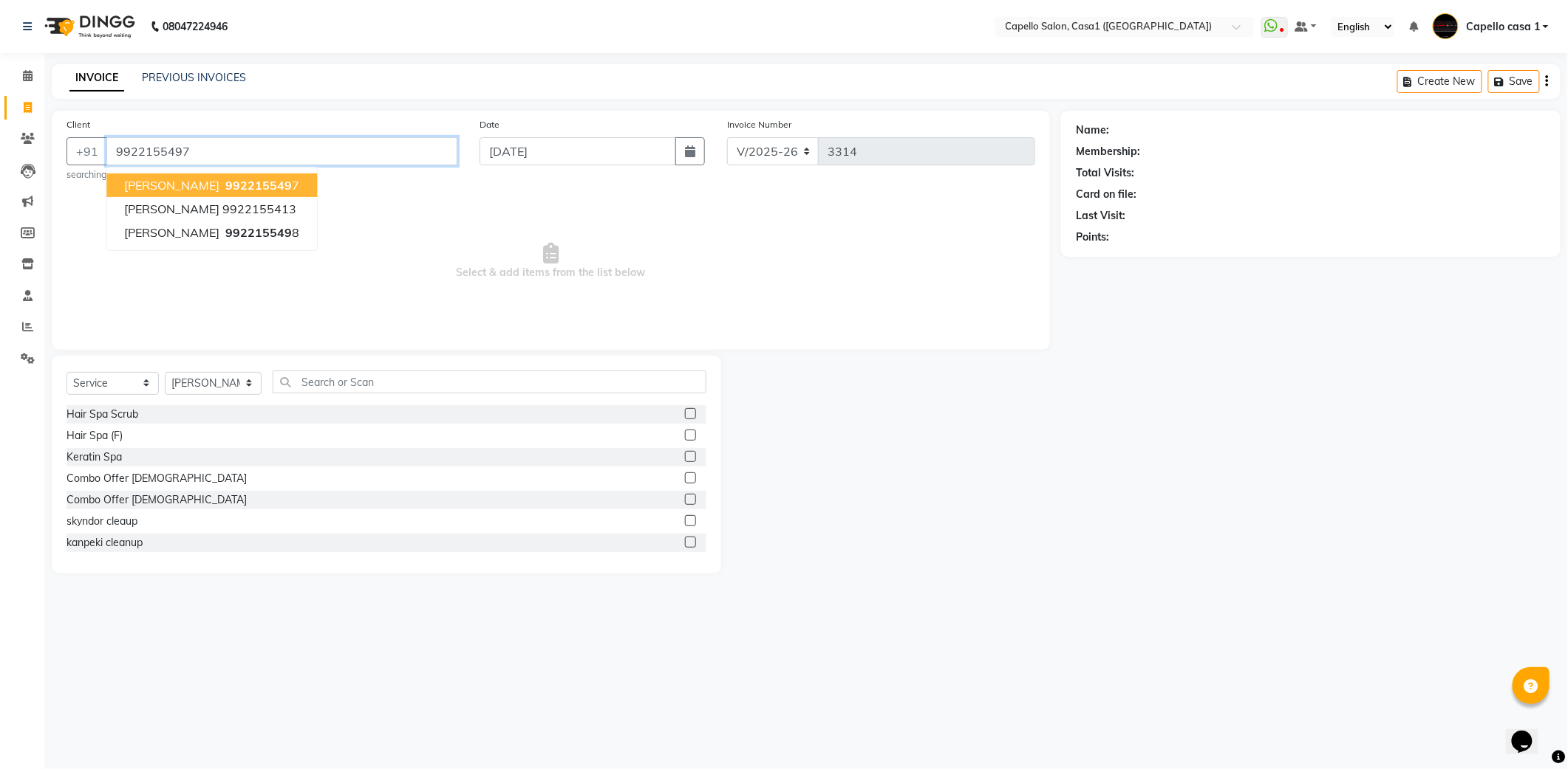
type input "9922155497"
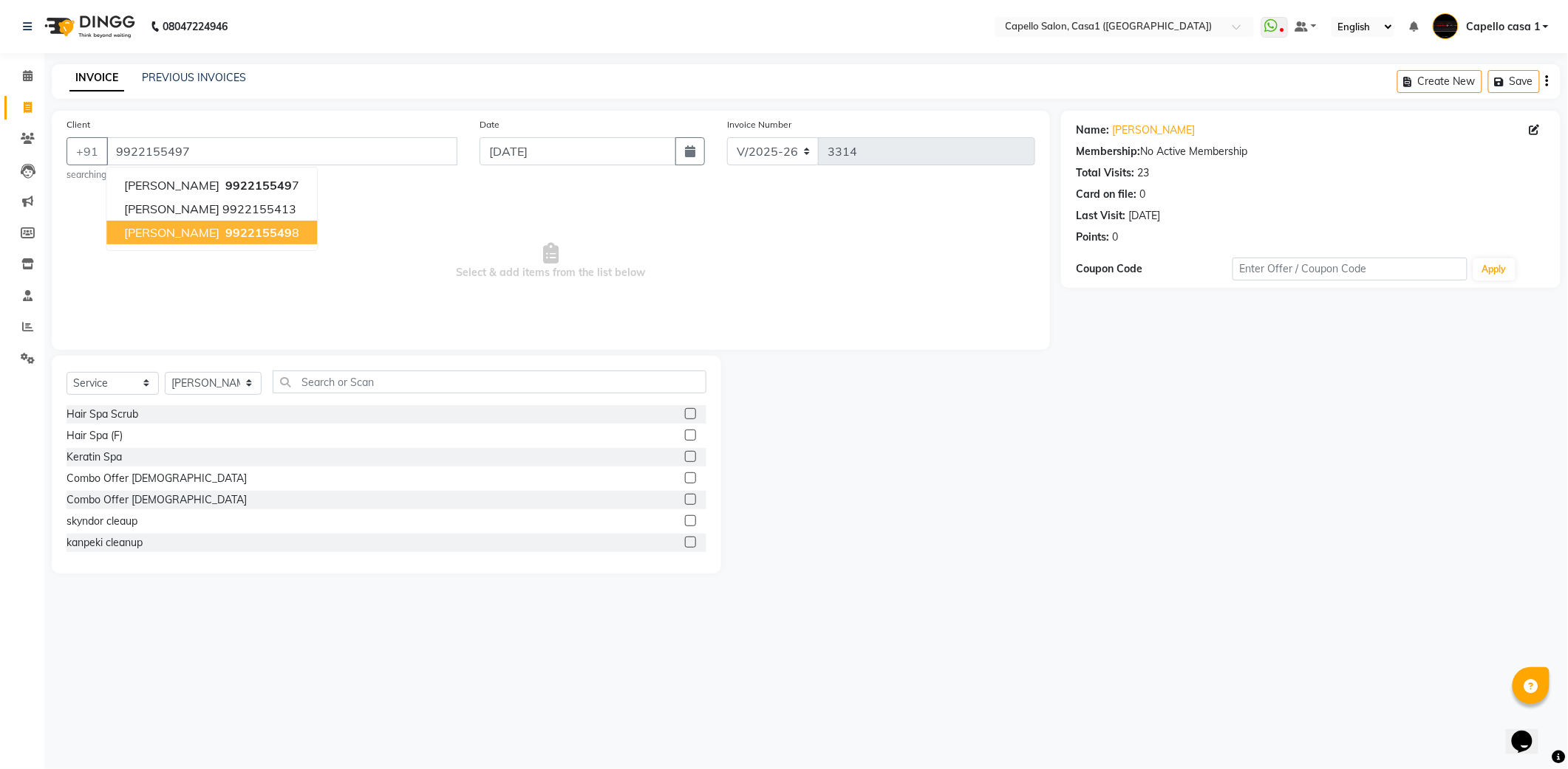
click at [448, 268] on span "Select & add items from the list below" at bounding box center [551, 261] width 968 height 148
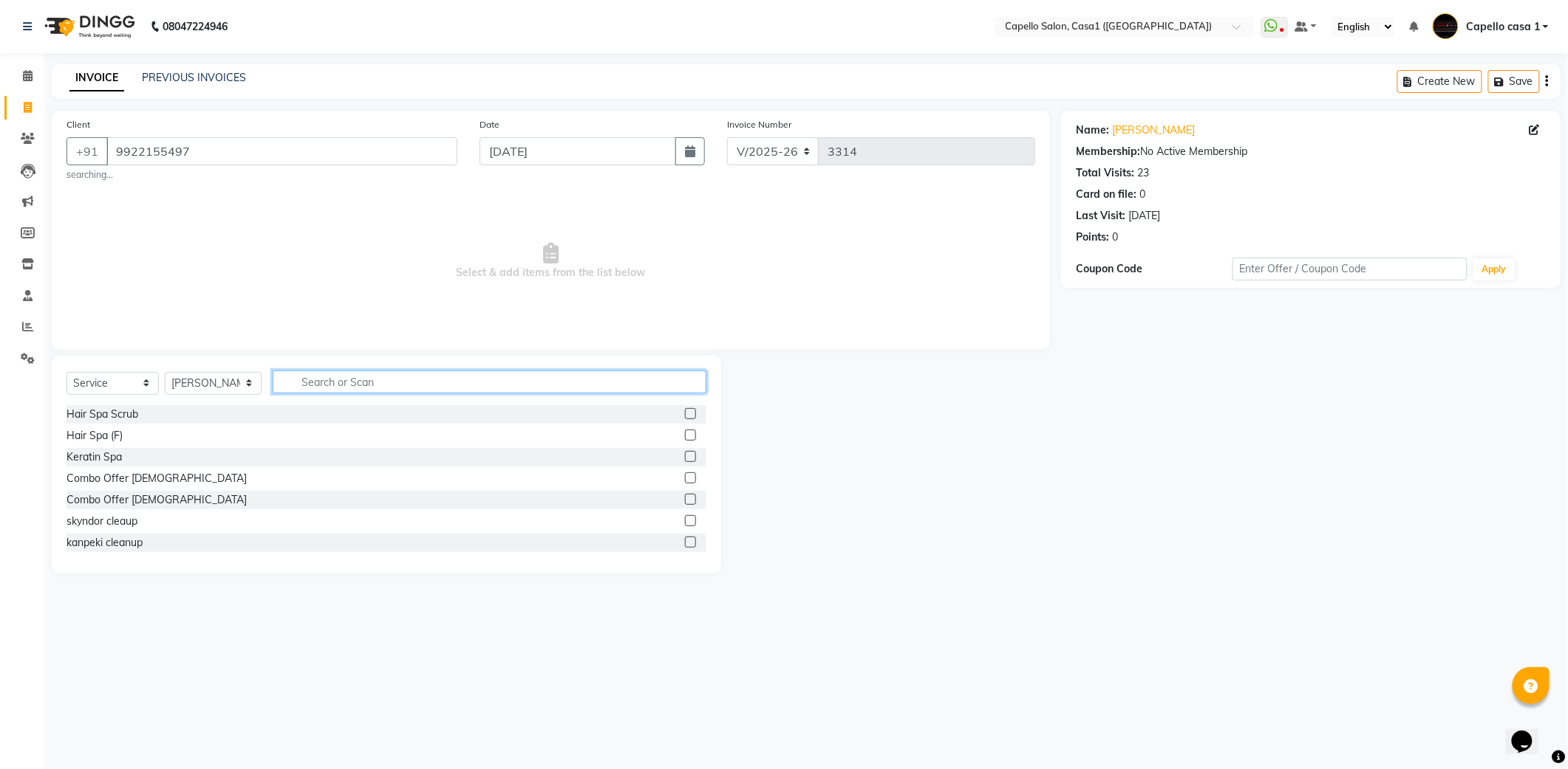
click at [312, 384] on input "text" at bounding box center [490, 382] width 434 height 23
type input "bea"
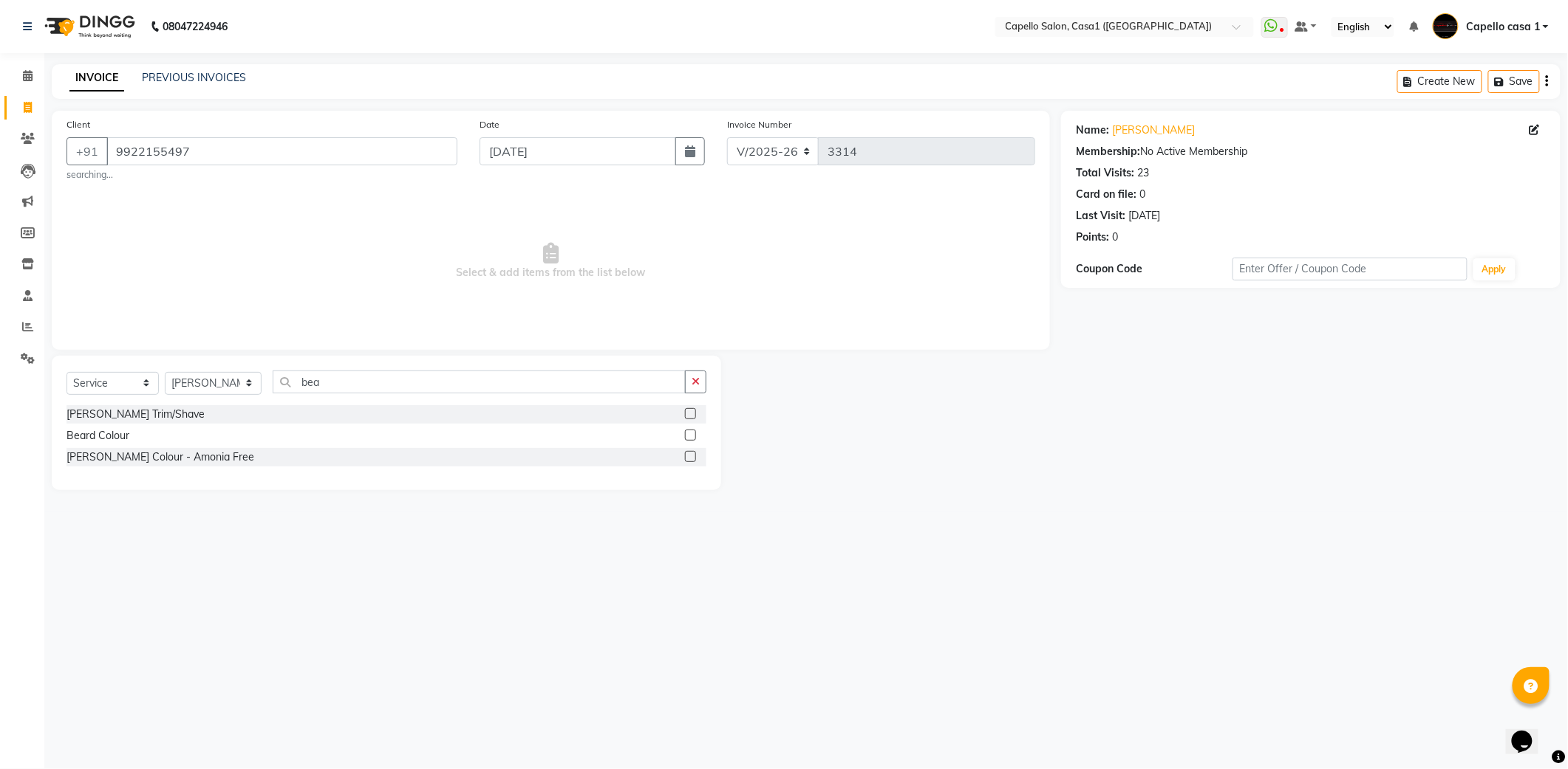
click at [689, 415] on label at bounding box center [690, 414] width 11 height 11
click at [689, 415] on input "checkbox" at bounding box center [689, 414] width 10 height 10
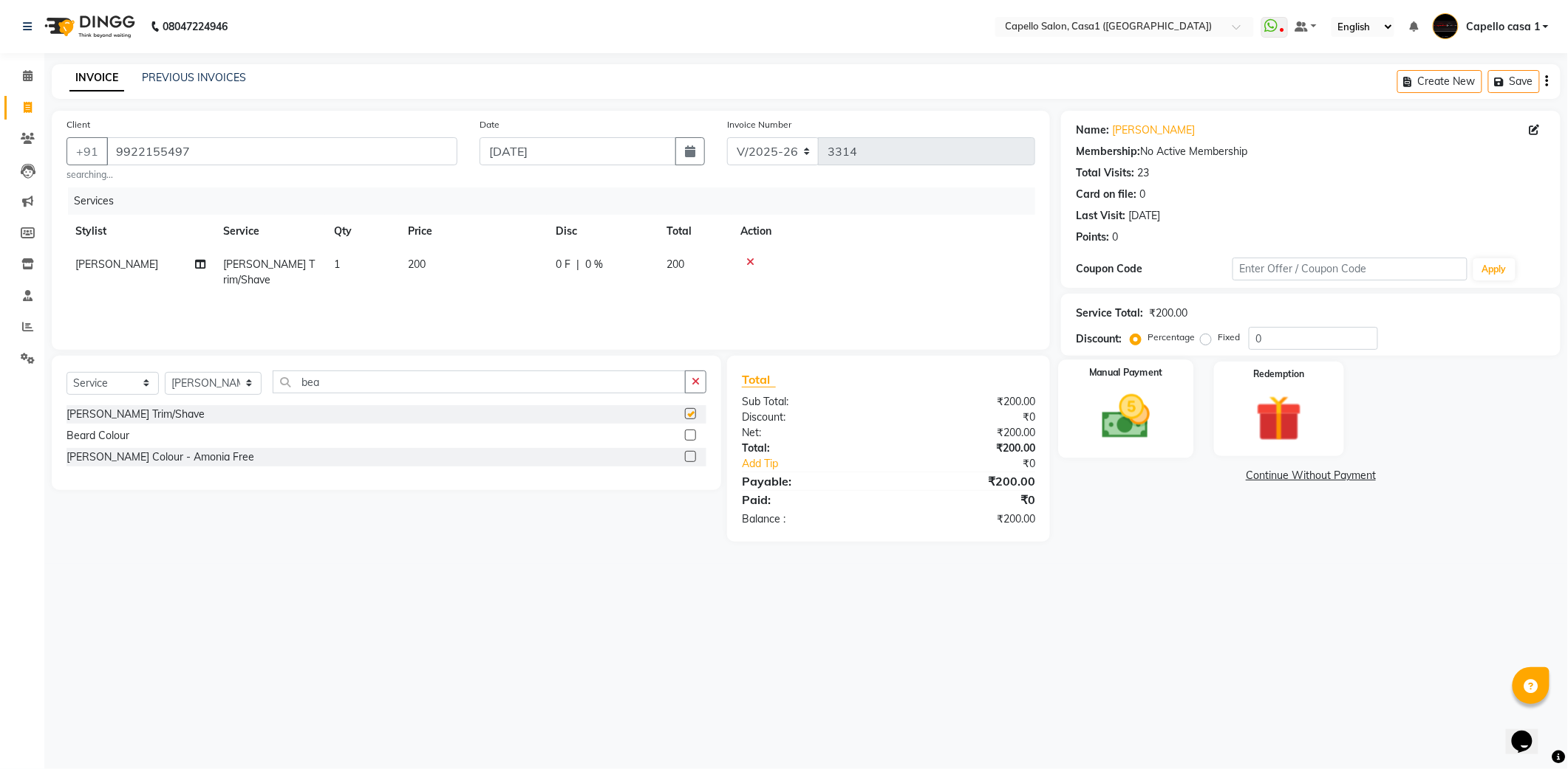
checkbox input "false"
click at [1141, 418] on img at bounding box center [1125, 416] width 78 height 55
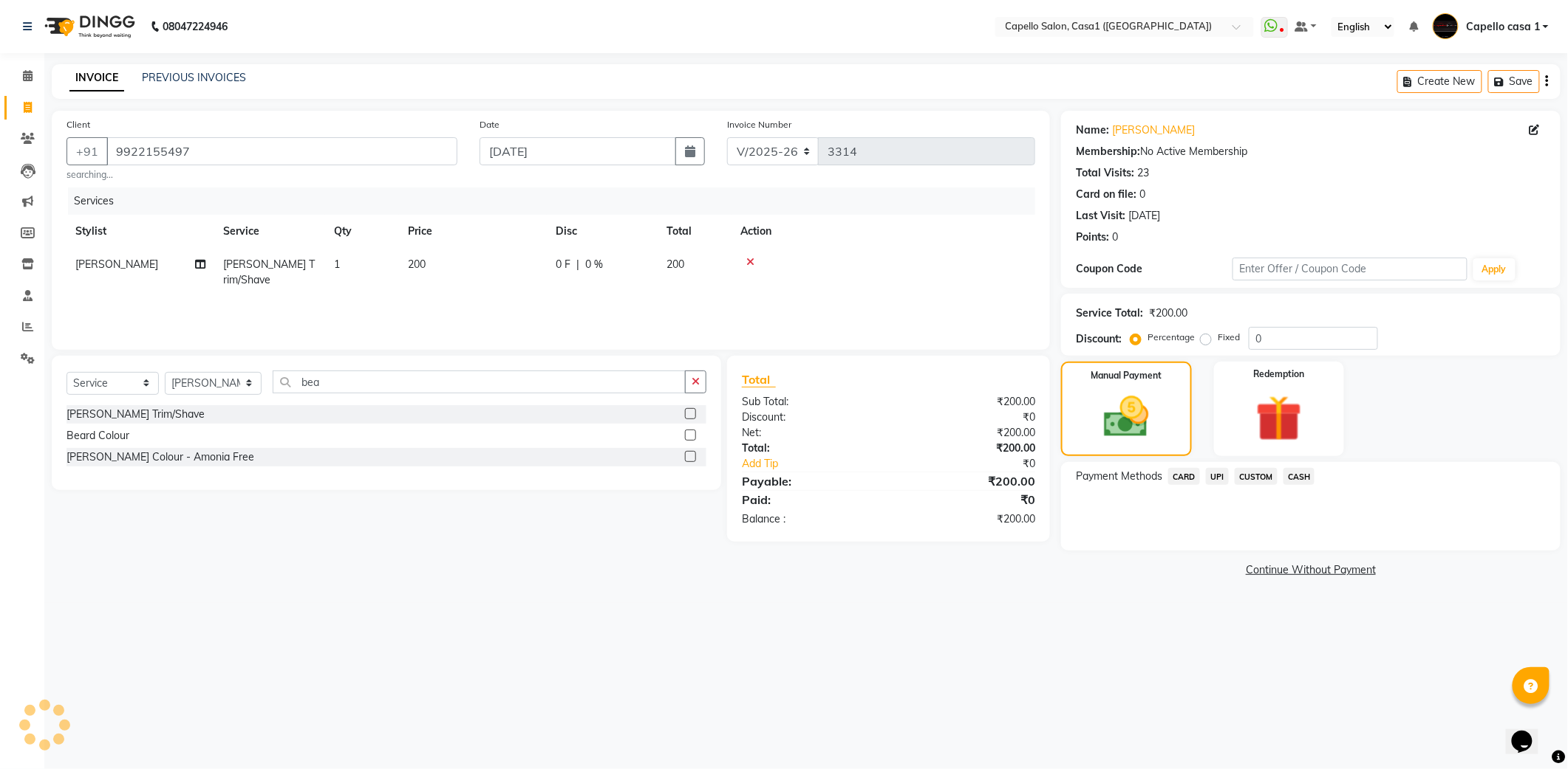
drag, startPoint x: 1225, startPoint y: 471, endPoint x: 1224, endPoint y: 494, distance: 23.0
click at [1224, 471] on span "UPI" at bounding box center [1217, 476] width 23 height 17
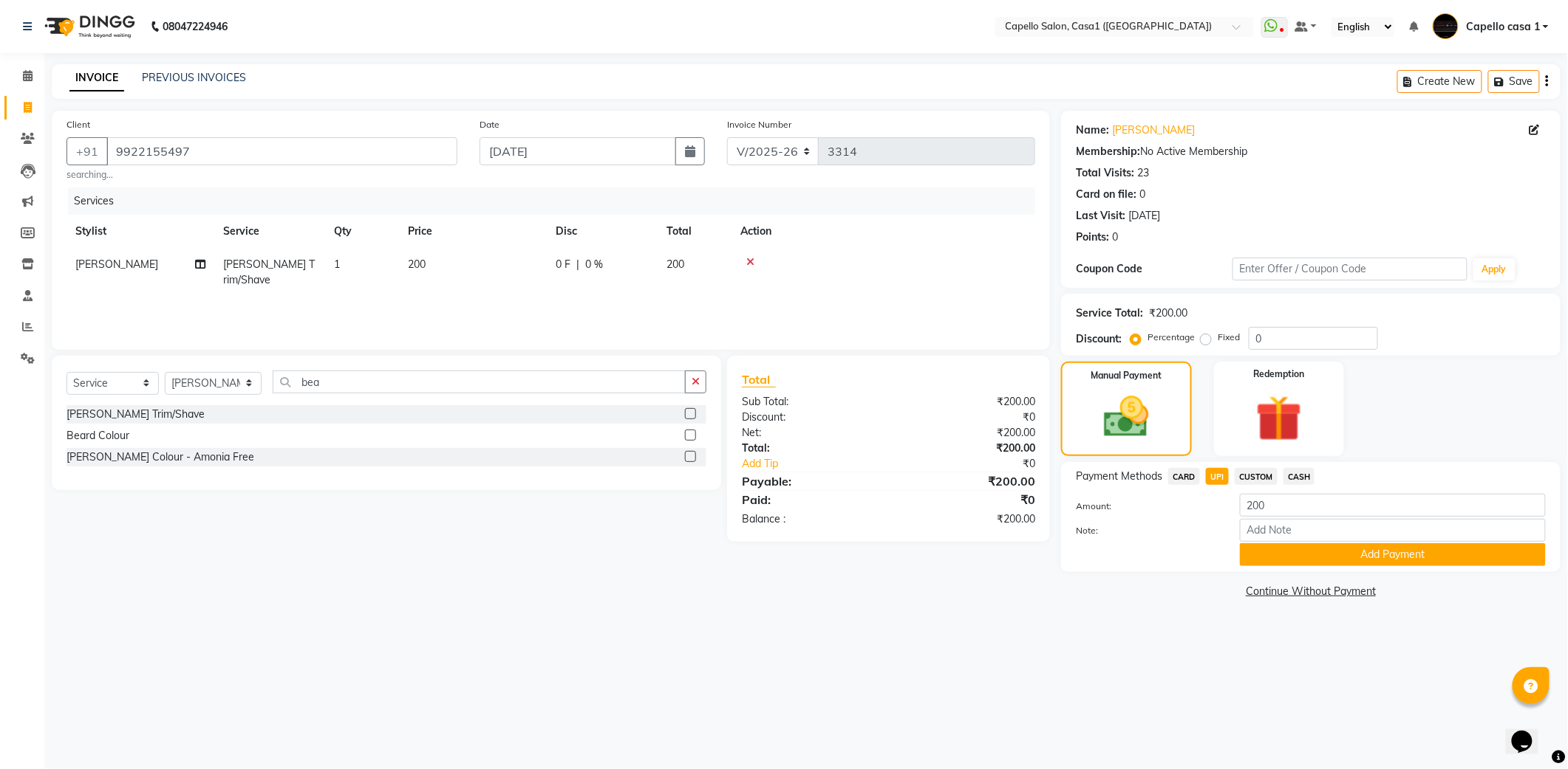
click at [1281, 553] on button "Add Payment" at bounding box center [1392, 555] width 306 height 23
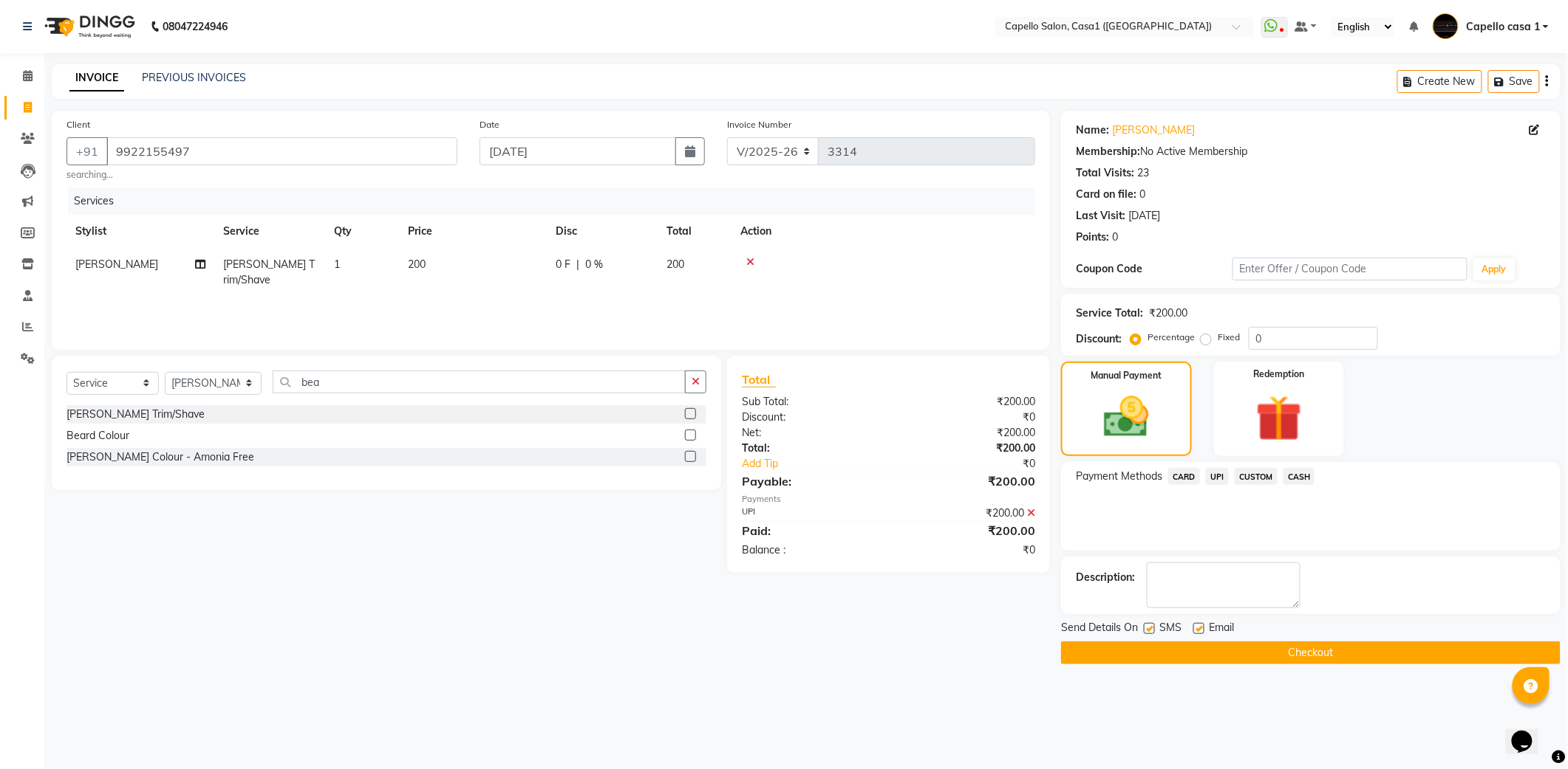
click at [1316, 650] on button "Checkout" at bounding box center [1310, 653] width 499 height 23
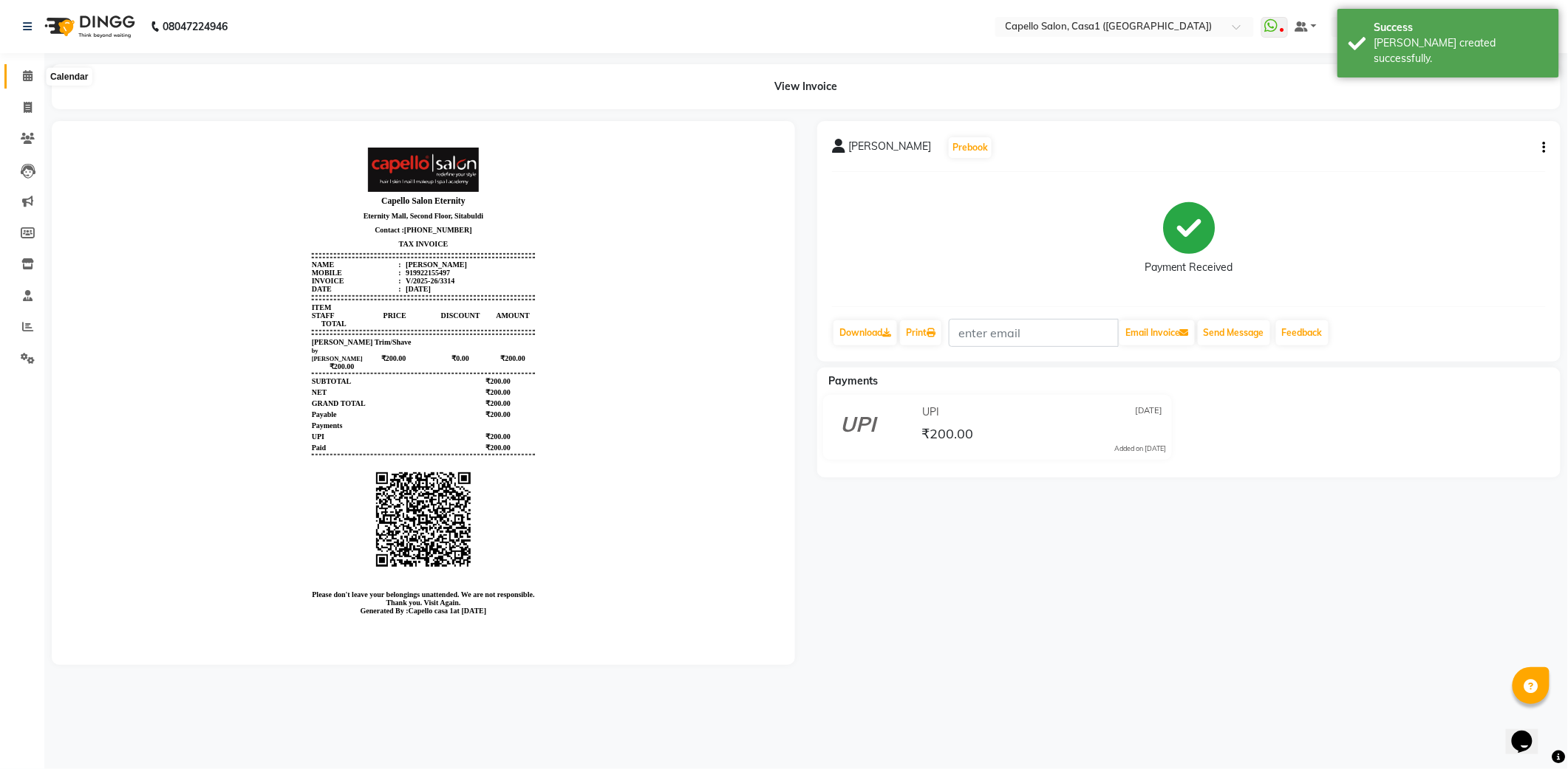
click at [30, 77] on icon at bounding box center [27, 76] width 10 height 11
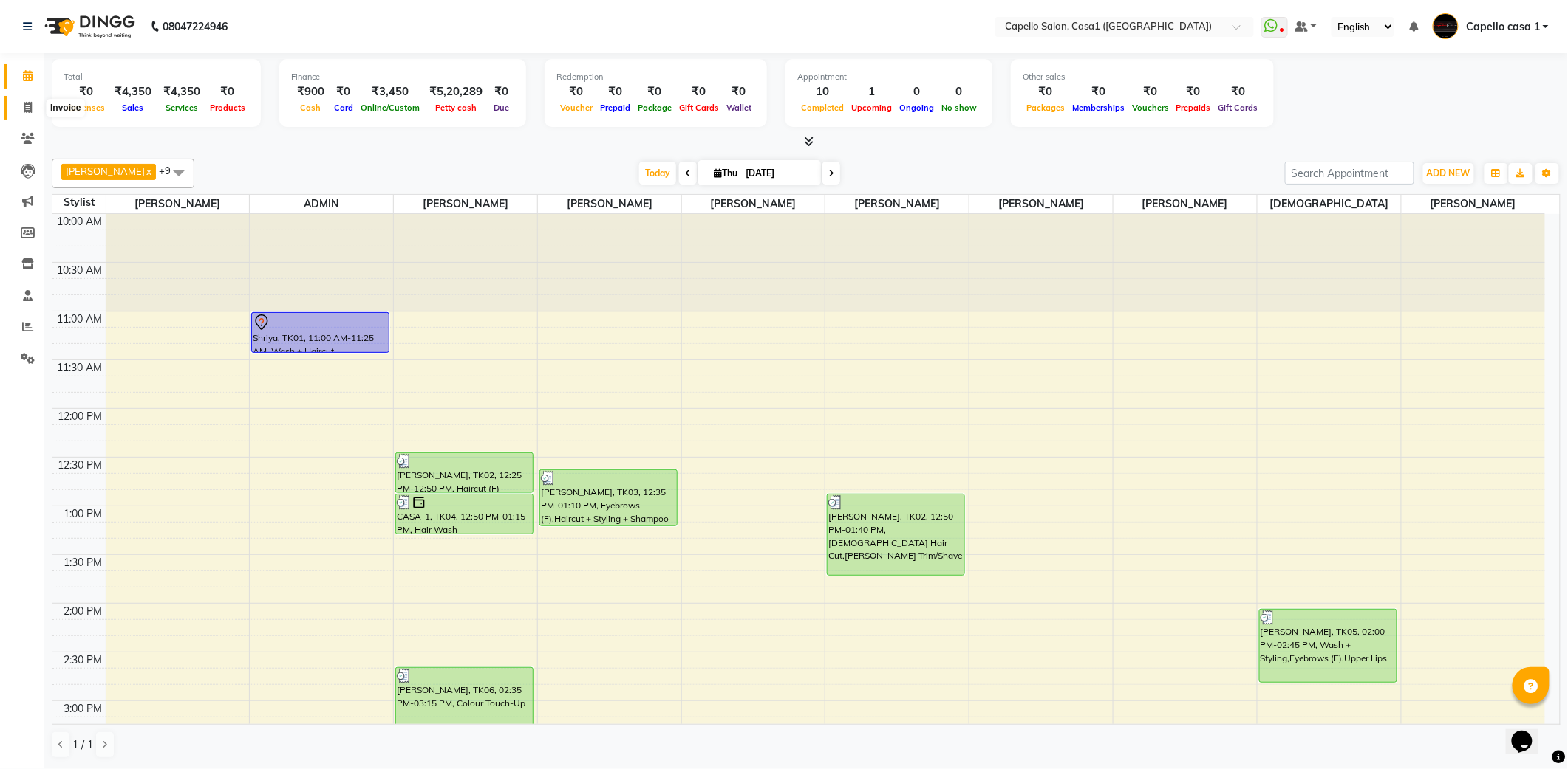
click at [30, 108] on icon at bounding box center [27, 107] width 8 height 11
select select "service"
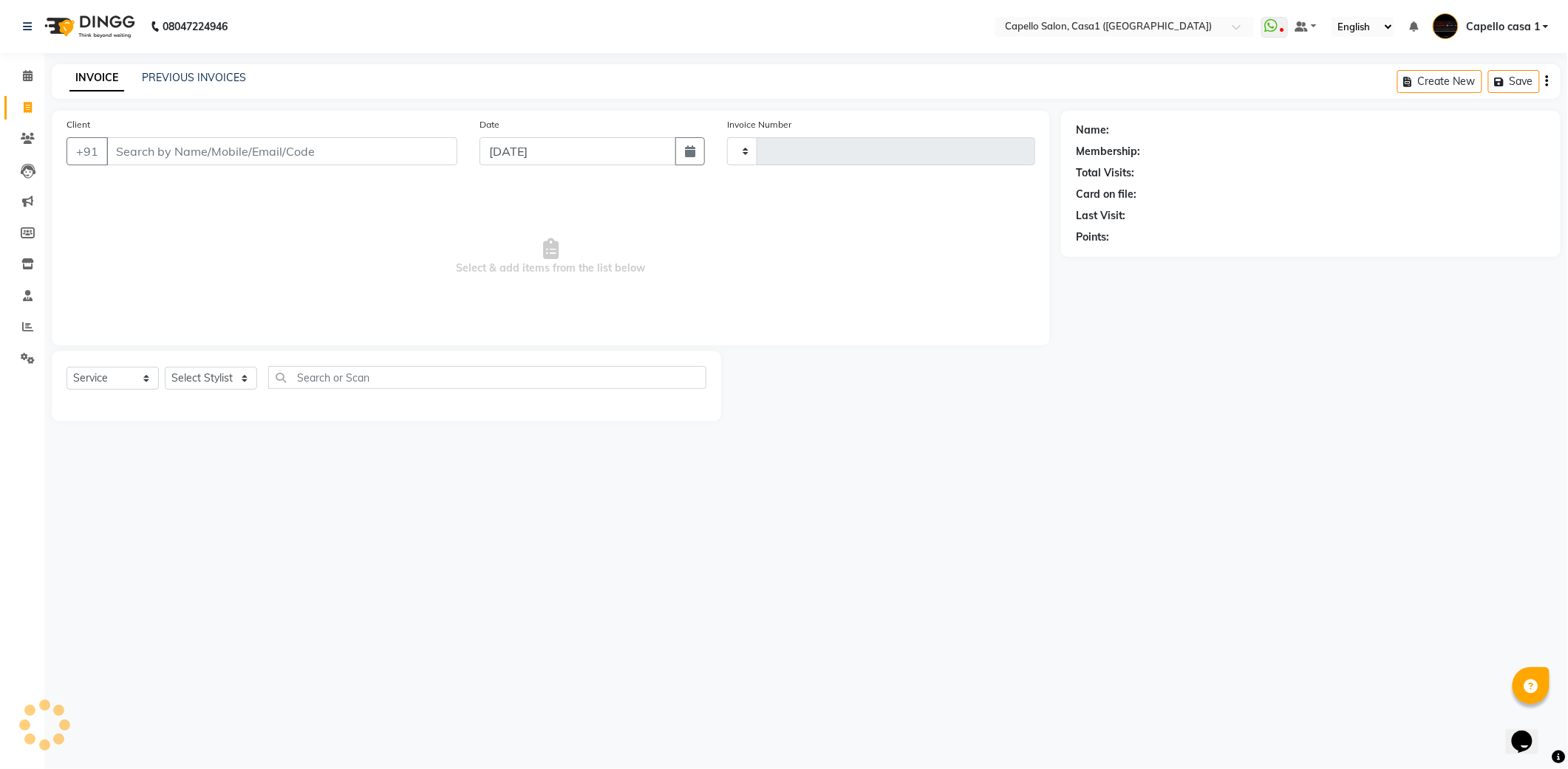
type input "3315"
select select "846"
type input "7020"
select select "product"
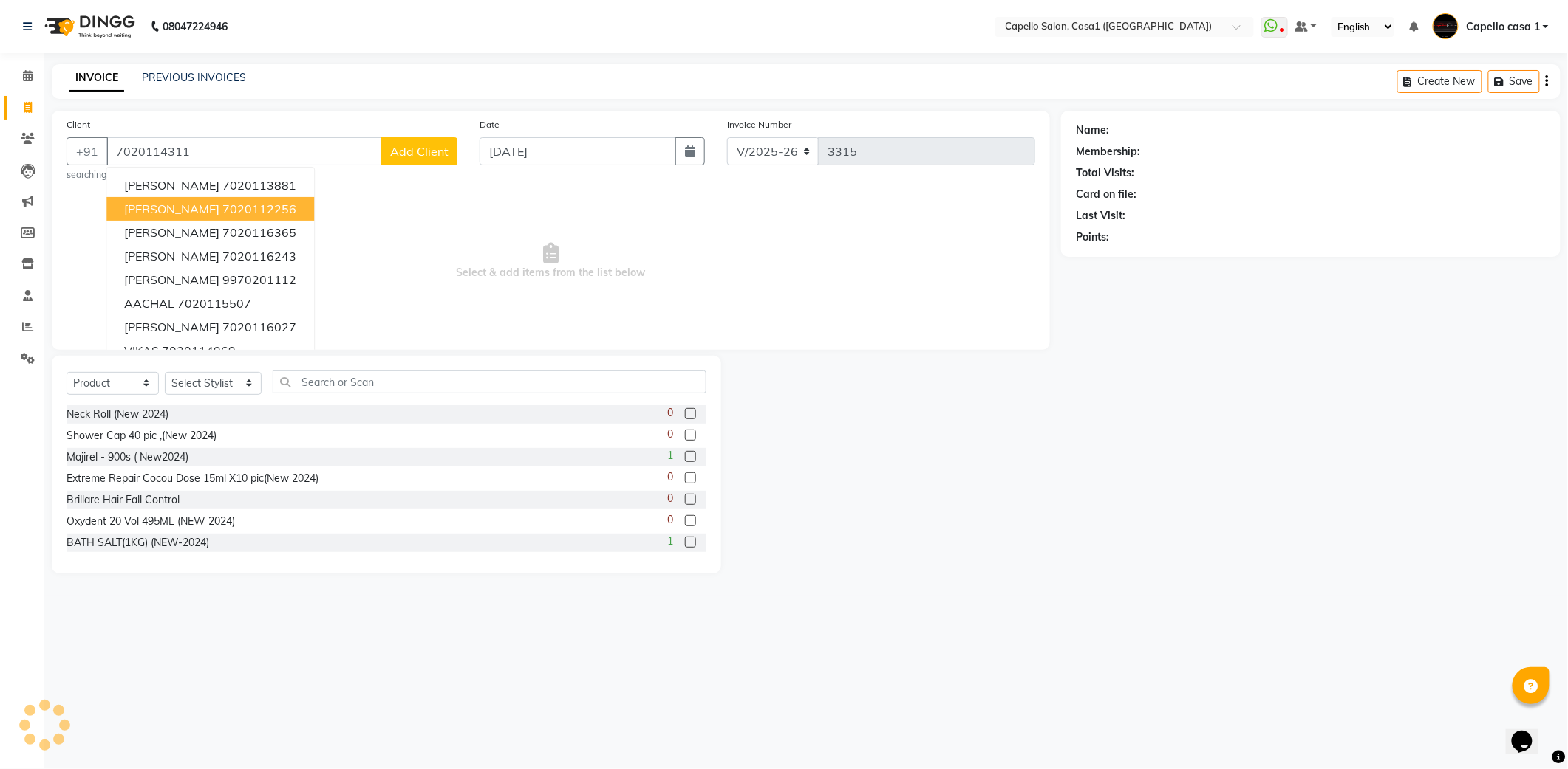
type input "7020114311"
click at [595, 263] on span "Select & add items from the list below" at bounding box center [551, 261] width 968 height 148
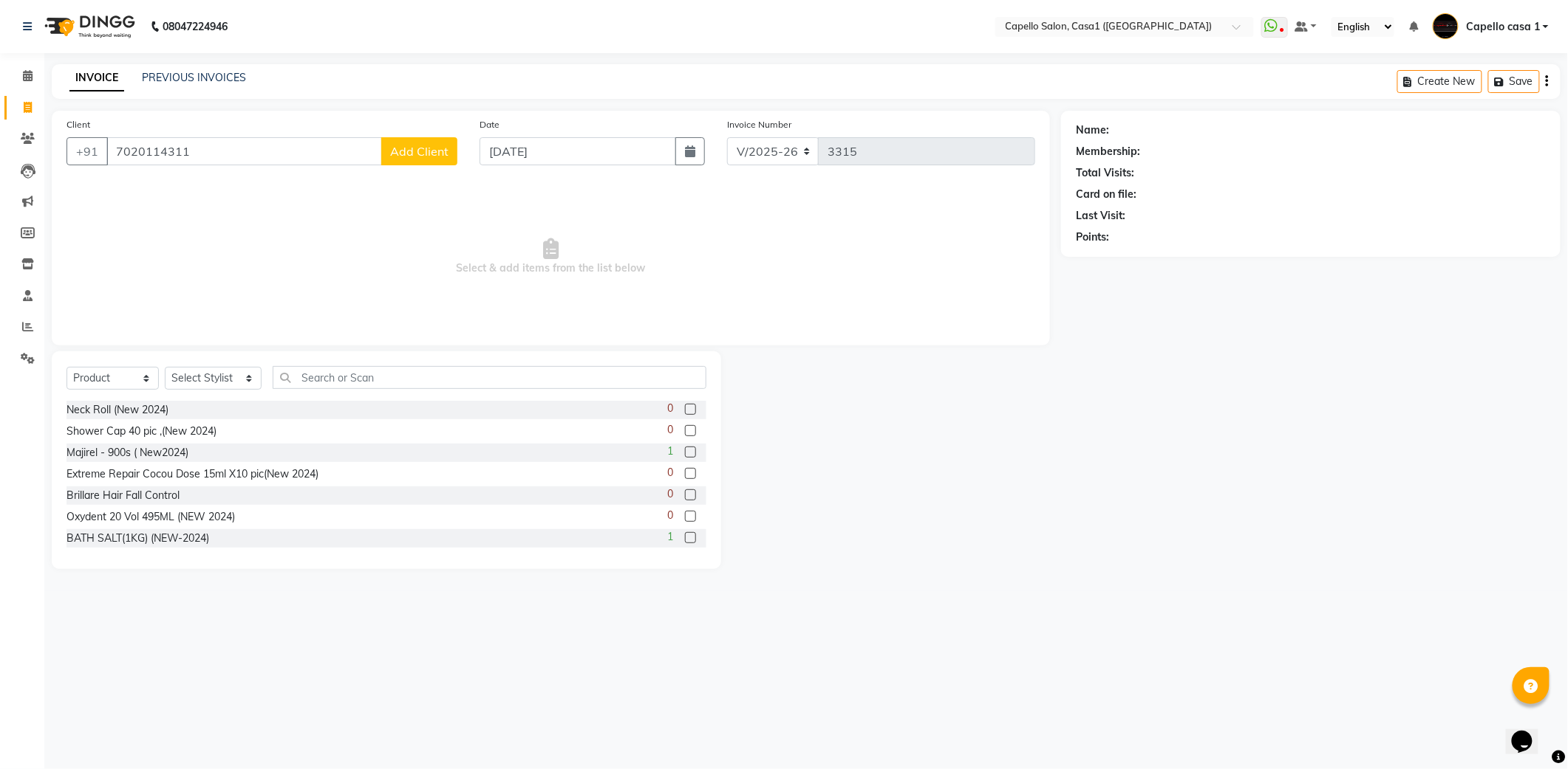
click at [412, 150] on span "Add Client" at bounding box center [419, 151] width 58 height 15
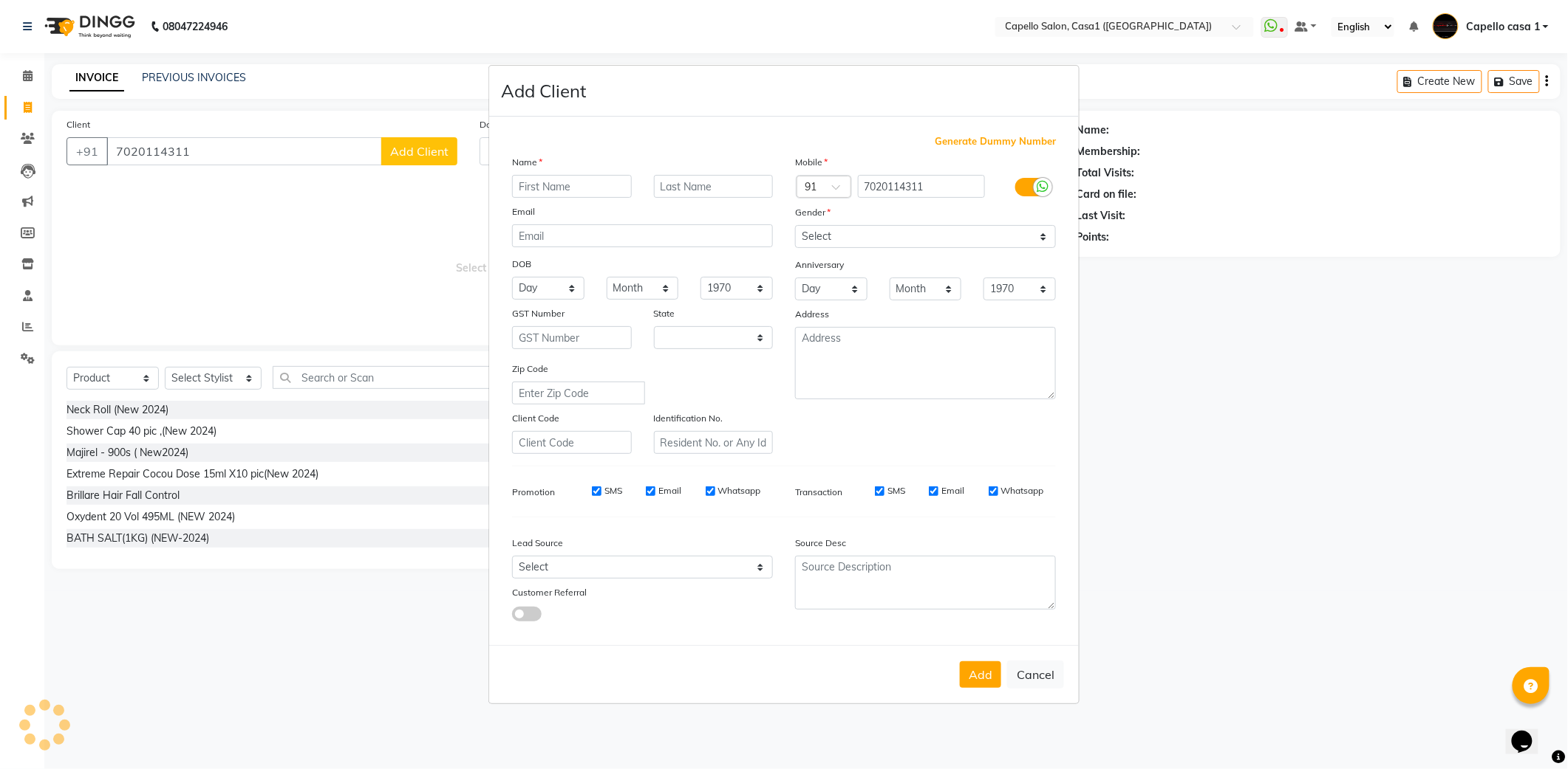
select select "22"
click at [591, 194] on input "text" at bounding box center [572, 187] width 120 height 23
type input "Atharva"
drag, startPoint x: 856, startPoint y: 237, endPoint x: 858, endPoint y: 250, distance: 13.2
click at [856, 237] on select "Select [DEMOGRAPHIC_DATA] [DEMOGRAPHIC_DATA] Other Prefer Not To Say" at bounding box center [925, 237] width 261 height 23
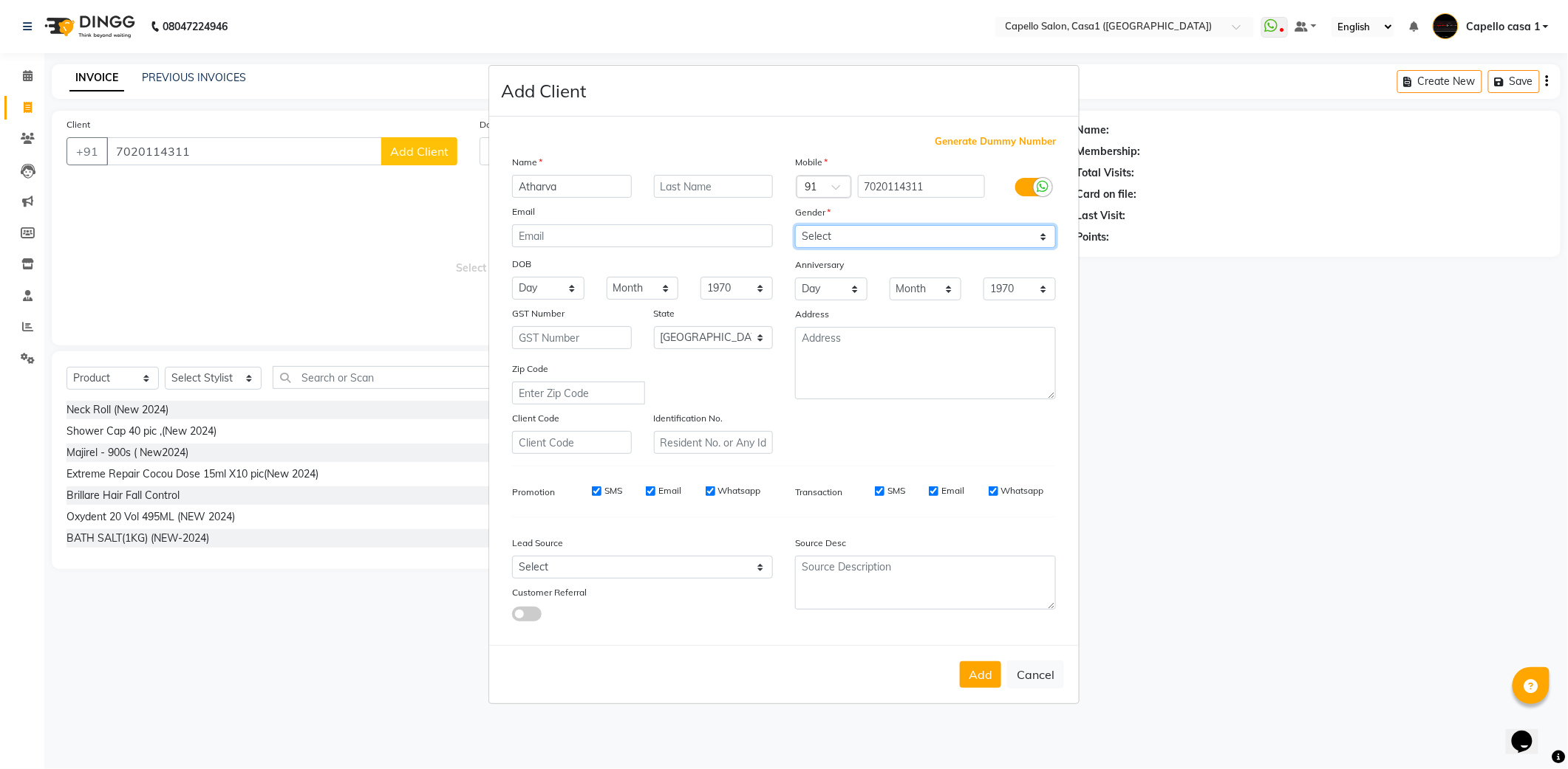
select select "[DEMOGRAPHIC_DATA]"
click at [795, 227] on select "Select [DEMOGRAPHIC_DATA] [DEMOGRAPHIC_DATA] Other Prefer Not To Say" at bounding box center [925, 237] width 261 height 23
click at [971, 668] on button "Add" at bounding box center [980, 675] width 41 height 26
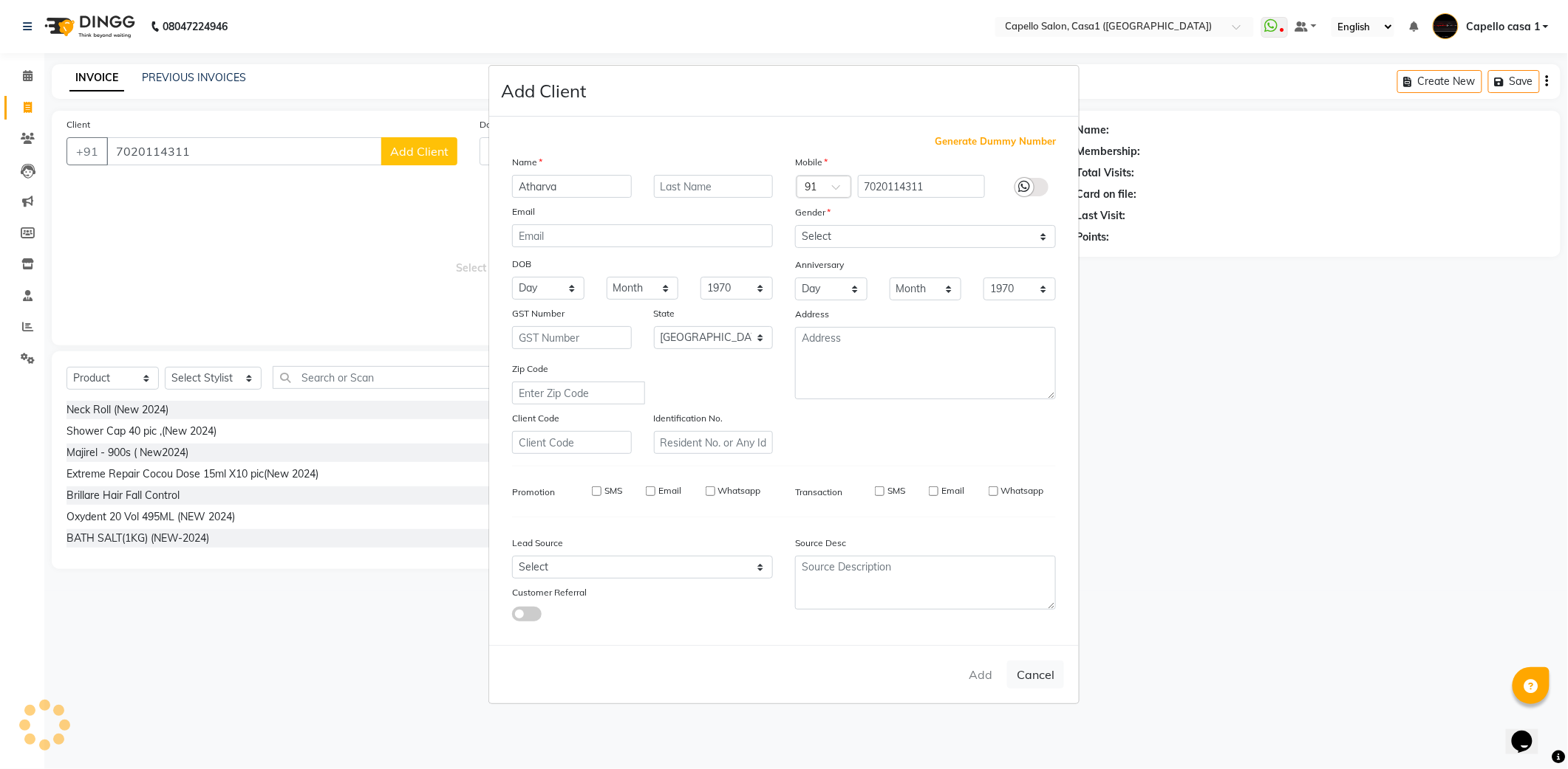
select select
select select "null"
select select
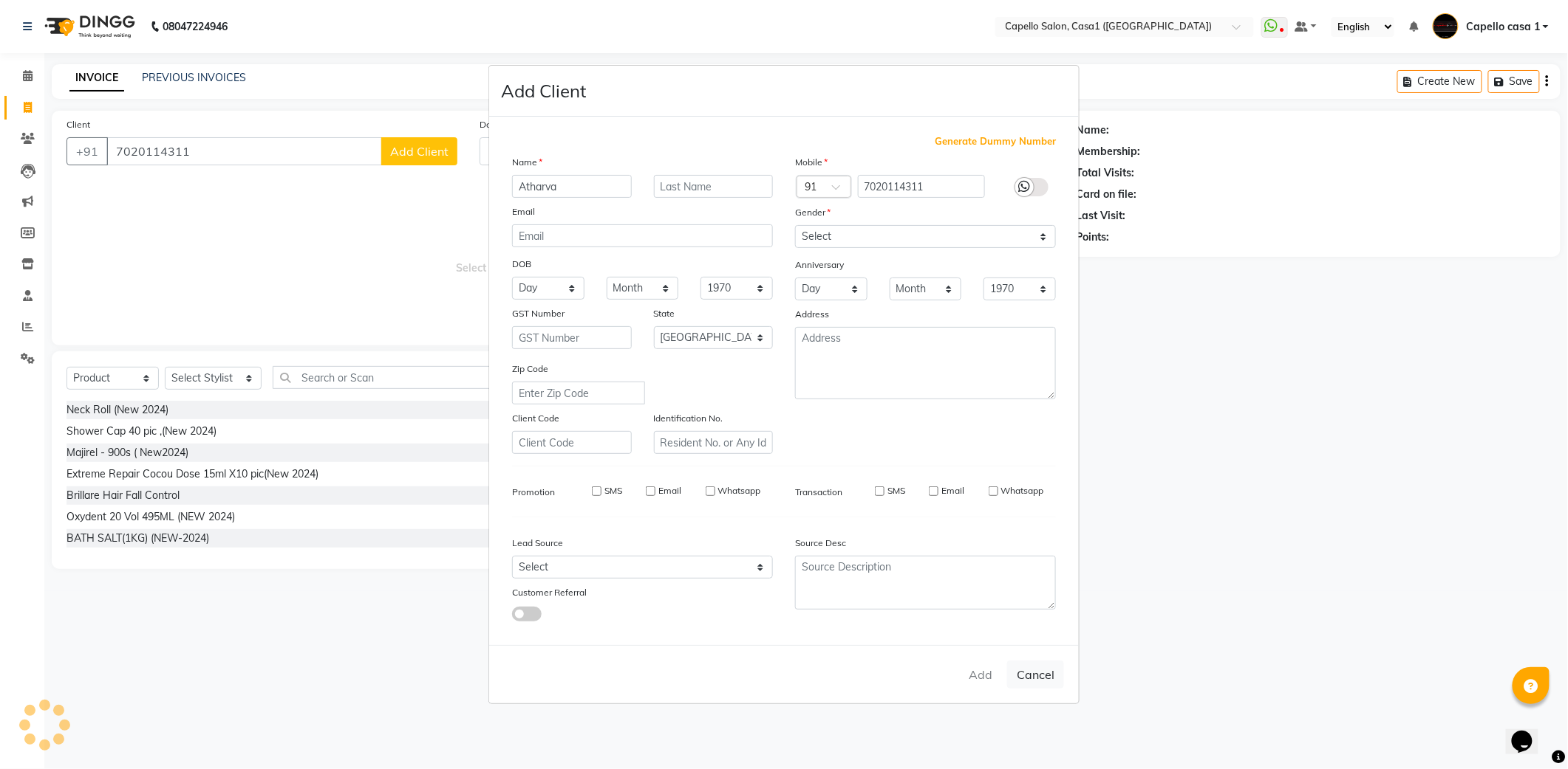
select select
checkbox input "false"
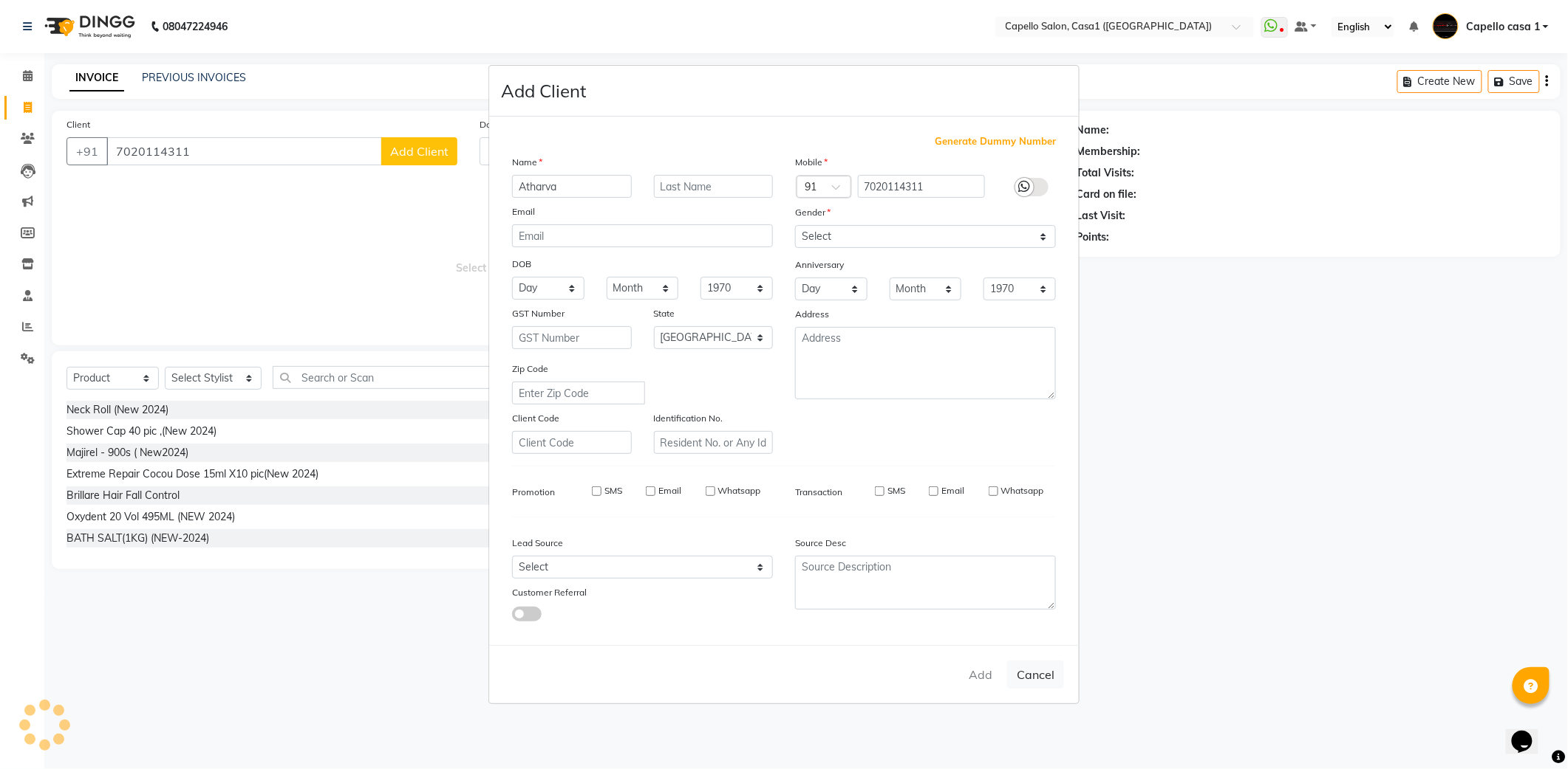
checkbox input "false"
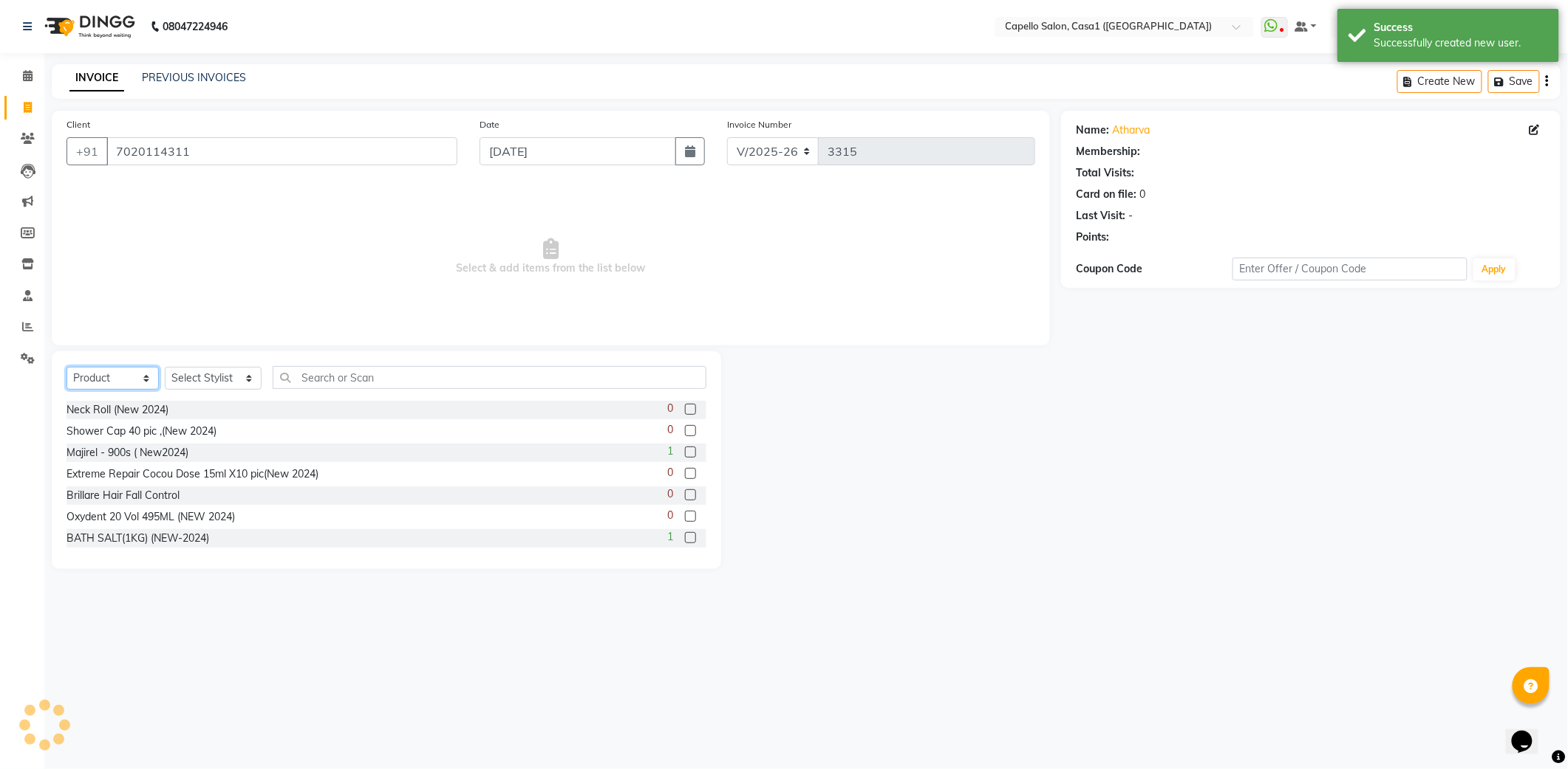
drag, startPoint x: 124, startPoint y: 375, endPoint x: 124, endPoint y: 392, distance: 17.0
click at [124, 375] on select "Select Service Product Membership Package Voucher Prepaid Gift Card" at bounding box center [113, 378] width 92 height 23
select select "service"
click at [67, 367] on select "Select Service Product Membership Package Voucher Prepaid Gift Card" at bounding box center [113, 378] width 92 height 23
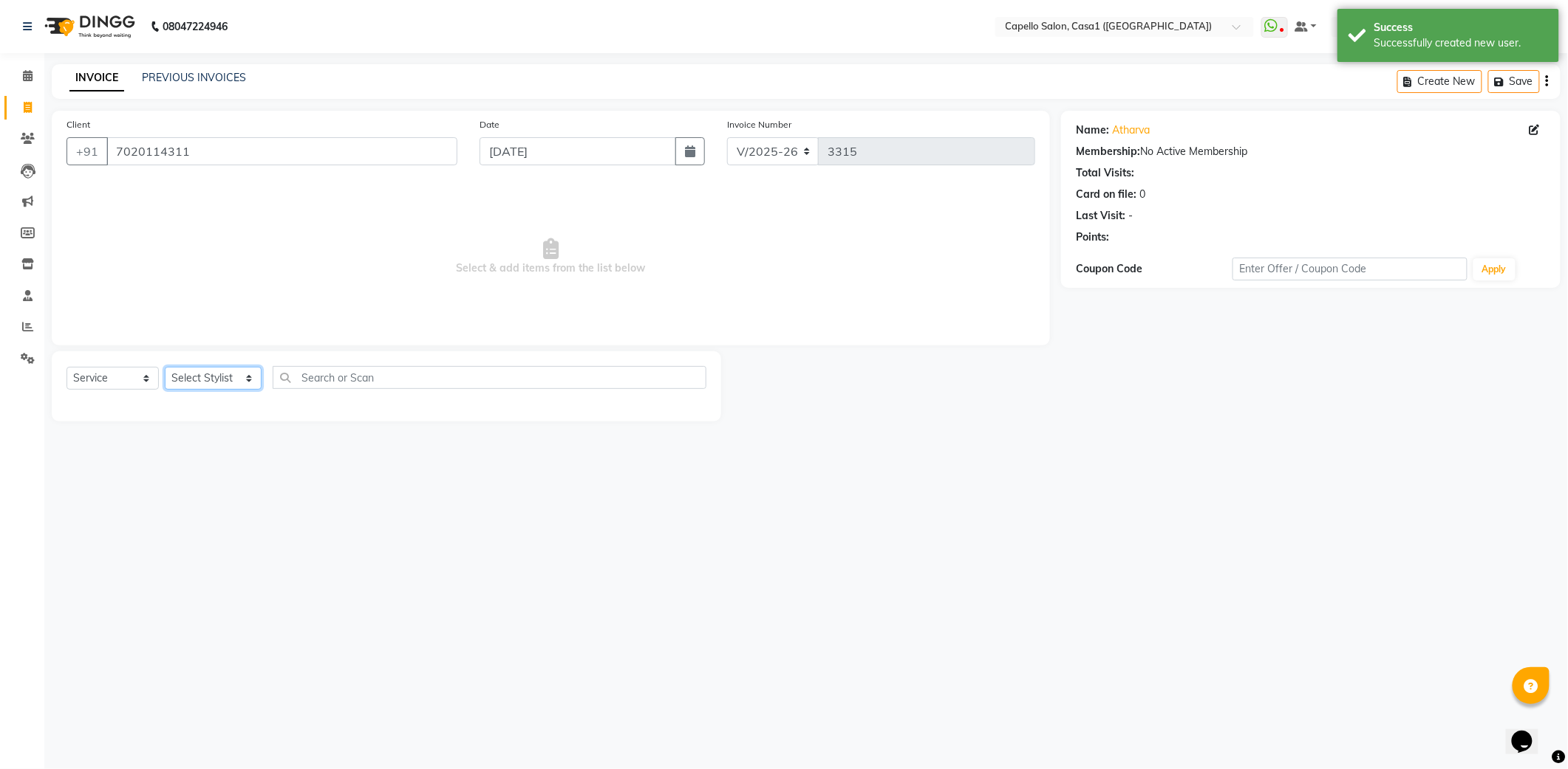
click at [217, 378] on select "Select Stylist [PERSON_NAME] ADMIN Akash Chawale Capello casa 1 [PERSON_NAME] […" at bounding box center [213, 378] width 97 height 23
select select "14376"
click at [165, 367] on select "Select Stylist [PERSON_NAME] ADMIN Akash Chawale Capello casa 1 [PERSON_NAME] […" at bounding box center [213, 378] width 97 height 23
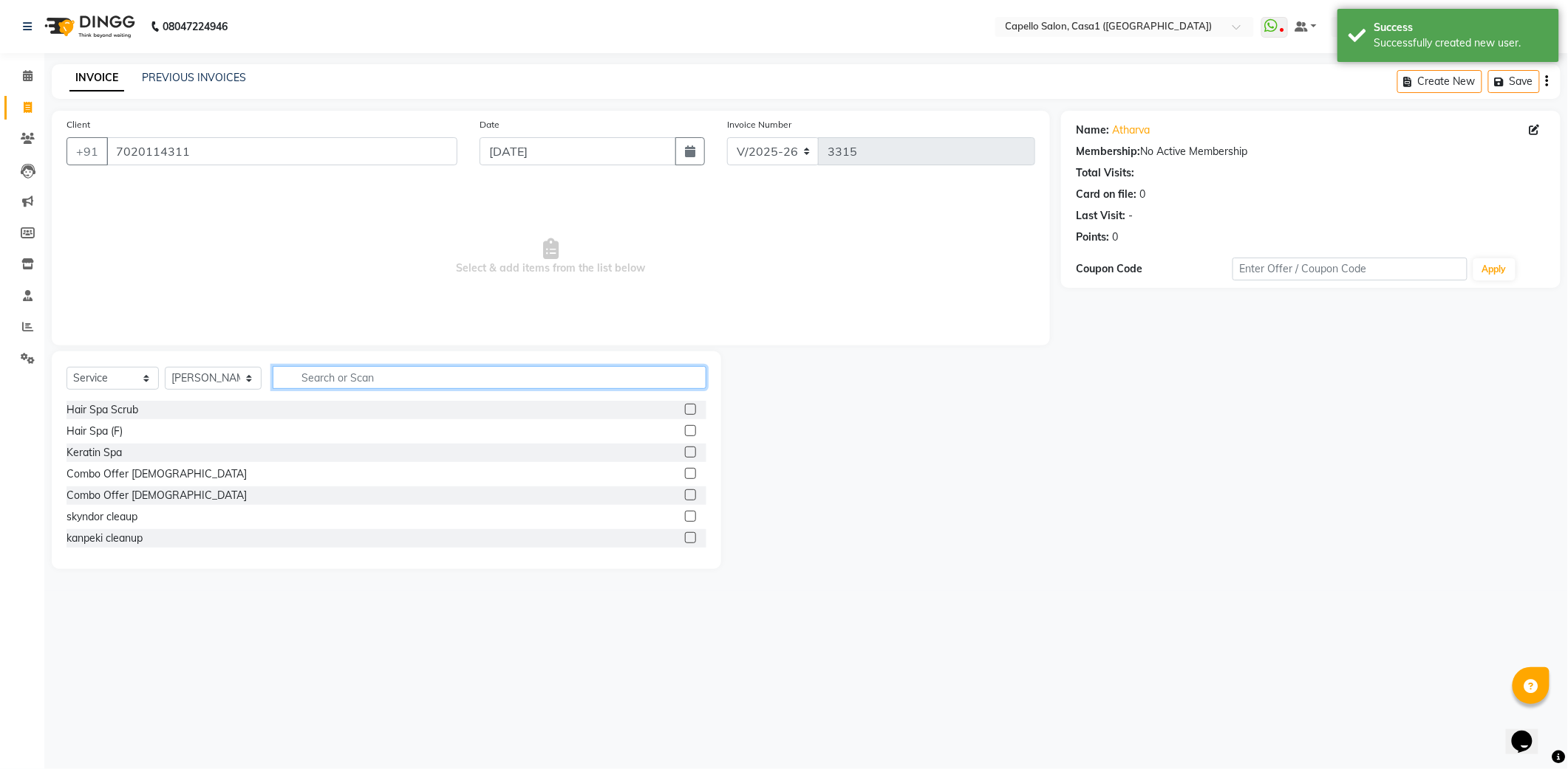
click at [310, 372] on input "text" at bounding box center [490, 377] width 434 height 23
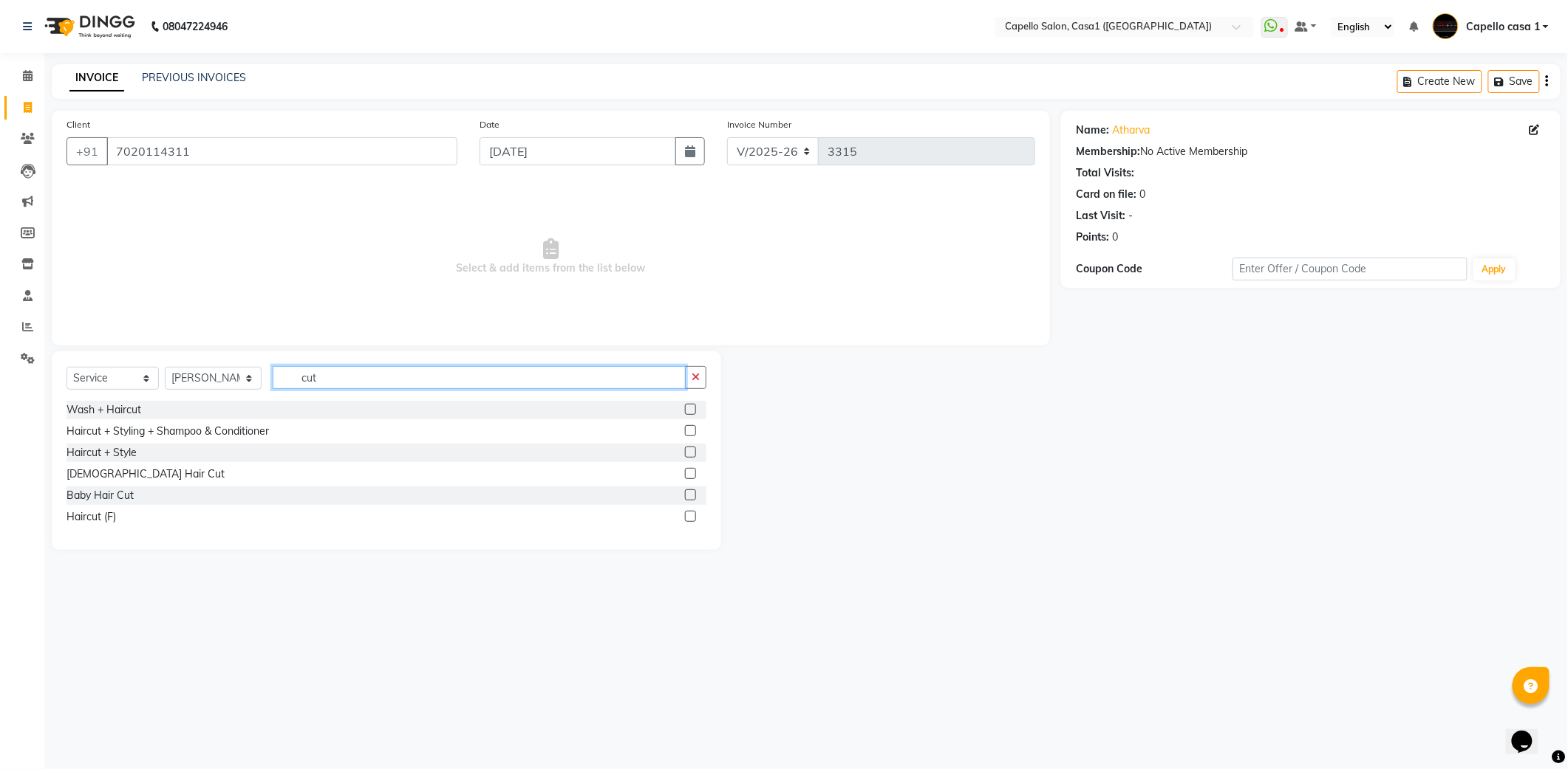
type input "cut"
click at [689, 433] on label at bounding box center [690, 430] width 11 height 11
click at [689, 433] on input "checkbox" at bounding box center [689, 431] width 10 height 10
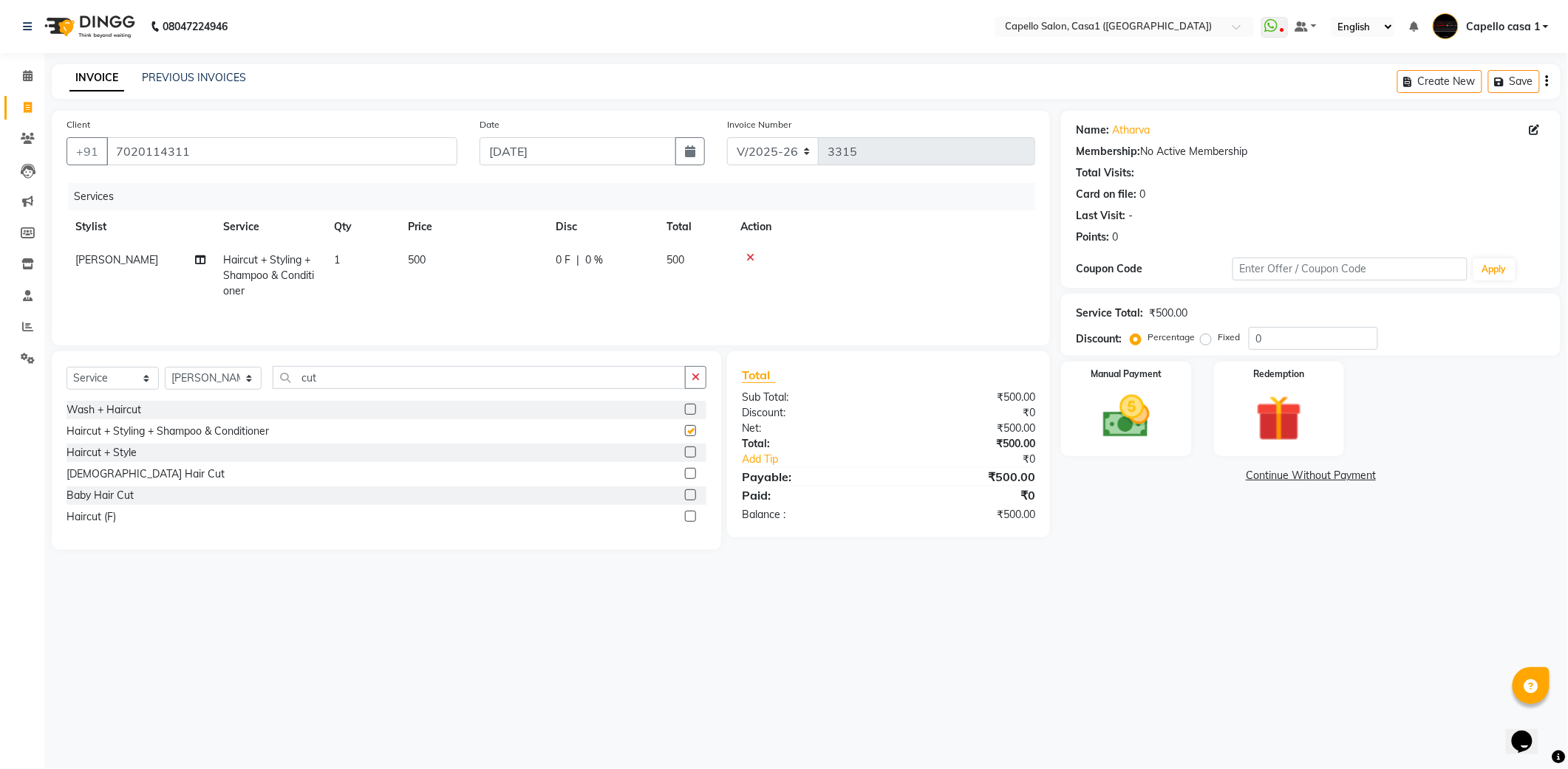
checkbox input "false"
drag, startPoint x: 1152, startPoint y: 418, endPoint x: 1159, endPoint y: 429, distance: 13.0
click at [1153, 418] on img at bounding box center [1125, 416] width 78 height 55
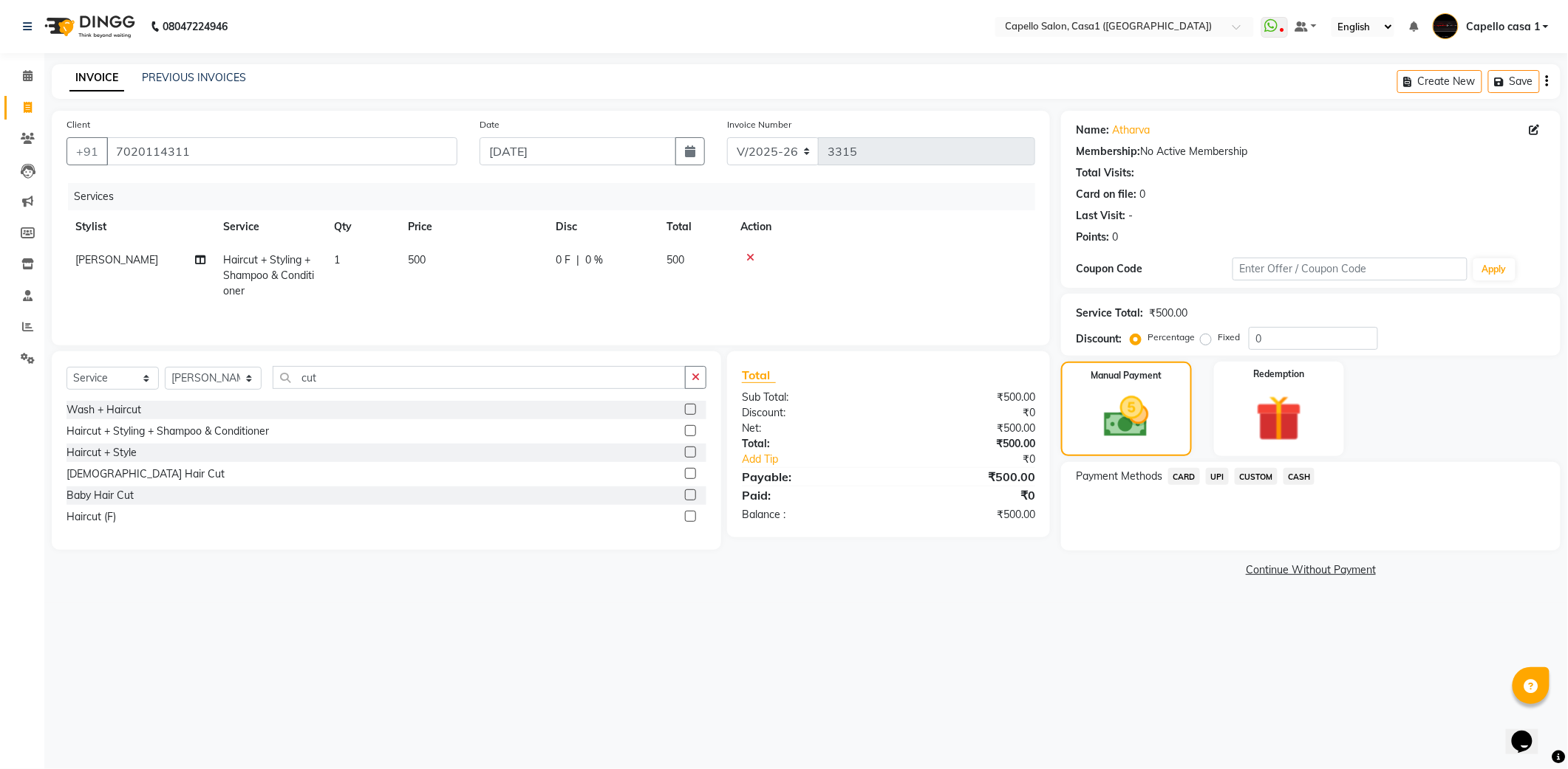
click at [1304, 471] on span "CASH" at bounding box center [1299, 476] width 32 height 17
click at [1342, 557] on button "Add Payment" at bounding box center [1392, 555] width 306 height 23
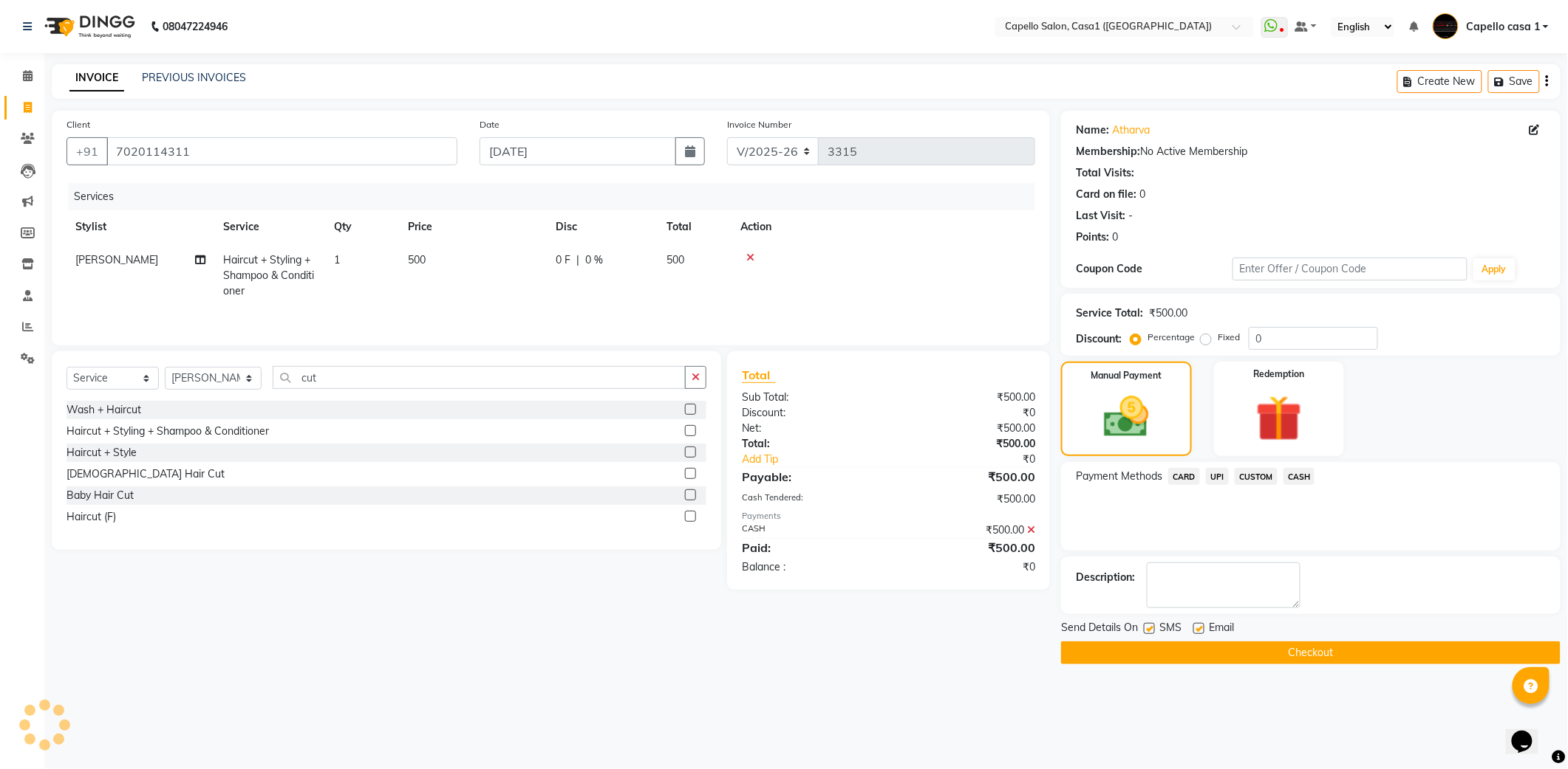
click at [1305, 653] on button "Checkout" at bounding box center [1310, 653] width 499 height 23
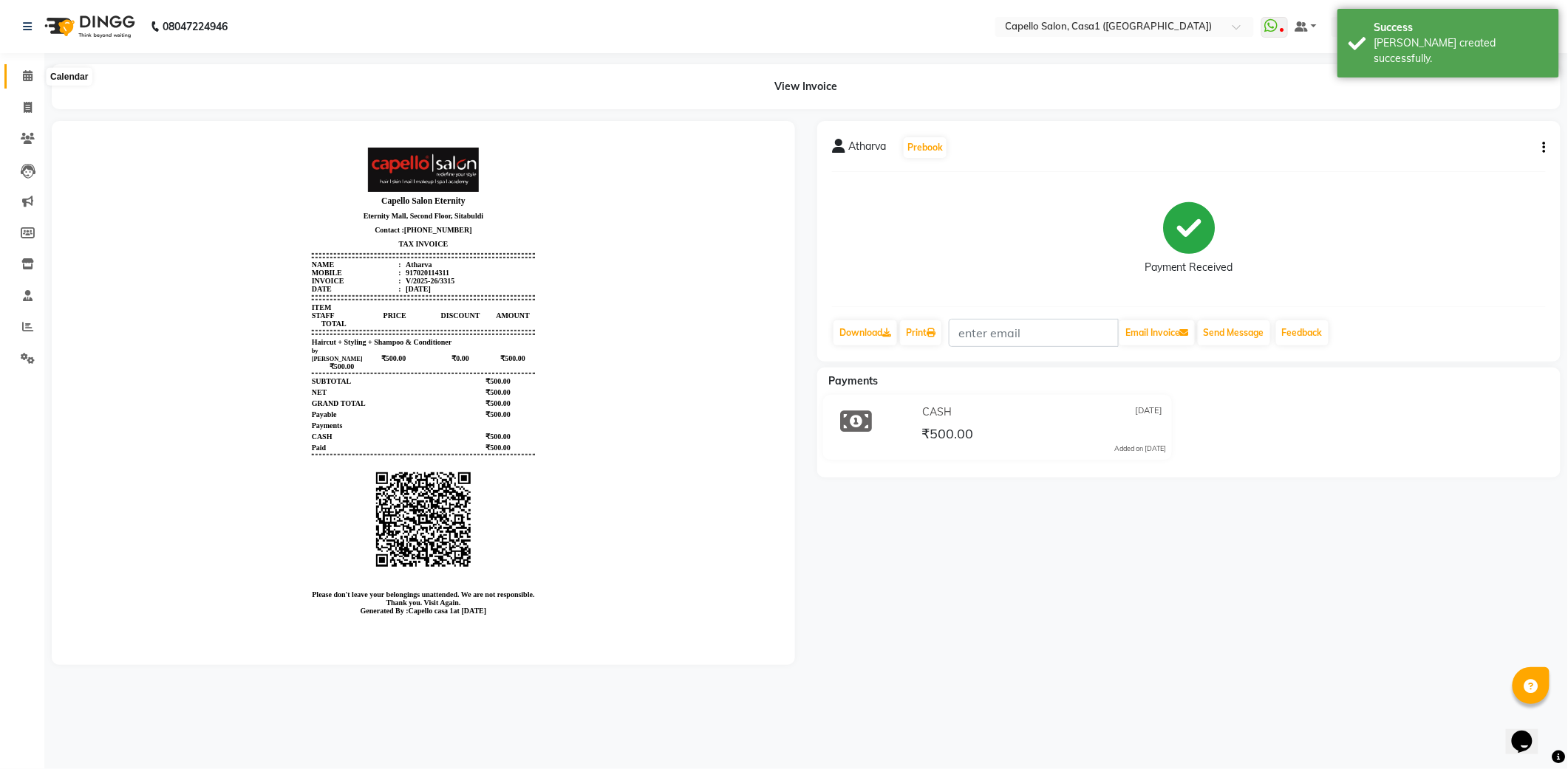
click at [30, 71] on icon at bounding box center [27, 76] width 10 height 11
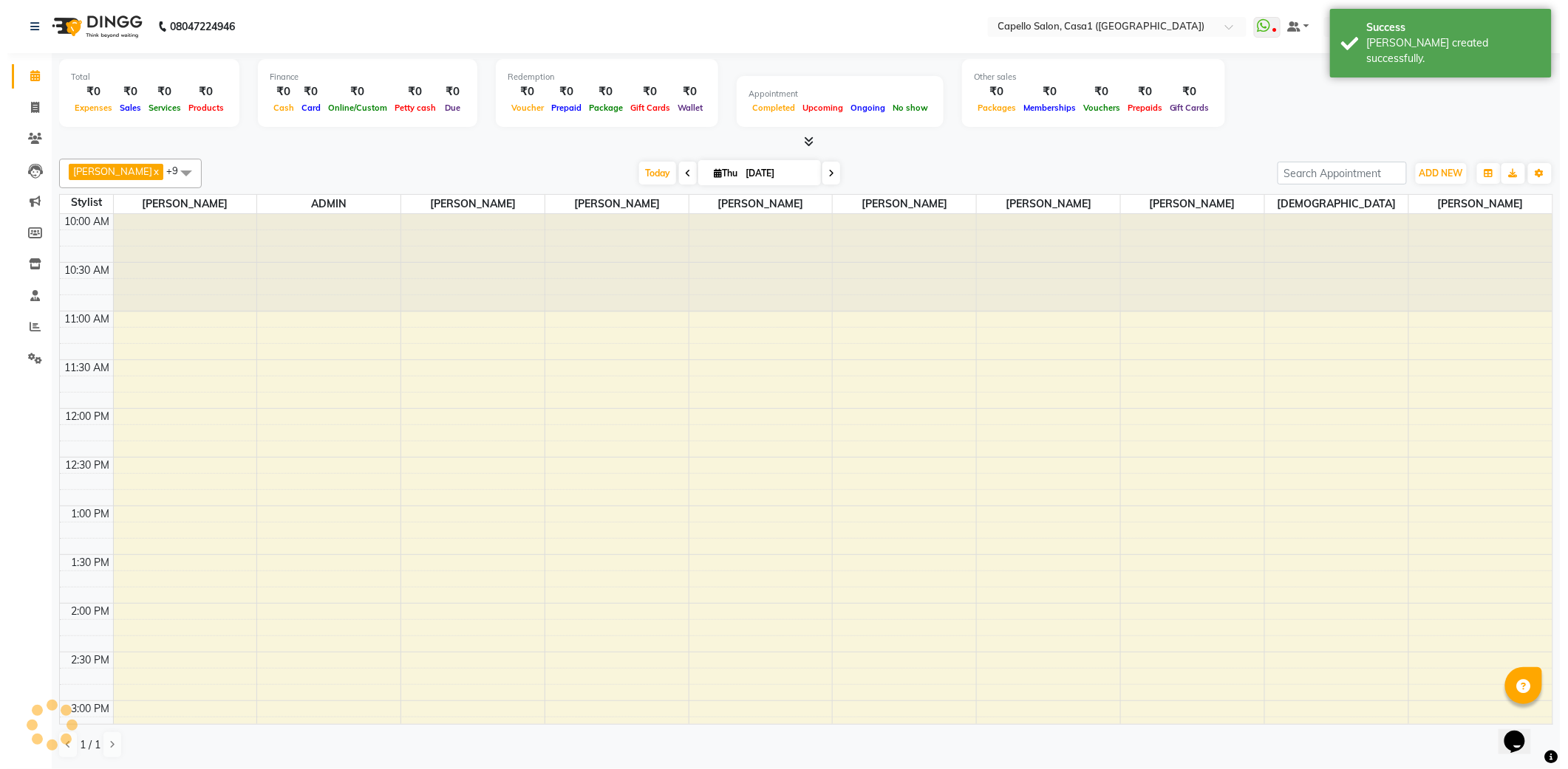
scroll to position [595, 0]
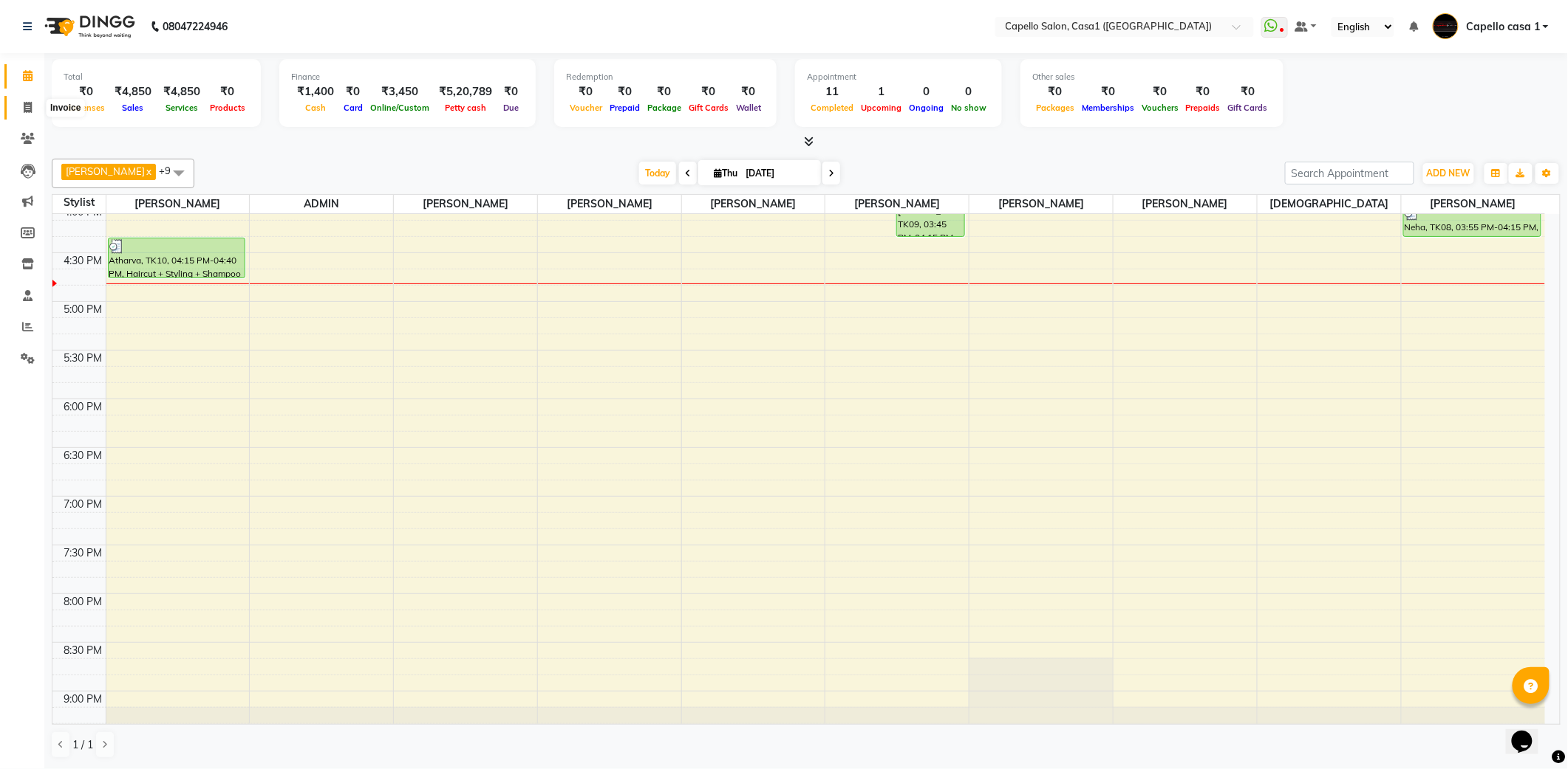
click at [27, 102] on icon at bounding box center [27, 107] width 8 height 11
select select "service"
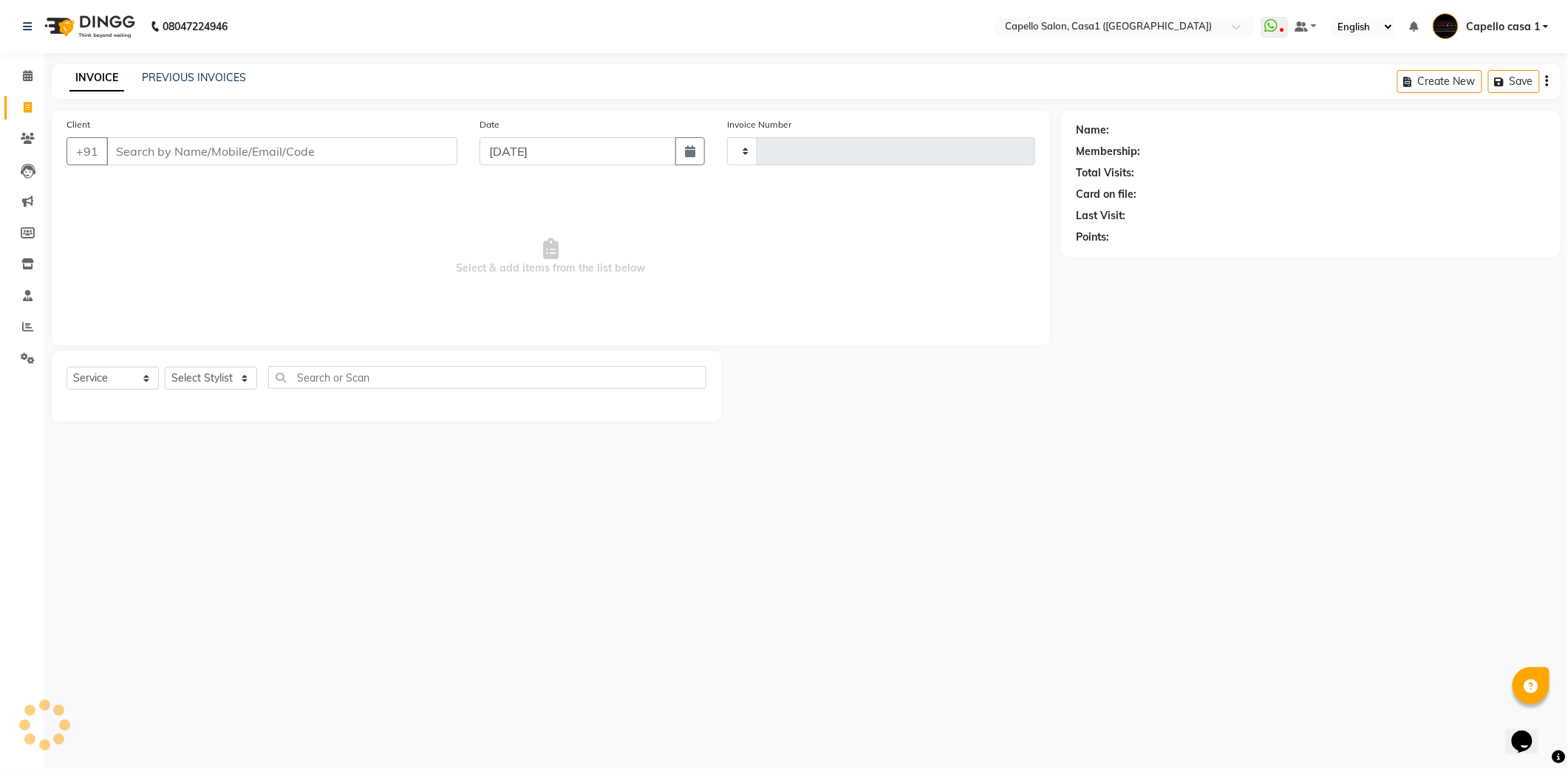
type input "3316"
select select "846"
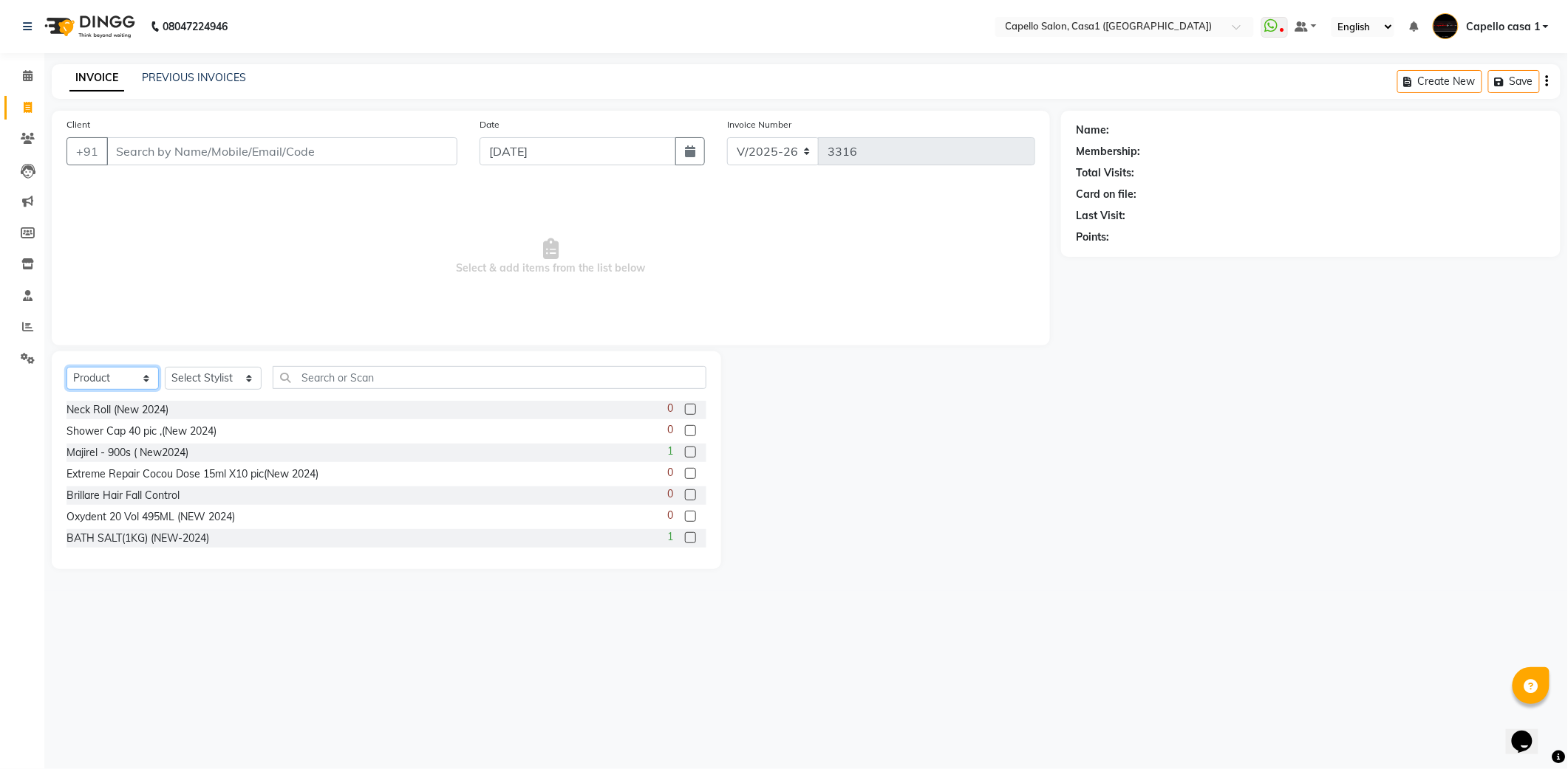
drag, startPoint x: 121, startPoint y: 372, endPoint x: 121, endPoint y: 392, distance: 20.0
click at [121, 374] on select "Select Service Product Membership Package Voucher Prepaid Gift Card" at bounding box center [113, 378] width 92 height 23
select select "service"
click at [67, 367] on select "Select Service Product Membership Package Voucher Prepaid Gift Card" at bounding box center [113, 378] width 92 height 23
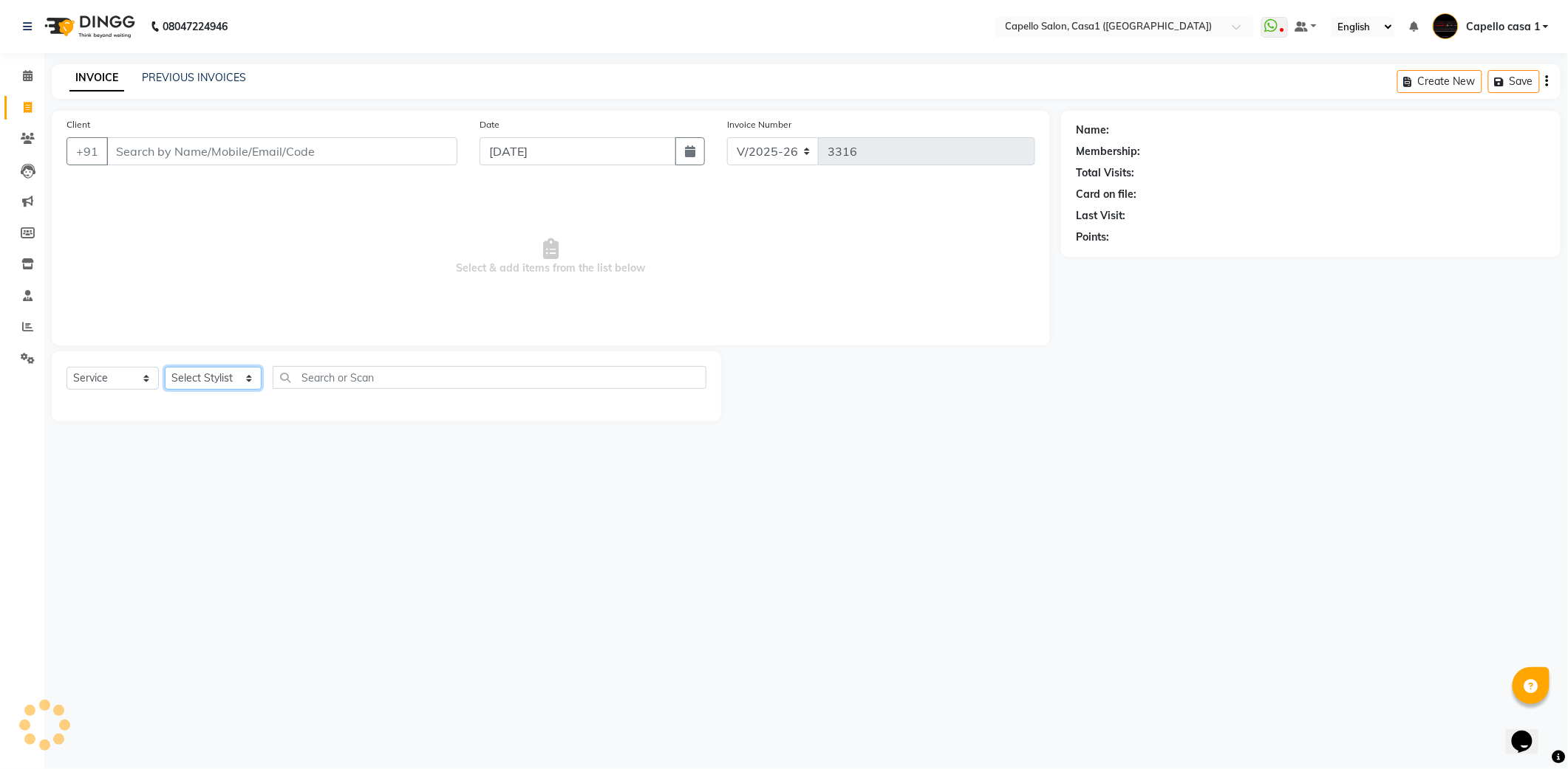
drag, startPoint x: 194, startPoint y: 368, endPoint x: 195, endPoint y: 379, distance: 11.0
click at [194, 368] on select "Select Stylist [PERSON_NAME] ADMIN Akash Chawale Capello casa 1 [PERSON_NAME] […" at bounding box center [213, 378] width 97 height 23
select select "61009"
click at [165, 367] on select "Select Stylist [PERSON_NAME] ADMIN Akash Chawale Capello casa 1 [PERSON_NAME] […" at bounding box center [213, 378] width 97 height 23
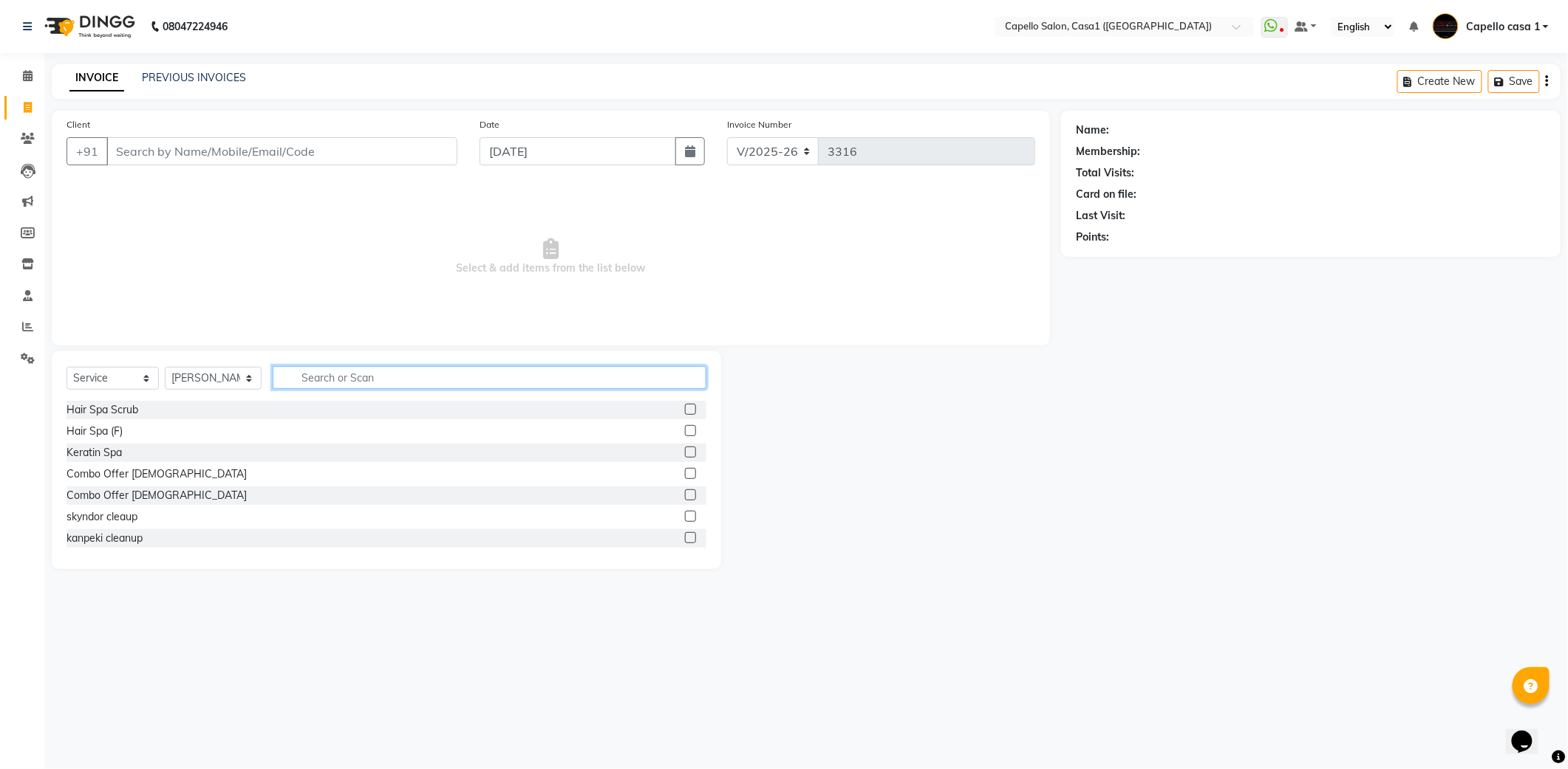
click at [347, 373] on input "text" at bounding box center [490, 377] width 434 height 23
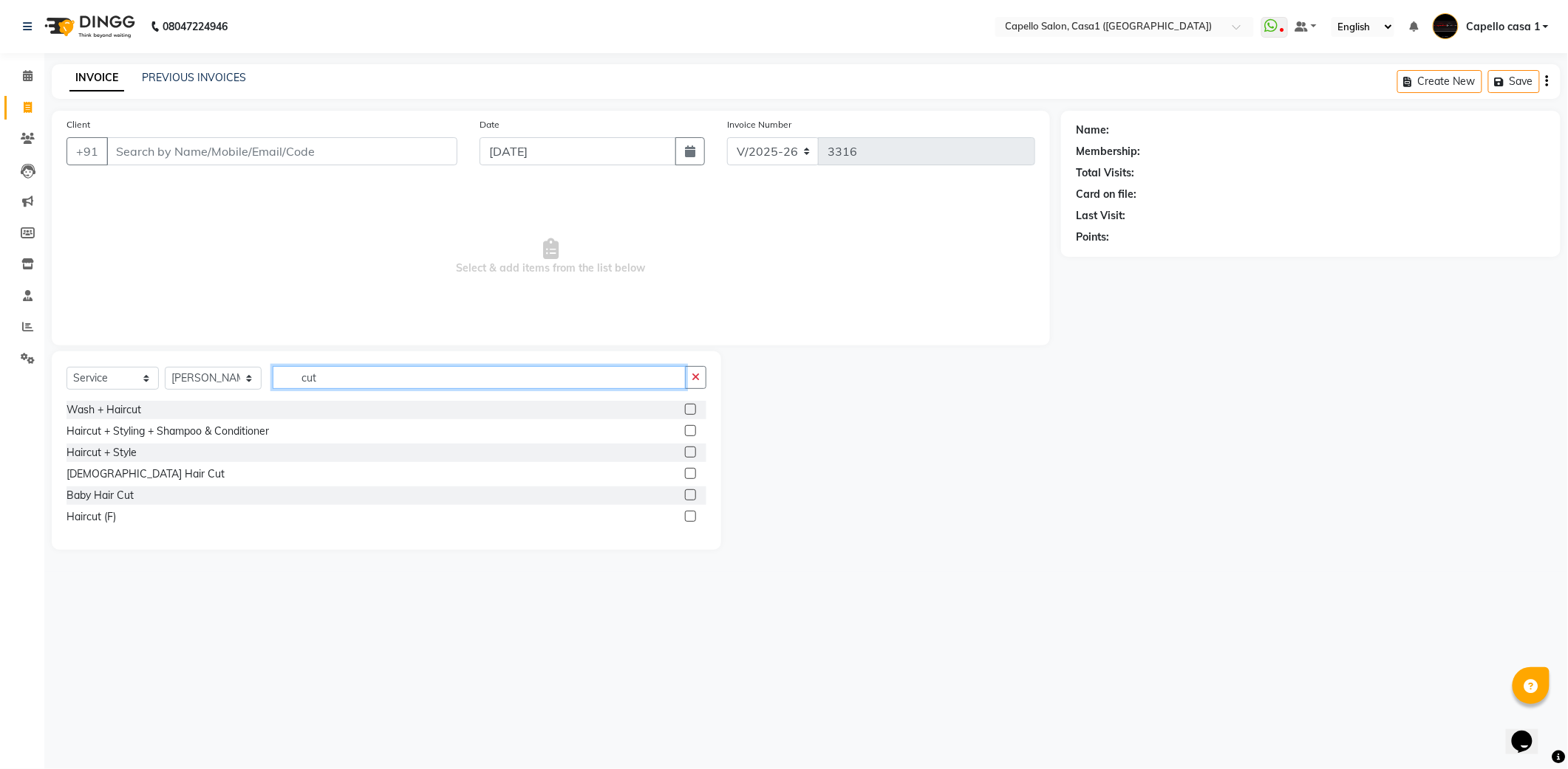
type input "cut"
click at [687, 473] on label at bounding box center [690, 473] width 11 height 11
click at [687, 473] on input "checkbox" at bounding box center [689, 474] width 10 height 10
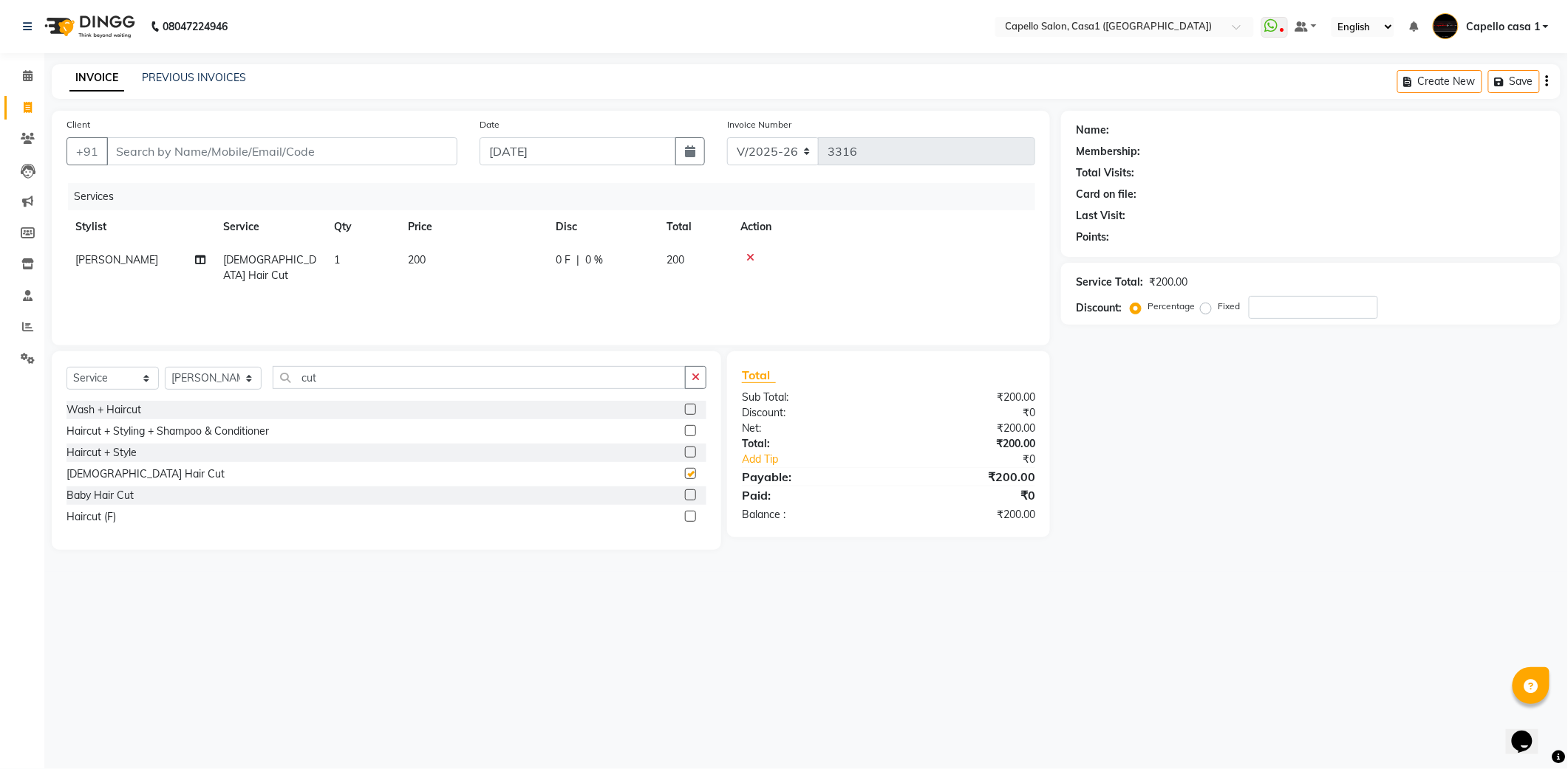
checkbox input "false"
click at [412, 255] on span "200" at bounding box center [416, 260] width 18 height 13
select select "61009"
click at [492, 269] on input "200" at bounding box center [542, 264] width 130 height 23
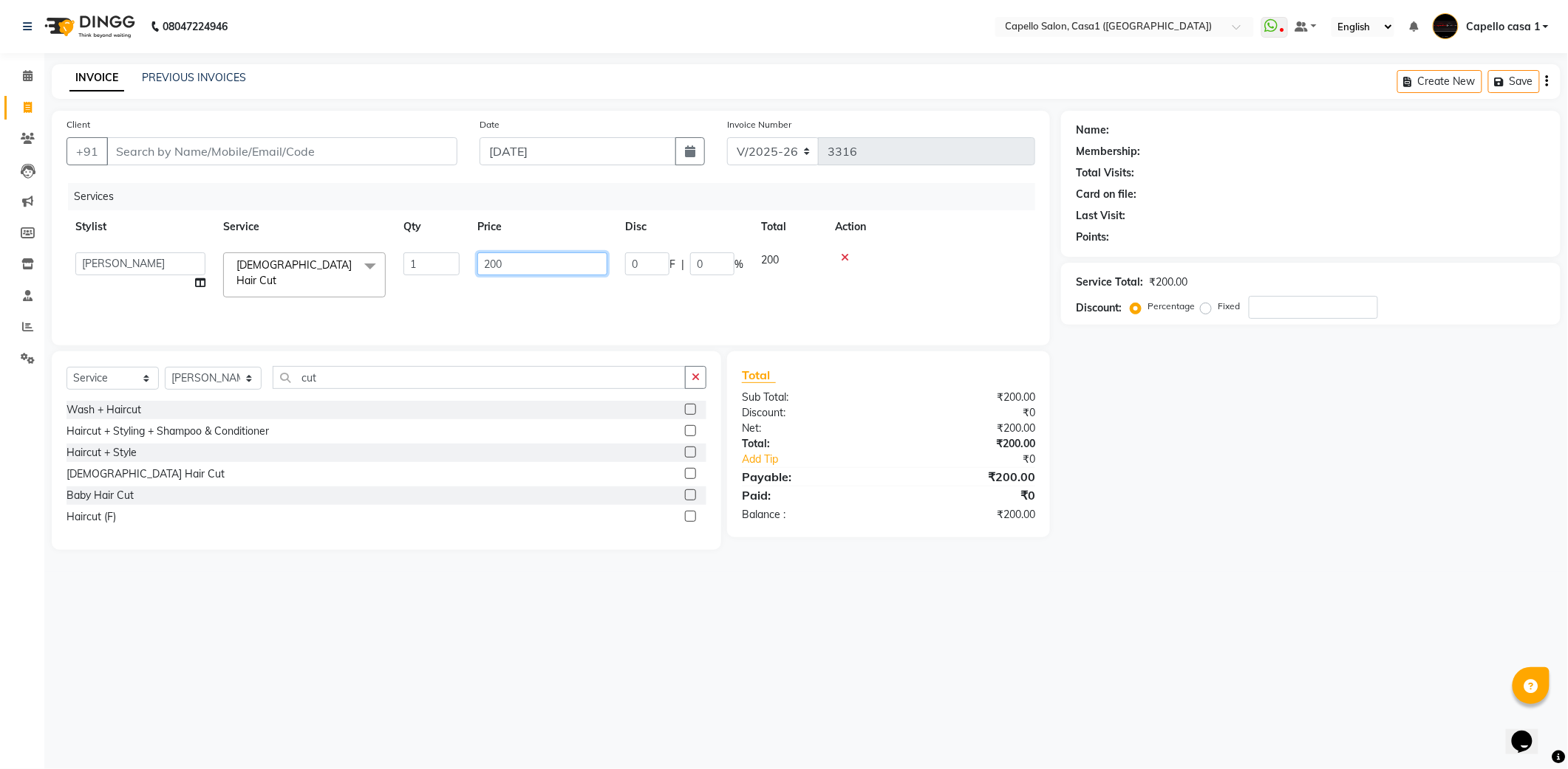
click at [492, 269] on input "200" at bounding box center [542, 264] width 130 height 23
type input "300"
click at [328, 208] on div "Services" at bounding box center [556, 196] width 978 height 27
click at [190, 140] on input "Client" at bounding box center [282, 151] width 351 height 28
type input "9"
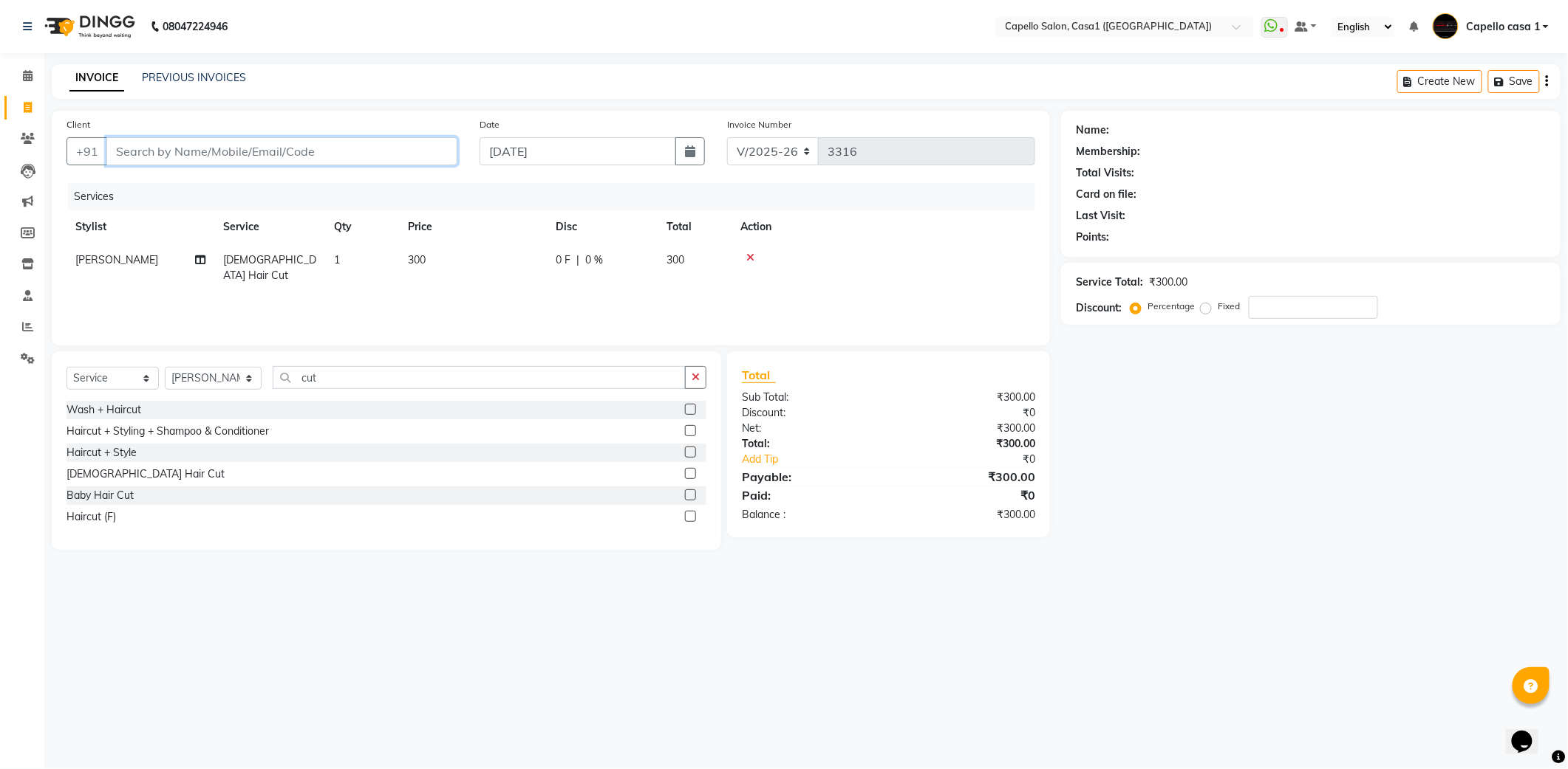
type input "0"
type input "9141262849"
click at [400, 157] on span "Add Client" at bounding box center [419, 151] width 58 height 15
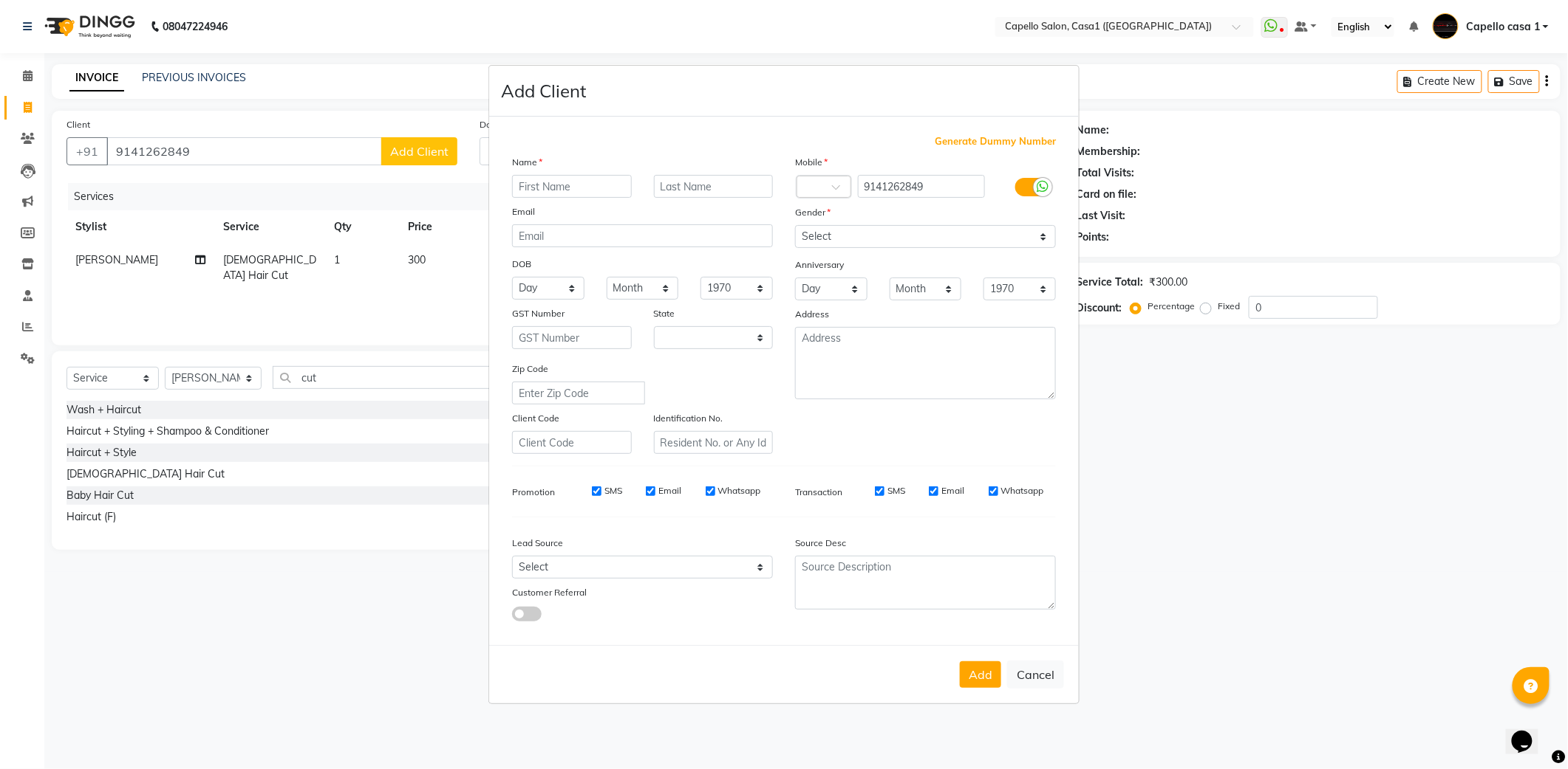
select select "22"
click at [554, 181] on input "text" at bounding box center [572, 187] width 120 height 23
type input "Abhishek"
click at [926, 231] on select "Select [DEMOGRAPHIC_DATA] [DEMOGRAPHIC_DATA] Other Prefer Not To Say" at bounding box center [925, 237] width 261 height 23
select select "male"
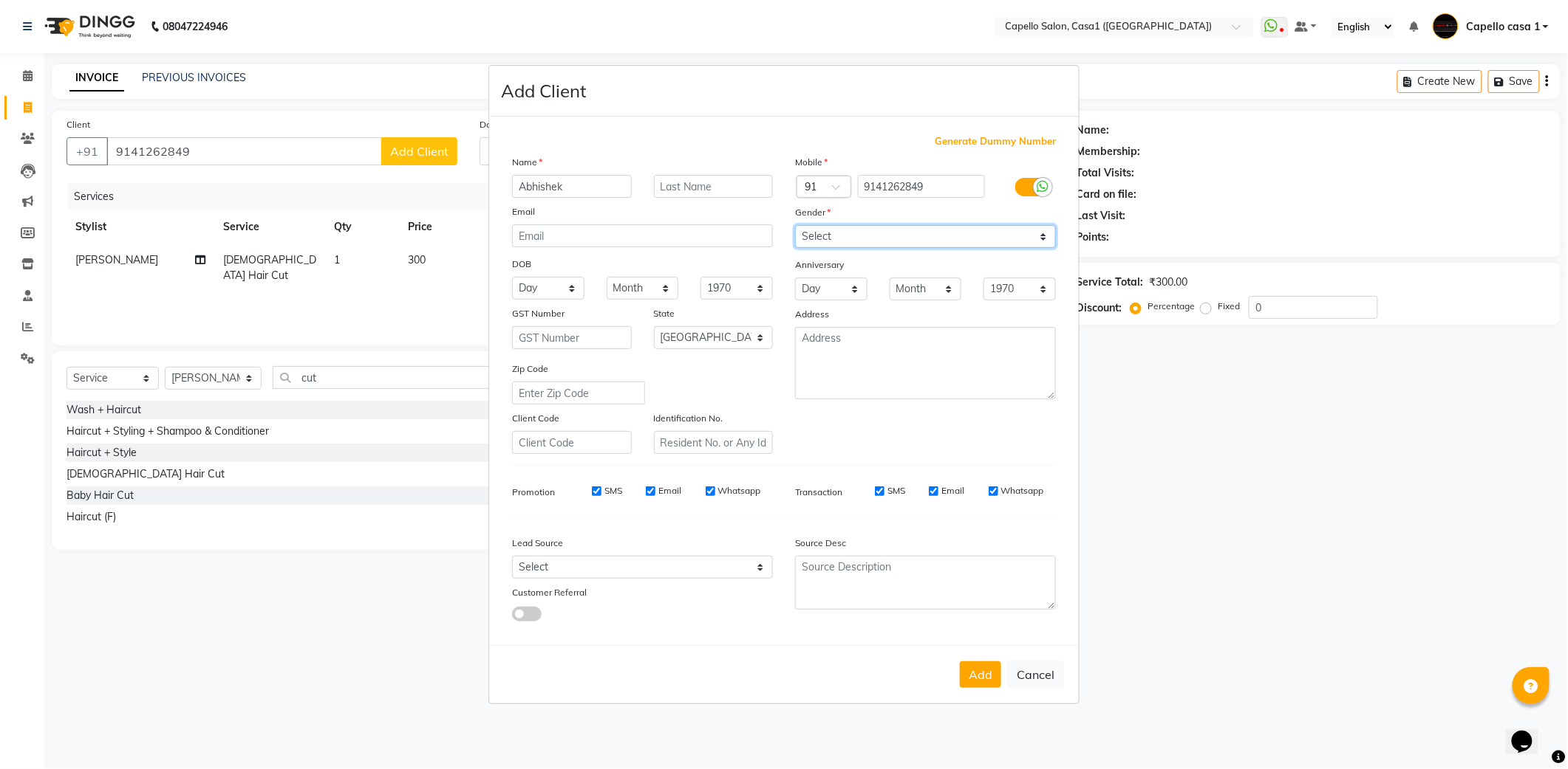
click at [795, 227] on select "Select [DEMOGRAPHIC_DATA] [DEMOGRAPHIC_DATA] Other Prefer Not To Say" at bounding box center [925, 237] width 261 height 23
click at [979, 665] on button "Add" at bounding box center [980, 675] width 41 height 26
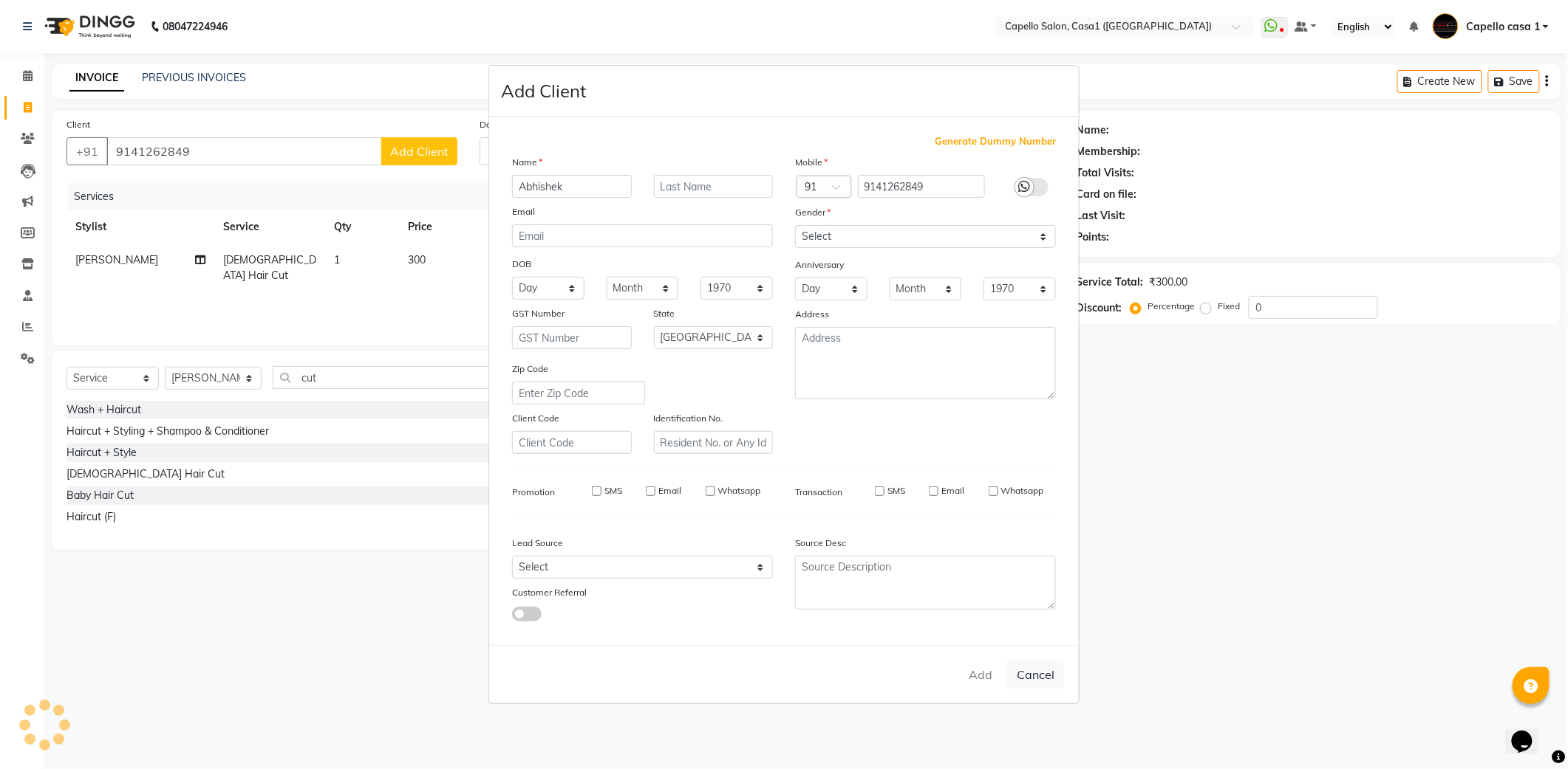
select select
select select "null"
select select
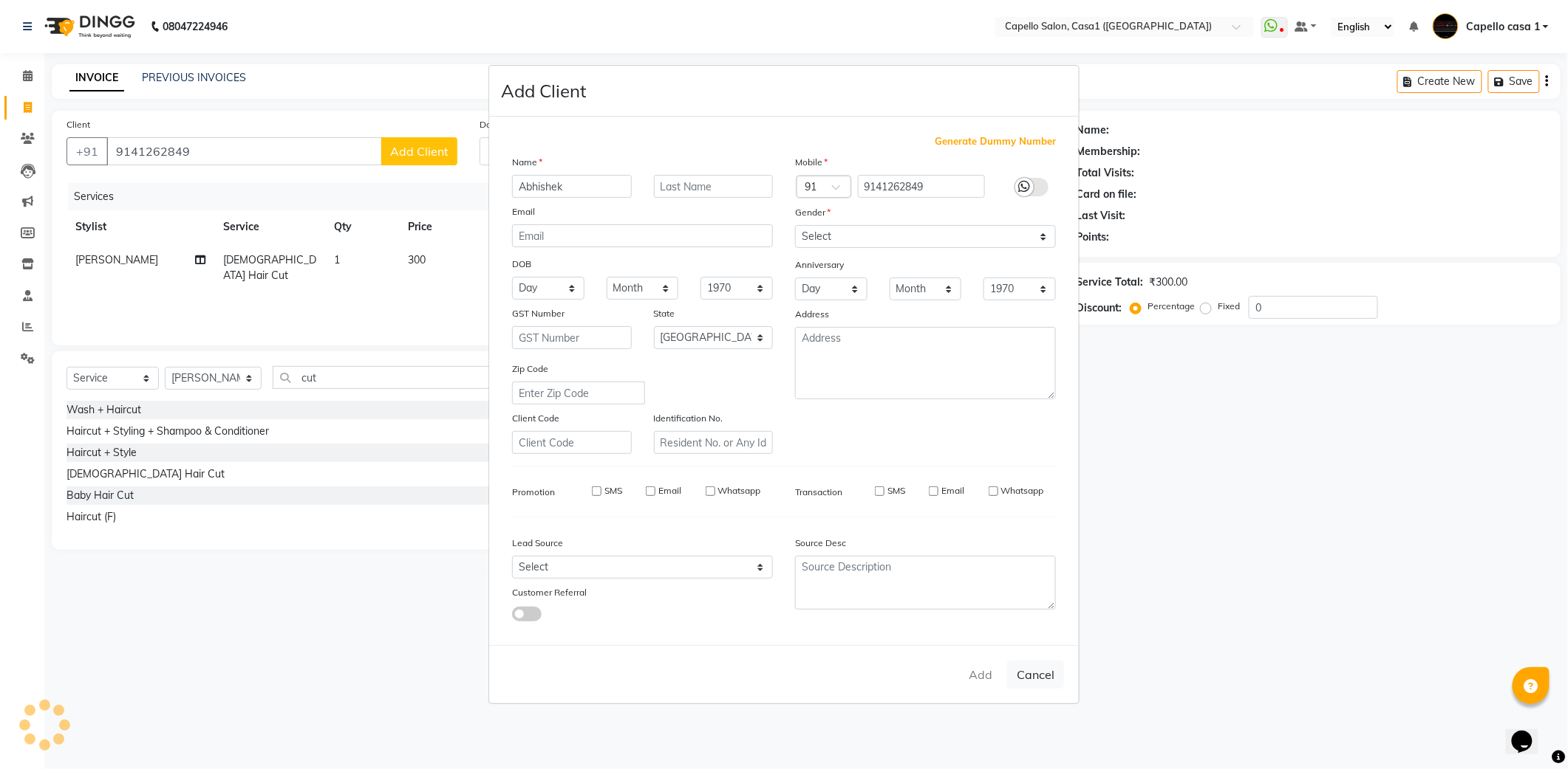
select select
checkbox input "false"
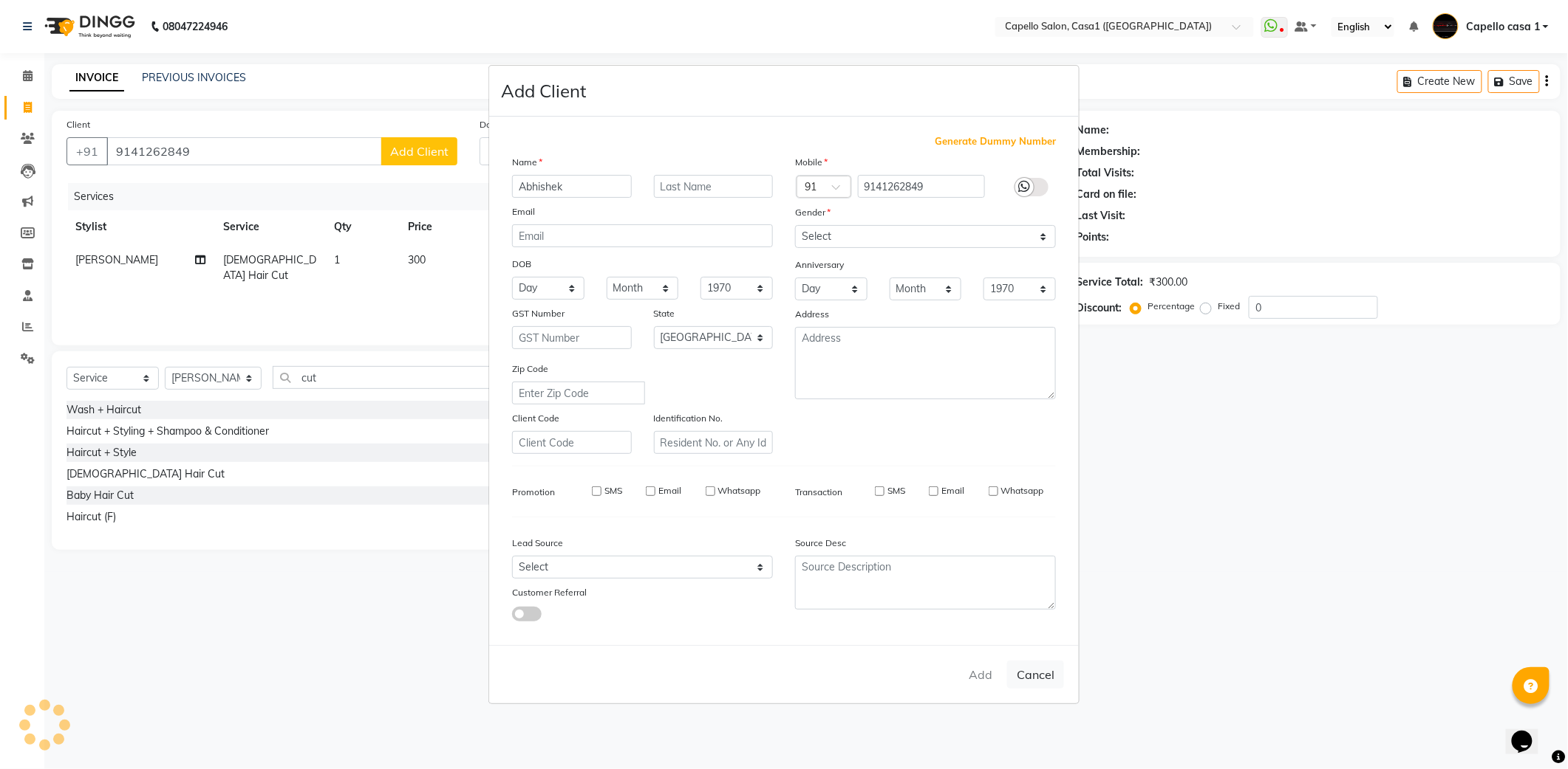
checkbox input "false"
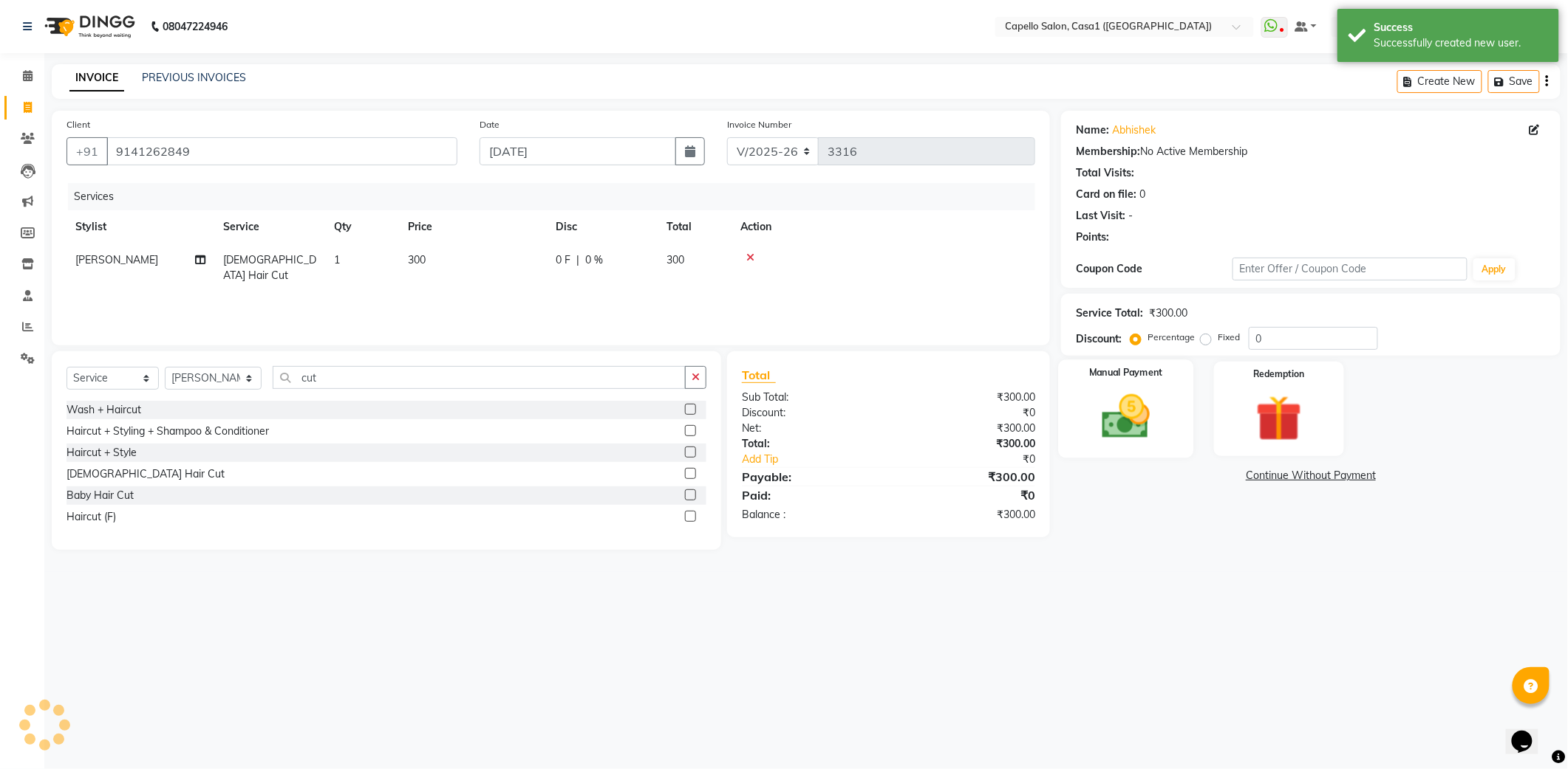
click at [1123, 405] on img at bounding box center [1125, 416] width 78 height 55
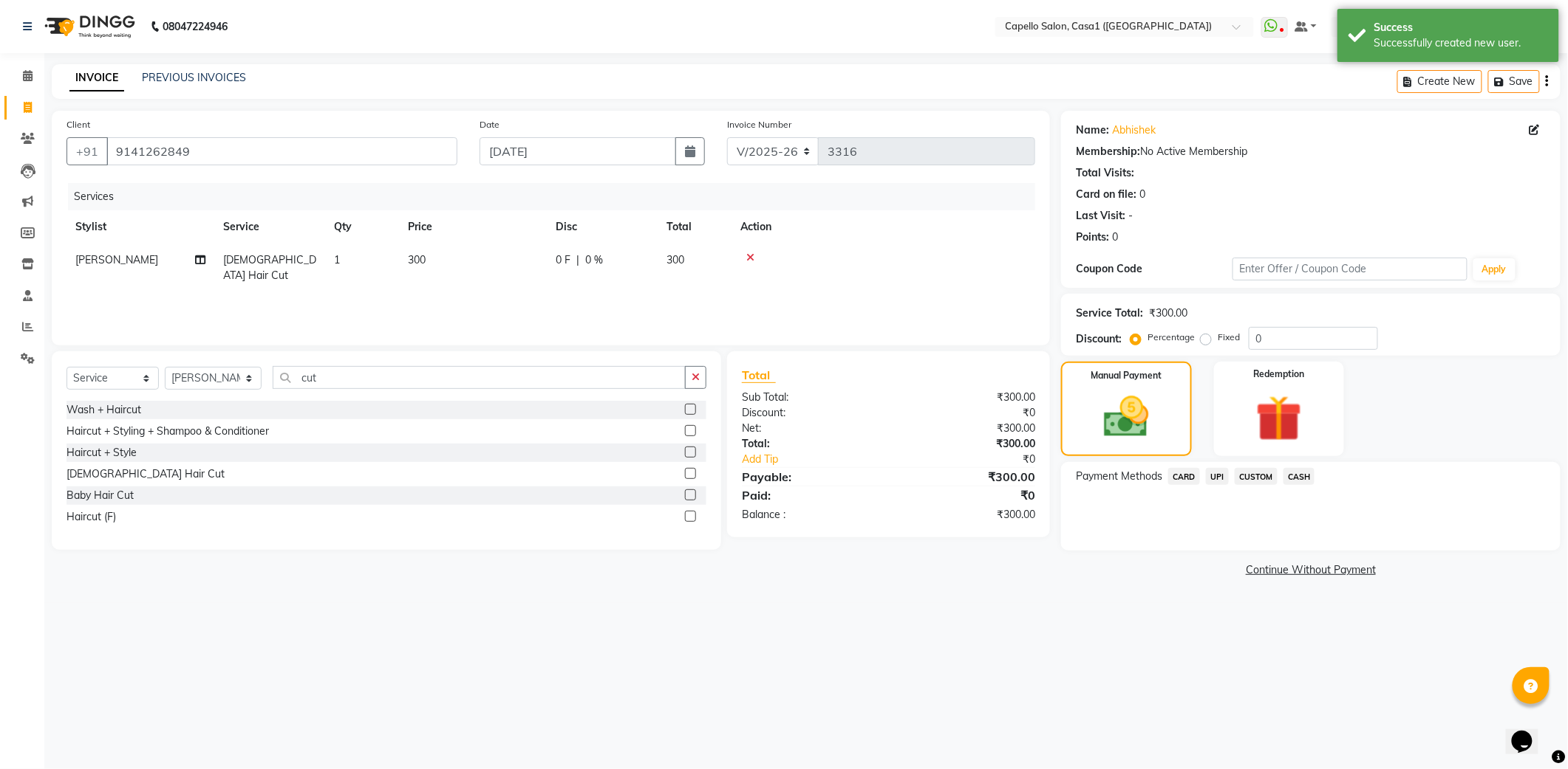
click at [1288, 473] on span "CASH" at bounding box center [1299, 476] width 32 height 17
click at [1311, 561] on button "Add Payment" at bounding box center [1392, 555] width 306 height 23
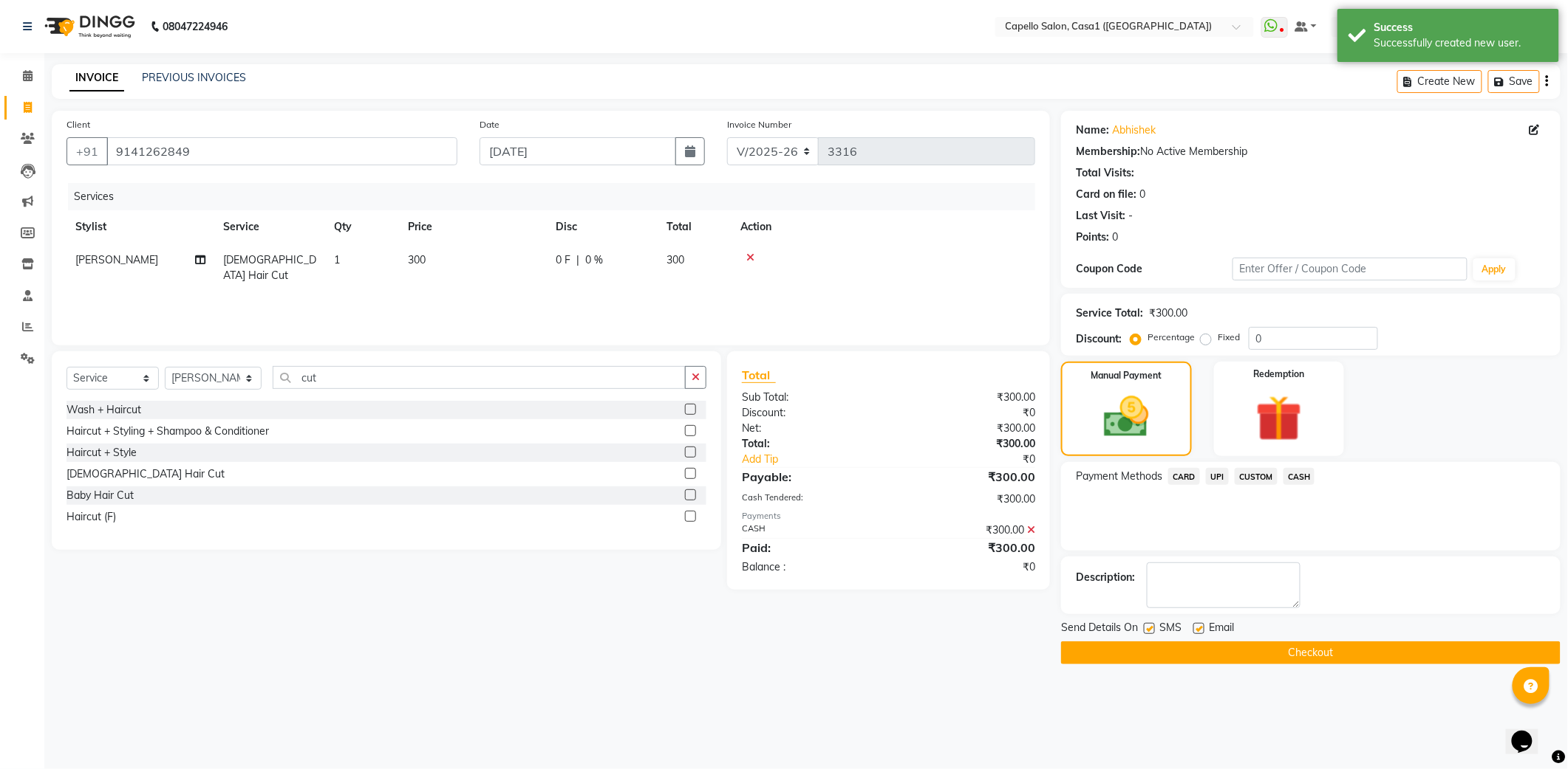
click at [1331, 650] on button "Checkout" at bounding box center [1310, 653] width 499 height 23
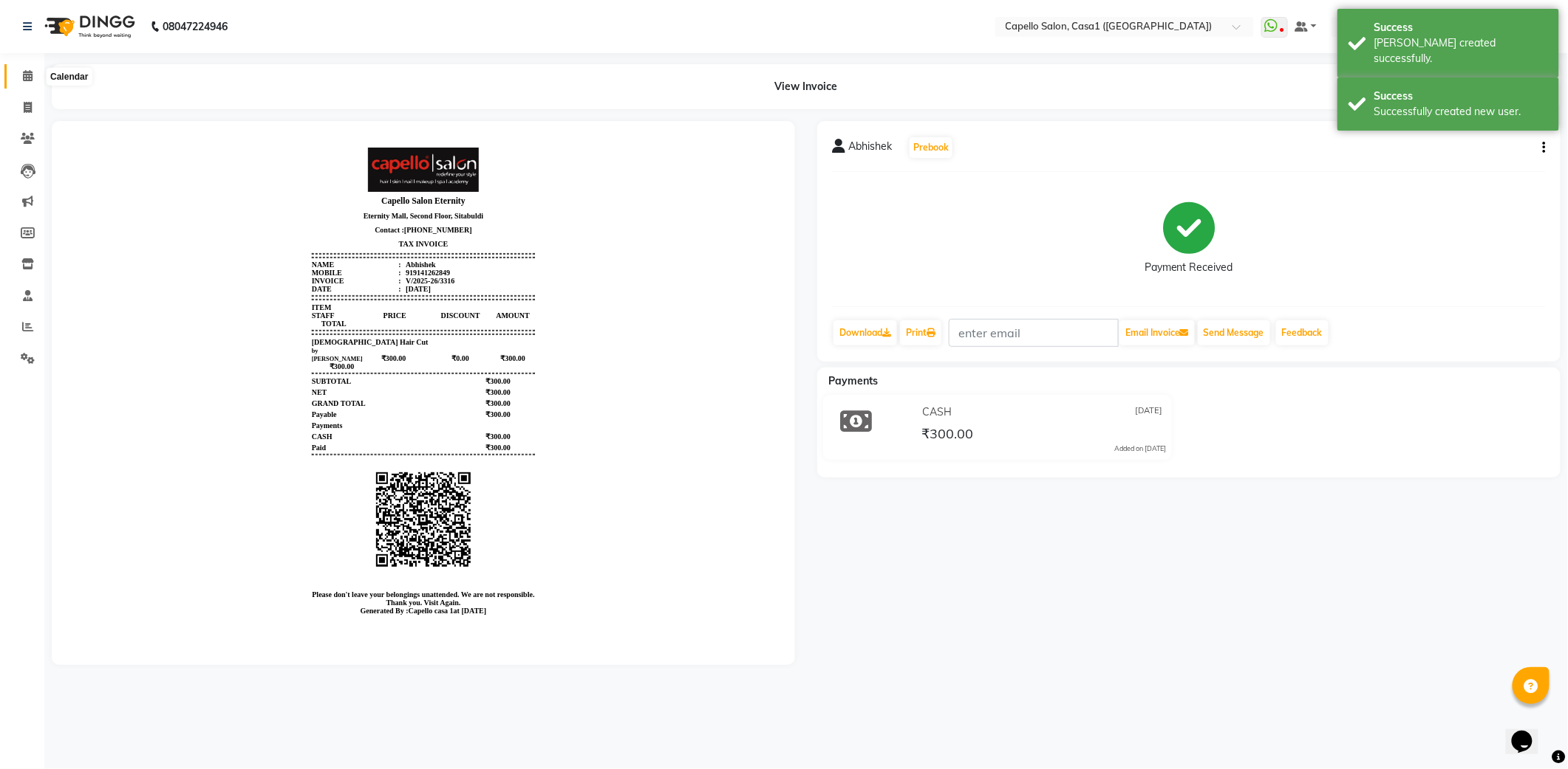
click at [35, 71] on span at bounding box center [27, 76] width 26 height 17
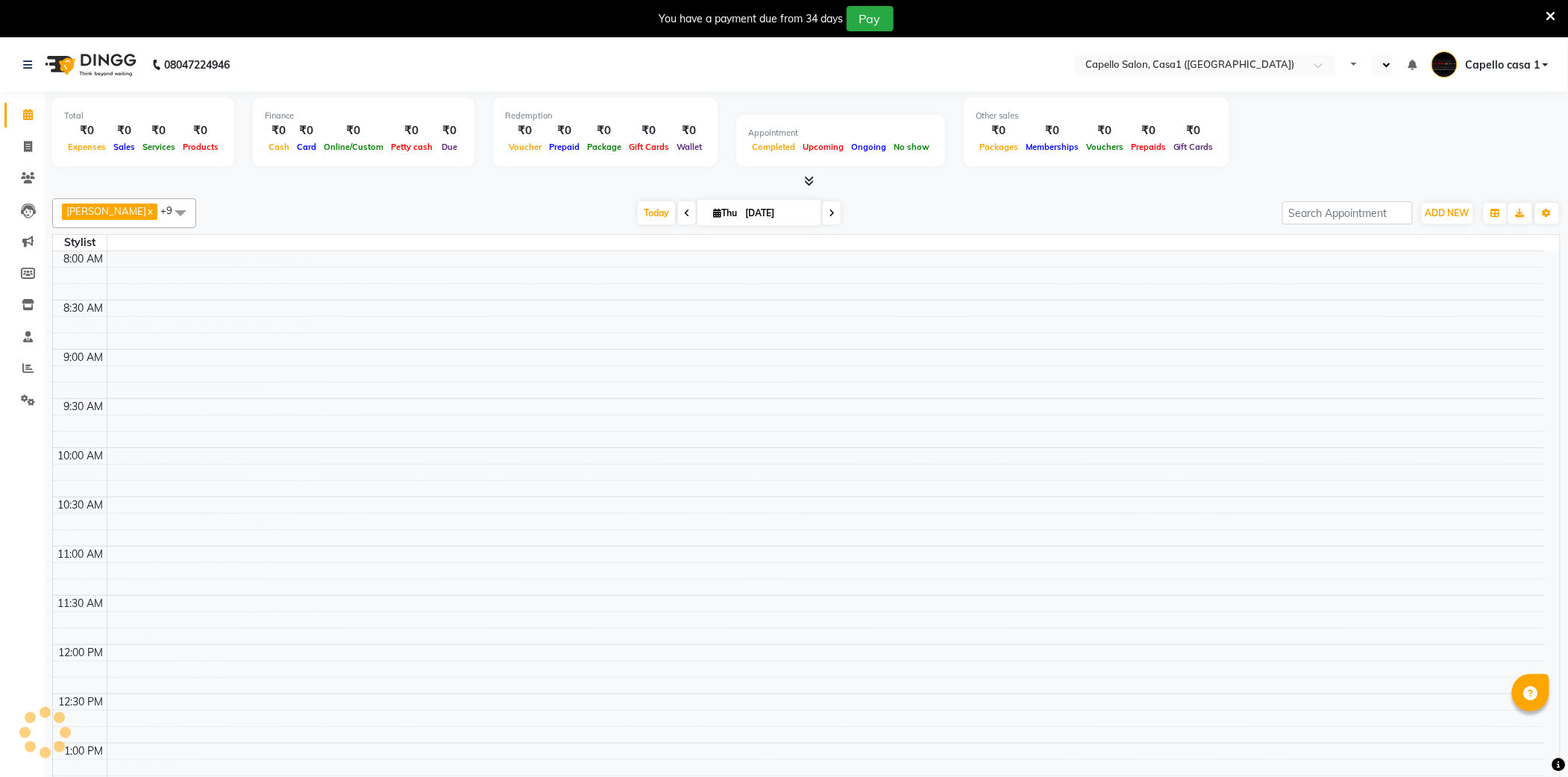
select select "en"
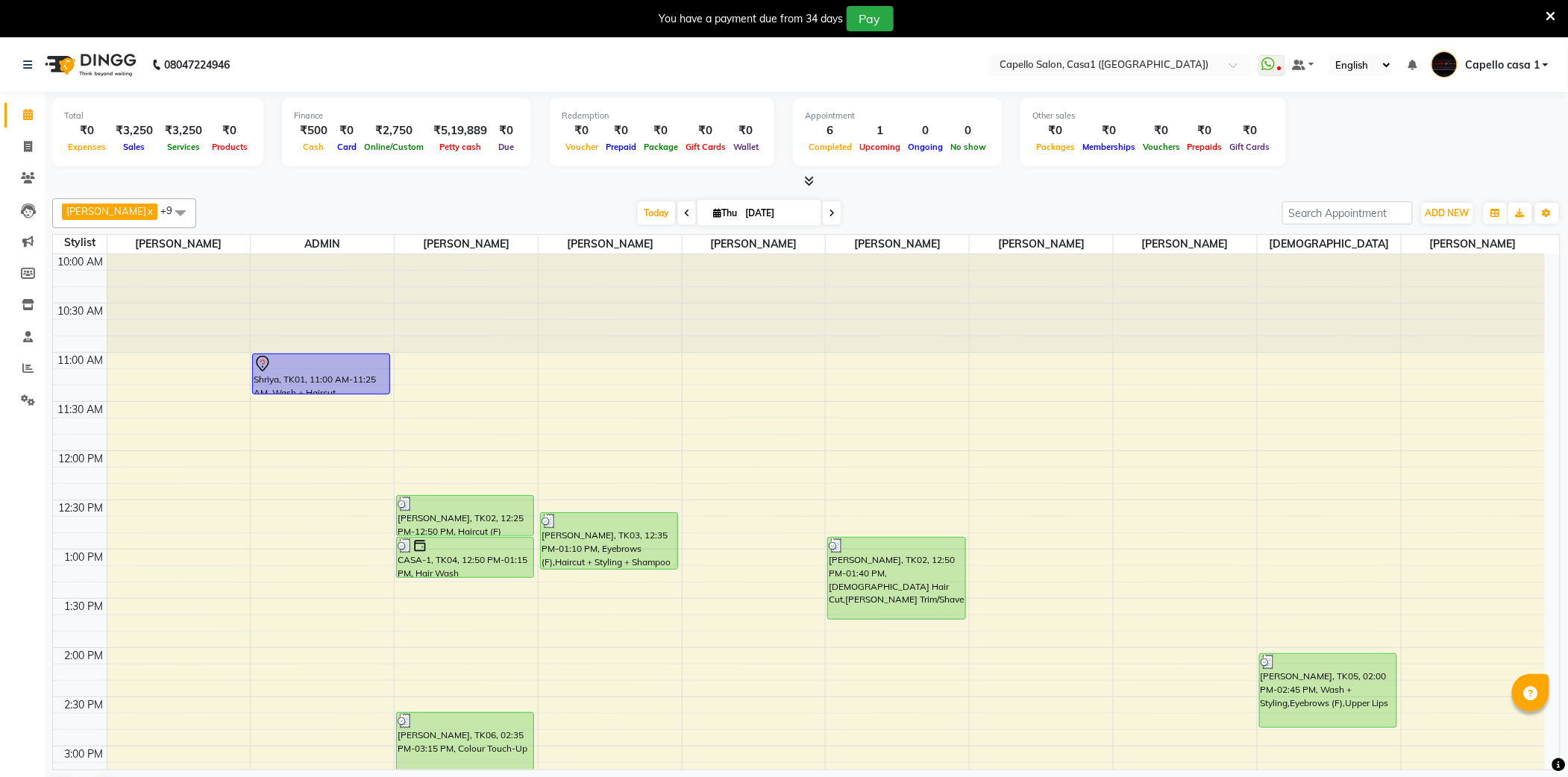
click at [1549, 10] on icon at bounding box center [1551, 16] width 10 height 13
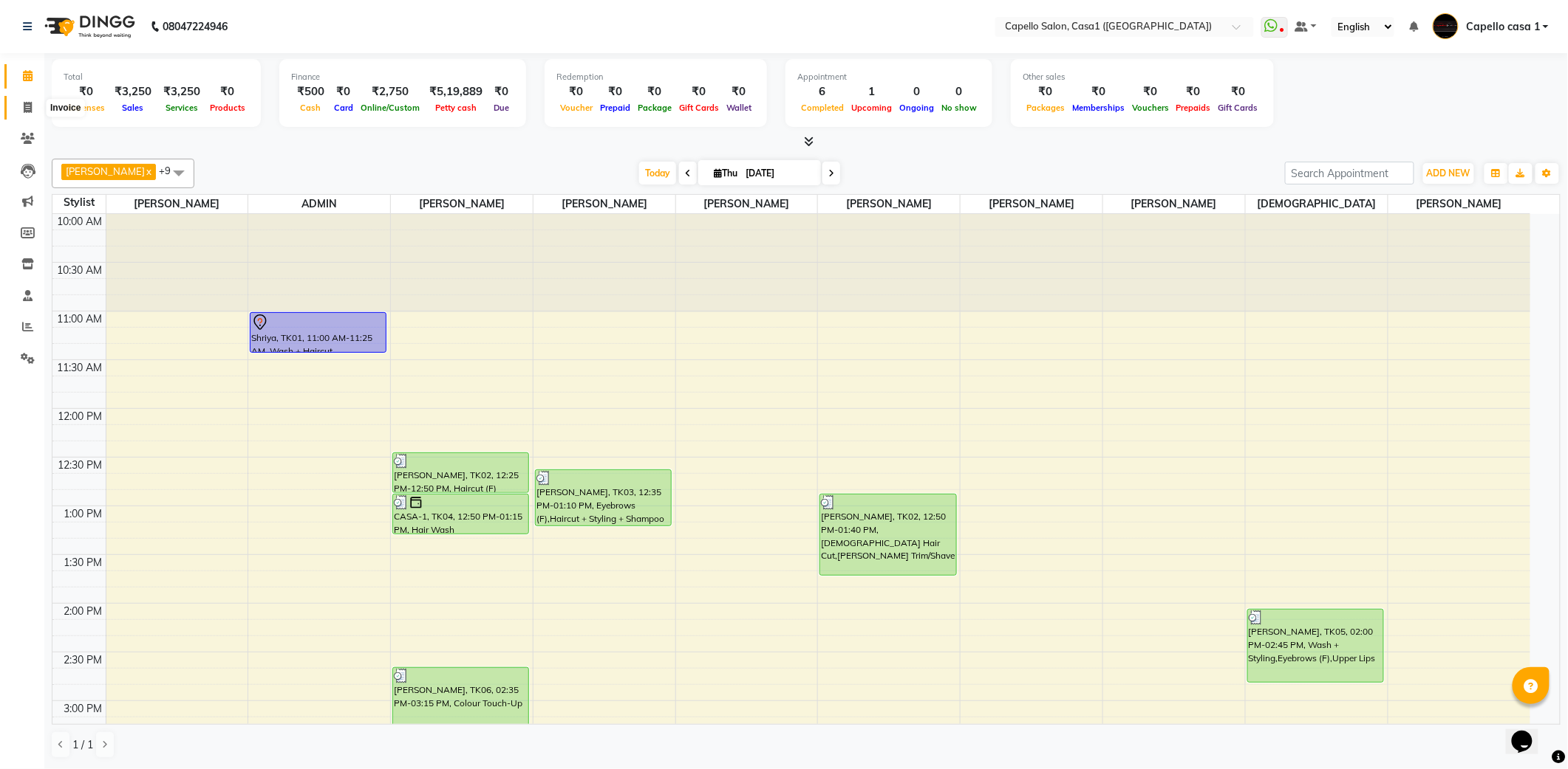
click at [25, 109] on icon at bounding box center [27, 107] width 8 height 11
select select "service"
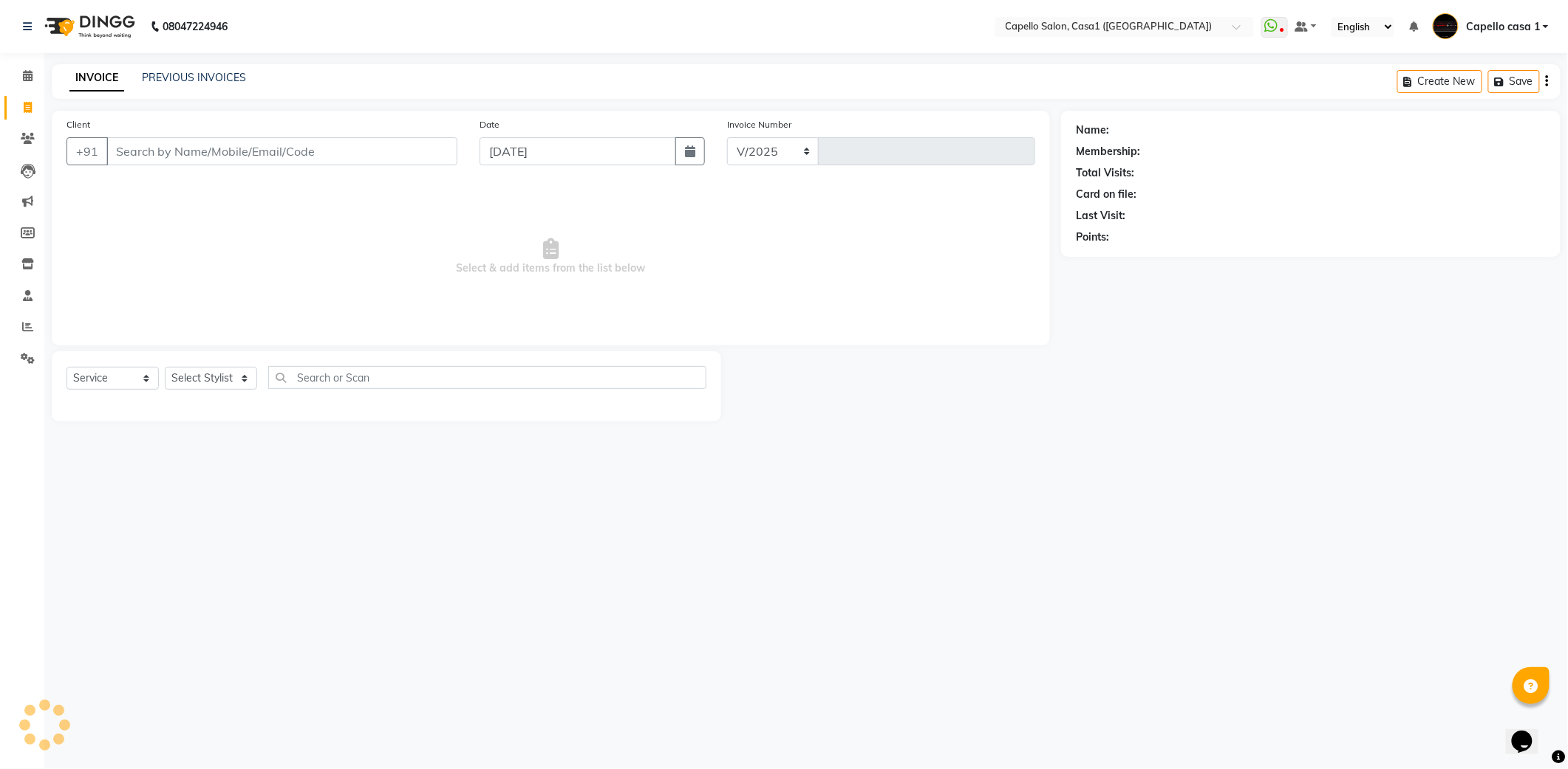
select select "846"
type input "3312"
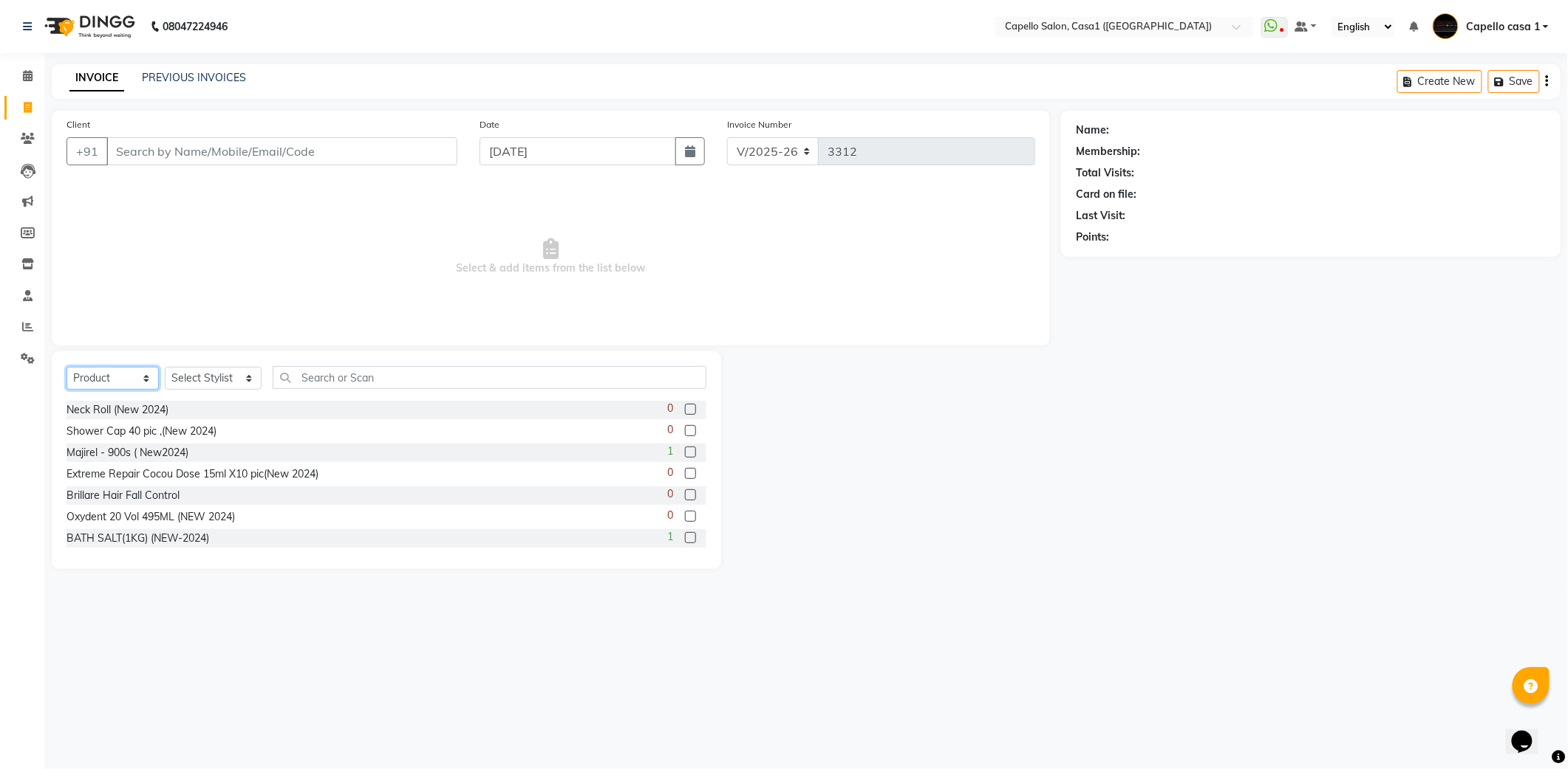
drag, startPoint x: 105, startPoint y: 368, endPoint x: 108, endPoint y: 382, distance: 14.3
click at [107, 368] on select "Select Service Product Membership Package Voucher Prepaid Gift Card" at bounding box center [113, 378] width 92 height 23
select select "service"
click at [67, 367] on select "Select Service Product Membership Package Voucher Prepaid Gift Card" at bounding box center [113, 378] width 92 height 23
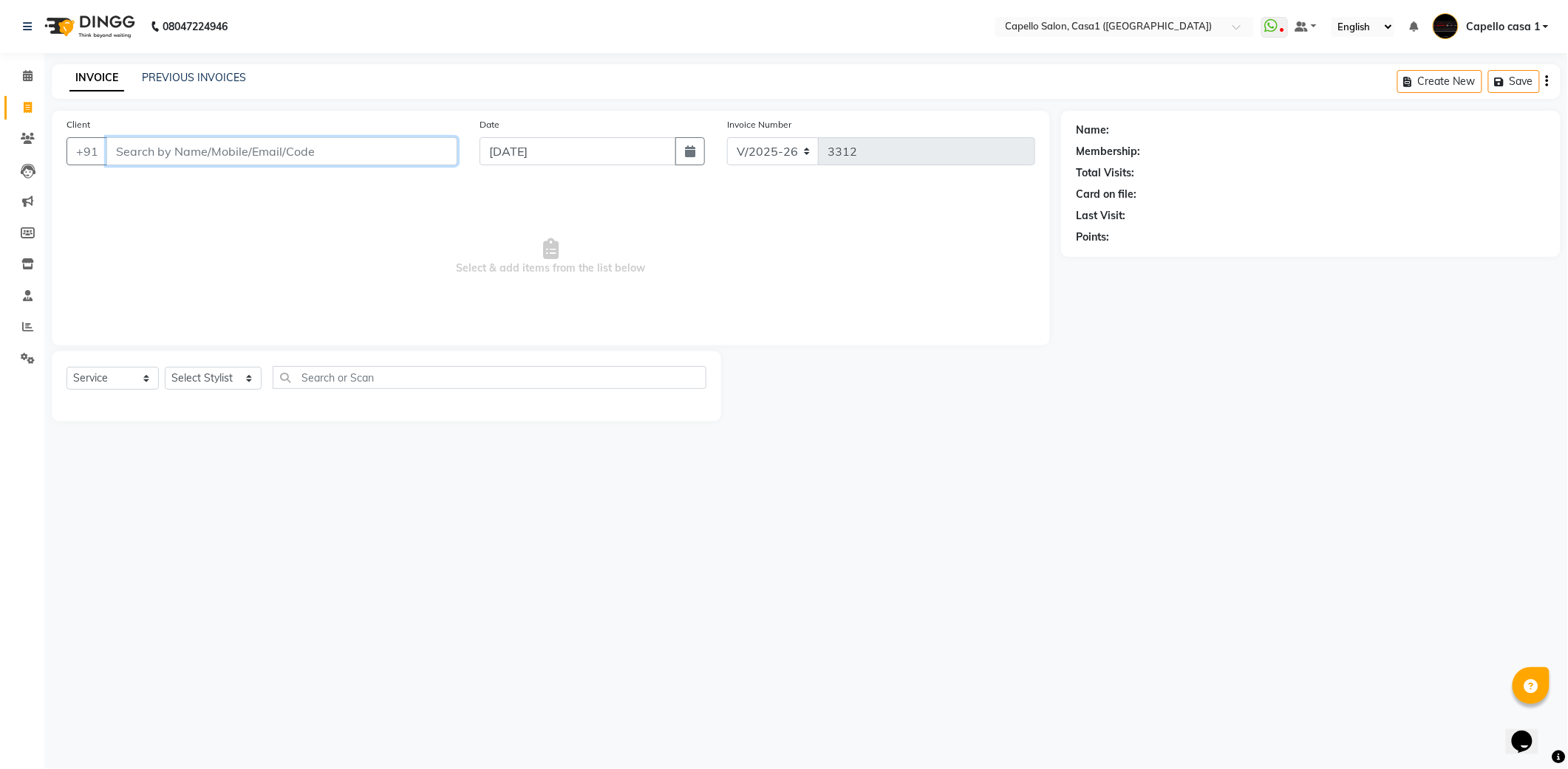
click at [177, 148] on input "Client" at bounding box center [282, 151] width 351 height 28
type input "9752675466"
click at [409, 159] on button "Add Client" at bounding box center [419, 151] width 76 height 28
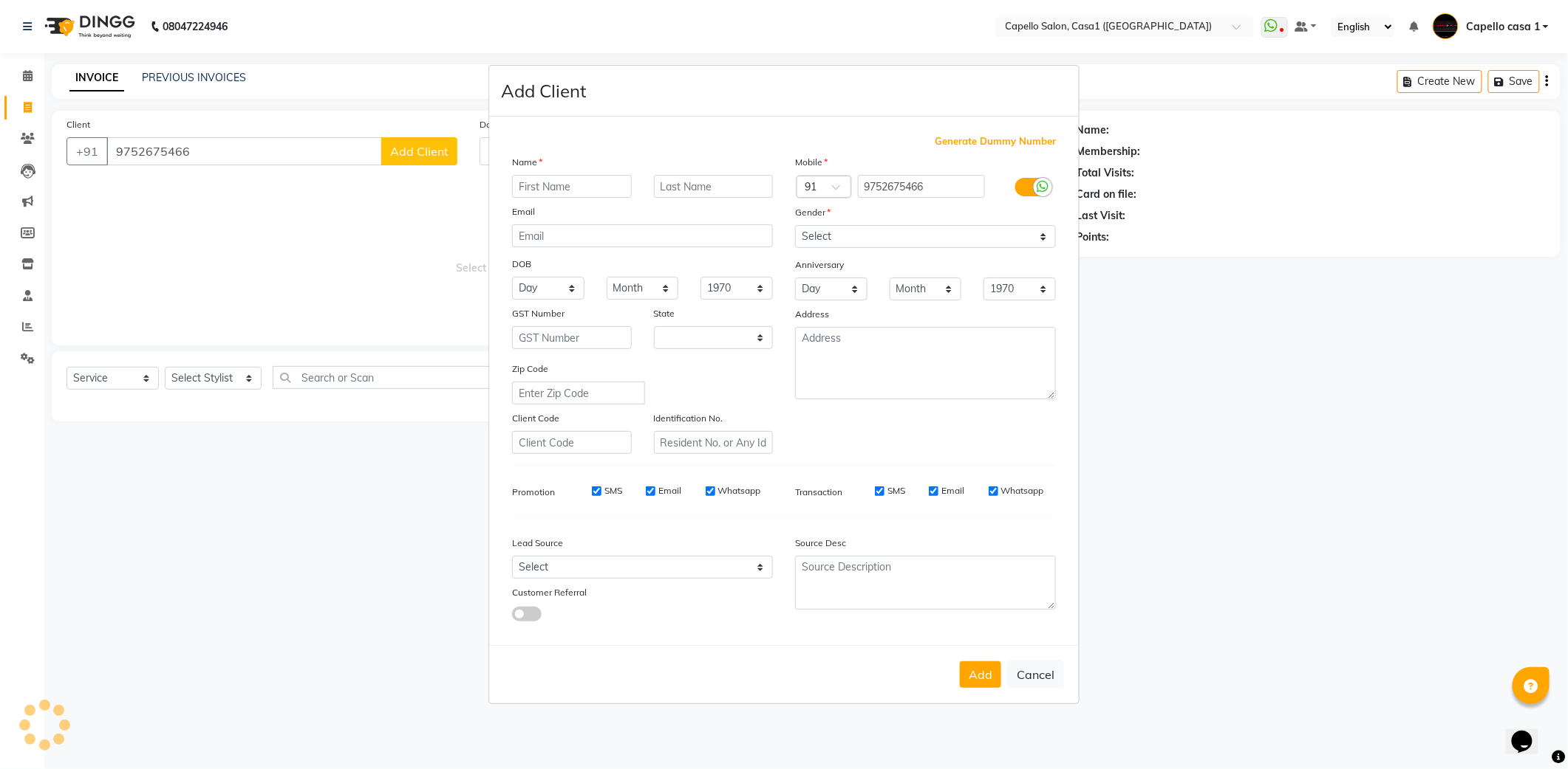
select select "22"
click at [548, 181] on input "text" at bounding box center [572, 187] width 120 height 23
type input "Neha"
drag, startPoint x: 898, startPoint y: 231, endPoint x: 896, endPoint y: 251, distance: 20.1
click at [898, 231] on select "Select Male Female Other Prefer Not To Say" at bounding box center [925, 237] width 261 height 23
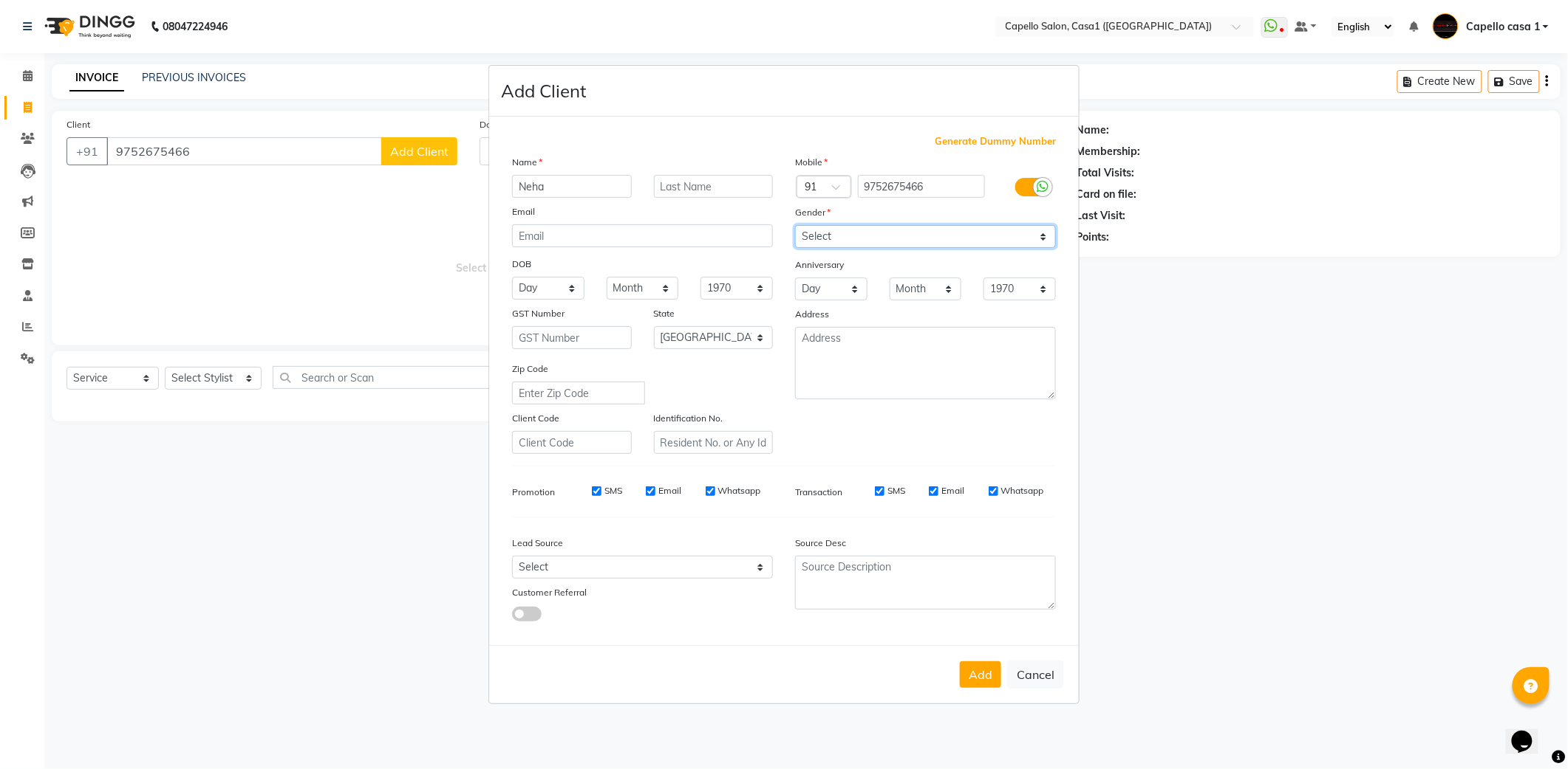
select select "female"
click at [795, 227] on select "Select Male Female Other Prefer Not To Say" at bounding box center [925, 237] width 261 height 23
click at [976, 673] on button "Add" at bounding box center [980, 675] width 41 height 26
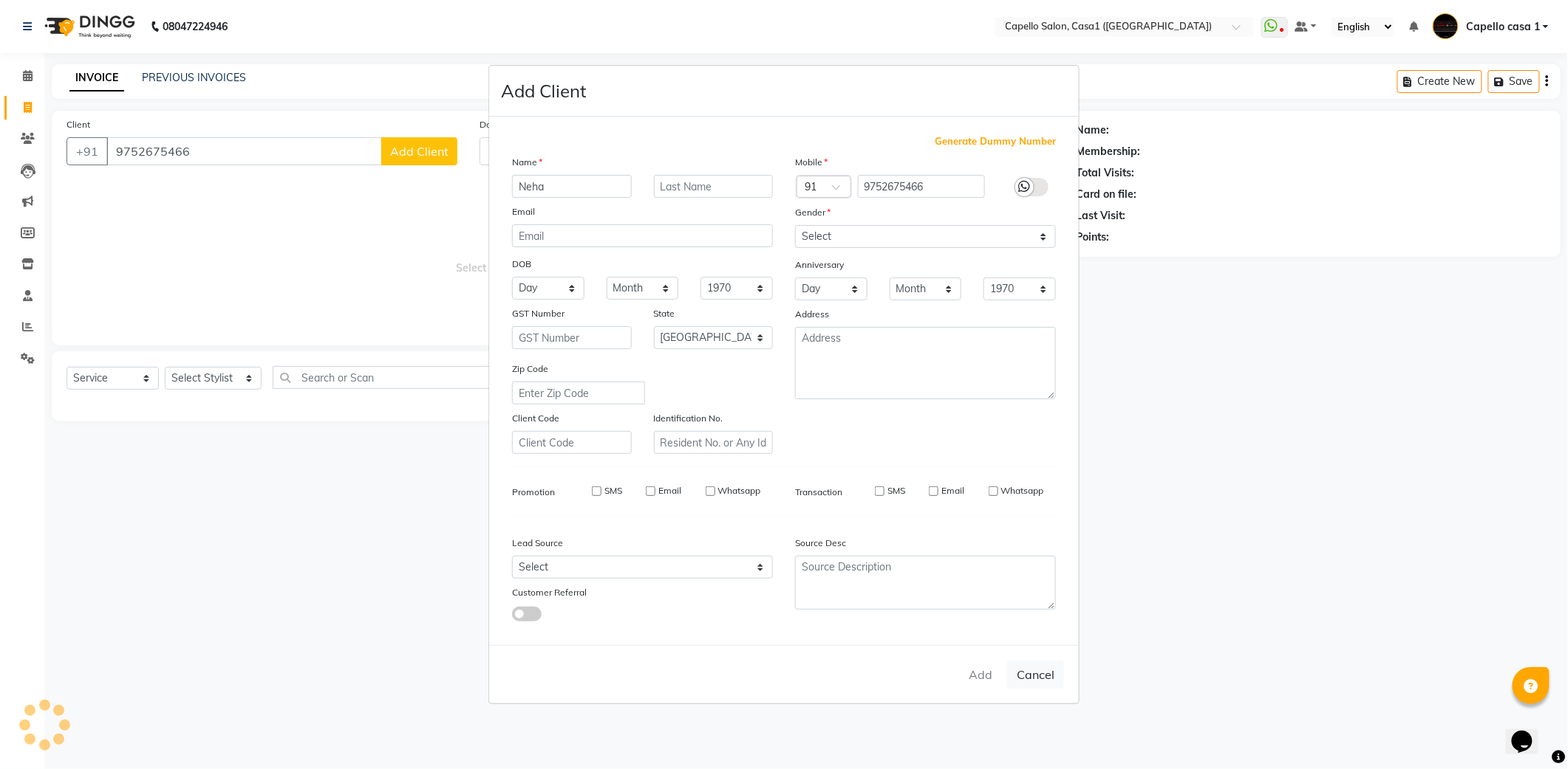
select select
select select "null"
select select
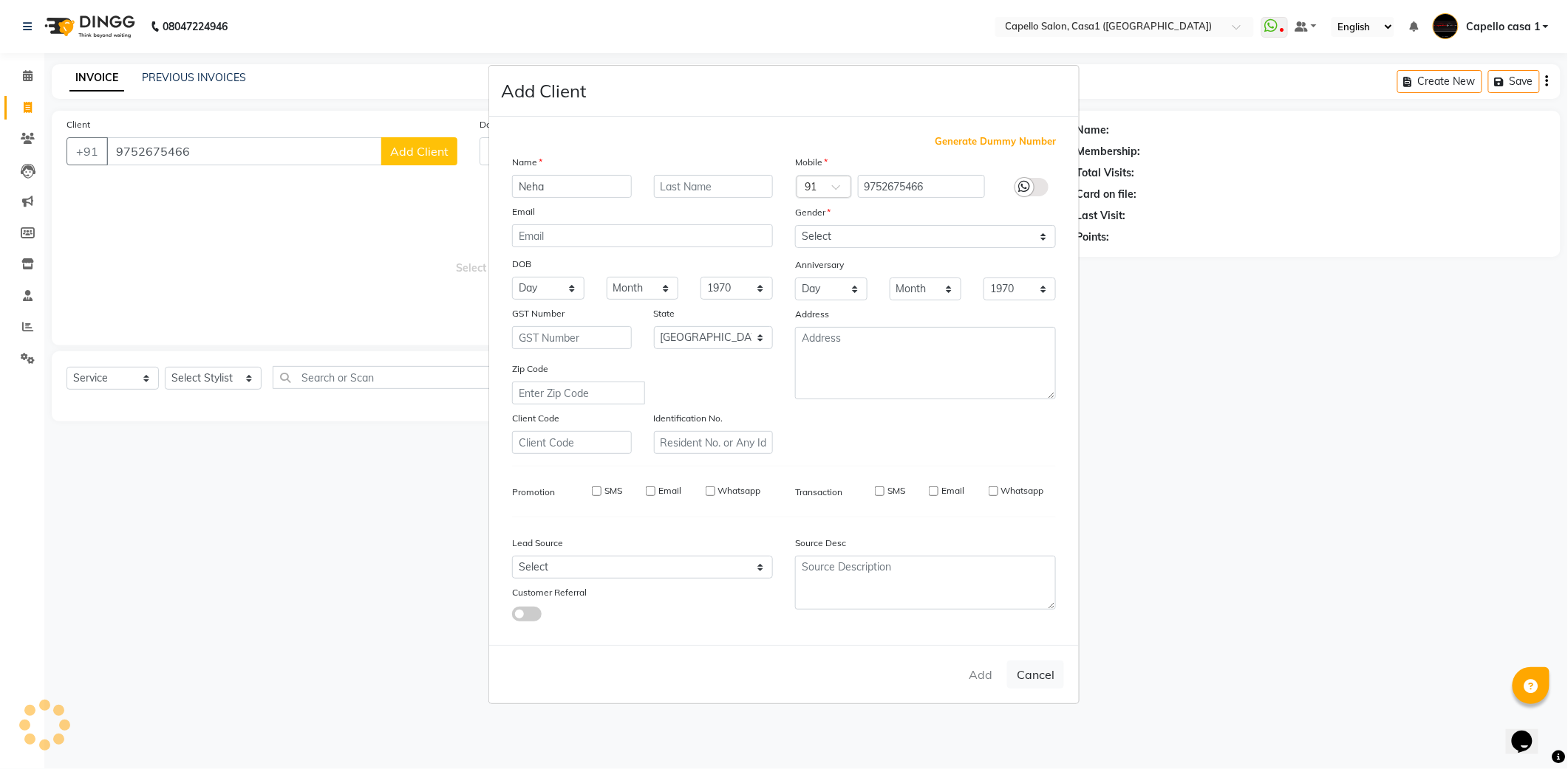
select select
checkbox input "false"
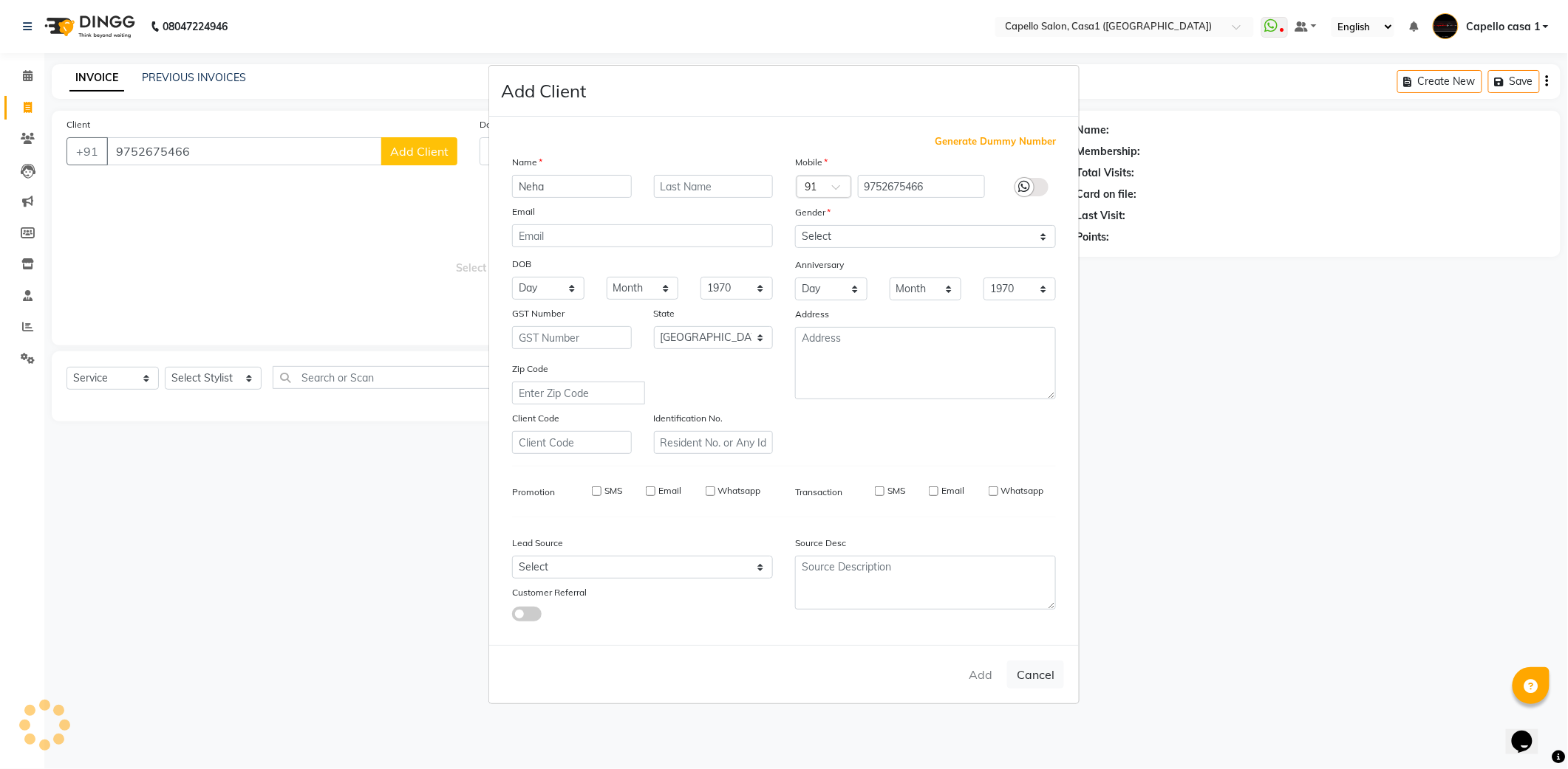
checkbox input "false"
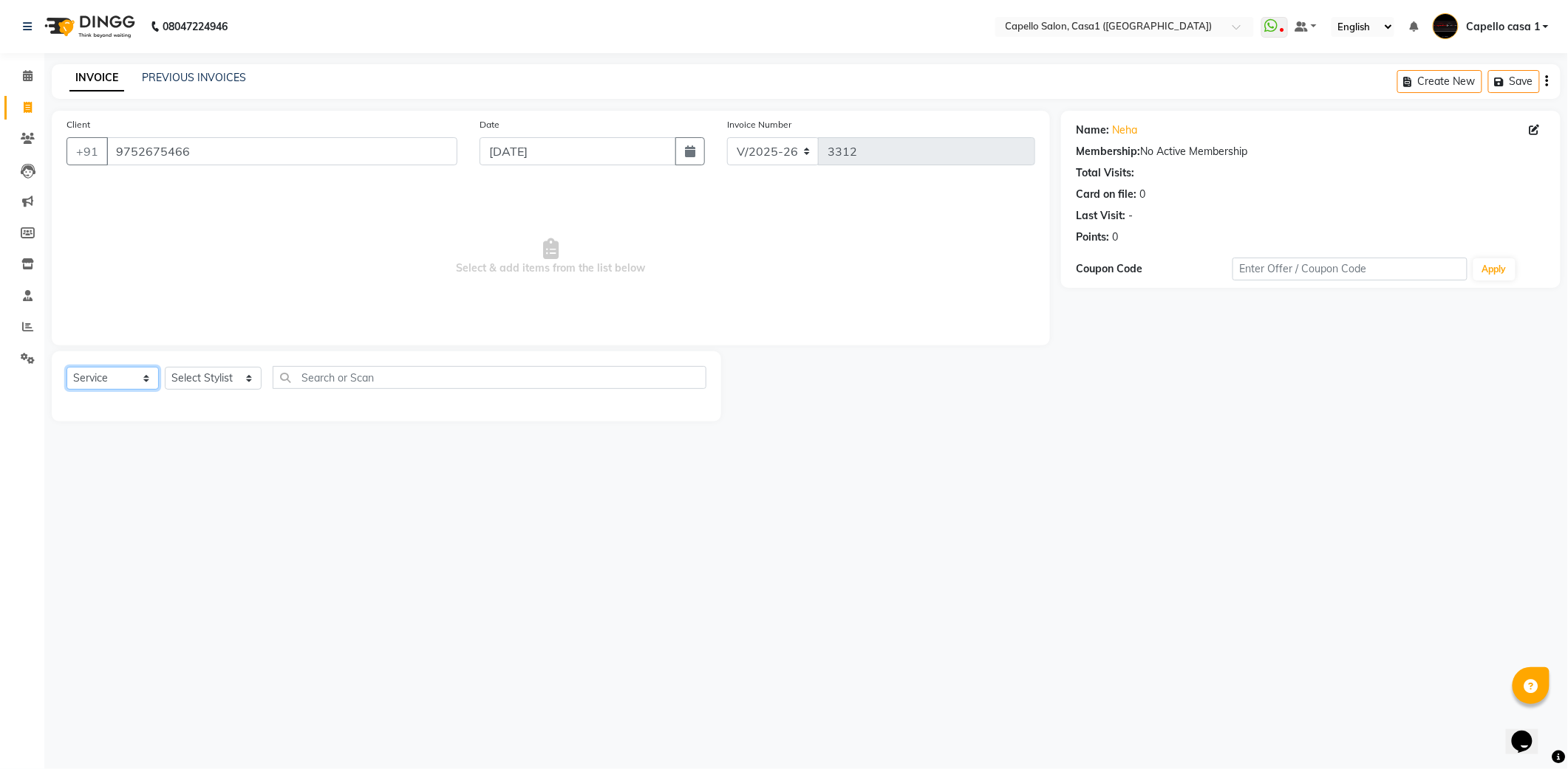
drag, startPoint x: 115, startPoint y: 378, endPoint x: 119, endPoint y: 392, distance: 14.6
click at [115, 378] on select "Select Service Product Membership Package Voucher Prepaid Gift Card" at bounding box center [113, 378] width 92 height 23
click at [67, 367] on select "Select Service Product Membership Package Voucher Prepaid Gift Card" at bounding box center [113, 378] width 92 height 23
click at [225, 376] on select "Select Stylist [PERSON_NAME] ADMIN Akash Chawale Capello casa 1 [PERSON_NAME] […" at bounding box center [213, 378] width 97 height 23
select select "67524"
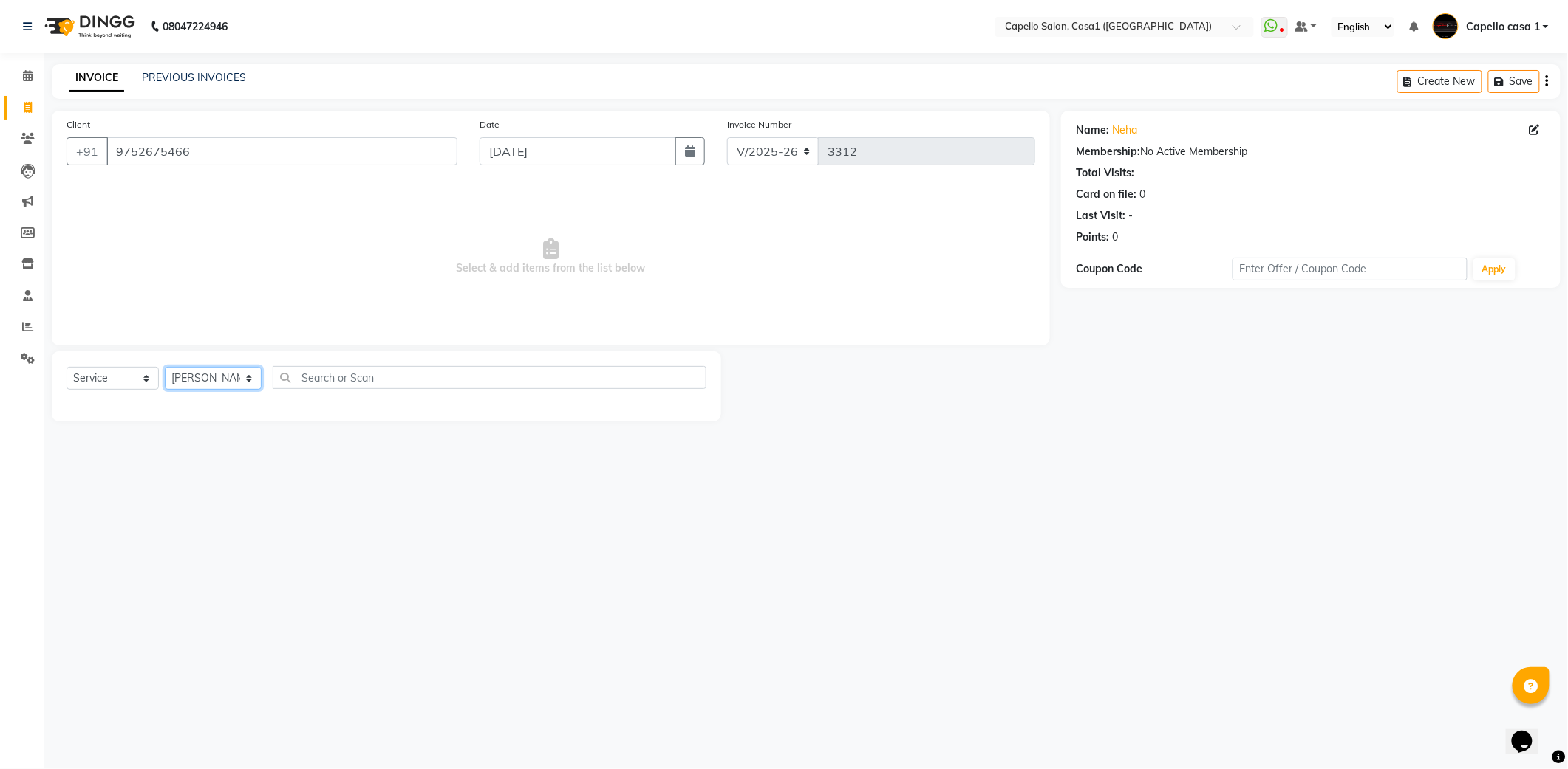
click at [165, 367] on select "Select Stylist [PERSON_NAME] ADMIN Akash Chawale Capello casa 1 [PERSON_NAME] […" at bounding box center [213, 378] width 97 height 23
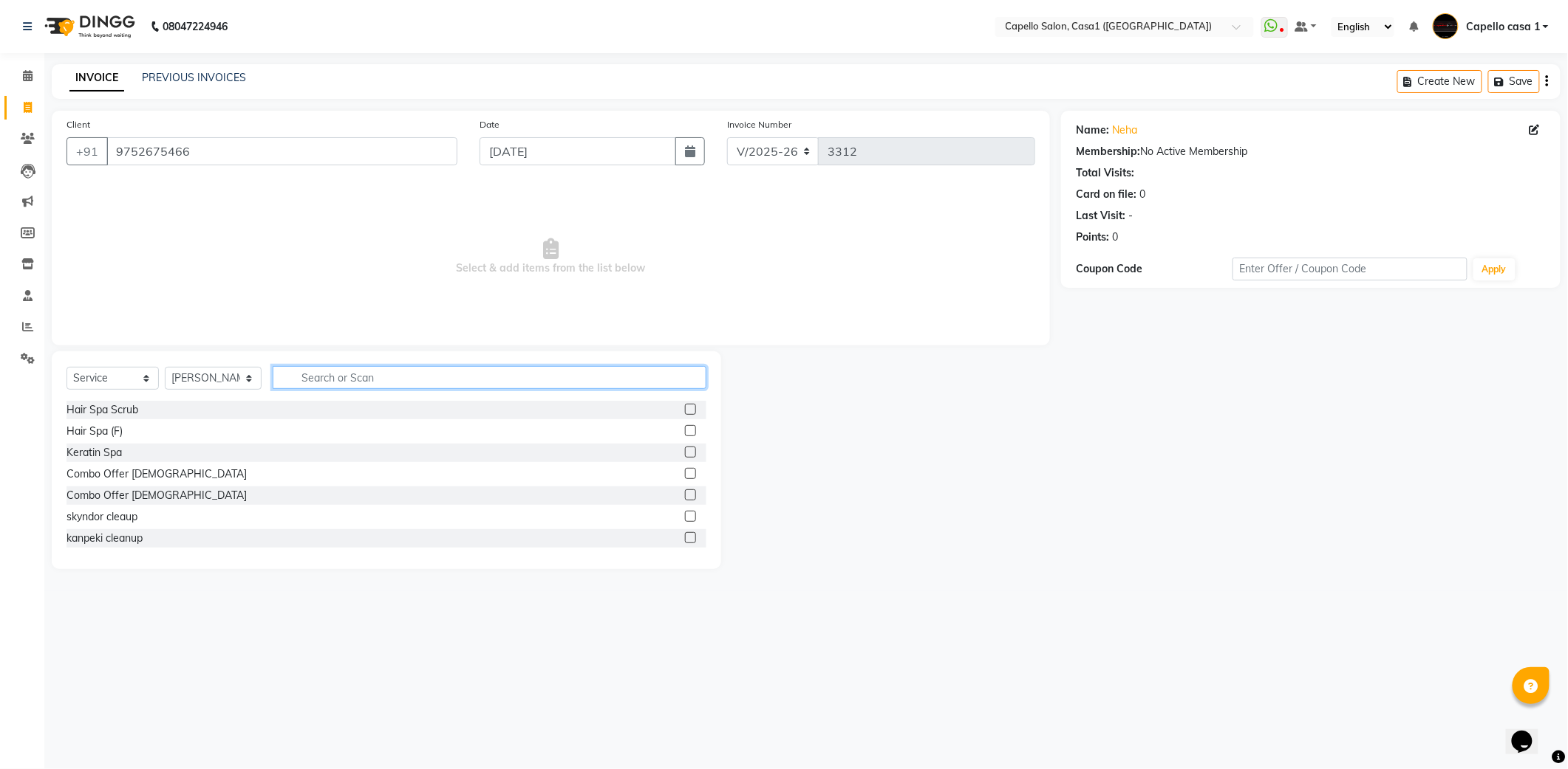
click at [310, 373] on input "text" at bounding box center [490, 377] width 434 height 23
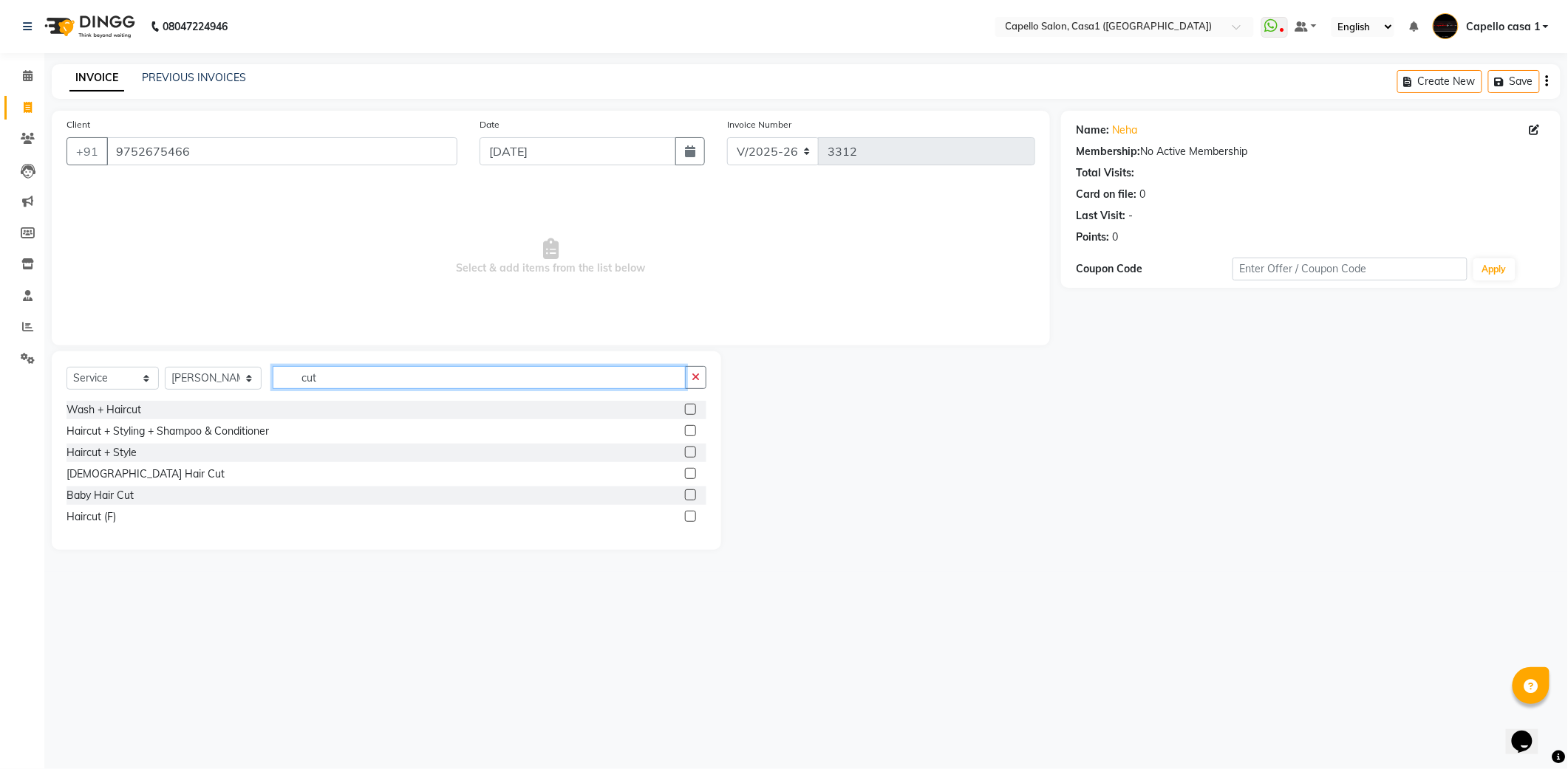
type input "cut"
click at [695, 518] on label at bounding box center [690, 516] width 11 height 11
click at [695, 518] on input "checkbox" at bounding box center [689, 516] width 10 height 10
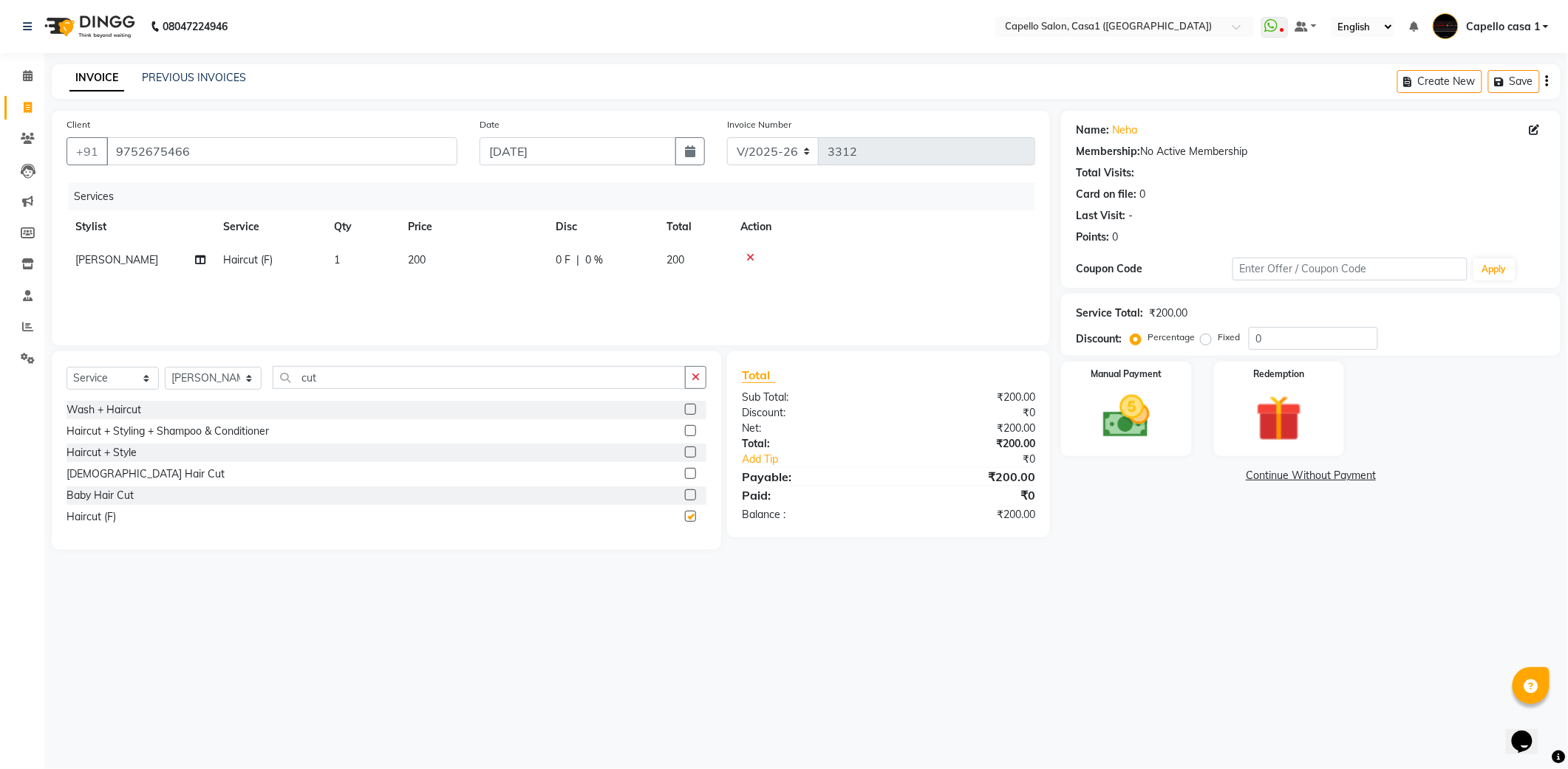
checkbox input "false"
click at [368, 375] on input "cut" at bounding box center [479, 377] width 413 height 23
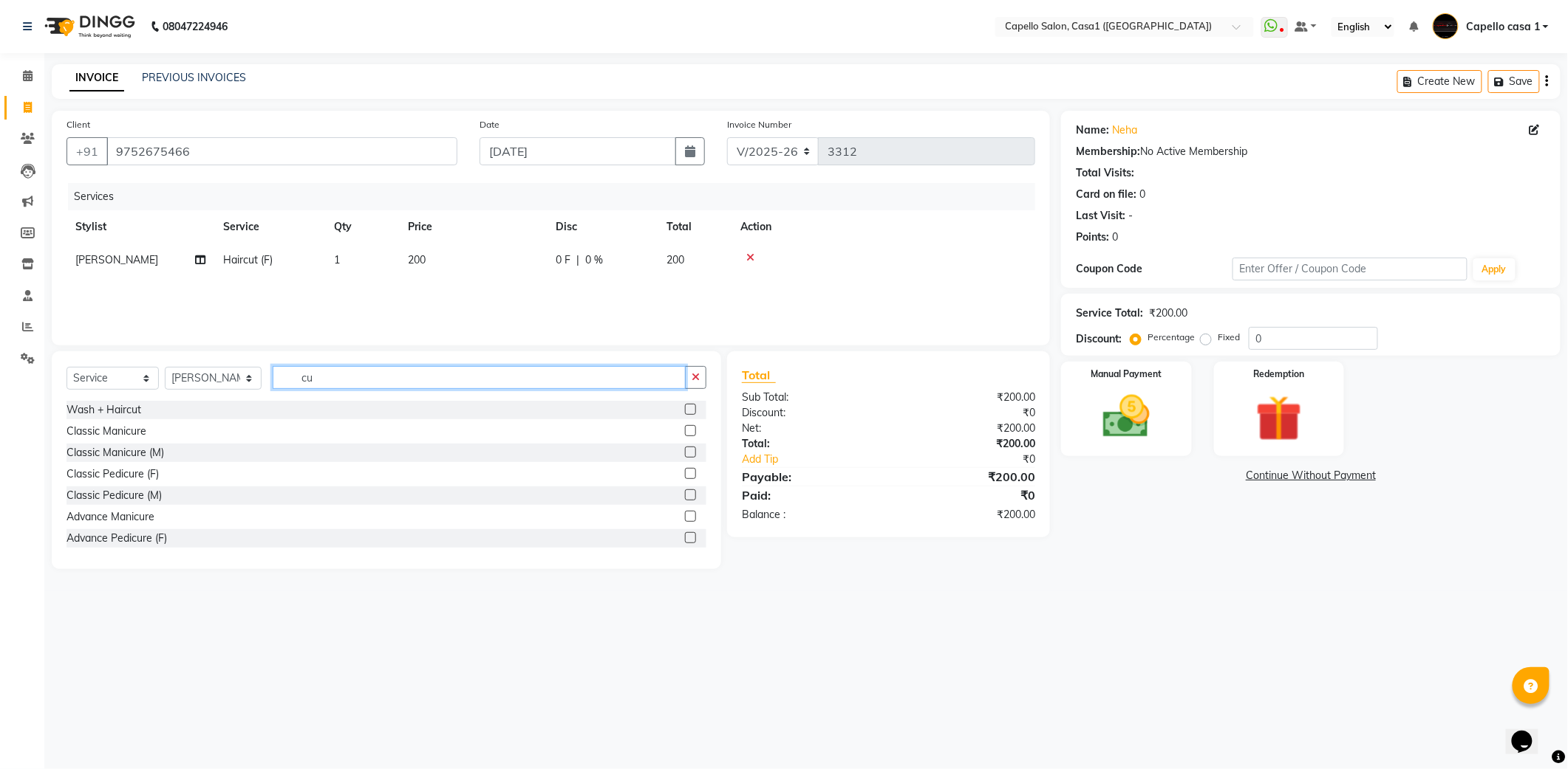
type input "c"
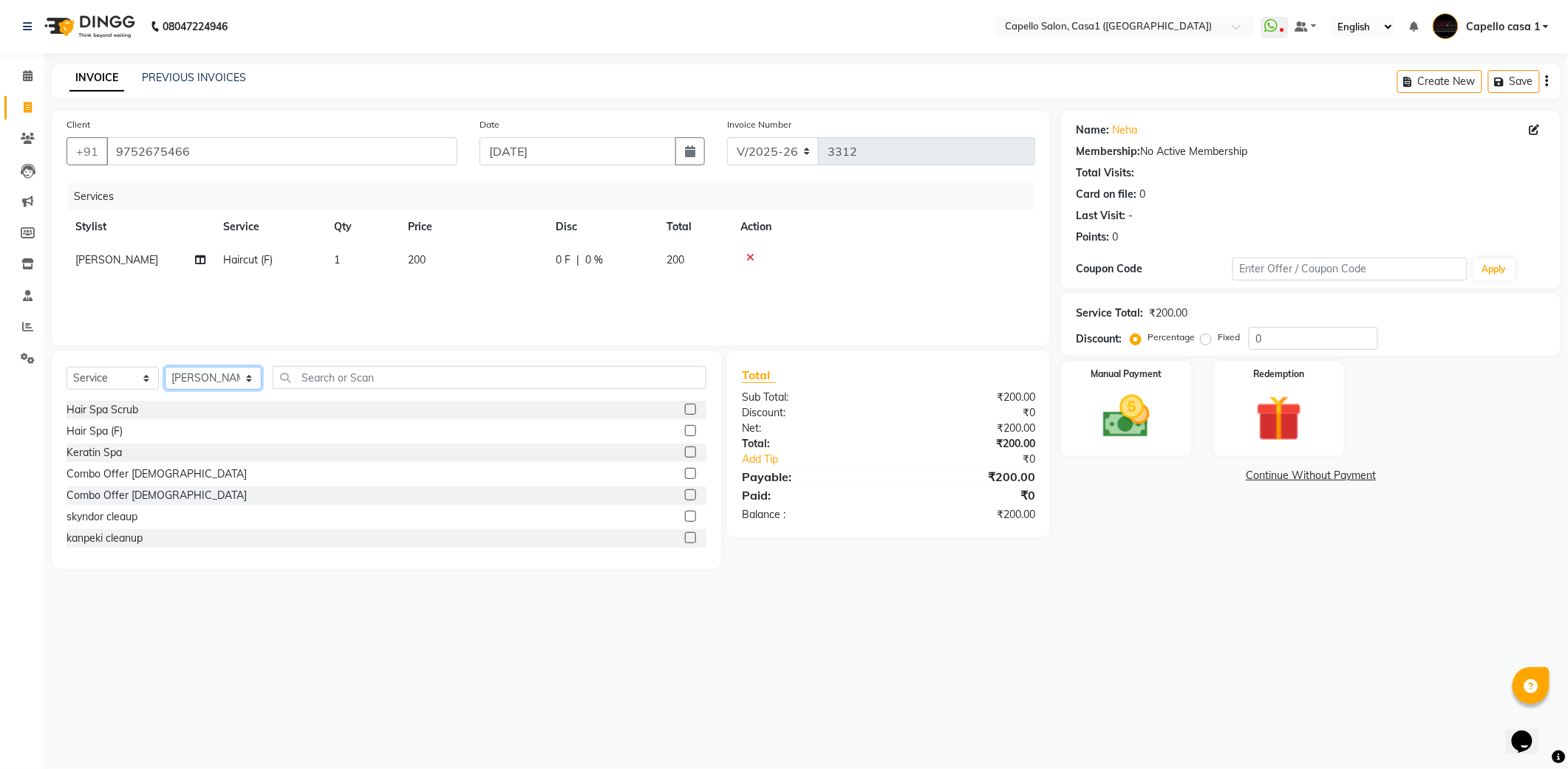
click at [208, 383] on select "Select Stylist [PERSON_NAME] ADMIN Akash Chawale Capello casa 1 [PERSON_NAME] […" at bounding box center [213, 378] width 97 height 23
select select "89438"
click at [165, 367] on select "Select Stylist [PERSON_NAME] ADMIN Akash Chawale Capello casa 1 [PERSON_NAME] […" at bounding box center [213, 378] width 97 height 23
click at [337, 393] on div "Select Service Product Membership Package Voucher Prepaid Gift Card Select Styl…" at bounding box center [386, 383] width 640 height 34
click at [335, 379] on input "text" at bounding box center [490, 377] width 434 height 23
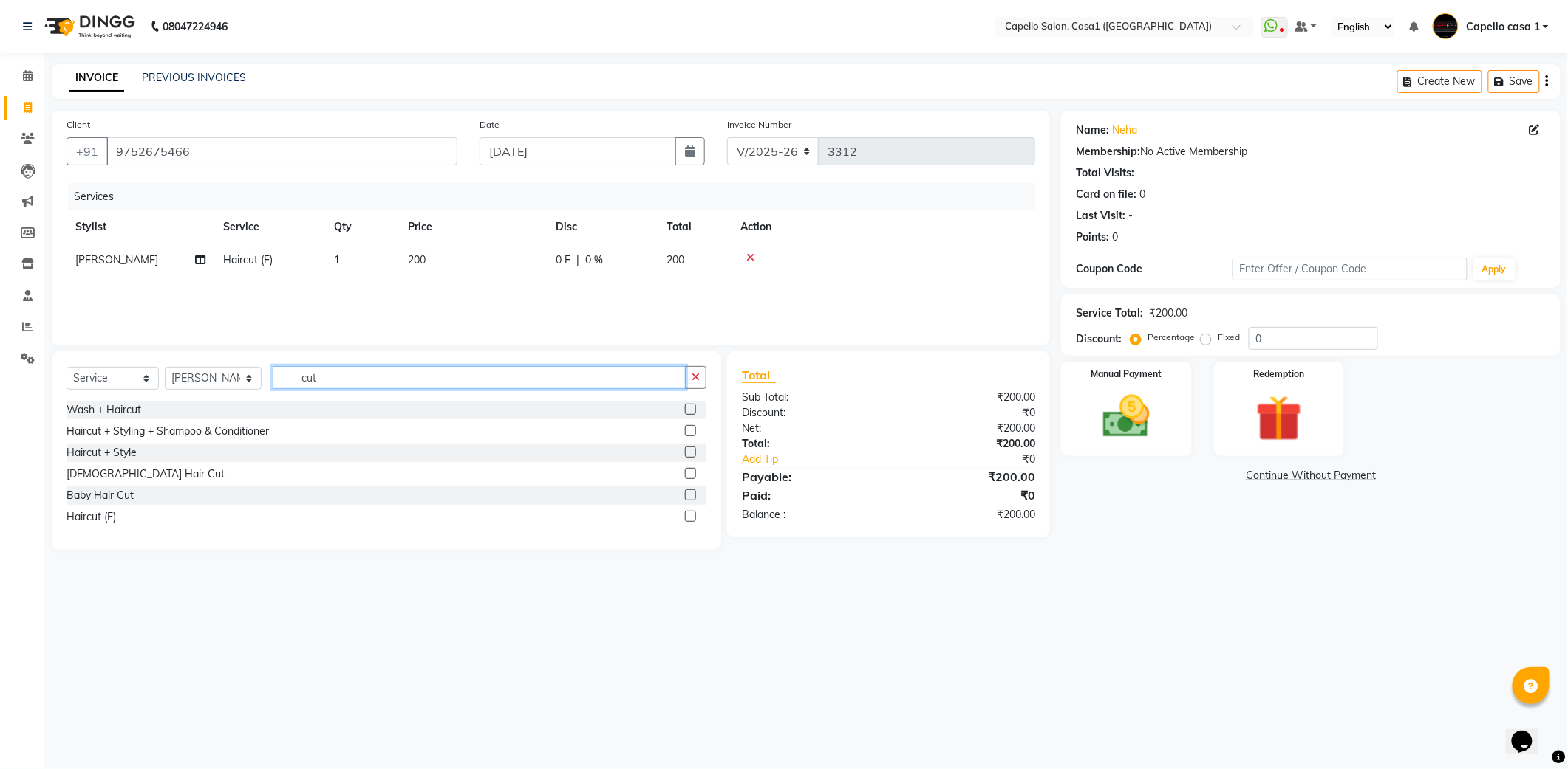
type input "cut"
click at [692, 471] on label at bounding box center [690, 473] width 11 height 11
click at [692, 471] on input "checkbox" at bounding box center [689, 474] width 10 height 10
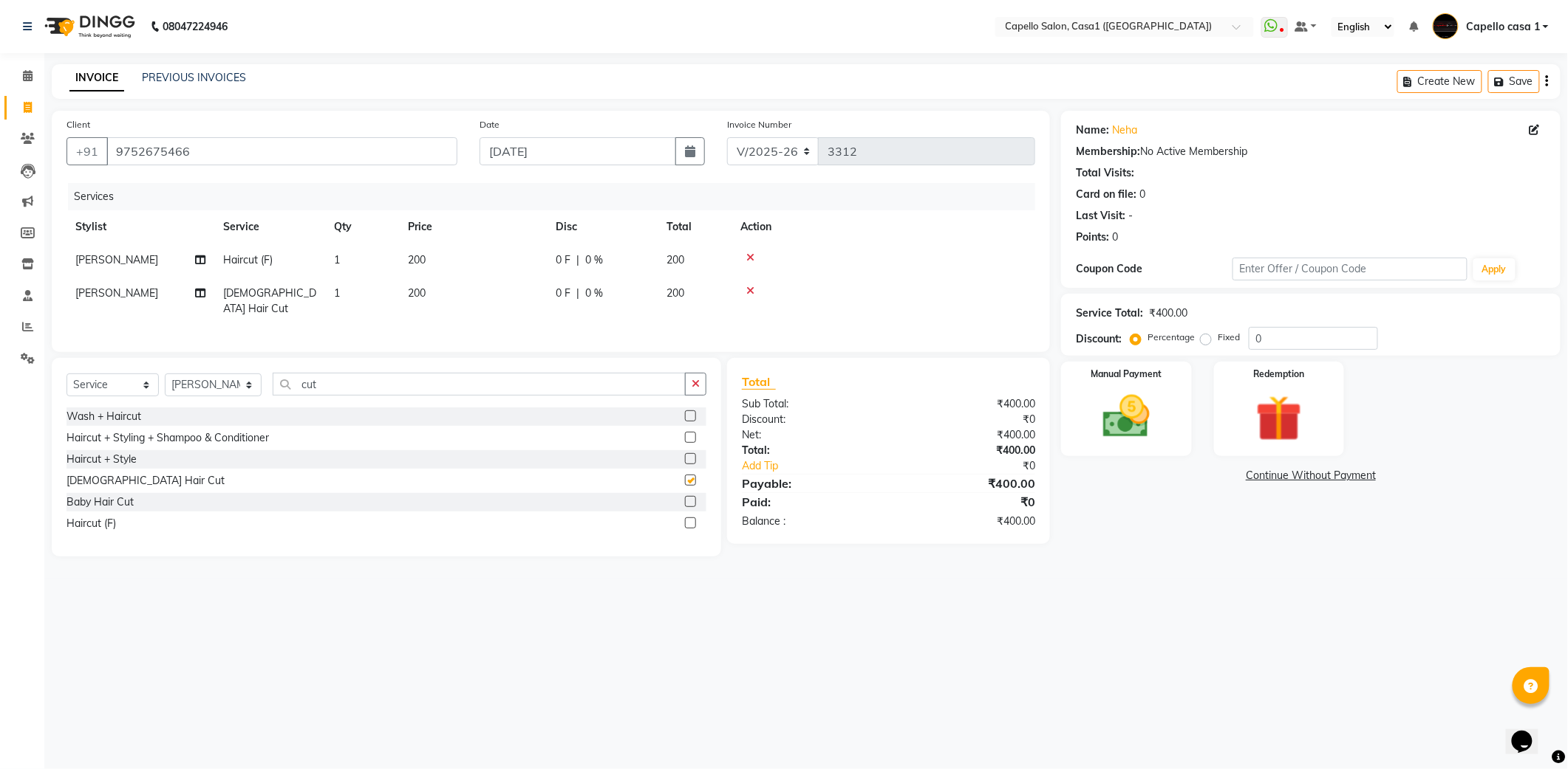
checkbox input "false"
click at [1105, 431] on img at bounding box center [1125, 416] width 78 height 55
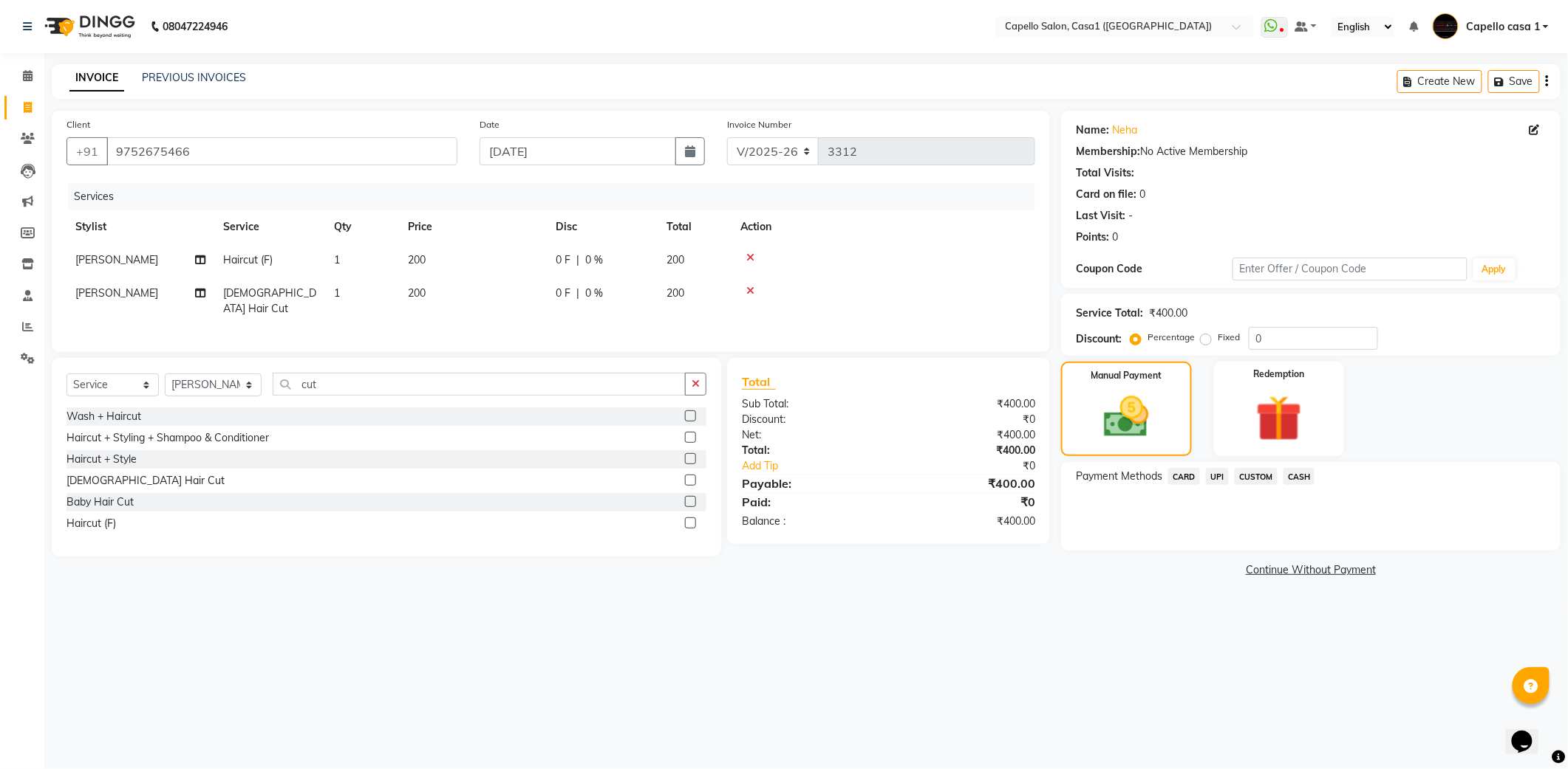
click at [1294, 477] on span "CASH" at bounding box center [1299, 476] width 32 height 17
click at [1320, 557] on button "Add Payment" at bounding box center [1392, 555] width 306 height 23
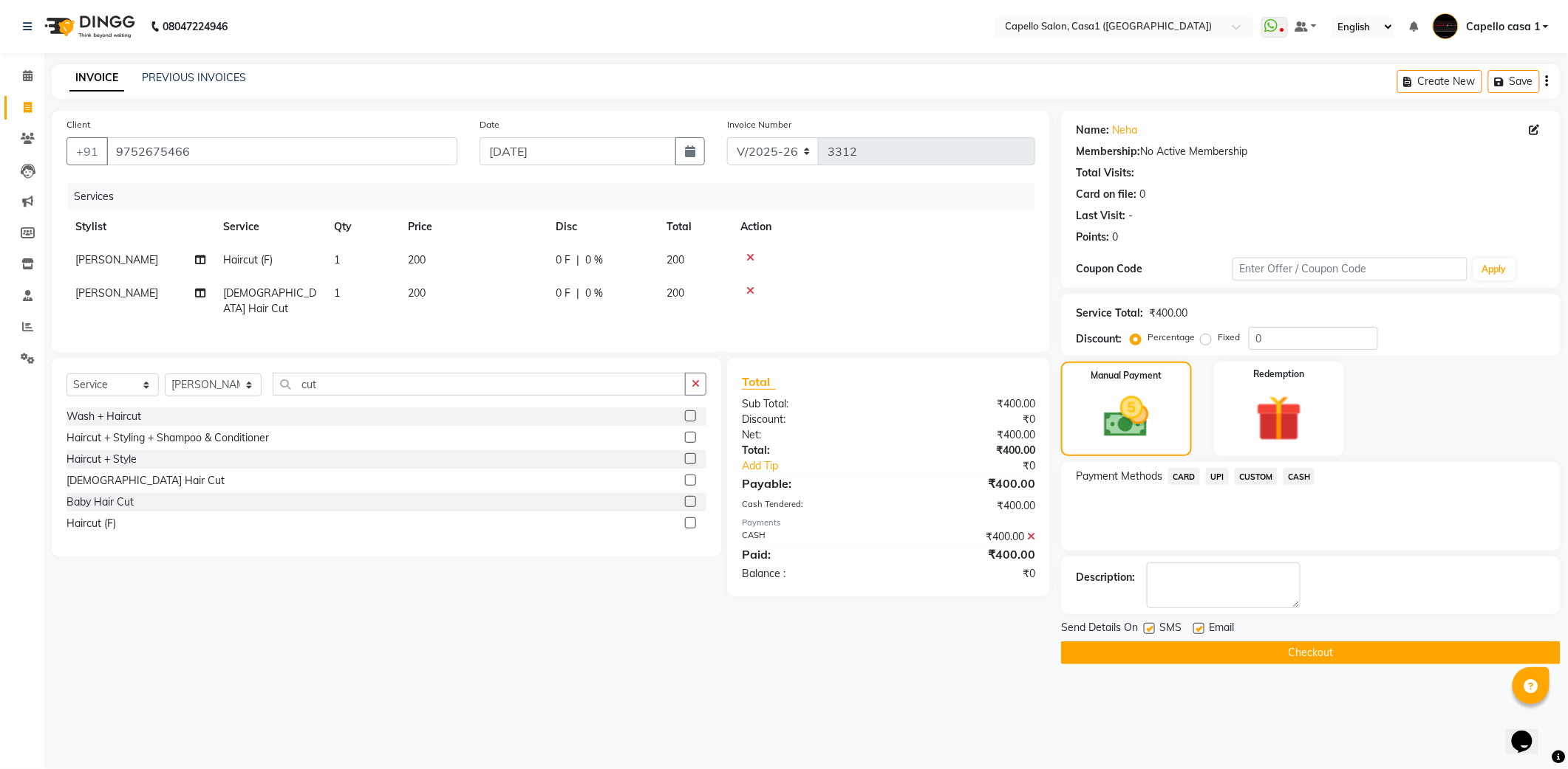
click at [1307, 657] on button "Checkout" at bounding box center [1310, 653] width 499 height 23
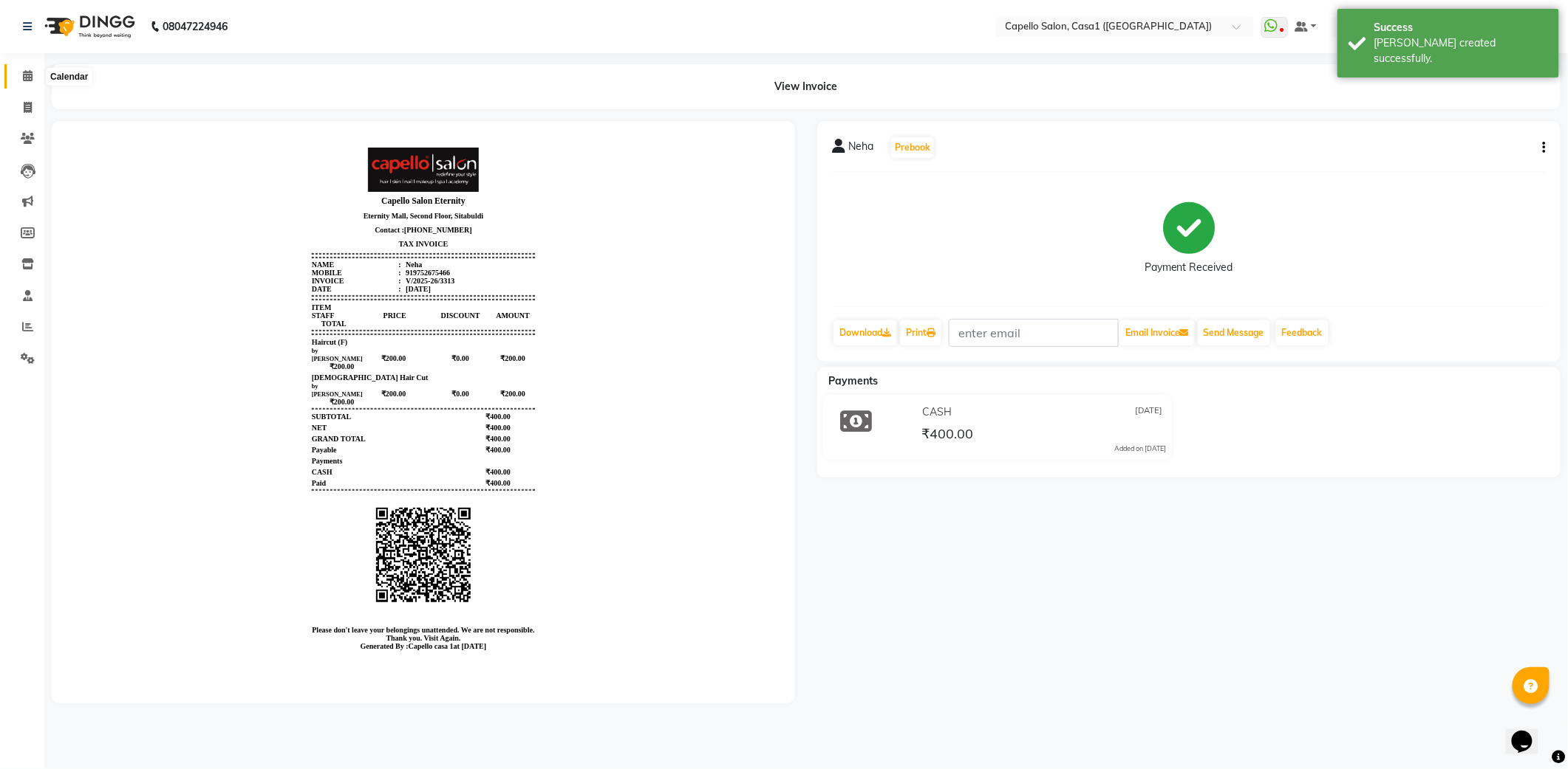
click at [26, 76] on icon at bounding box center [27, 76] width 10 height 11
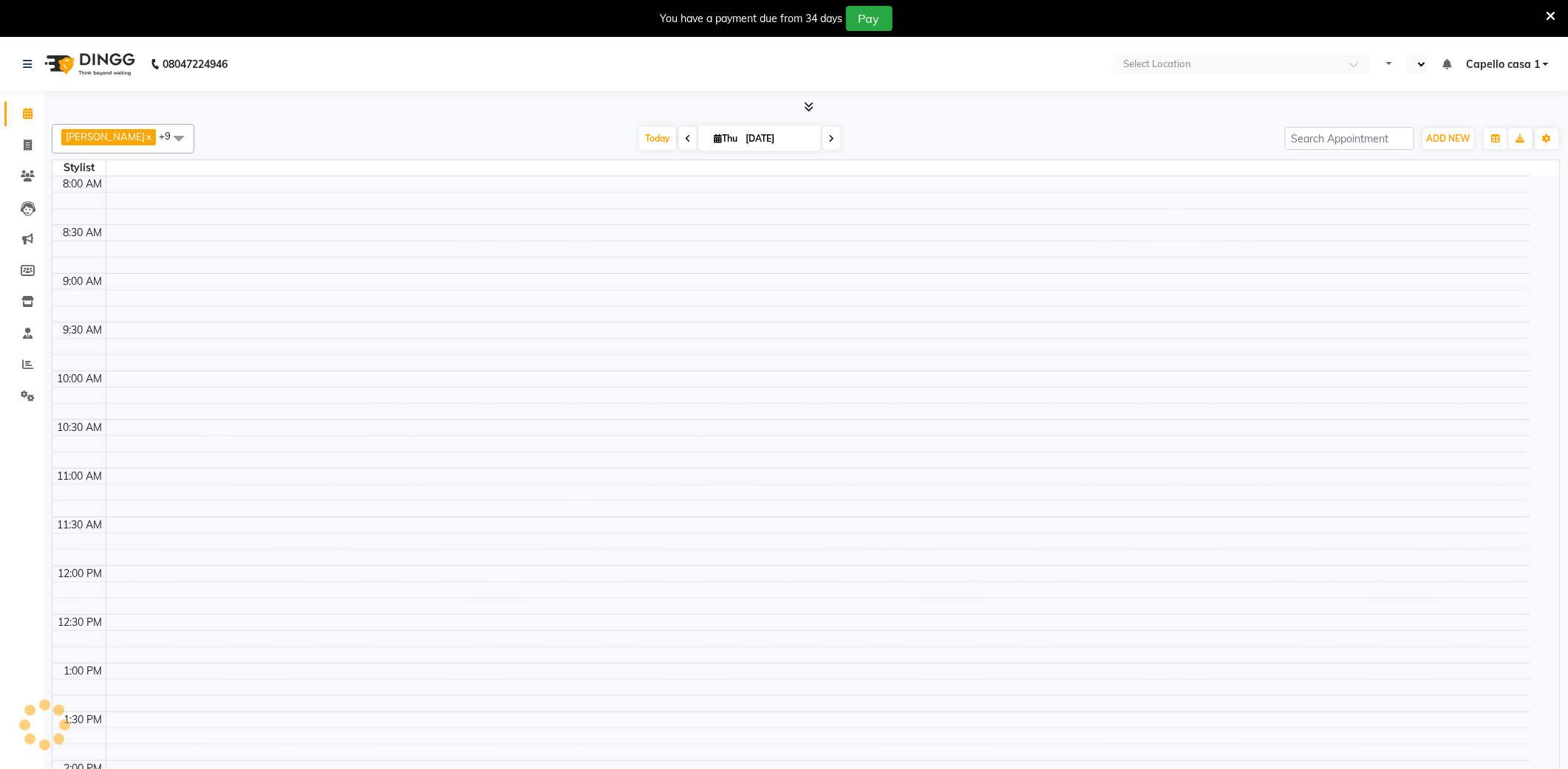
select select "en"
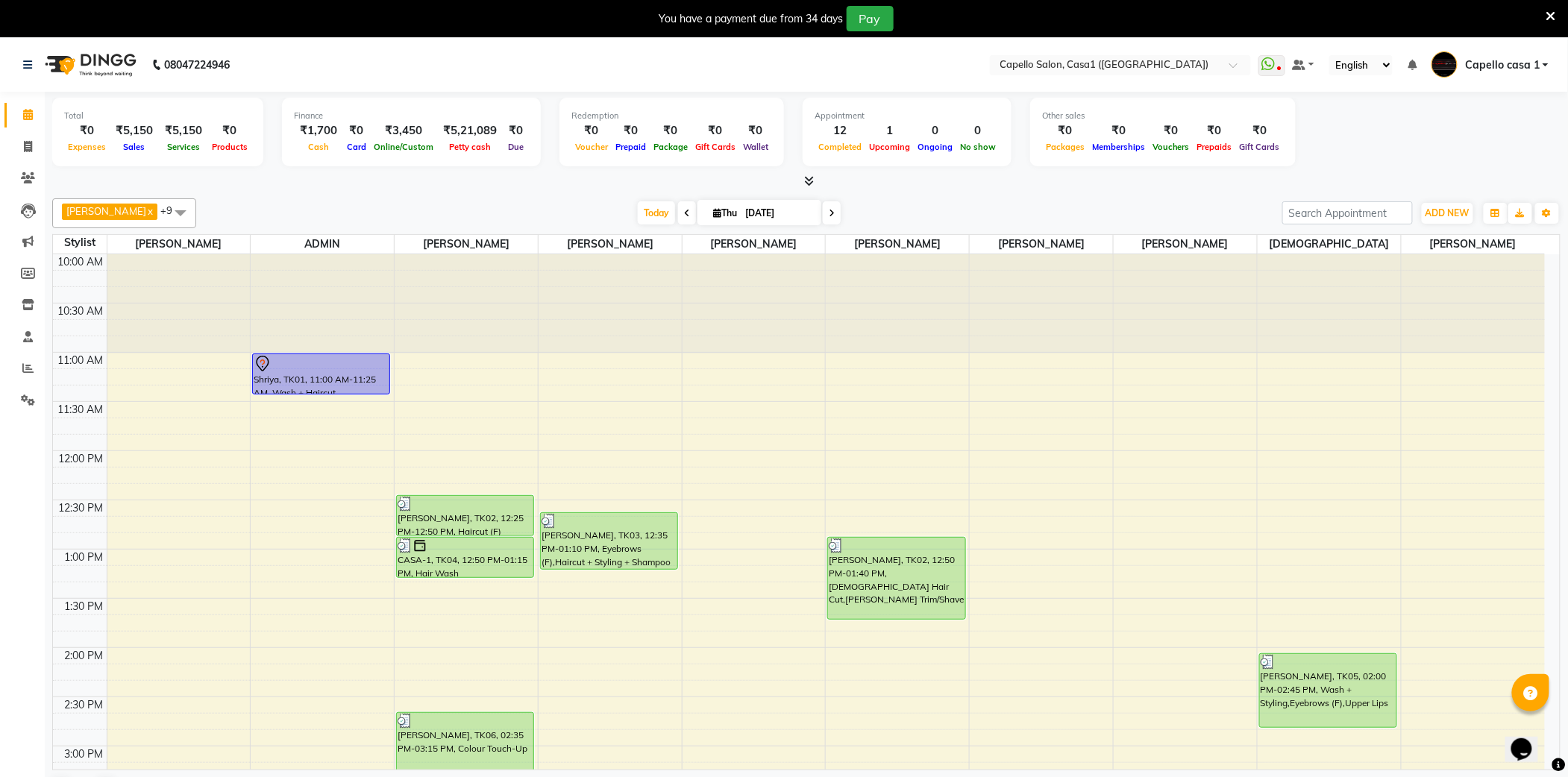
click at [1555, 12] on icon at bounding box center [1551, 16] width 10 height 13
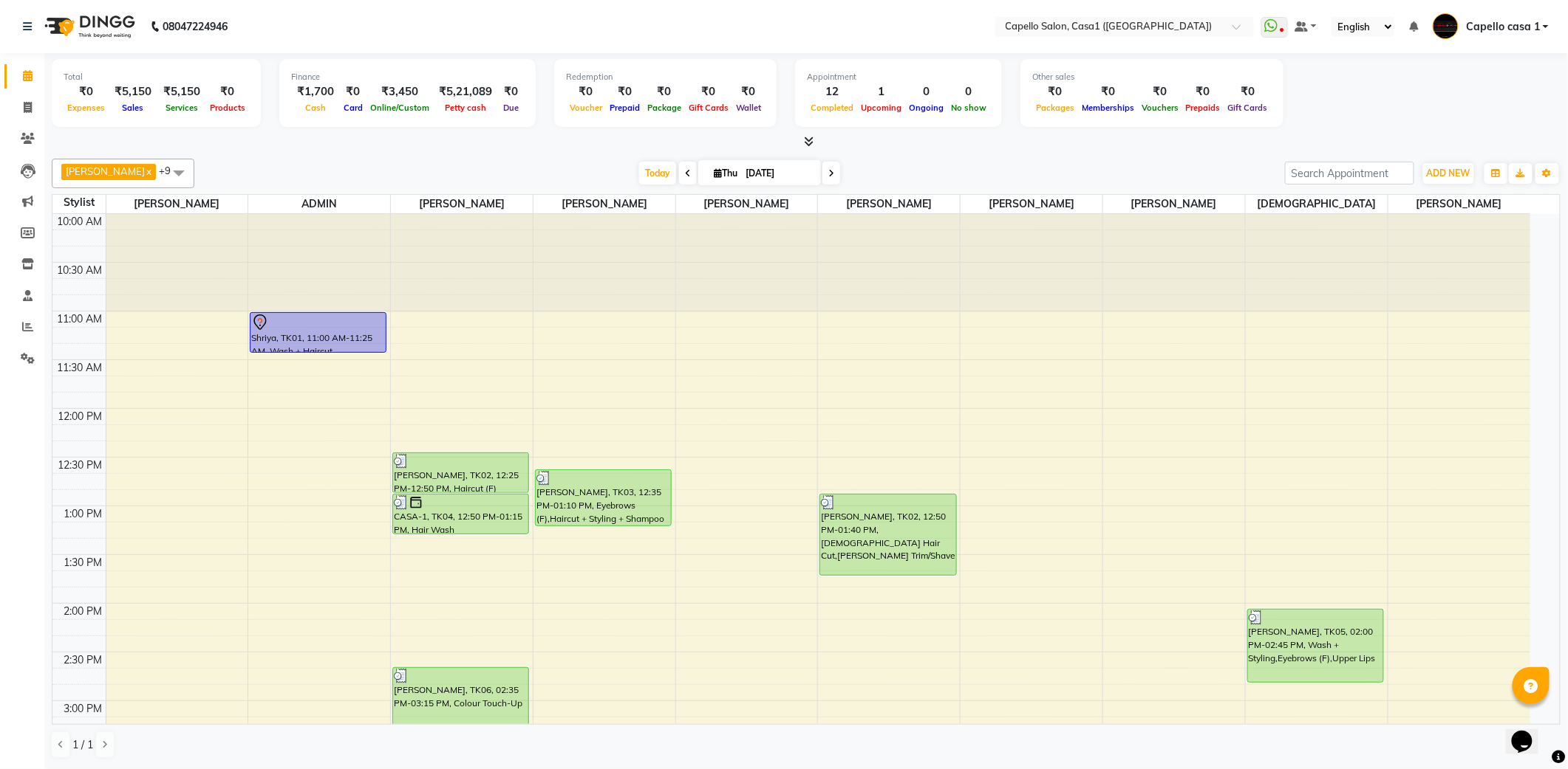
scroll to position [393, 0]
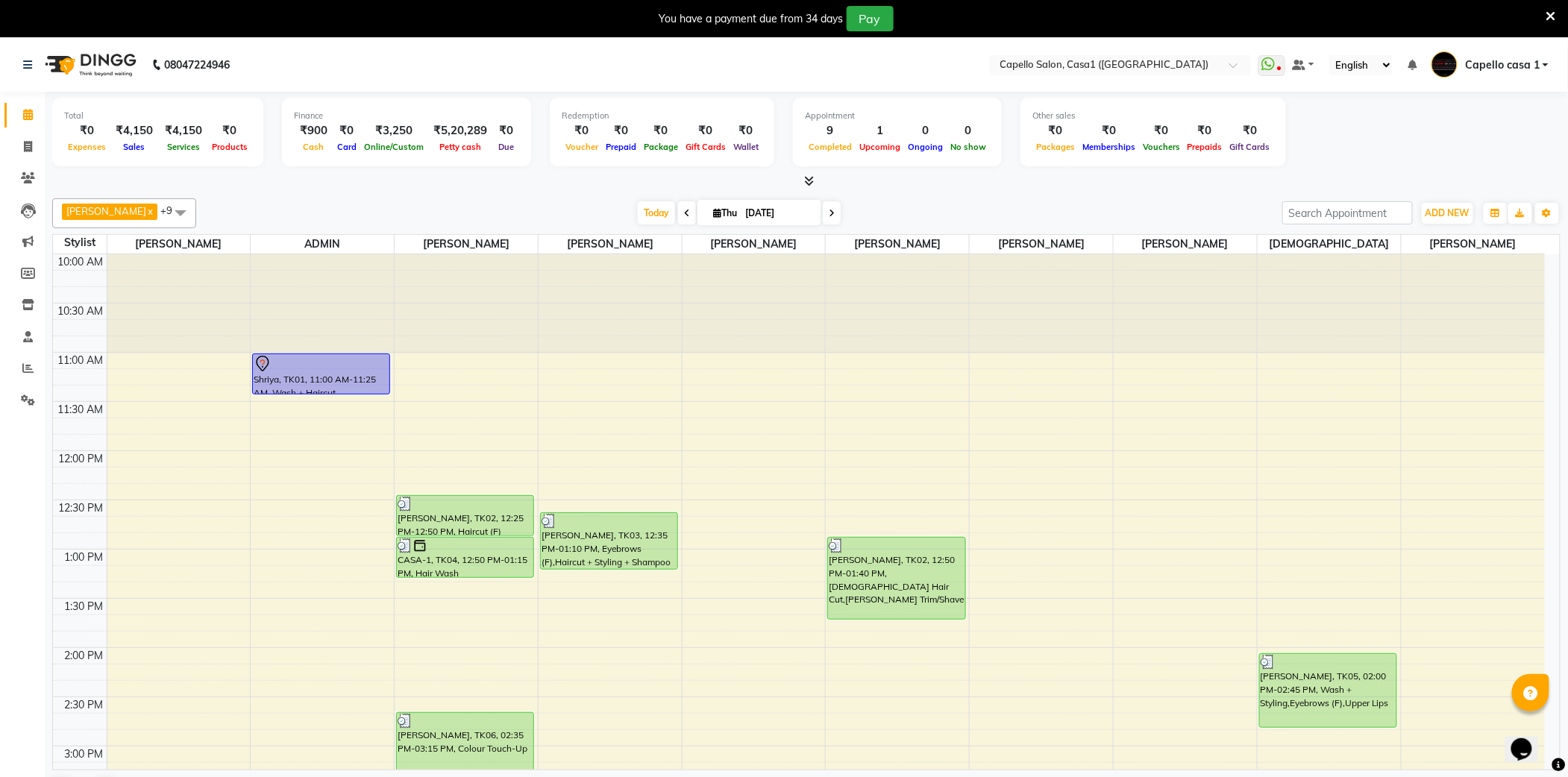
click at [1550, 13] on icon at bounding box center [1551, 16] width 10 height 13
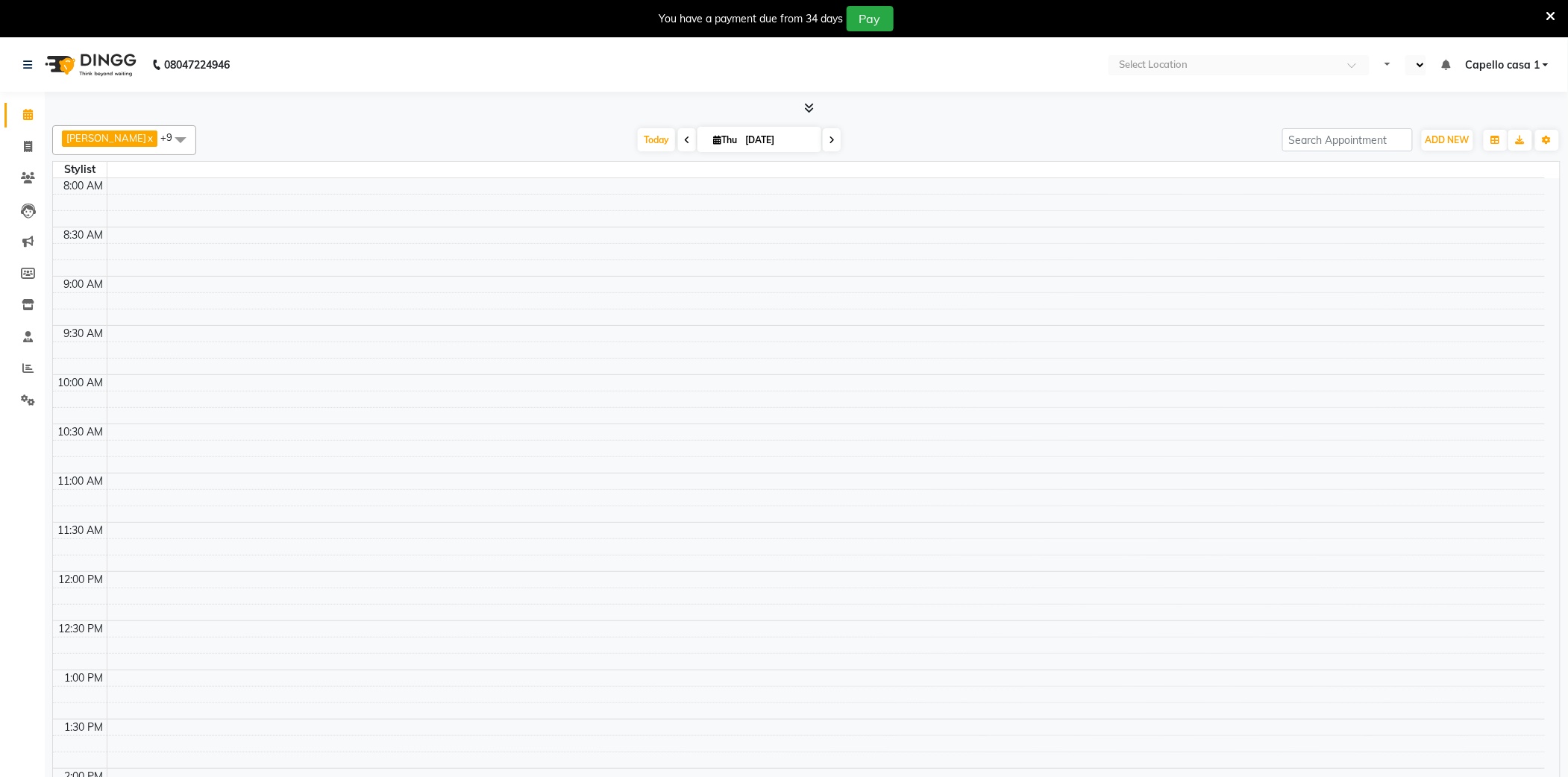
select select "en"
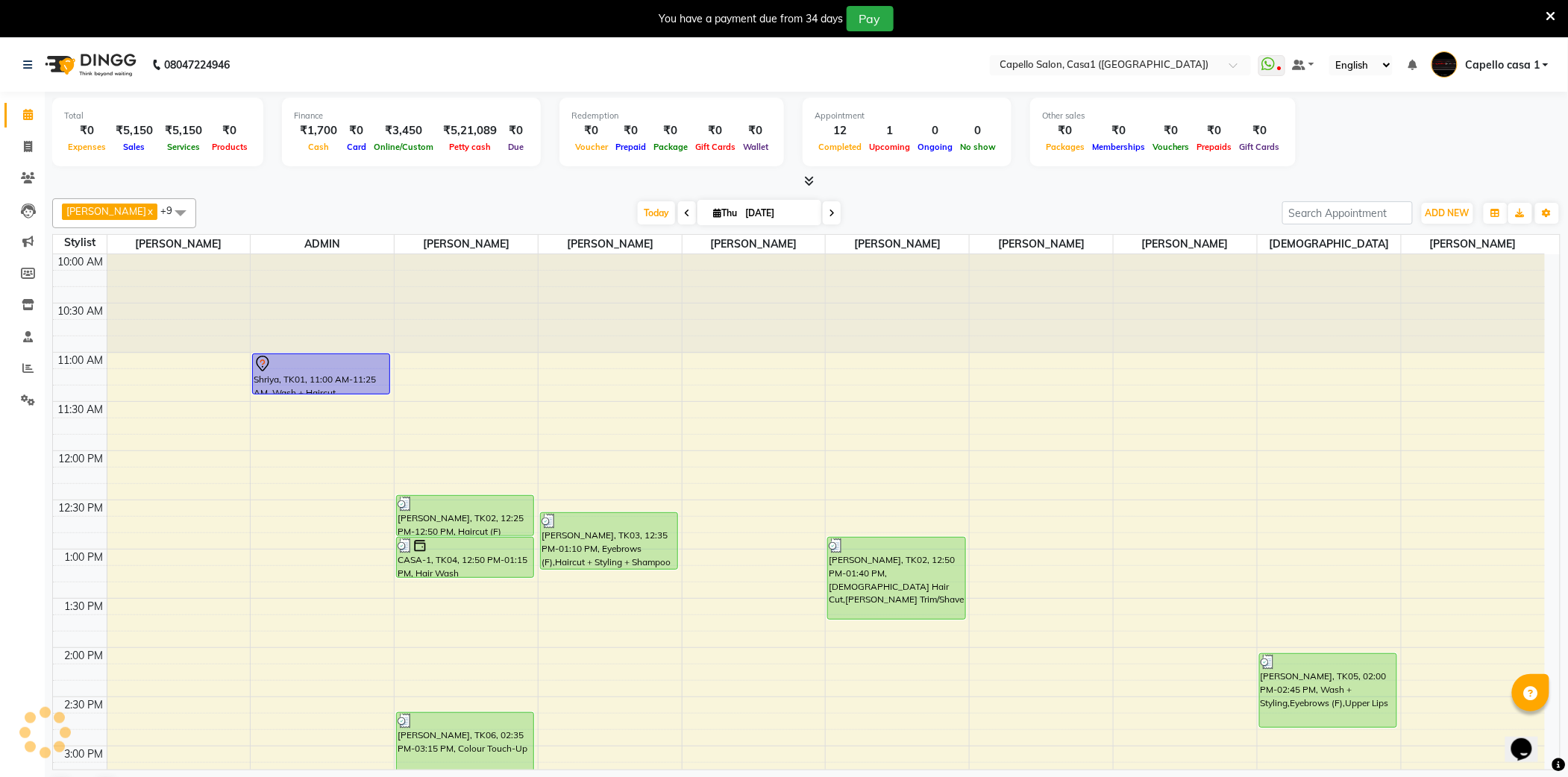
click at [1552, 12] on icon at bounding box center [1551, 16] width 10 height 13
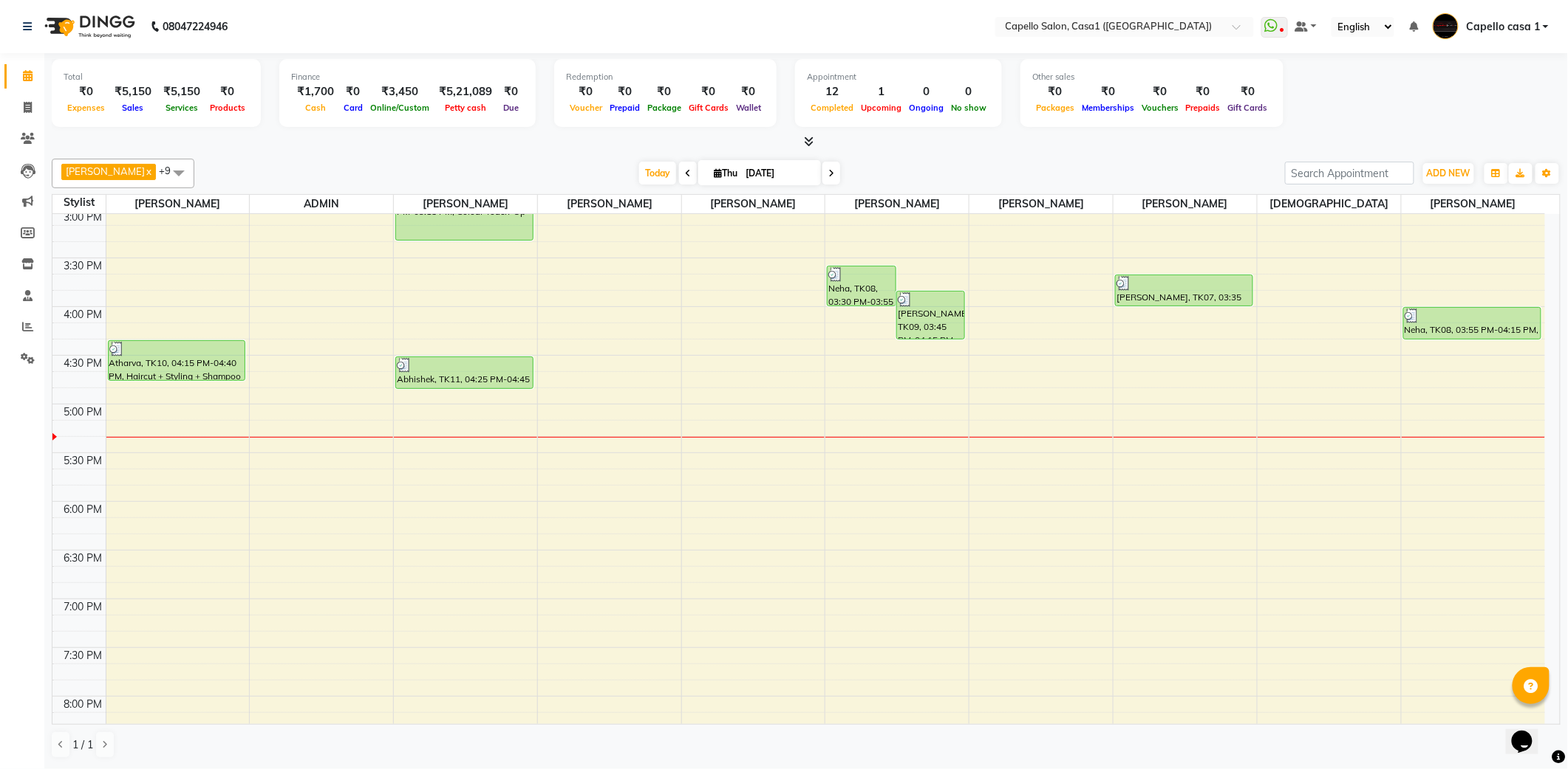
scroll to position [677, 0]
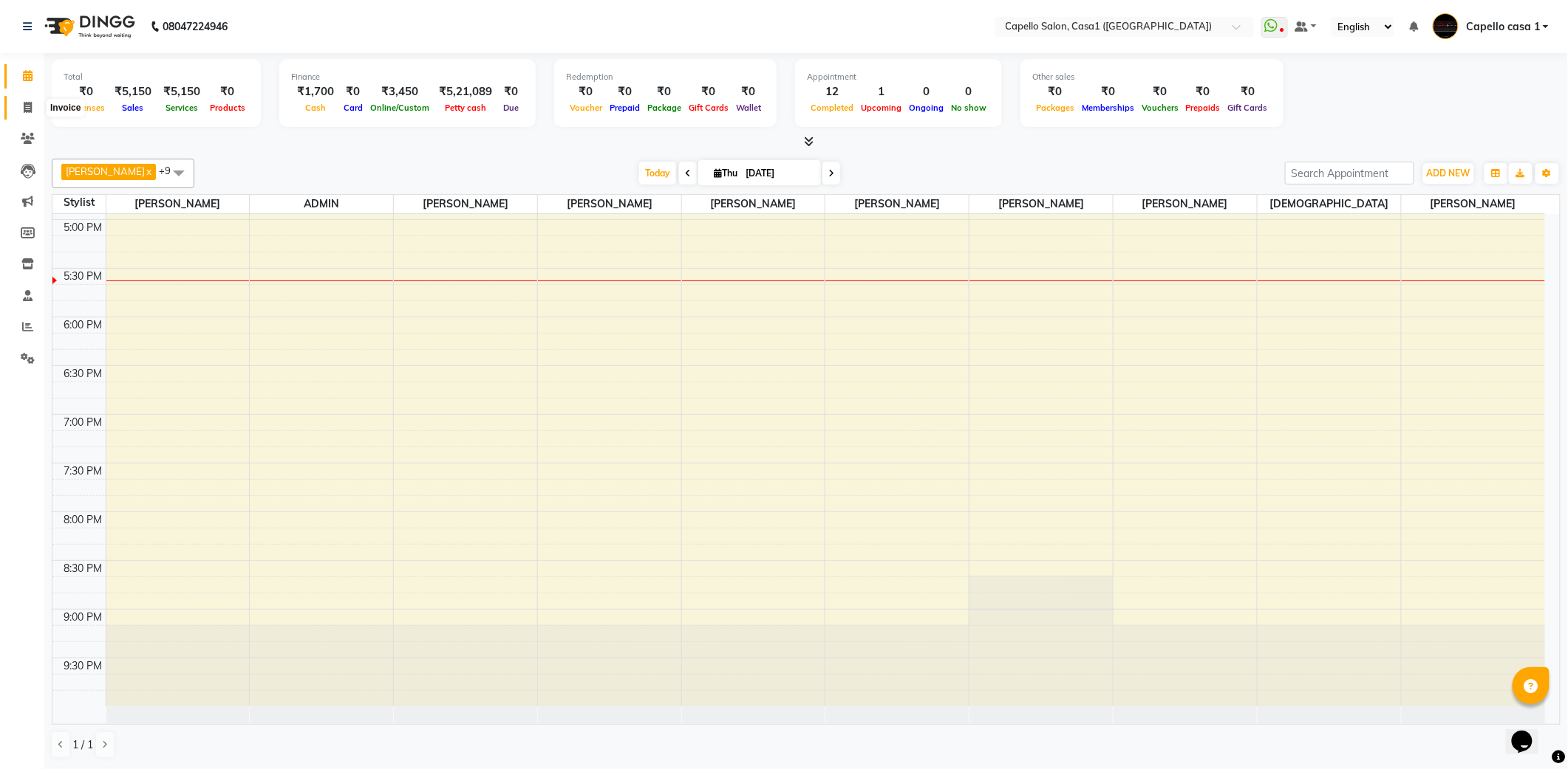
click at [31, 103] on icon at bounding box center [27, 107] width 8 height 11
select select "service"
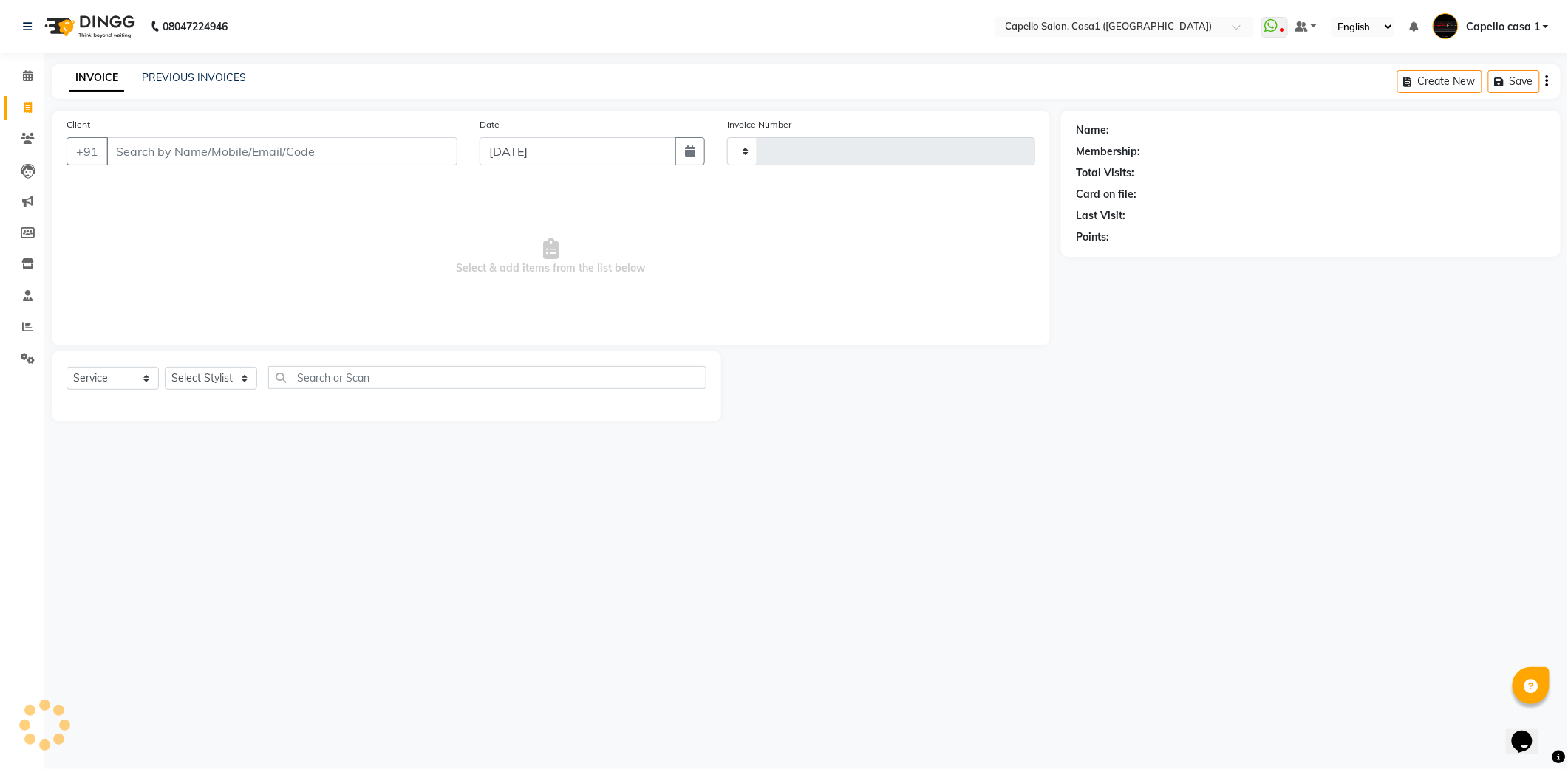
type input "3317"
select select "846"
click at [217, 381] on select "Select Stylist" at bounding box center [210, 378] width 92 height 23
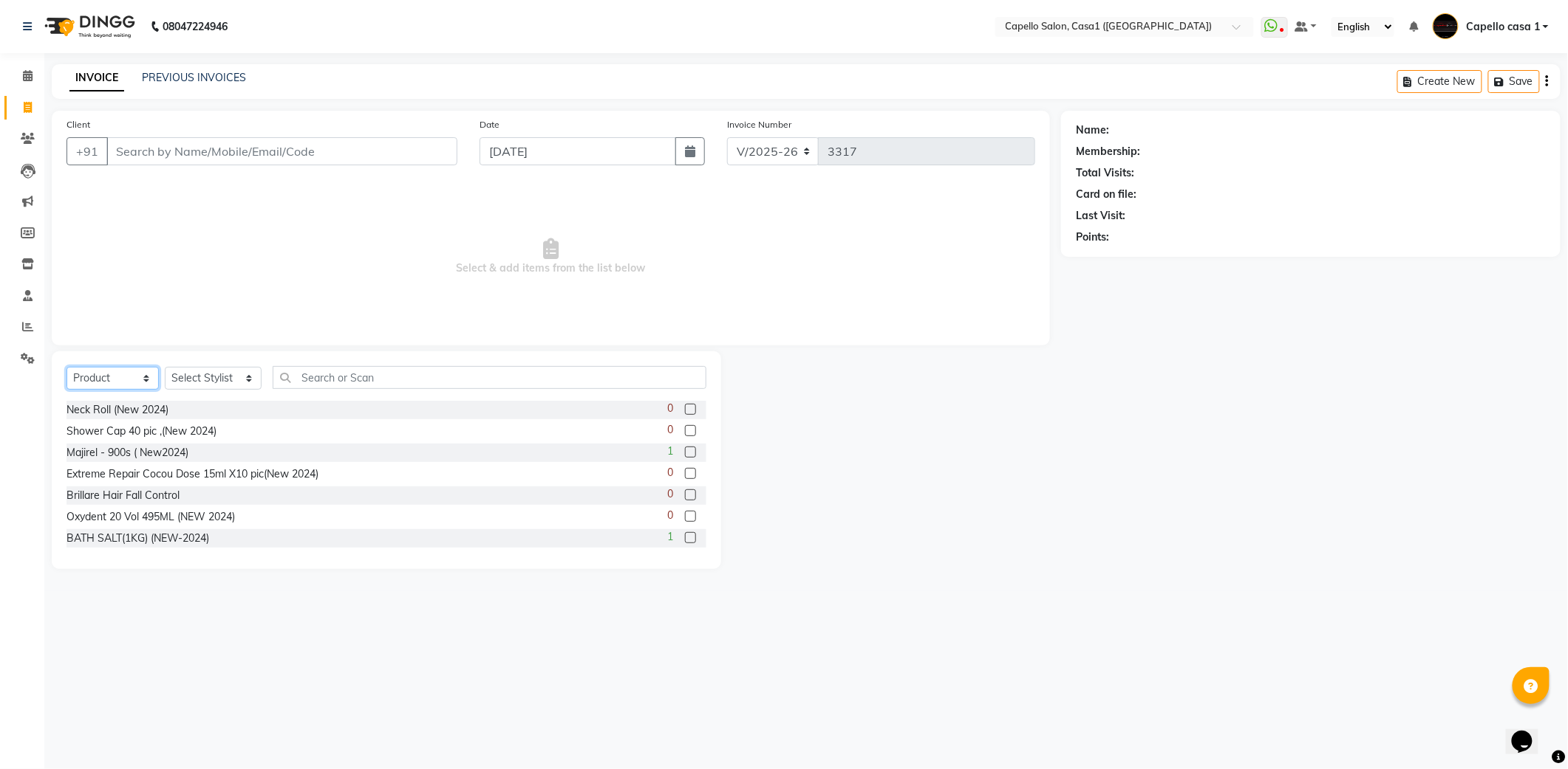
drag, startPoint x: 122, startPoint y: 378, endPoint x: 129, endPoint y: 392, distance: 15.7
click at [122, 378] on select "Select Service Product Membership Package Voucher Prepaid Gift Card" at bounding box center [113, 378] width 92 height 23
select select "service"
click at [67, 367] on select "Select Service Product Membership Package Voucher Prepaid Gift Card" at bounding box center [113, 378] width 92 height 23
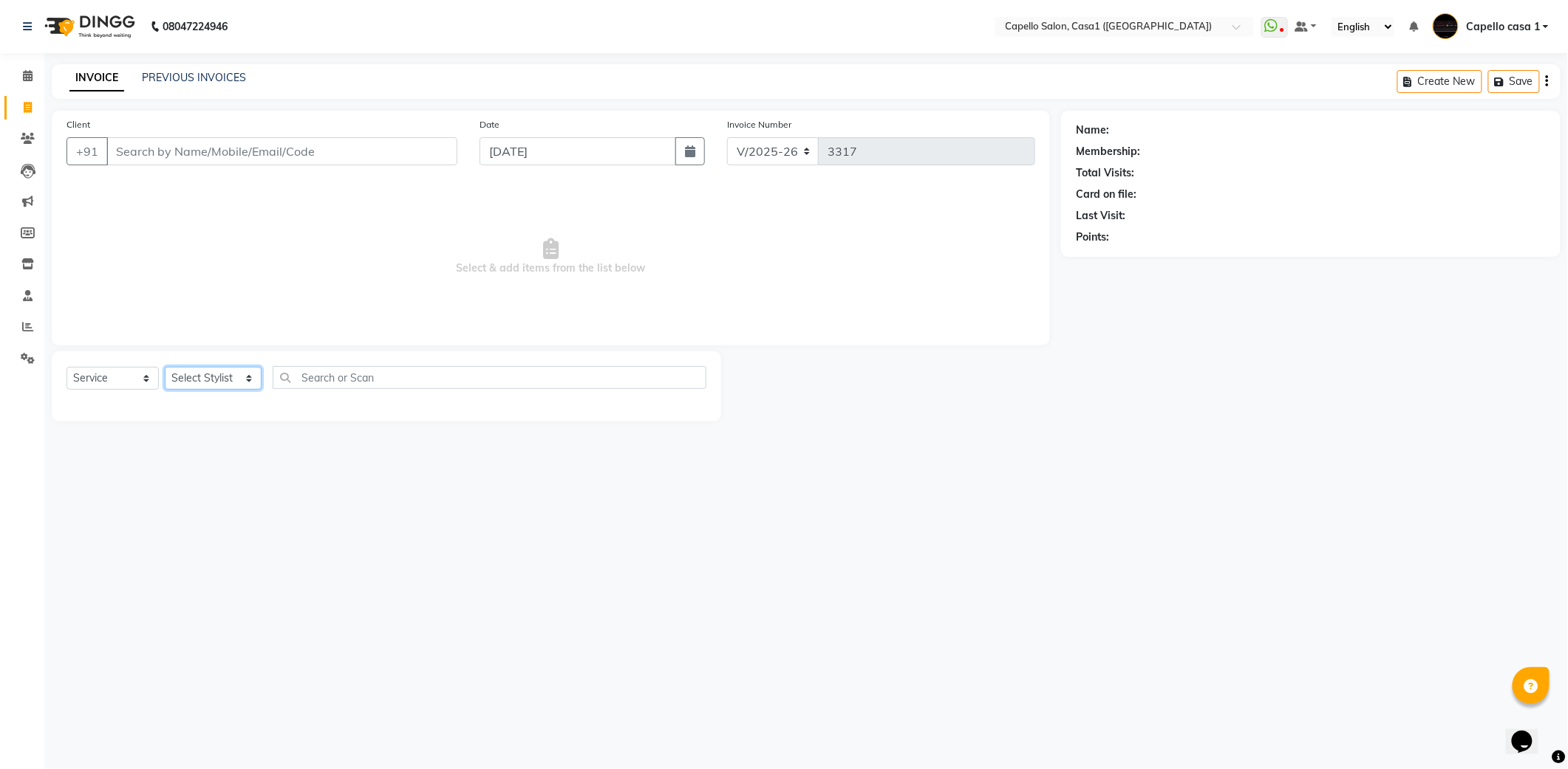
click at [184, 381] on select "Select Stylist [PERSON_NAME] ADMIN Akash Chawale Capello casa 1 [PERSON_NAME] […" at bounding box center [213, 378] width 97 height 23
select select "89438"
click at [165, 367] on select "Select Stylist [PERSON_NAME] ADMIN Akash Chawale Capello casa 1 [PERSON_NAME] […" at bounding box center [213, 378] width 97 height 23
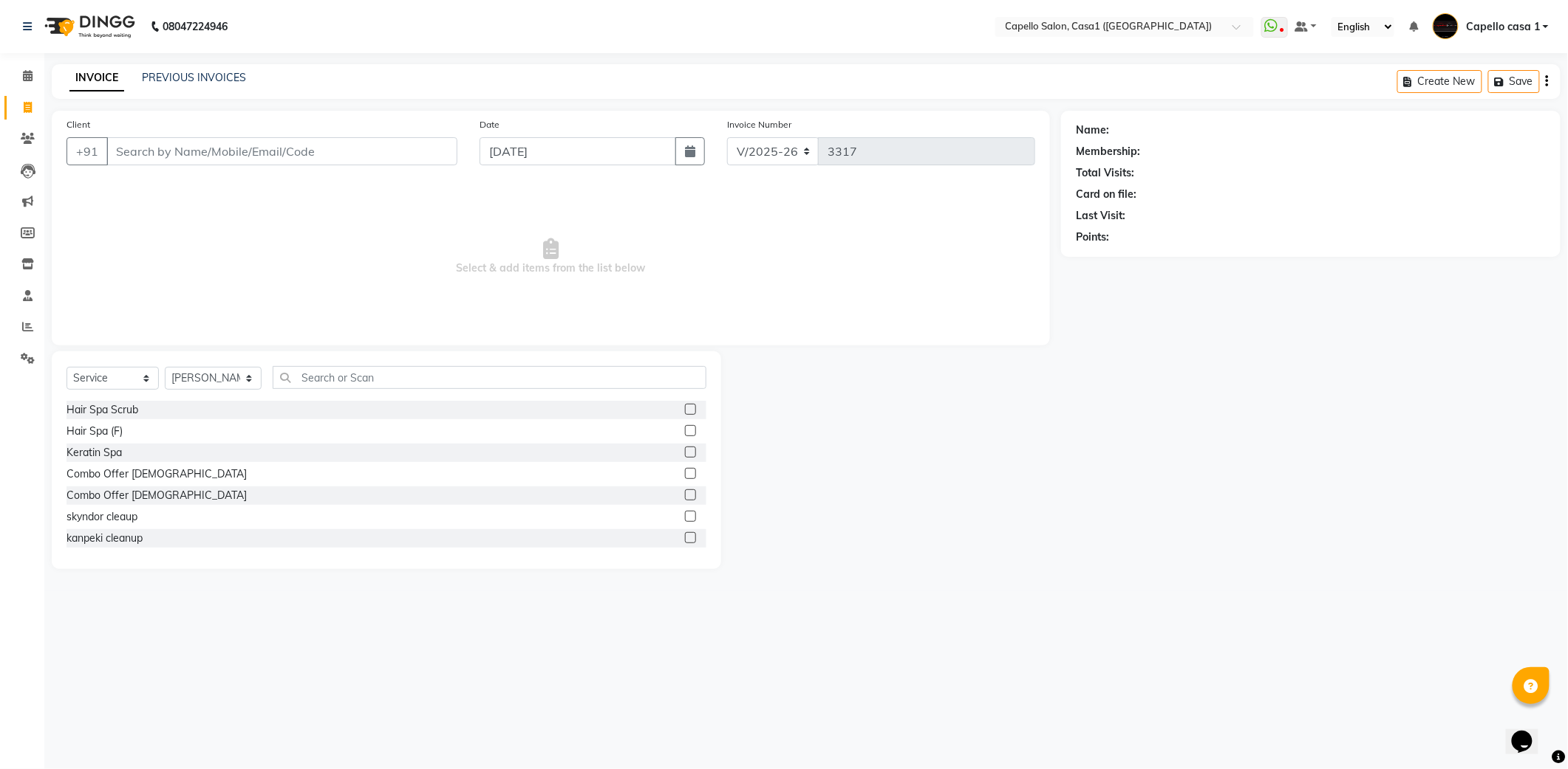
click at [342, 365] on div "Select Service Product Membership Package Voucher Prepaid Gift Card Select Styl…" at bounding box center [386, 460] width 669 height 218
click at [346, 374] on input "text" at bounding box center [490, 377] width 434 height 23
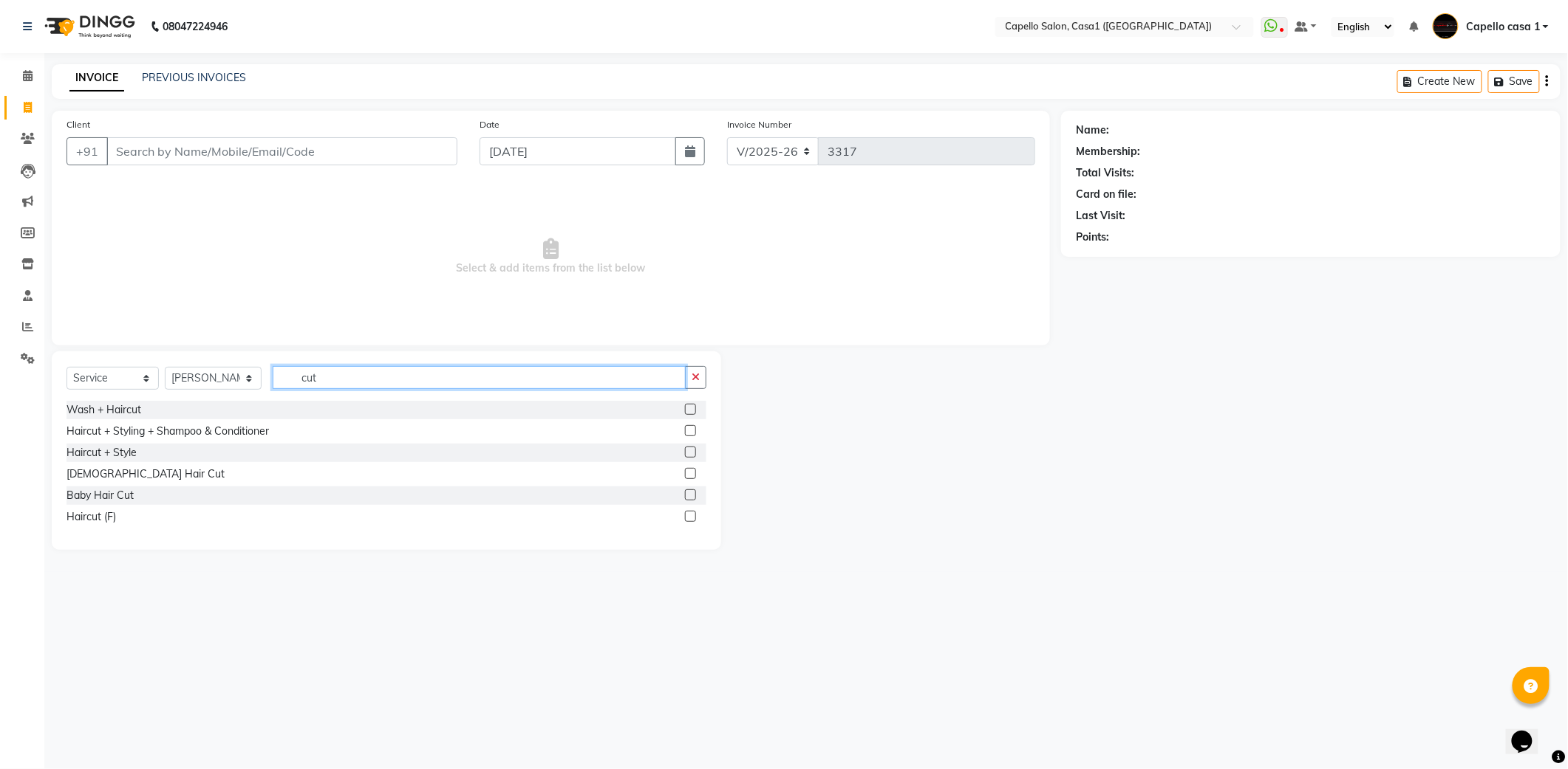
type input "cut"
click at [691, 468] on label at bounding box center [690, 473] width 11 height 11
click at [691, 470] on input "checkbox" at bounding box center [689, 474] width 10 height 10
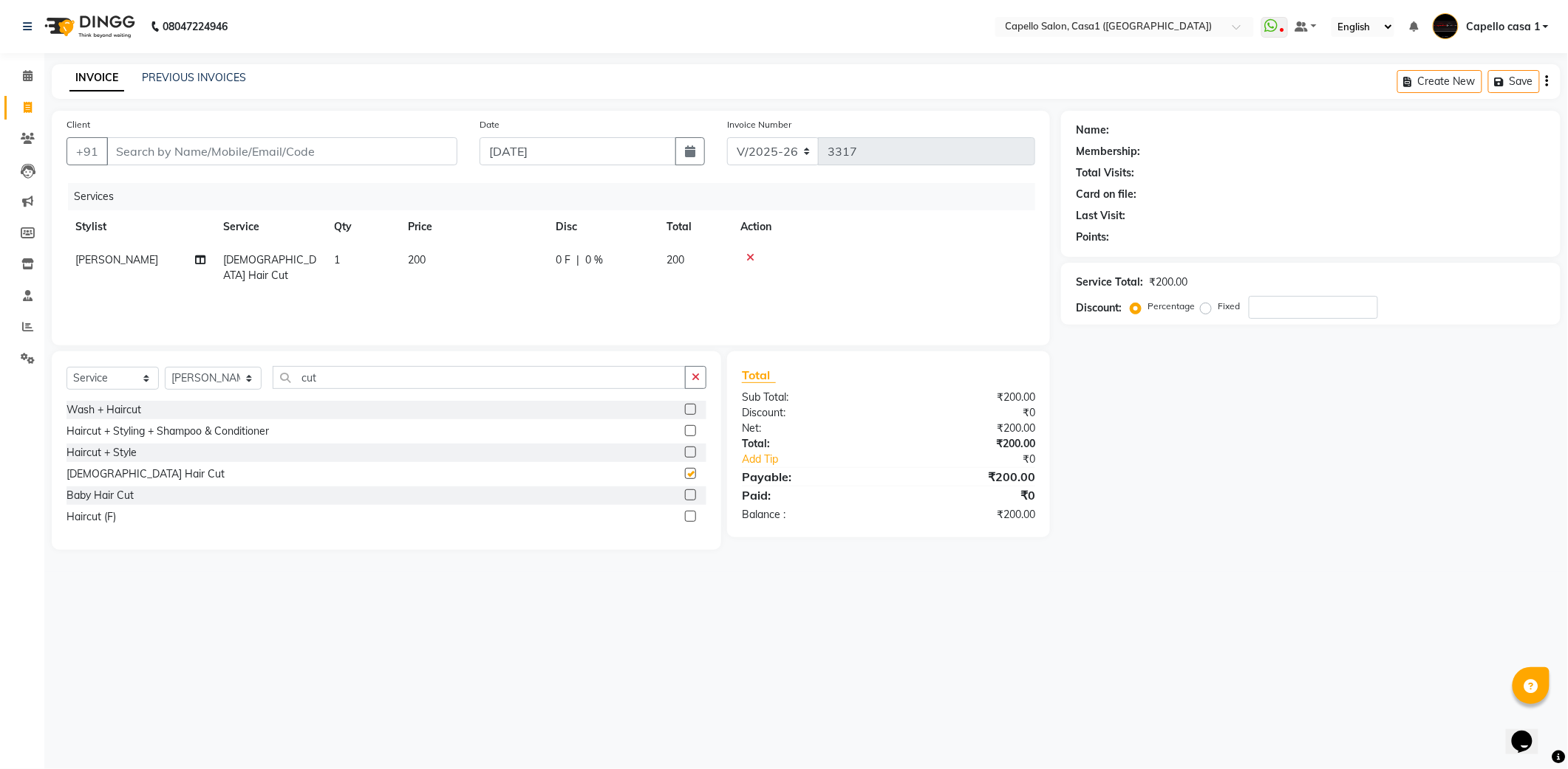
checkbox input "false"
click at [261, 148] on input "Client" at bounding box center [282, 151] width 351 height 28
type input "7"
type input "0"
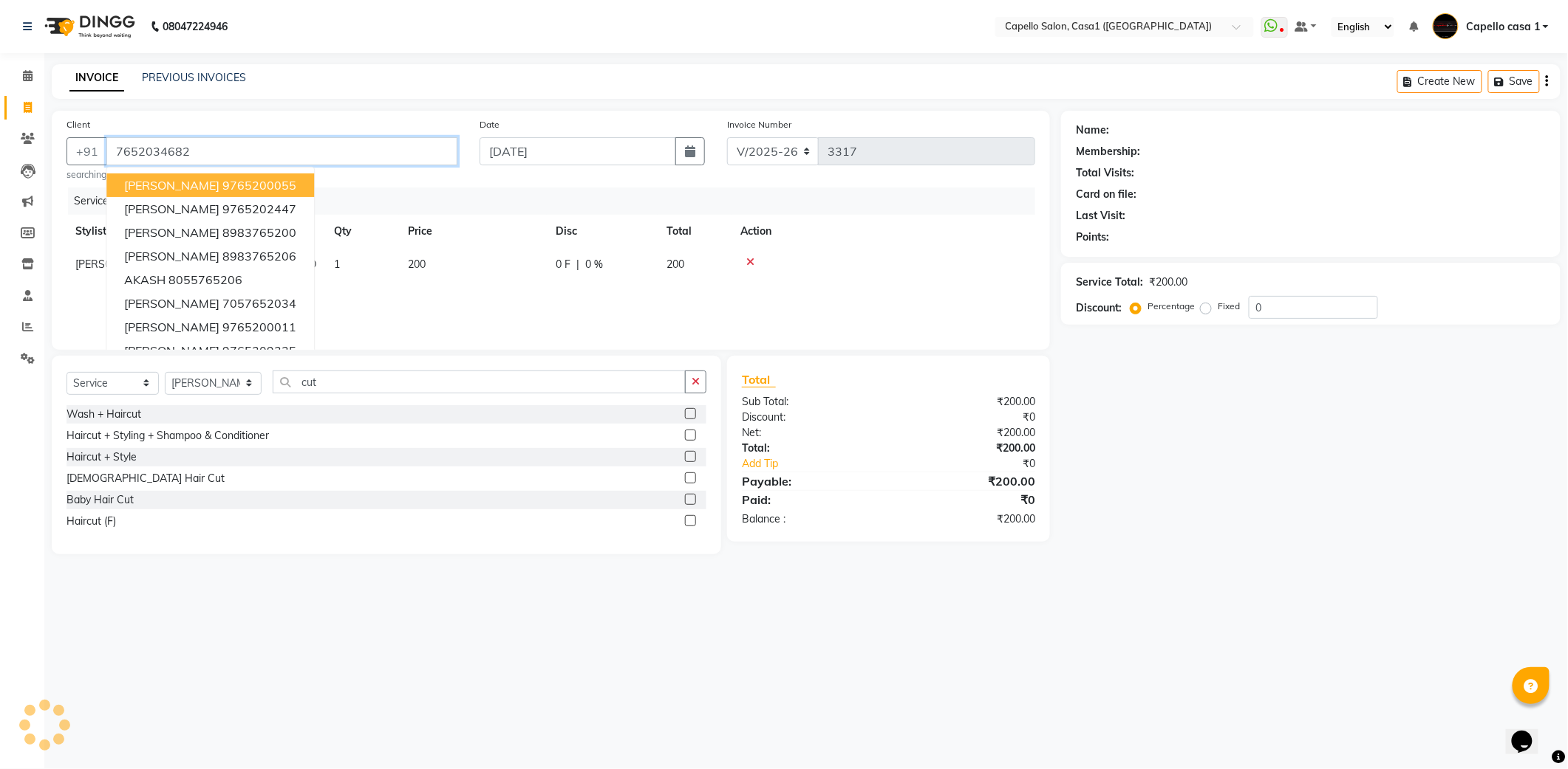
type input "7652034682"
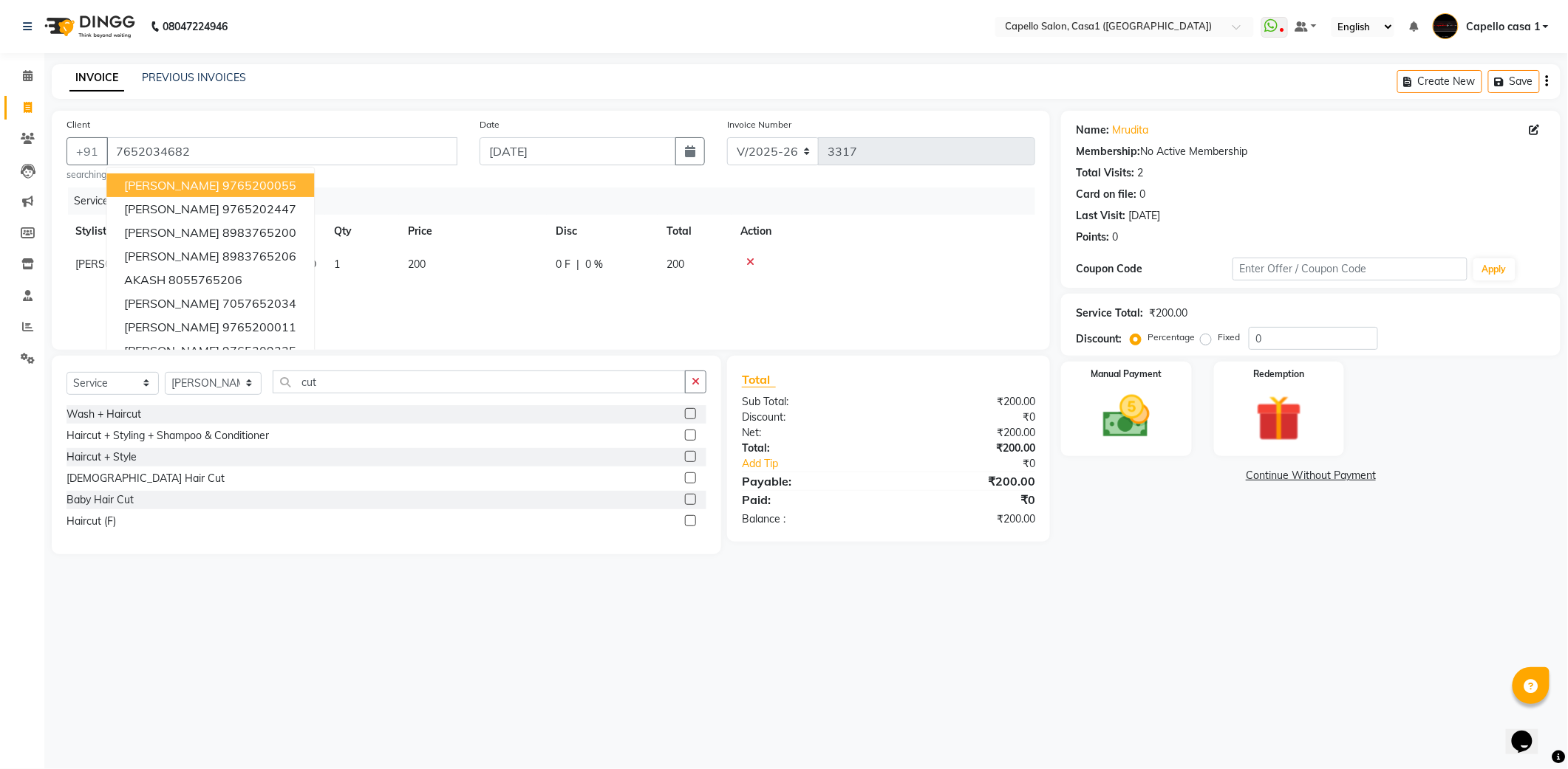
click at [939, 235] on th "Action" at bounding box center [883, 231] width 304 height 33
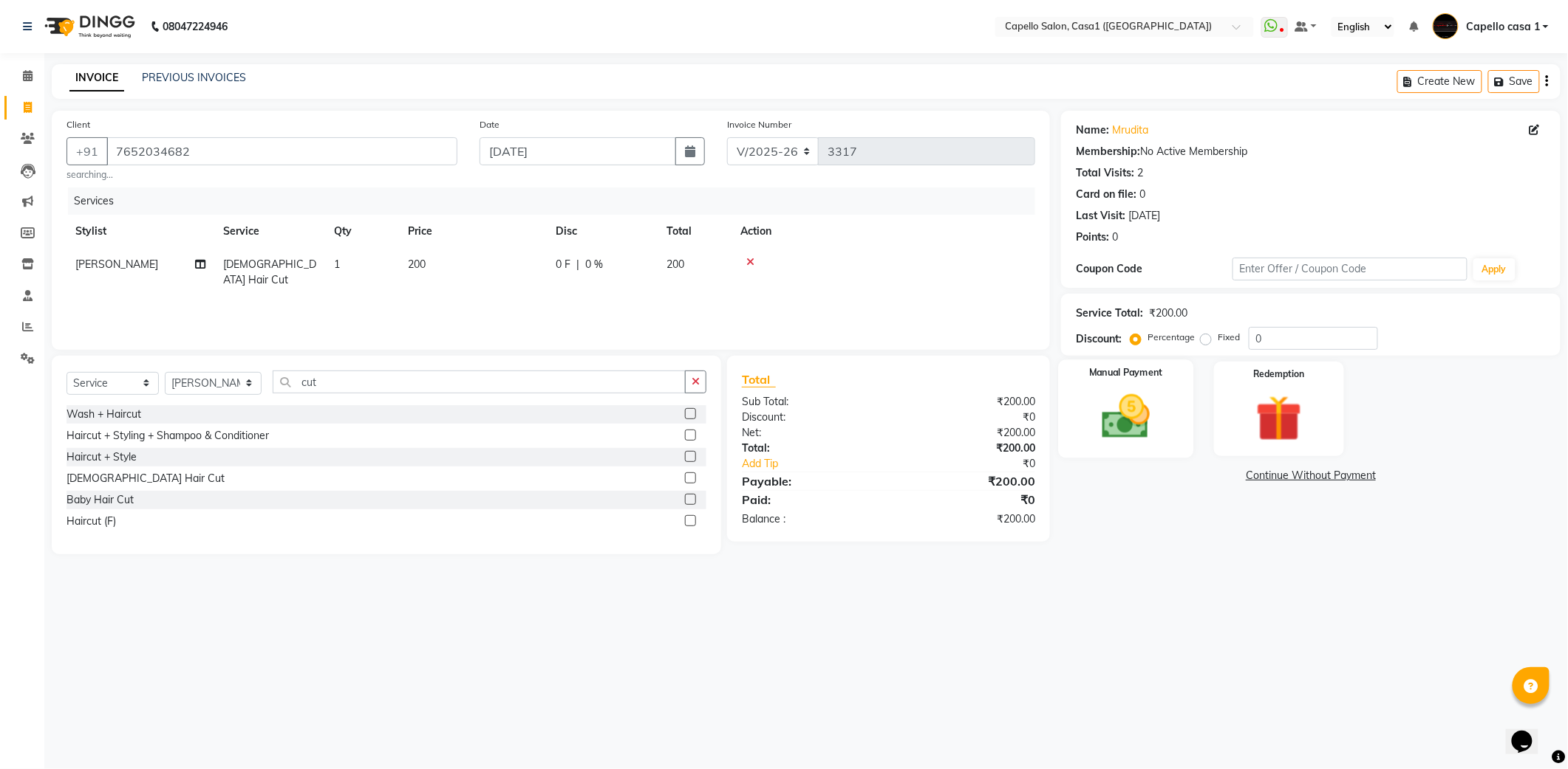
click at [1121, 421] on img at bounding box center [1125, 416] width 78 height 55
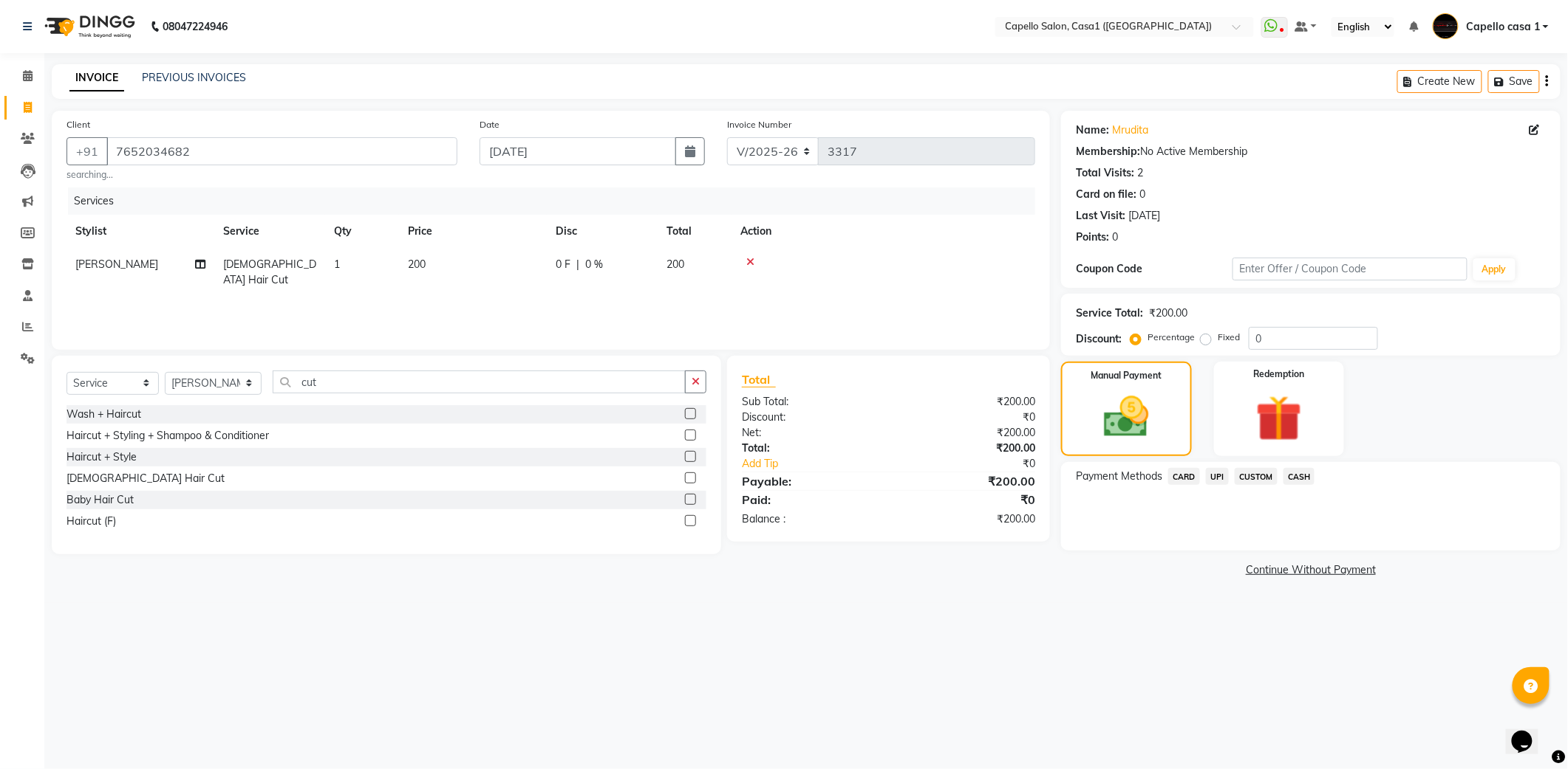
click at [1218, 477] on span "UPI" at bounding box center [1217, 476] width 23 height 17
click at [1343, 556] on button "Add Payment" at bounding box center [1392, 555] width 306 height 23
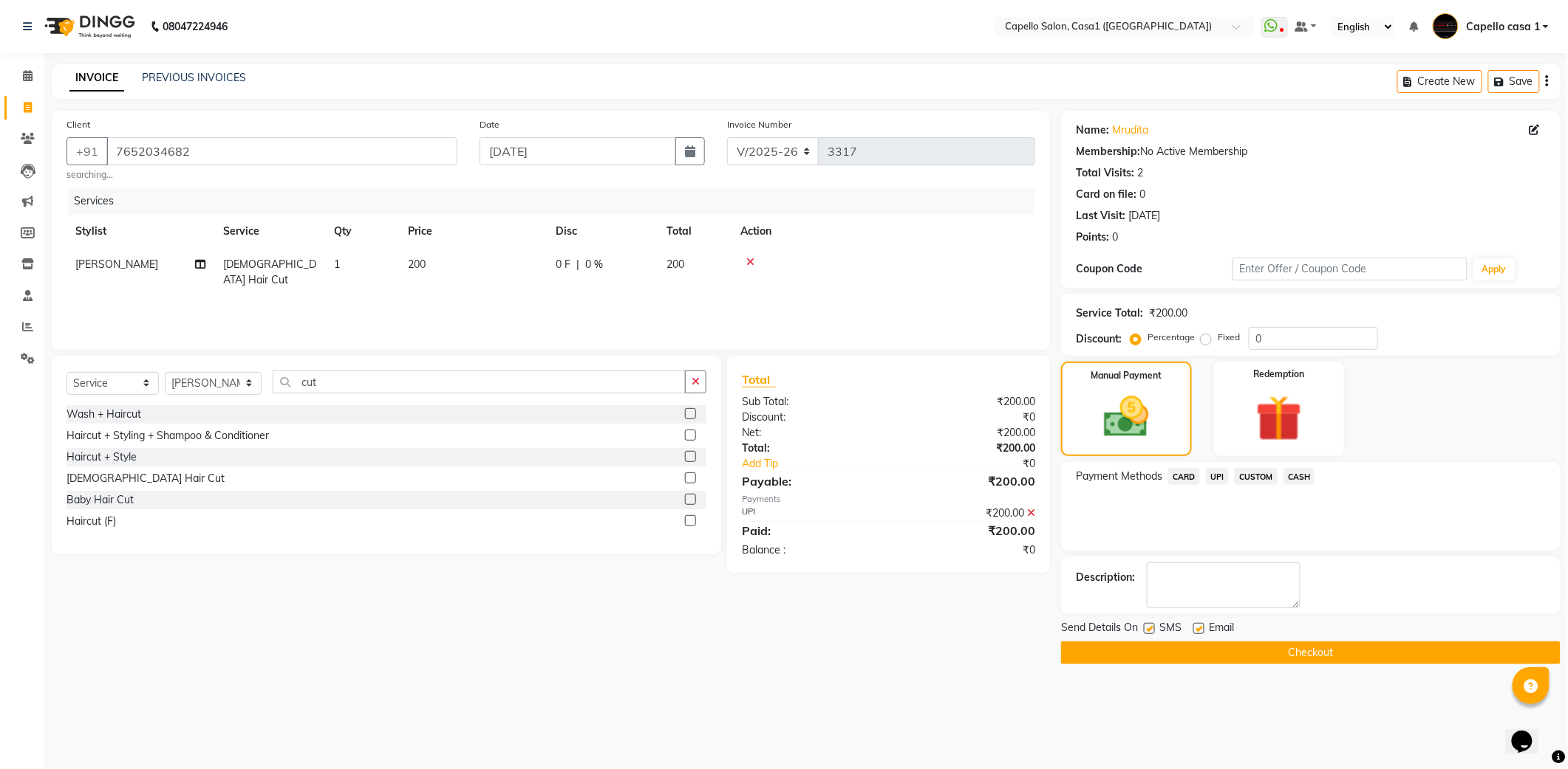
click at [1304, 653] on button "Checkout" at bounding box center [1310, 653] width 499 height 23
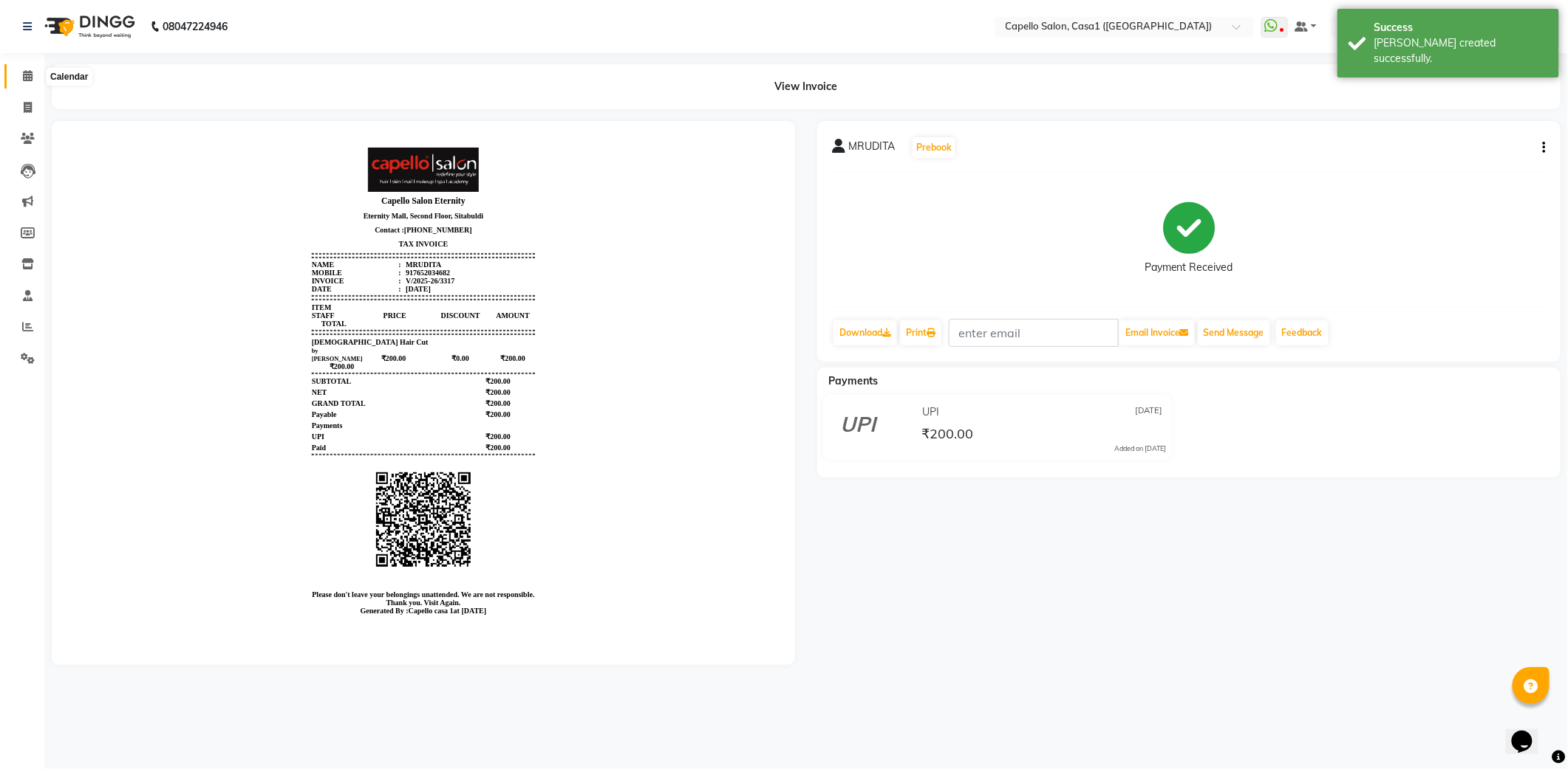
click at [23, 76] on icon at bounding box center [27, 76] width 10 height 11
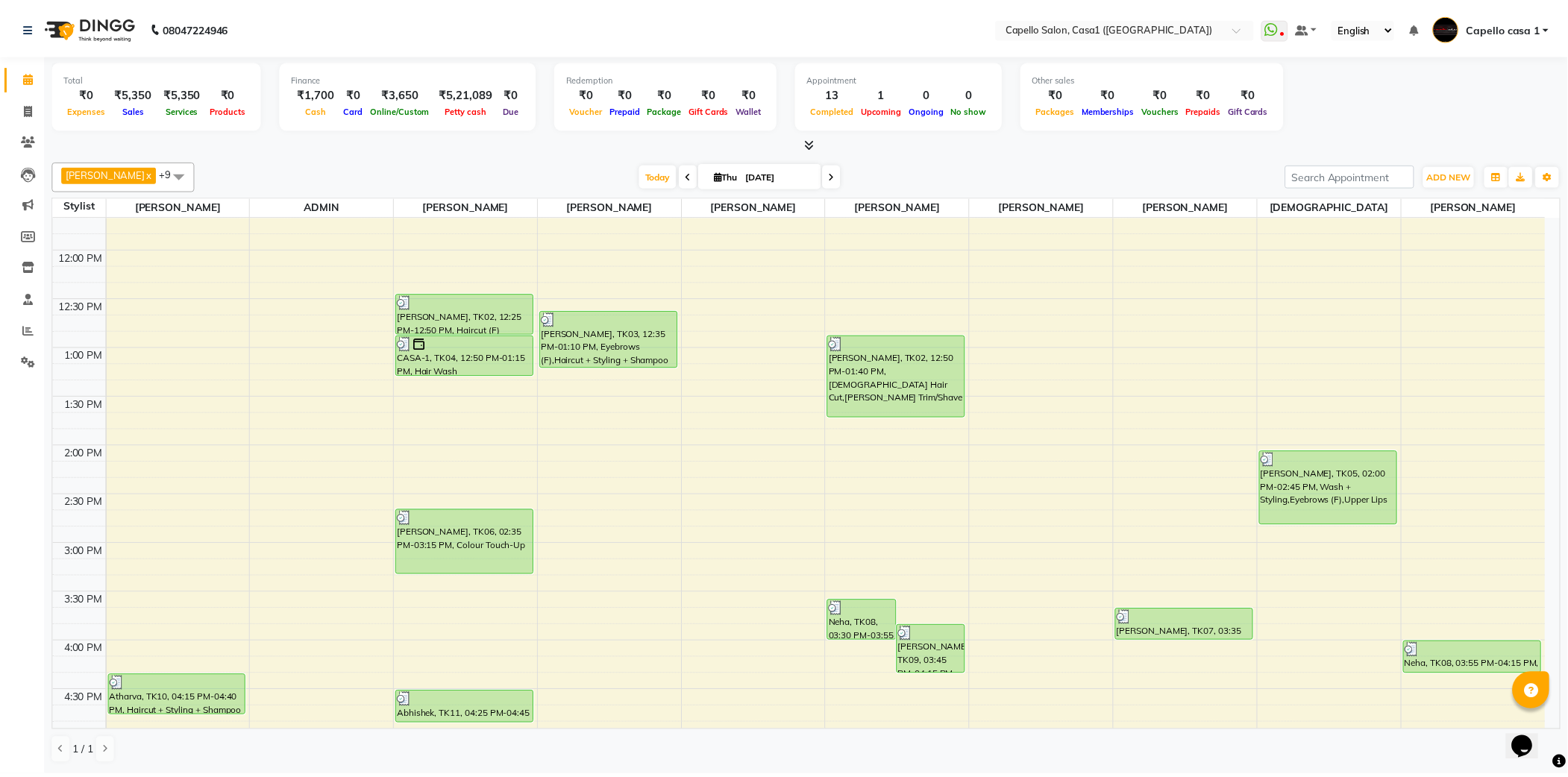
scroll to position [198, 0]
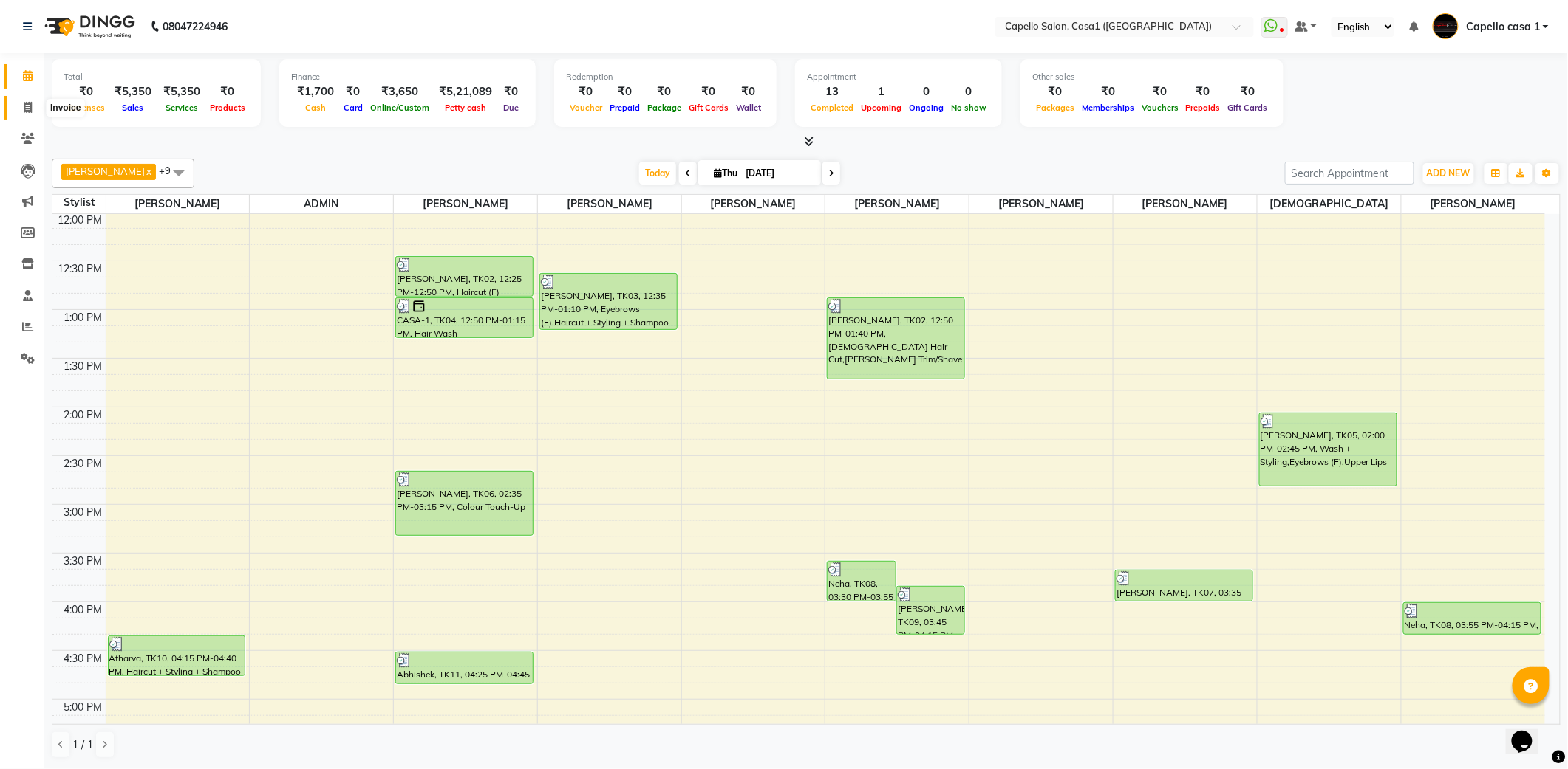
click at [26, 104] on icon at bounding box center [27, 107] width 8 height 11
select select "service"
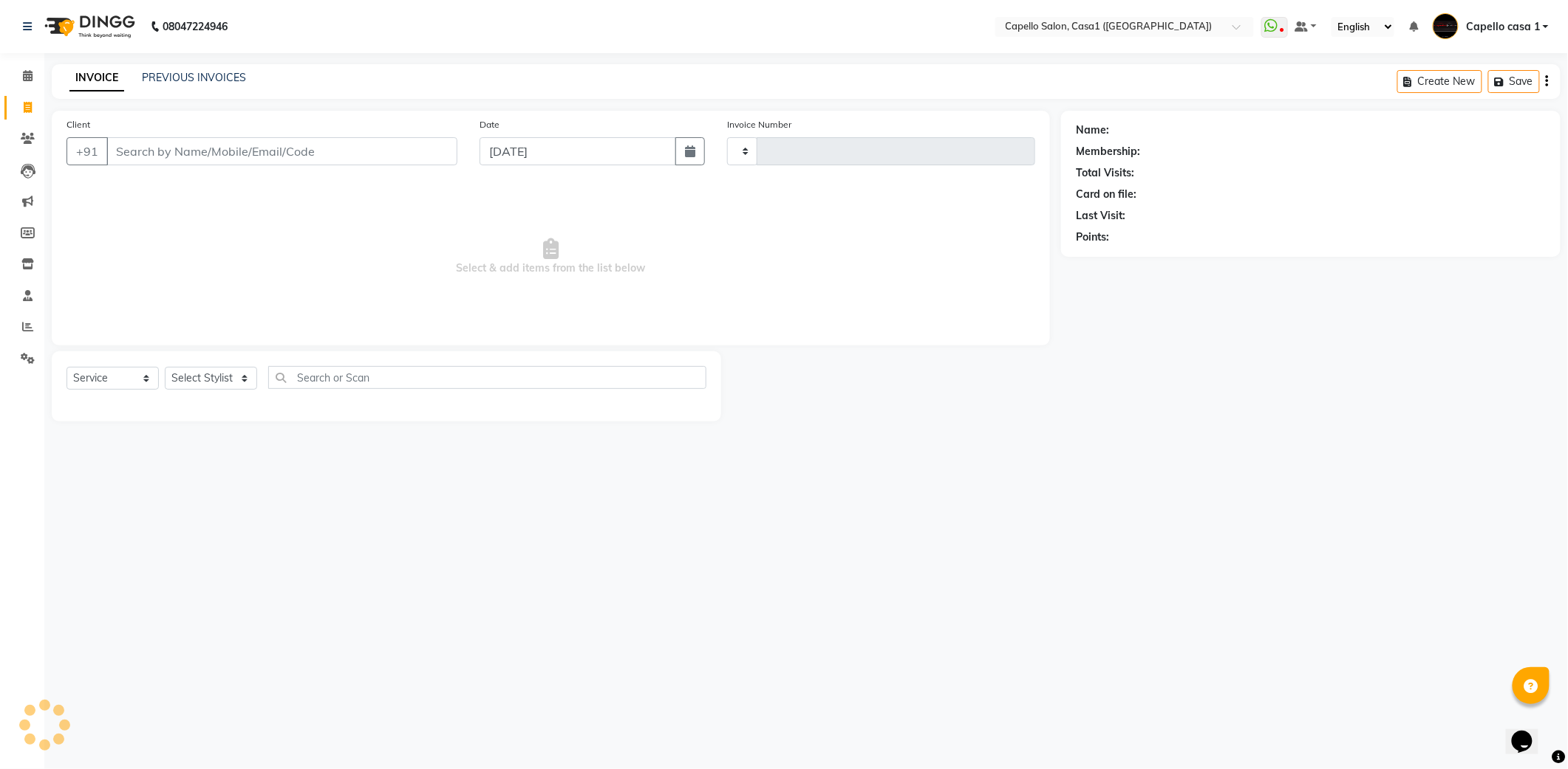
type input "3318"
select select "846"
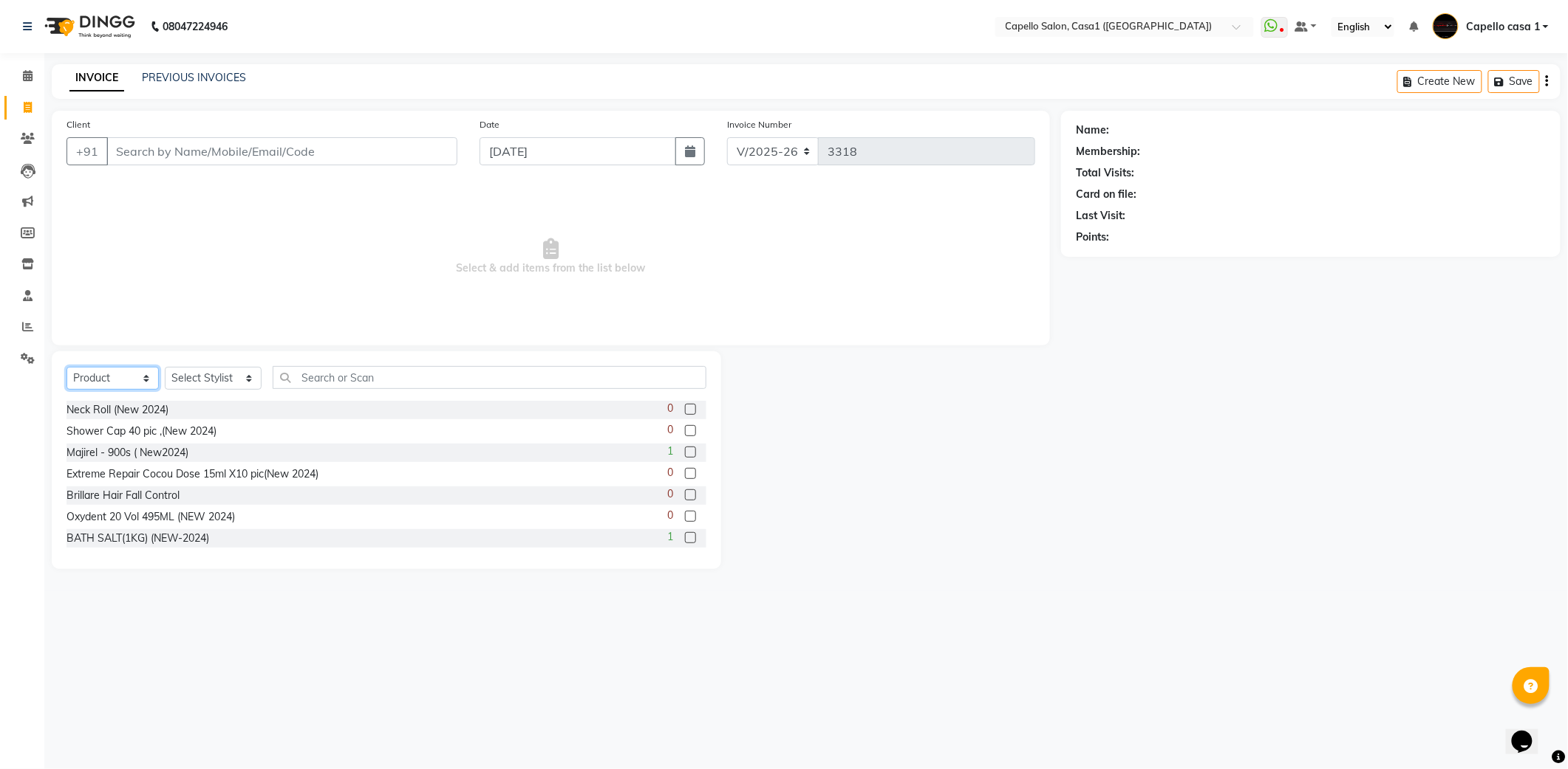
drag, startPoint x: 103, startPoint y: 378, endPoint x: 103, endPoint y: 392, distance: 14.0
click at [103, 378] on select "Select Service Product Membership Package Voucher Prepaid Gift Card" at bounding box center [113, 378] width 92 height 23
select select "service"
click at [67, 367] on select "Select Service Product Membership Package Voucher Prepaid Gift Card" at bounding box center [113, 378] width 92 height 23
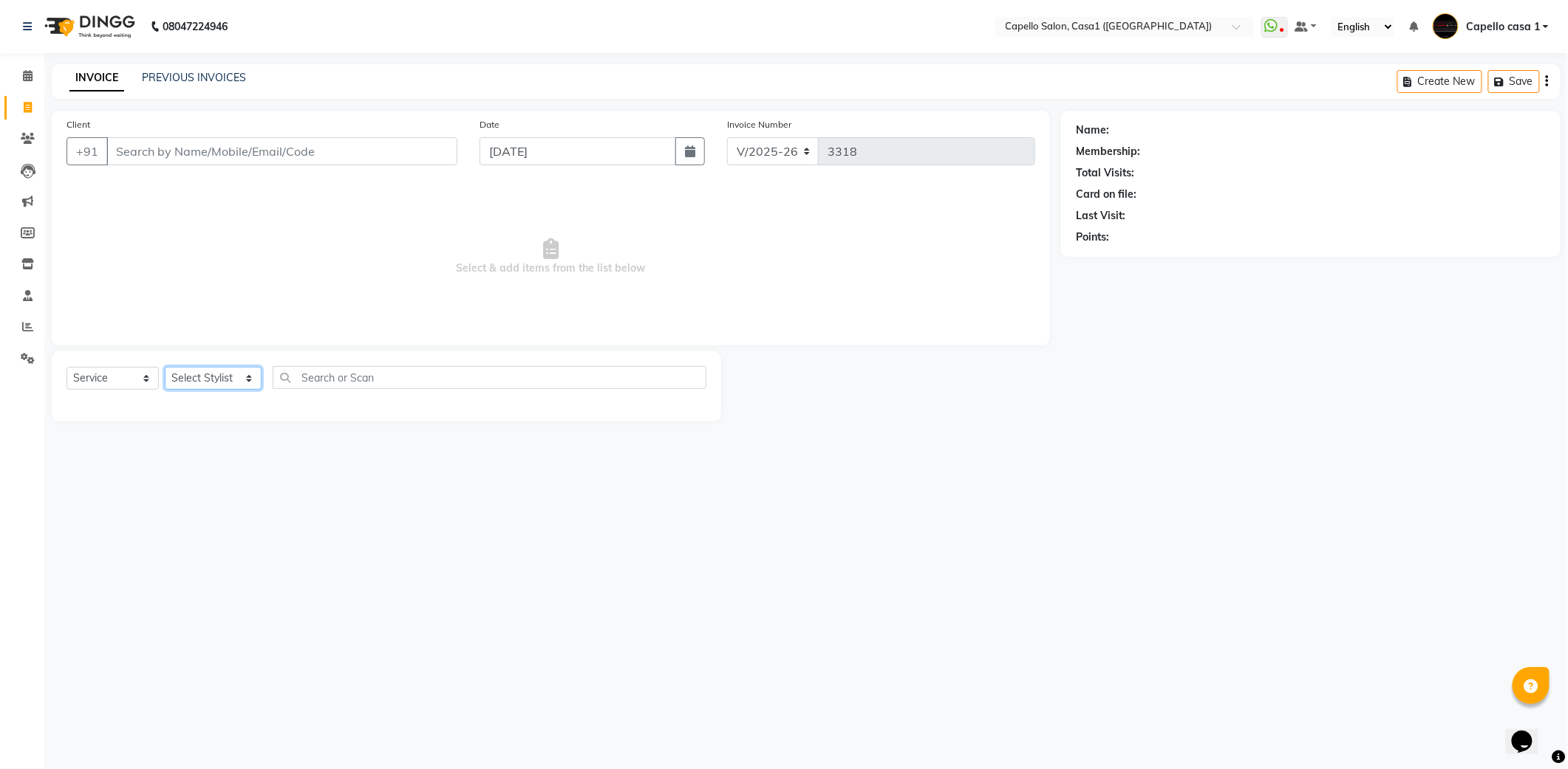
click at [180, 379] on select "Select Stylist [PERSON_NAME] ADMIN Akash Chawale Capello casa 1 [PERSON_NAME] […" at bounding box center [213, 378] width 97 height 23
select select "14395"
click at [165, 367] on select "Select Stylist [PERSON_NAME] ADMIN Akash Chawale Capello casa 1 [PERSON_NAME] […" at bounding box center [213, 378] width 97 height 23
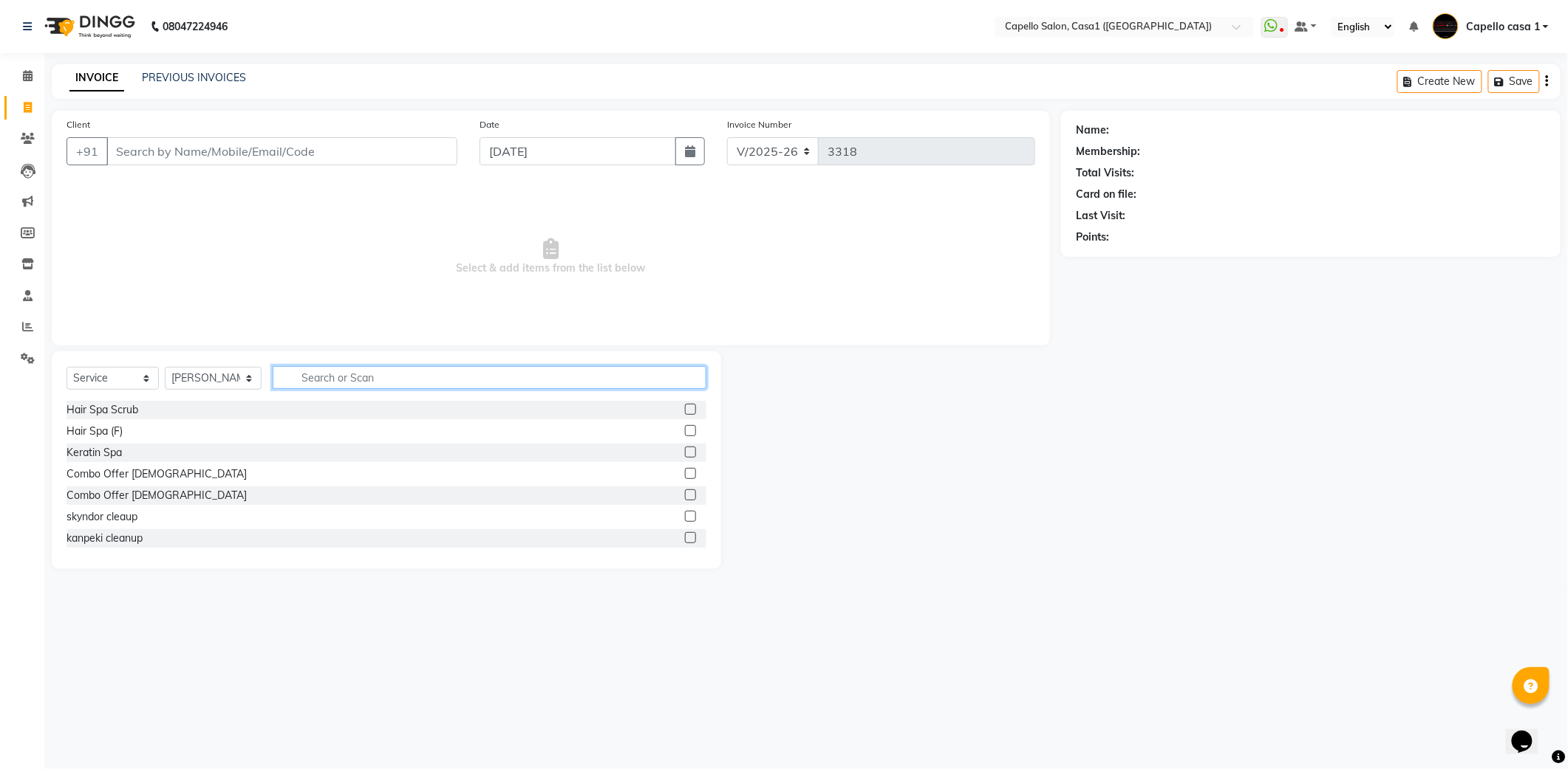
click at [320, 376] on input "text" at bounding box center [490, 377] width 434 height 23
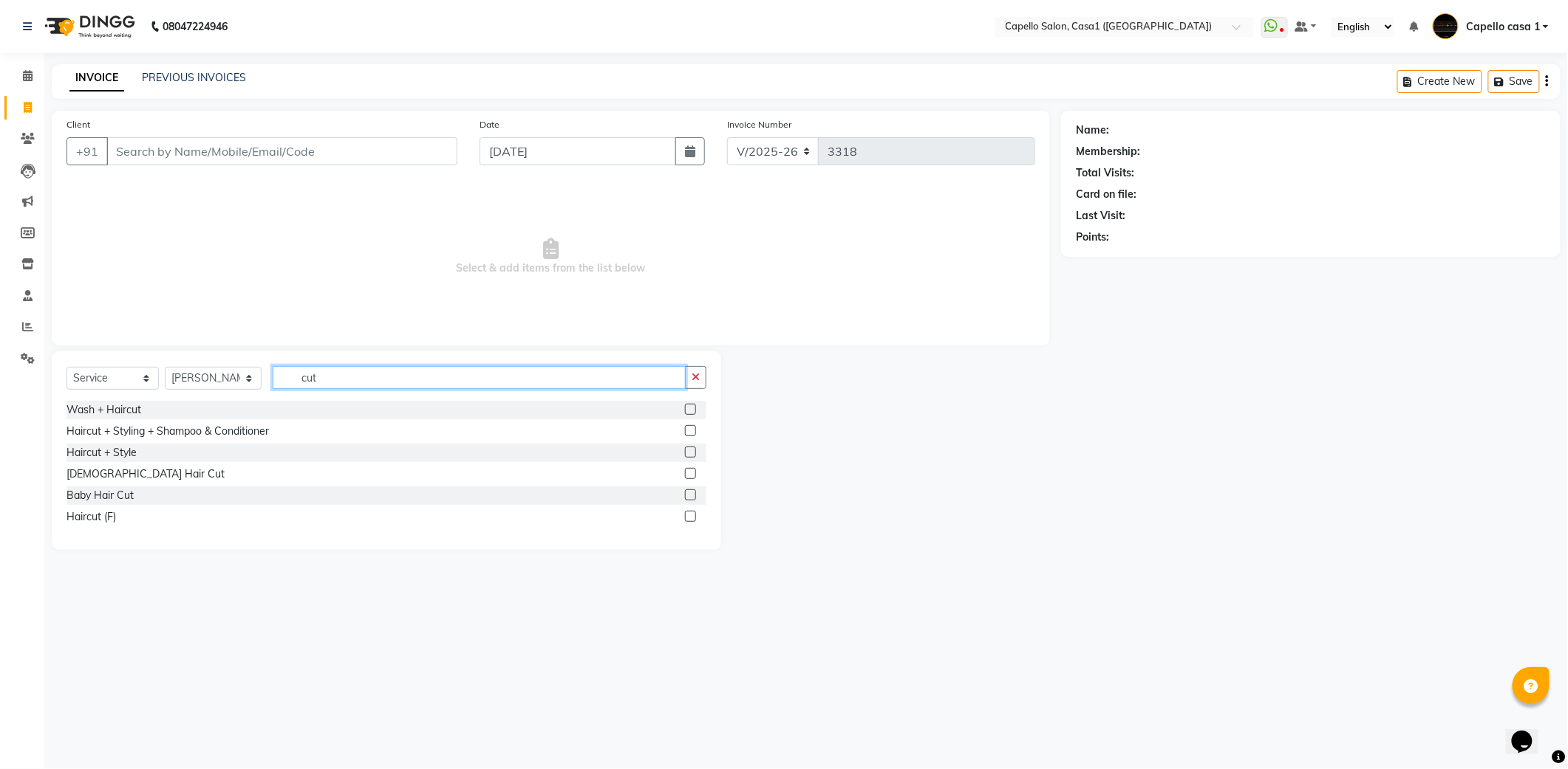
type input "cut"
click at [214, 150] on input "Client" at bounding box center [282, 151] width 351 height 28
drag, startPoint x: 692, startPoint y: 516, endPoint x: 675, endPoint y: 502, distance: 22.0
click at [691, 516] on label at bounding box center [690, 516] width 11 height 11
click at [691, 516] on input "checkbox" at bounding box center [689, 516] width 10 height 10
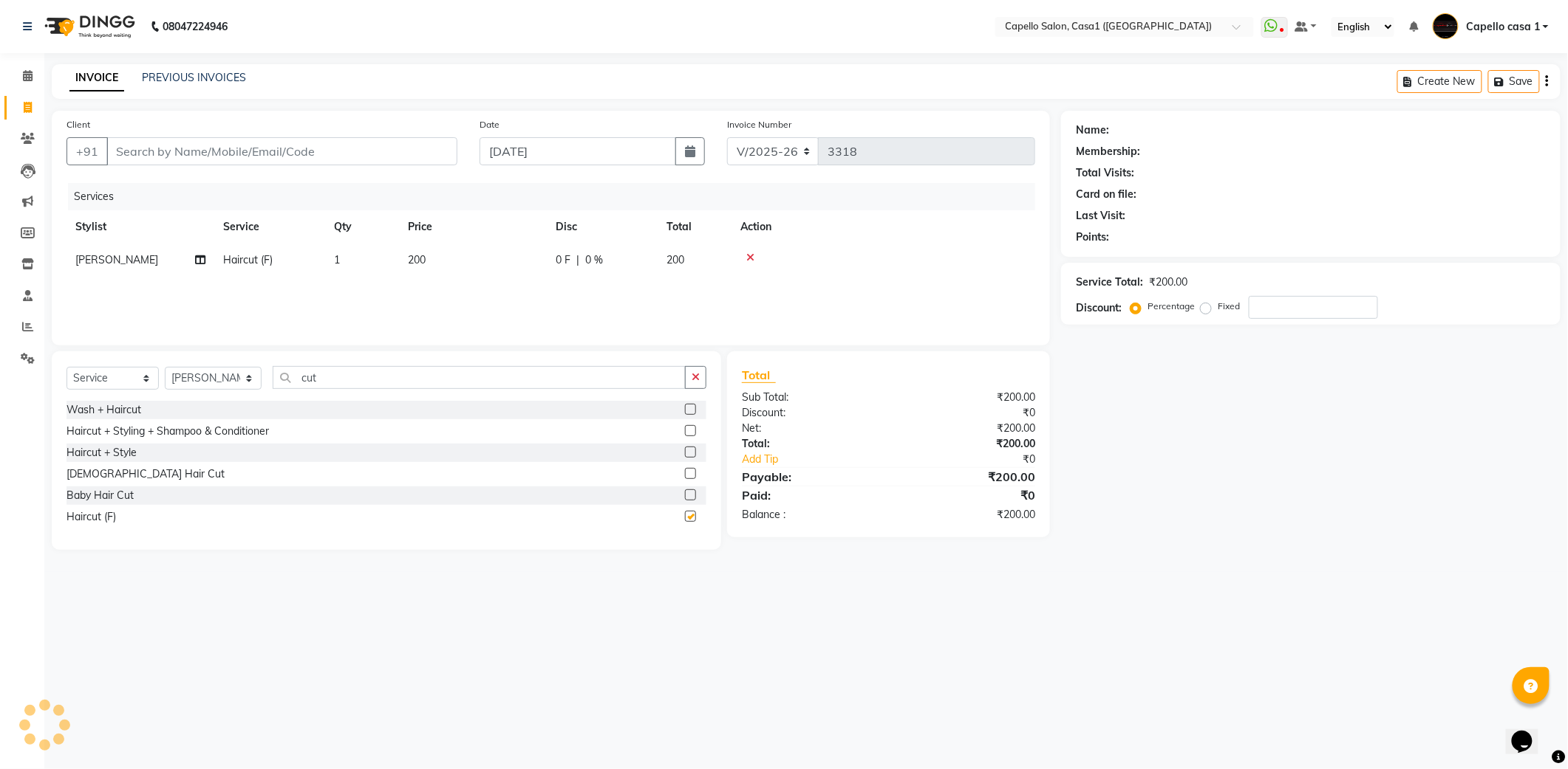
checkbox input "false"
click at [159, 157] on input "Client" at bounding box center [282, 151] width 351 height 28
type input "7"
type input "0"
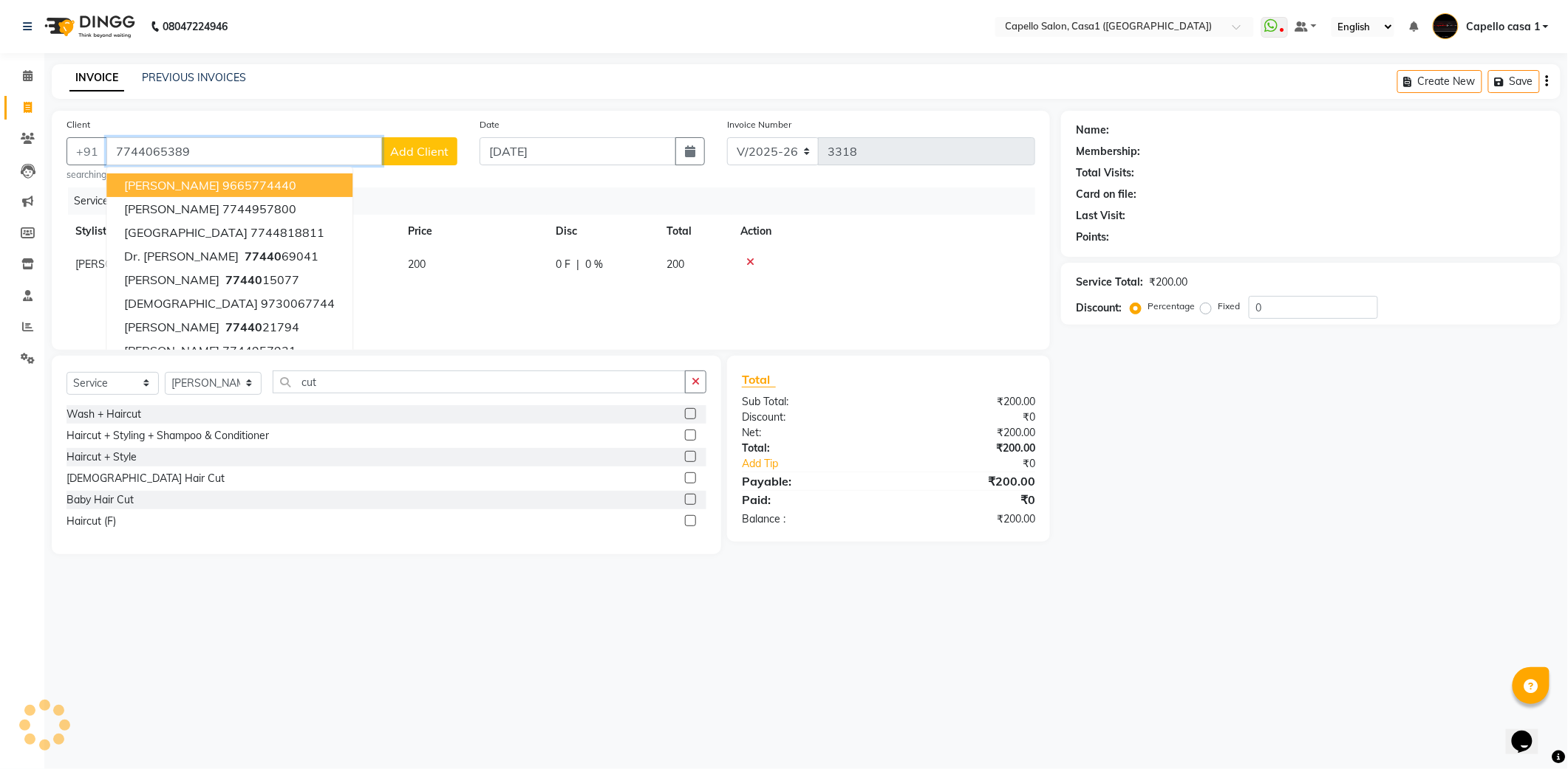
type input "7744065389"
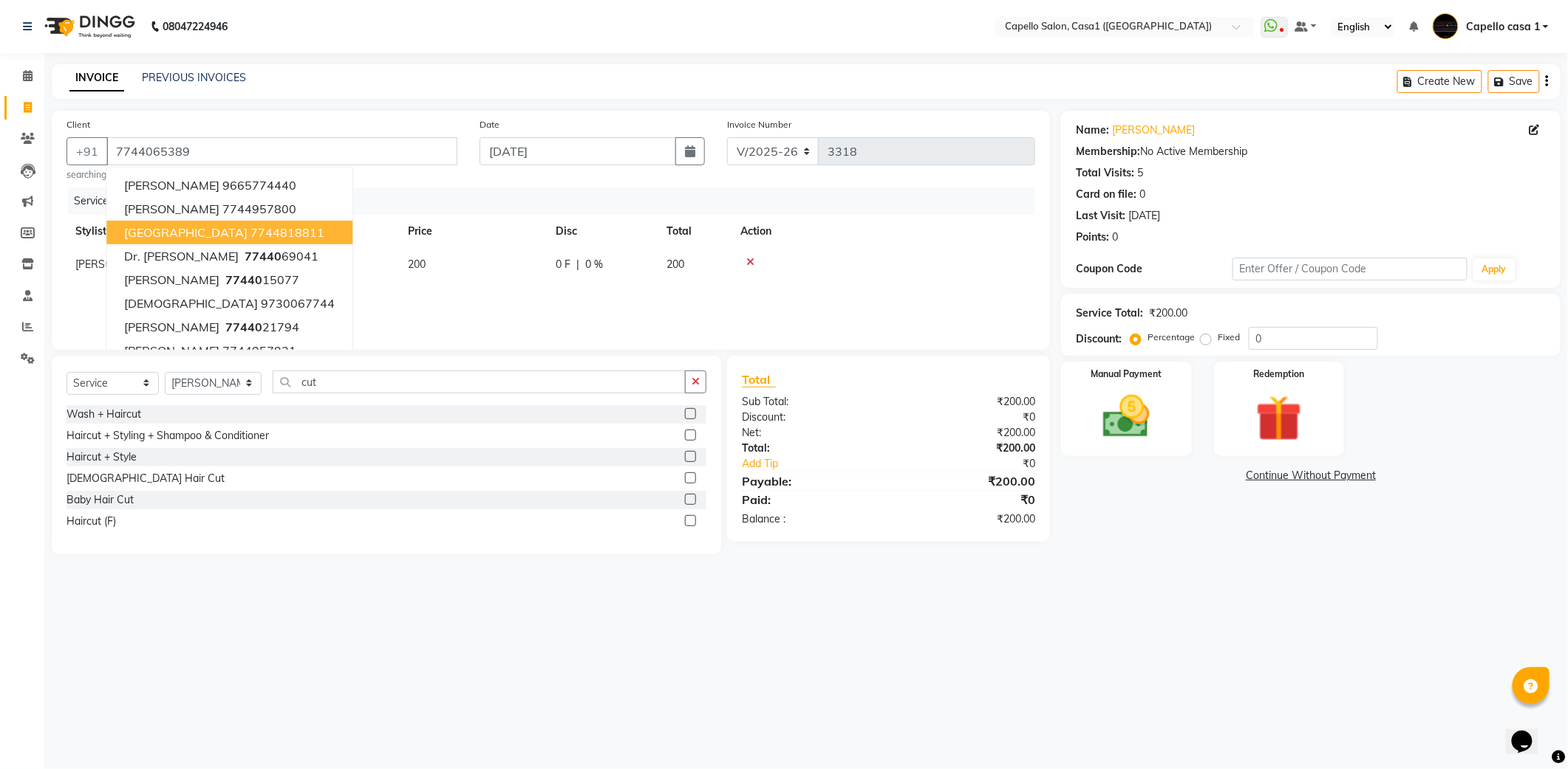
click at [885, 235] on th "Action" at bounding box center [883, 231] width 304 height 33
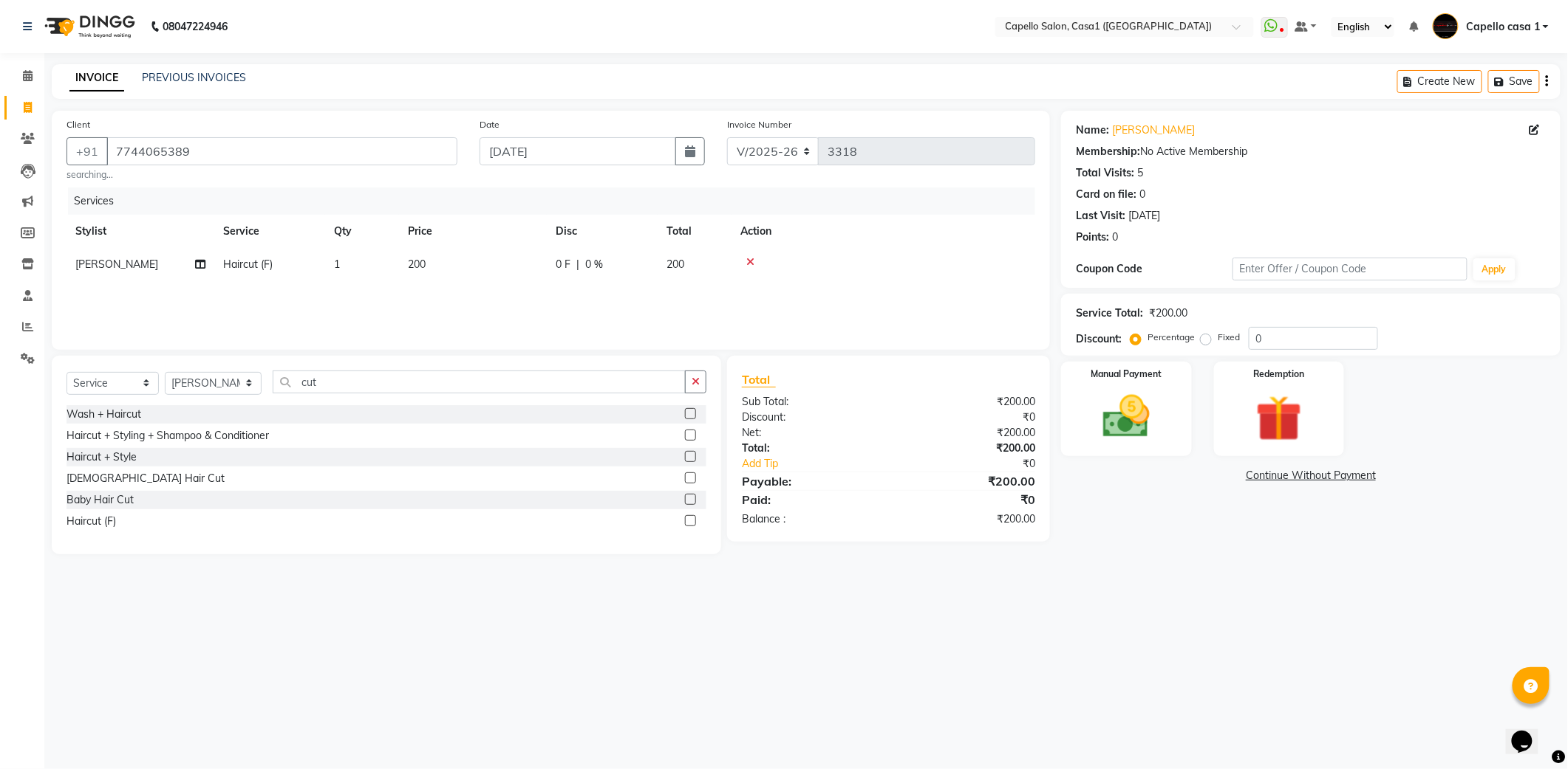
drag, startPoint x: 751, startPoint y: 261, endPoint x: 701, endPoint y: 266, distance: 50.2
click at [745, 264] on div at bounding box center [883, 262] width 286 height 11
click at [752, 261] on icon at bounding box center [750, 262] width 8 height 11
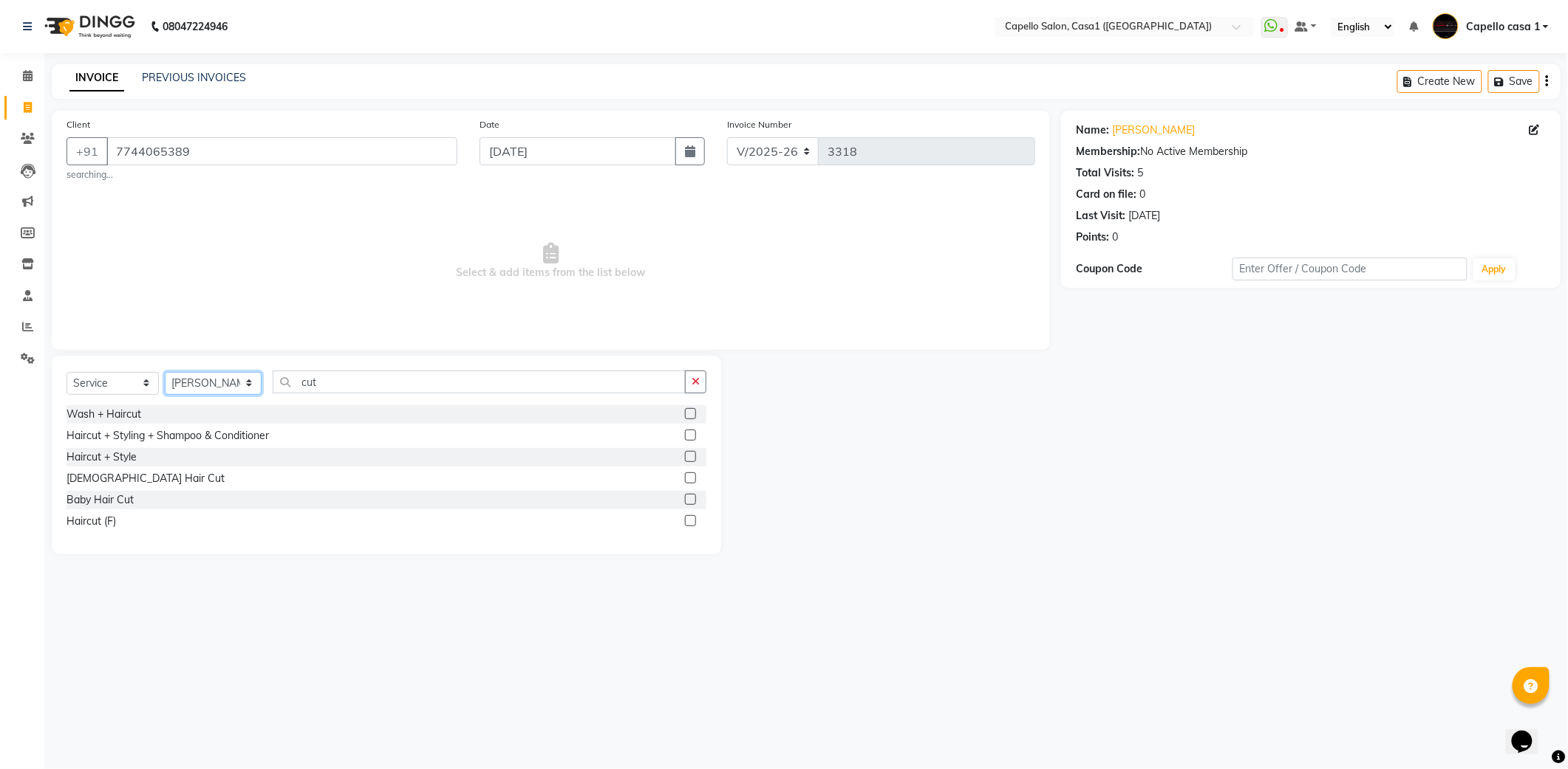
click at [225, 376] on select "Select Stylist [PERSON_NAME] ADMIN Akash Chawale Capello casa 1 [PERSON_NAME] […" at bounding box center [213, 384] width 97 height 23
select select "14376"
click at [165, 372] on select "Select Stylist [PERSON_NAME] ADMIN Akash Chawale Capello casa 1 [PERSON_NAME] […" at bounding box center [213, 384] width 97 height 23
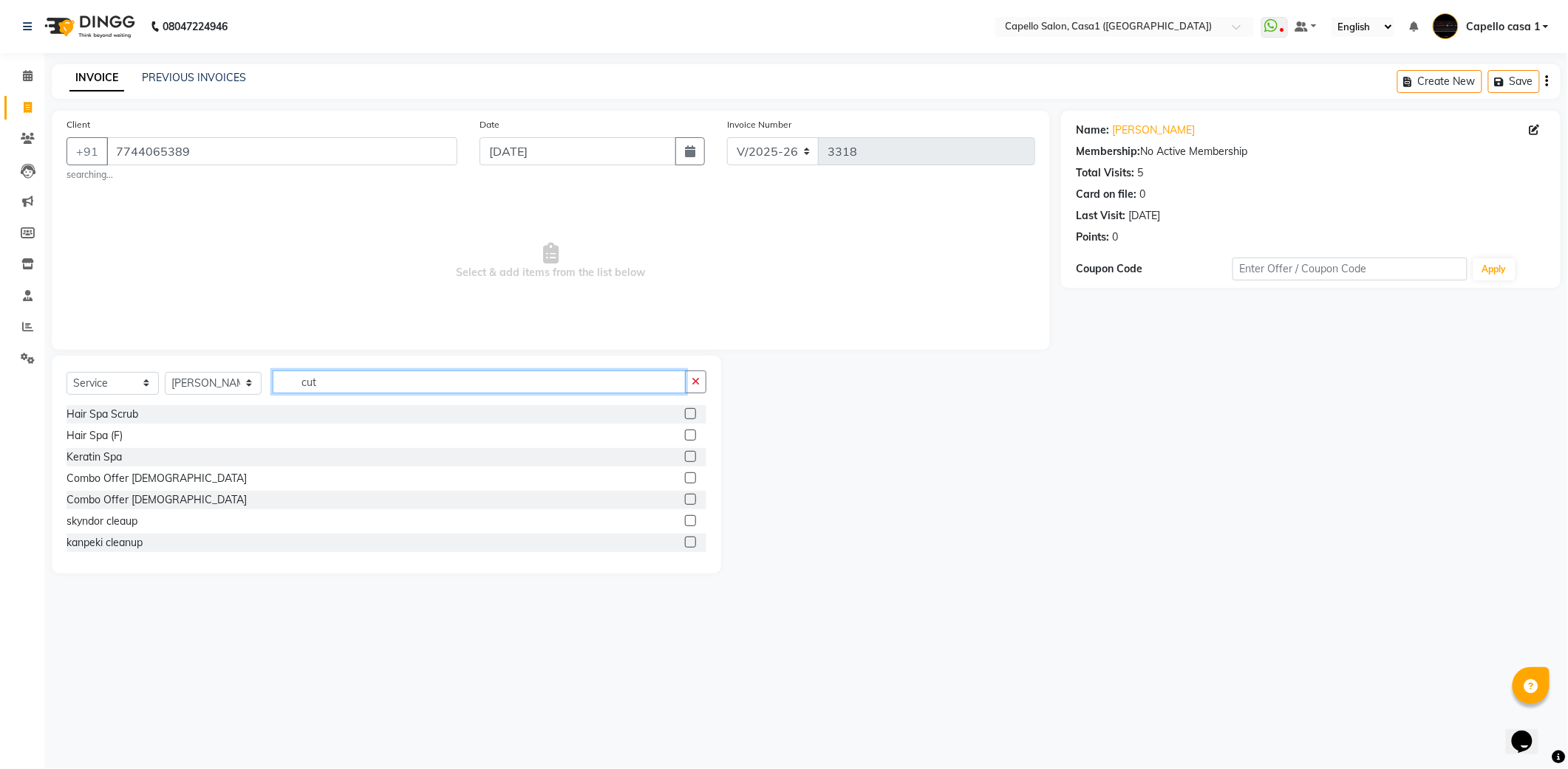
click at [343, 374] on input "cut" at bounding box center [479, 382] width 413 height 23
type input "cut"
click at [686, 521] on label at bounding box center [690, 521] width 11 height 11
click at [686, 521] on input "checkbox" at bounding box center [689, 521] width 10 height 10
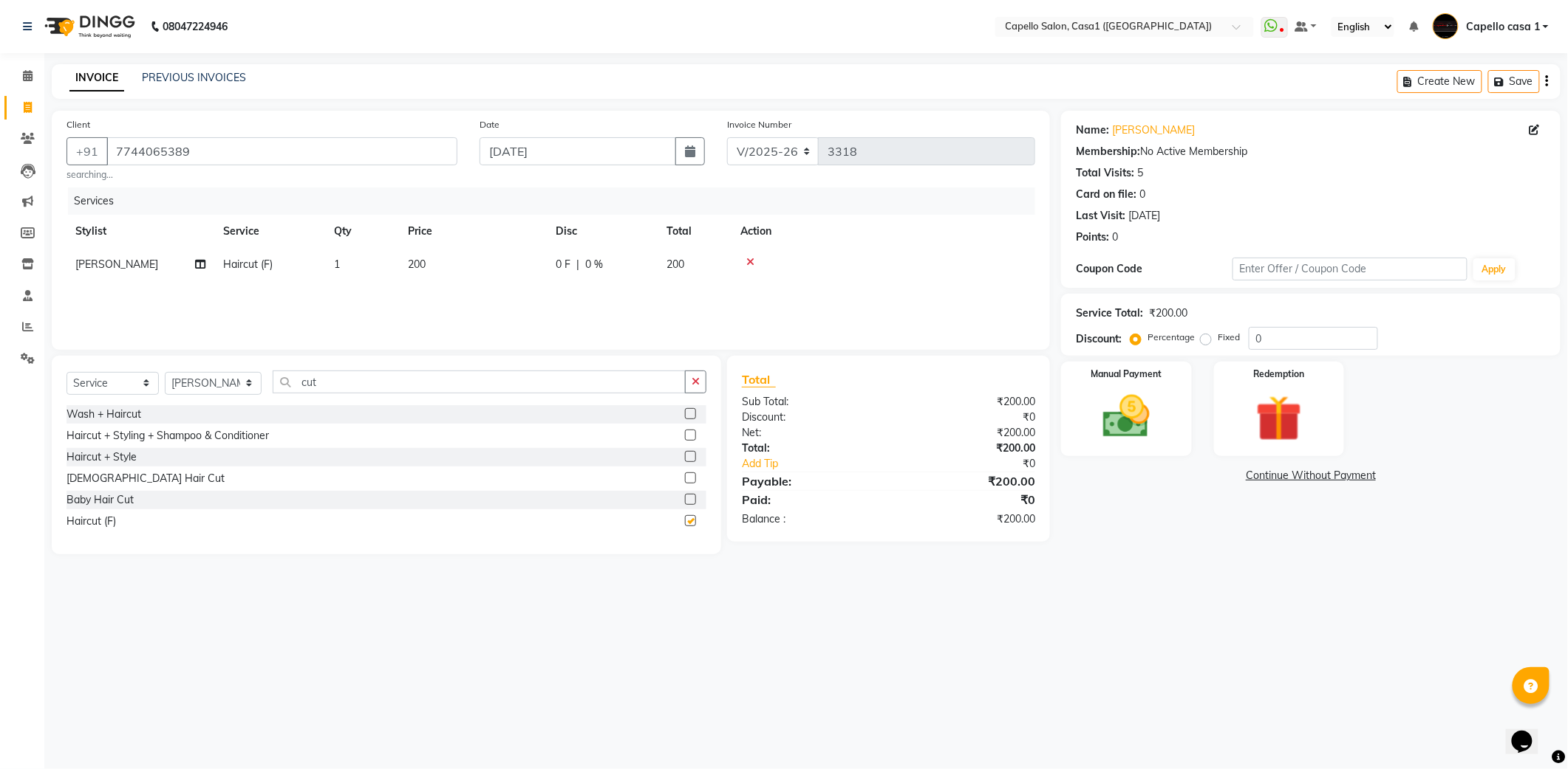
checkbox input "false"
click at [227, 379] on select "Select Stylist [PERSON_NAME] ADMIN Akash Chawale Capello casa 1 [PERSON_NAME] […" at bounding box center [213, 384] width 97 height 23
select select "61599"
click at [165, 372] on select "Select Stylist [PERSON_NAME] ADMIN Akash Chawale Capello casa 1 [PERSON_NAME] […" at bounding box center [213, 384] width 97 height 23
click at [314, 384] on input "cut" at bounding box center [479, 382] width 413 height 23
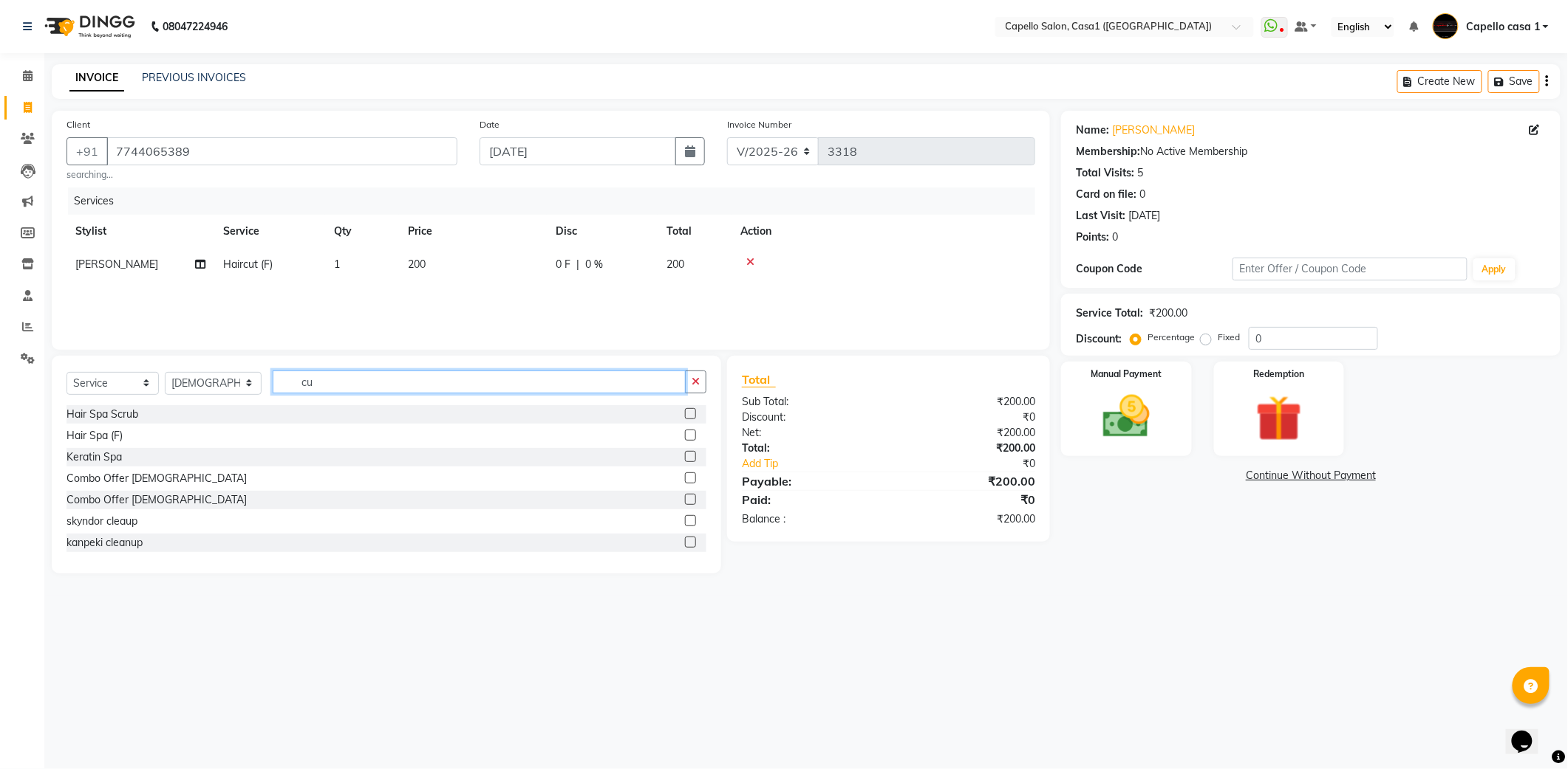
type input "c"
type input "eye"
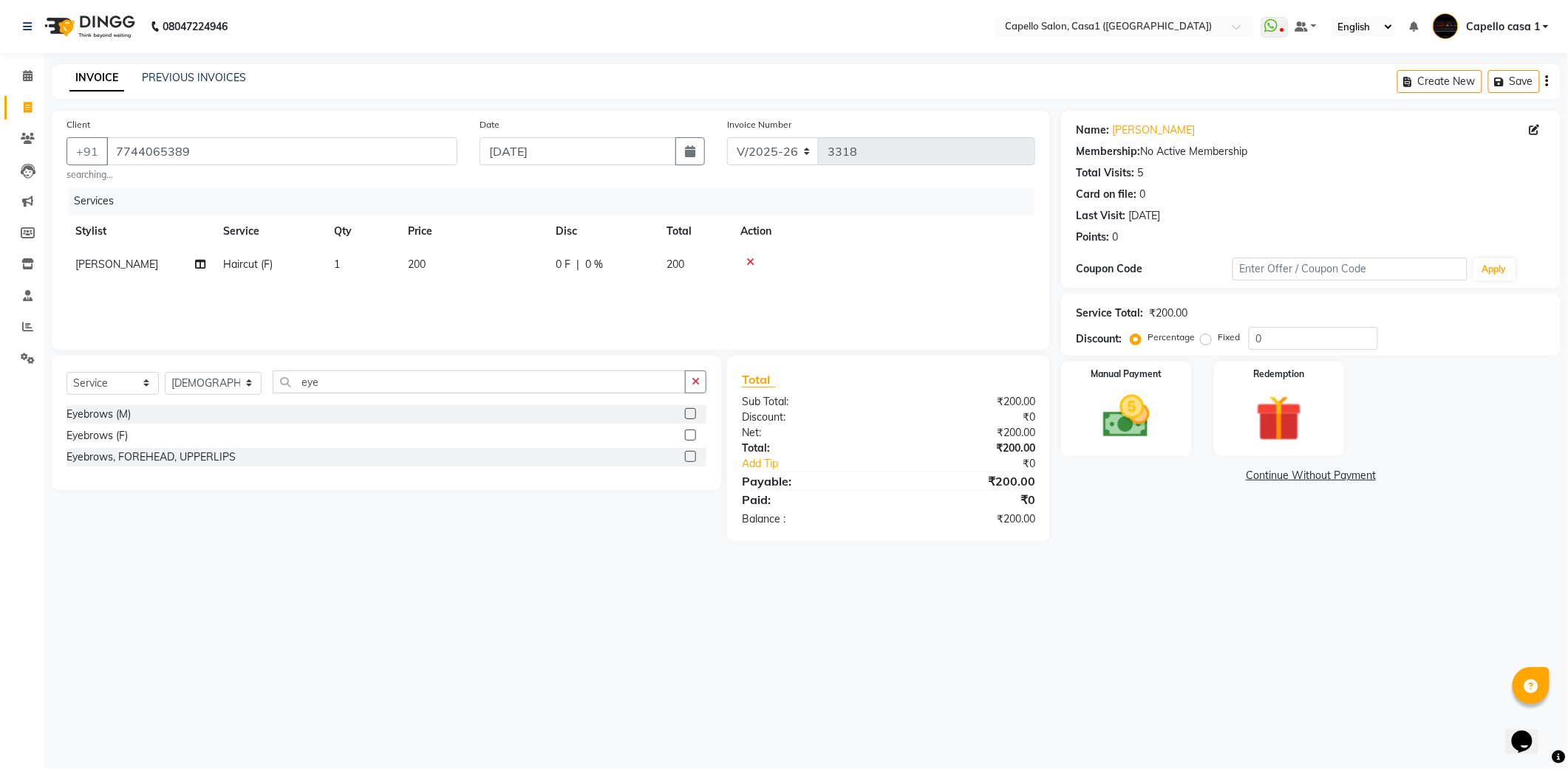
click at [688, 461] on label at bounding box center [690, 457] width 11 height 11
click at [688, 461] on input "checkbox" at bounding box center [689, 457] width 10 height 10
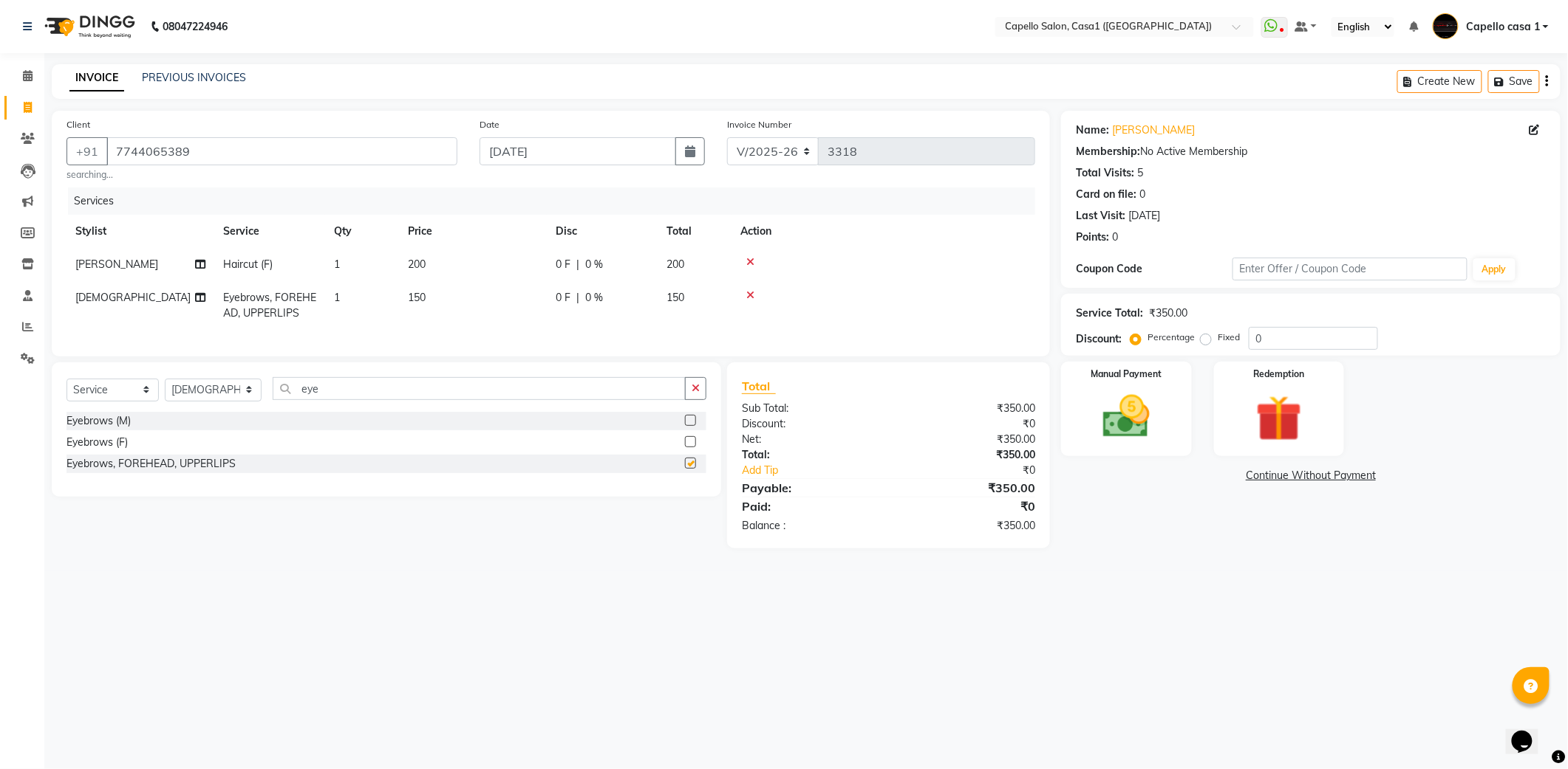
checkbox input "false"
click at [226, 401] on select "Select Stylist [PERSON_NAME] ADMIN Akash Chawale Capello casa 1 [PERSON_NAME] […" at bounding box center [213, 390] width 97 height 23
select select "14395"
click at [165, 393] on select "Select Stylist [PERSON_NAME] ADMIN Akash Chawale Capello casa 1 [PERSON_NAME] […" at bounding box center [213, 390] width 97 height 23
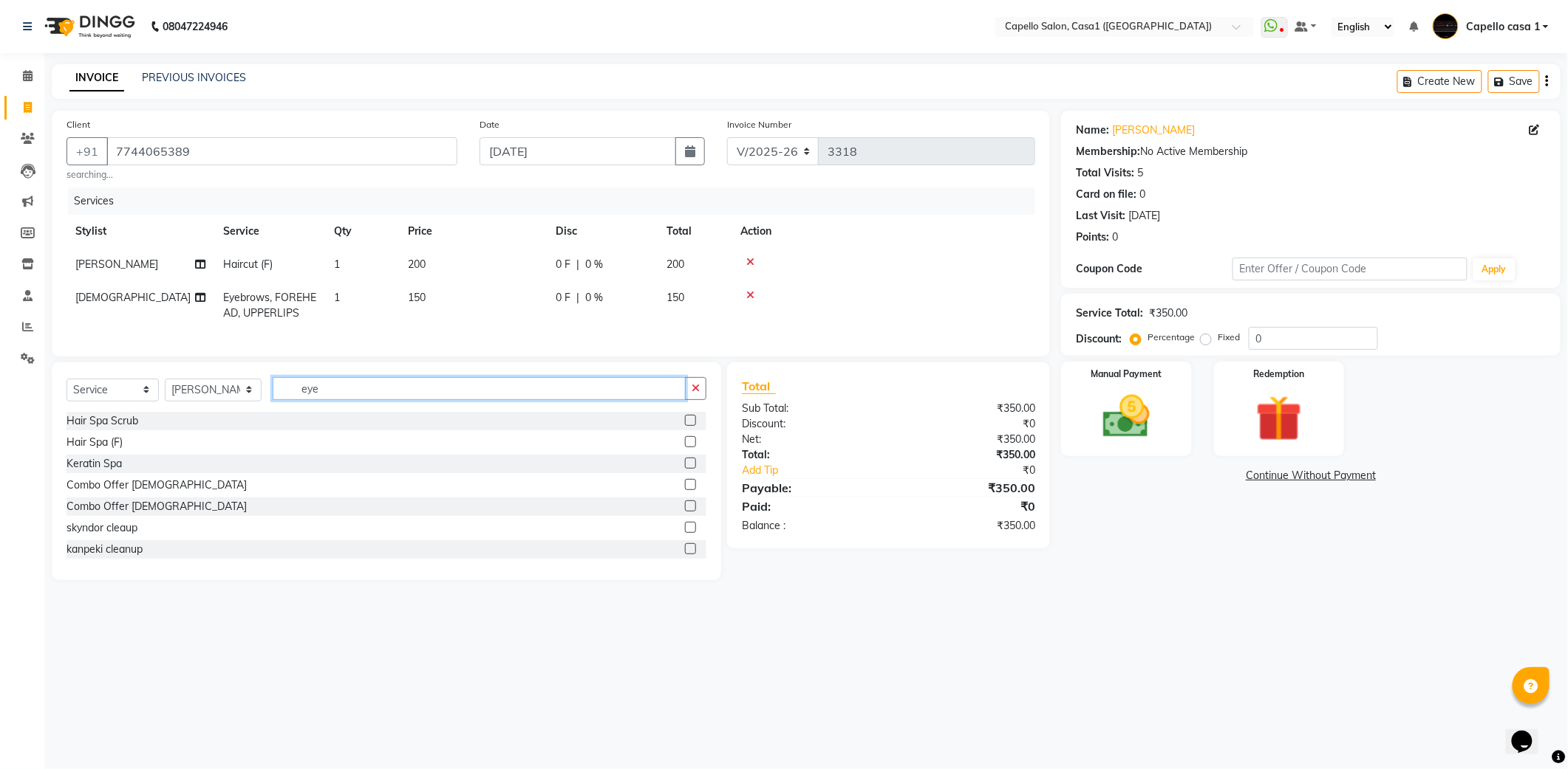
click at [423, 400] on input "eye" at bounding box center [479, 389] width 413 height 23
type input "e"
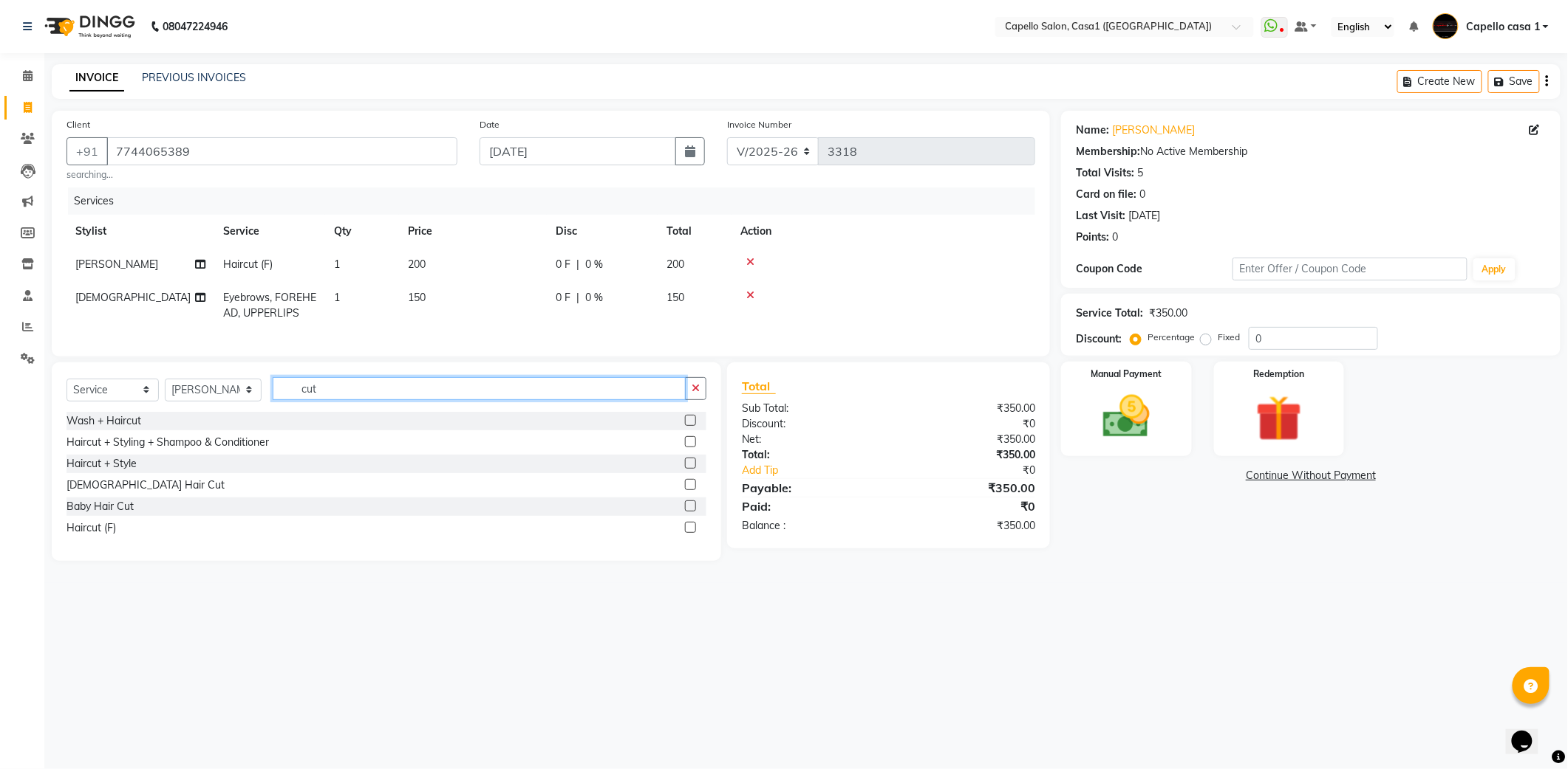
type input "cut"
click at [688, 448] on label at bounding box center [690, 442] width 11 height 11
click at [688, 448] on input "checkbox" at bounding box center [689, 443] width 10 height 10
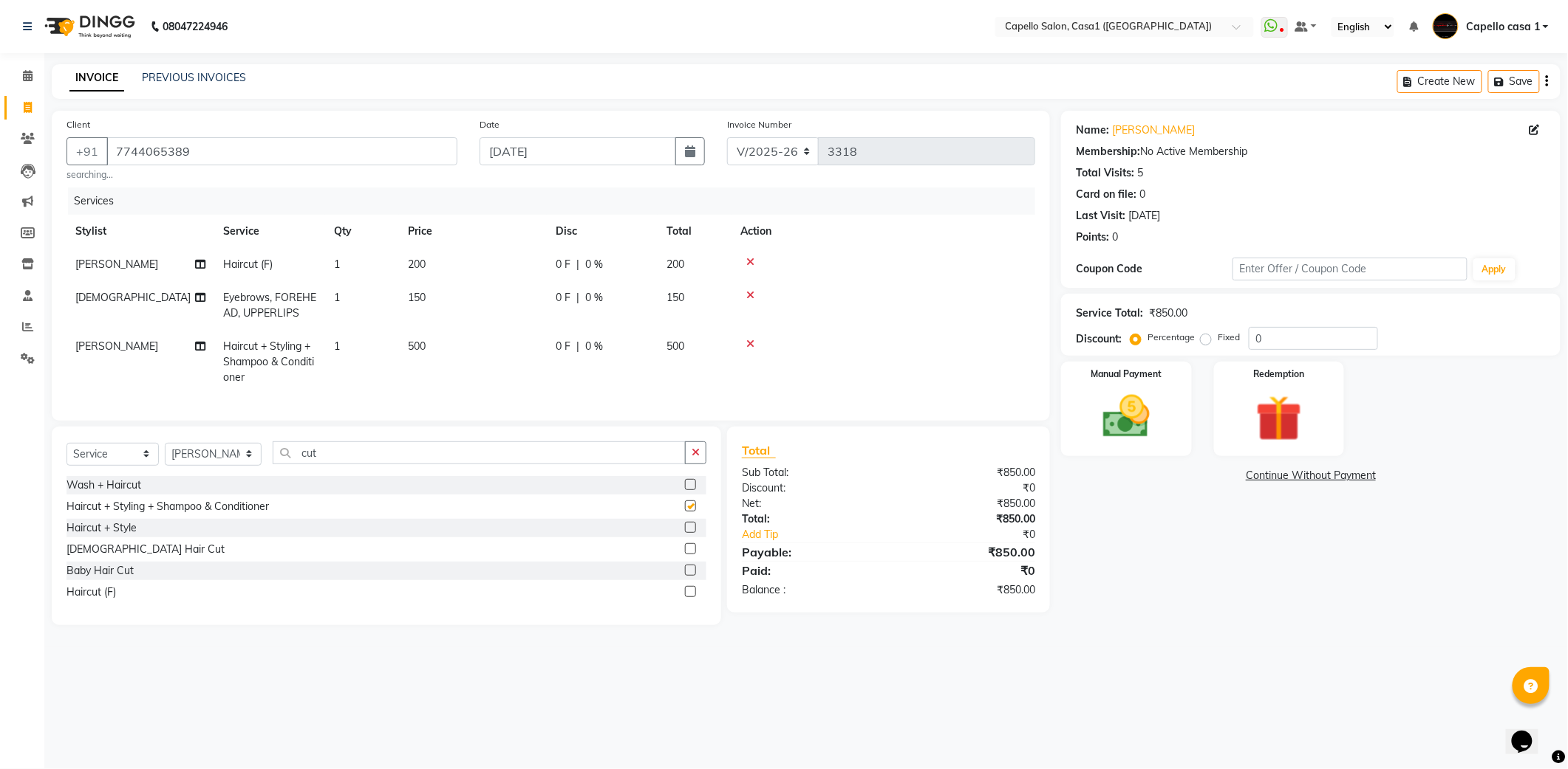
checkbox input "false"
click at [1121, 420] on img at bounding box center [1125, 416] width 78 height 55
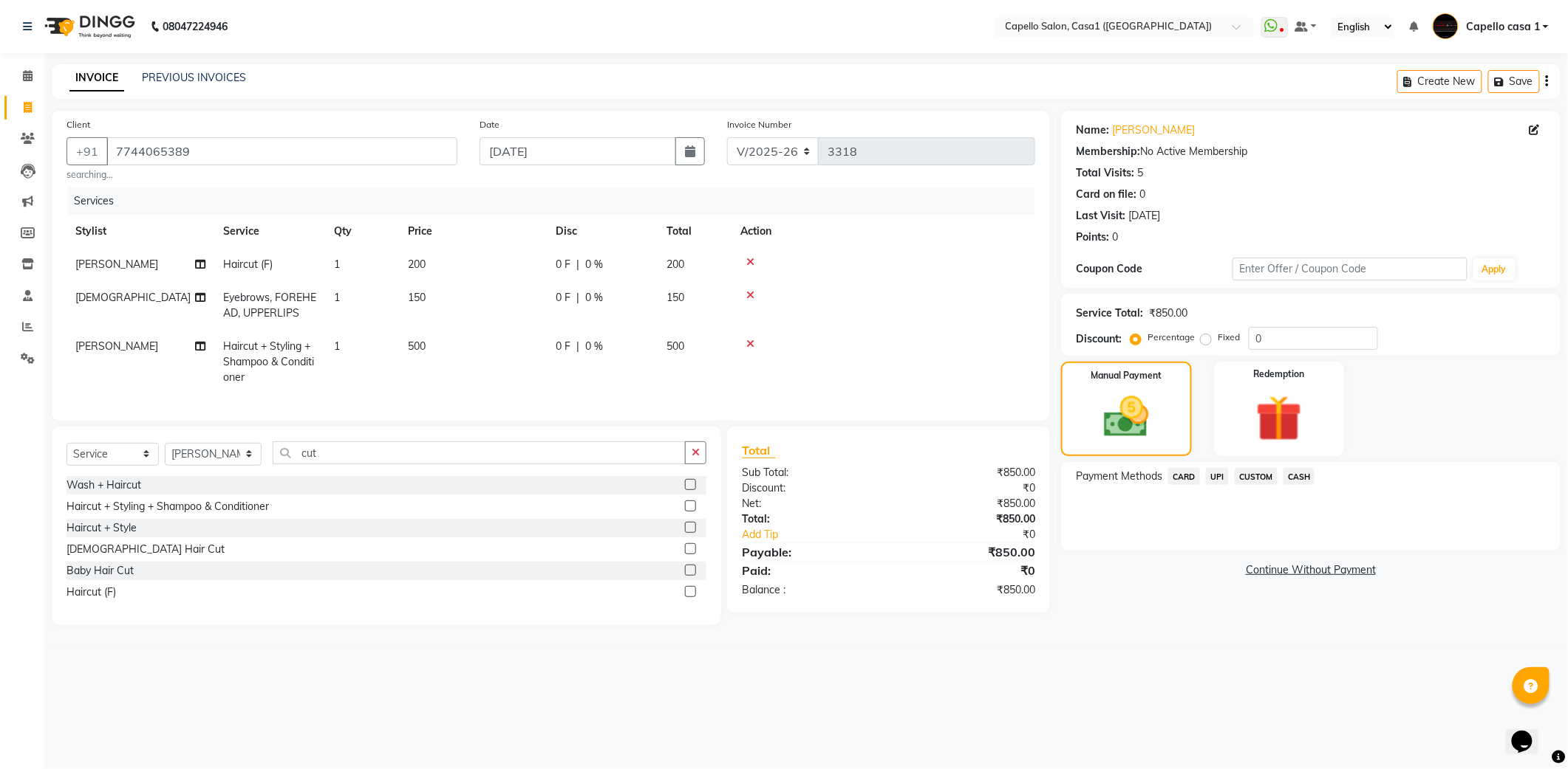
click at [1215, 477] on span "UPI" at bounding box center [1217, 476] width 23 height 17
click at [1383, 553] on button "Add Payment" at bounding box center [1392, 555] width 306 height 23
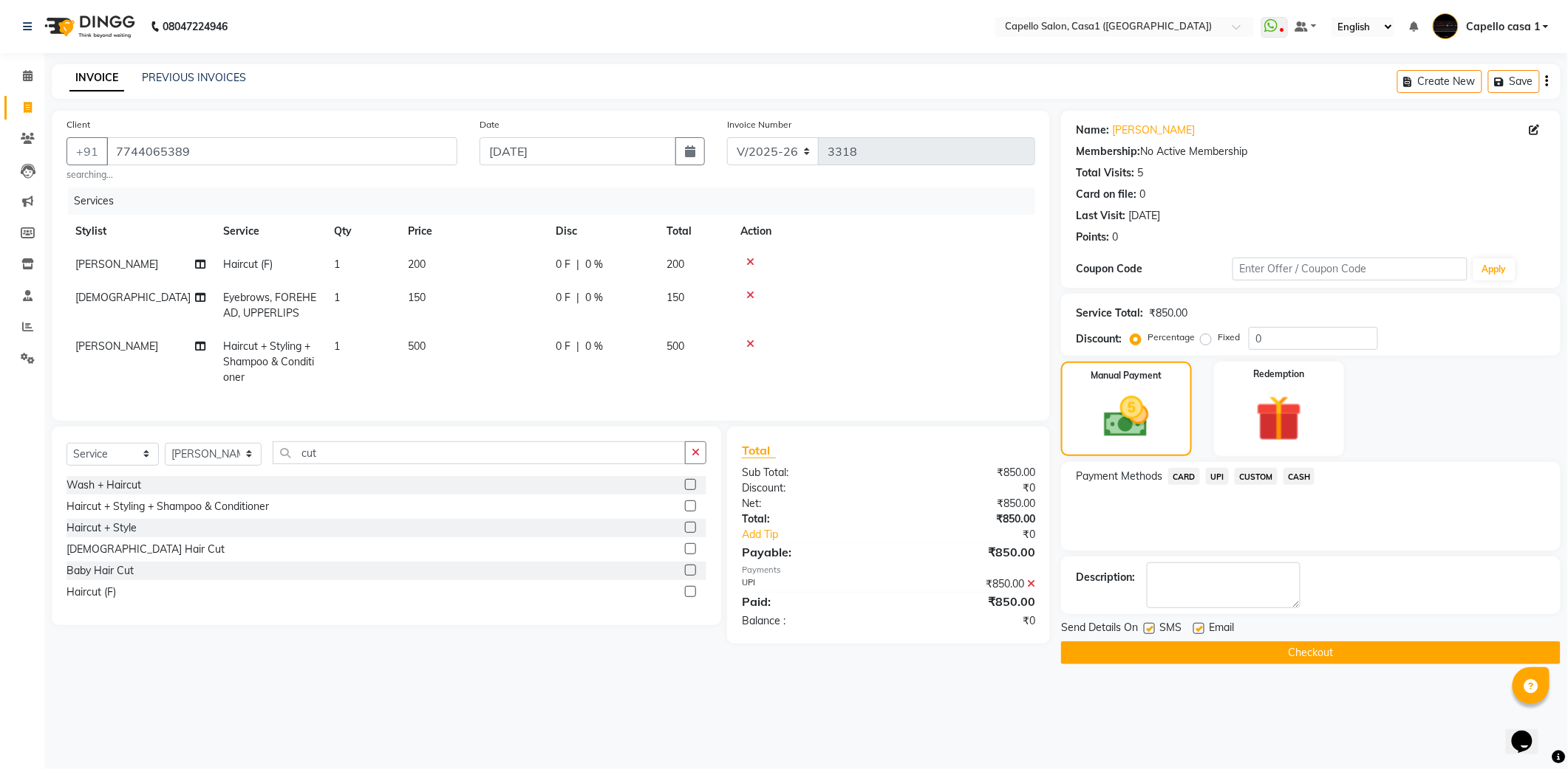
click at [1284, 648] on button "Checkout" at bounding box center [1310, 653] width 499 height 23
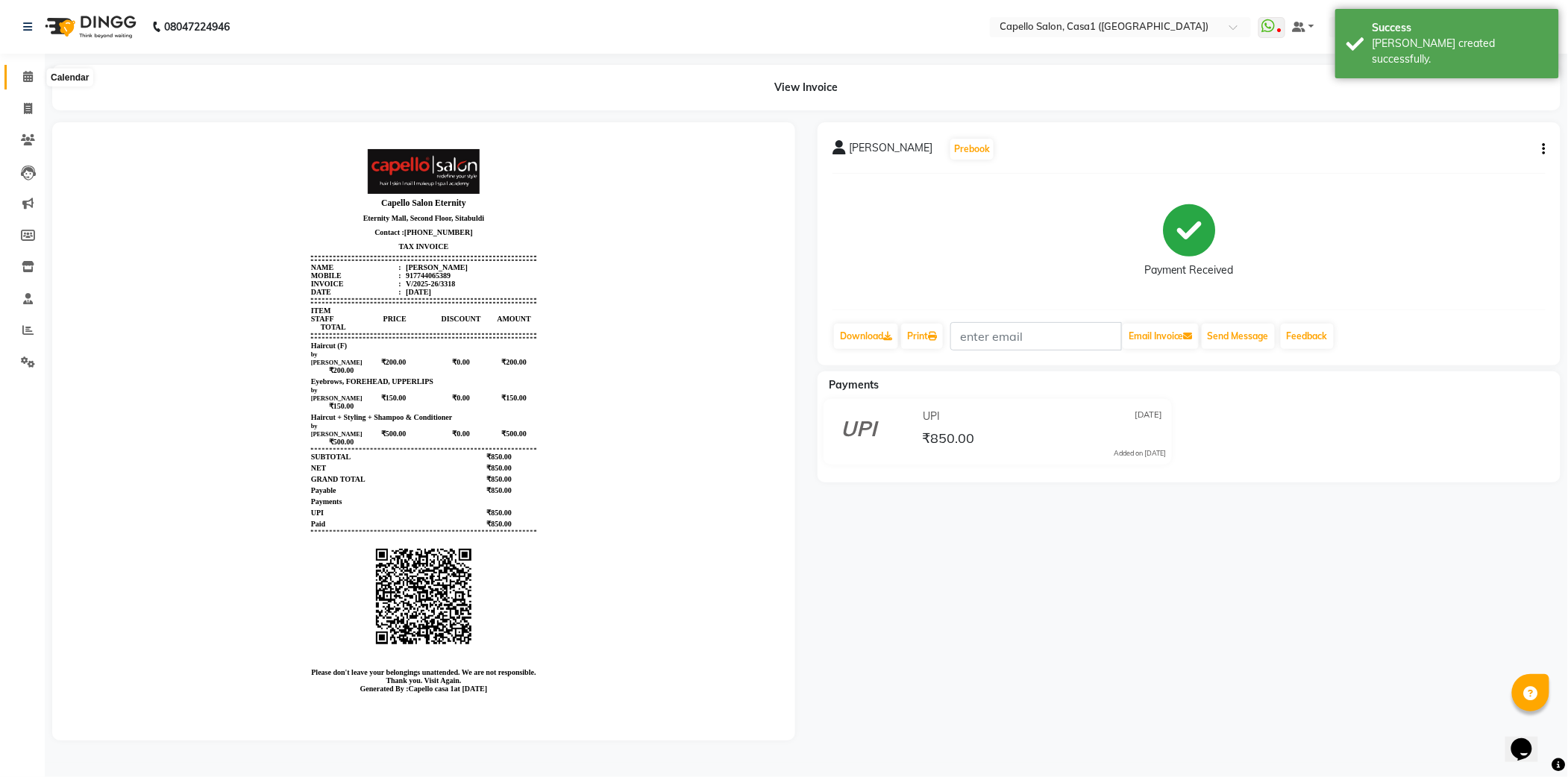
click at [31, 75] on icon at bounding box center [28, 76] width 10 height 12
